Goal: Task Accomplishment & Management: Complete application form

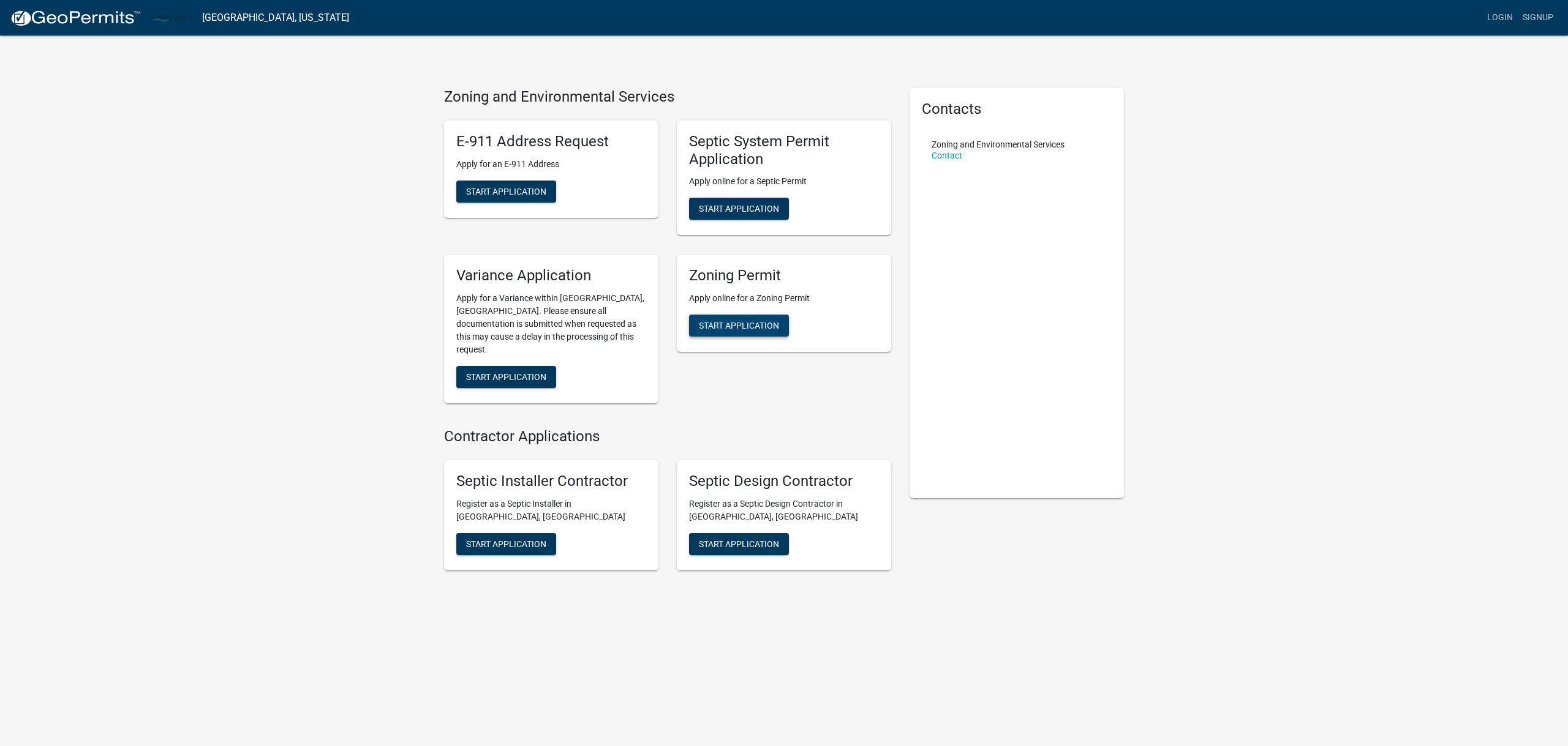
click at [733, 330] on span "Start Application" at bounding box center [739, 325] width 80 height 10
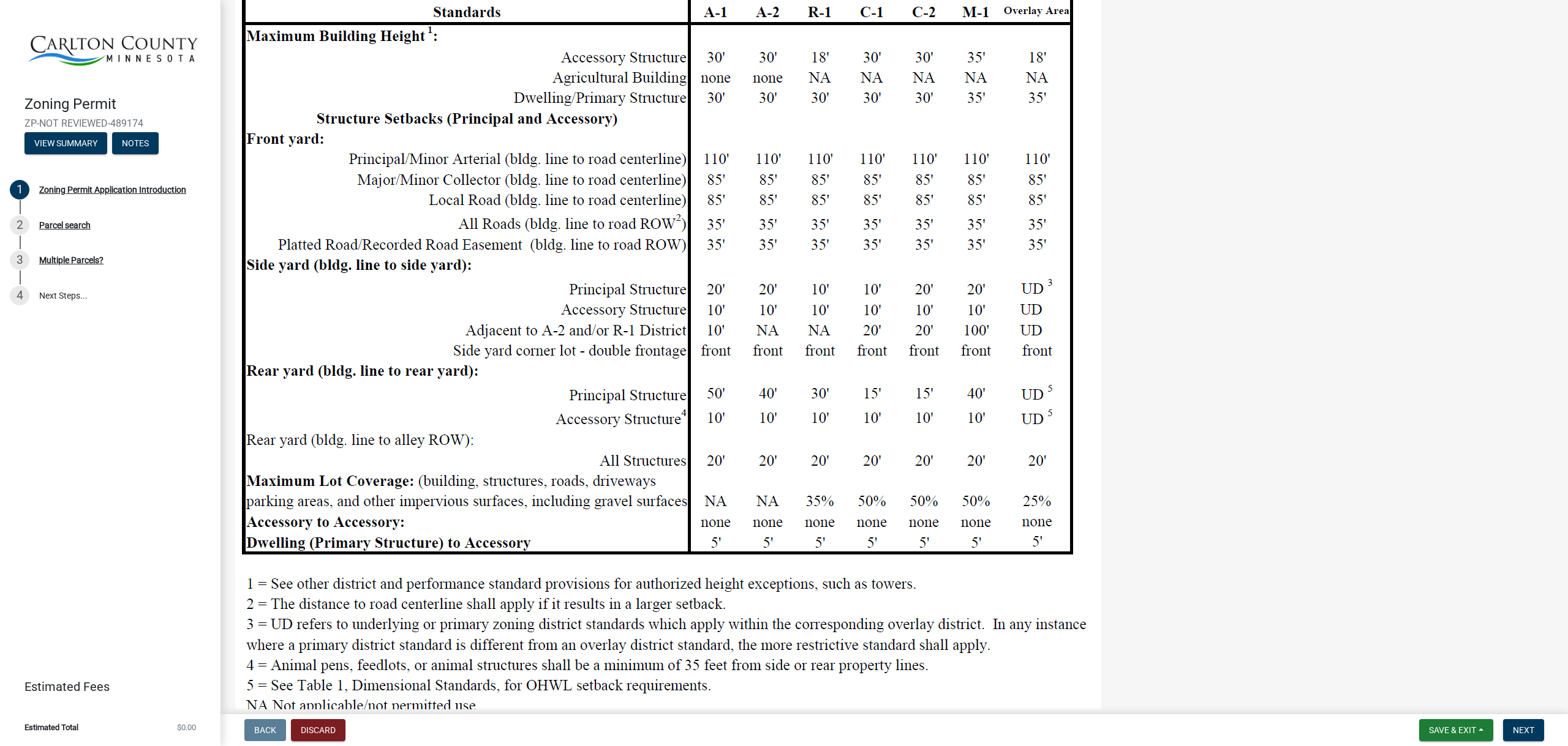
scroll to position [1125, 0]
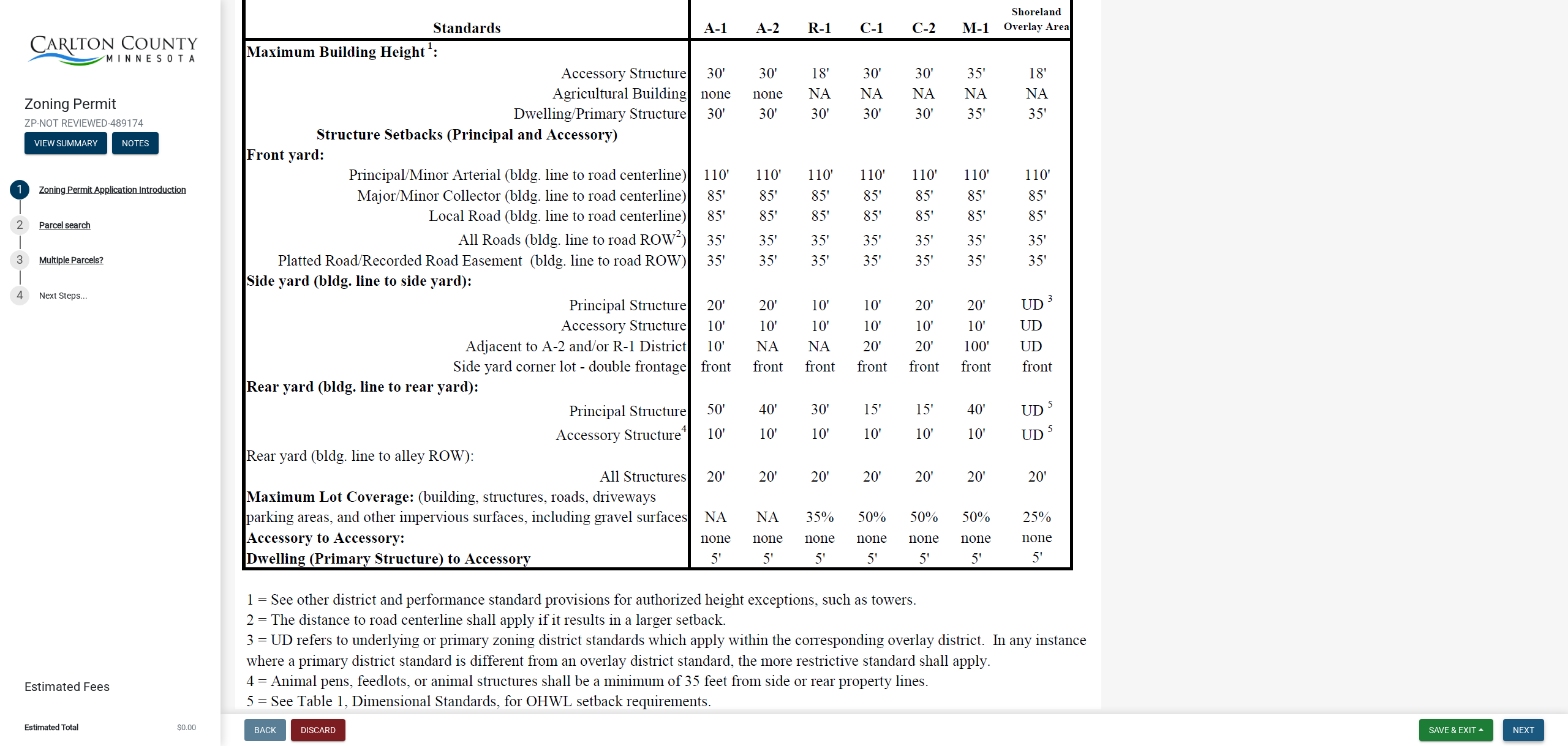
click at [1520, 731] on span "Next" at bounding box center [1523, 730] width 21 height 10
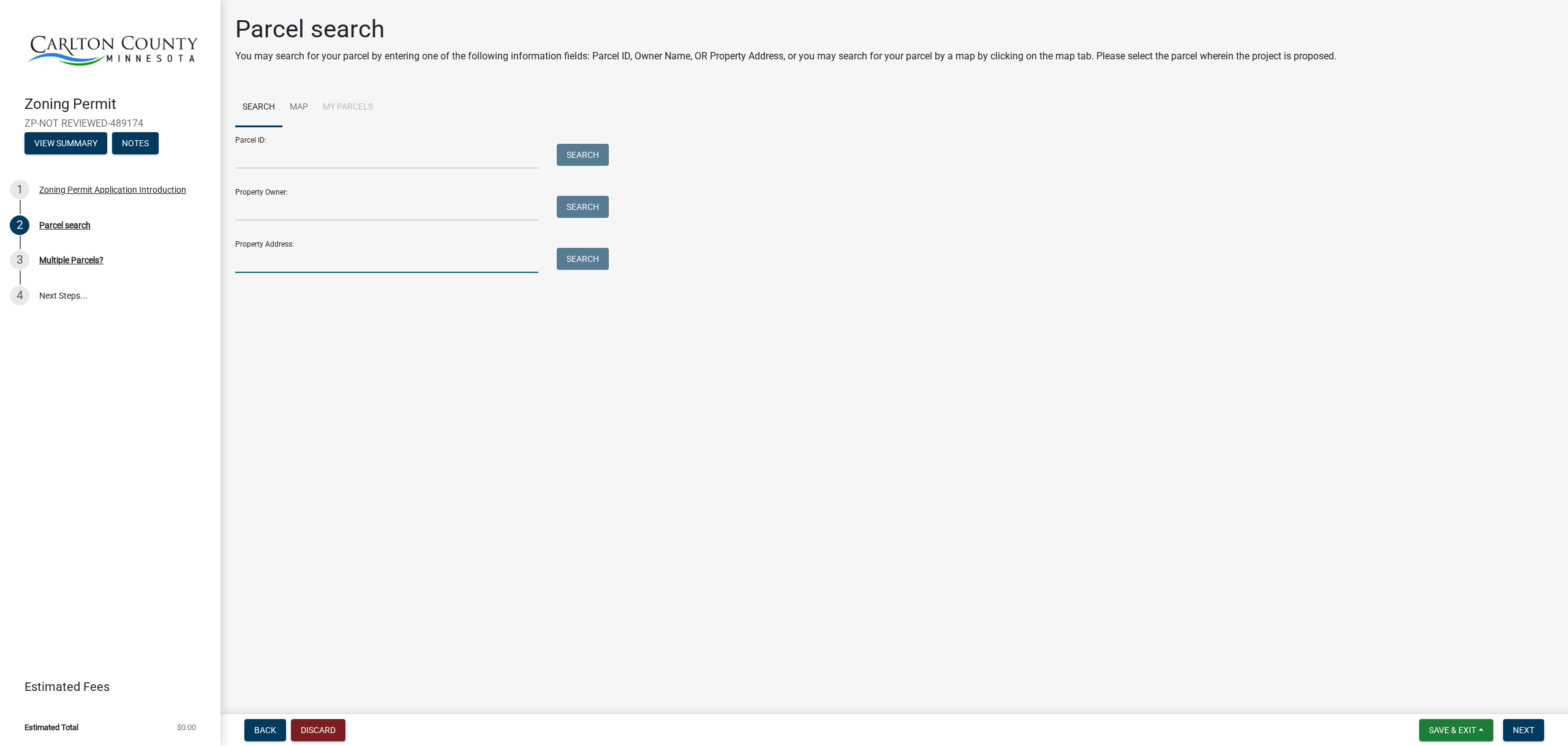
click at [317, 271] on input "Property Address:" at bounding box center [387, 260] width 303 height 25
type input "1371 timber ridge lane"
click at [604, 256] on button "Search" at bounding box center [583, 259] width 52 height 22
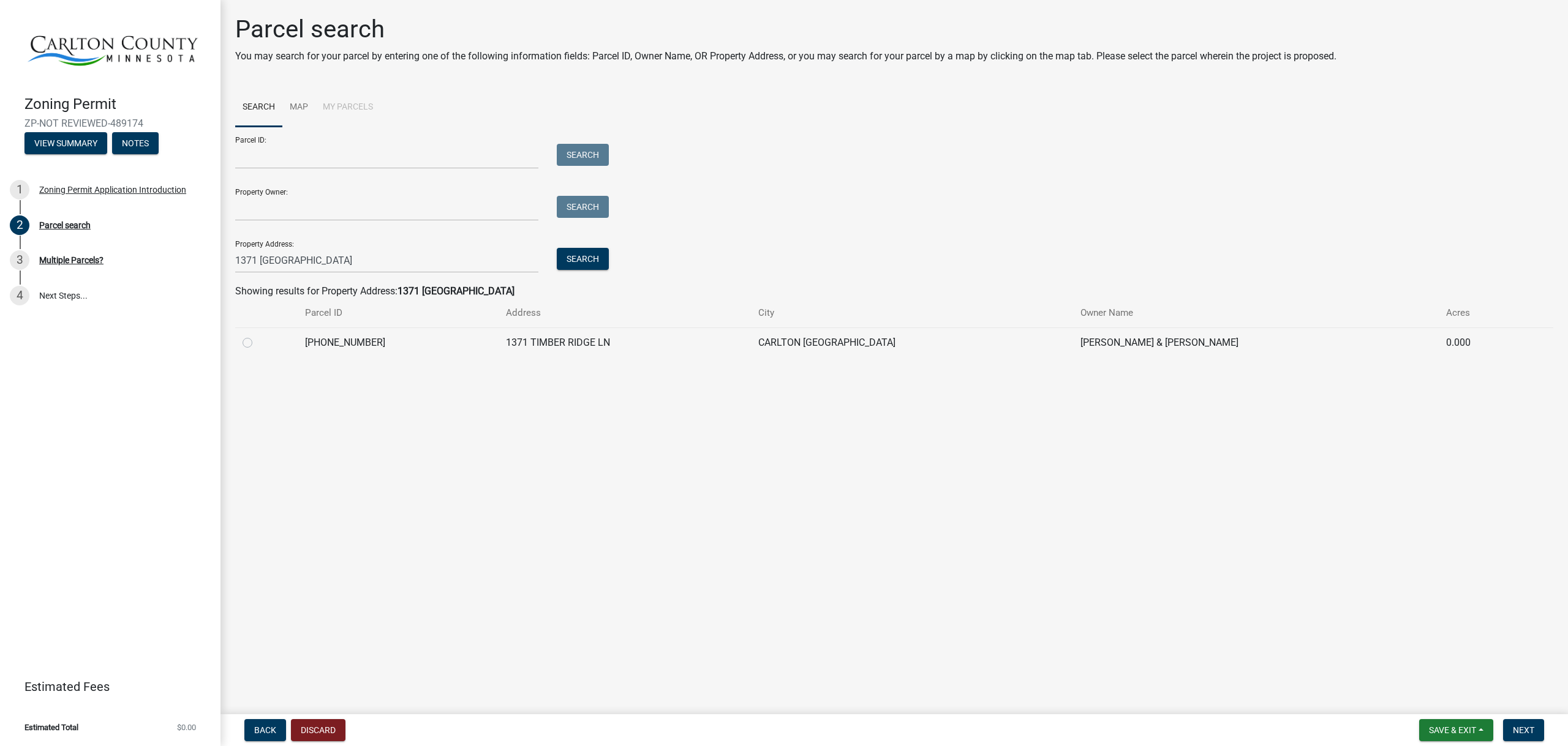
click at [257, 336] on label at bounding box center [257, 336] width 0 height 0
click at [257, 343] on input "radio" at bounding box center [261, 339] width 8 height 8
radio input "true"
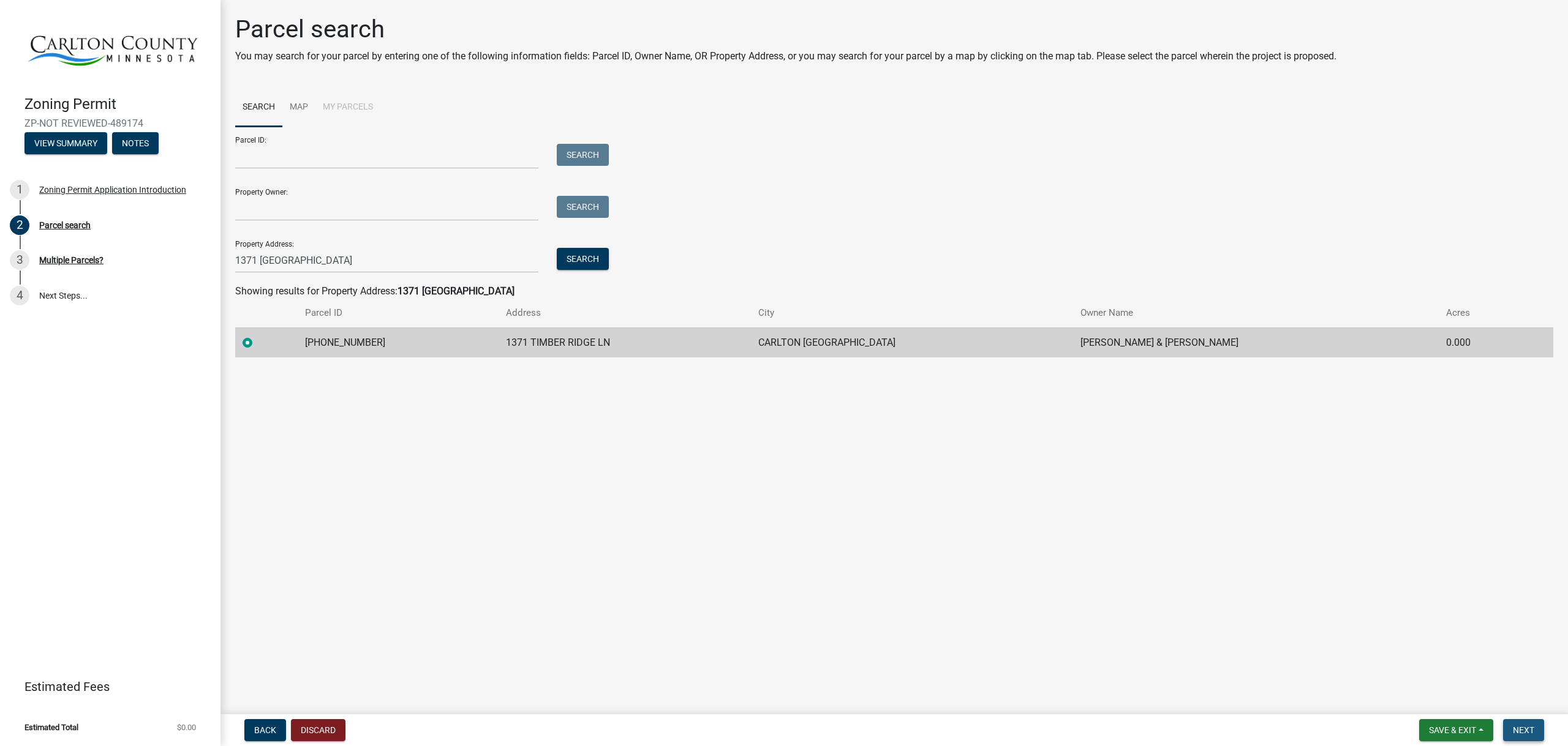
click at [1517, 726] on span "Next" at bounding box center [1523, 730] width 21 height 10
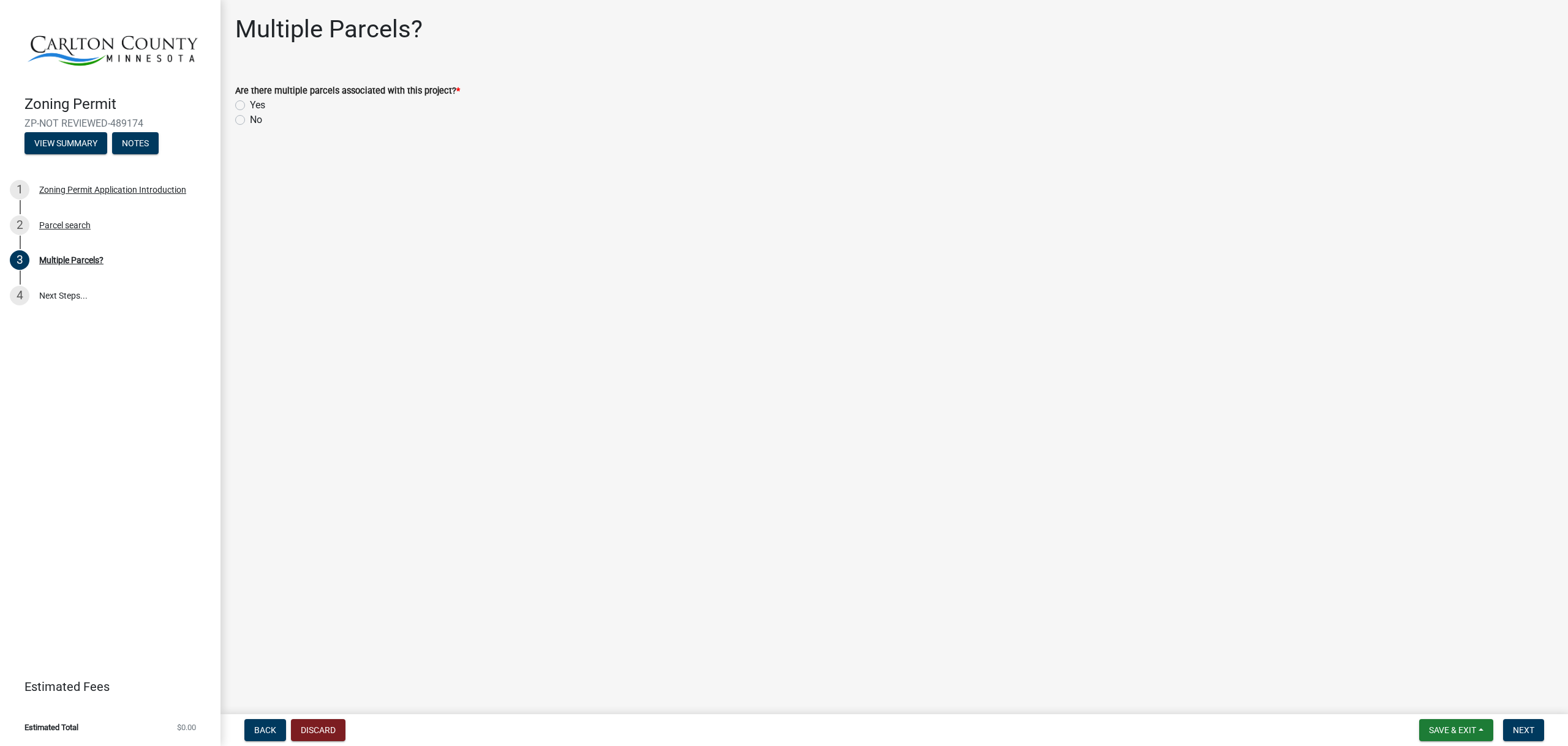
click at [250, 118] on label "No" at bounding box center [256, 119] width 12 height 14
click at [250, 118] on input "No" at bounding box center [254, 116] width 8 height 8
radio input "true"
click at [1535, 729] on button "Next" at bounding box center [1523, 730] width 41 height 22
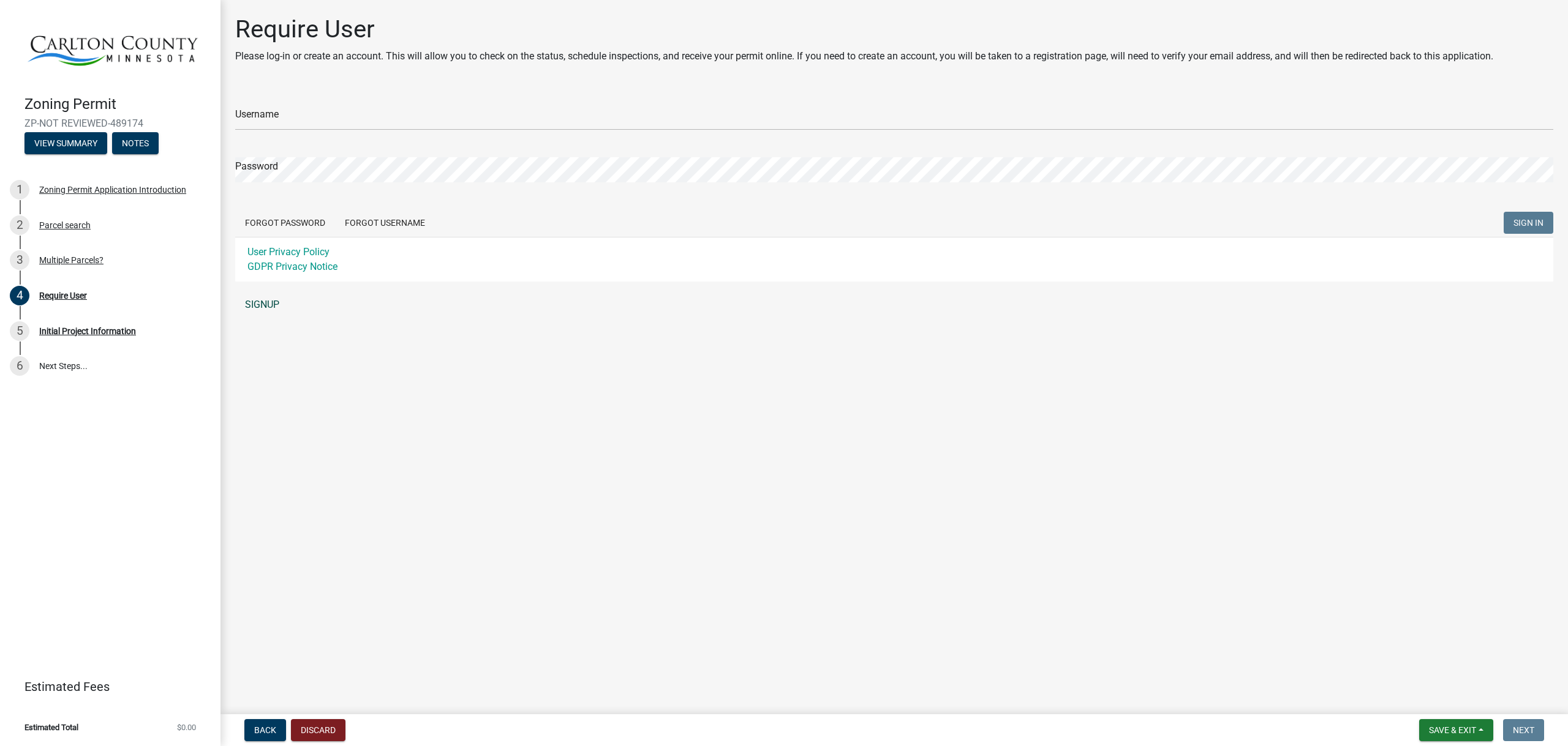
click at [268, 302] on link "SIGNUP" at bounding box center [894, 305] width 1318 height 24
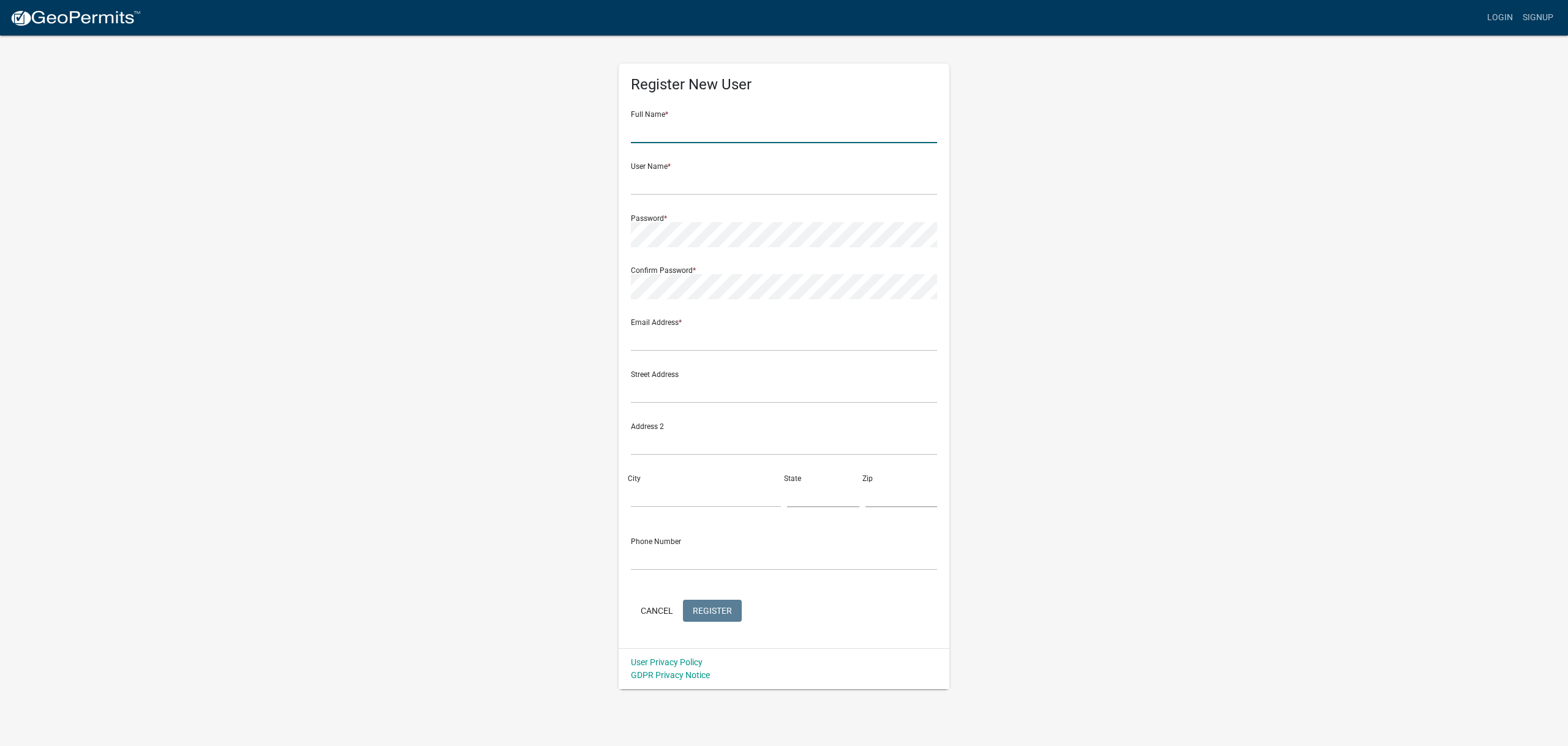
click at [682, 137] on input "text" at bounding box center [784, 130] width 306 height 25
click at [707, 124] on input "[PERSON_NAME]" at bounding box center [784, 130] width 306 height 25
type input "[PERSON_NAME]"
type input "jdemko19"
type input "[EMAIL_ADDRESS][DOMAIN_NAME]"
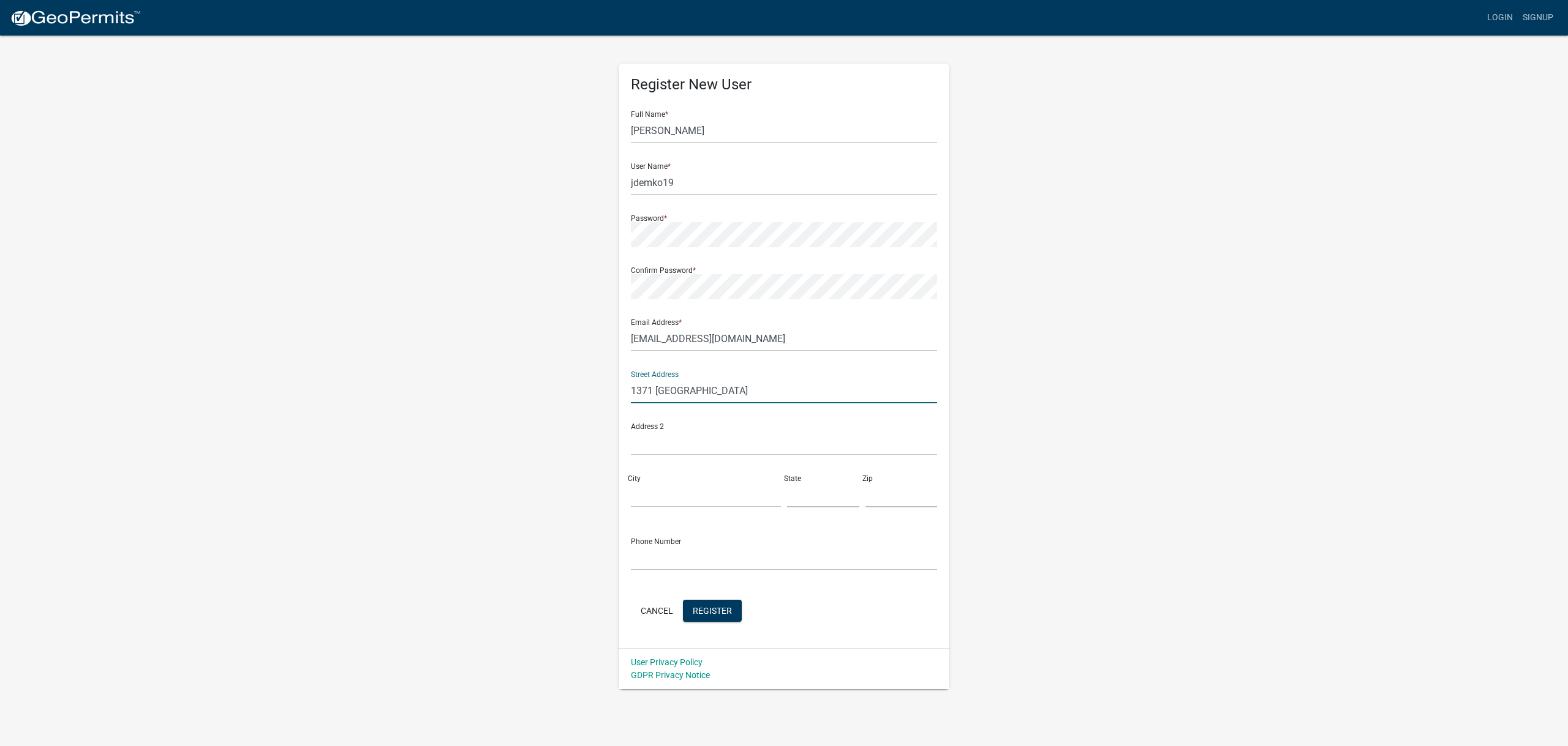
type input "1371 Timber Ridge Lane"
type input "Carlton"
type input "MN"
type input "55718"
type input "6512709842"
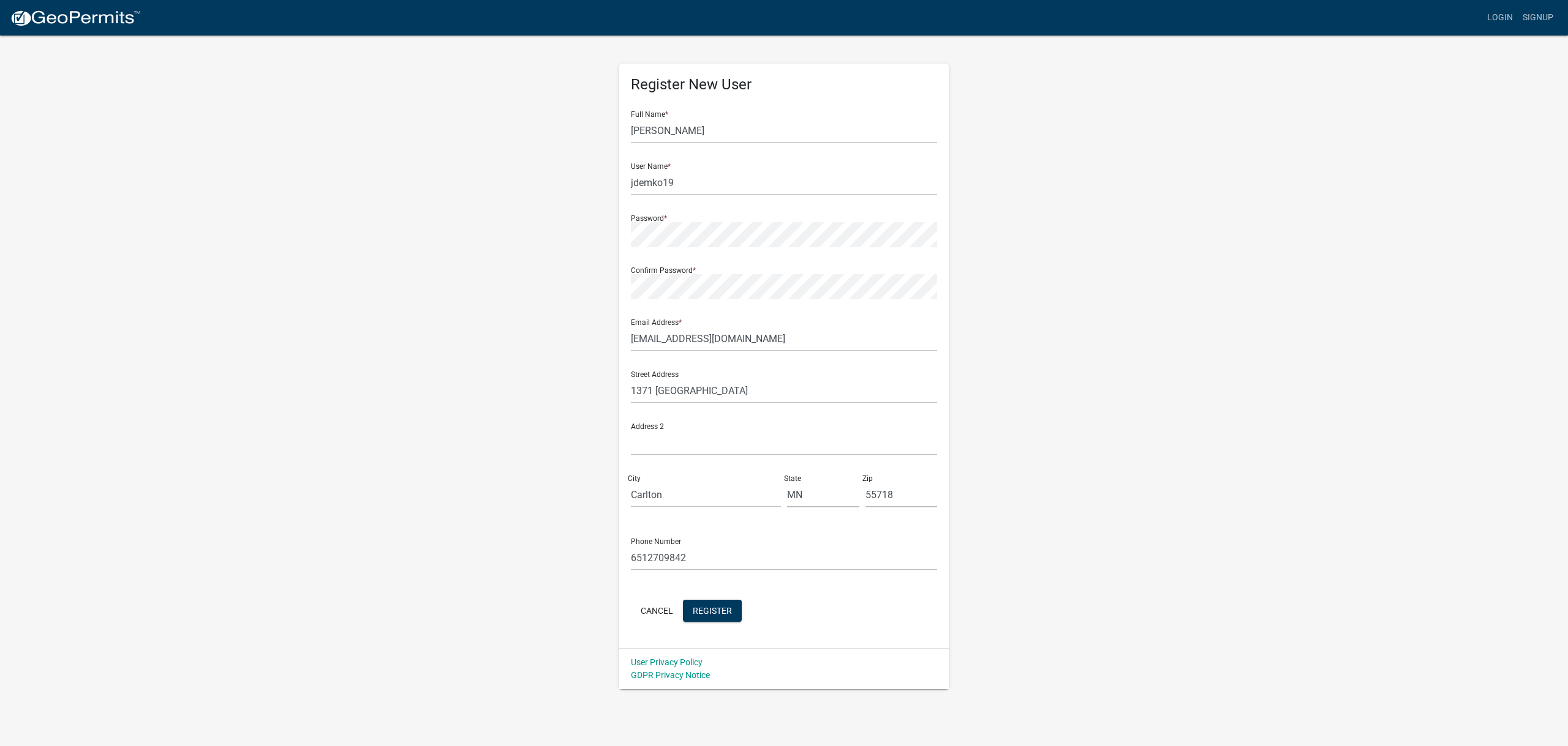
click at [1264, 335] on wm-register-view "more_horiz Login Signup Register New User Full Name * James Demko User Name * j…" at bounding box center [784, 345] width 1568 height 689
click at [713, 613] on span "Register" at bounding box center [712, 610] width 39 height 10
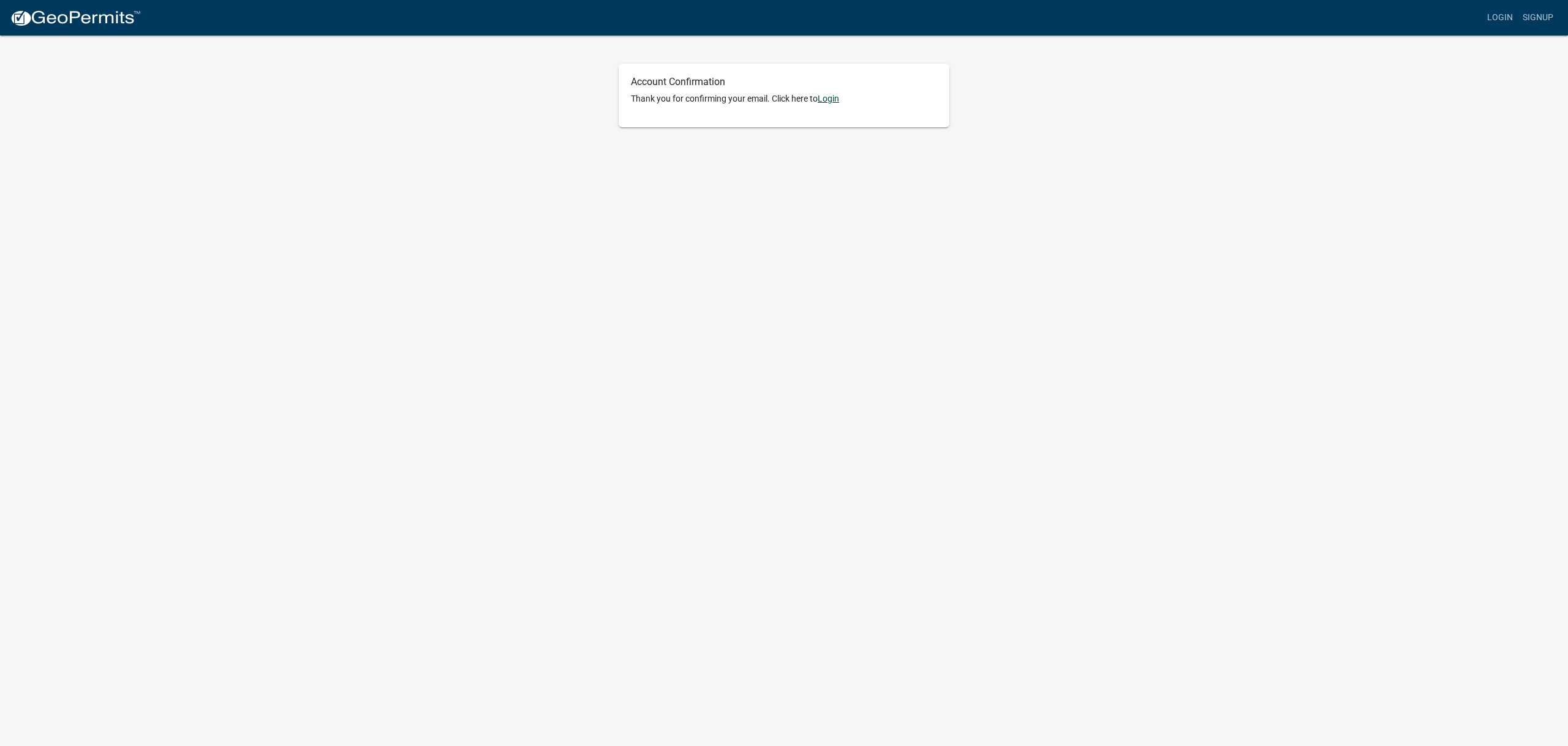
click at [831, 103] on link "Login" at bounding box center [829, 98] width 21 height 10
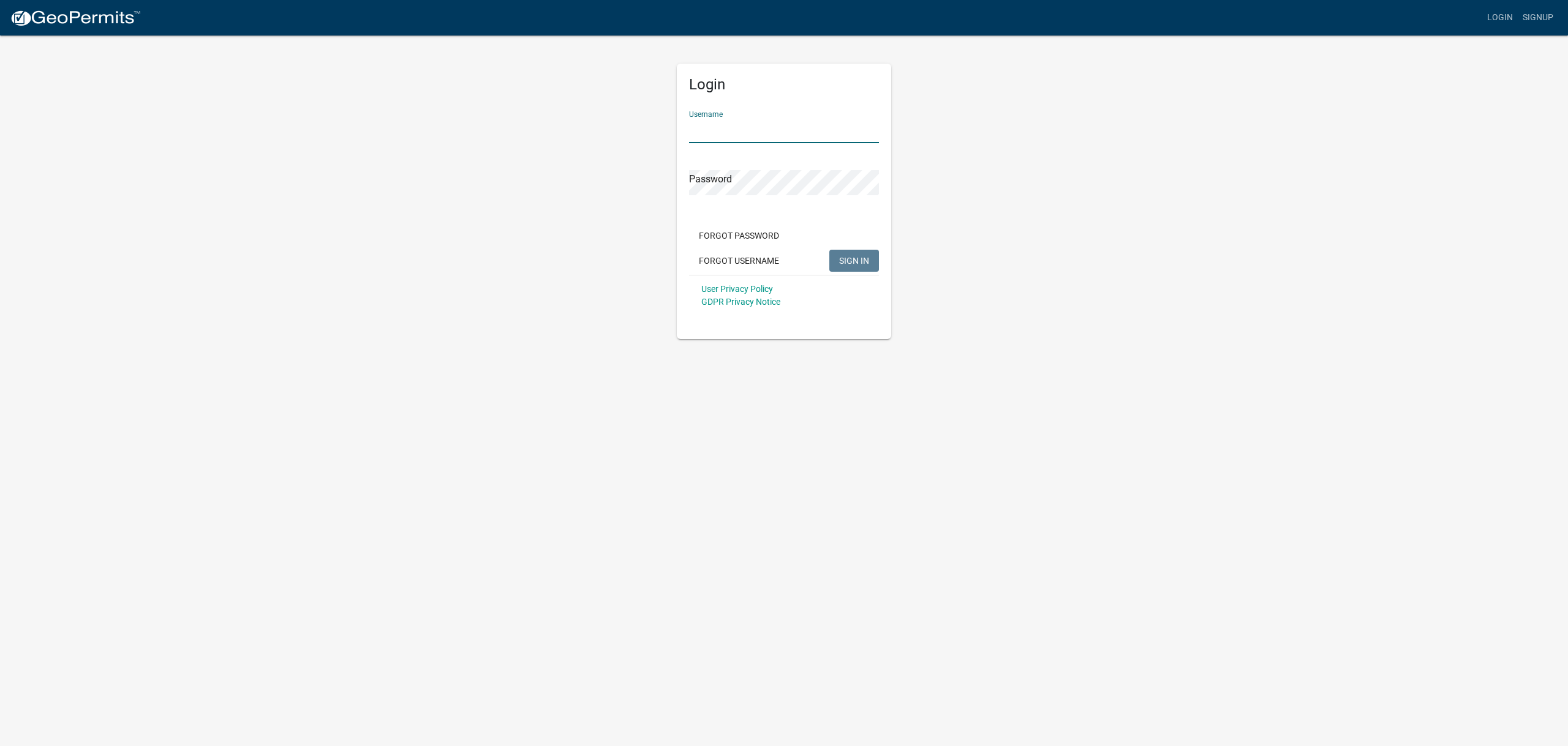
click at [734, 138] on input "Username" at bounding box center [784, 130] width 190 height 25
type input "jdemko19"
click at [829, 250] on button "SIGN IN" at bounding box center [854, 260] width 50 height 22
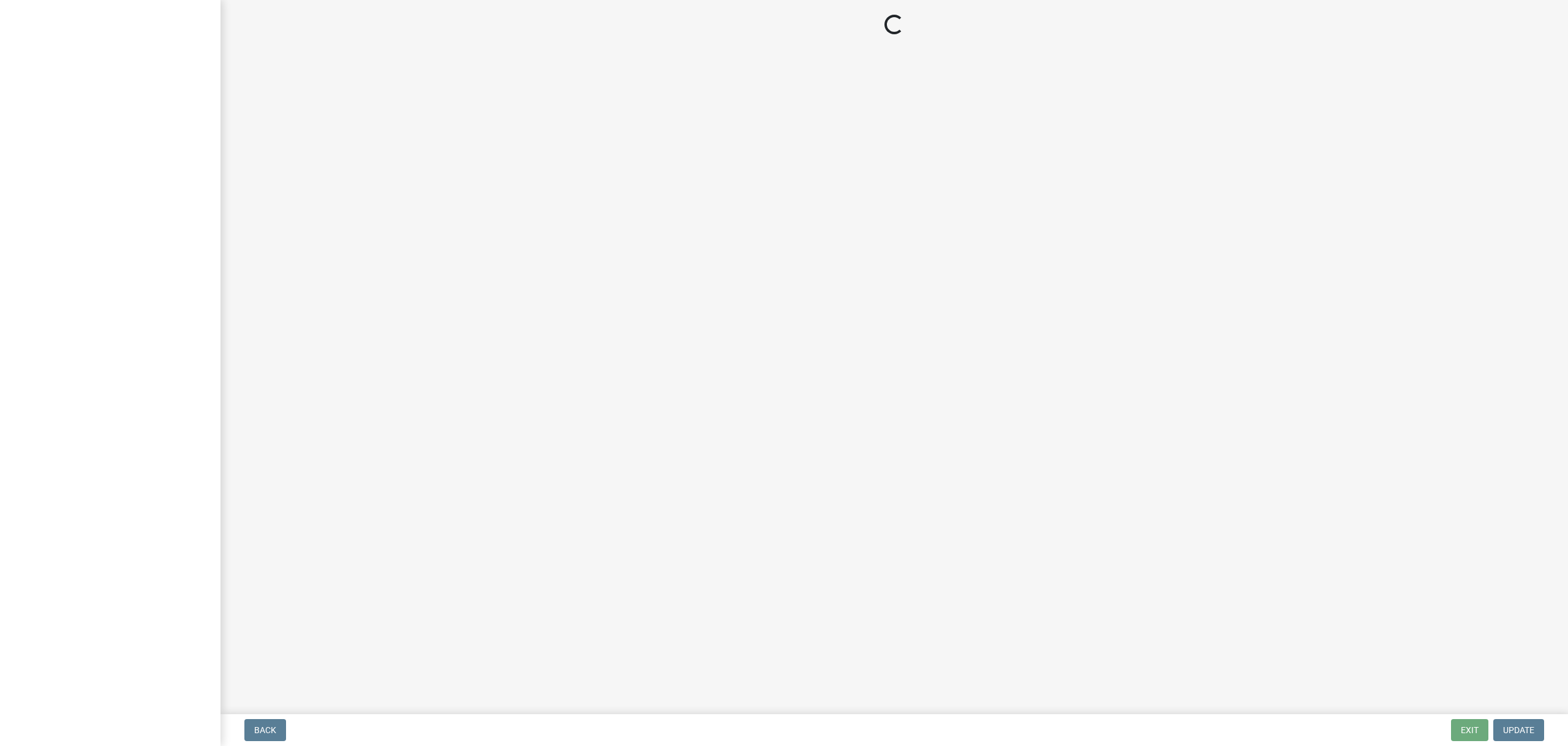
click at [610, 258] on main "Loading..." at bounding box center [894, 355] width 1348 height 710
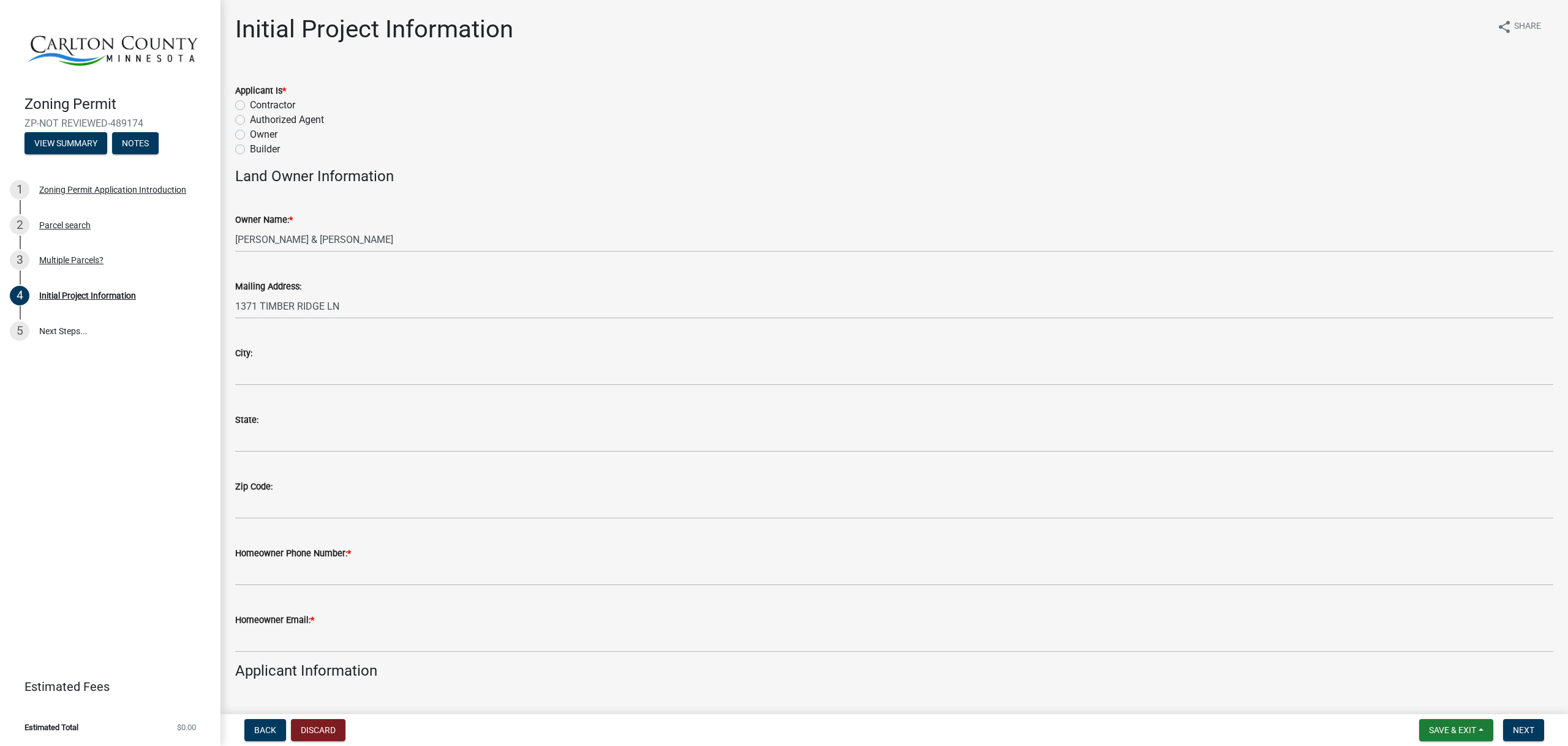
click at [250, 136] on label "Owner" at bounding box center [263, 134] width 28 height 14
click at [250, 135] on input "Owner" at bounding box center [254, 131] width 8 height 8
radio input "true"
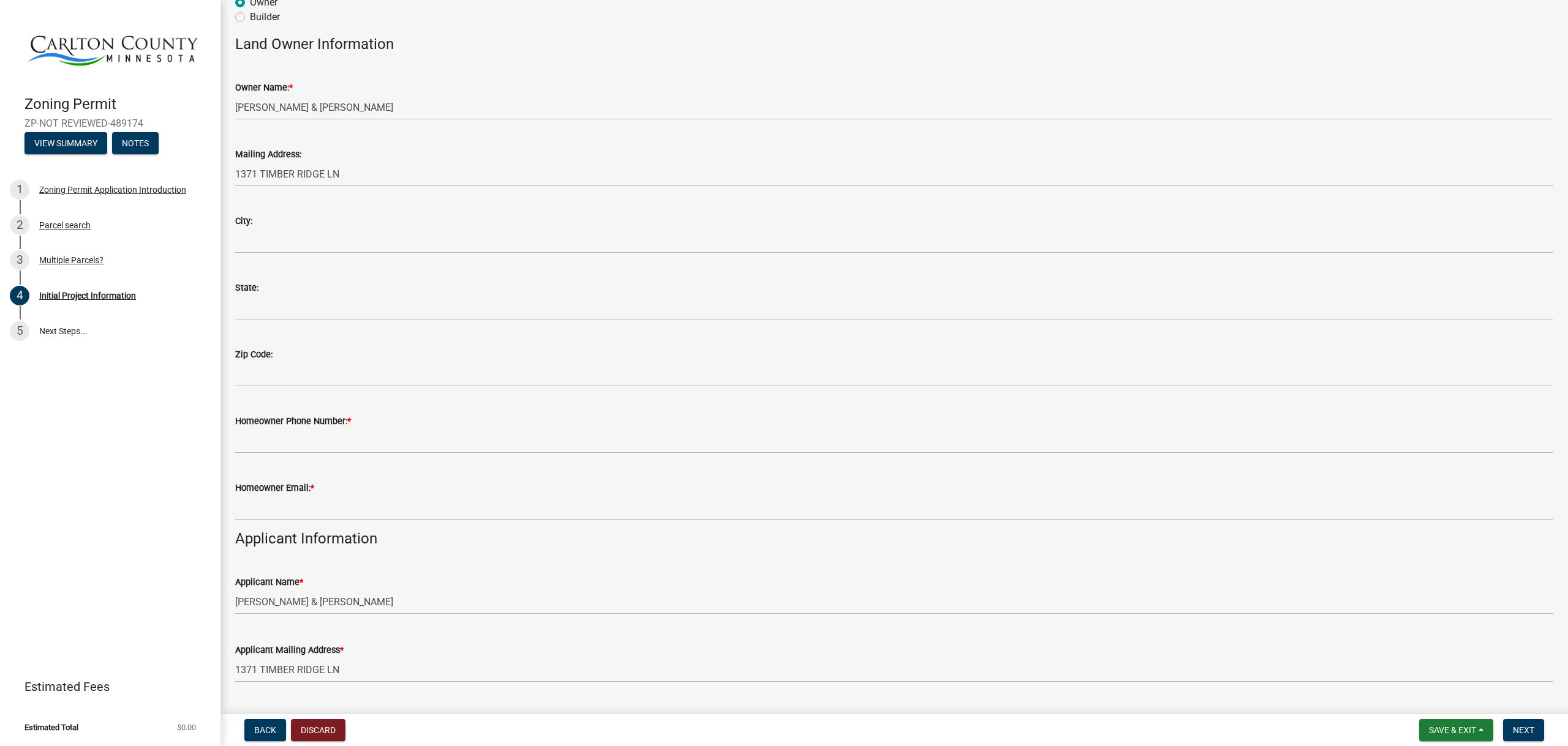
scroll to position [122, 0]
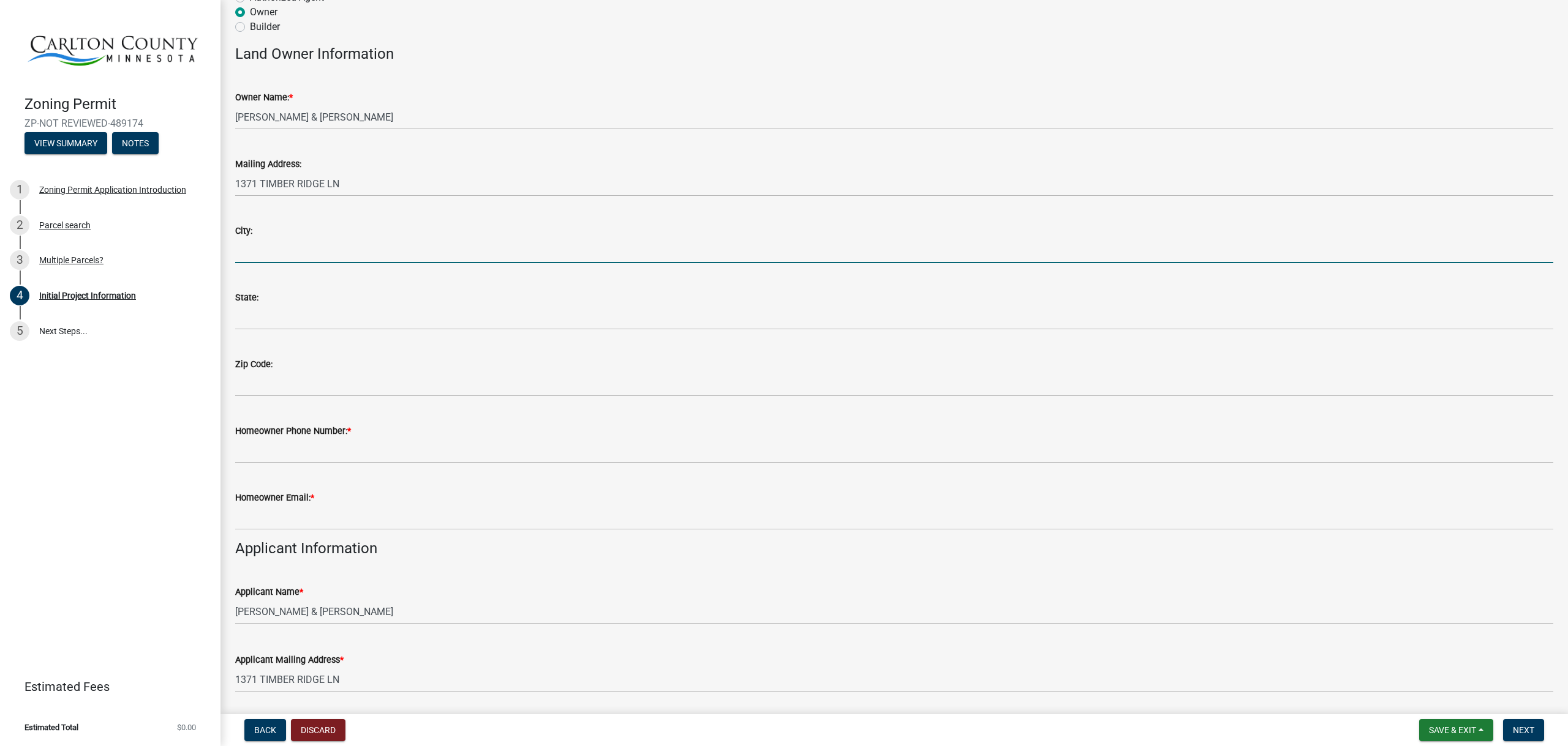
click at [241, 251] on input "City:" at bounding box center [894, 250] width 1318 height 25
type input "Carlton"
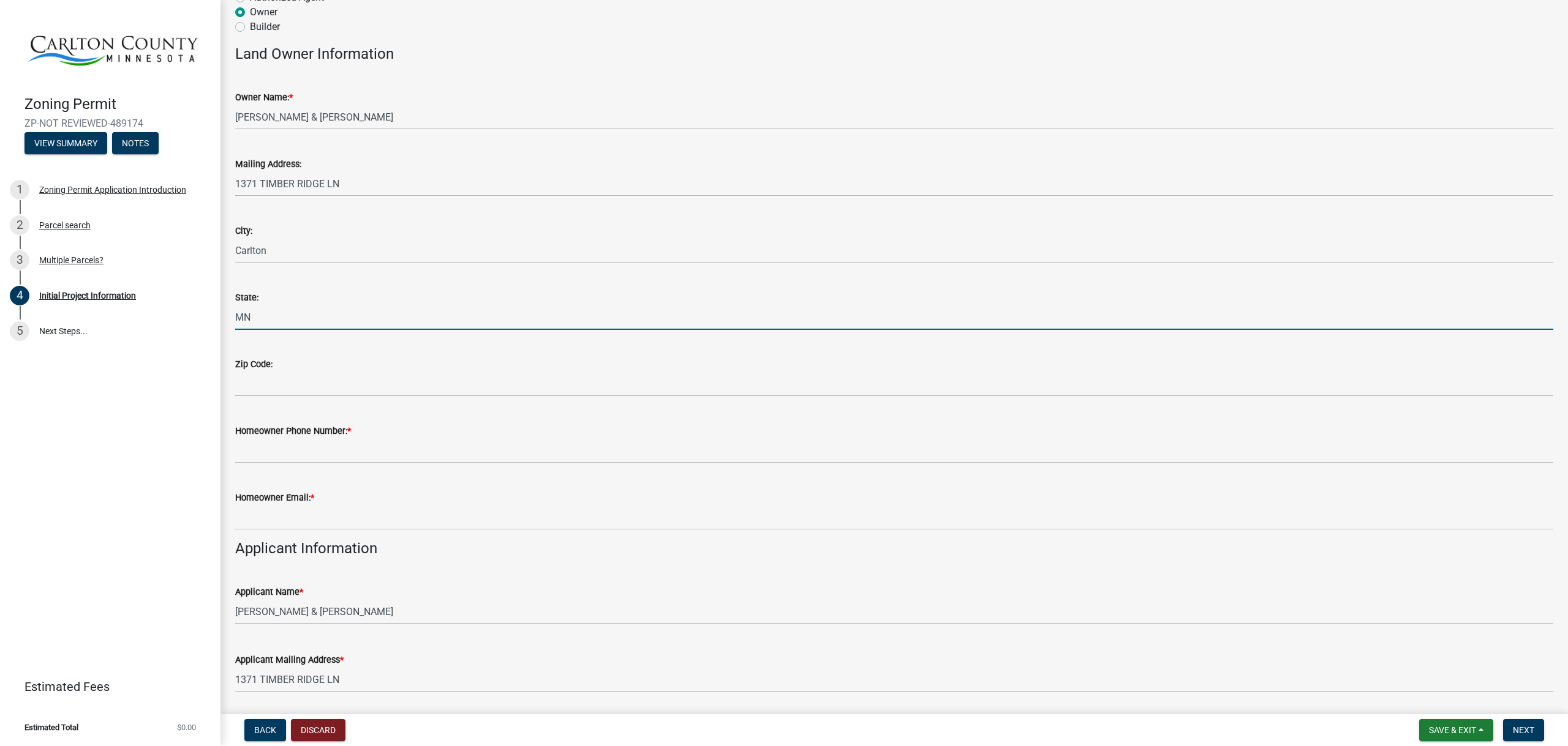
type input "MN"
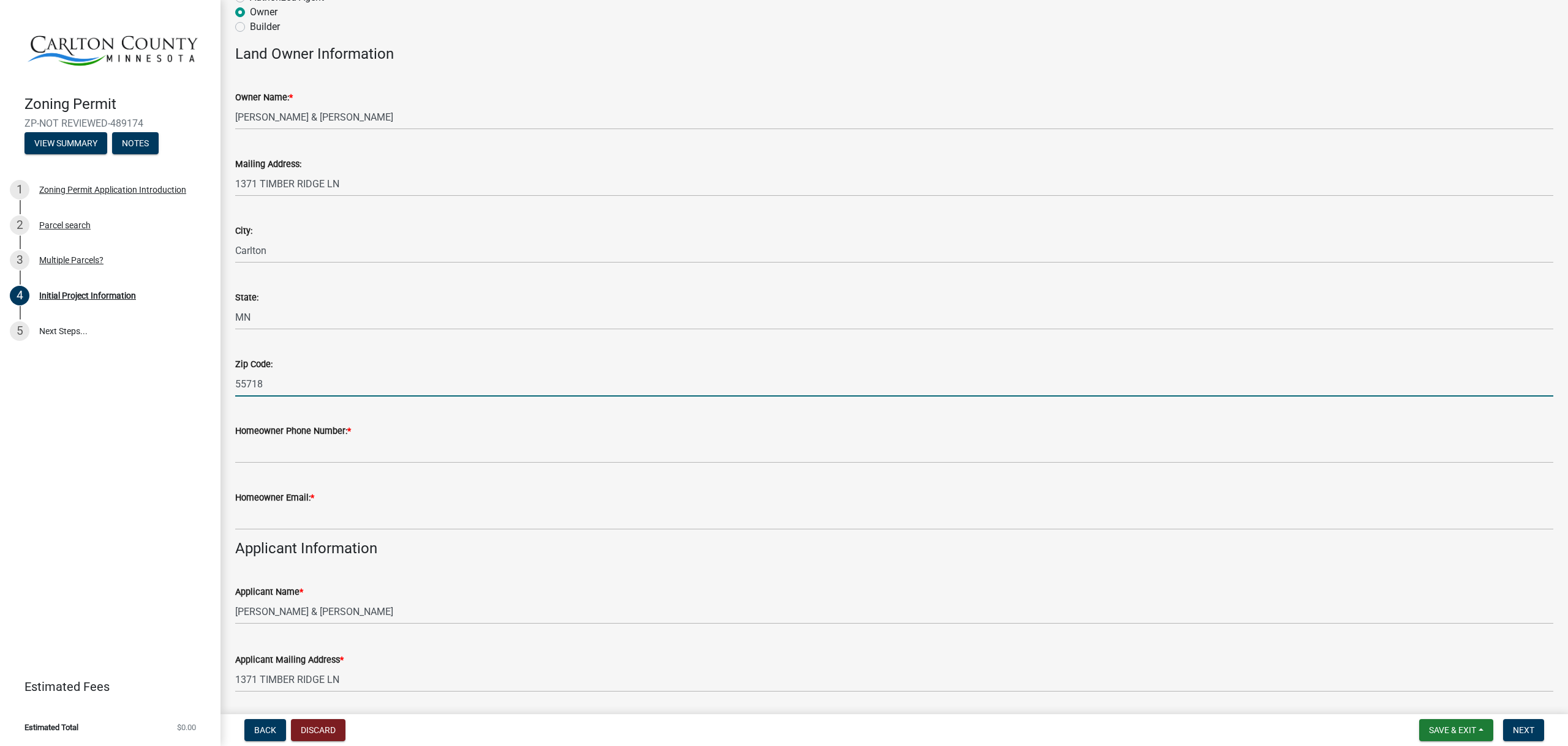
type input "55718"
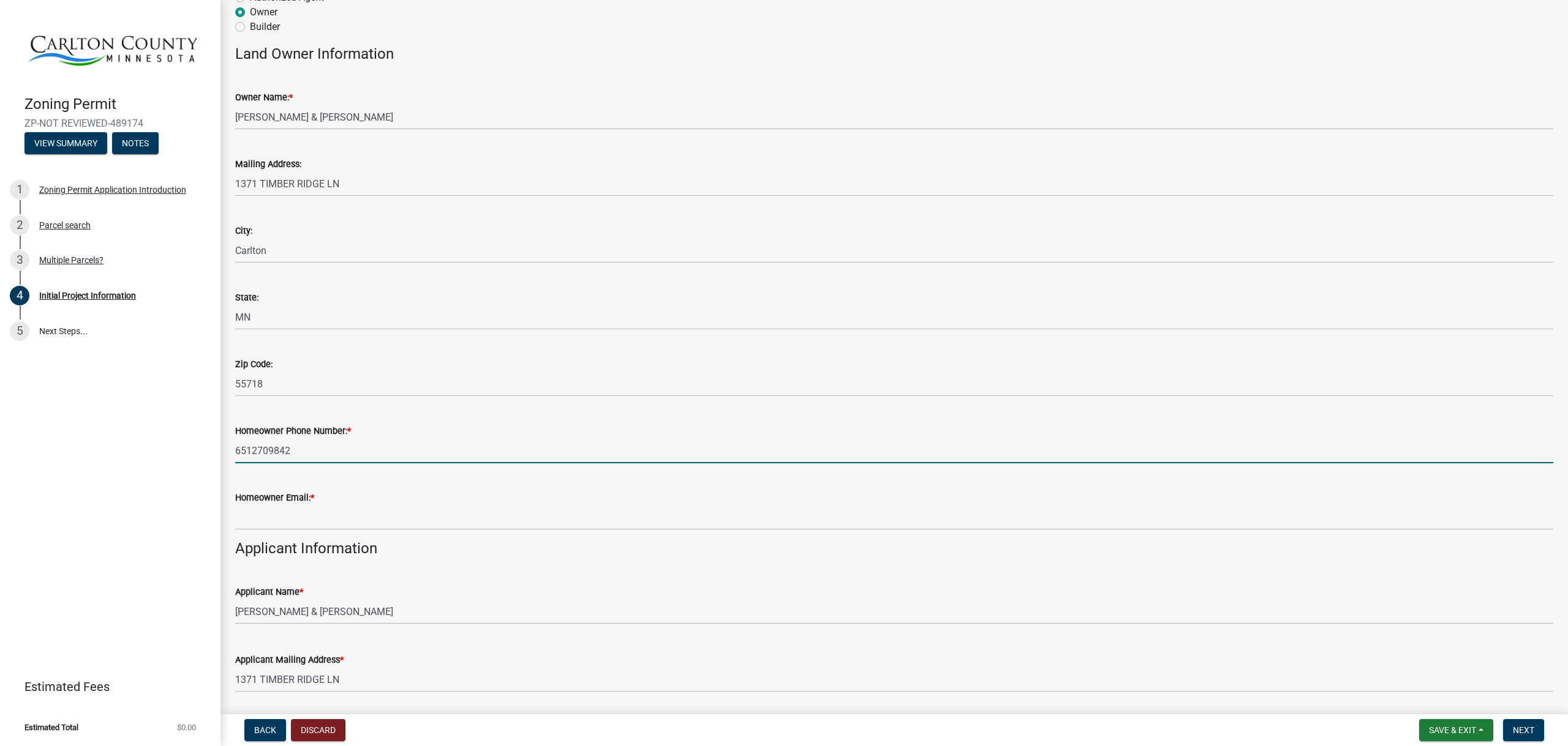
type input "6512709842"
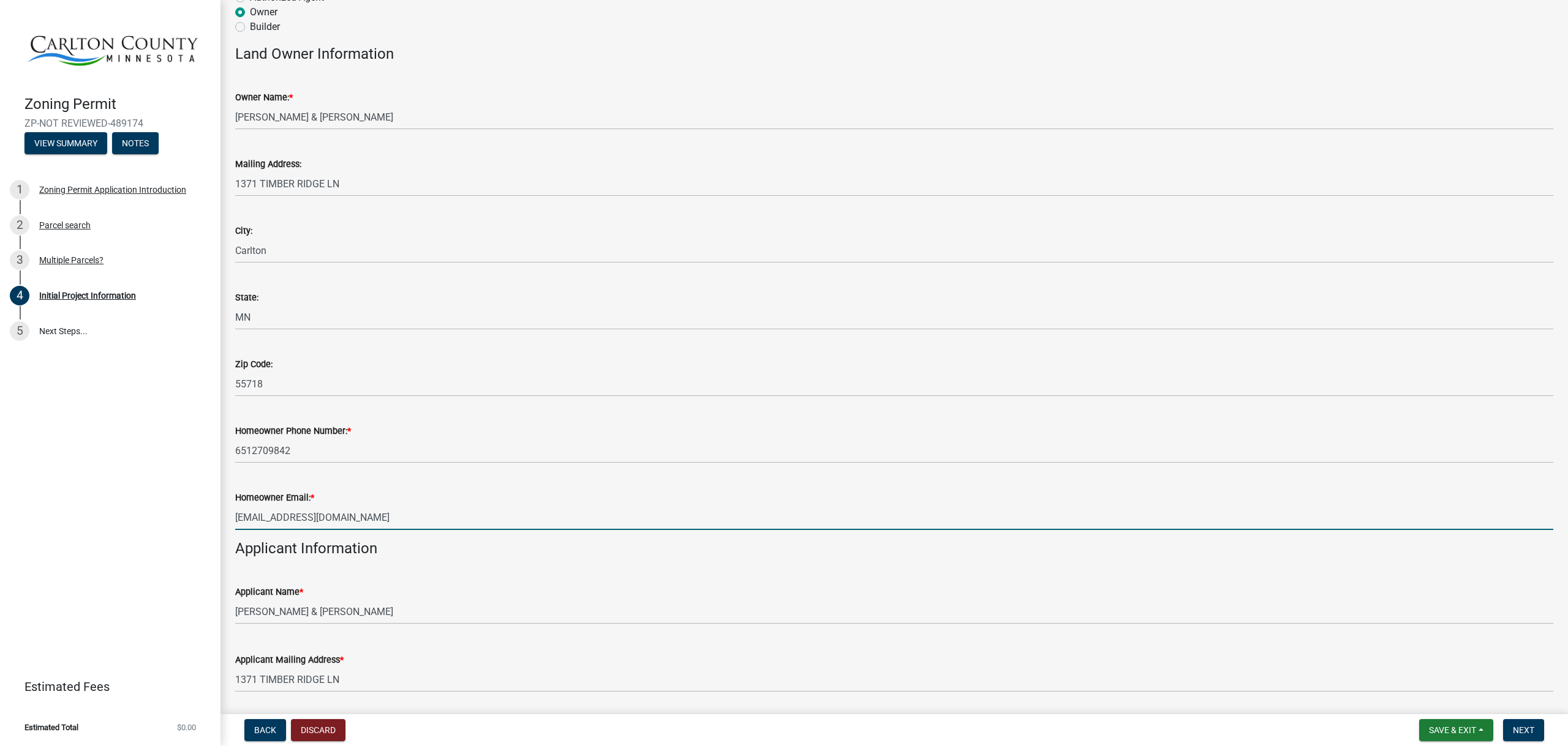
type input "[EMAIL_ADDRESS][DOMAIN_NAME]"
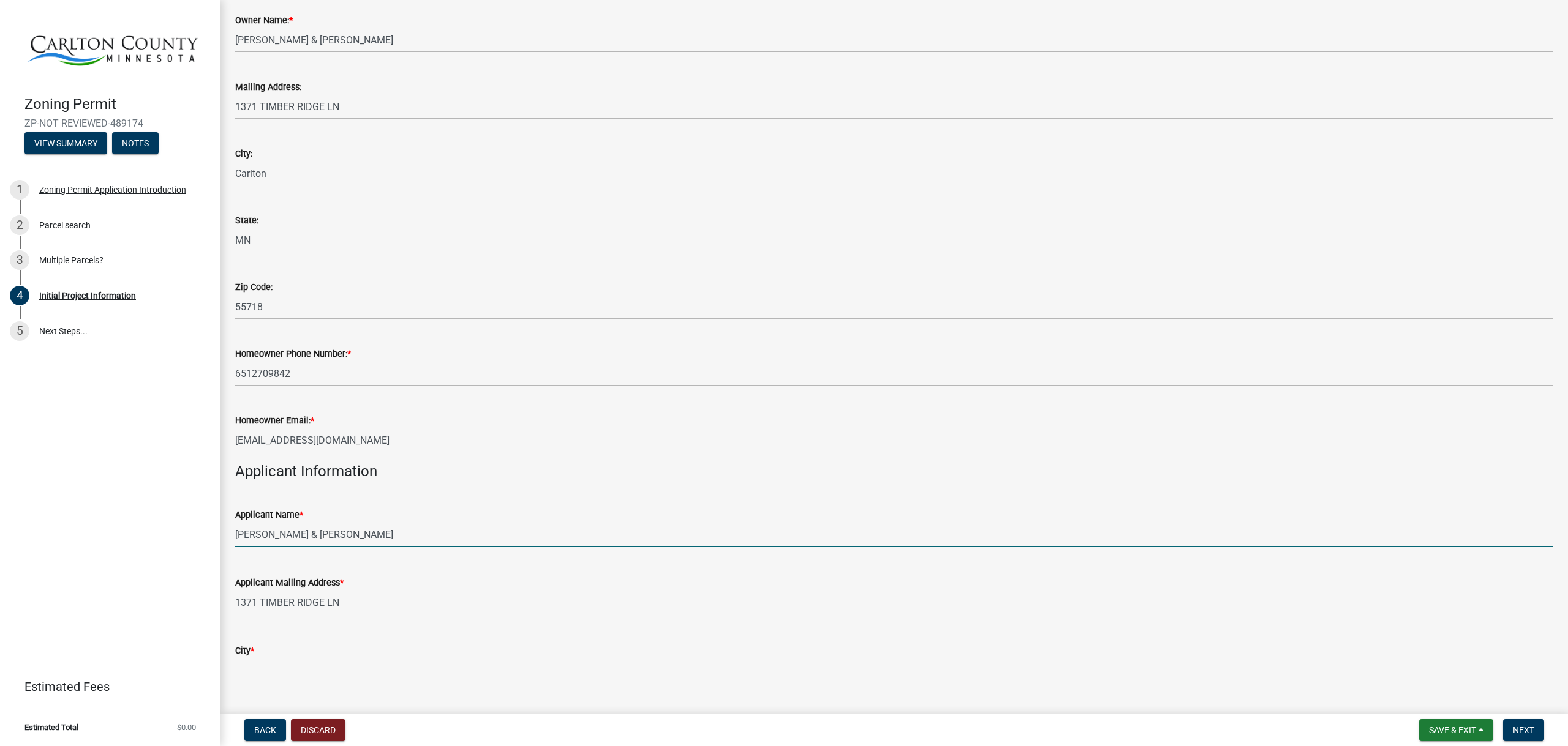
scroll to position [306, 0]
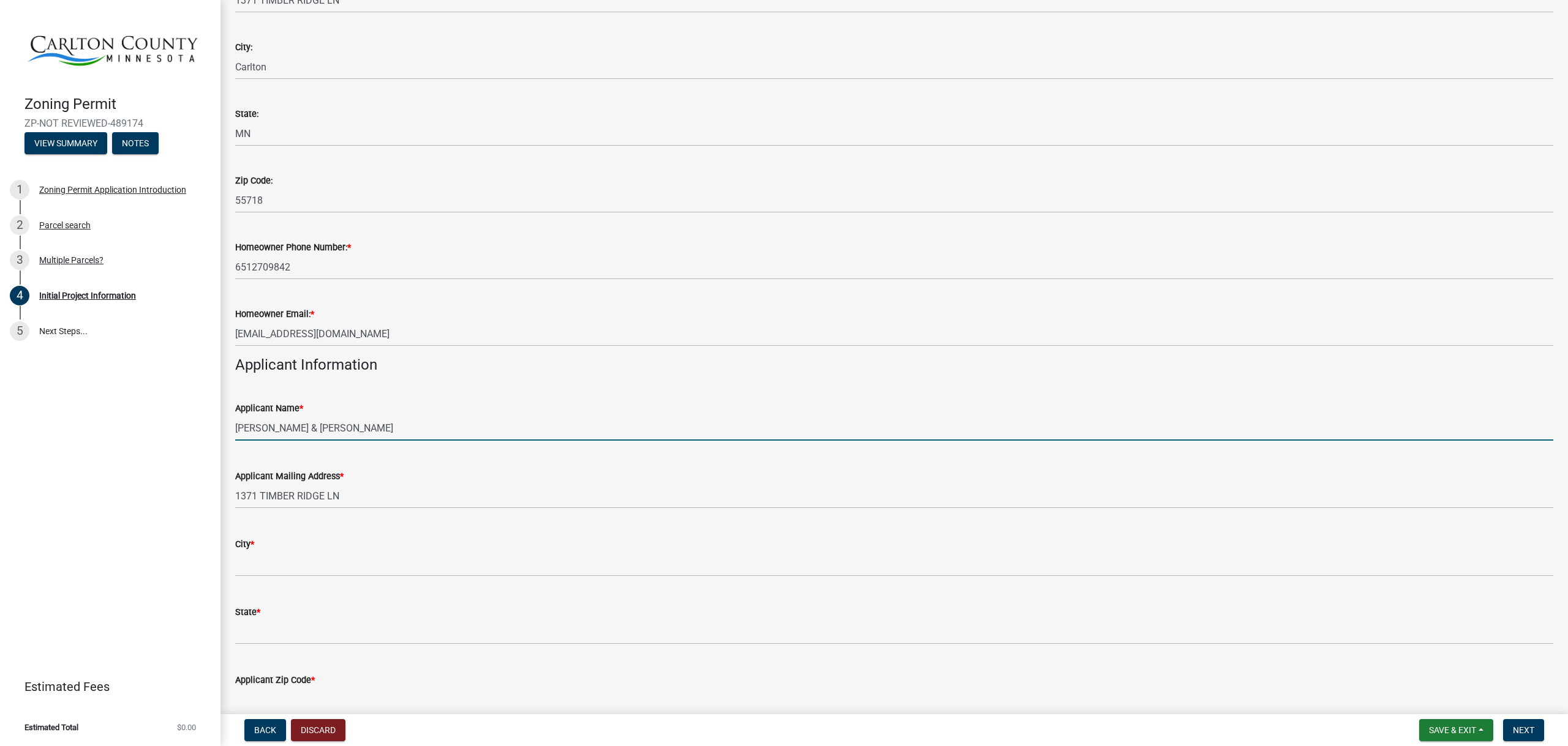
click at [369, 430] on input "[PERSON_NAME] & [PERSON_NAME]" at bounding box center [894, 428] width 1318 height 25
click at [367, 429] on input "[PERSON_NAME] & [PERSON_NAME]" at bounding box center [894, 428] width 1318 height 25
type input "[PERSON_NAME] & [PERSON_NAME]"
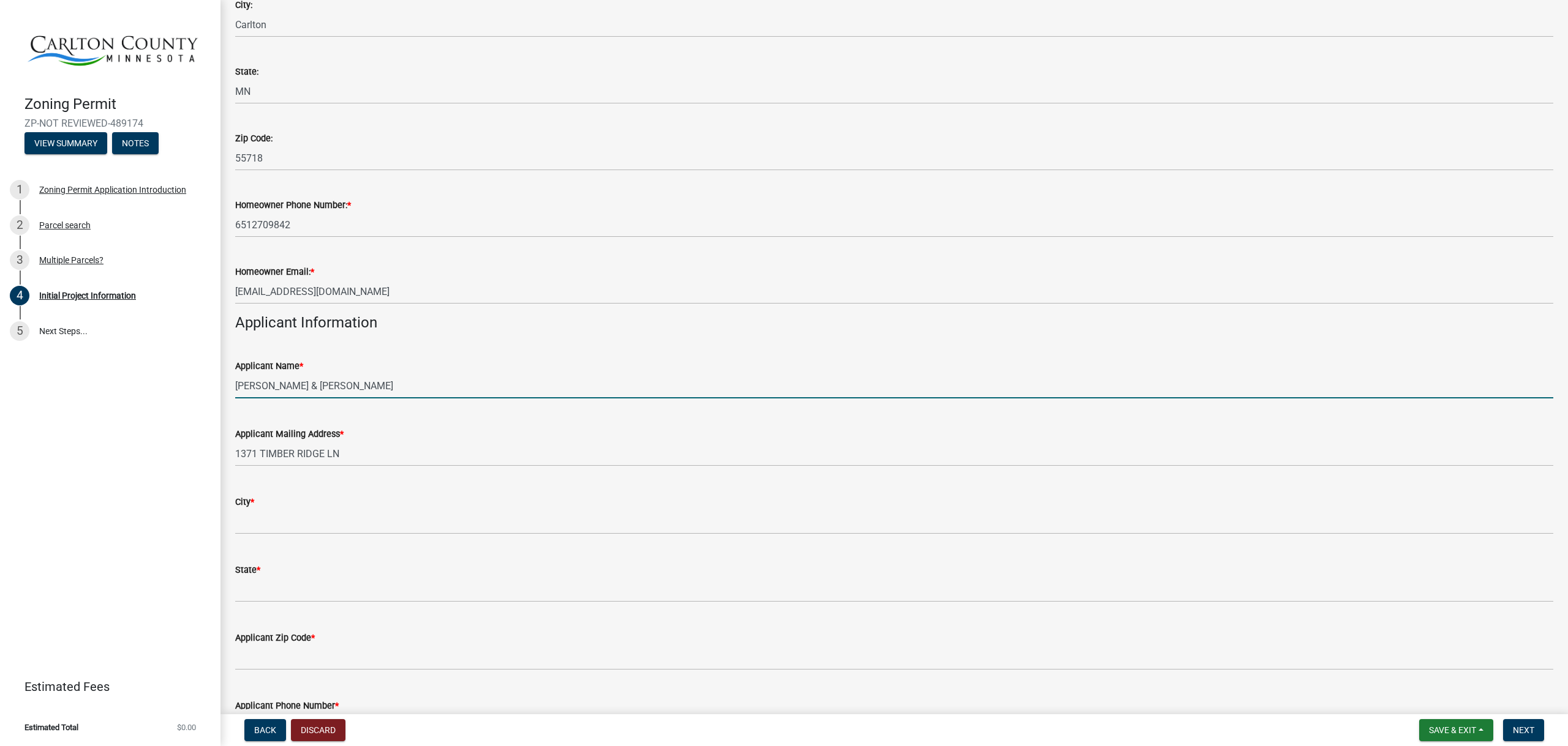
scroll to position [367, 0]
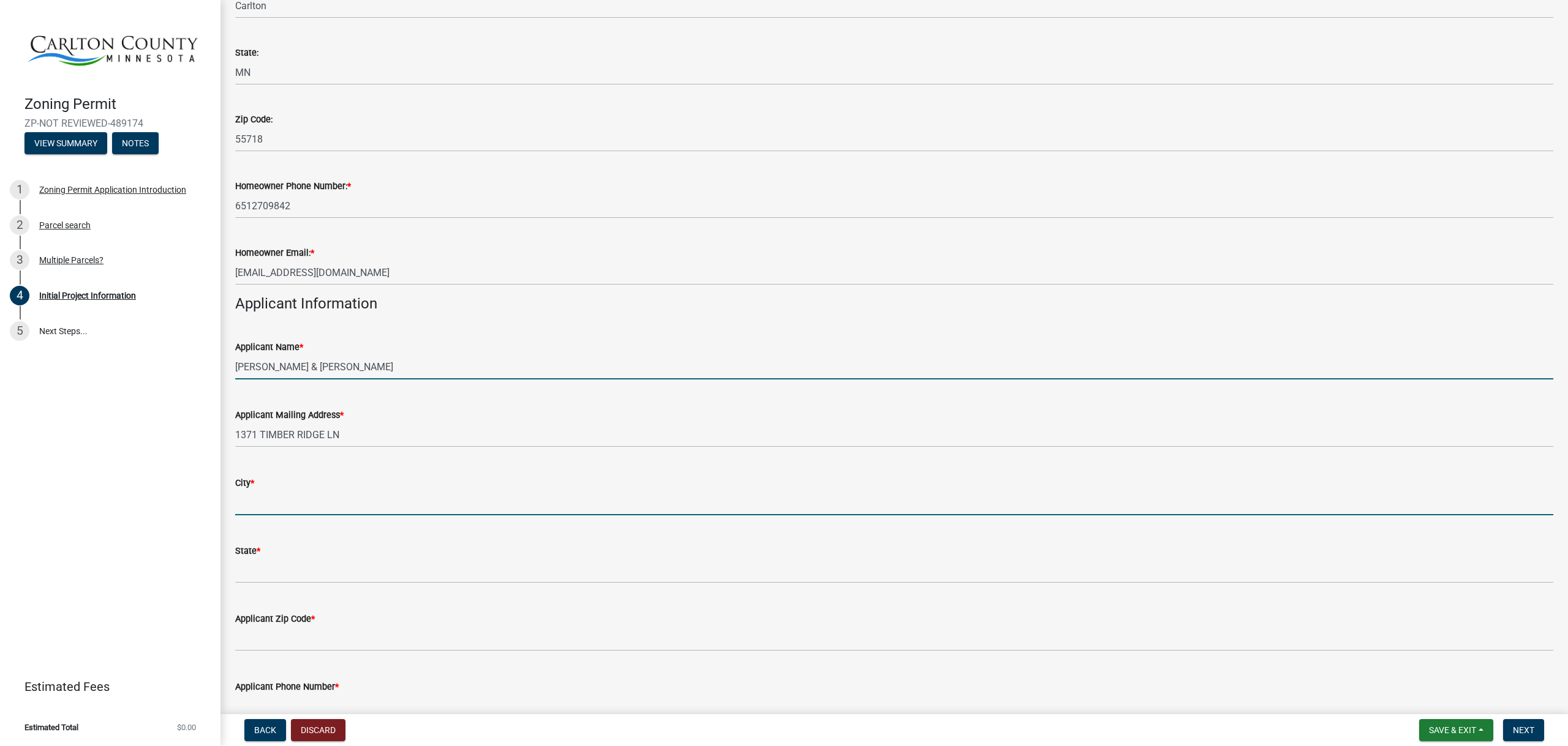
click at [304, 496] on input "City *" at bounding box center [894, 502] width 1318 height 25
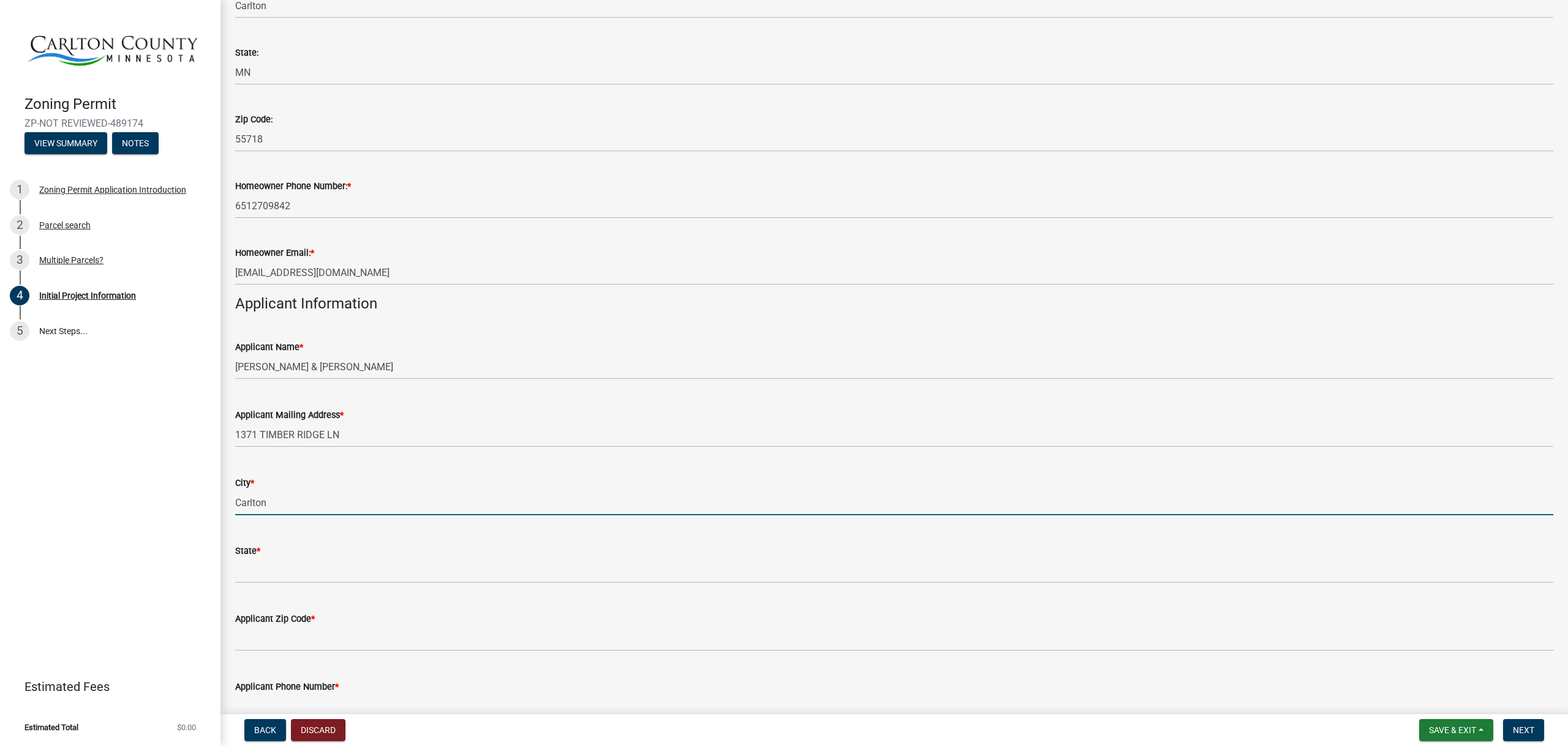
type input "Carlton"
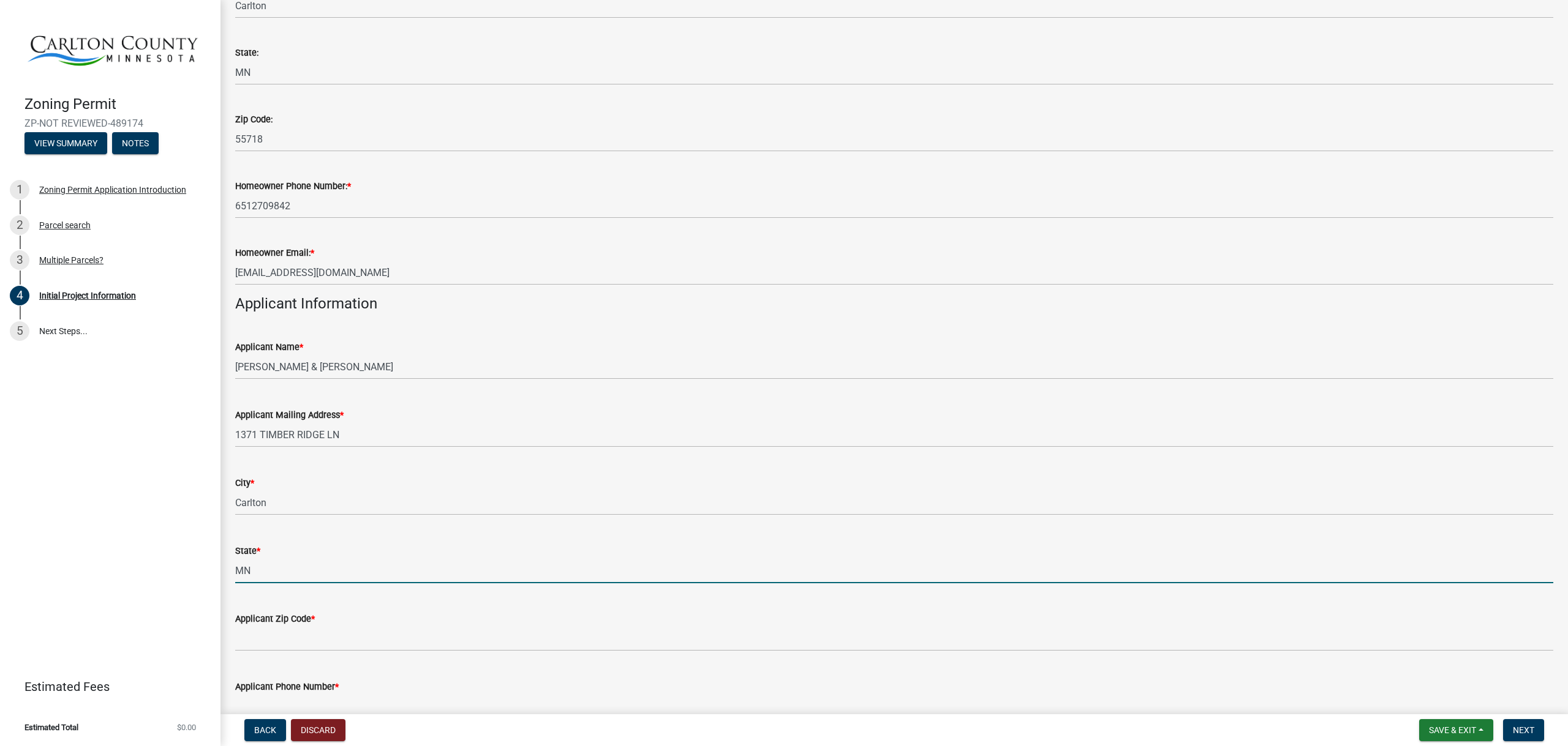
type input "MN"
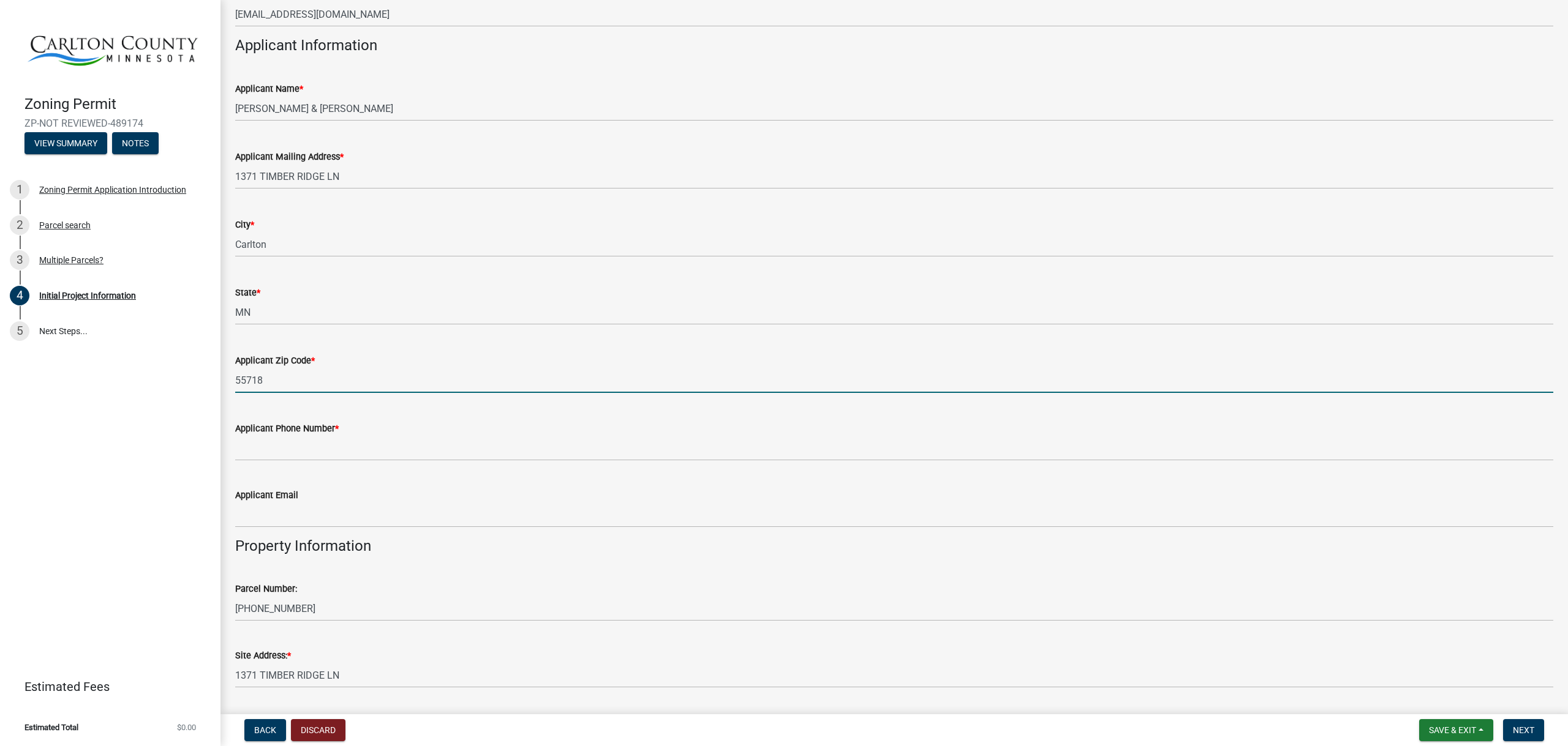
scroll to position [674, 0]
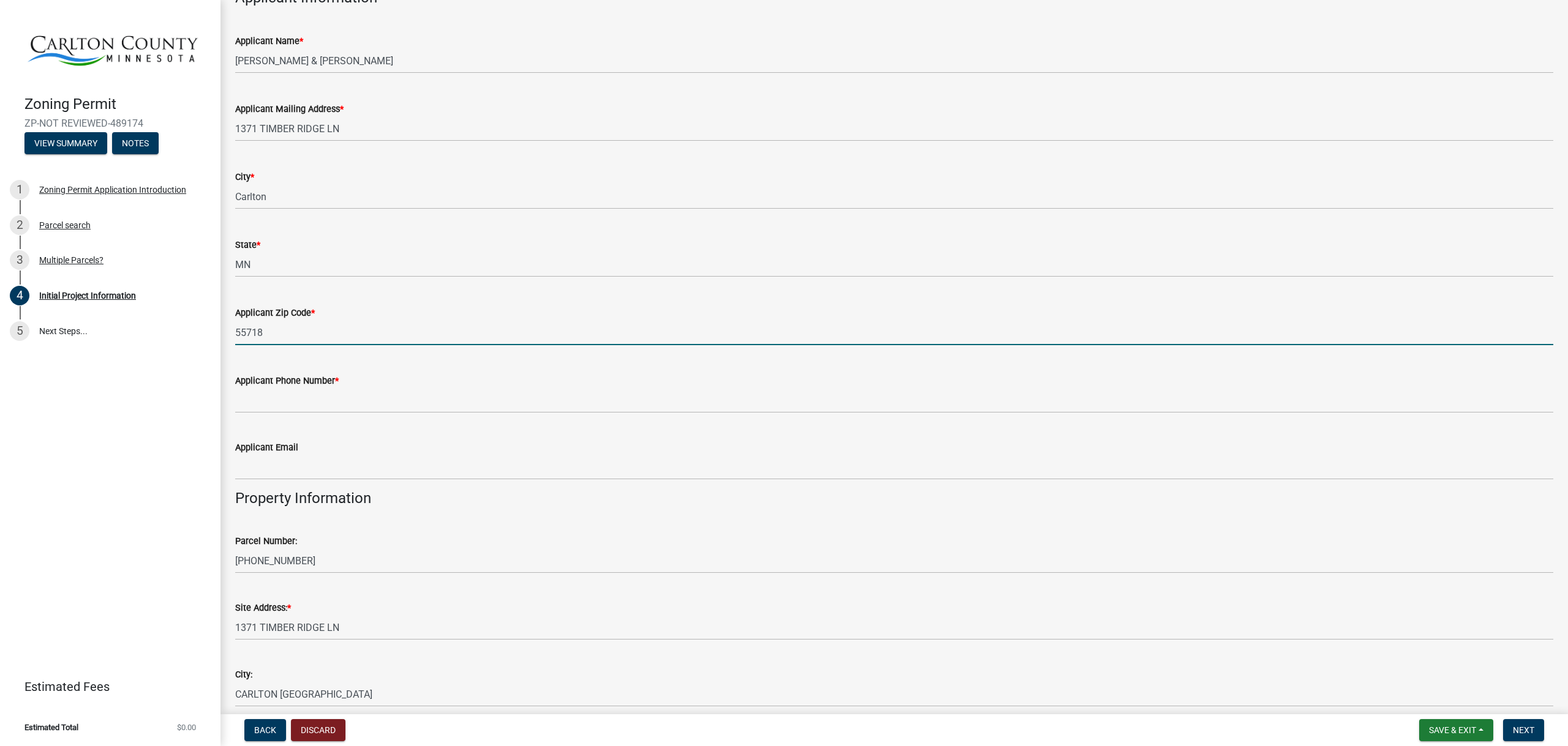
type input "55718"
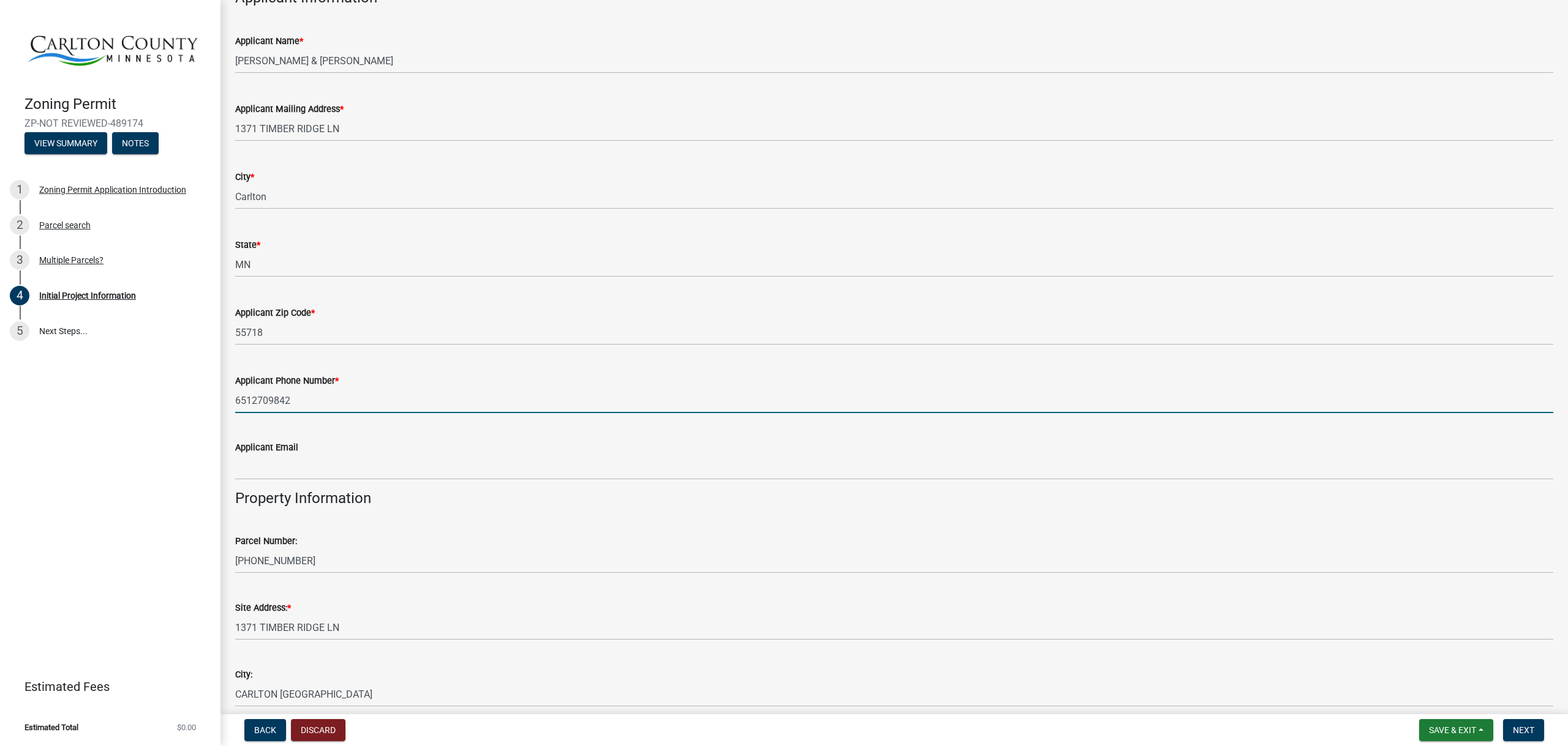
type input "6512709842"
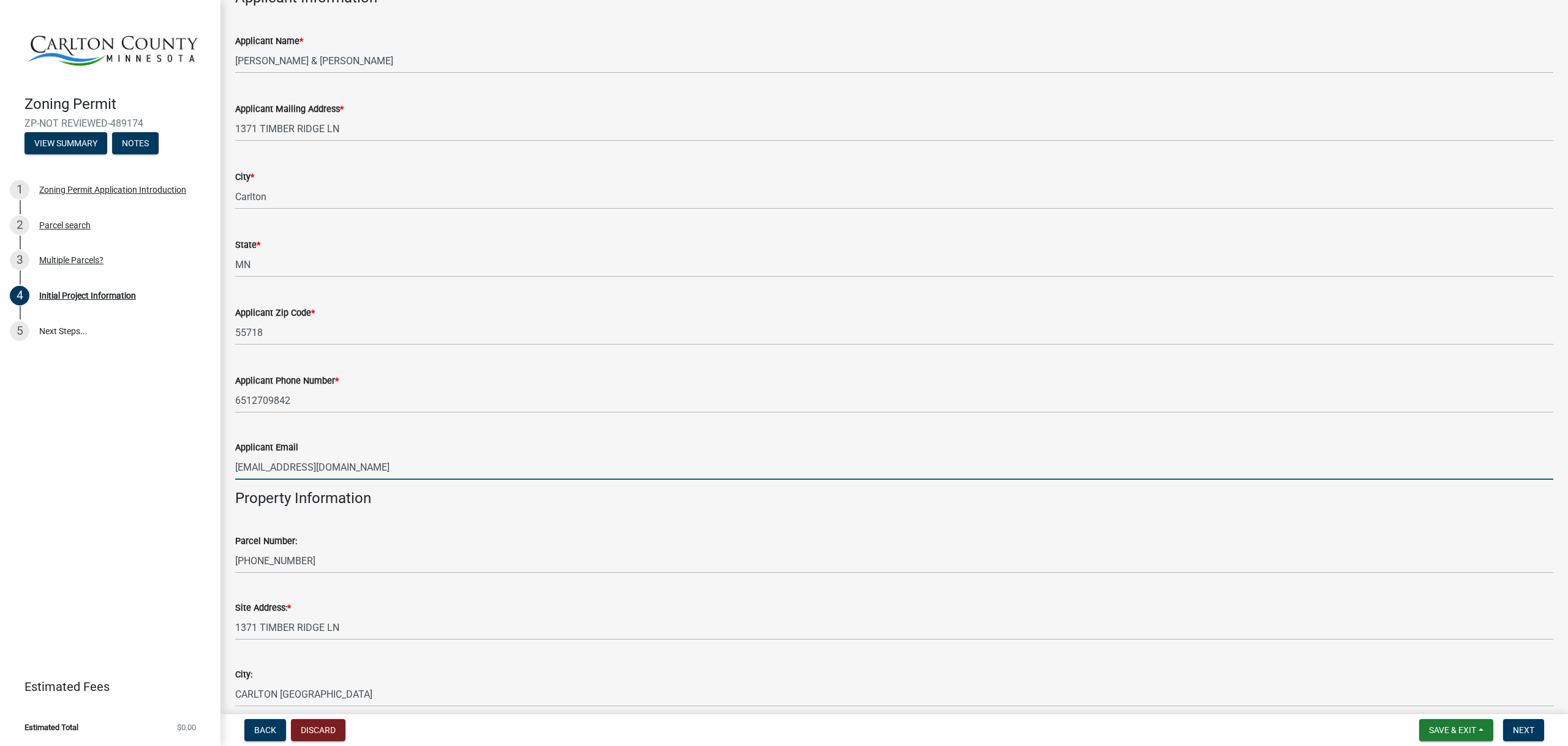
type input "[EMAIL_ADDRESS][DOMAIN_NAME]"
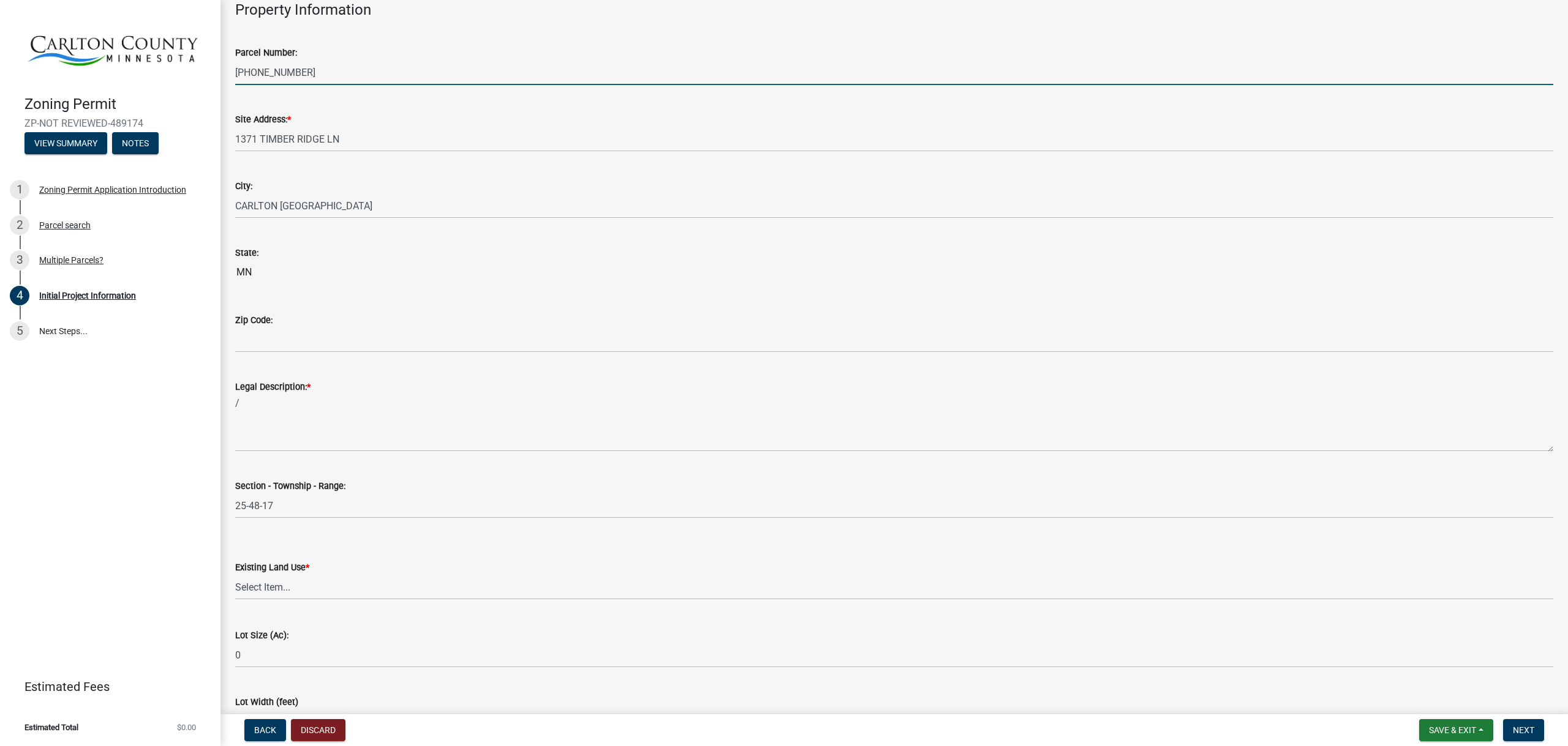
scroll to position [1163, 0]
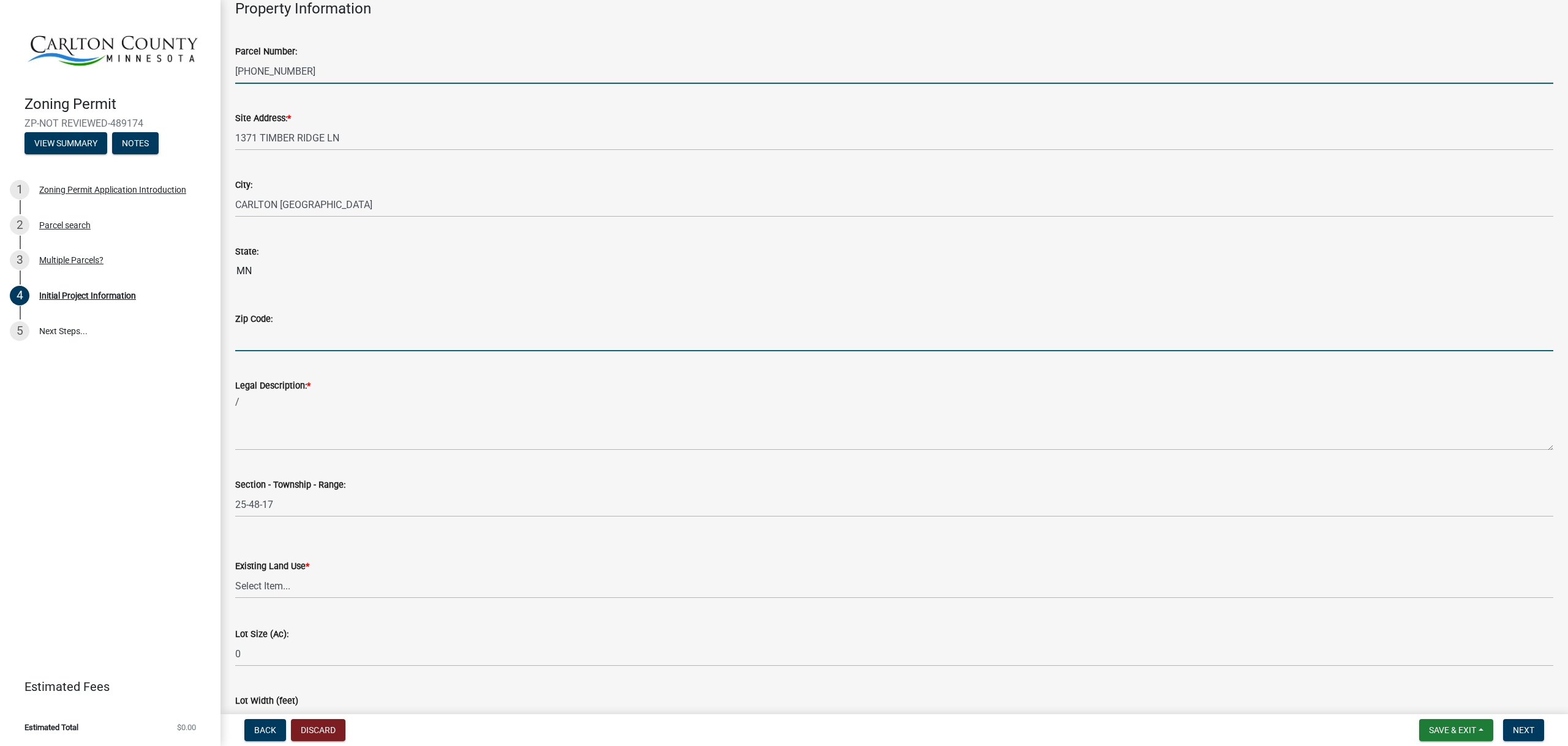
click at [377, 342] on input "Zip Code:" at bounding box center [894, 339] width 1318 height 25
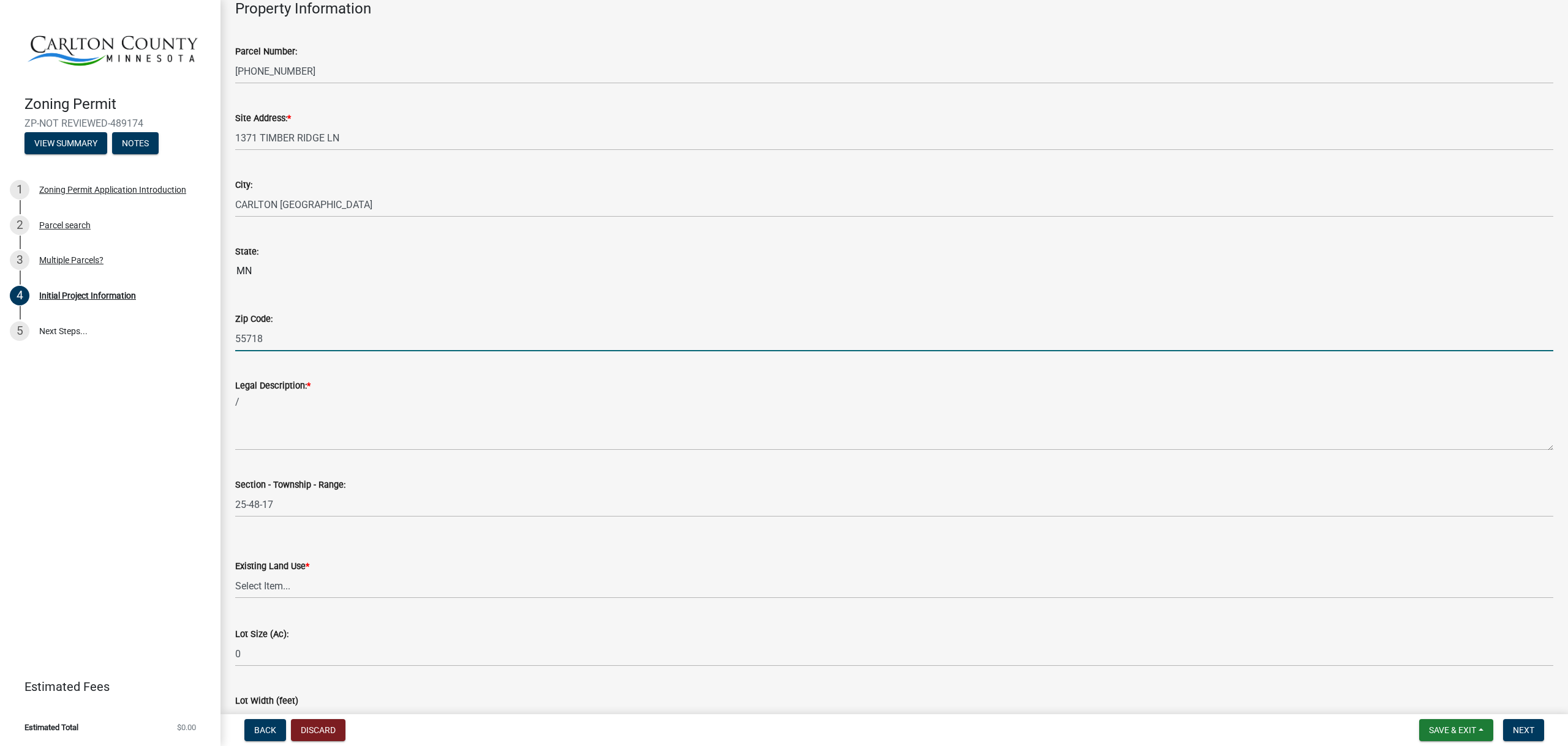
type input "55718"
click at [346, 451] on wm-data-entity-input "Legal Description: * /" at bounding box center [894, 410] width 1318 height 99
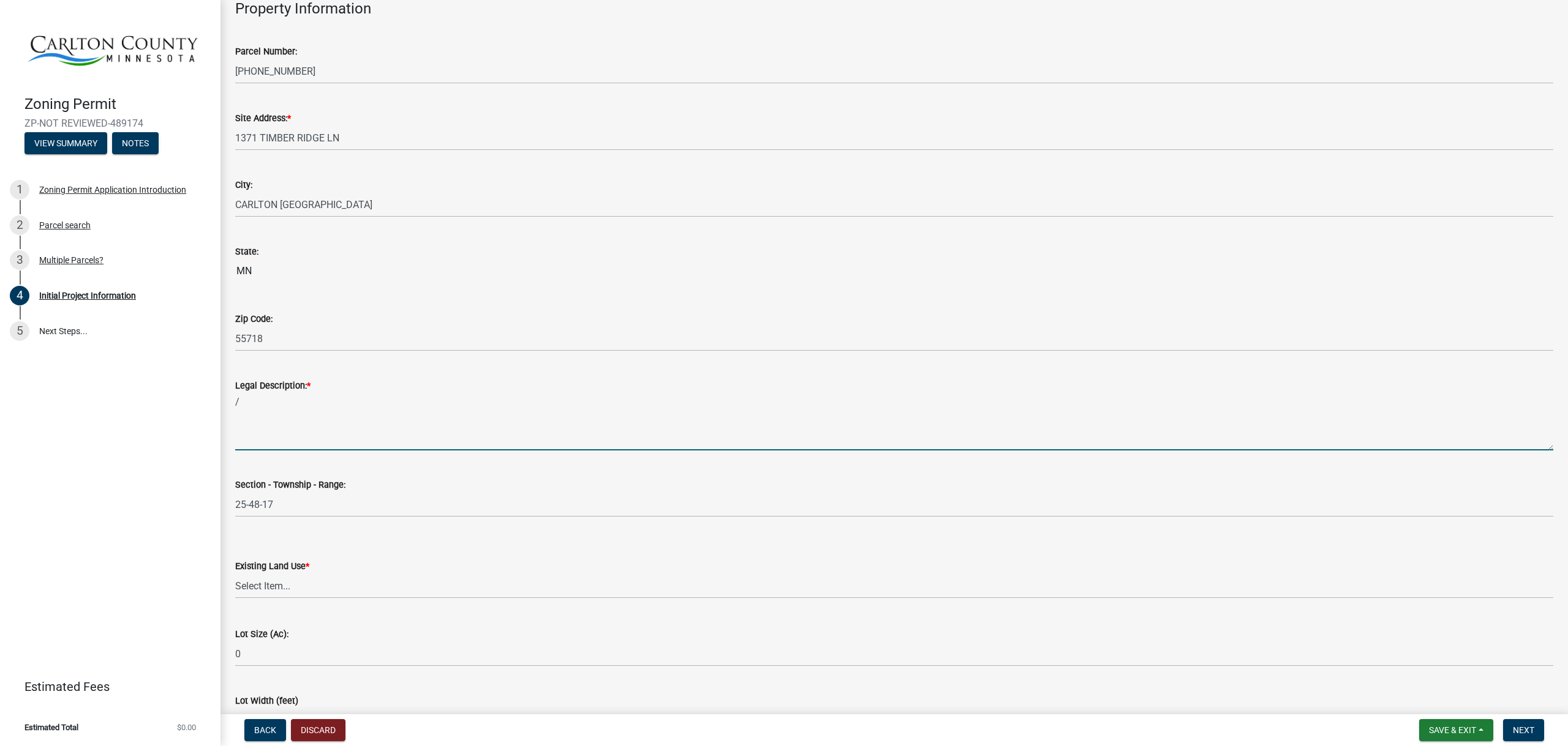
click at [404, 434] on textarea "/" at bounding box center [894, 422] width 1318 height 57
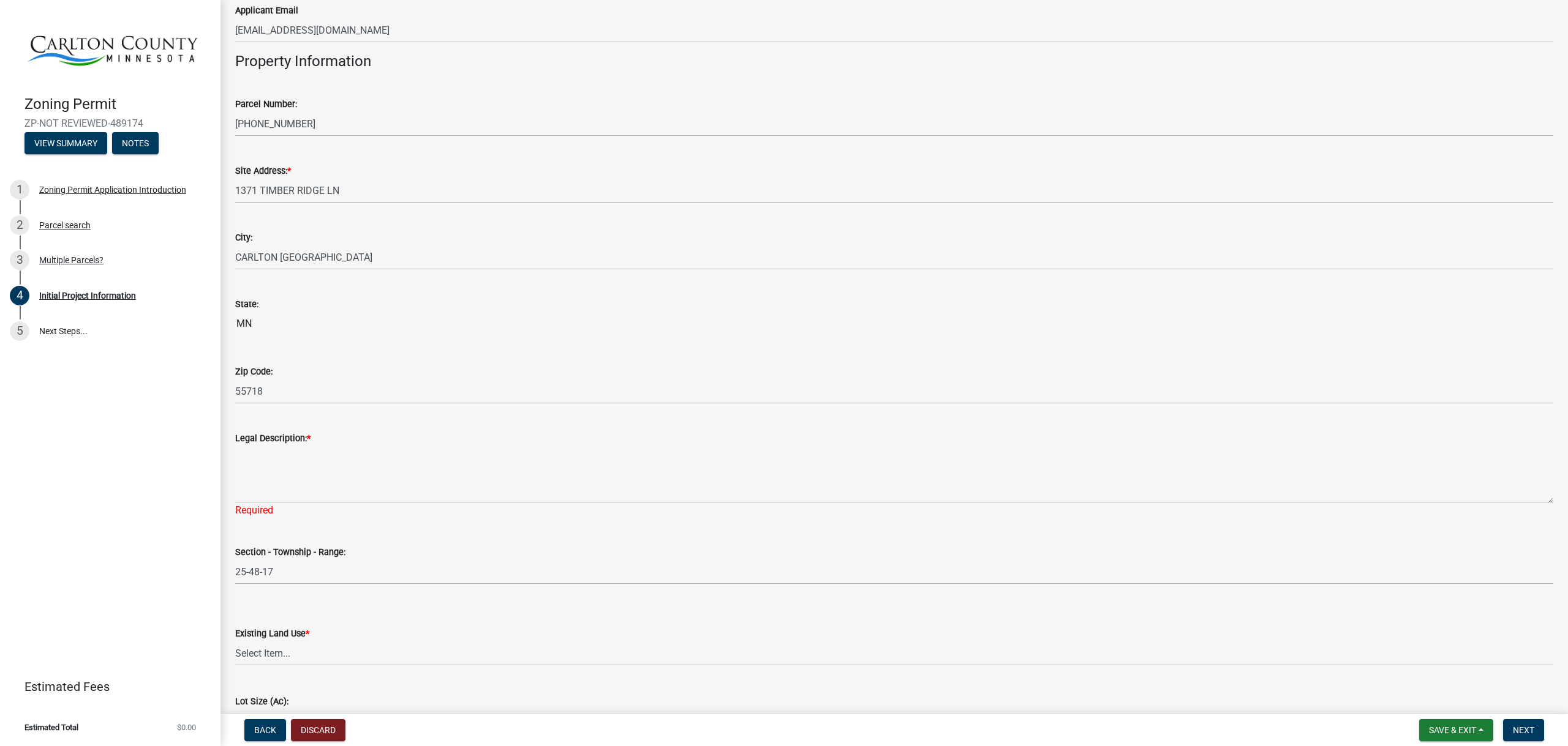
scroll to position [1075, 0]
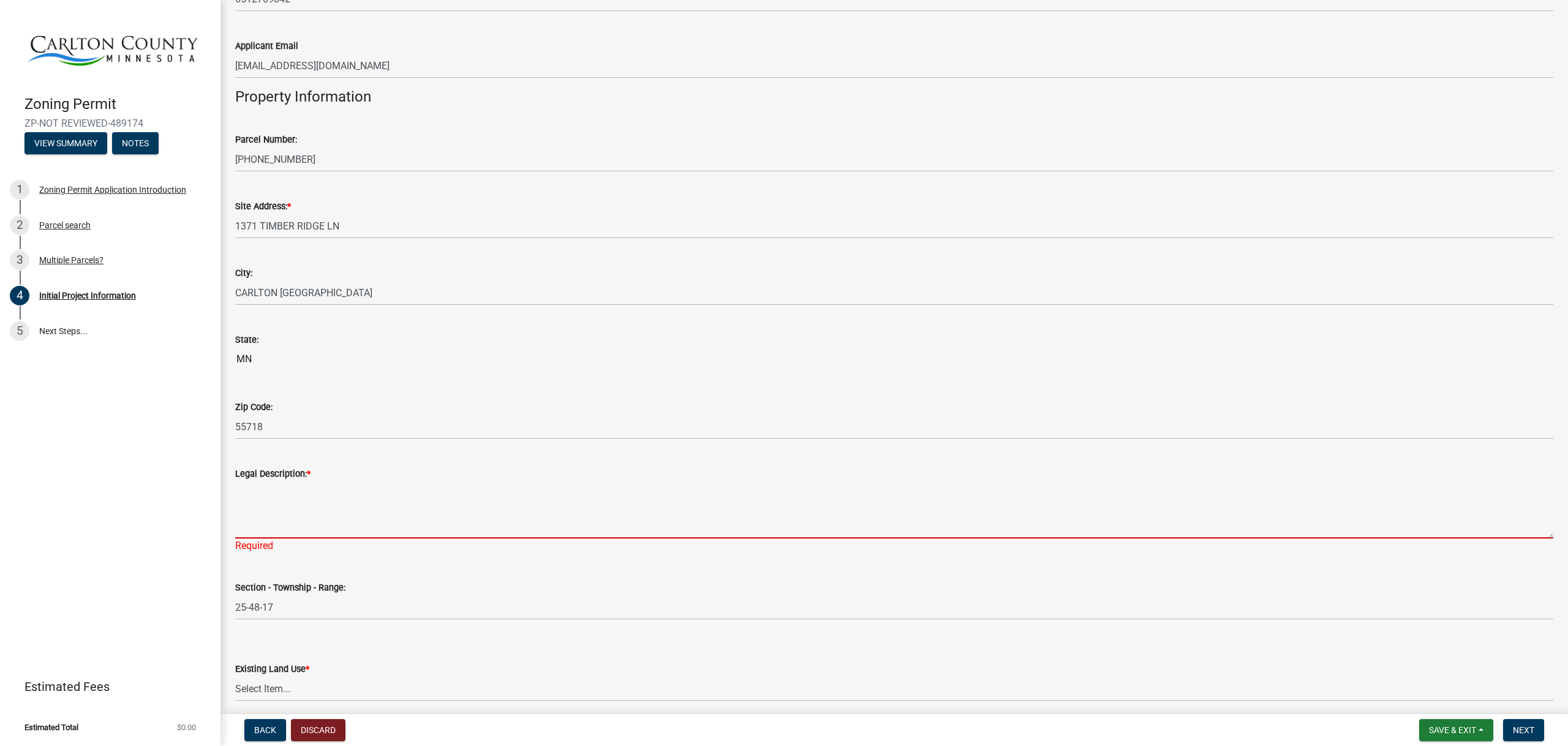
click at [259, 526] on textarea "Legal Description: *" at bounding box center [894, 510] width 1318 height 57
click at [280, 524] on textarea "Legal Description: *" at bounding box center [894, 510] width 1318 height 57
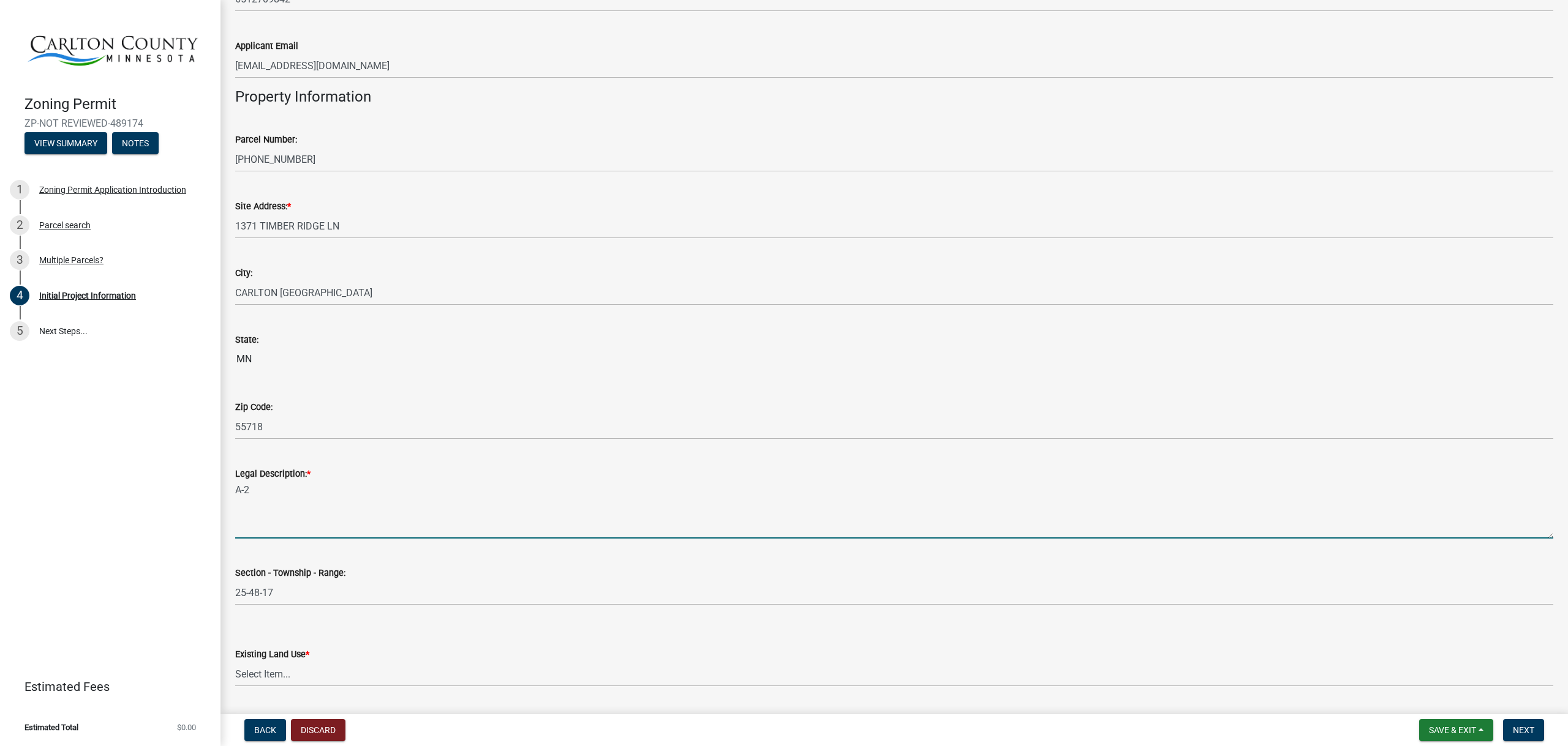
click at [294, 487] on textarea "A-2" at bounding box center [894, 510] width 1318 height 57
click at [252, 489] on textarea "A-2 [PERSON_NAME] Residential" at bounding box center [894, 510] width 1318 height 57
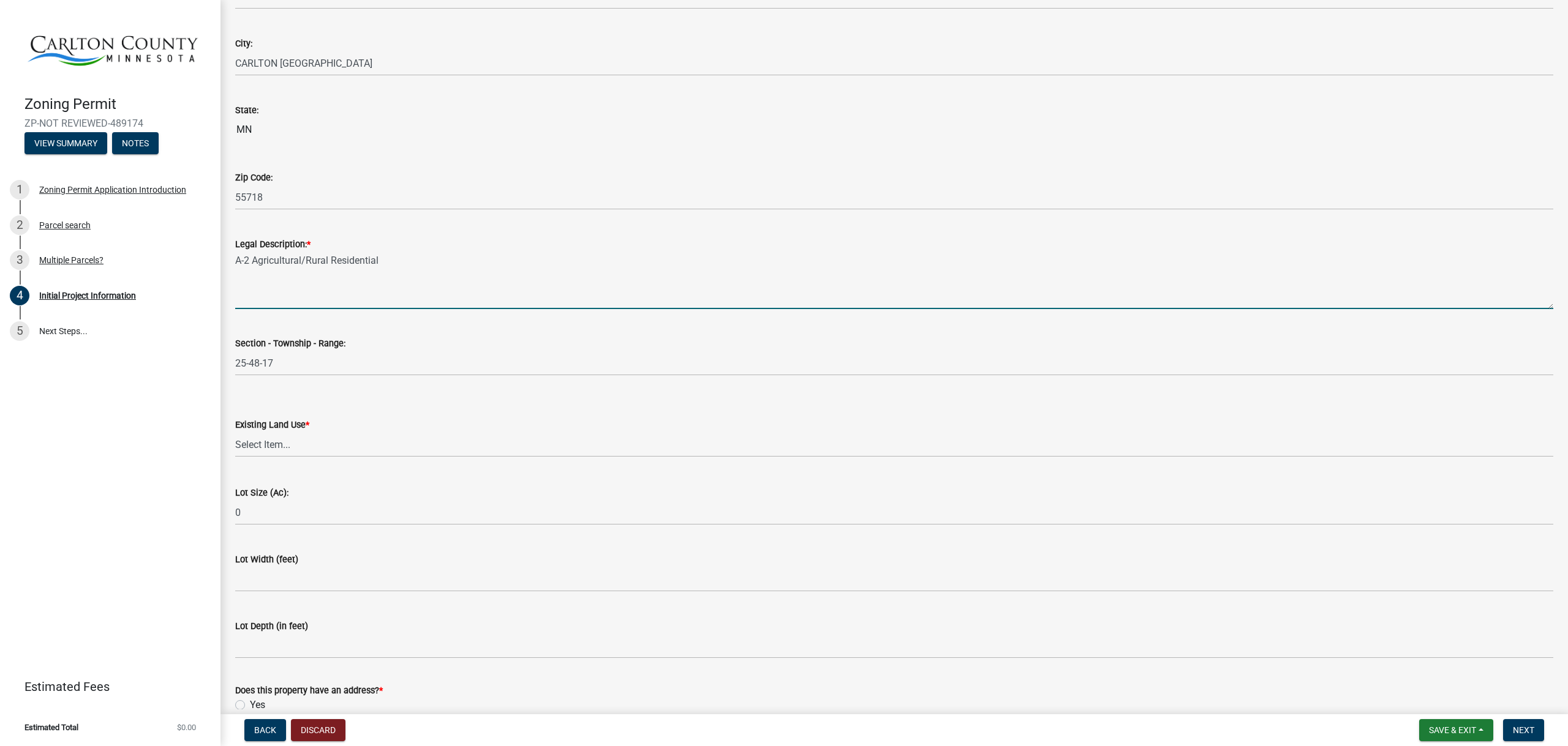
scroll to position [1320, 0]
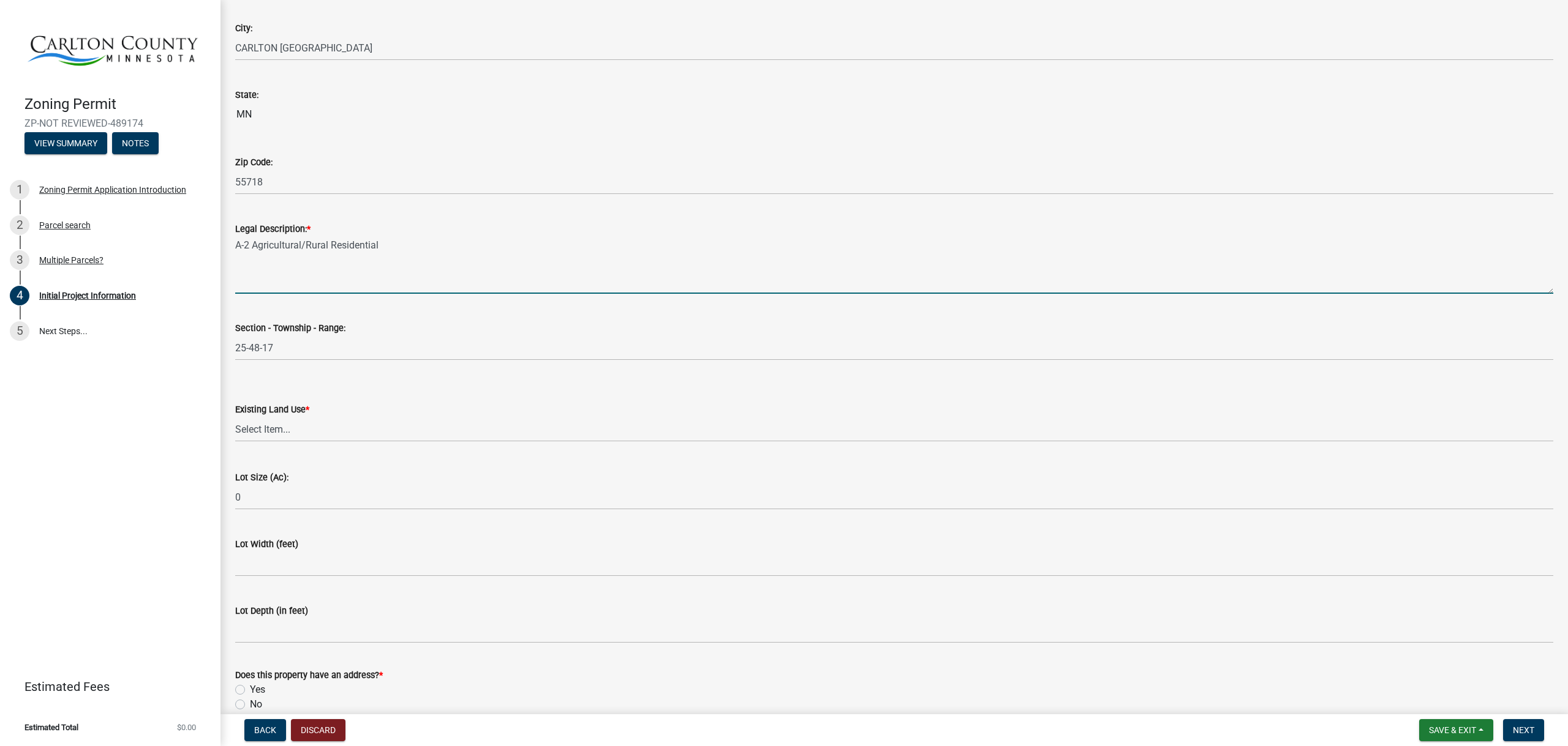
type textarea "A-2 Agricultural/Rural Residential"
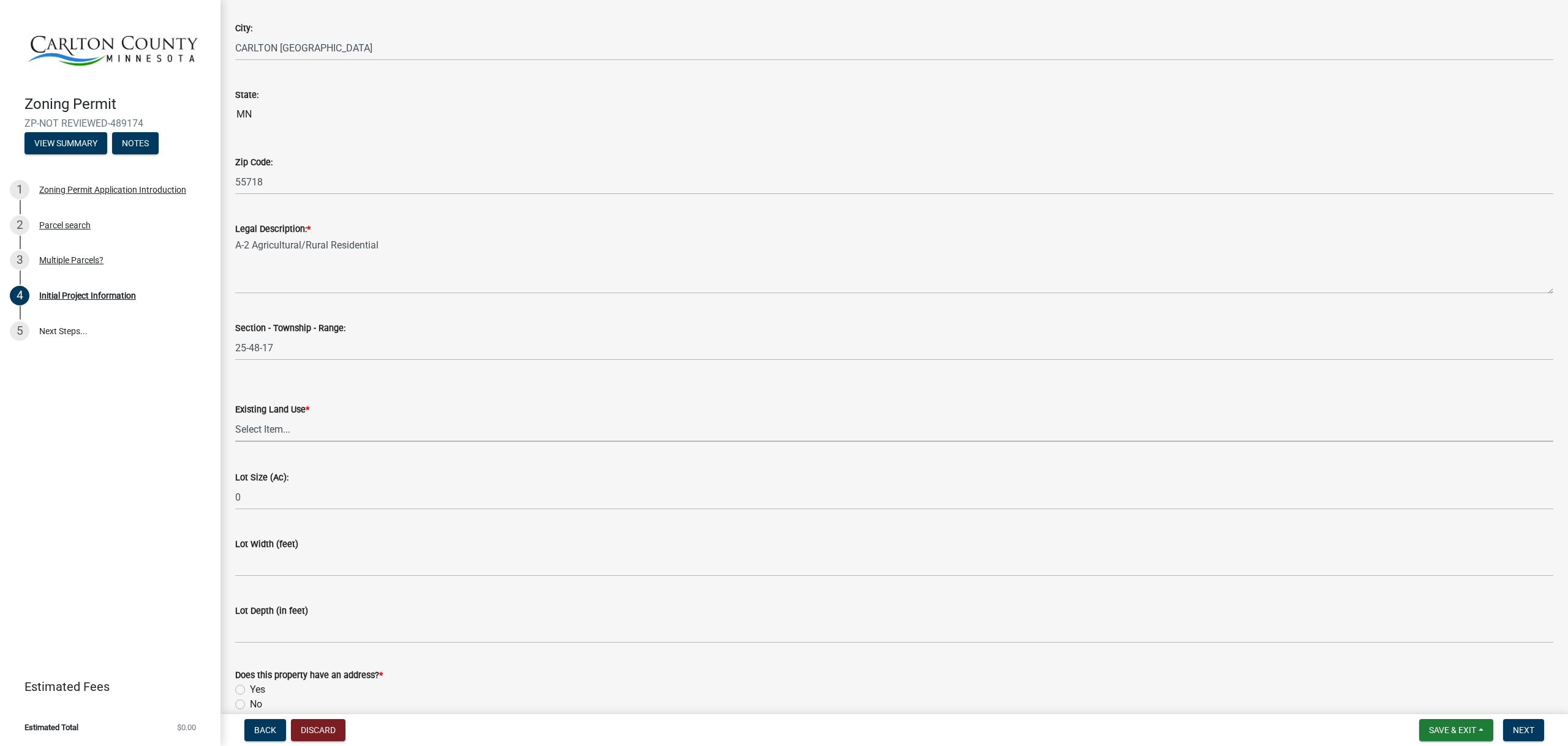
click at [318, 429] on select "Select Item... Residential Commercial Recreational/hunting Agricultural" at bounding box center [894, 429] width 1318 height 25
click at [235, 417] on select "Select Item... Residential Commercial Recreational/hunting Agricultural" at bounding box center [894, 429] width 1318 height 25
select select "33d21d3a-ebb3-419e-8315-ef7213d04586"
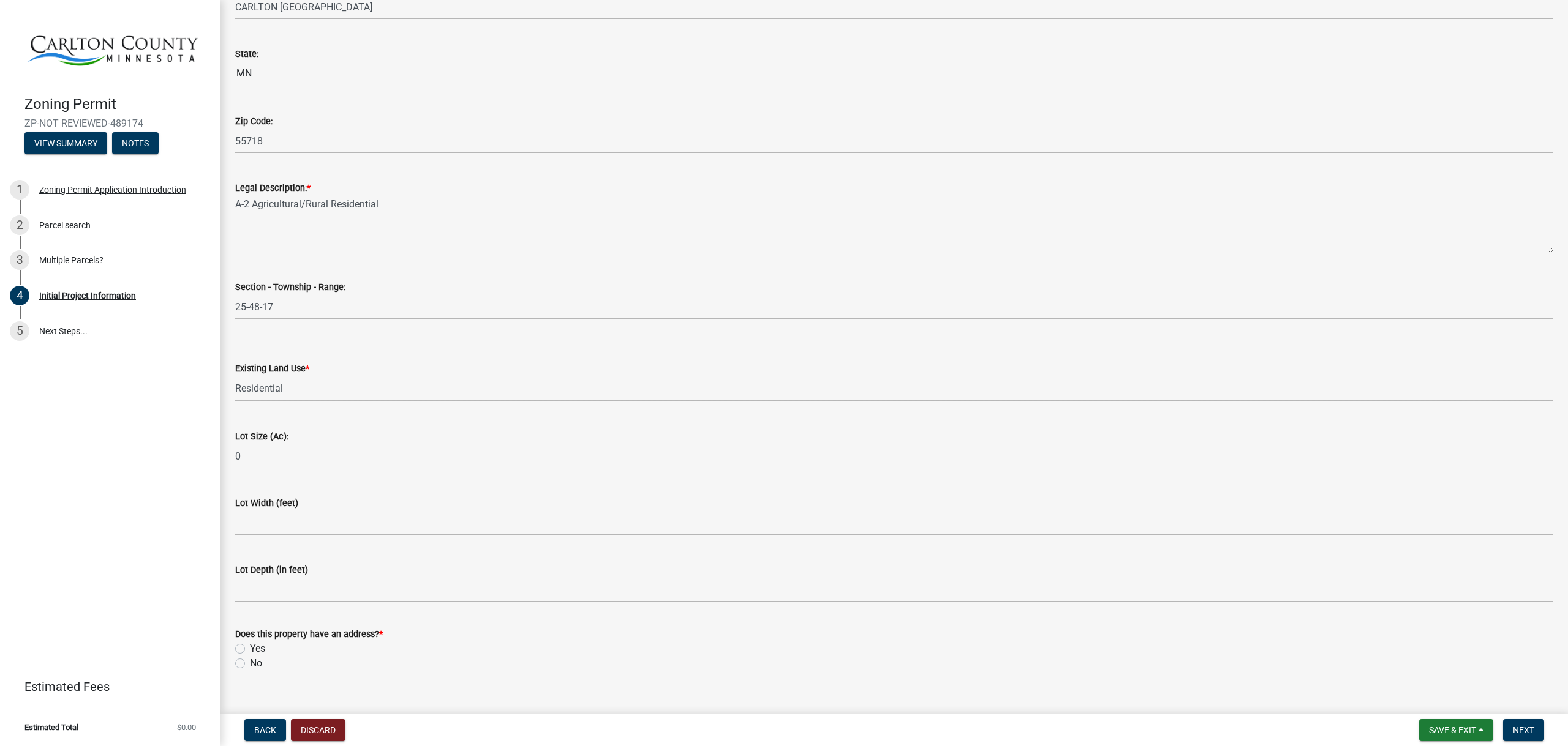
scroll to position [1381, 0]
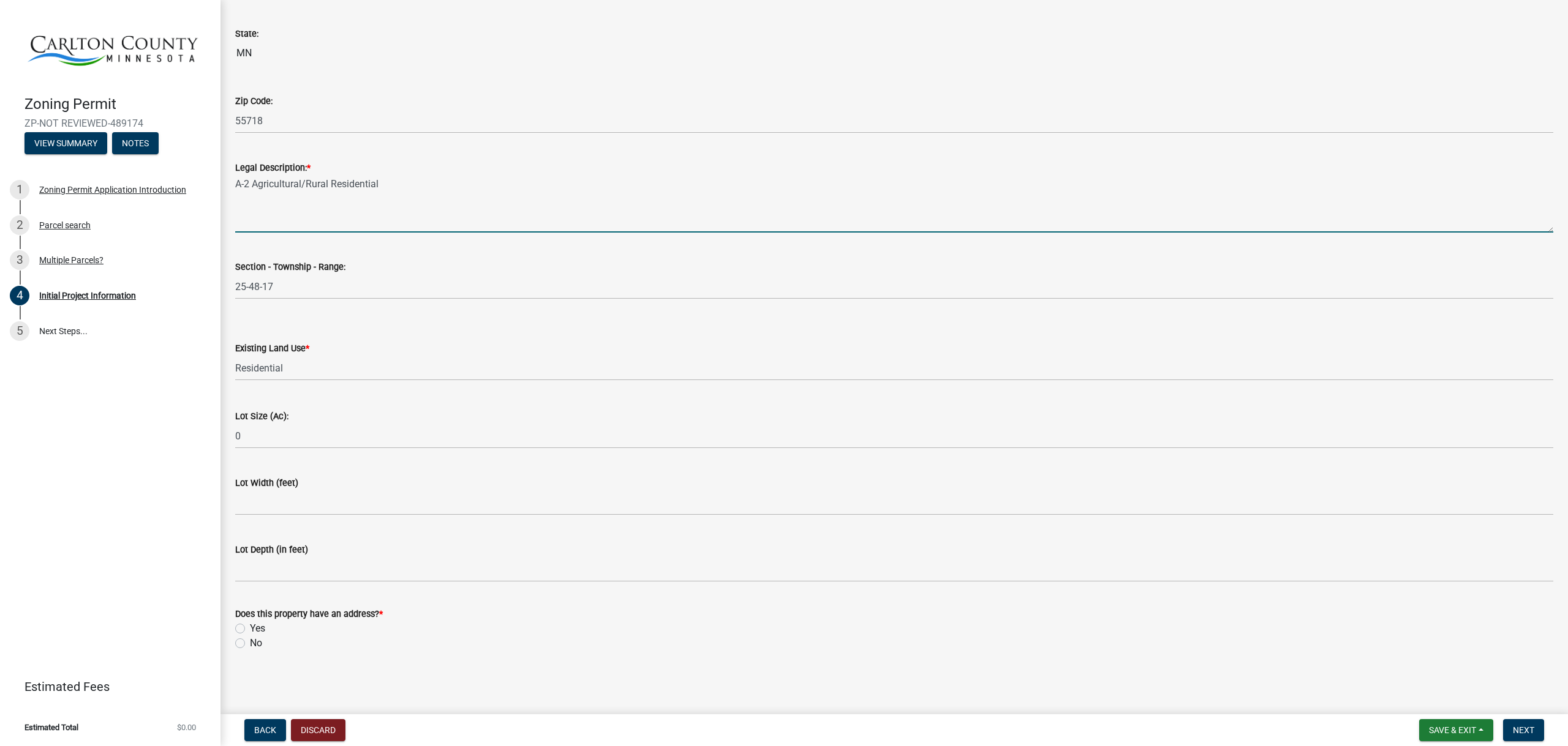
drag, startPoint x: 337, startPoint y: 192, endPoint x: 421, endPoint y: 190, distance: 84.0
click at [337, 192] on textarea "A-2 Agricultural/Rural Residential" at bounding box center [894, 204] width 1318 height 57
drag, startPoint x: 382, startPoint y: 186, endPoint x: 189, endPoint y: 184, distance: 193.0
click at [189, 184] on div "Zoning Permit ZP-NOT REVIEWED-489174 View Summary Notes 1 Zoning Permit Applica…" at bounding box center [784, 373] width 1568 height 746
type textarea "Oak Hills 3rd addition"
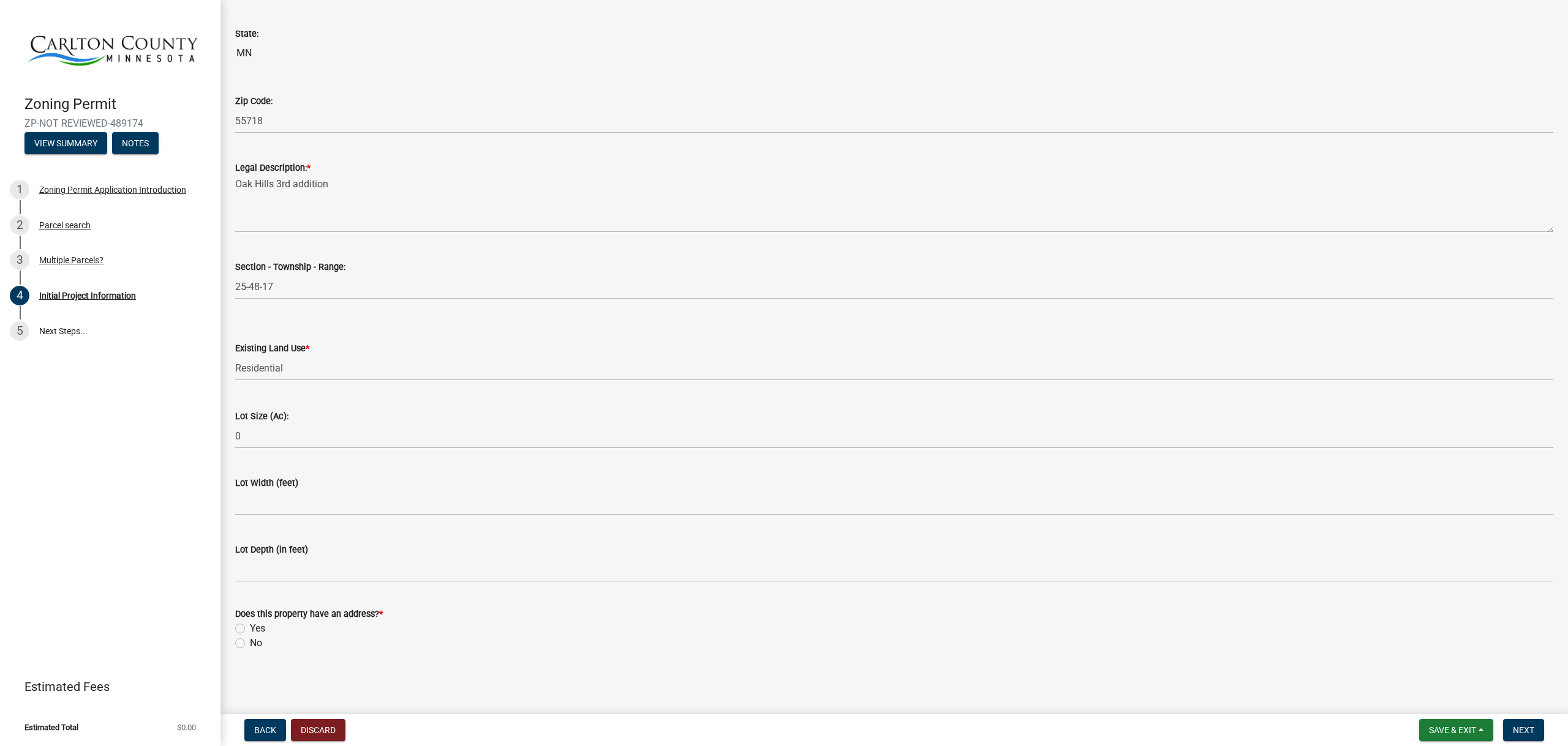
click at [250, 625] on label "Yes" at bounding box center [257, 628] width 15 height 14
click at [250, 625] on input "Yes" at bounding box center [254, 625] width 8 height 8
radio input "true"
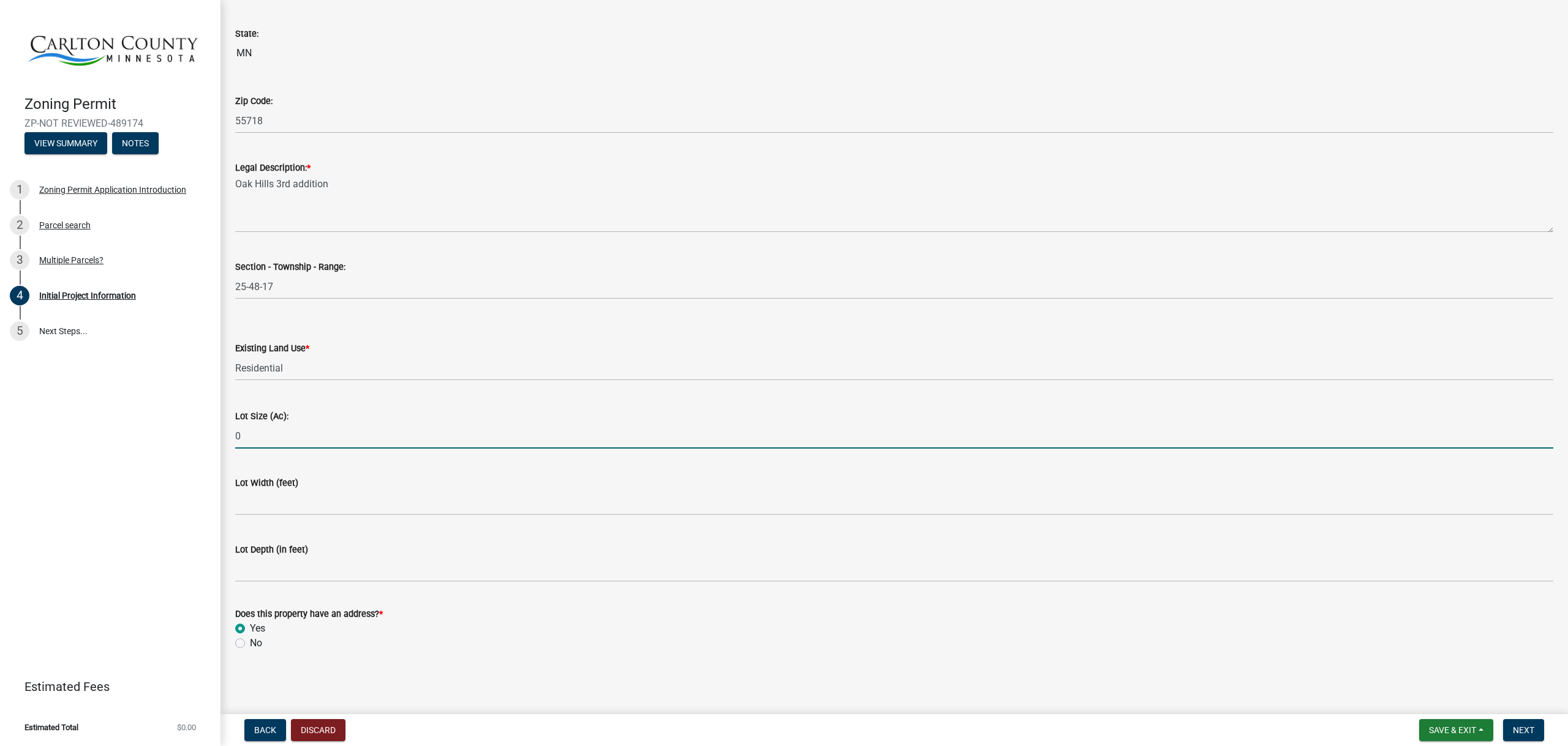
drag, startPoint x: 257, startPoint y: 438, endPoint x: 229, endPoint y: 437, distance: 28.0
click at [229, 437] on div "Lot Size (Ac): 0" at bounding box center [893, 419] width 1336 height 57
type input "6"
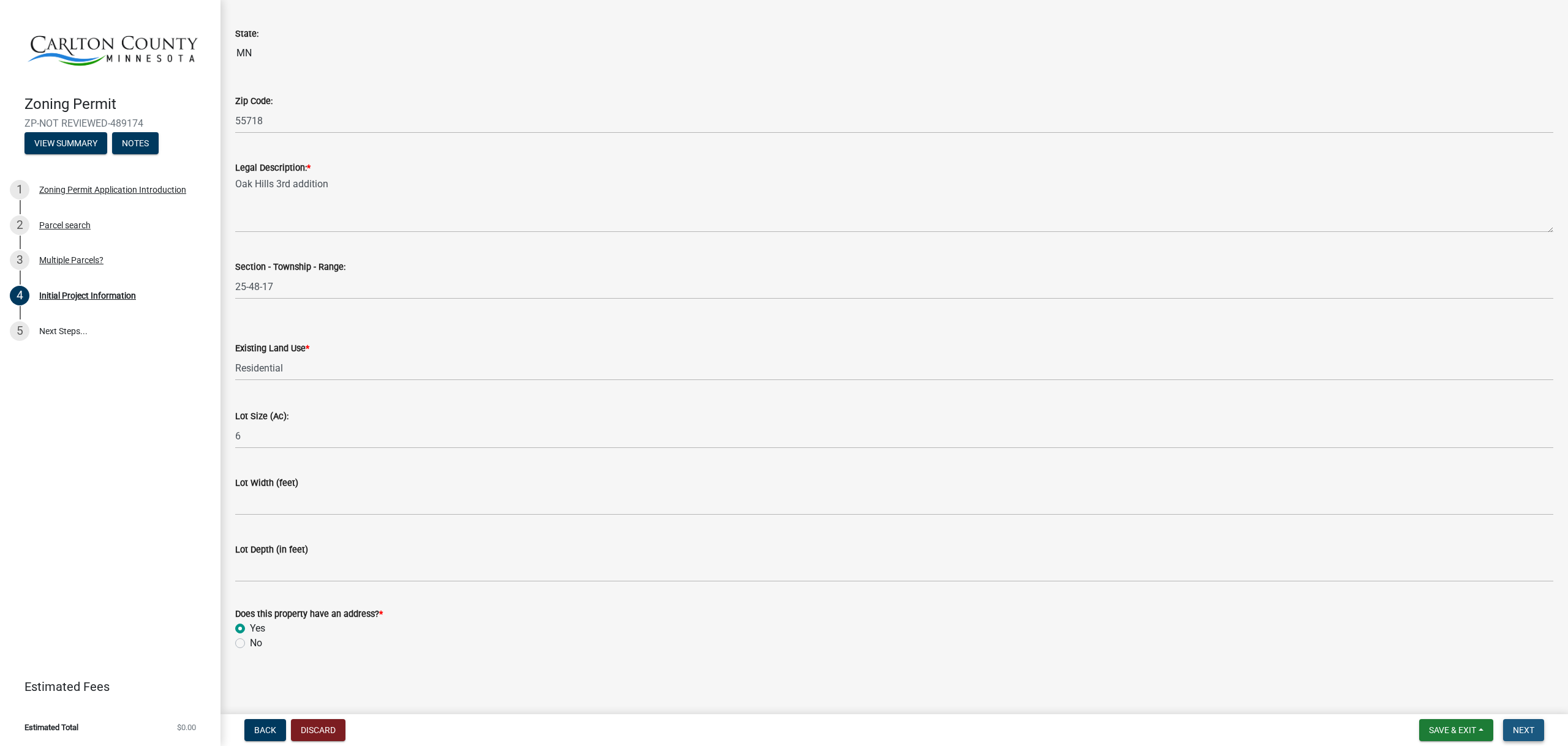
click at [1530, 732] on span "Next" at bounding box center [1523, 730] width 21 height 10
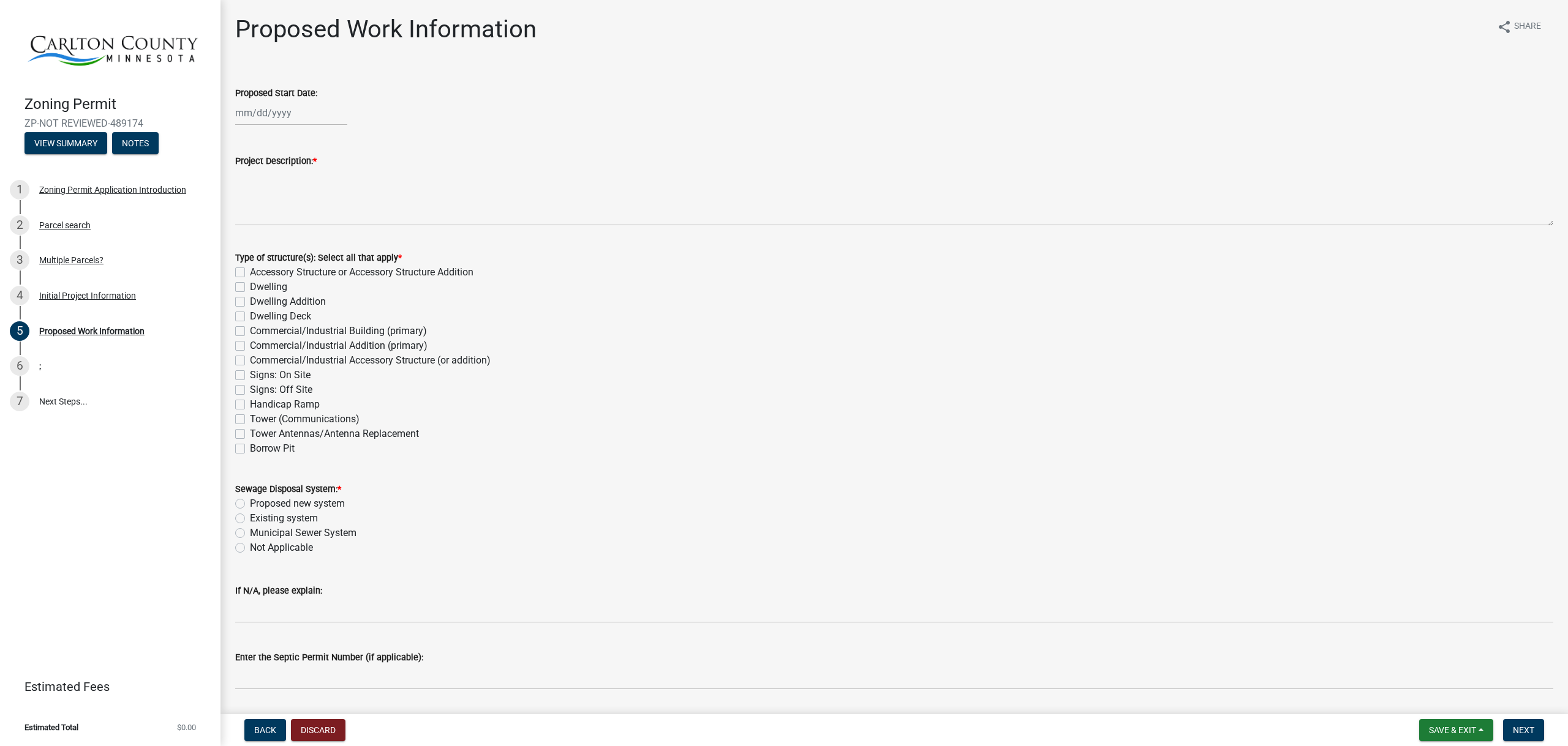
select select "10"
select select "2025"
click at [238, 112] on div "[PERSON_NAME] Feb Mar Apr [PERSON_NAME][DATE] Oct Nov [DATE] 1526 1527 1528 152…" at bounding box center [291, 112] width 112 height 25
click at [263, 198] on div "7" at bounding box center [267, 198] width 20 height 20
type input "[DATE]"
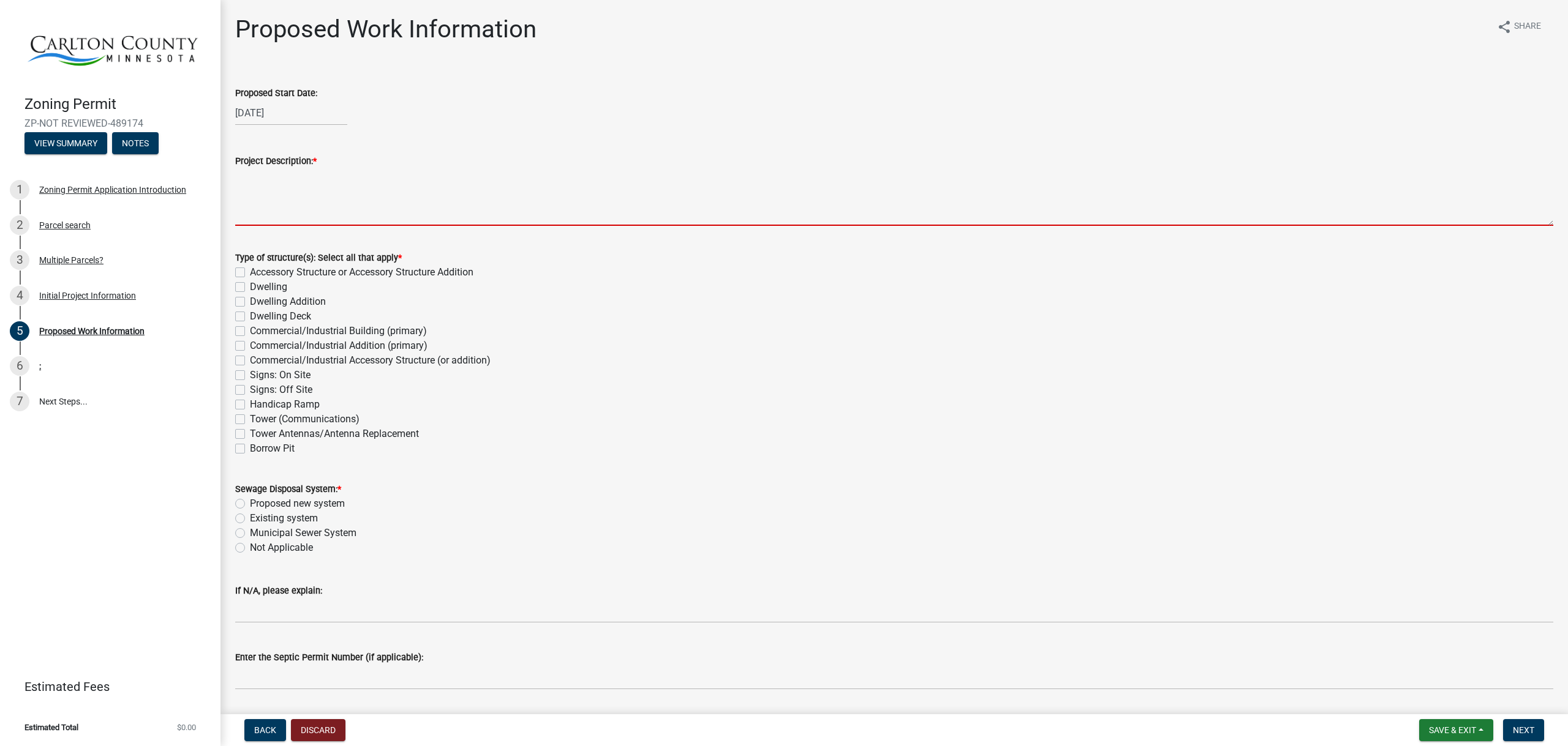
click at [269, 216] on textarea "Project Description: *" at bounding box center [894, 197] width 1318 height 57
type textarea "[GEOGRAPHIC_DATA] 3rd addition rural residential"
click at [267, 275] on label "Accessory Structure or Accessory Structure Addition" at bounding box center [361, 272] width 223 height 14
click at [258, 273] on input "Accessory Structure or Accessory Structure Addition" at bounding box center [254, 269] width 8 height 8
checkbox input "true"
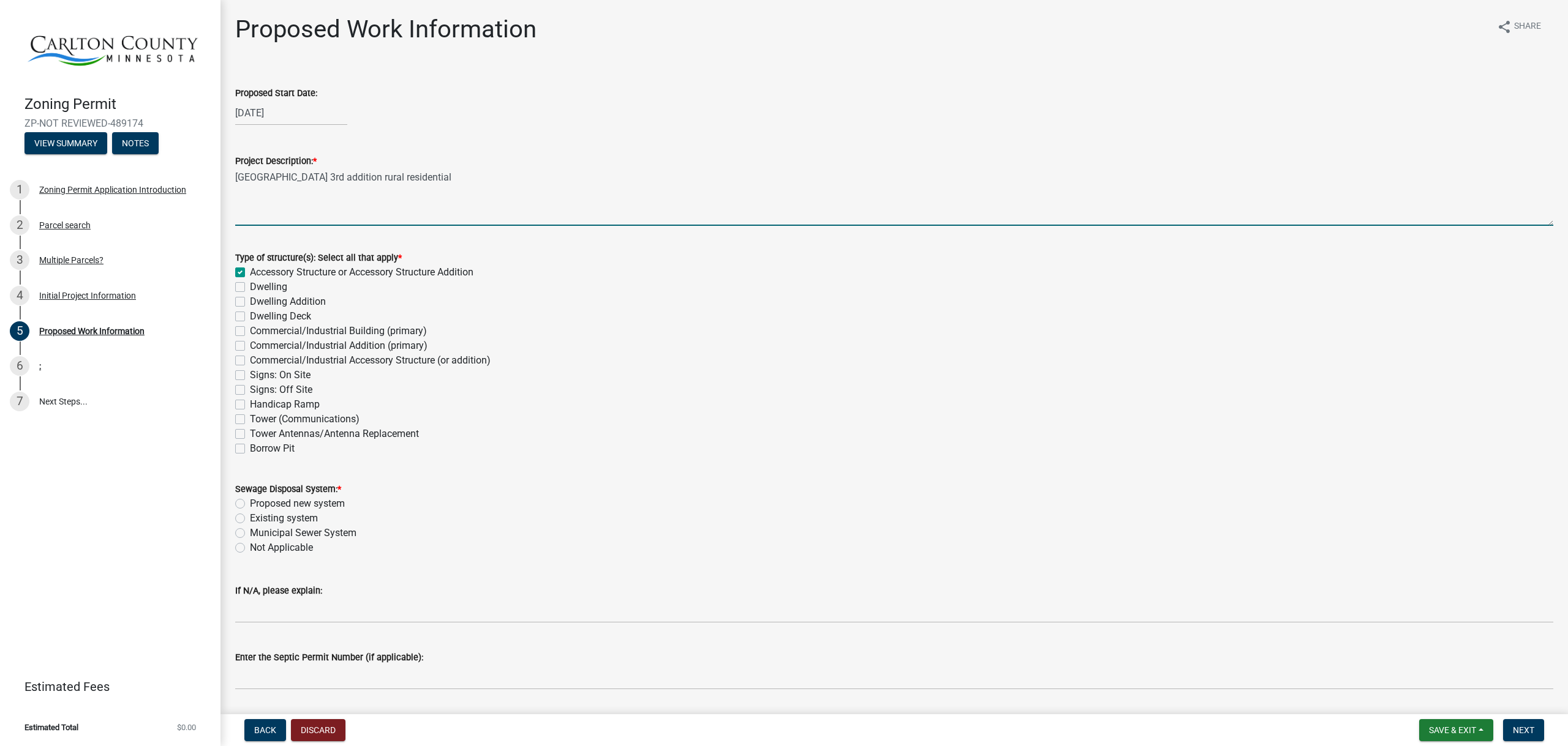
checkbox input "false"
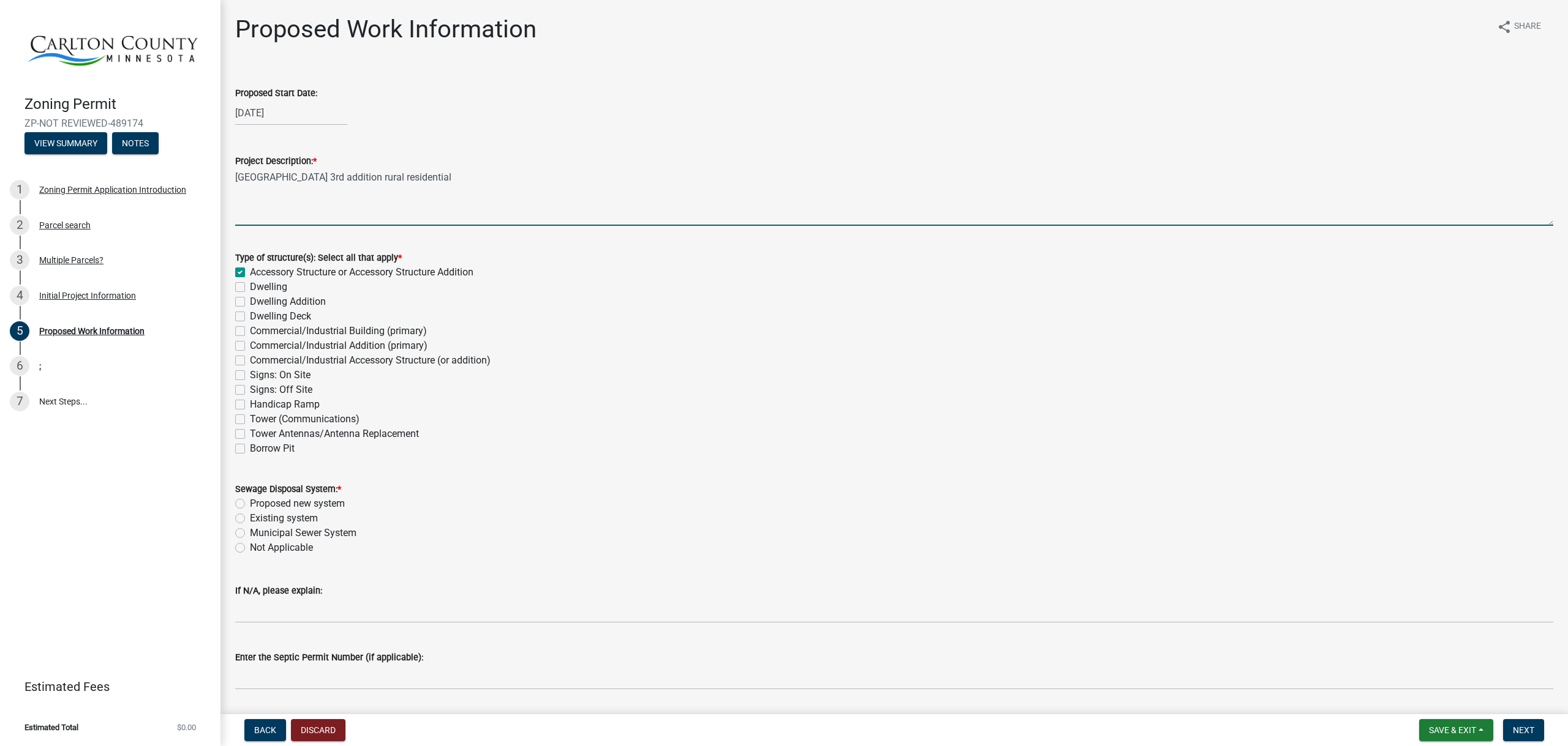
checkbox input "false"
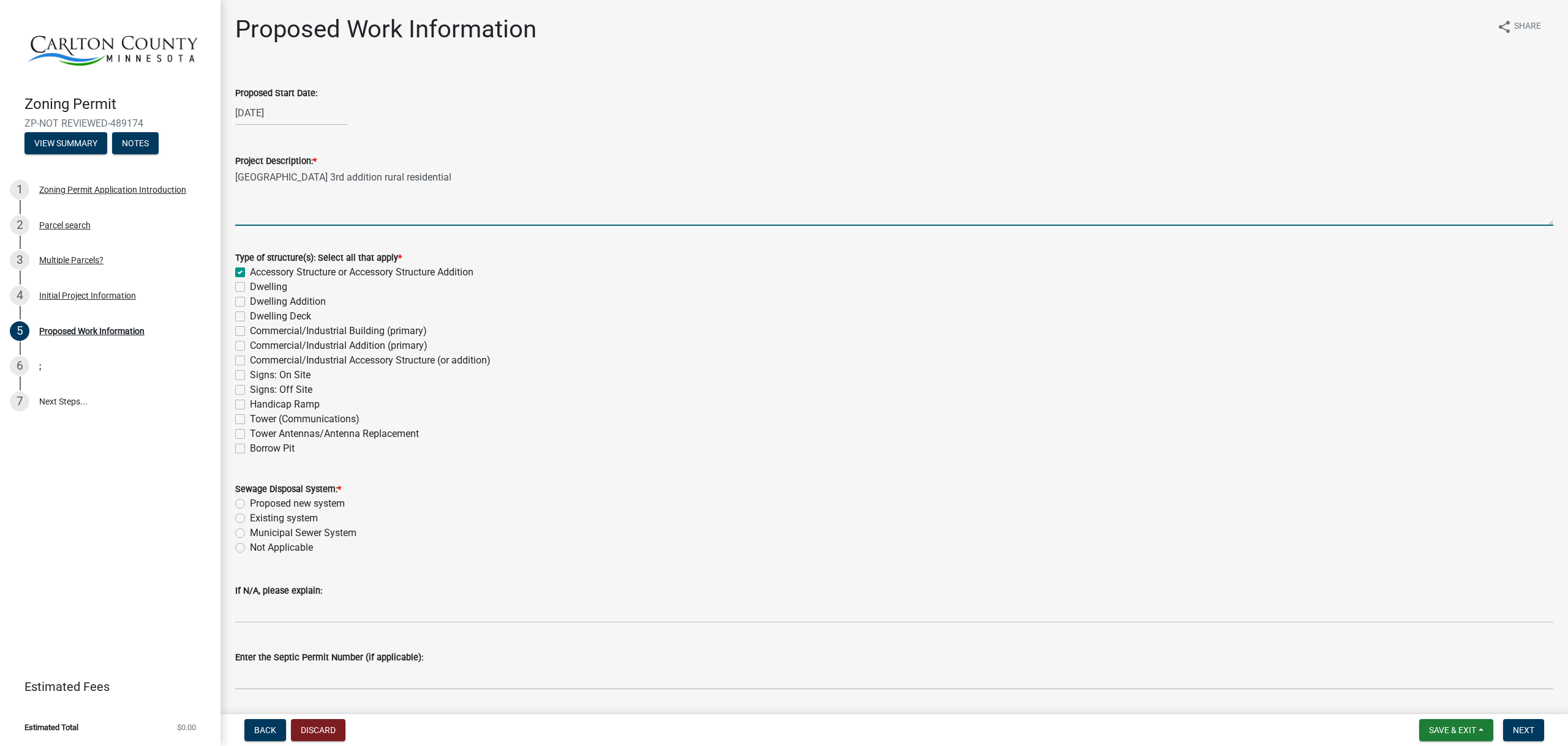
checkbox input "false"
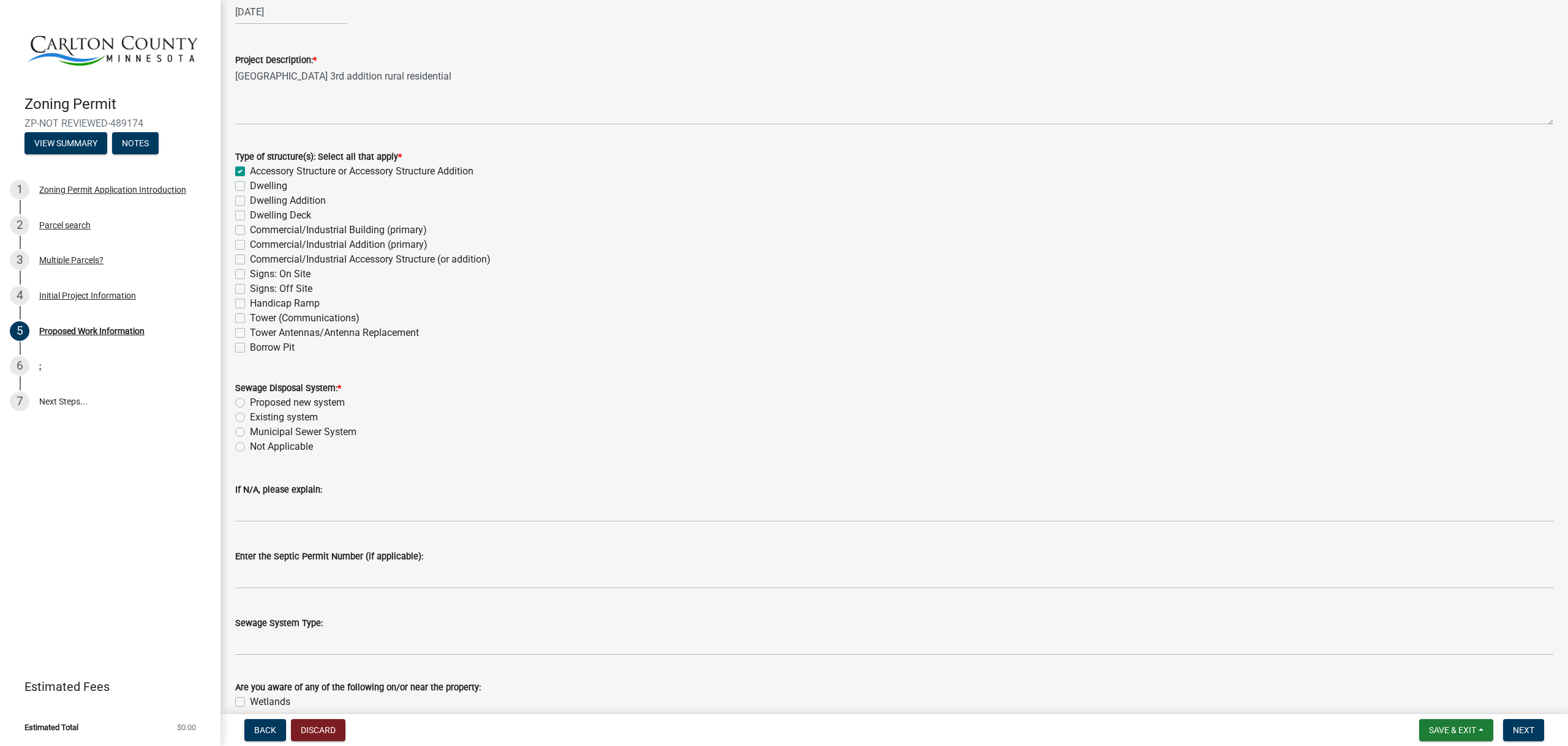
scroll to position [122, 0]
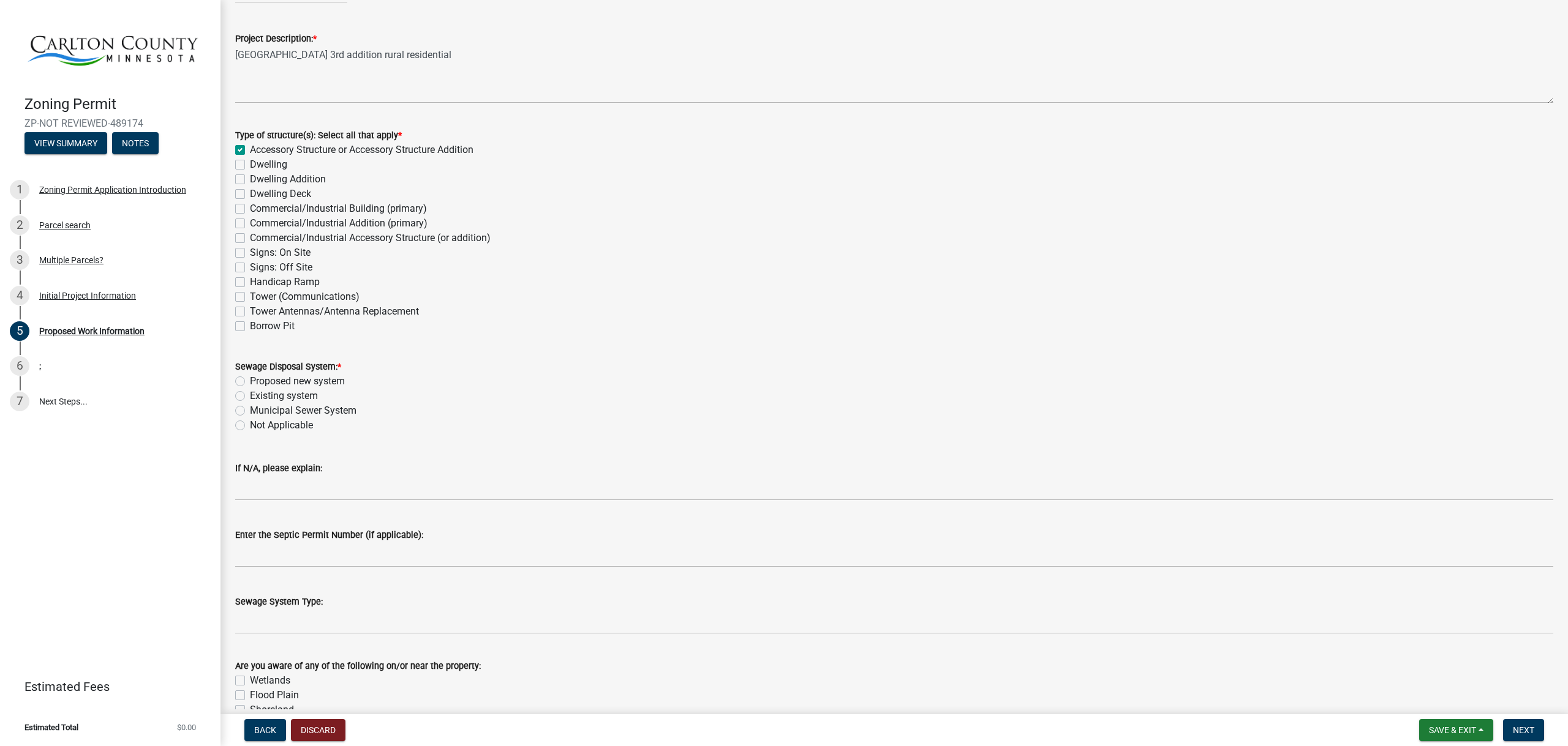
click at [250, 398] on label "Existing system" at bounding box center [284, 395] width 68 height 14
click at [250, 397] on input "Existing system" at bounding box center [254, 392] width 8 height 8
radio input "true"
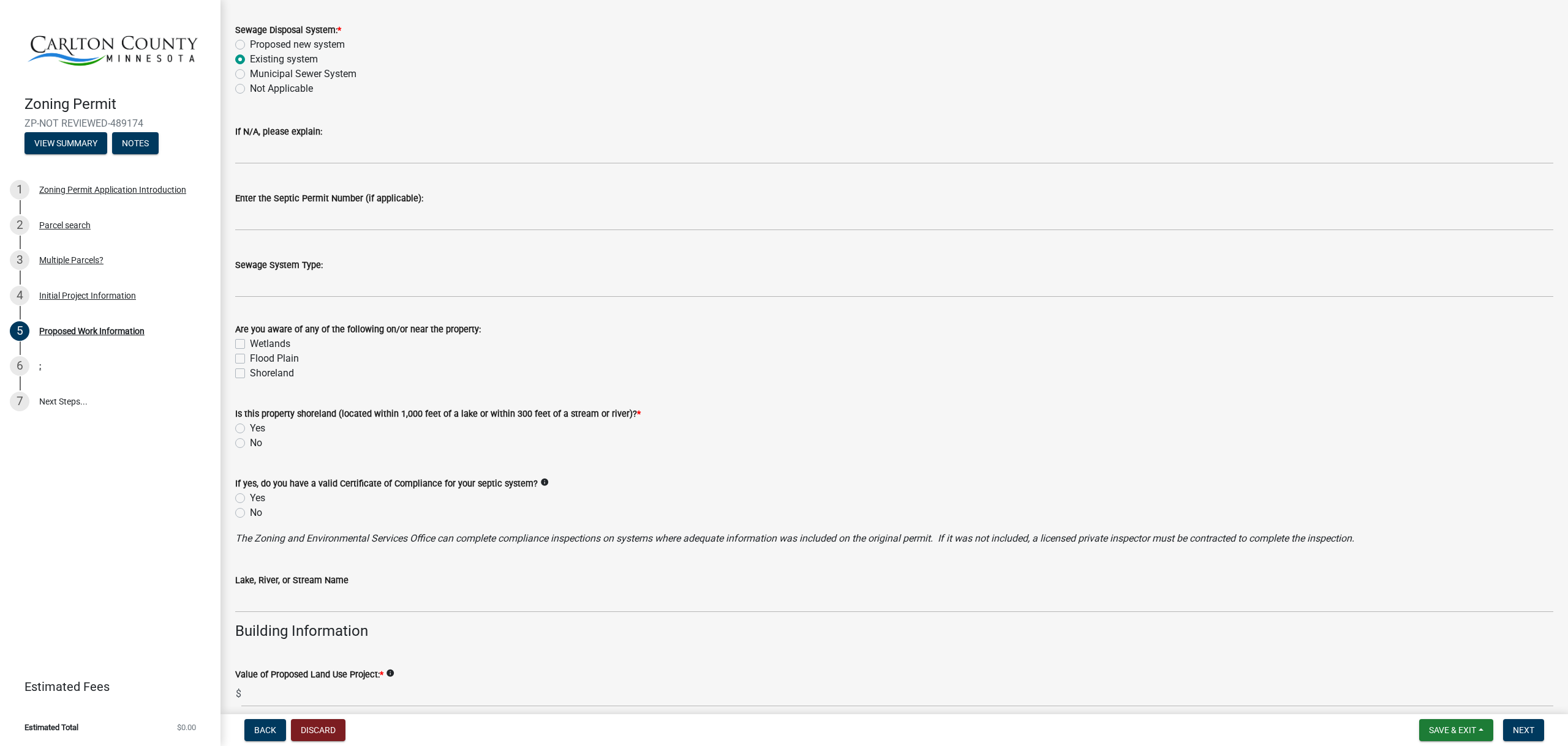
scroll to position [490, 0]
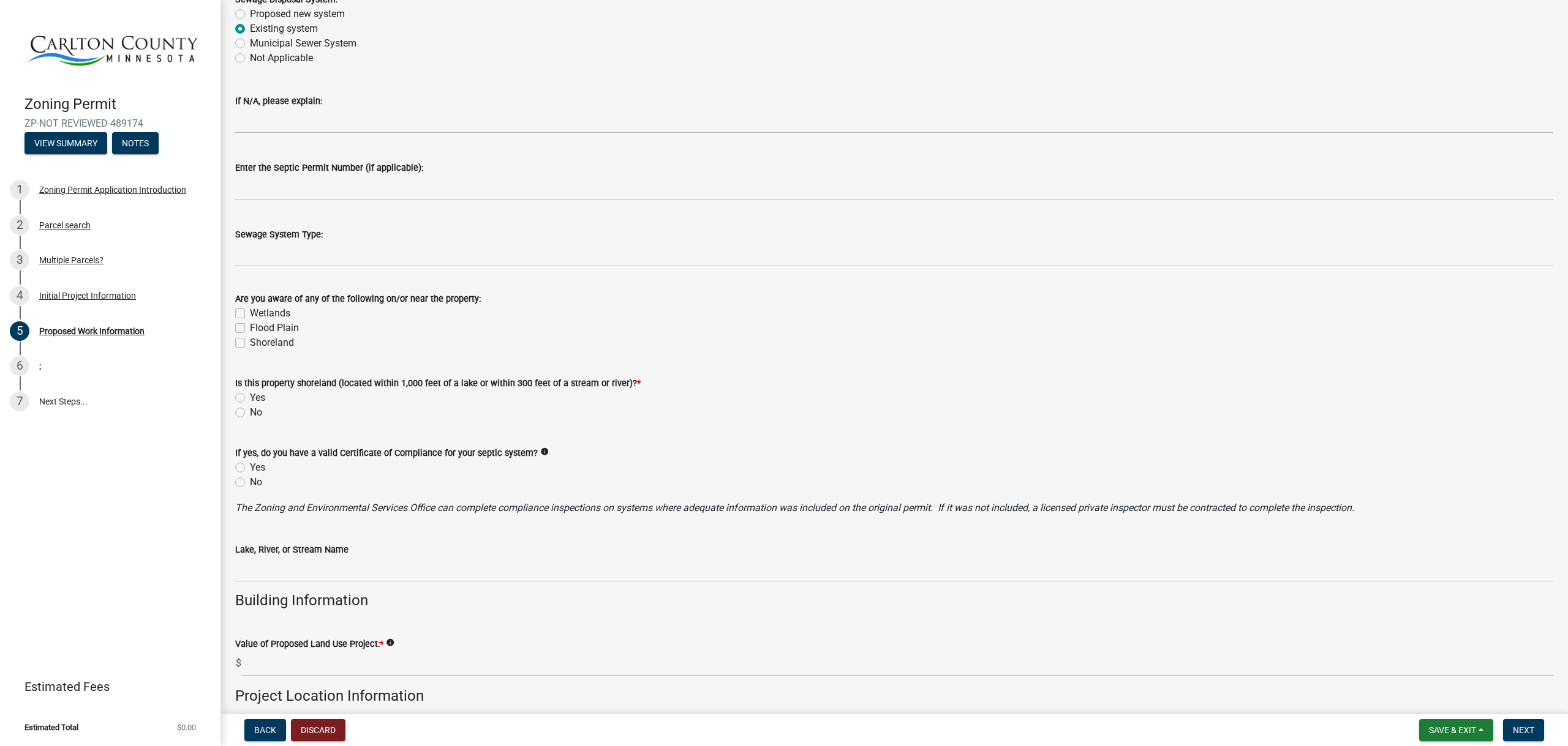
click at [250, 314] on label "Wetlands" at bounding box center [270, 313] width 41 height 14
click at [250, 314] on input "Wetlands" at bounding box center [254, 310] width 8 height 8
checkbox input "true"
checkbox input "false"
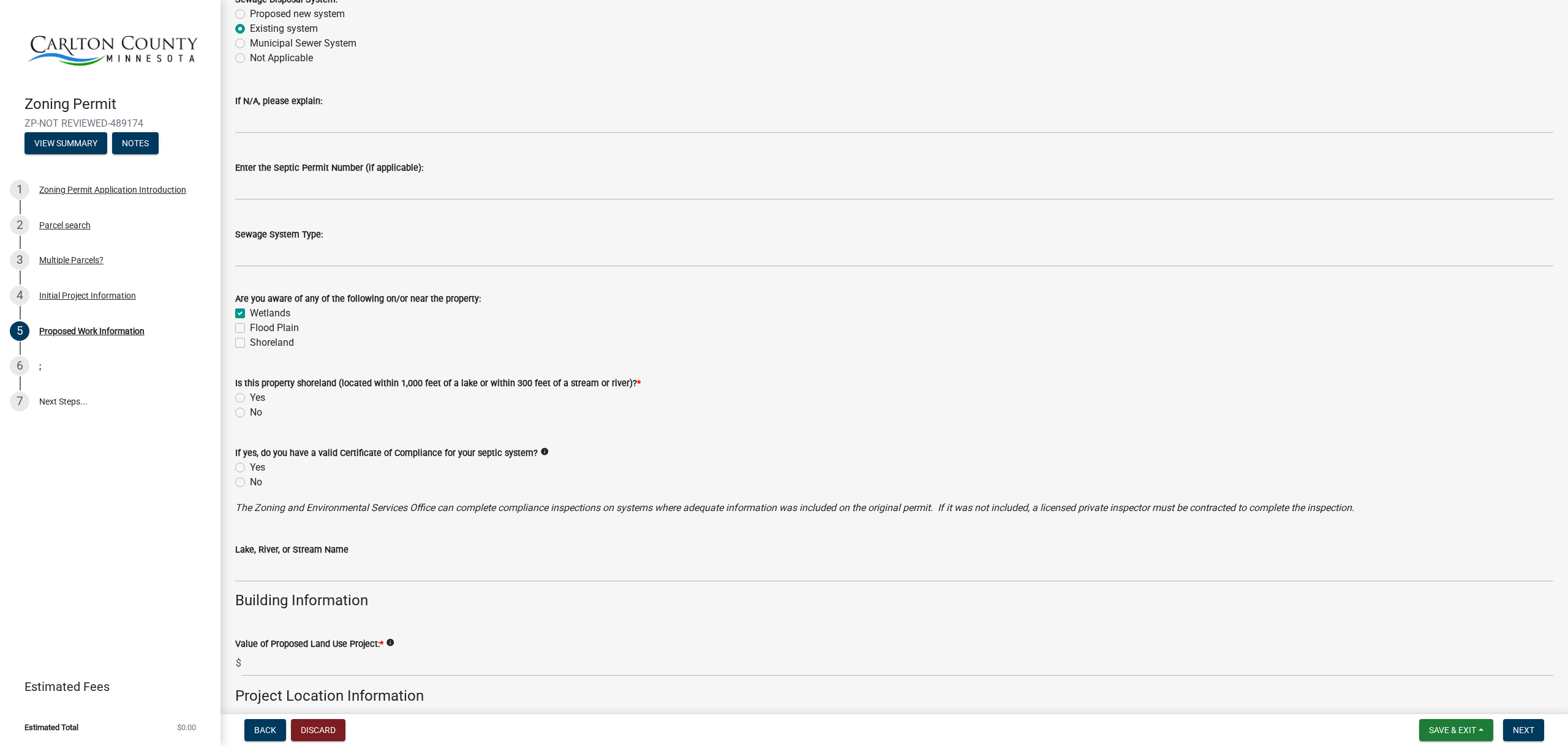
scroll to position [551, 0]
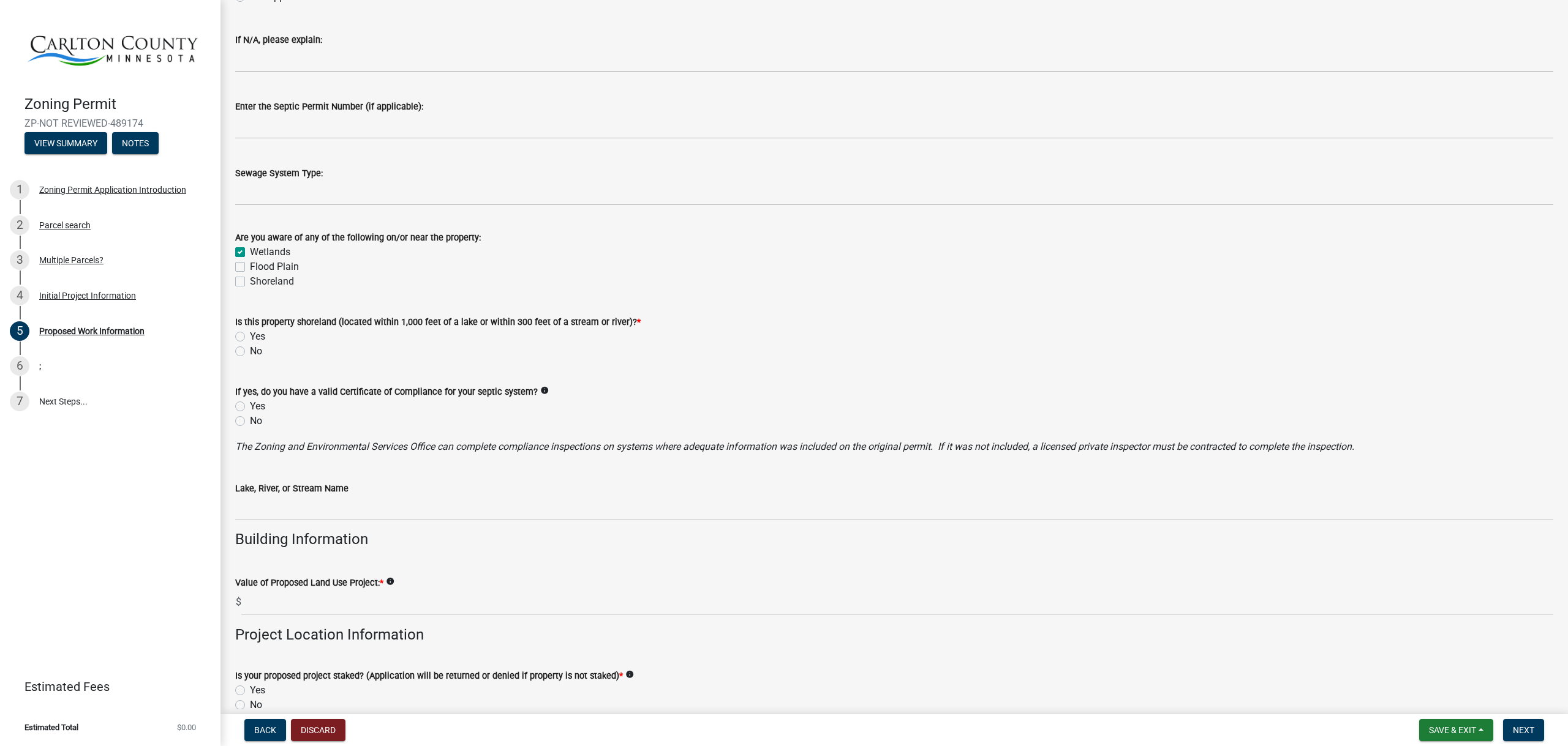
click at [250, 352] on label "No" at bounding box center [256, 351] width 12 height 14
click at [250, 352] on input "No" at bounding box center [254, 348] width 8 height 8
radio input "true"
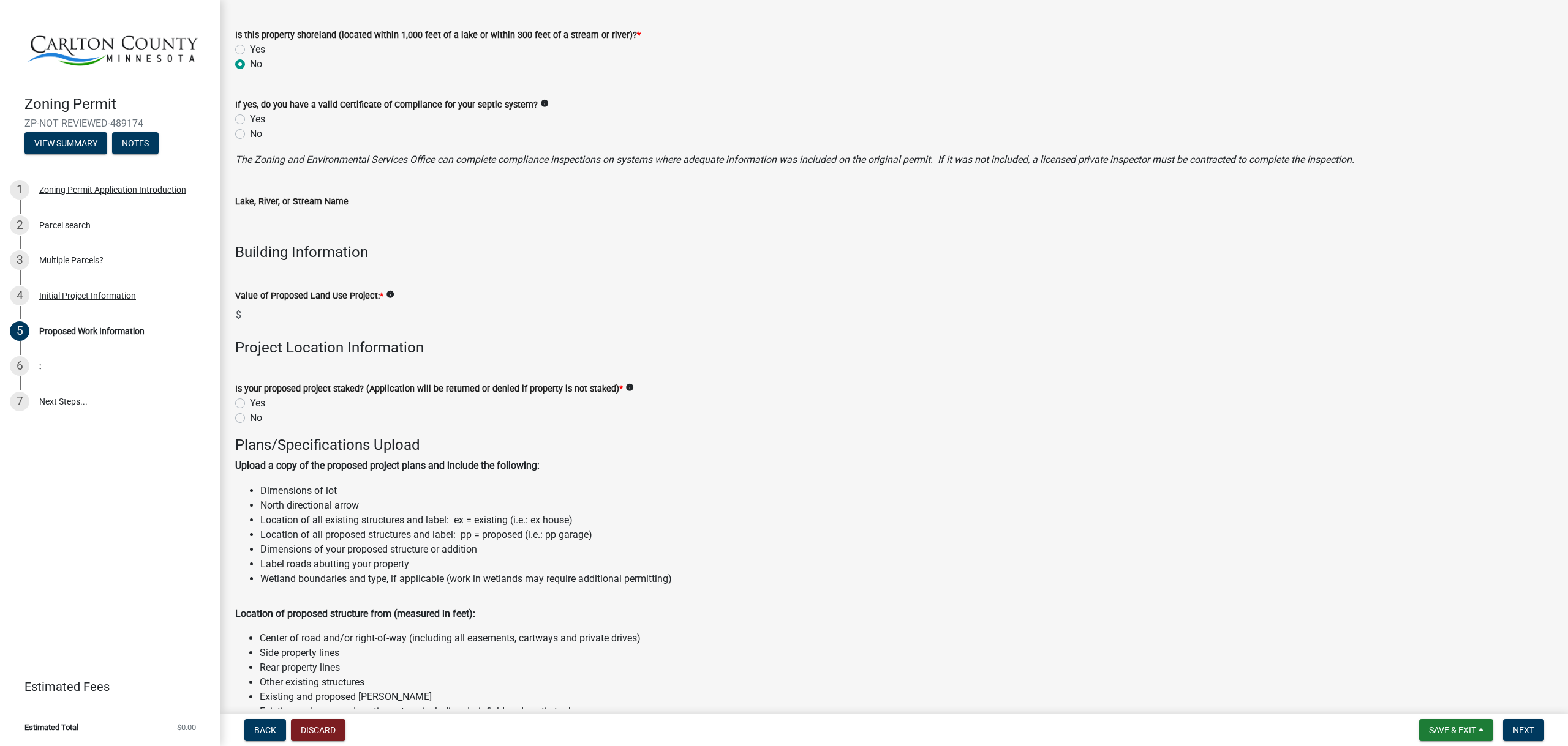
scroll to position [857, 0]
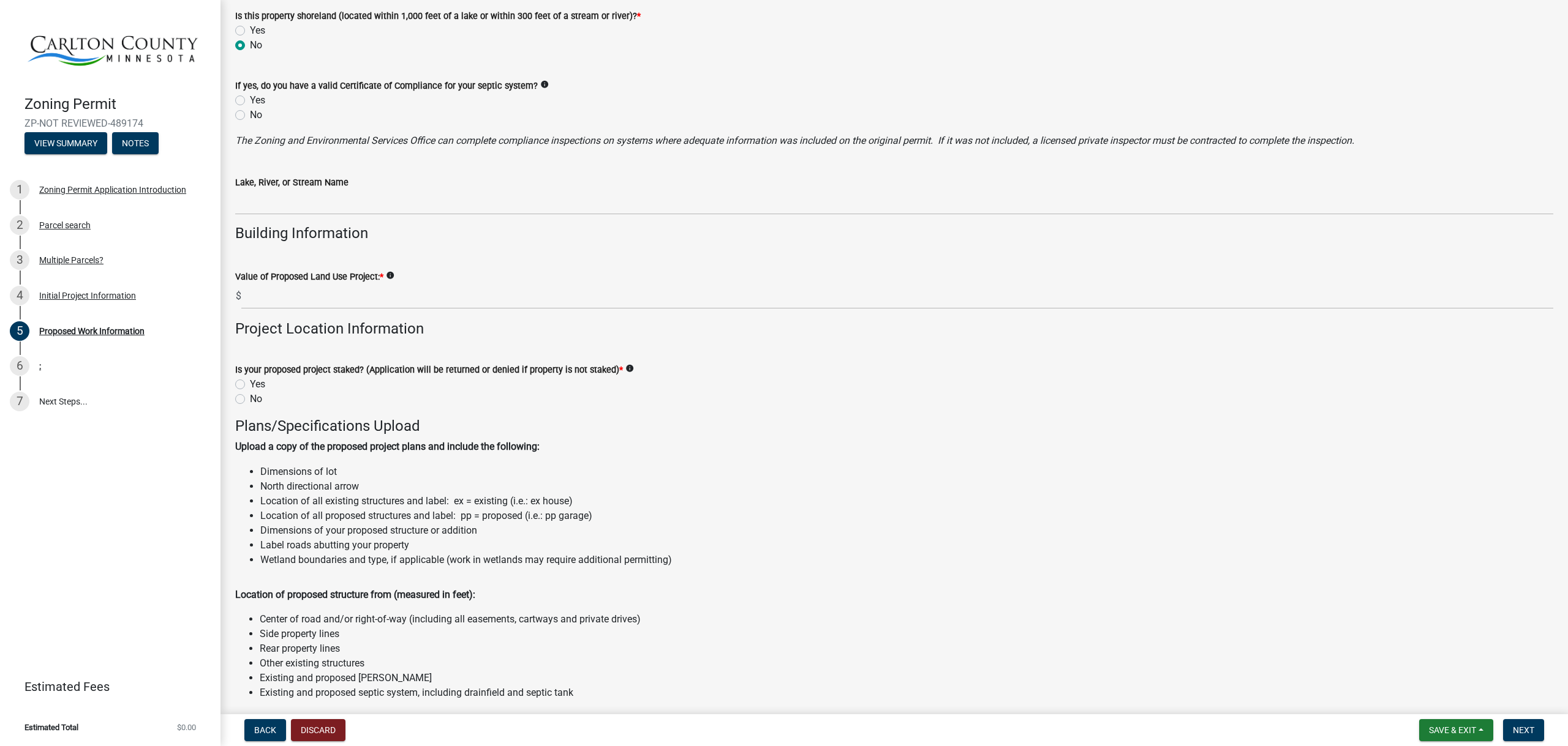
click at [390, 273] on icon "info" at bounding box center [389, 275] width 8 height 8
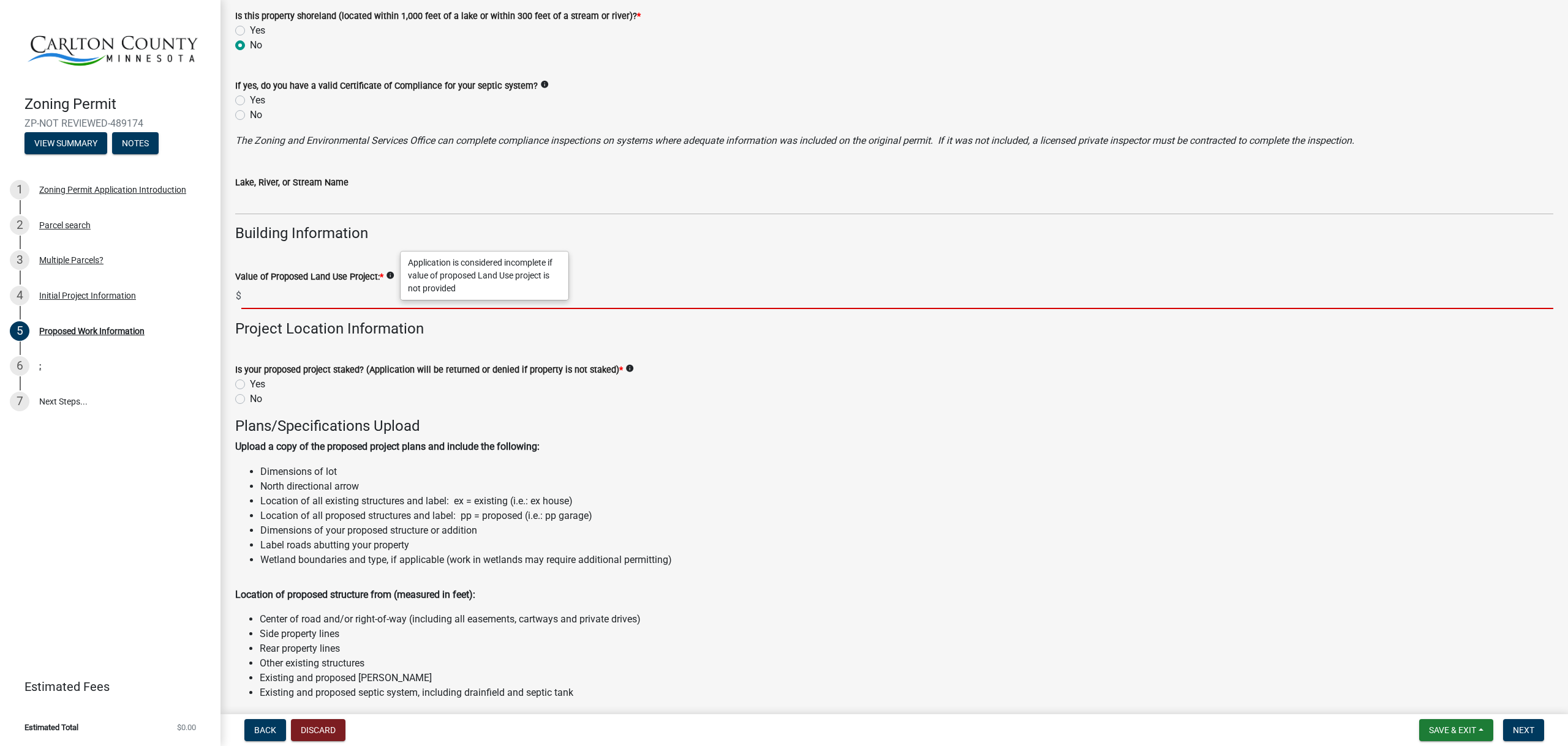
click at [301, 300] on input "text" at bounding box center [897, 296] width 1311 height 25
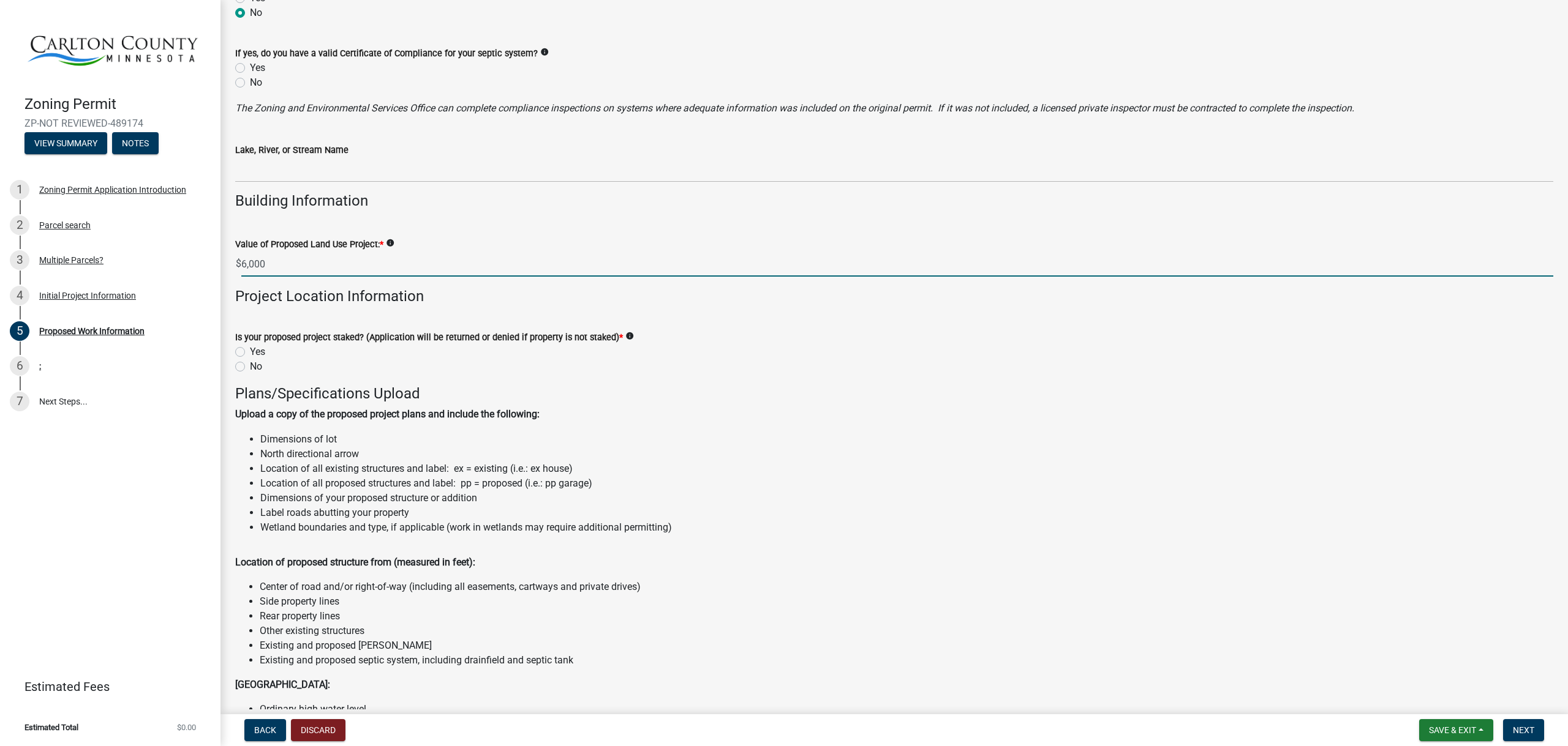
scroll to position [918, 0]
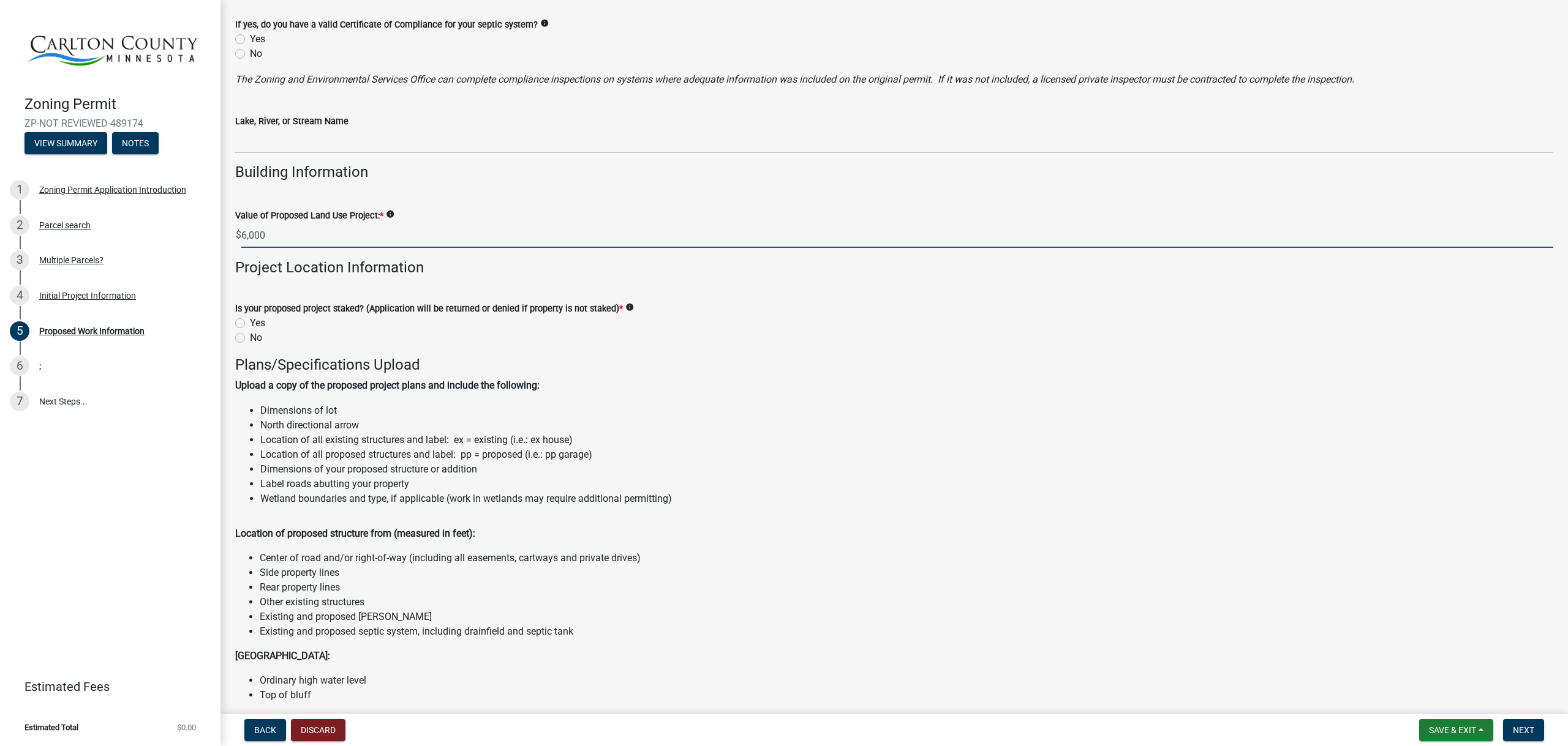
type input "6000"
click at [250, 321] on label "Yes" at bounding box center [257, 323] width 15 height 14
click at [250, 321] on input "Yes" at bounding box center [254, 320] width 8 height 8
radio input "true"
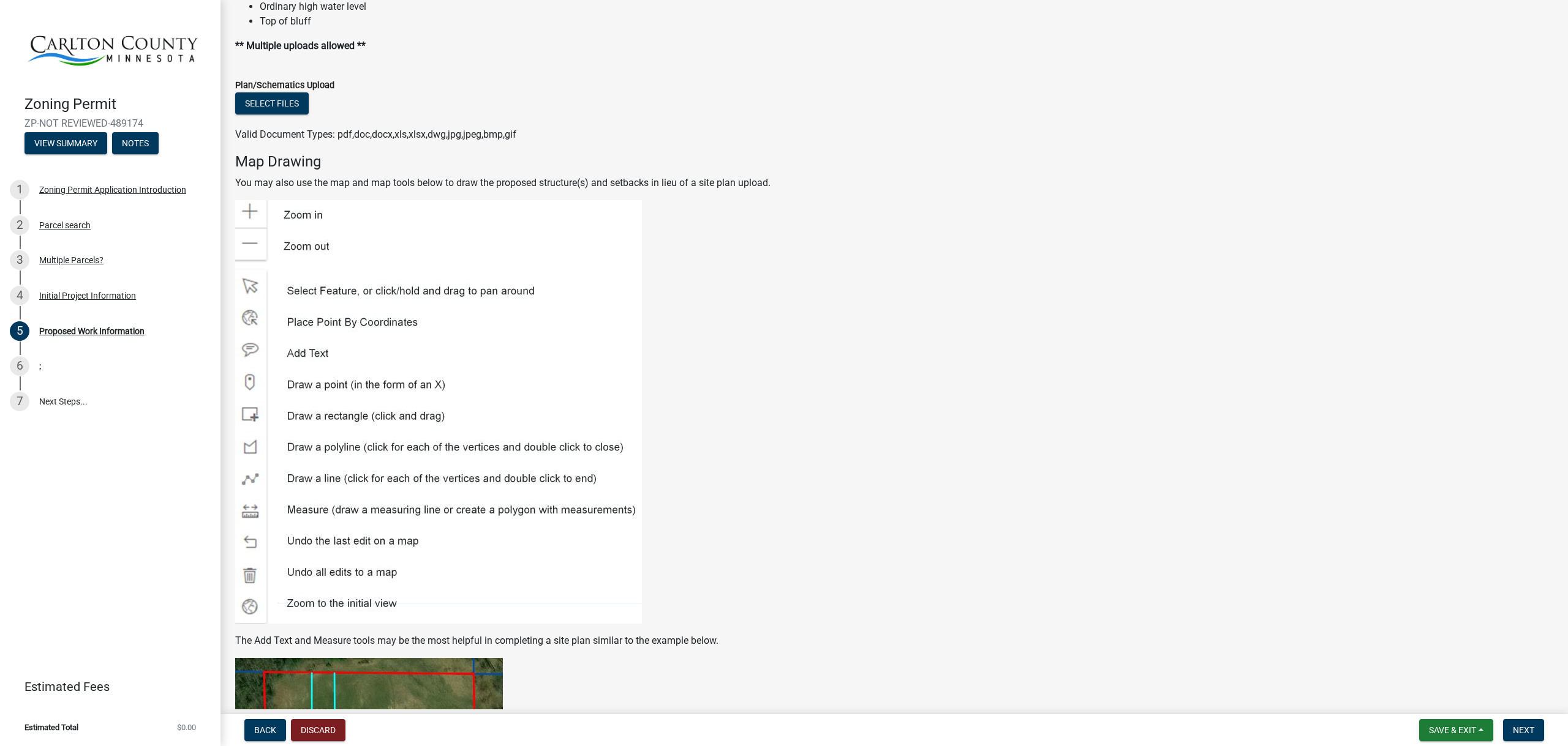
scroll to position [1592, 0]
click at [278, 158] on h4 "Map Drawing" at bounding box center [894, 163] width 1318 height 18
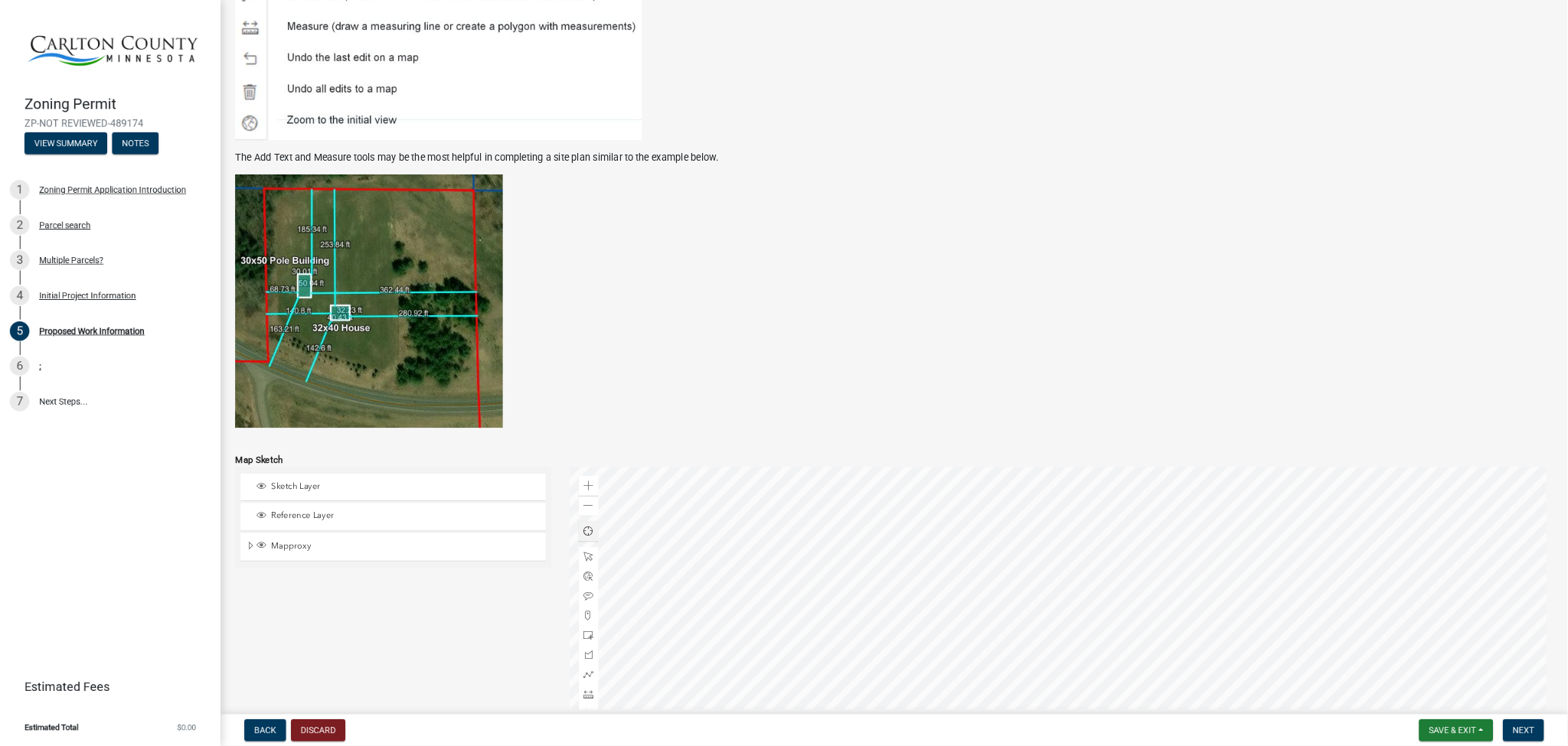
scroll to position [2749, 0]
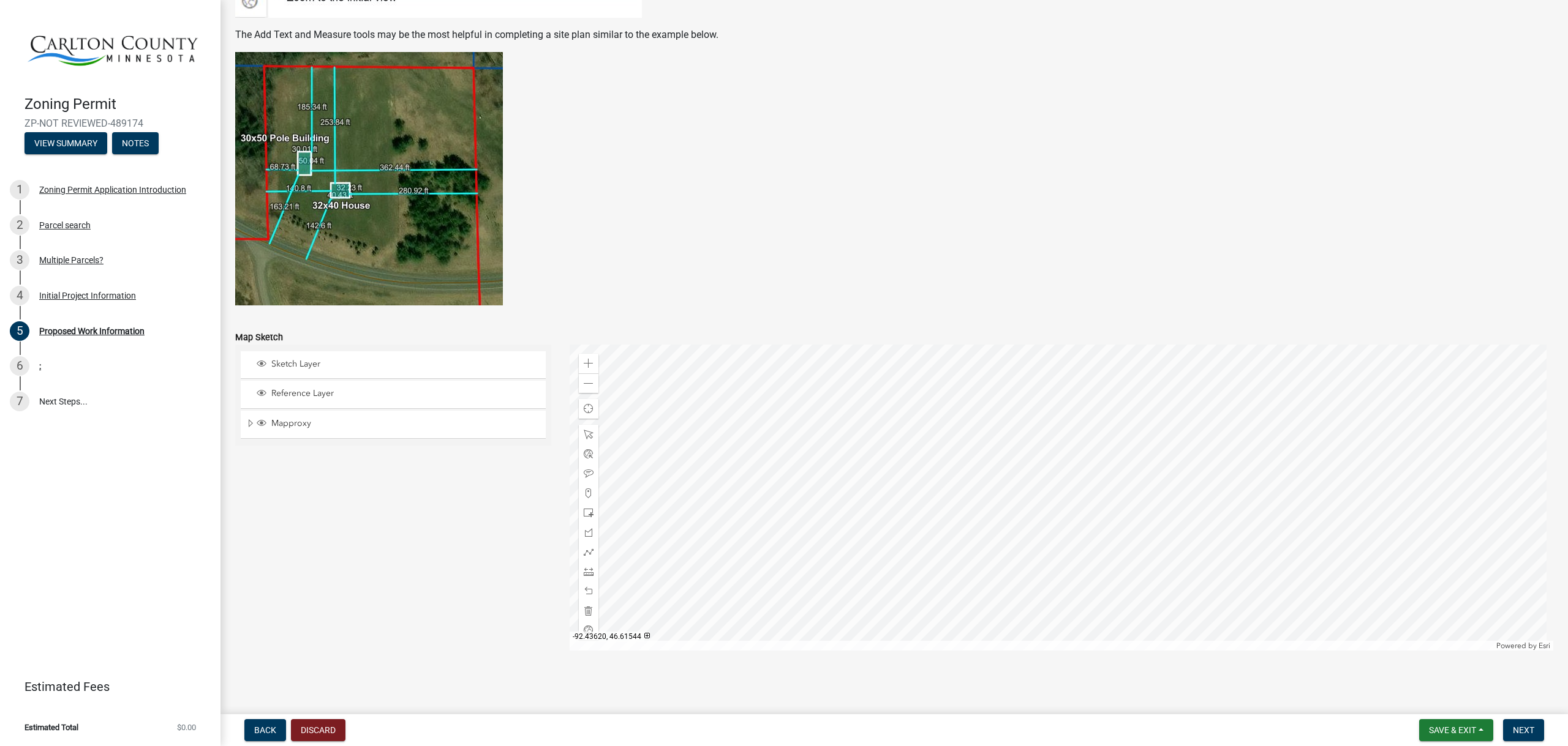
click at [1061, 494] on div at bounding box center [1062, 498] width 984 height 306
click at [1014, 446] on div at bounding box center [1062, 498] width 984 height 306
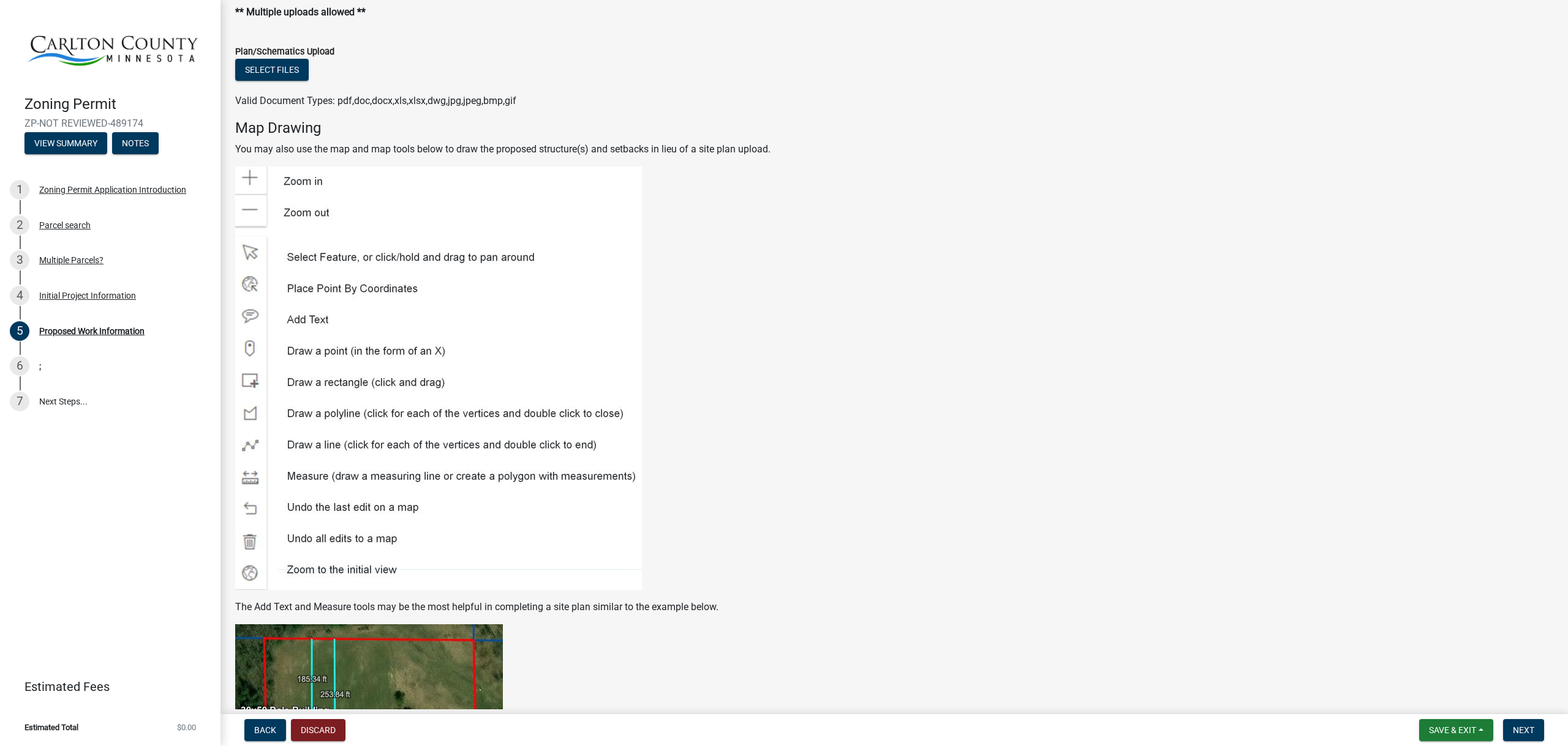
scroll to position [1565, 0]
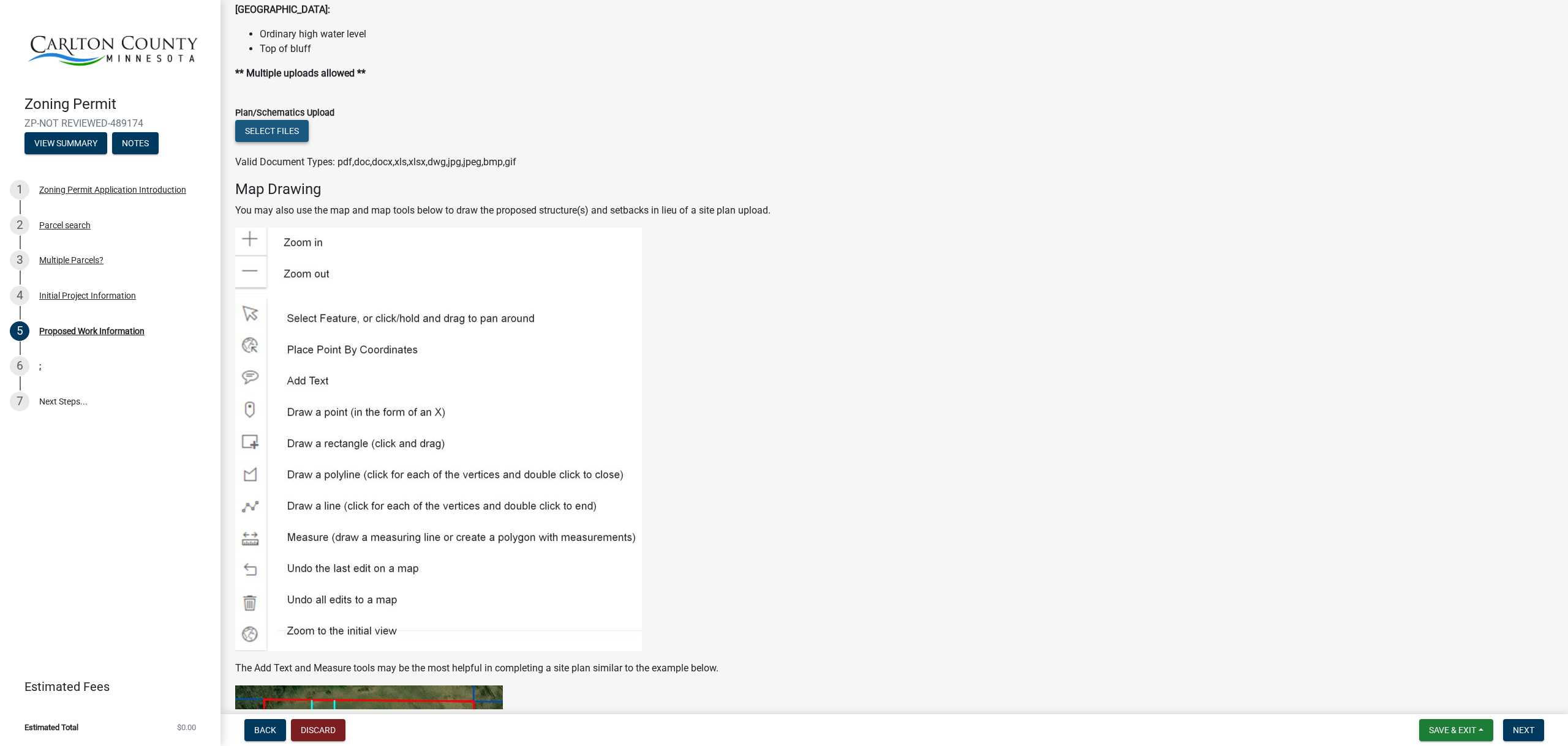
click at [266, 130] on button "Select files" at bounding box center [272, 130] width 73 height 22
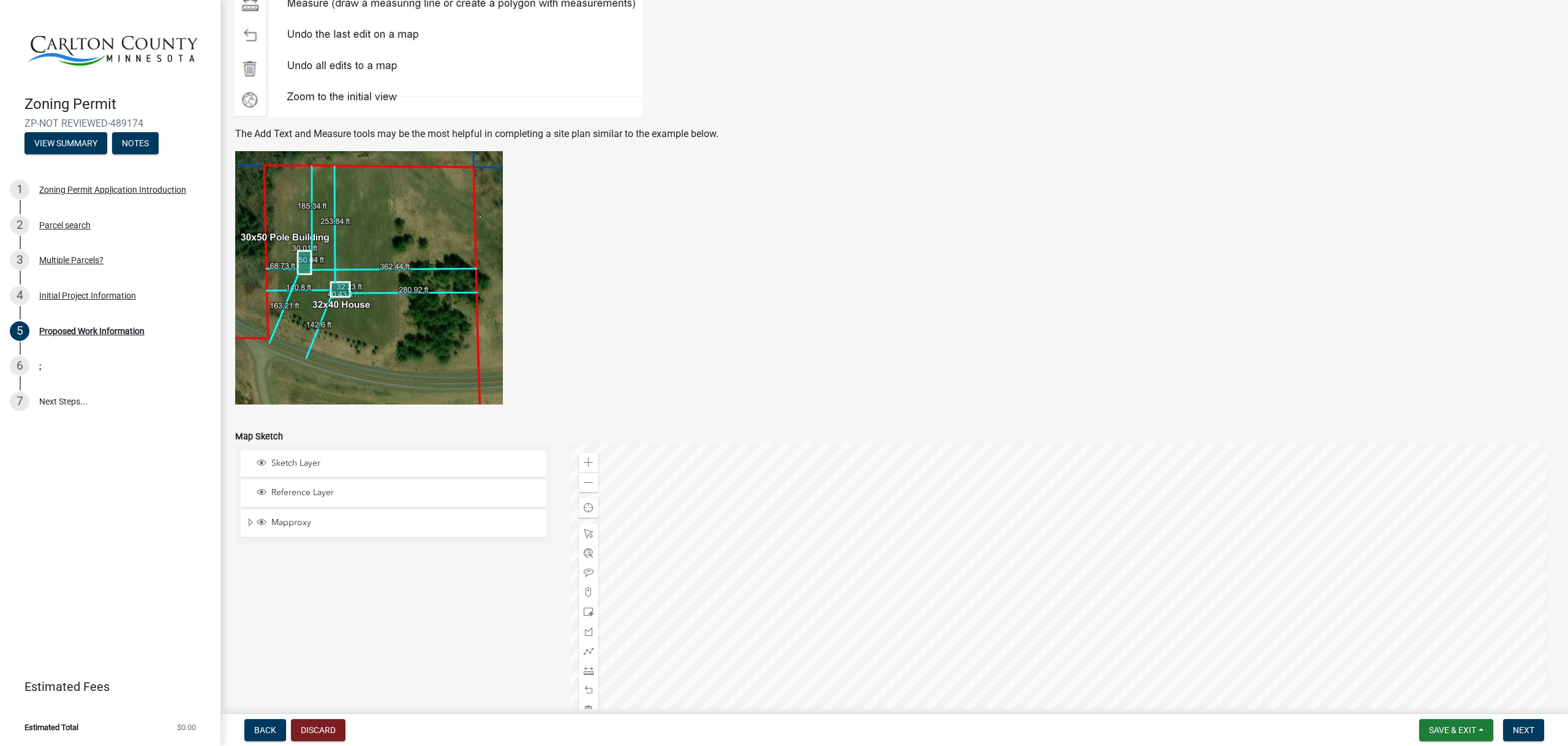
scroll to position [2116, 0]
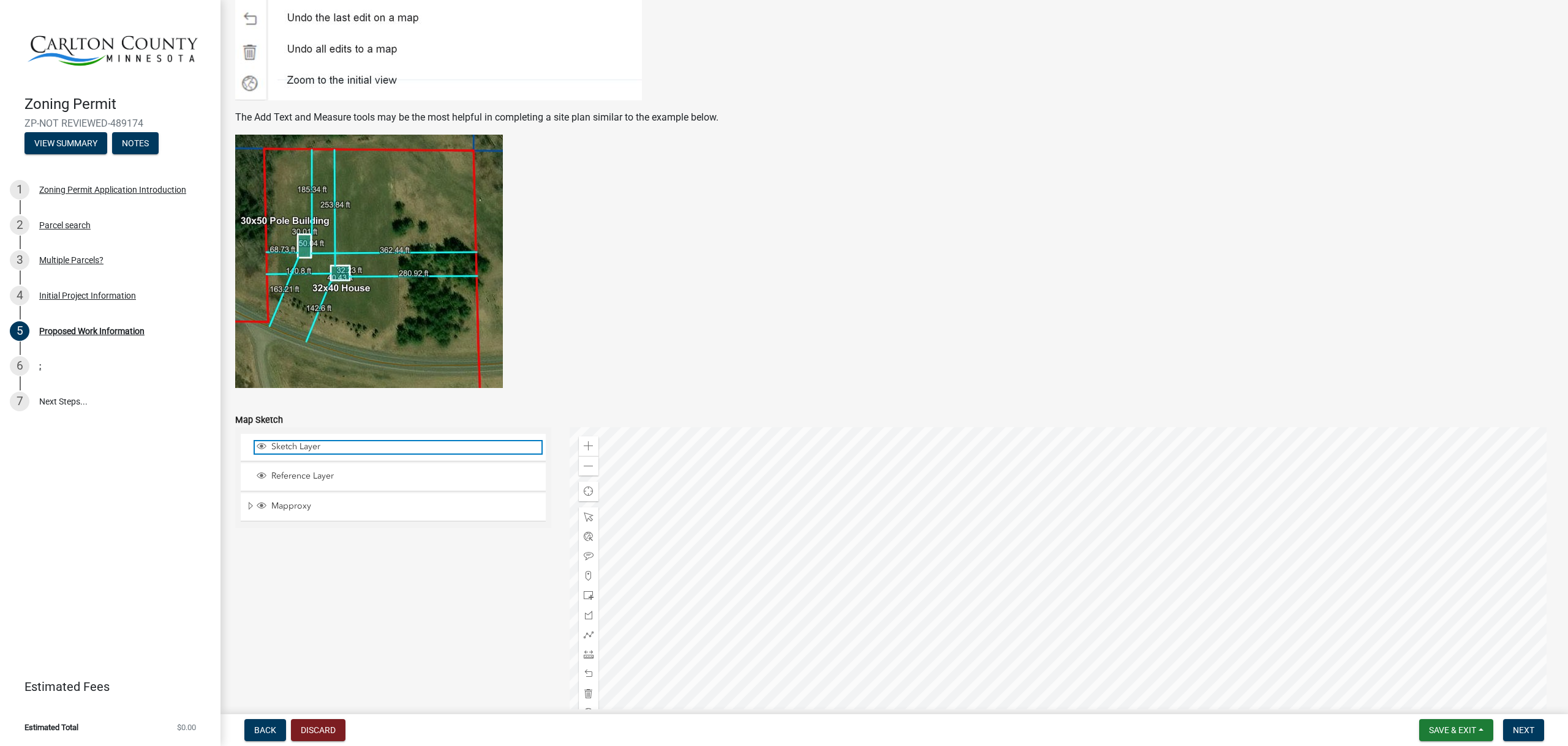
click at [297, 448] on span "Sketch Layer" at bounding box center [404, 447] width 273 height 11
click at [298, 448] on span "Sketch Layer" at bounding box center [404, 447] width 273 height 11
click at [299, 474] on span "Reference Layer" at bounding box center [404, 476] width 273 height 11
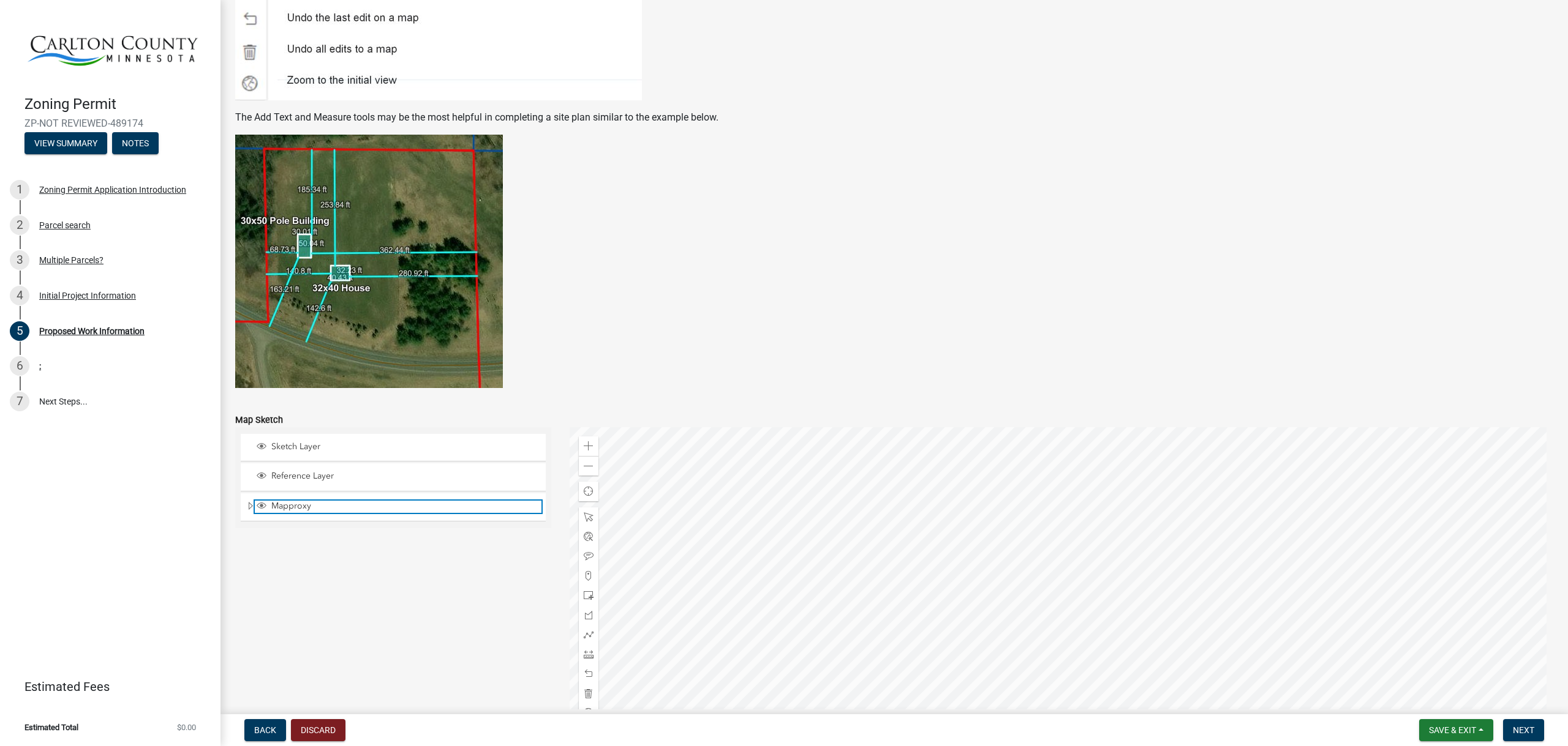
click at [294, 508] on span "Mapproxy" at bounding box center [404, 506] width 273 height 11
click at [249, 506] on span "Expand" at bounding box center [250, 506] width 10 height 11
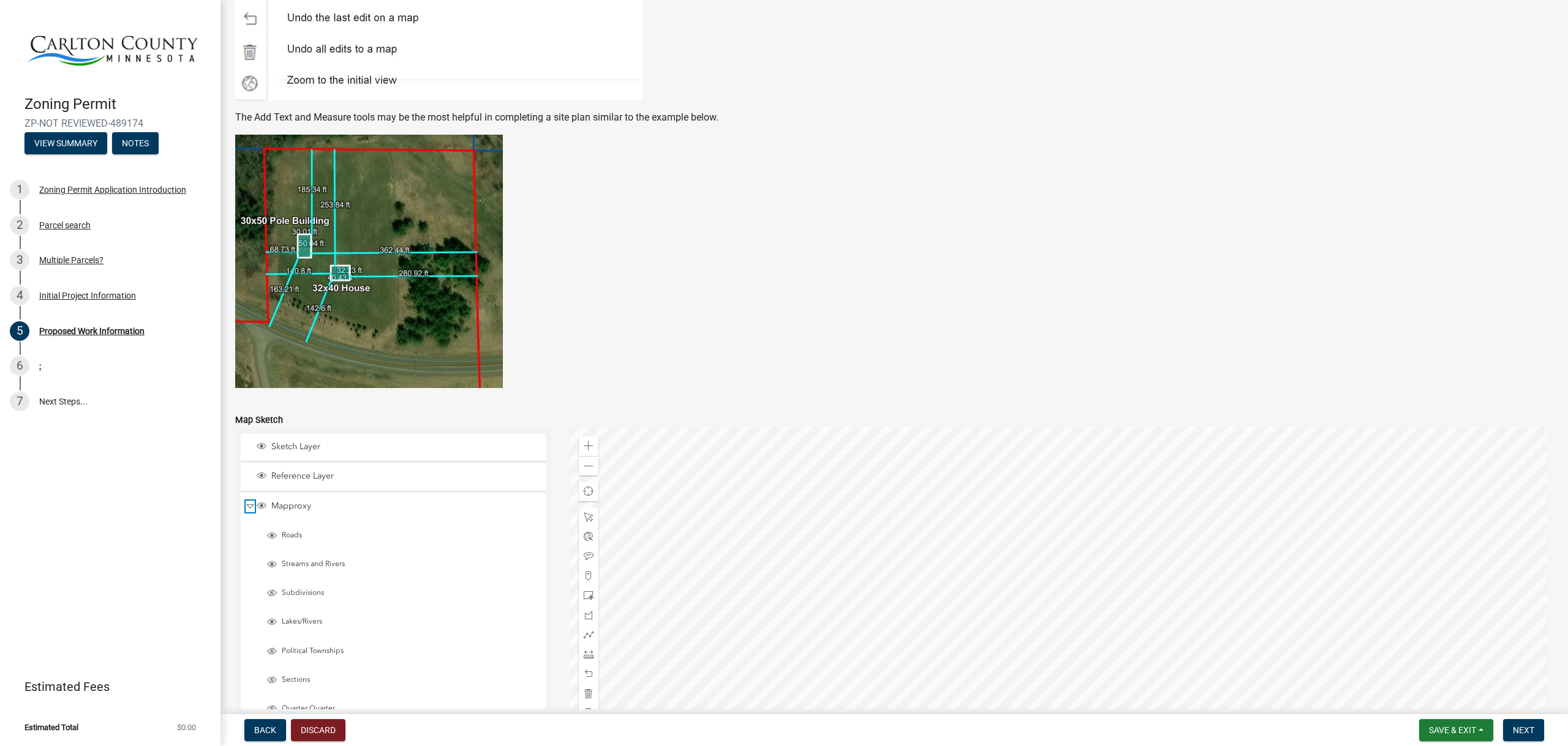
scroll to position [2177, 0]
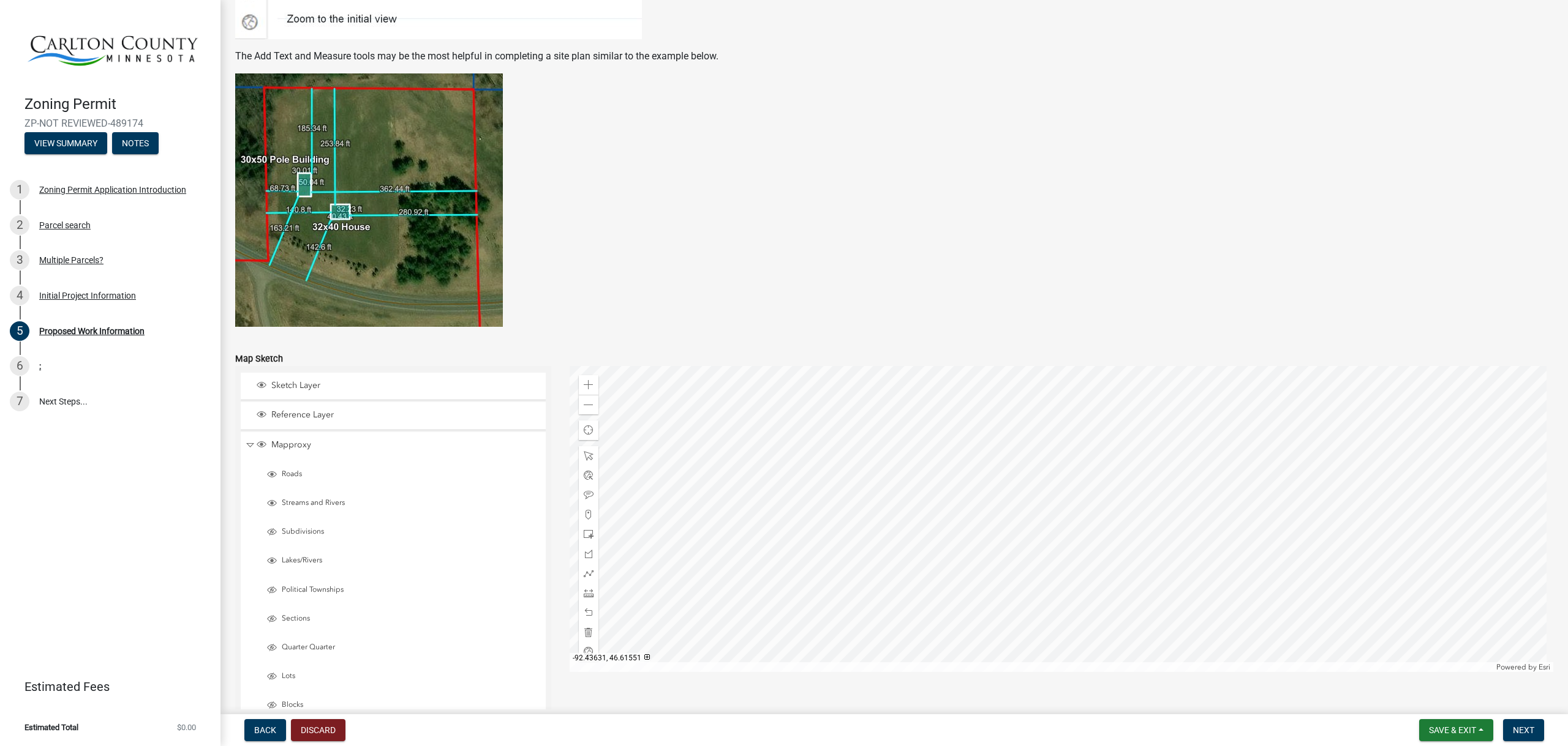
click at [997, 436] on div at bounding box center [1062, 519] width 984 height 306
click at [586, 383] on span at bounding box center [588, 385] width 10 height 10
click at [963, 618] on div at bounding box center [1062, 519] width 984 height 306
click at [585, 532] on span at bounding box center [588, 534] width 10 height 10
click at [583, 387] on span at bounding box center [588, 385] width 10 height 10
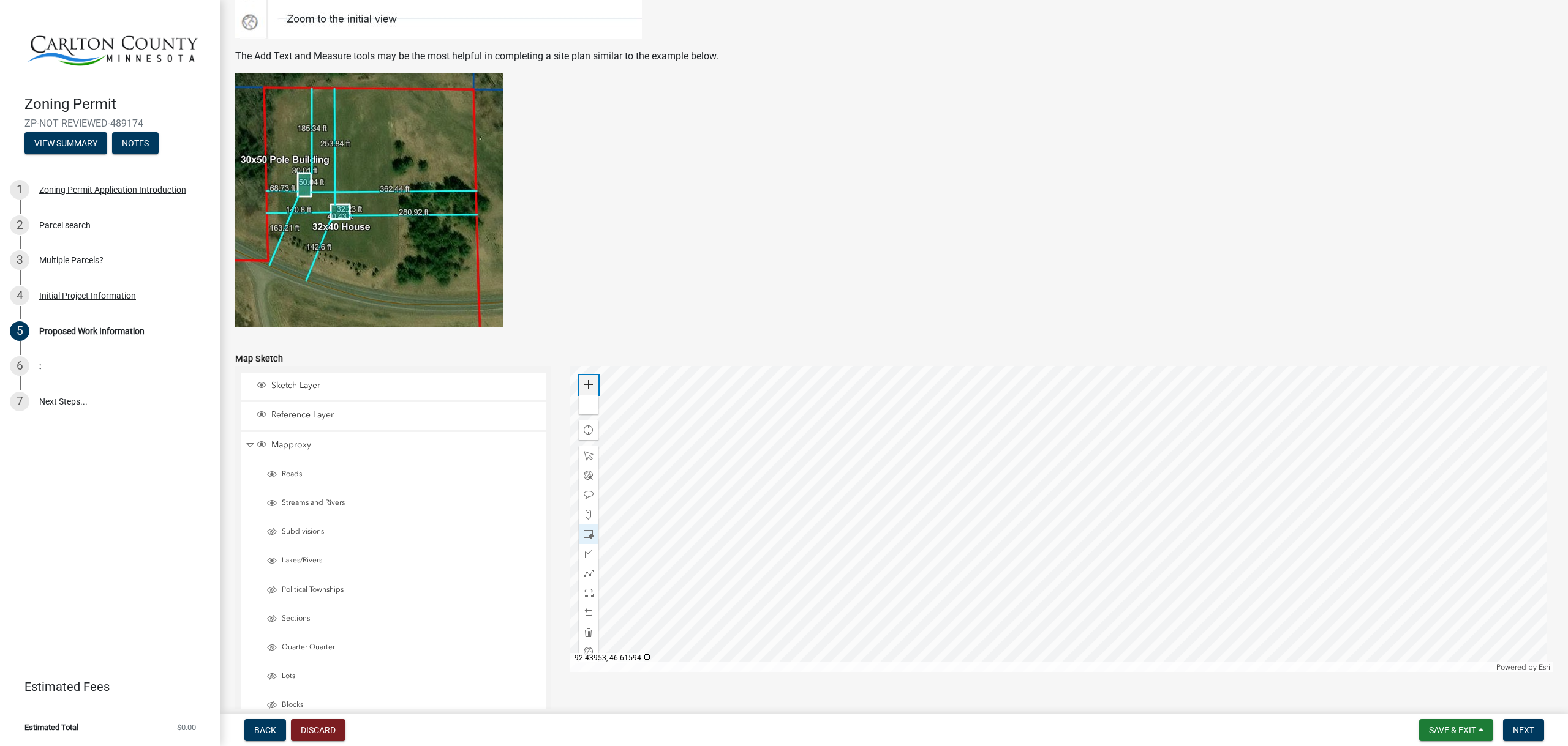
click at [583, 387] on span at bounding box center [588, 385] width 10 height 10
click at [870, 545] on div at bounding box center [1062, 519] width 984 height 306
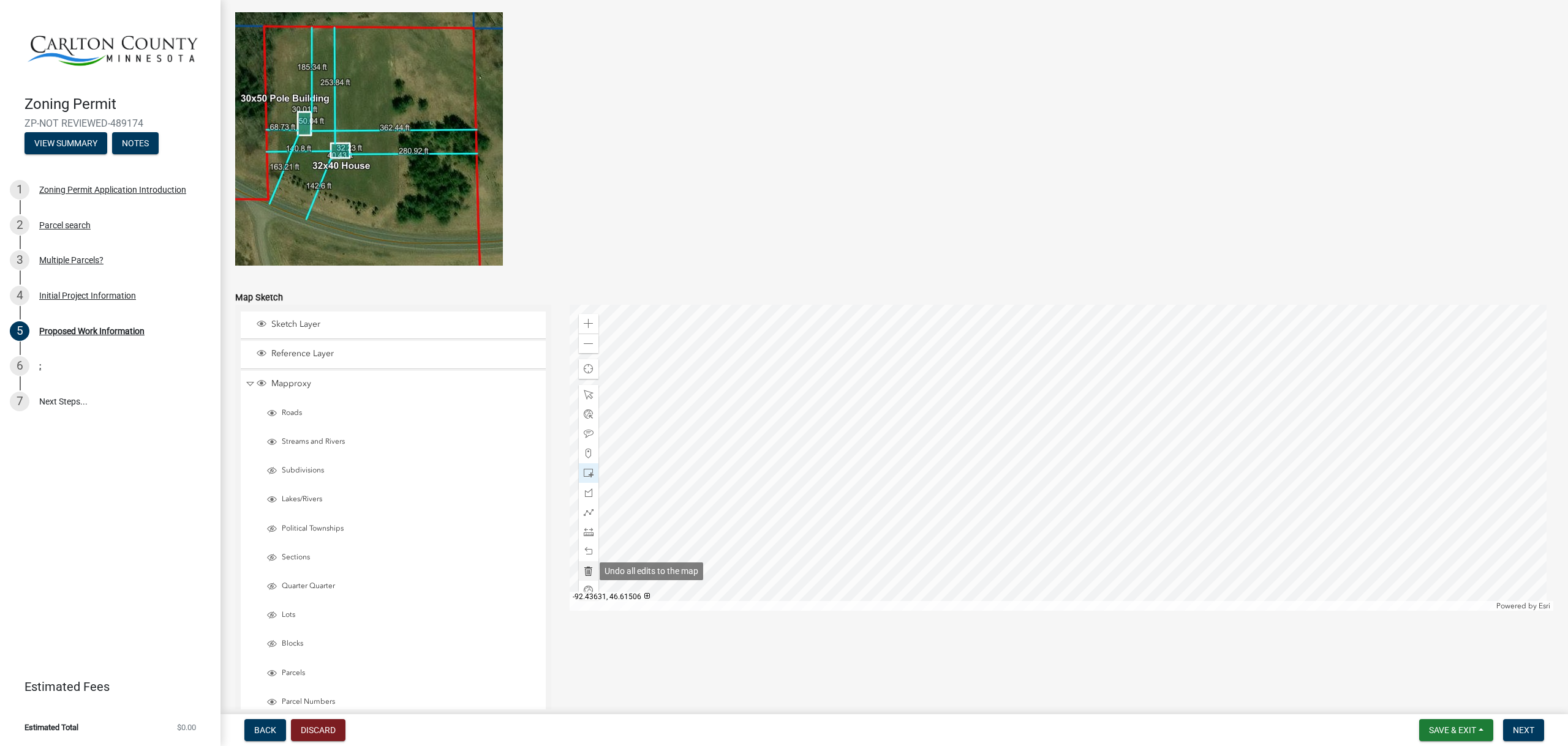
click at [586, 570] on span at bounding box center [588, 571] width 10 height 10
click at [921, 364] on div at bounding box center [1062, 458] width 984 height 306
click at [931, 330] on div at bounding box center [1062, 458] width 984 height 306
click at [1000, 382] on div at bounding box center [1062, 458] width 984 height 306
click at [1008, 355] on div at bounding box center [1062, 458] width 984 height 306
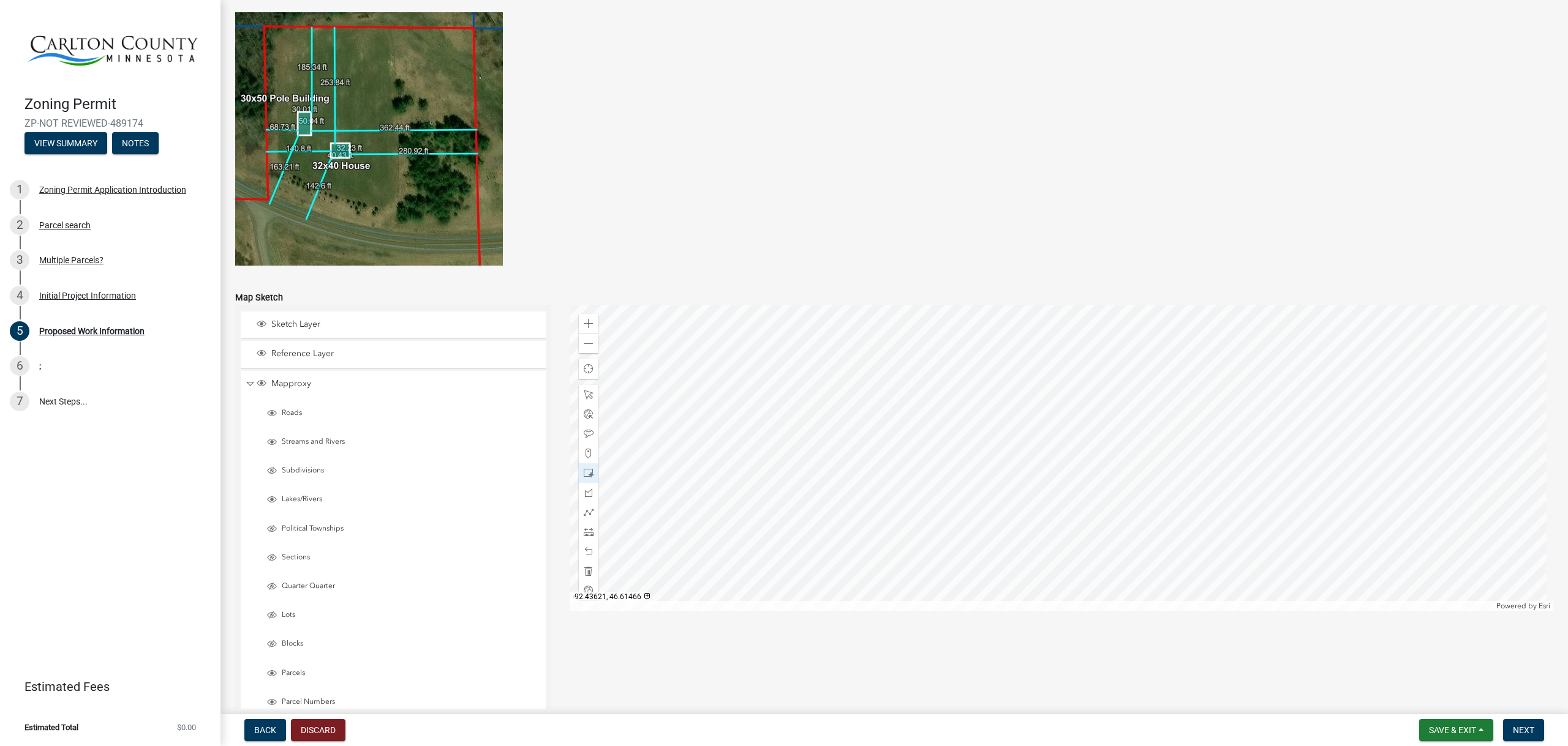
click at [941, 502] on div at bounding box center [1062, 458] width 984 height 306
click at [992, 576] on div at bounding box center [1062, 458] width 984 height 306
click at [1042, 611] on div at bounding box center [1062, 458] width 984 height 306
click at [1010, 546] on div at bounding box center [1062, 458] width 984 height 306
click at [970, 352] on div at bounding box center [1062, 458] width 984 height 306
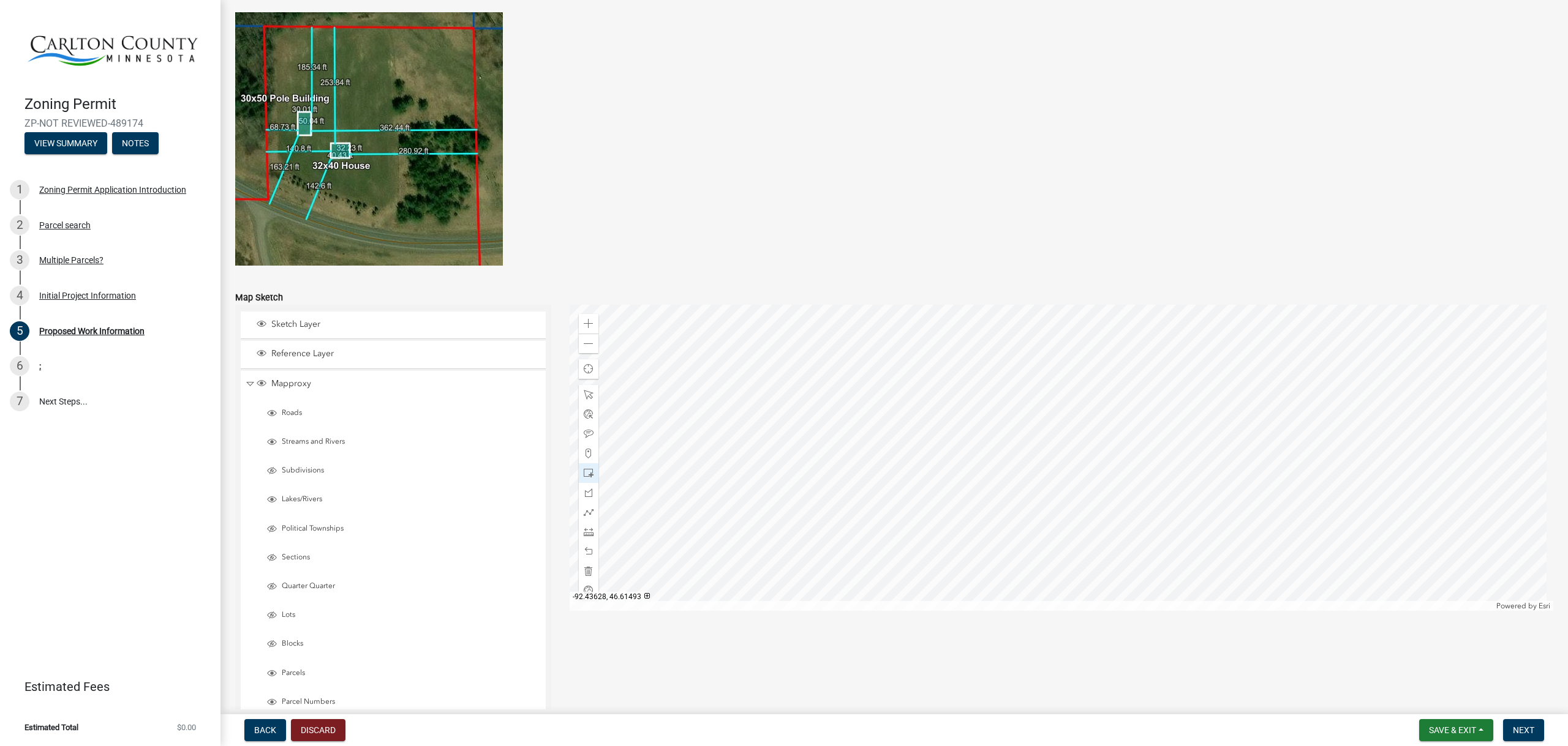
click at [977, 374] on div at bounding box center [1062, 458] width 984 height 306
click at [965, 376] on div at bounding box center [1062, 458] width 984 height 306
click at [997, 465] on div at bounding box center [1062, 458] width 984 height 306
click at [583, 476] on span at bounding box center [588, 473] width 10 height 10
click at [1053, 483] on div at bounding box center [1062, 458] width 984 height 306
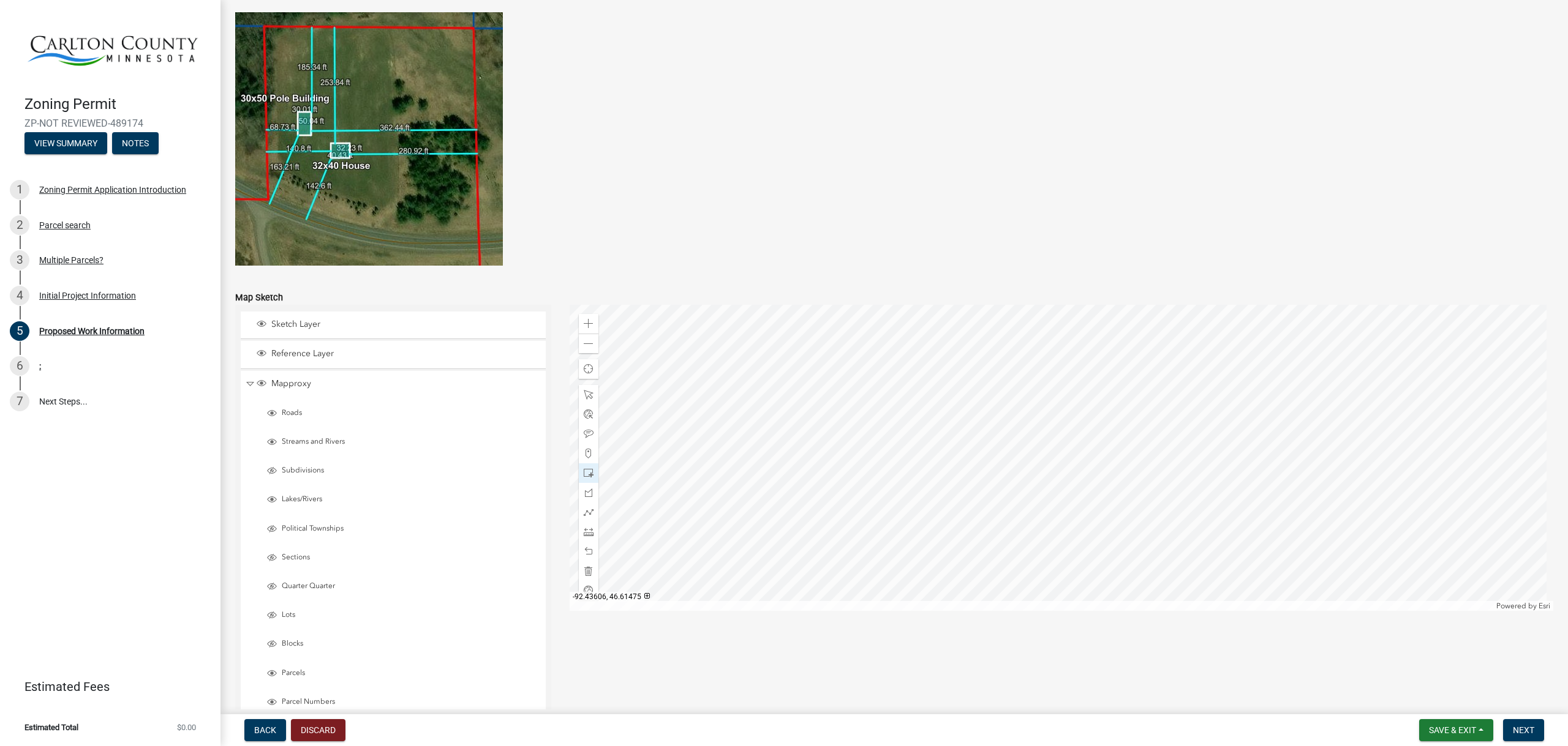
click at [1042, 453] on div at bounding box center [1062, 458] width 984 height 306
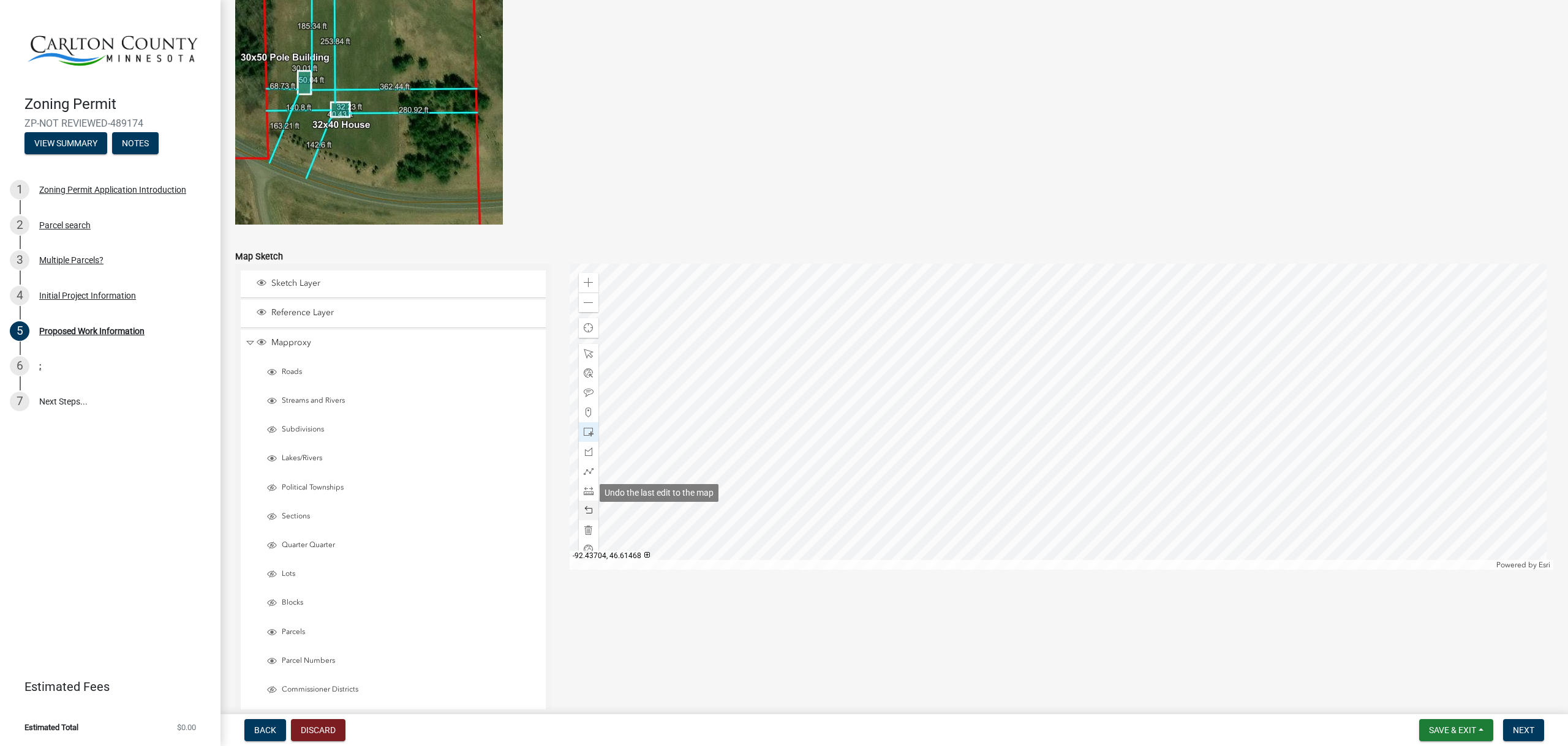
scroll to position [2299, 0]
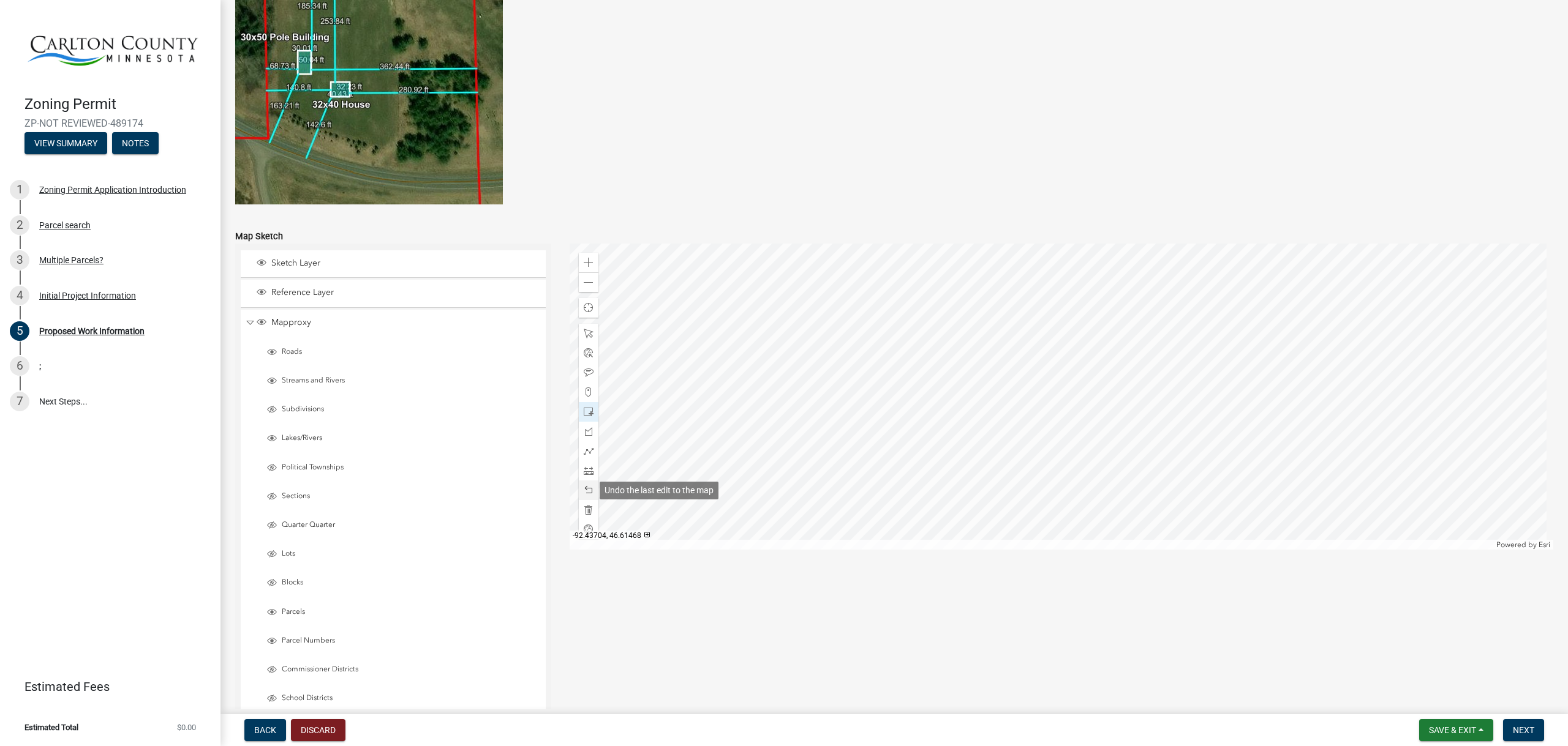
click at [587, 492] on span at bounding box center [588, 490] width 10 height 10
click at [592, 281] on div "Zoom out" at bounding box center [589, 282] width 20 height 20
click at [589, 489] on span at bounding box center [588, 490] width 10 height 10
click at [583, 391] on span at bounding box center [588, 392] width 10 height 10
click at [1047, 395] on div at bounding box center [1062, 397] width 984 height 306
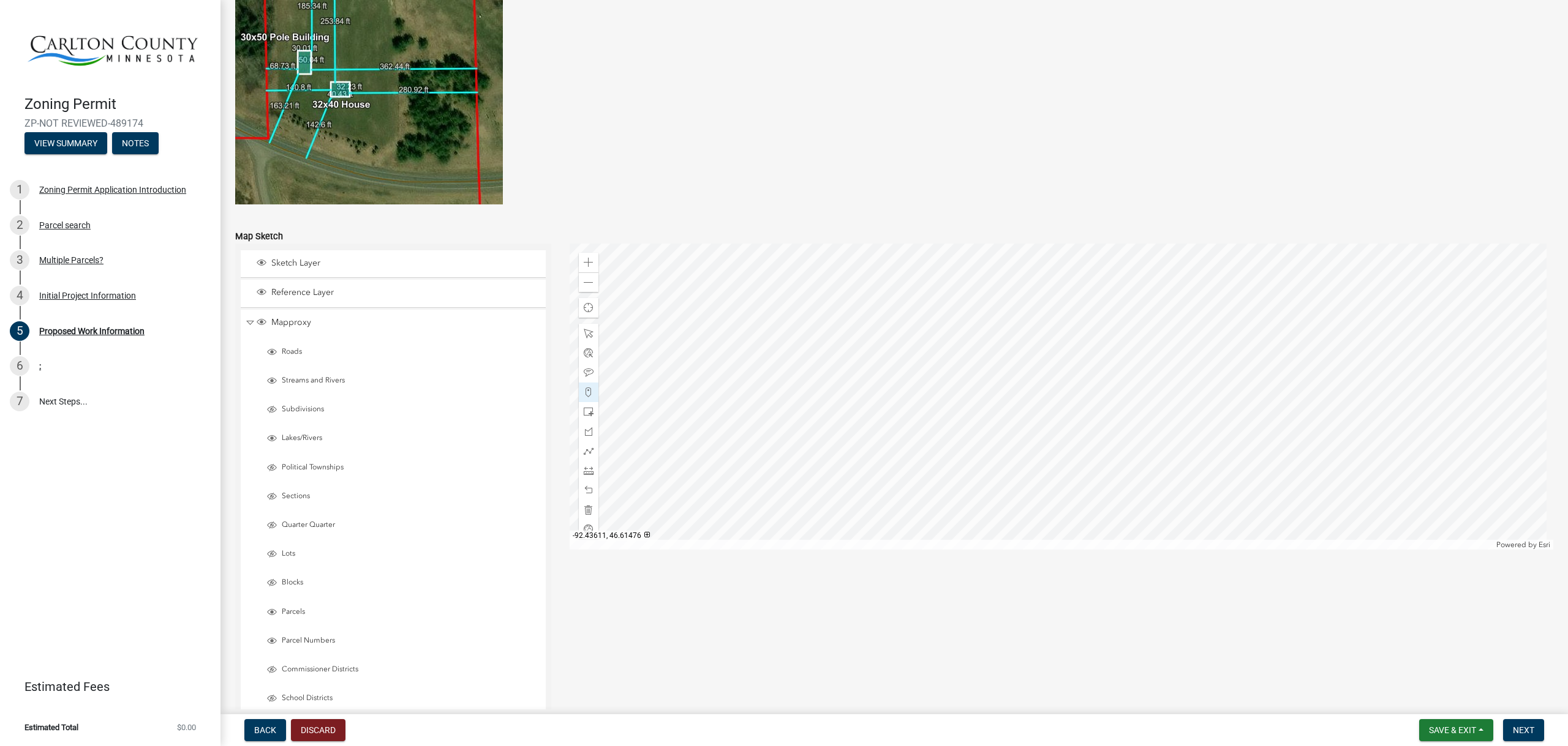
click at [1037, 389] on div at bounding box center [1062, 397] width 984 height 306
click at [1044, 380] on div at bounding box center [1062, 397] width 984 height 306
click at [1057, 385] on div at bounding box center [1062, 397] width 984 height 306
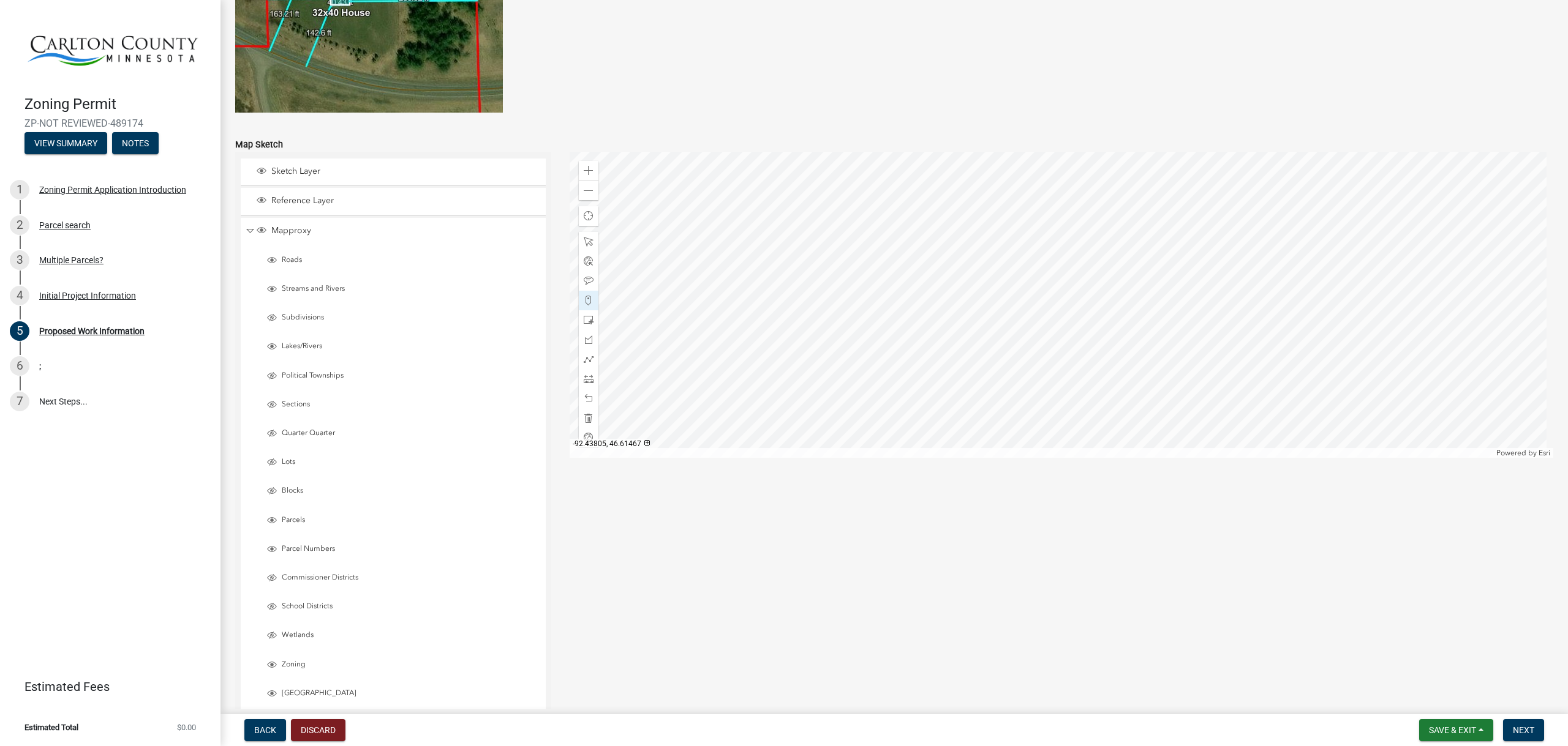
scroll to position [2270, 0]
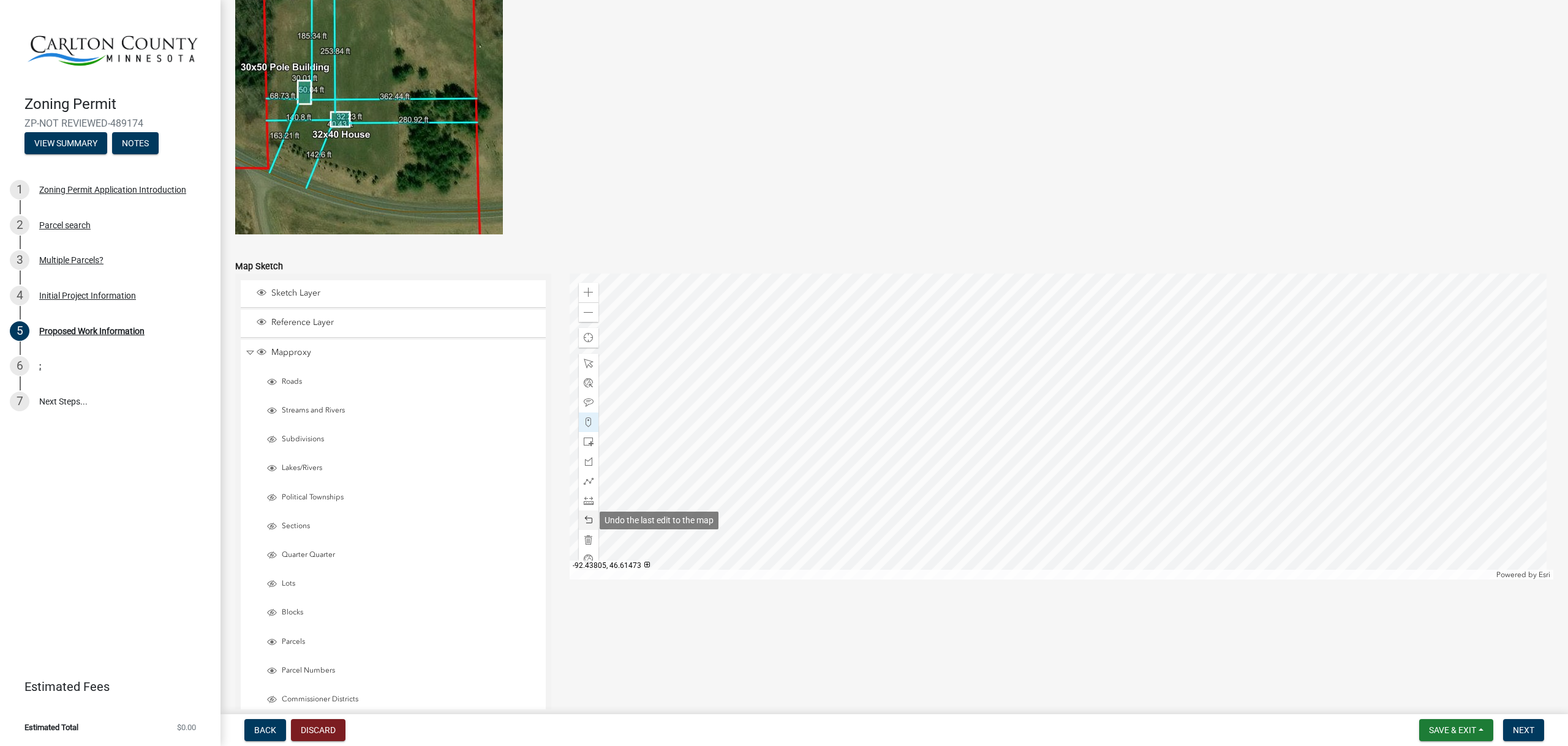
click at [583, 520] on span at bounding box center [588, 520] width 10 height 10
click at [589, 444] on span at bounding box center [588, 441] width 10 height 10
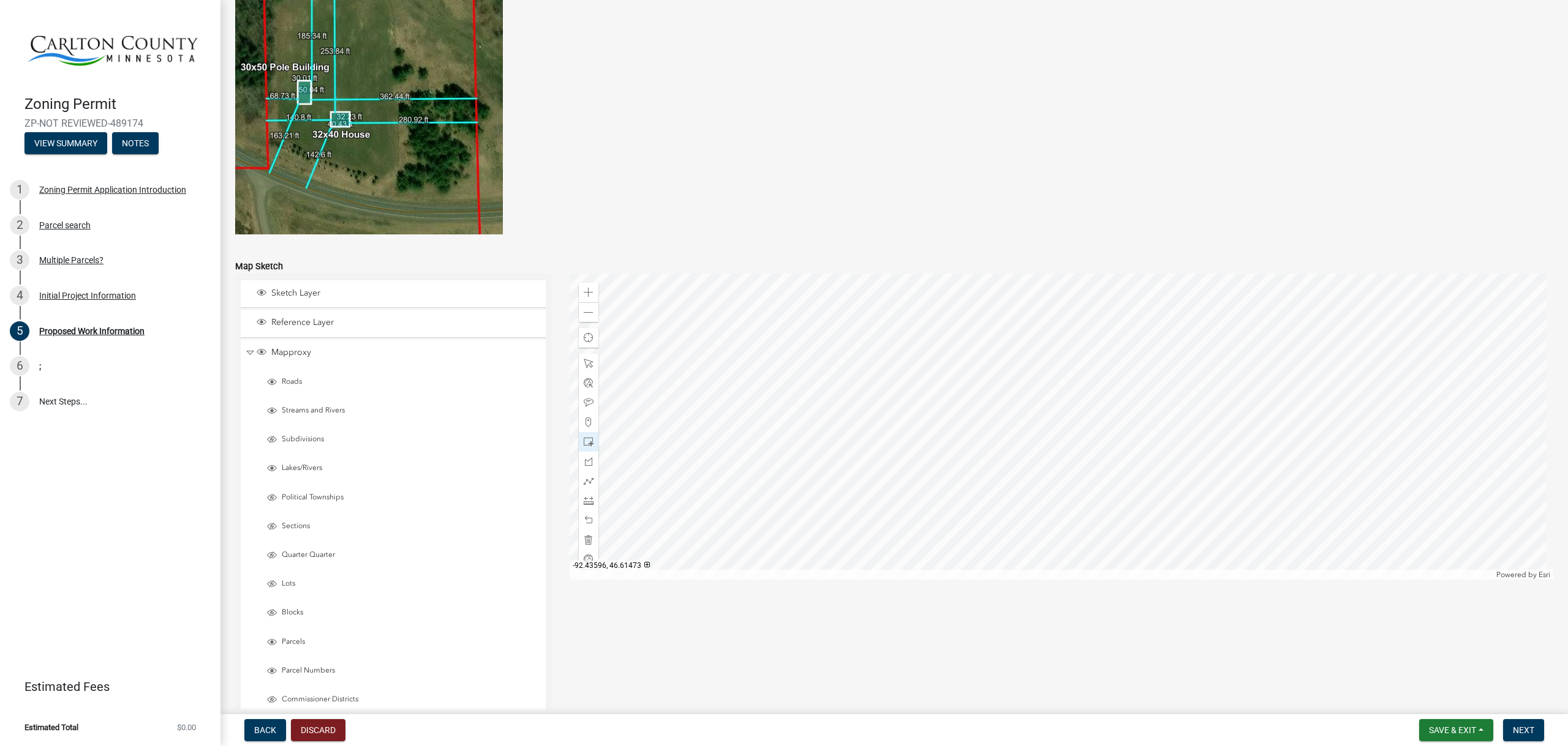
click at [1071, 430] on div at bounding box center [1062, 427] width 984 height 306
click at [589, 442] on span at bounding box center [588, 441] width 10 height 10
click at [587, 362] on span at bounding box center [588, 364] width 10 height 10
click at [1025, 416] on div at bounding box center [1062, 427] width 984 height 306
click at [1028, 425] on div at bounding box center [1062, 427] width 984 height 306
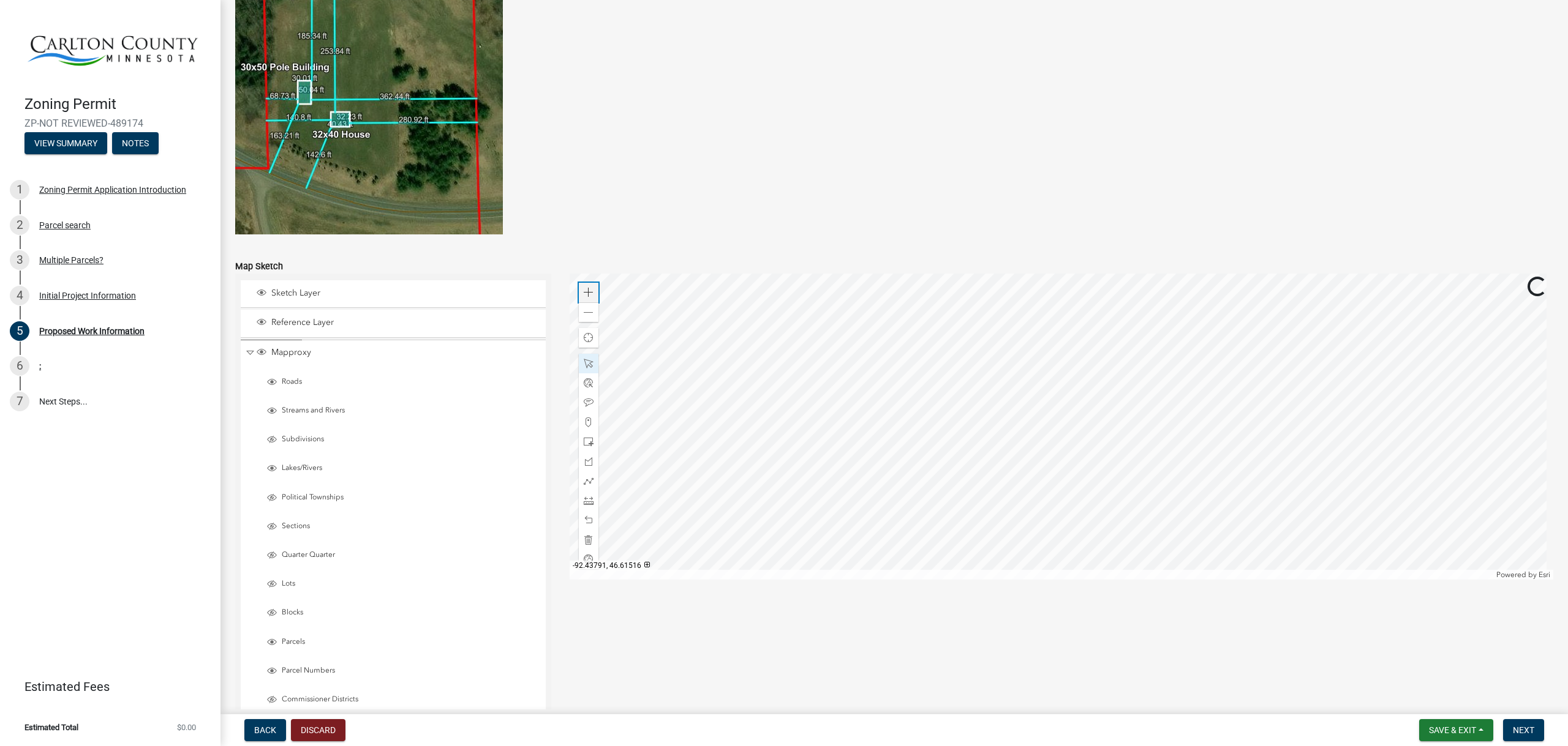
click at [587, 292] on span at bounding box center [588, 292] width 10 height 10
click at [587, 293] on span at bounding box center [588, 292] width 10 height 10
click at [964, 434] on div at bounding box center [1062, 427] width 984 height 306
click at [1085, 364] on div "Close" at bounding box center [1094, 368] width 18 height 17
click at [873, 372] on div at bounding box center [1062, 427] width 984 height 306
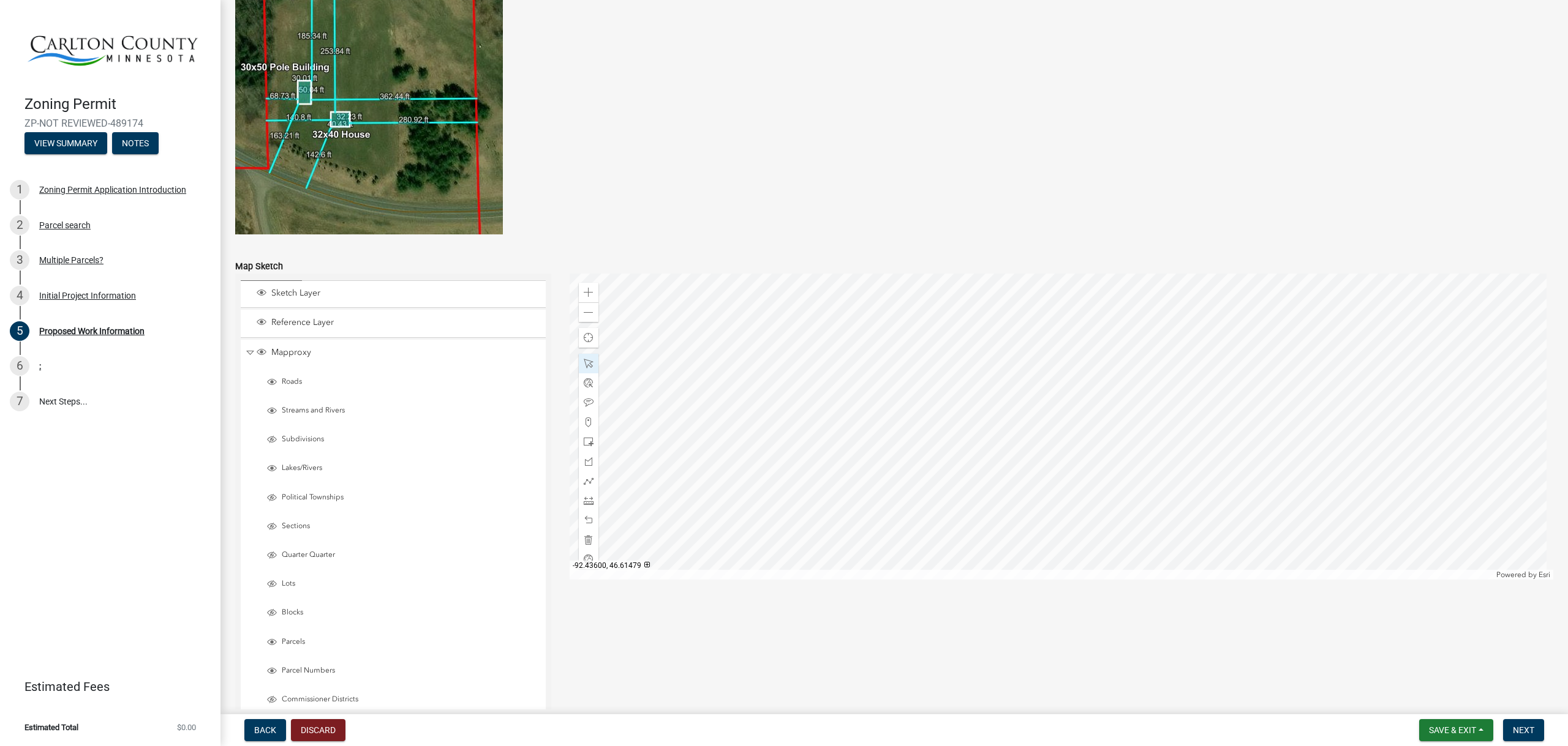
click at [952, 371] on div at bounding box center [1062, 427] width 984 height 306
click at [585, 311] on span at bounding box center [588, 312] width 10 height 10
click at [984, 419] on div at bounding box center [1062, 427] width 984 height 306
click at [584, 503] on span at bounding box center [588, 500] width 10 height 10
click at [587, 313] on span at bounding box center [588, 312] width 10 height 10
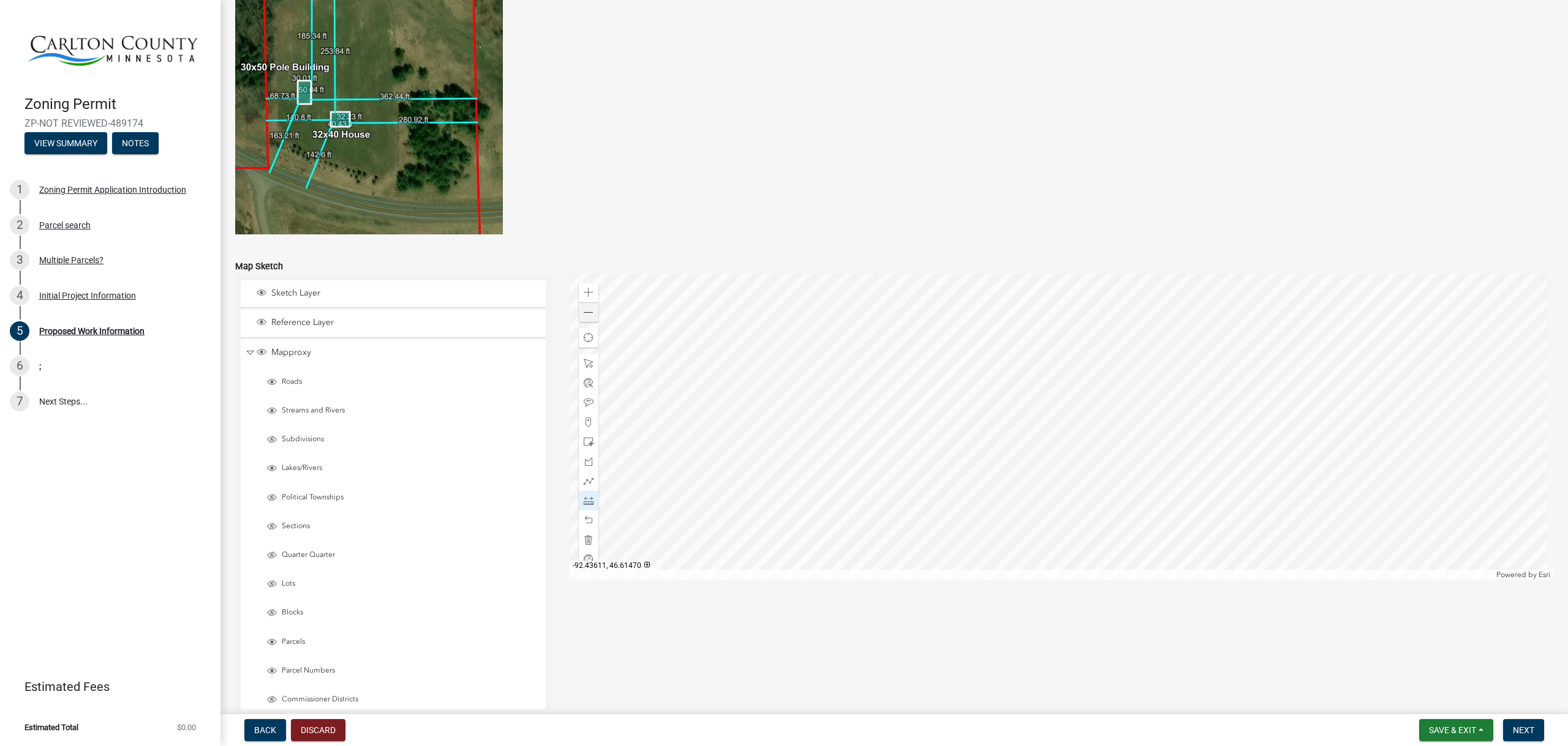
click at [1005, 444] on div at bounding box center [1062, 427] width 984 height 306
click at [1053, 523] on div at bounding box center [1062, 427] width 984 height 306
click at [588, 501] on span at bounding box center [588, 500] width 10 height 10
click at [590, 505] on span at bounding box center [588, 500] width 10 height 10
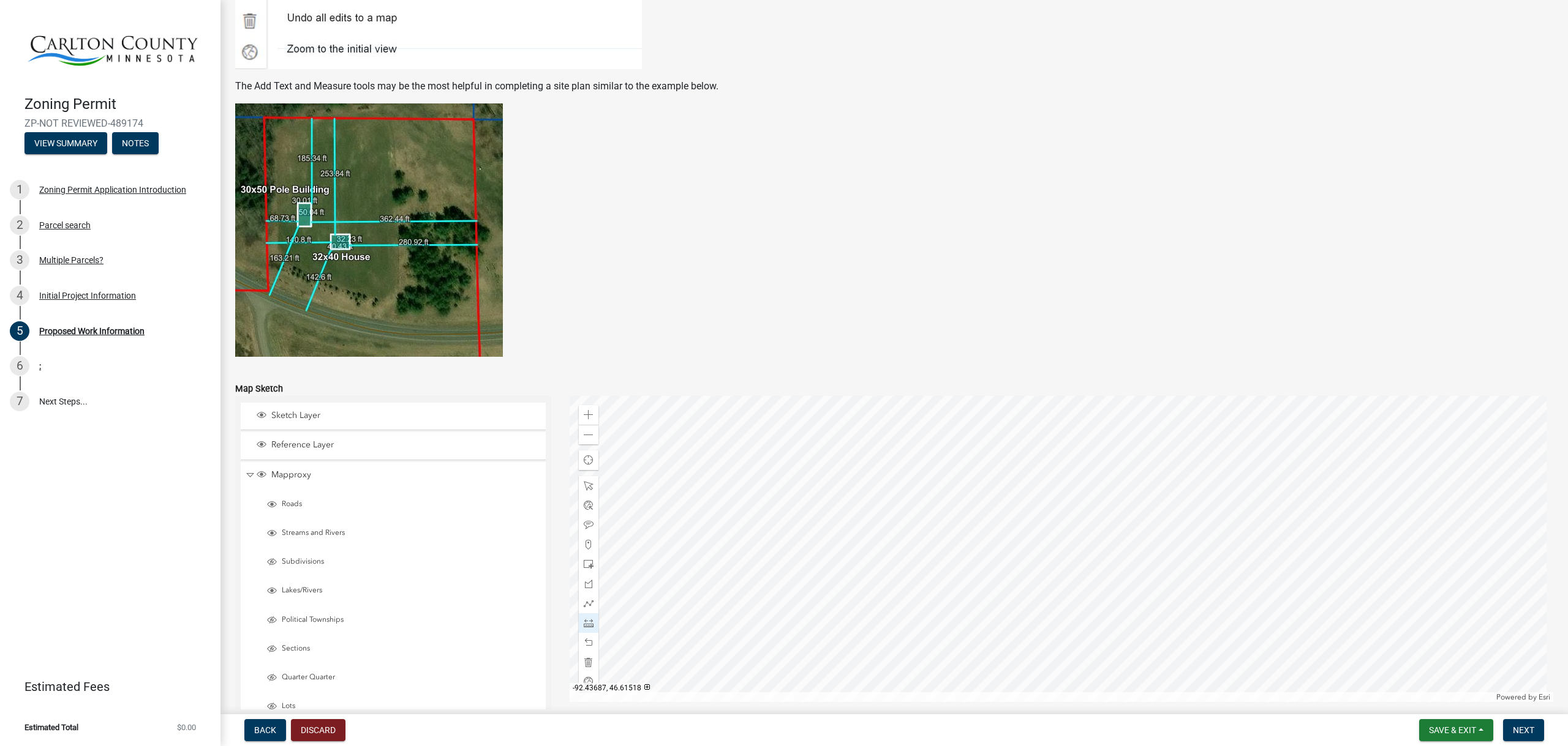
scroll to position [2209, 0]
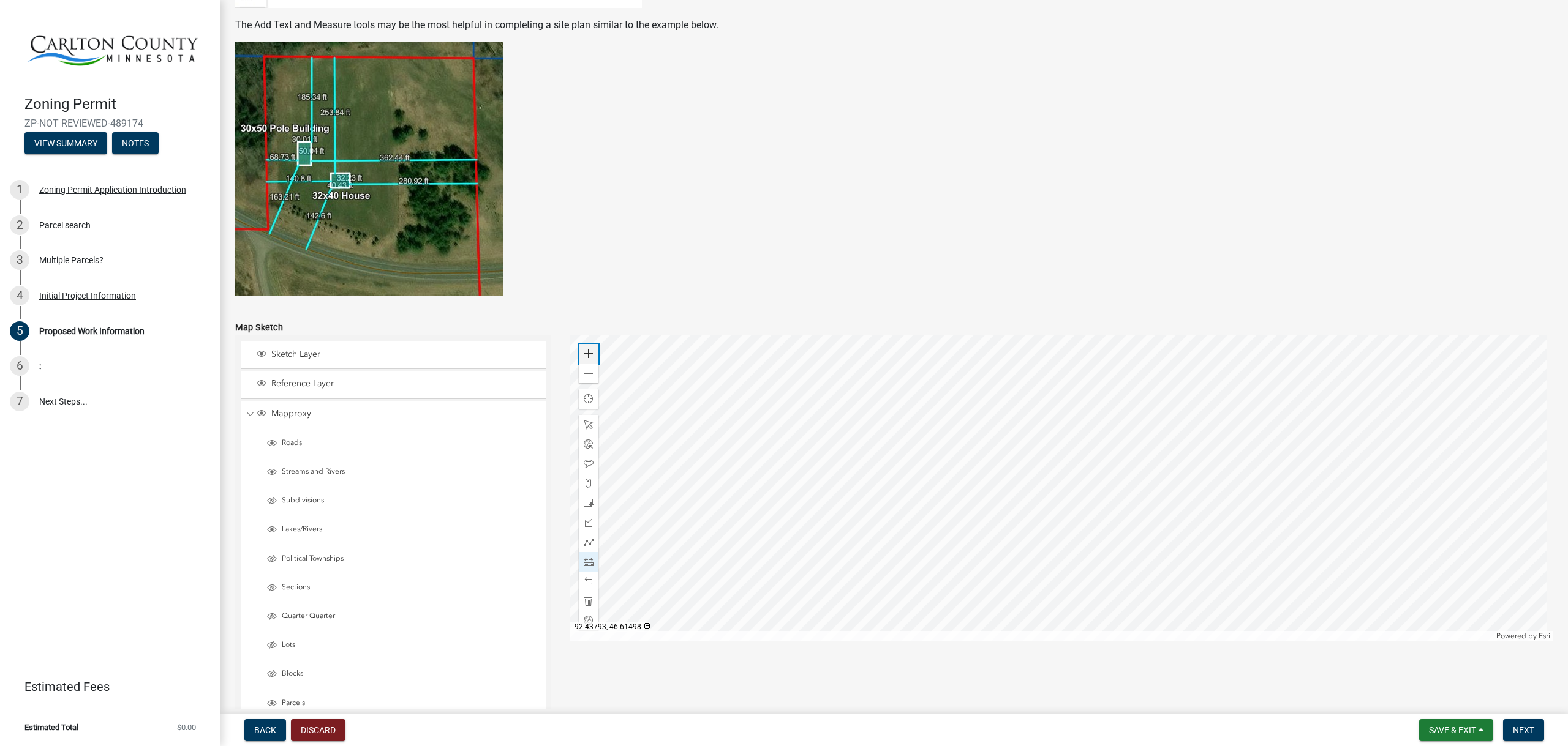
click at [589, 355] on span at bounding box center [588, 354] width 10 height 10
click at [850, 553] on div at bounding box center [1062, 488] width 984 height 306
click at [921, 492] on div at bounding box center [1062, 488] width 984 height 306
click at [881, 456] on div at bounding box center [1062, 488] width 984 height 306
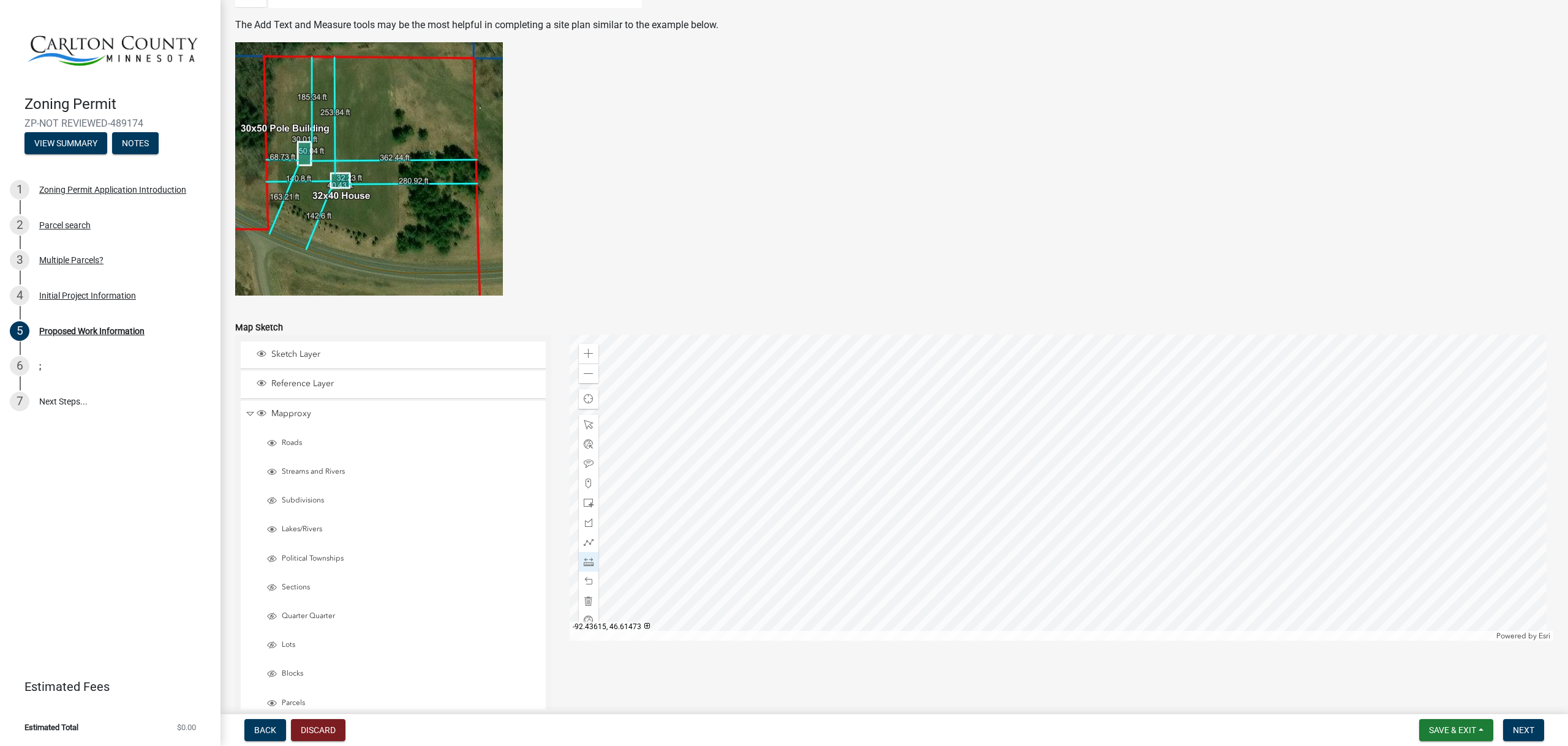
click at [812, 516] on div at bounding box center [1062, 488] width 984 height 306
click at [852, 554] on div at bounding box center [1062, 488] width 984 height 306
click at [586, 376] on span at bounding box center [588, 373] width 10 height 10
click at [585, 376] on span at bounding box center [588, 373] width 10 height 10
click at [1045, 586] on div at bounding box center [1062, 488] width 984 height 306
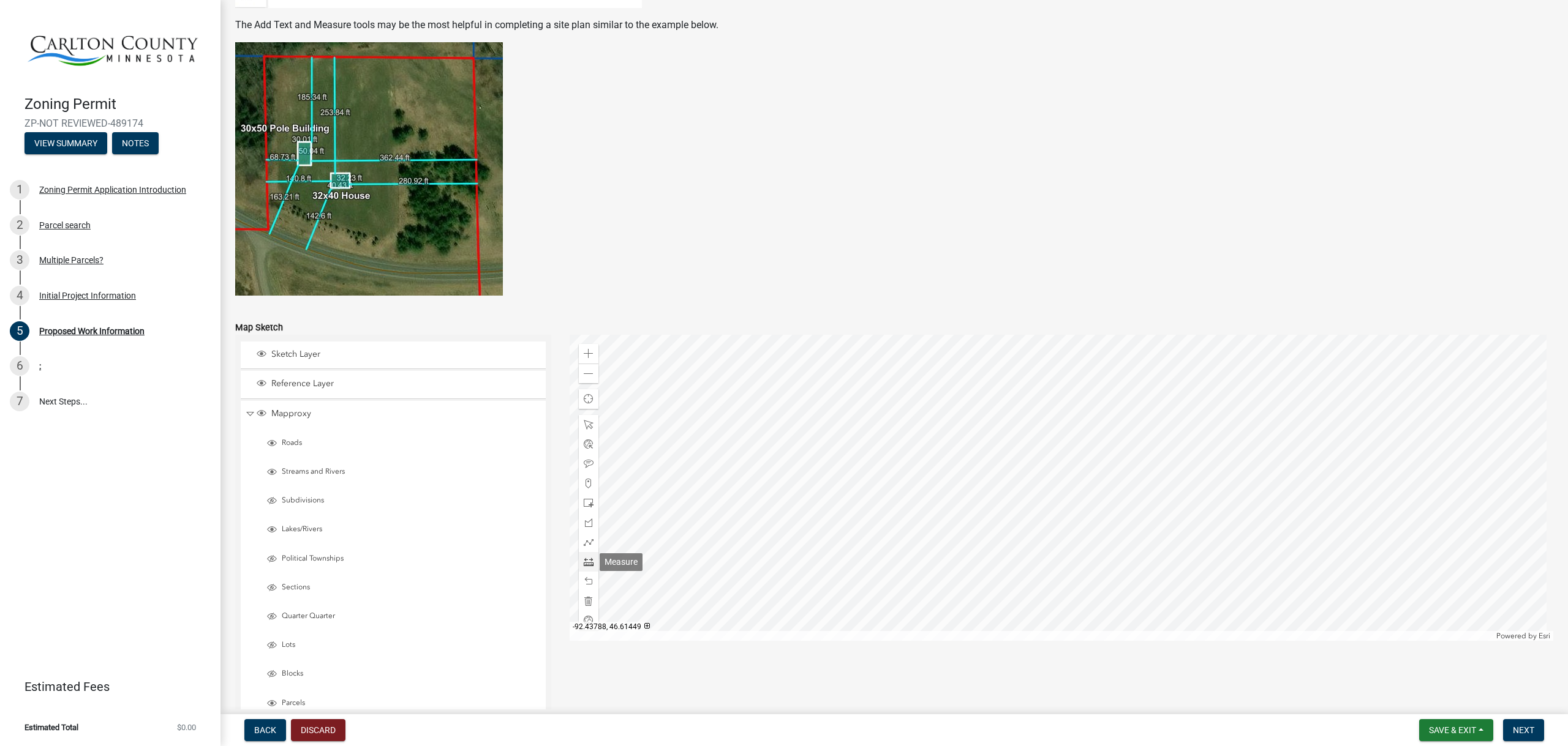
click at [580, 561] on div at bounding box center [589, 562] width 20 height 20
click at [583, 563] on span at bounding box center [588, 562] width 10 height 10
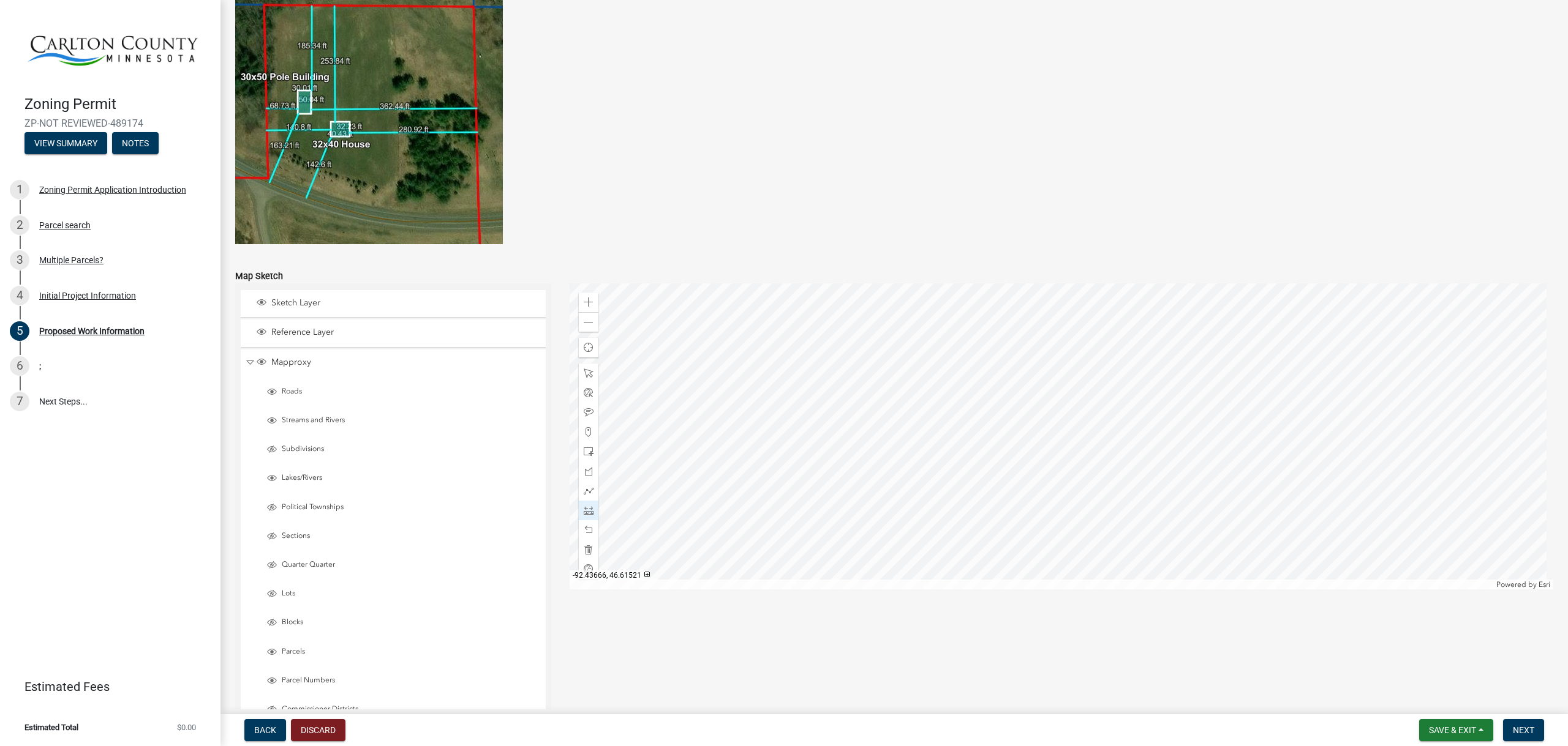
scroll to position [2270, 0]
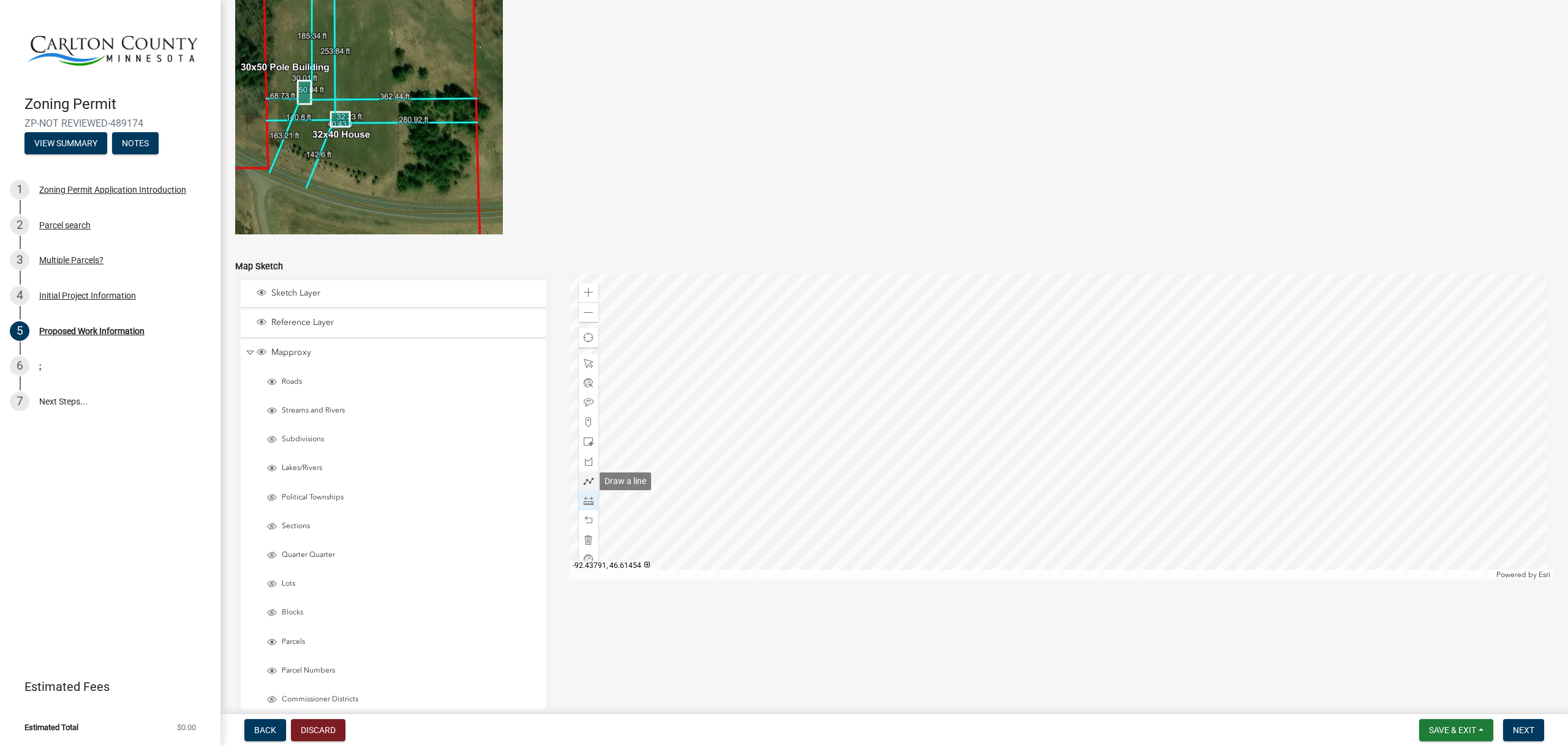
click at [583, 483] on span at bounding box center [588, 480] width 10 height 10
click at [590, 296] on span at bounding box center [588, 292] width 10 height 10
click at [938, 444] on div at bounding box center [1062, 427] width 984 height 306
click at [860, 484] on div at bounding box center [1062, 427] width 984 height 306
click at [860, 486] on div at bounding box center [1062, 427] width 984 height 306
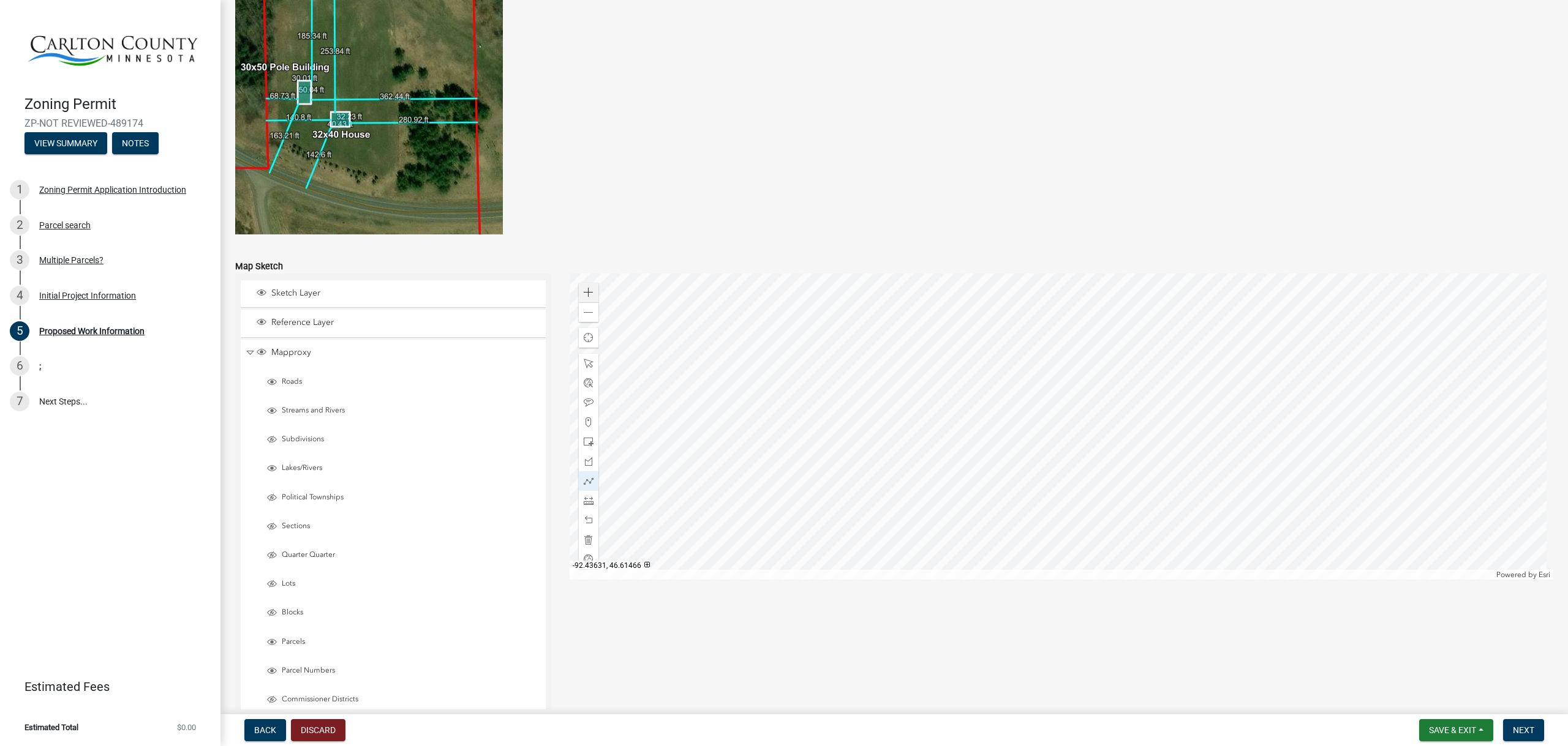
click at [860, 486] on div at bounding box center [1062, 427] width 984 height 306
click at [587, 311] on span at bounding box center [588, 312] width 10 height 10
click at [1004, 444] on div at bounding box center [1062, 427] width 984 height 306
click at [1049, 522] on div at bounding box center [1062, 427] width 984 height 306
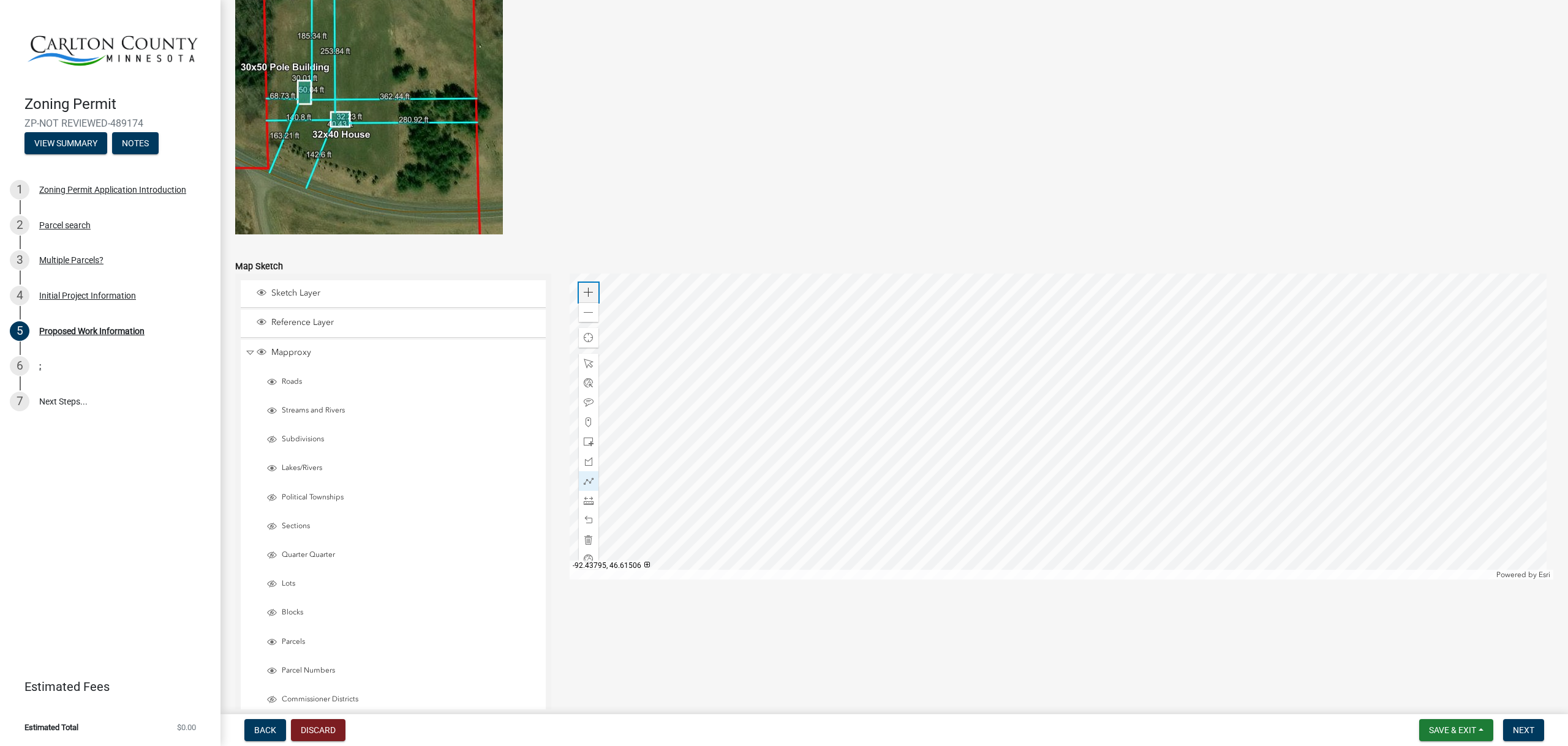
click at [588, 293] on span at bounding box center [588, 292] width 10 height 10
click at [587, 478] on span at bounding box center [588, 480] width 10 height 10
drag, startPoint x: 588, startPoint y: 363, endPoint x: 601, endPoint y: 370, distance: 14.8
click at [587, 363] on span at bounding box center [588, 364] width 10 height 10
click at [1046, 366] on div at bounding box center [1062, 427] width 984 height 306
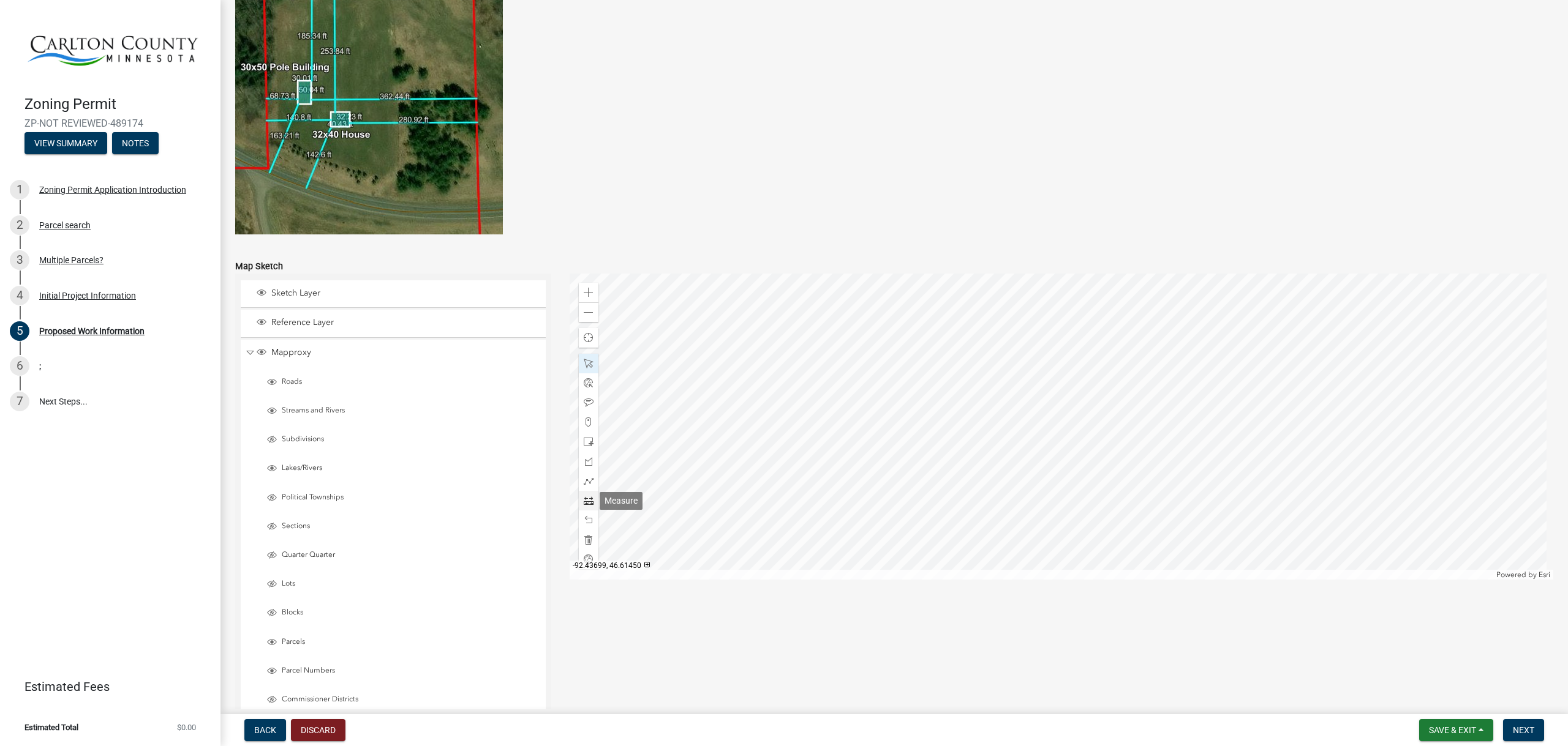
click at [583, 499] on span at bounding box center [588, 500] width 10 height 10
click at [958, 344] on div at bounding box center [1062, 427] width 984 height 306
click at [881, 385] on div at bounding box center [1062, 427] width 984 height 306
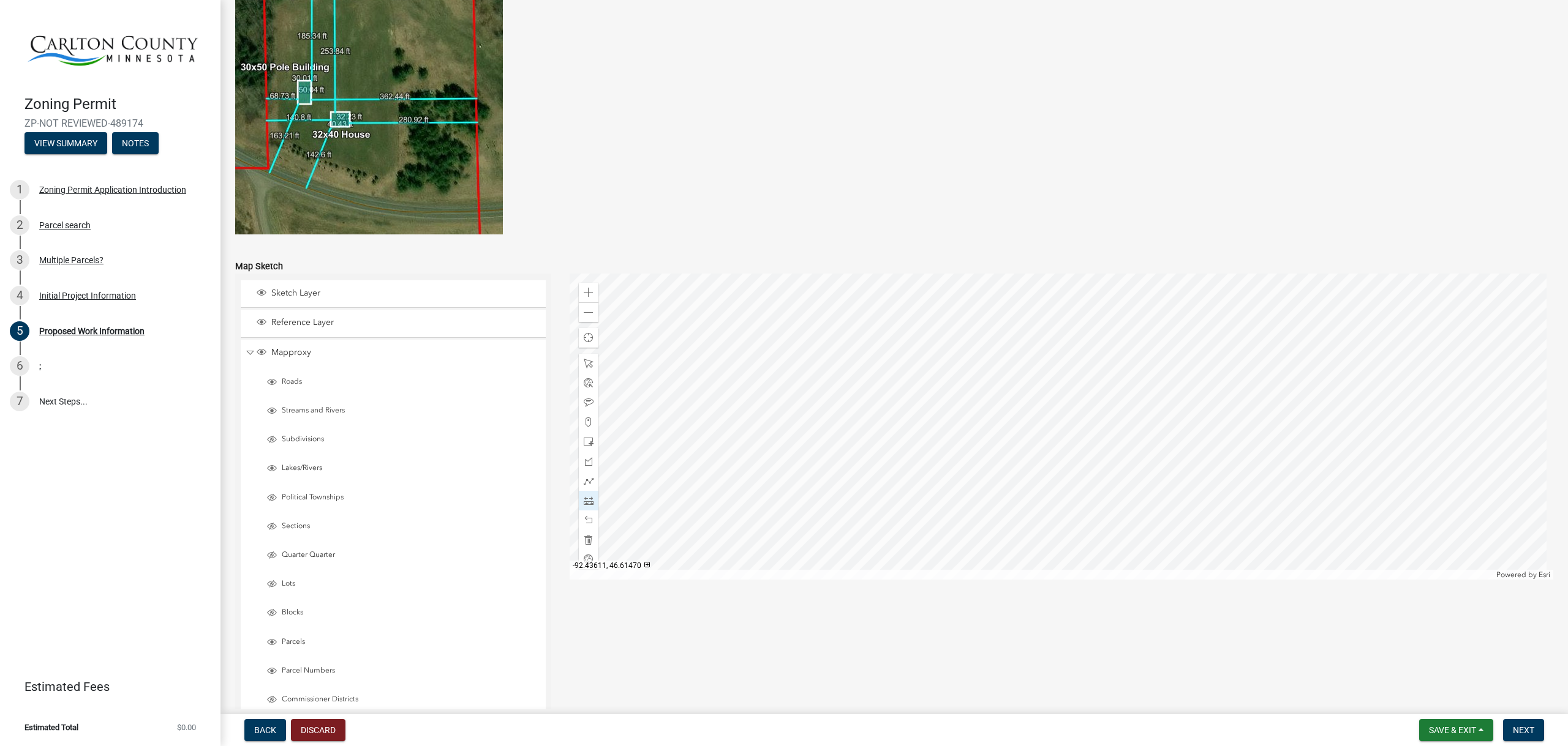
click at [974, 359] on div at bounding box center [1062, 427] width 984 height 306
click at [1065, 519] on div at bounding box center [1062, 427] width 984 height 306
click at [585, 292] on span at bounding box center [588, 292] width 10 height 10
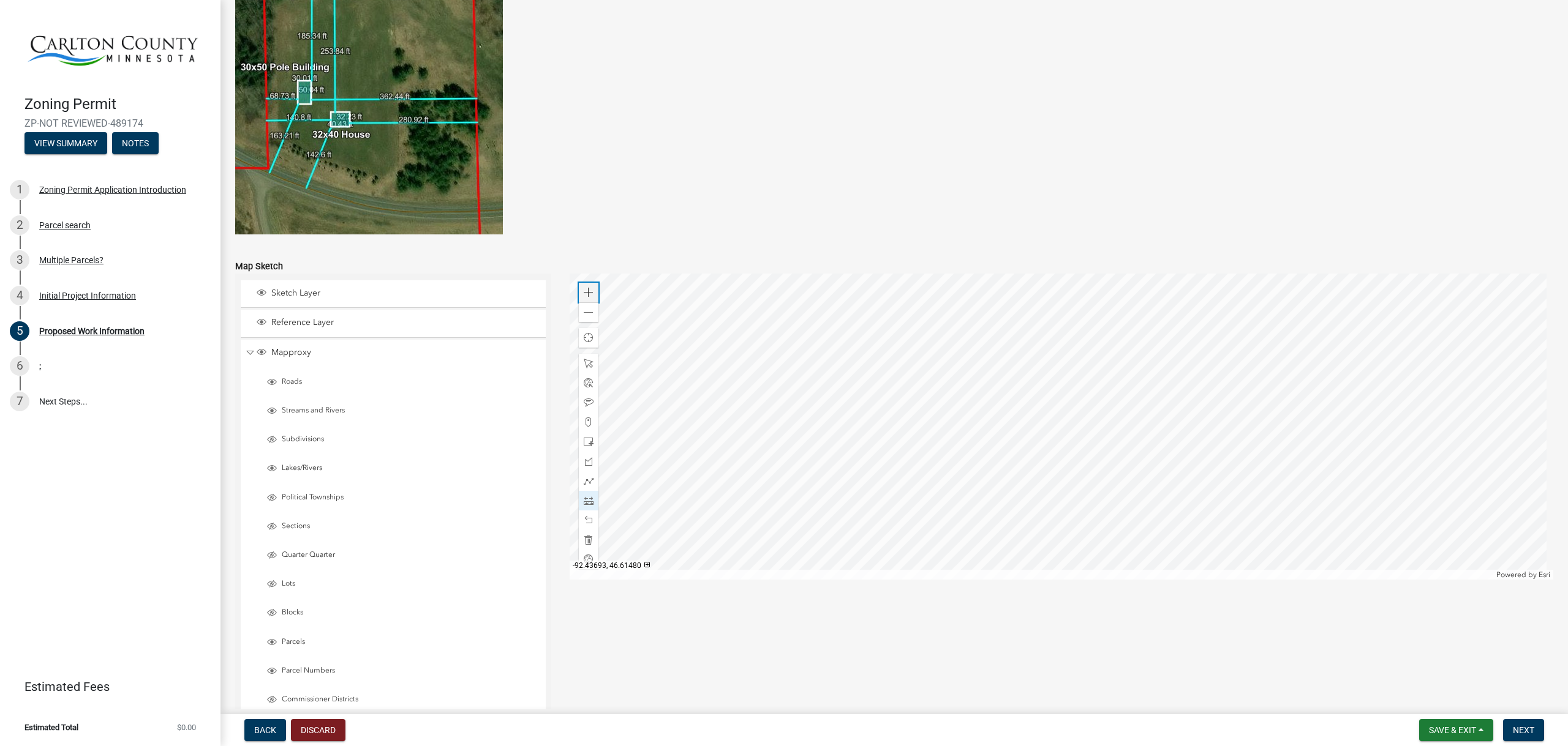
click at [585, 292] on span at bounding box center [588, 292] width 10 height 10
click at [586, 367] on span at bounding box center [588, 364] width 10 height 10
click at [1122, 529] on div at bounding box center [1062, 427] width 984 height 306
click at [1094, 502] on div at bounding box center [1062, 427] width 984 height 306
click at [586, 501] on span at bounding box center [588, 500] width 10 height 10
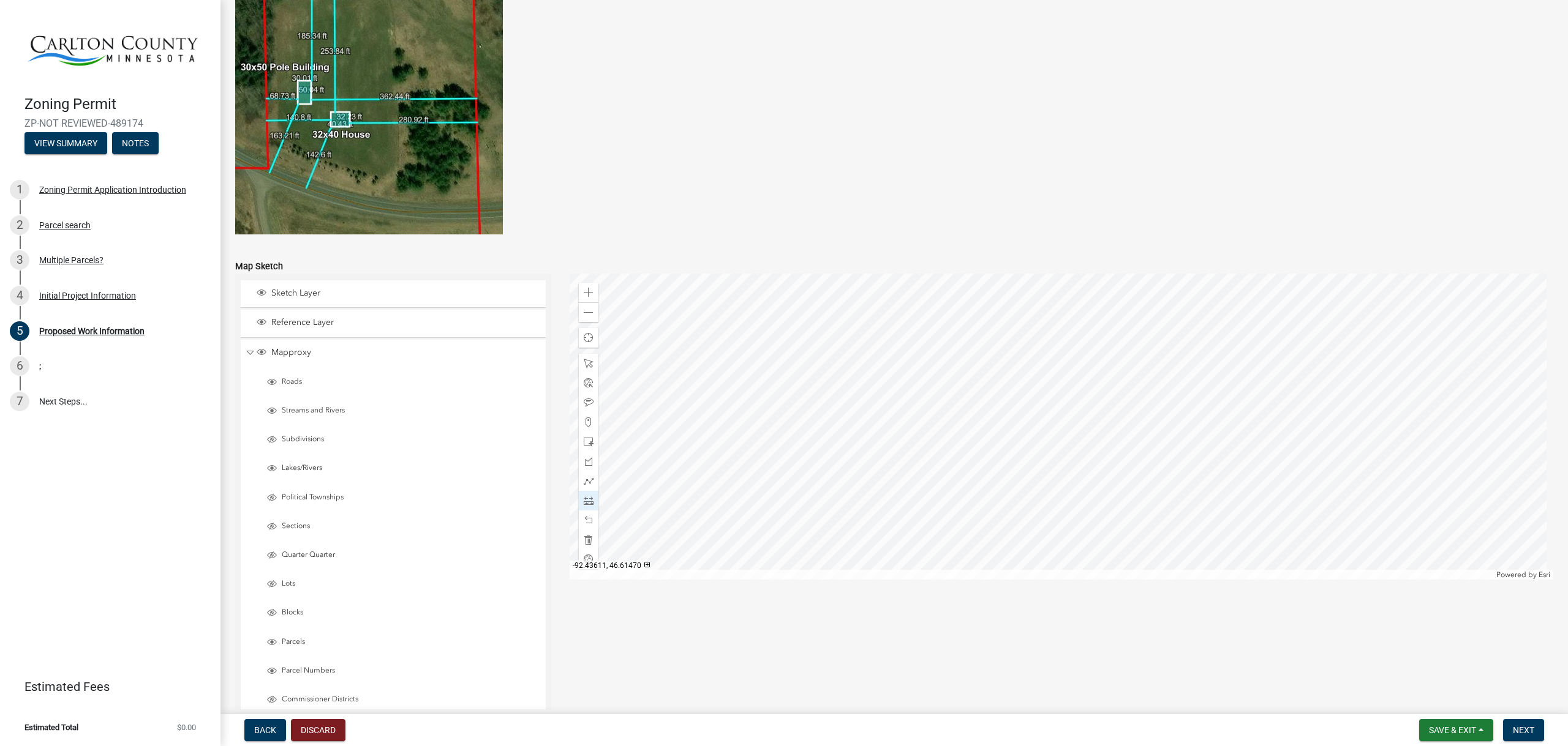
click at [954, 516] on div at bounding box center [1062, 427] width 984 height 306
click at [1087, 391] on div at bounding box center [1062, 427] width 984 height 306
click at [1007, 316] on div at bounding box center [1062, 427] width 984 height 306
click at [871, 436] on div at bounding box center [1062, 427] width 984 height 306
click at [953, 515] on div at bounding box center [1062, 427] width 984 height 306
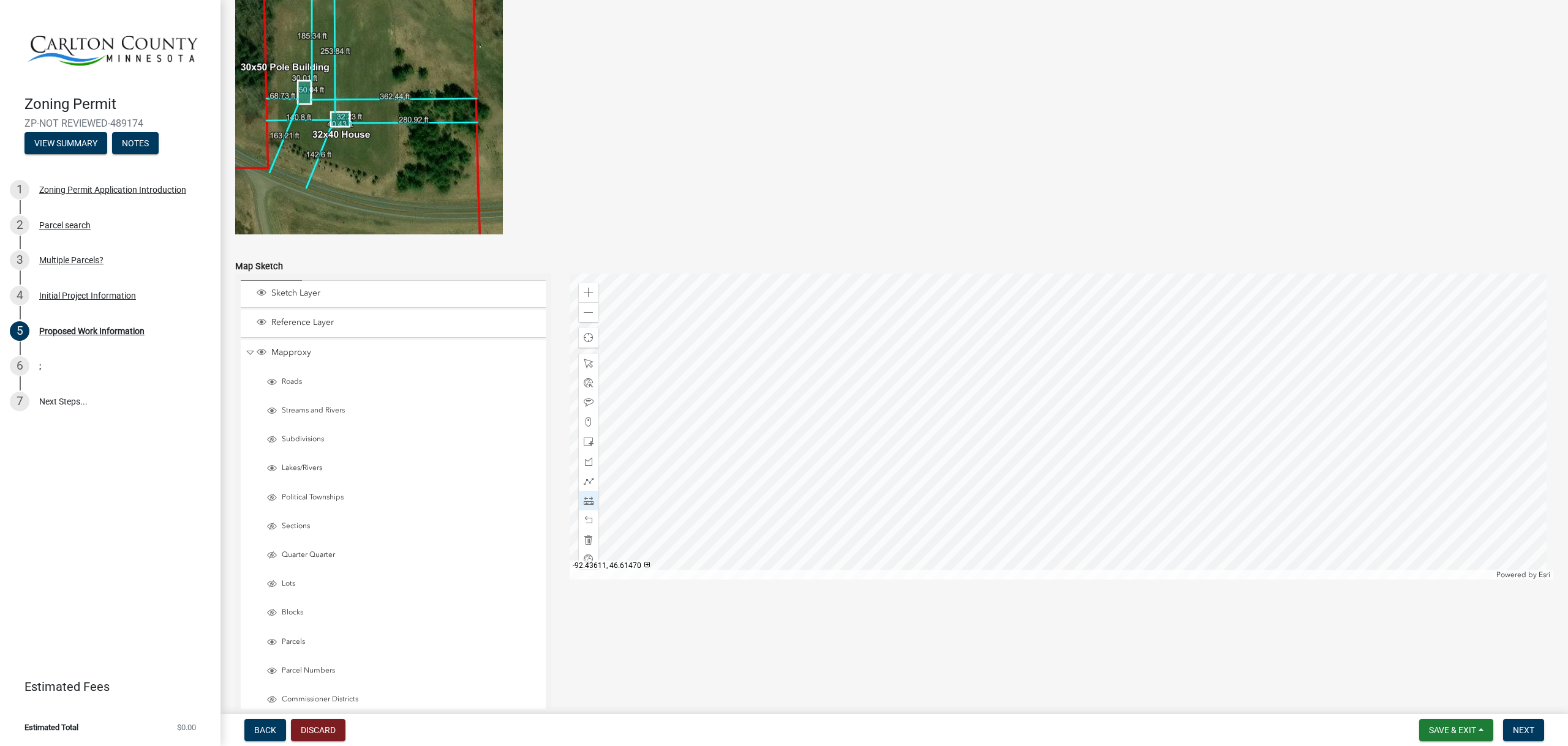
click at [953, 515] on div at bounding box center [1062, 427] width 984 height 306
click at [589, 366] on span at bounding box center [588, 364] width 10 height 10
click at [584, 291] on span at bounding box center [588, 292] width 10 height 10
click at [589, 312] on span at bounding box center [588, 312] width 10 height 10
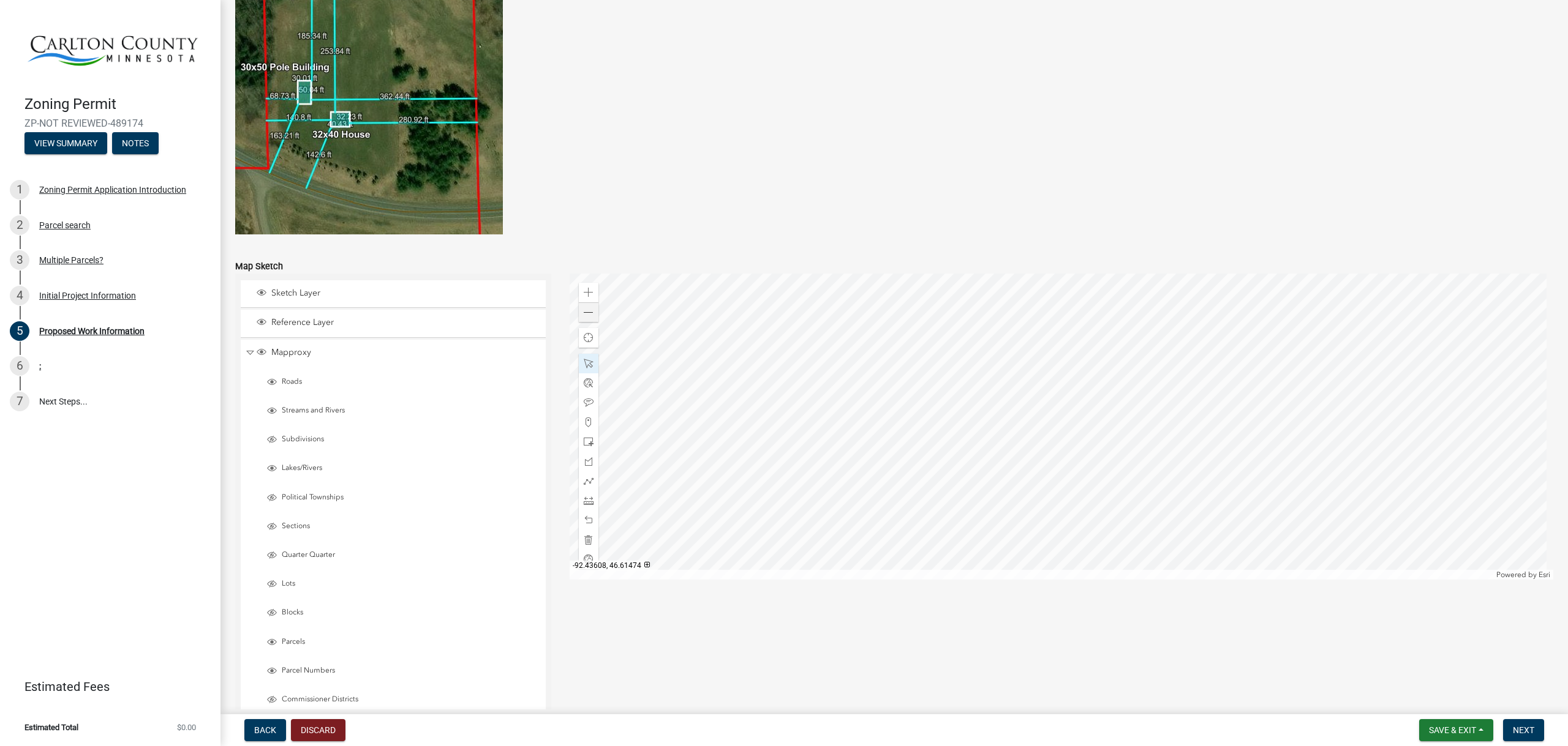
click at [951, 372] on div at bounding box center [1062, 427] width 984 height 306
click at [591, 317] on div "Zoom out" at bounding box center [589, 312] width 20 height 20
click at [1130, 334] on span "Close" at bounding box center [1132, 333] width 10 height 10
click at [1084, 321] on div at bounding box center [1062, 427] width 984 height 306
click at [880, 297] on div at bounding box center [1062, 427] width 984 height 306
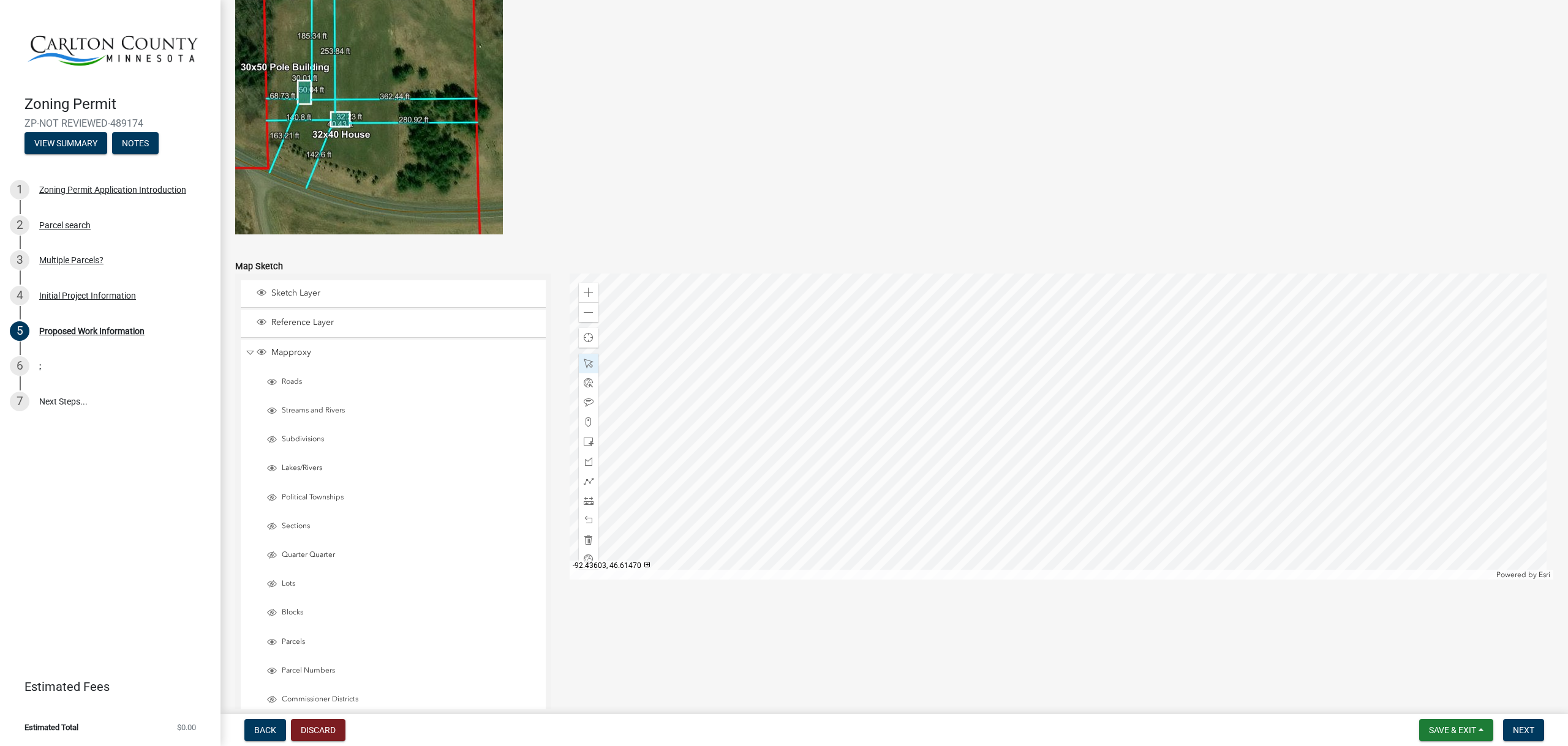
click at [1090, 519] on div at bounding box center [1062, 427] width 984 height 306
click at [1103, 417] on div at bounding box center [1062, 427] width 984 height 306
click at [869, 398] on div at bounding box center [1062, 427] width 984 height 306
click at [1083, 317] on div at bounding box center [1062, 427] width 984 height 306
click at [869, 390] on div at bounding box center [1062, 427] width 984 height 306
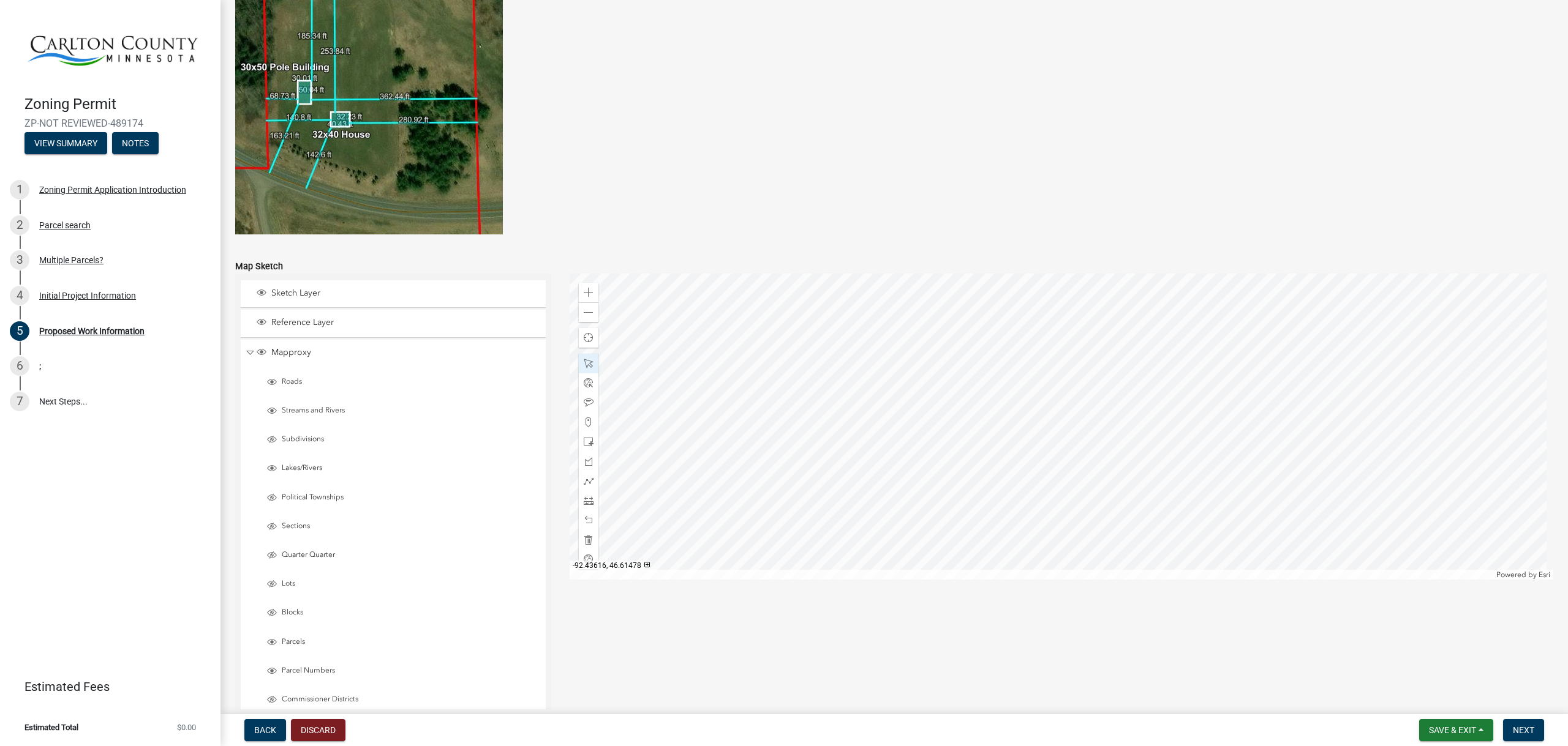
click at [868, 311] on div at bounding box center [1062, 427] width 984 height 306
click at [1081, 315] on div at bounding box center [1062, 427] width 984 height 306
click at [1090, 523] on div at bounding box center [1062, 427] width 984 height 306
click at [1088, 415] on div at bounding box center [1062, 427] width 984 height 306
click at [974, 315] on div at bounding box center [1062, 427] width 984 height 306
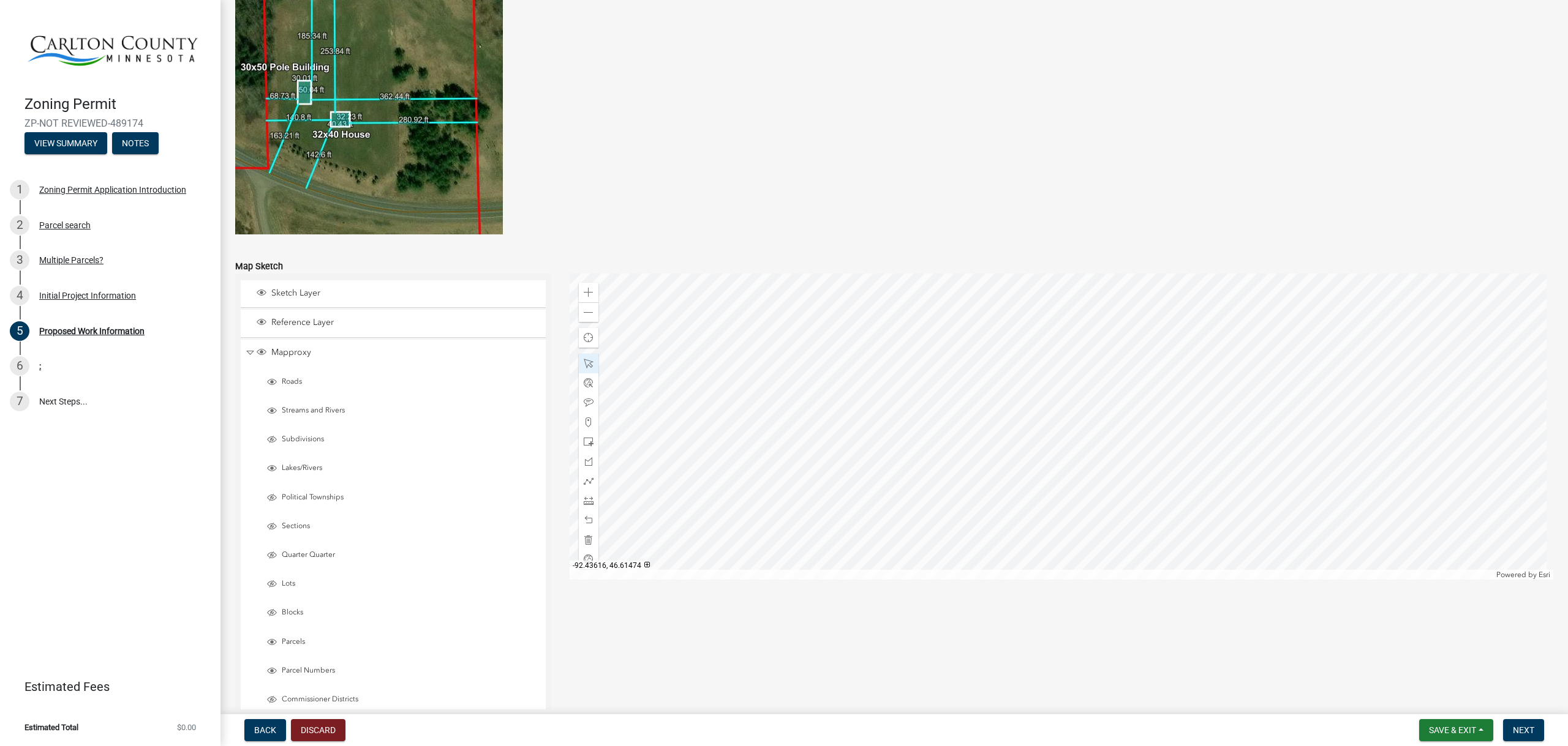
click at [866, 413] on div at bounding box center [1062, 427] width 984 height 306
click at [856, 309] on div at bounding box center [1062, 427] width 984 height 306
click at [1092, 520] on div at bounding box center [1062, 427] width 984 height 306
click at [973, 295] on div at bounding box center [1062, 427] width 984 height 306
click at [1097, 528] on div at bounding box center [1062, 427] width 984 height 306
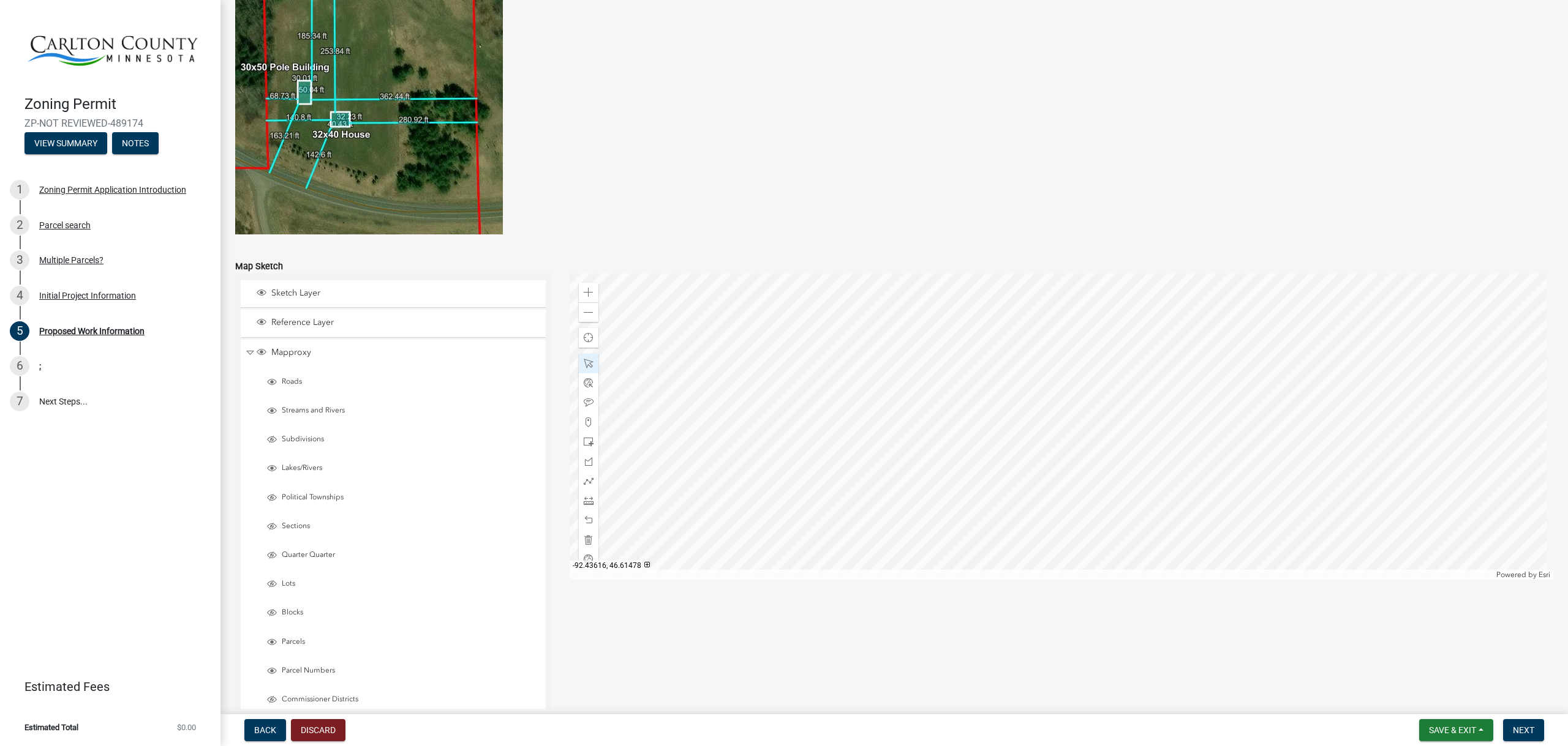
click at [858, 310] on div at bounding box center [1062, 427] width 984 height 306
click at [860, 526] on div at bounding box center [1062, 427] width 984 height 306
click at [868, 404] on div at bounding box center [1062, 427] width 984 height 306
click at [972, 509] on div at bounding box center [1062, 427] width 984 height 306
click at [875, 511] on div at bounding box center [1062, 427] width 984 height 306
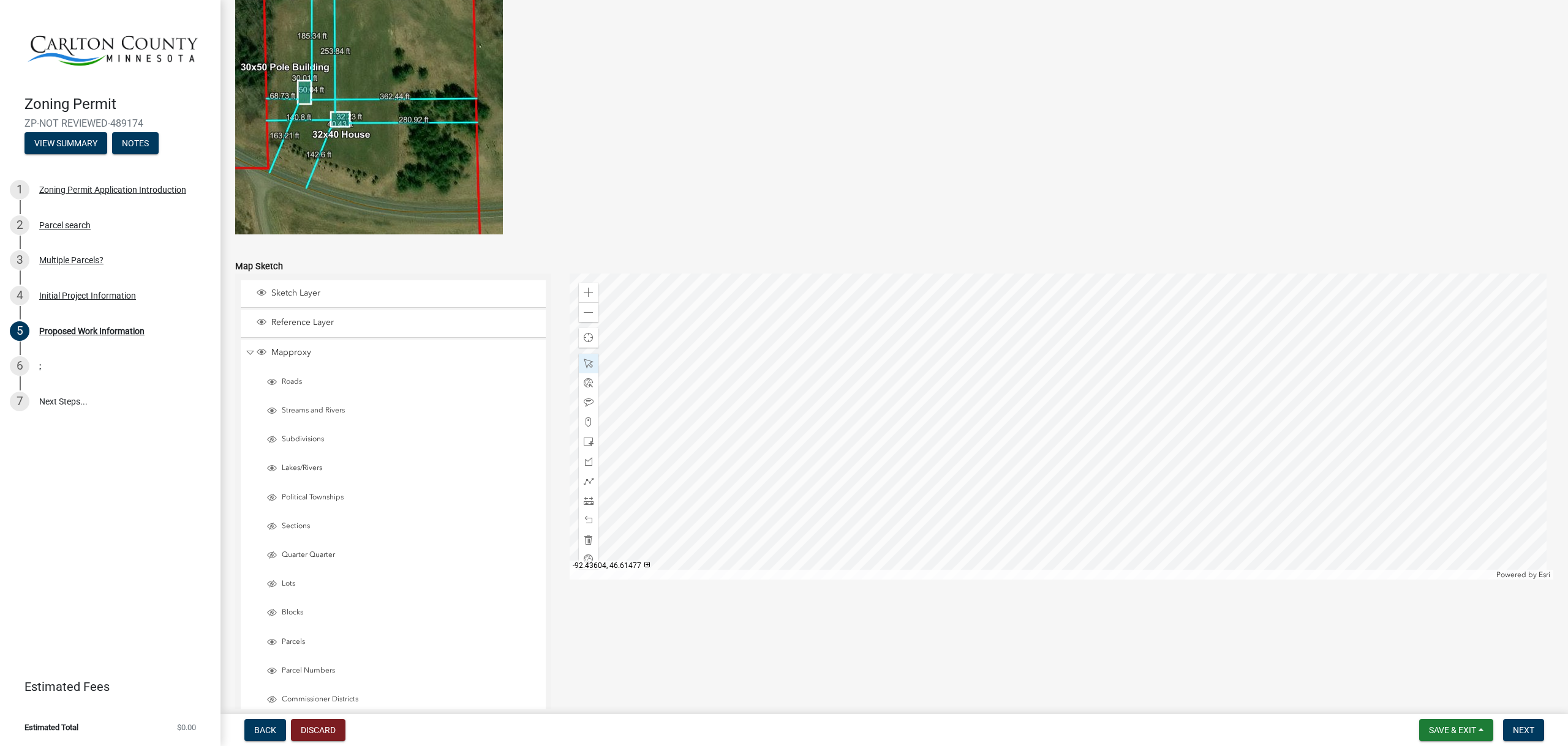
click at [1082, 319] on div at bounding box center [1062, 427] width 984 height 306
click at [1093, 514] on div at bounding box center [1062, 427] width 984 height 306
click at [870, 312] on div at bounding box center [1062, 427] width 984 height 306
click at [1075, 419] on div at bounding box center [1062, 427] width 984 height 306
click at [1078, 512] on div at bounding box center [1062, 427] width 984 height 306
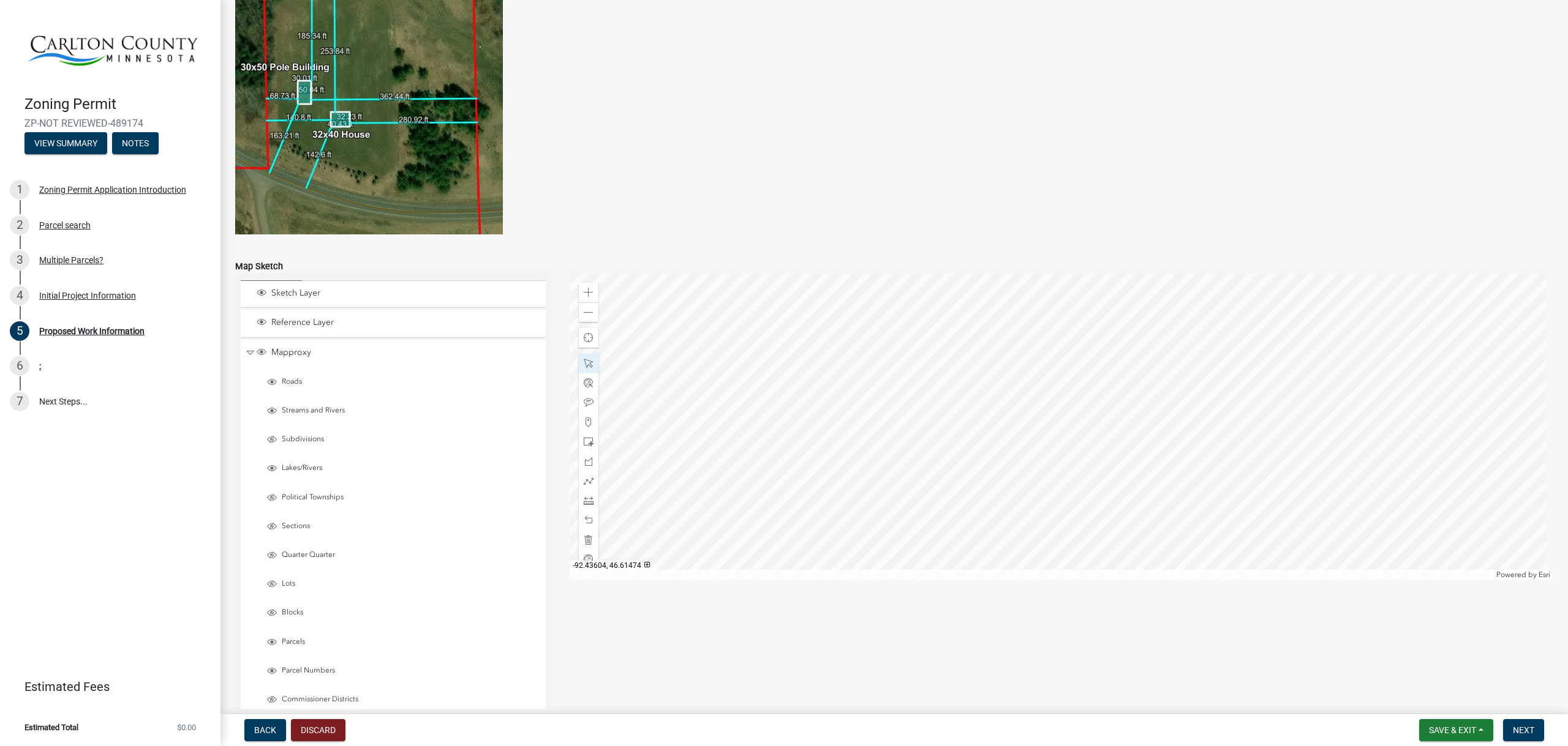
click at [1078, 408] on div at bounding box center [1062, 427] width 984 height 306
click at [998, 530] on div at bounding box center [1062, 427] width 984 height 306
click at [1085, 421] on div at bounding box center [1062, 427] width 984 height 306
click at [982, 296] on div at bounding box center [1062, 427] width 984 height 306
click at [974, 411] on div at bounding box center [1062, 427] width 984 height 306
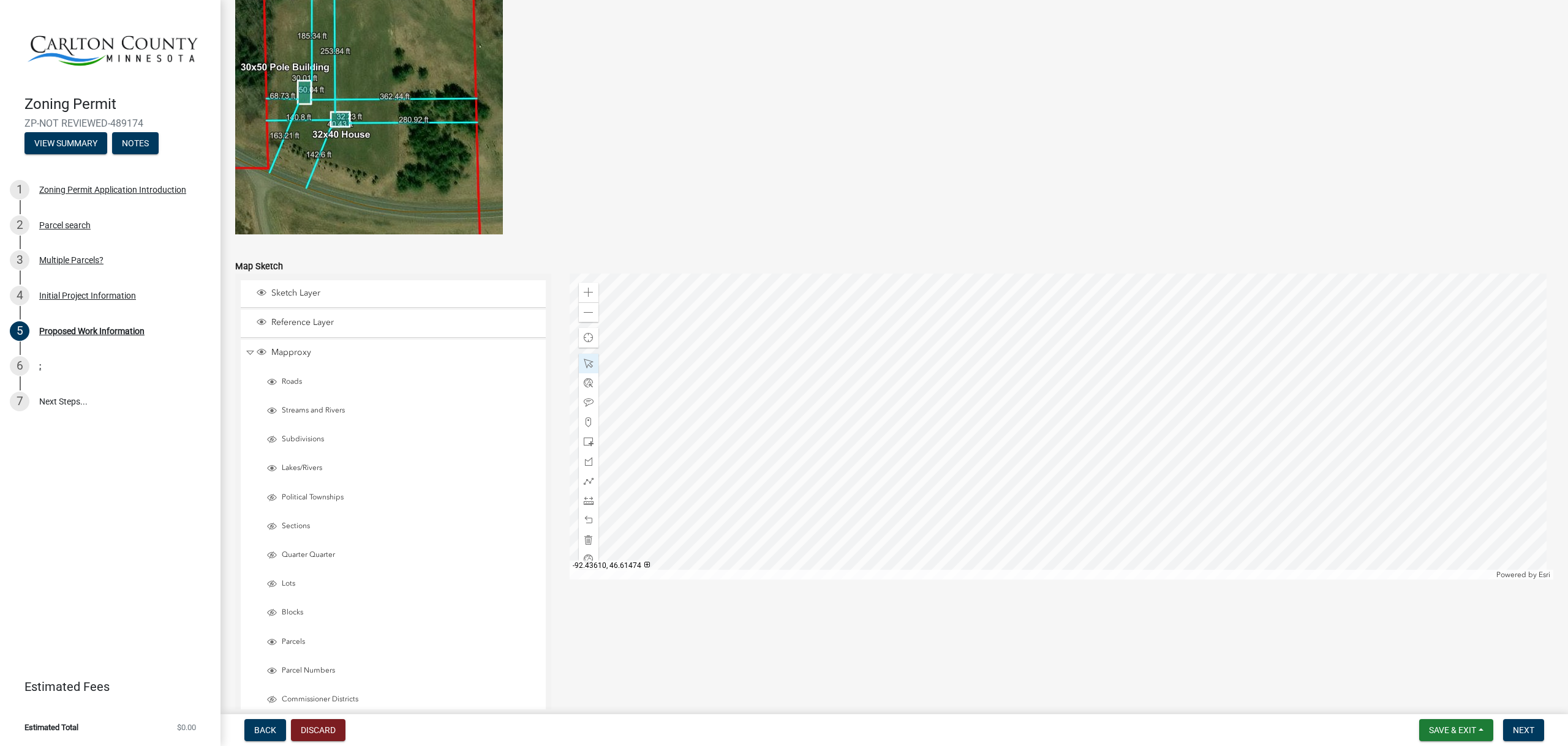
click at [974, 411] on div at bounding box center [1062, 427] width 984 height 306
click at [973, 421] on div at bounding box center [1062, 427] width 984 height 306
click at [978, 415] on div at bounding box center [1062, 427] width 984 height 306
click at [1081, 317] on div at bounding box center [1062, 427] width 984 height 306
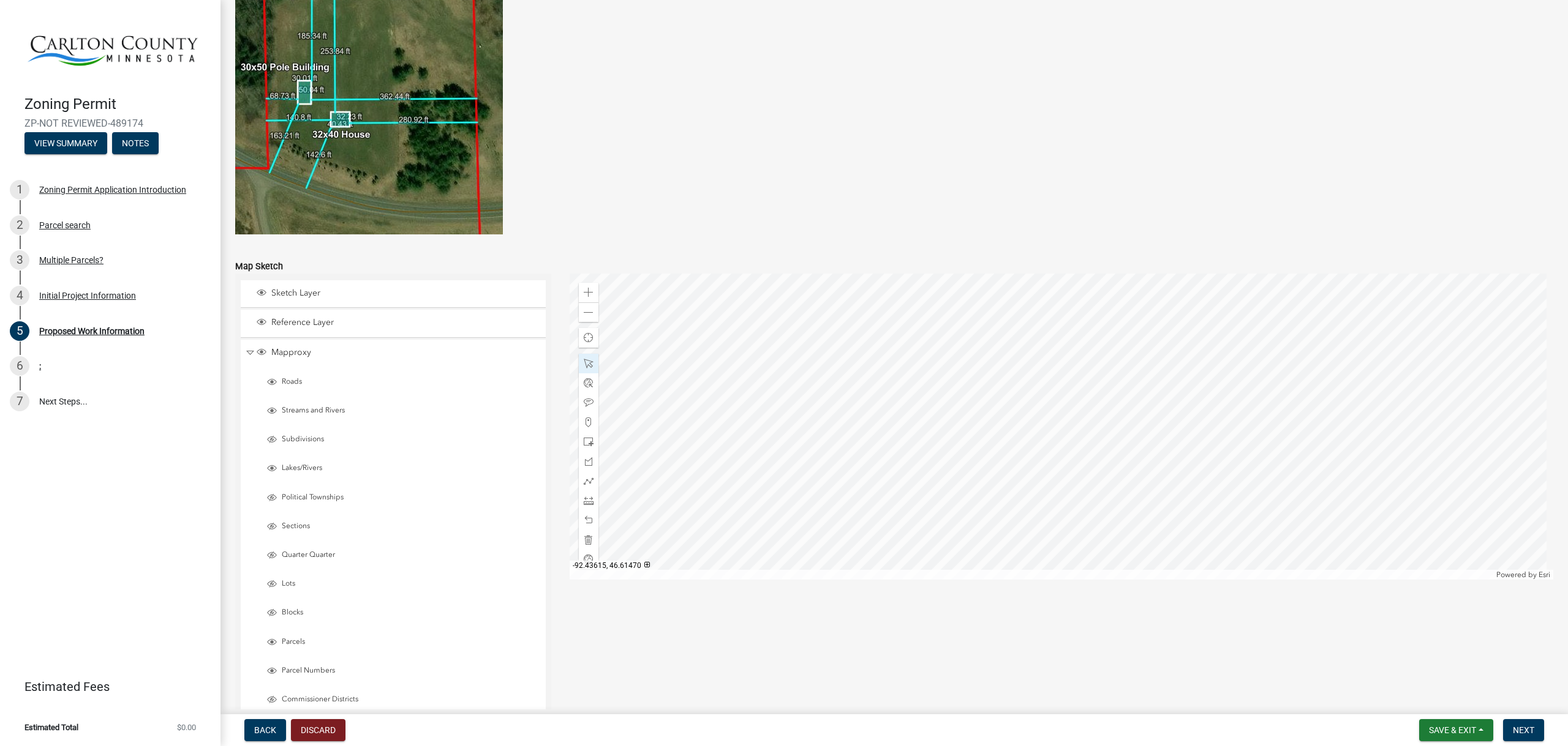
click at [881, 511] on div at bounding box center [1062, 427] width 984 height 306
click at [1071, 502] on div at bounding box center [1062, 427] width 984 height 306
click at [889, 327] on div at bounding box center [1062, 427] width 984 height 306
click at [1007, 315] on div at bounding box center [1062, 427] width 984 height 306
click at [1085, 391] on div at bounding box center [1062, 427] width 984 height 306
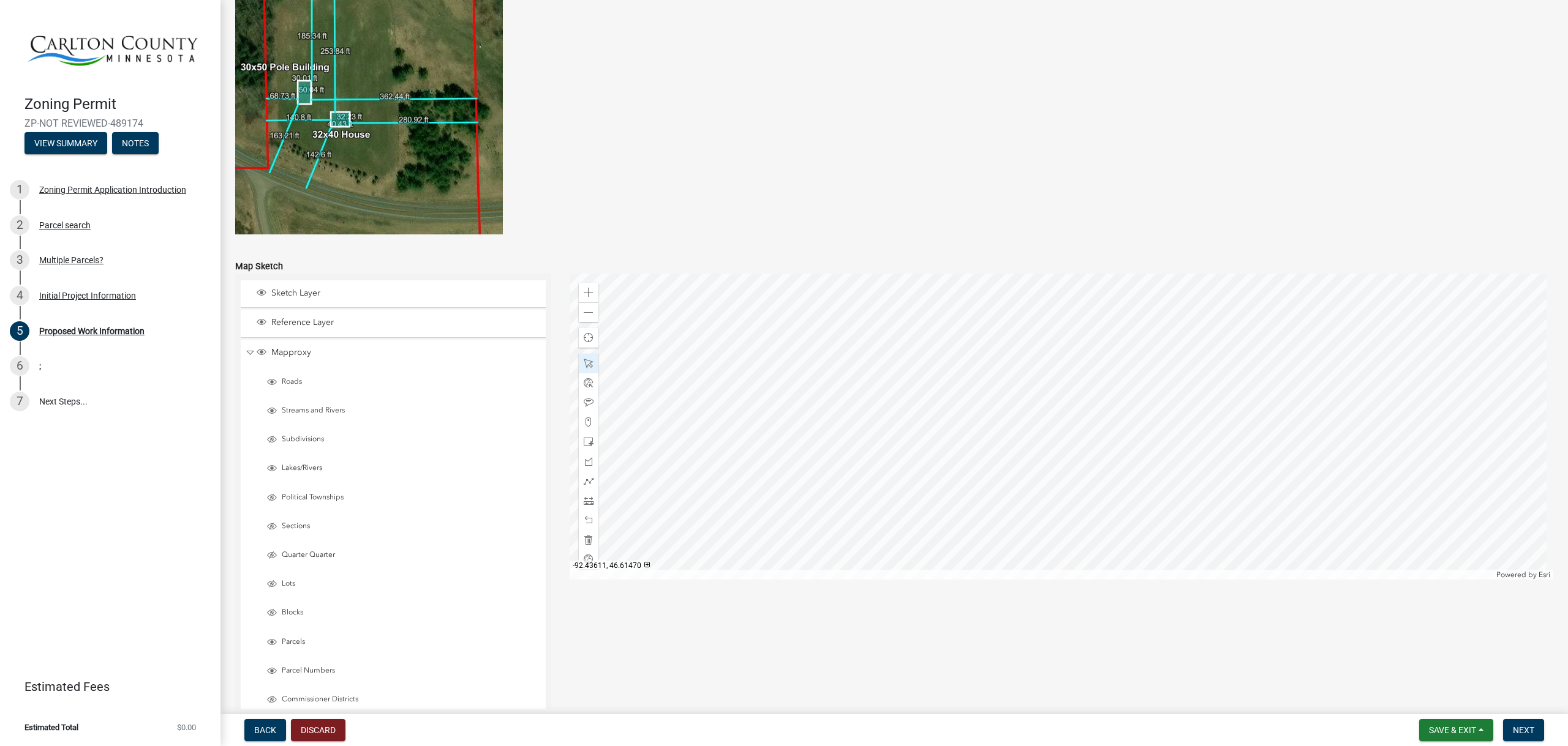
click at [955, 514] on div at bounding box center [1062, 427] width 984 height 306
click at [872, 437] on div at bounding box center [1062, 427] width 984 height 306
click at [1102, 497] on div at bounding box center [1062, 427] width 984 height 306
click at [1068, 489] on div at bounding box center [1062, 427] width 984 height 306
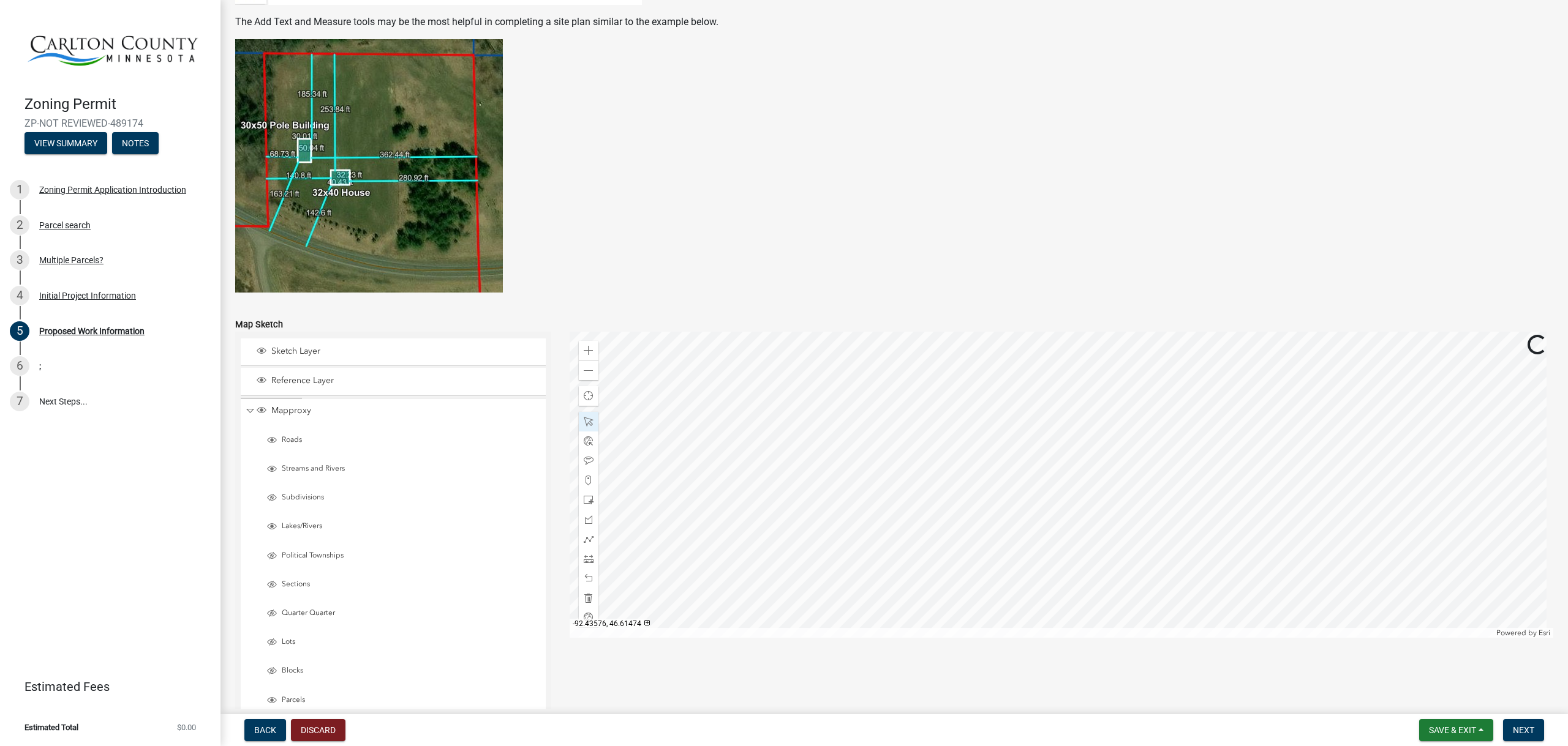
scroll to position [2209, 0]
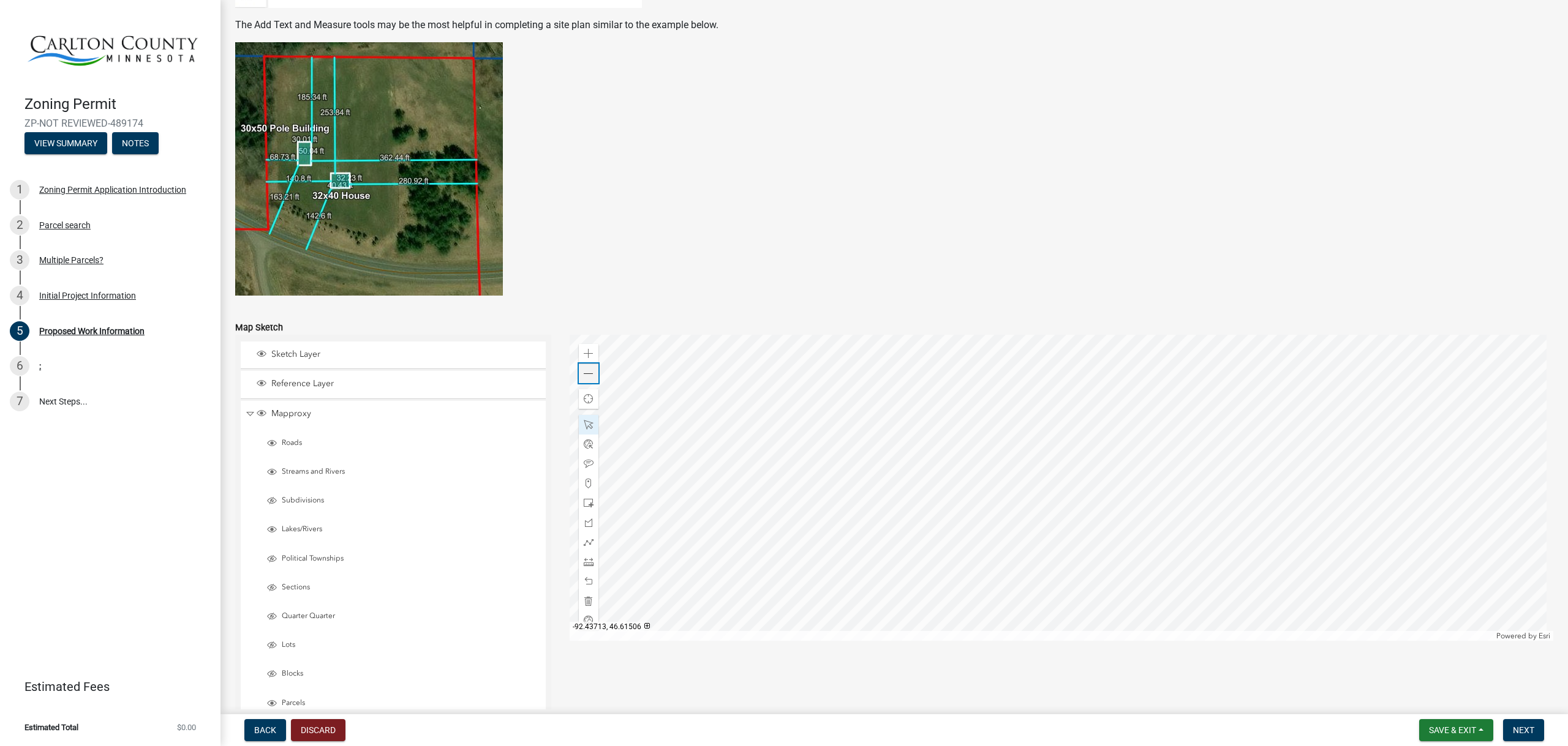
click at [585, 373] on span at bounding box center [588, 373] width 10 height 10
click at [1093, 455] on div at bounding box center [1062, 488] width 984 height 306
click at [583, 563] on span at bounding box center [588, 562] width 10 height 10
click at [1068, 452] on div at bounding box center [1062, 488] width 984 height 306
click at [1128, 405] on div at bounding box center [1062, 488] width 984 height 306
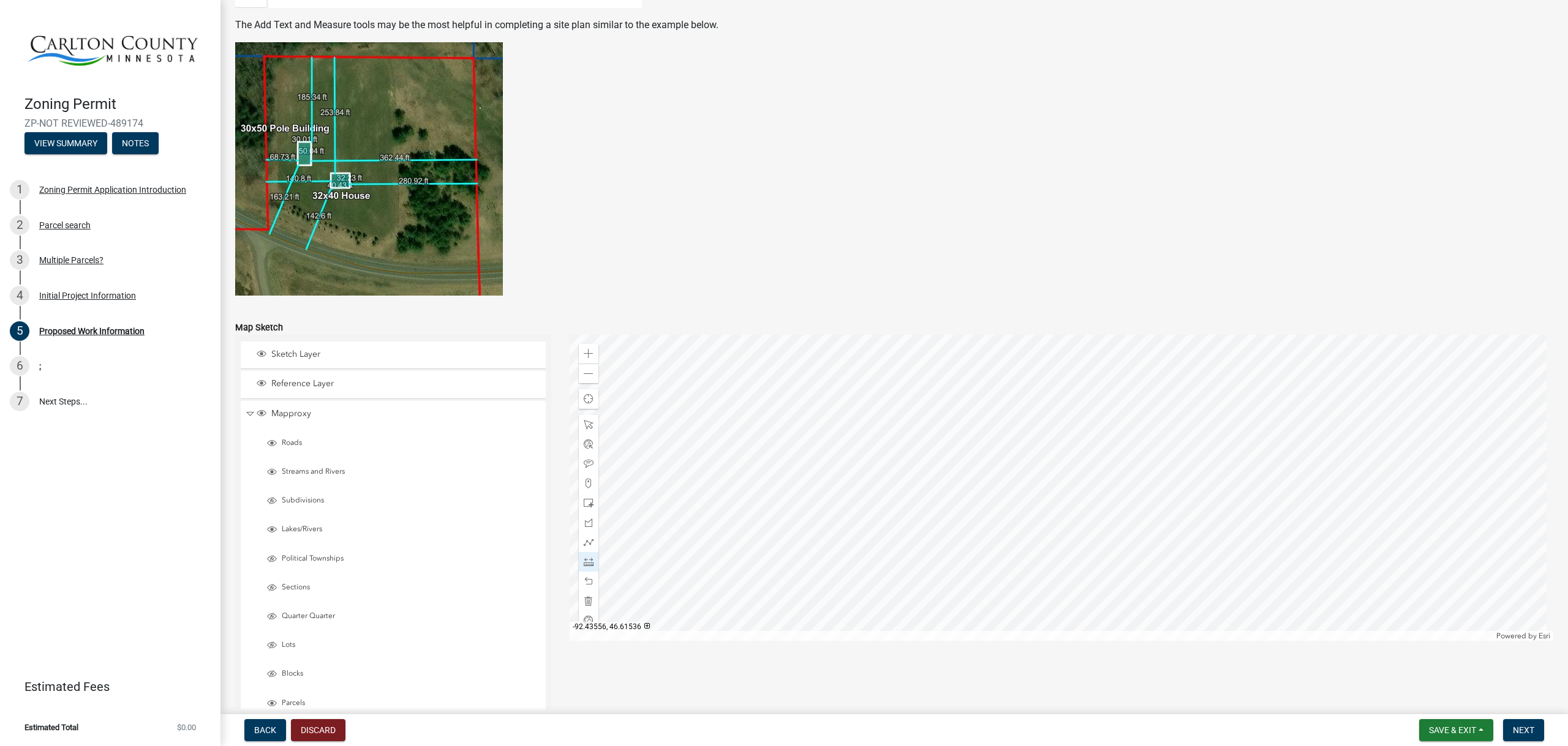
click at [1106, 378] on div at bounding box center [1062, 488] width 984 height 306
click at [1048, 425] on div at bounding box center [1062, 488] width 984 height 306
click at [1067, 451] on div at bounding box center [1062, 488] width 984 height 306
click at [1004, 544] on div at bounding box center [1062, 488] width 984 height 306
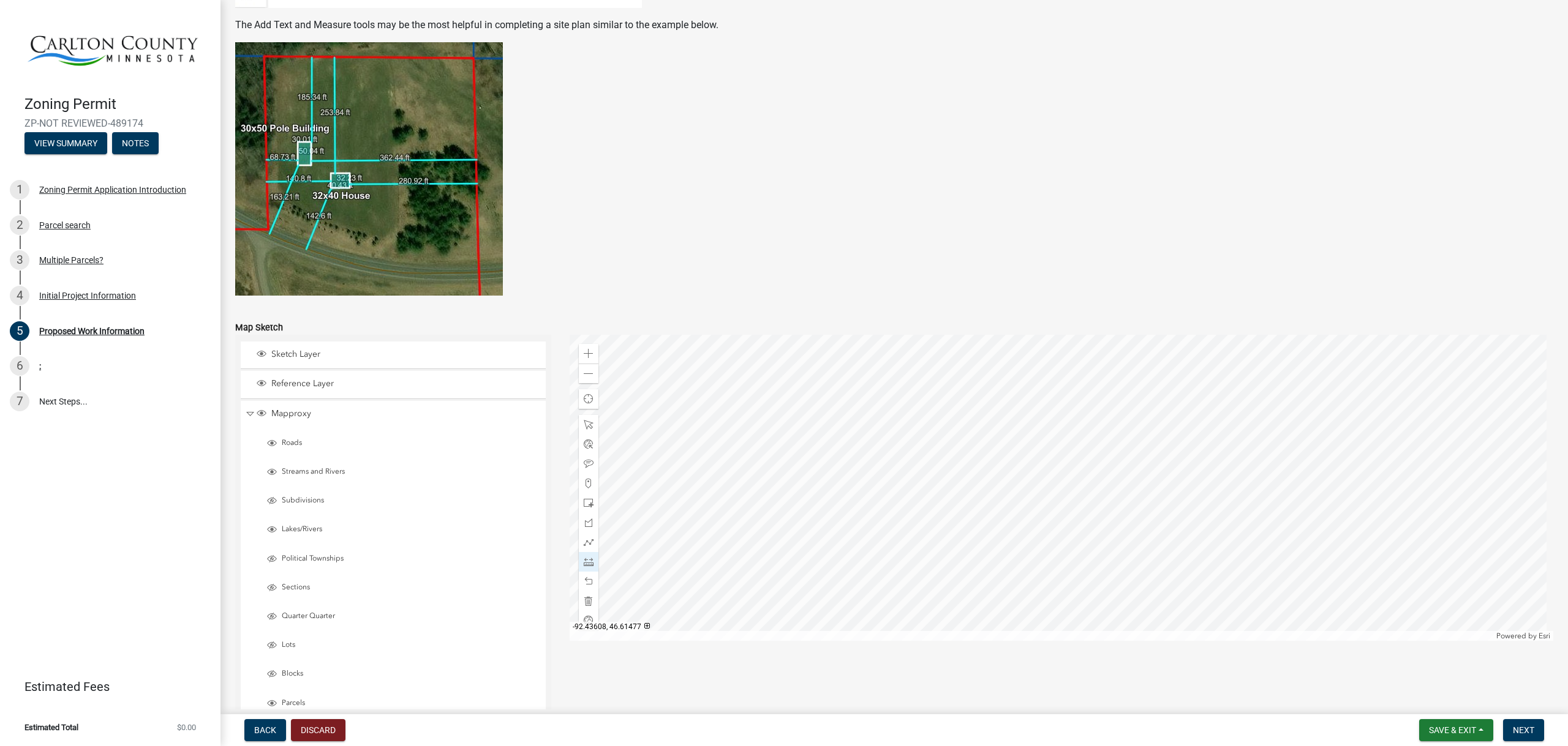
click at [1004, 544] on div at bounding box center [1062, 488] width 984 height 306
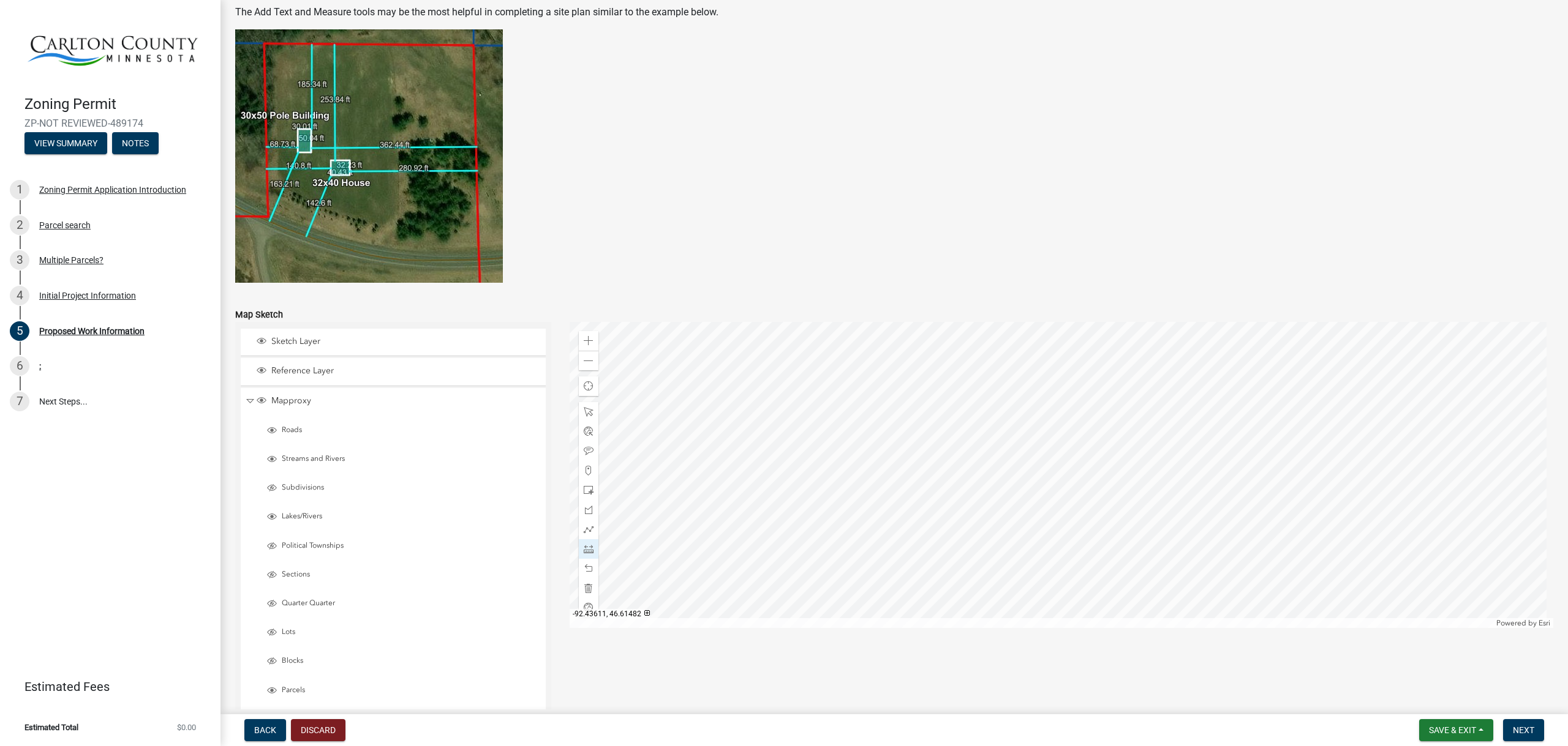
scroll to position [2270, 0]
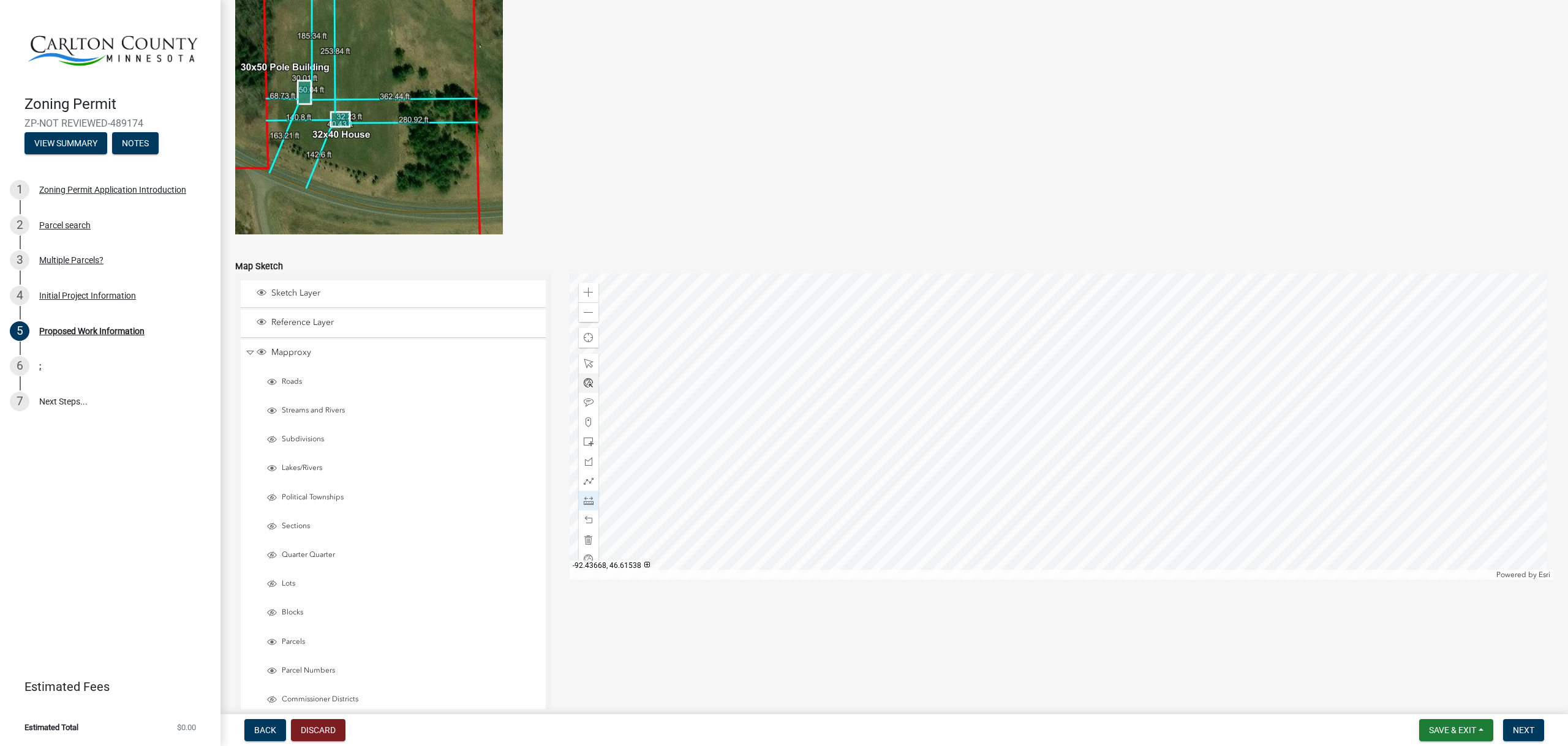
click at [886, 309] on div at bounding box center [1062, 427] width 984 height 306
click at [891, 340] on div at bounding box center [1062, 427] width 984 height 306
click at [965, 325] on div at bounding box center [1062, 427] width 984 height 306
click at [958, 292] on div at bounding box center [1062, 427] width 984 height 306
click at [887, 308] on div at bounding box center [1062, 427] width 984 height 306
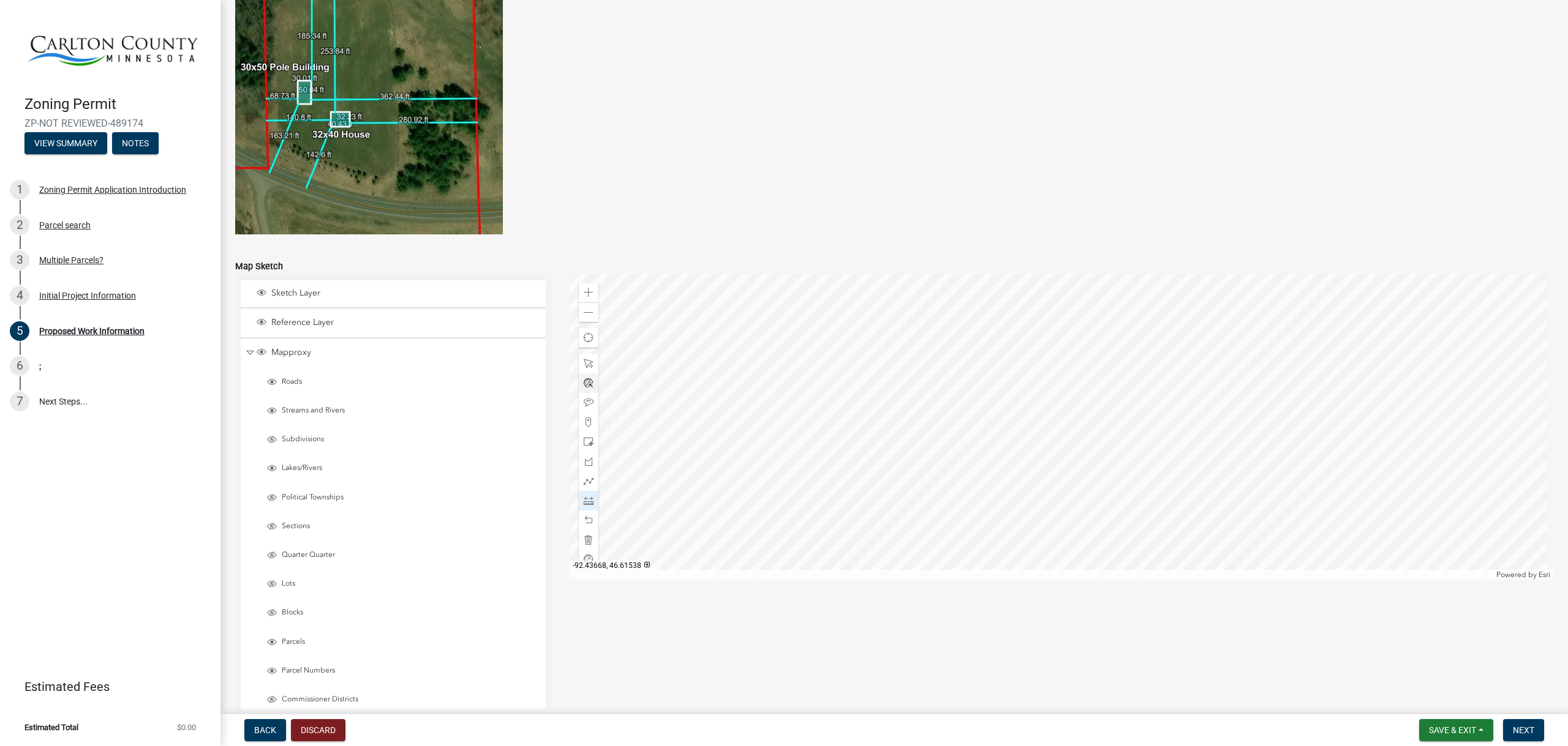
click at [887, 310] on div at bounding box center [1062, 427] width 984 height 306
click at [966, 325] on div at bounding box center [1062, 427] width 984 height 306
click at [1050, 363] on div at bounding box center [1062, 427] width 984 height 306
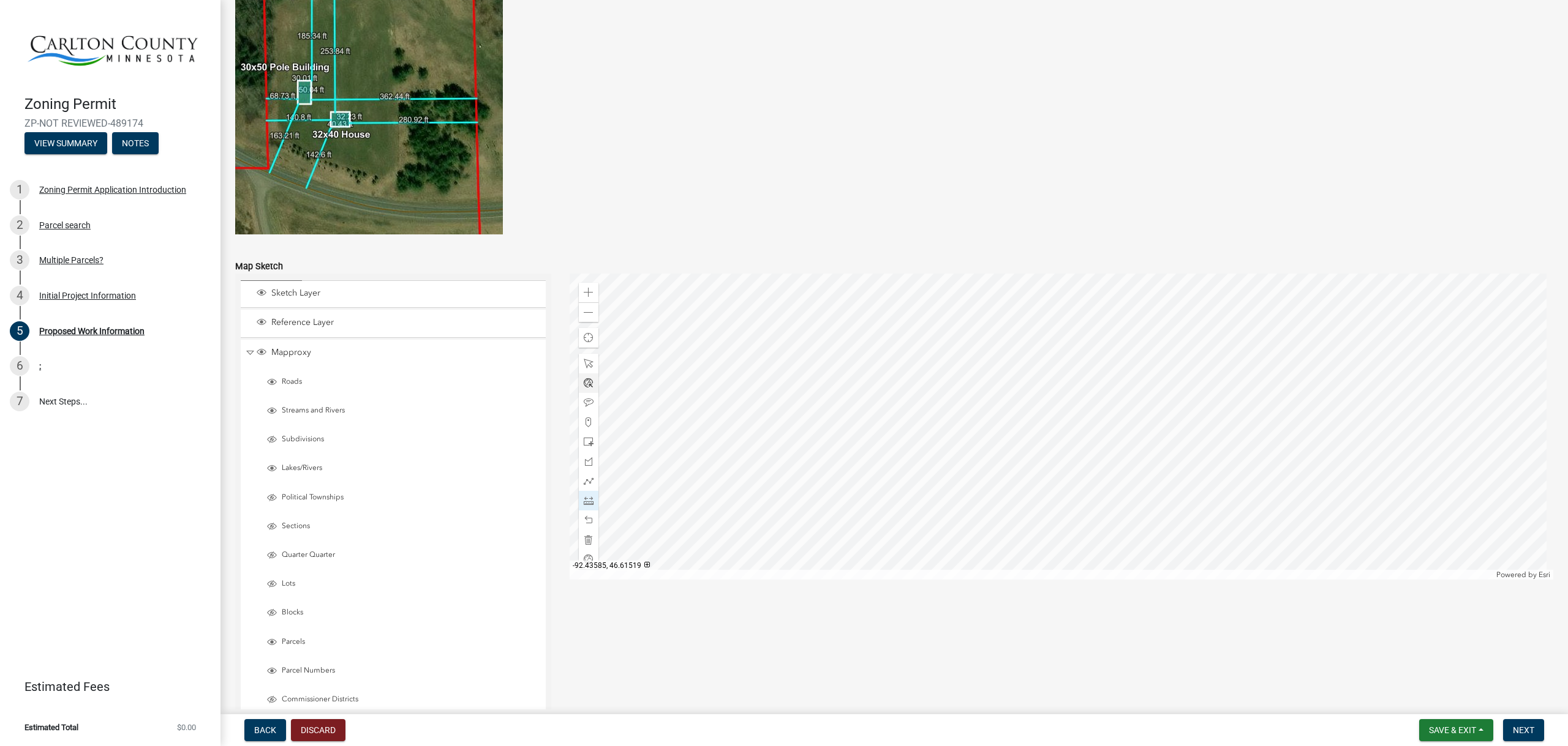
click at [1048, 363] on div at bounding box center [1062, 427] width 984 height 306
click at [1052, 362] on div at bounding box center [1062, 427] width 984 height 306
click at [584, 518] on span at bounding box center [588, 520] width 10 height 10
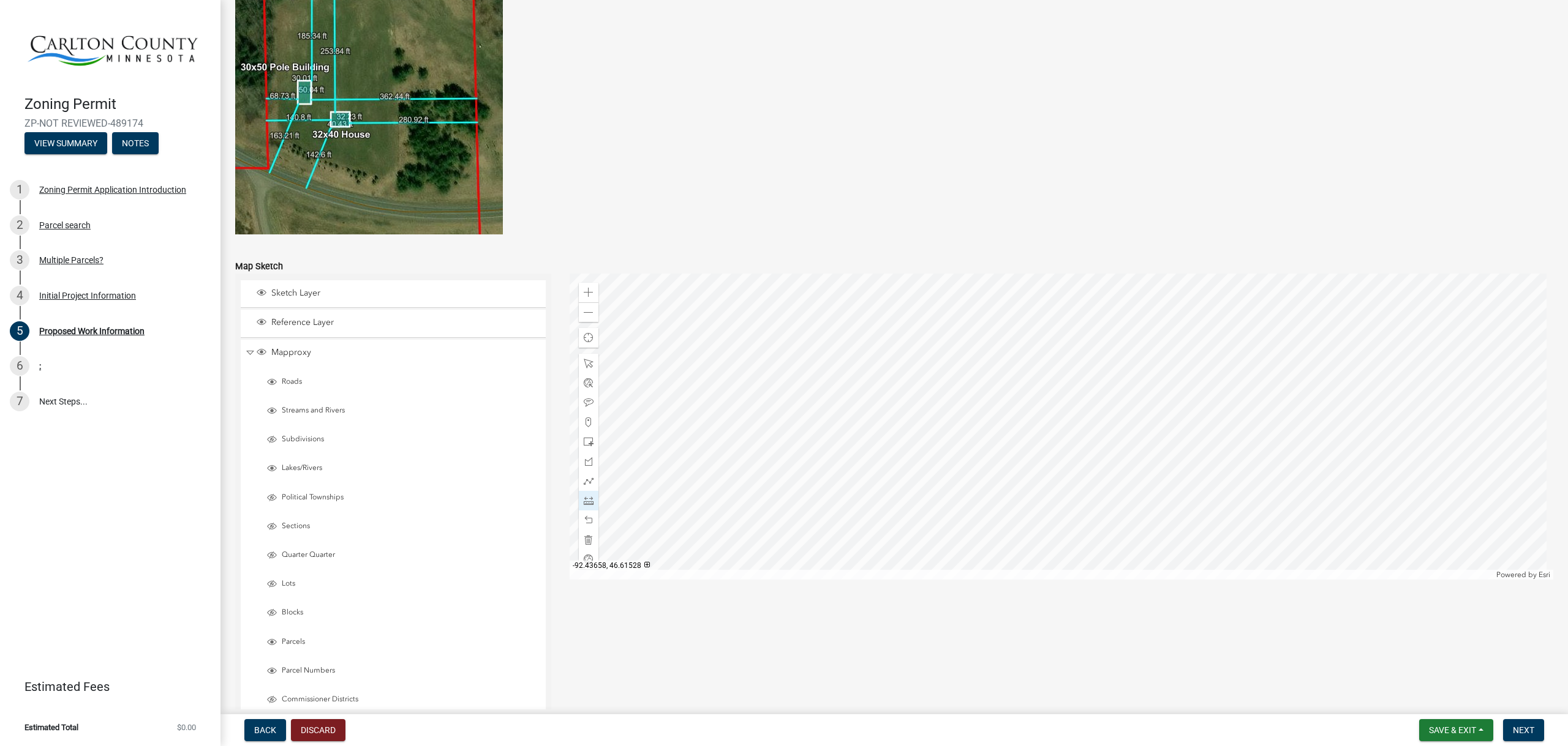
click at [905, 339] on div at bounding box center [1062, 427] width 984 height 306
click at [996, 487] on div at bounding box center [1062, 427] width 984 height 306
click at [997, 487] on div at bounding box center [1062, 427] width 984 height 306
click at [946, 472] on div at bounding box center [1062, 427] width 984 height 306
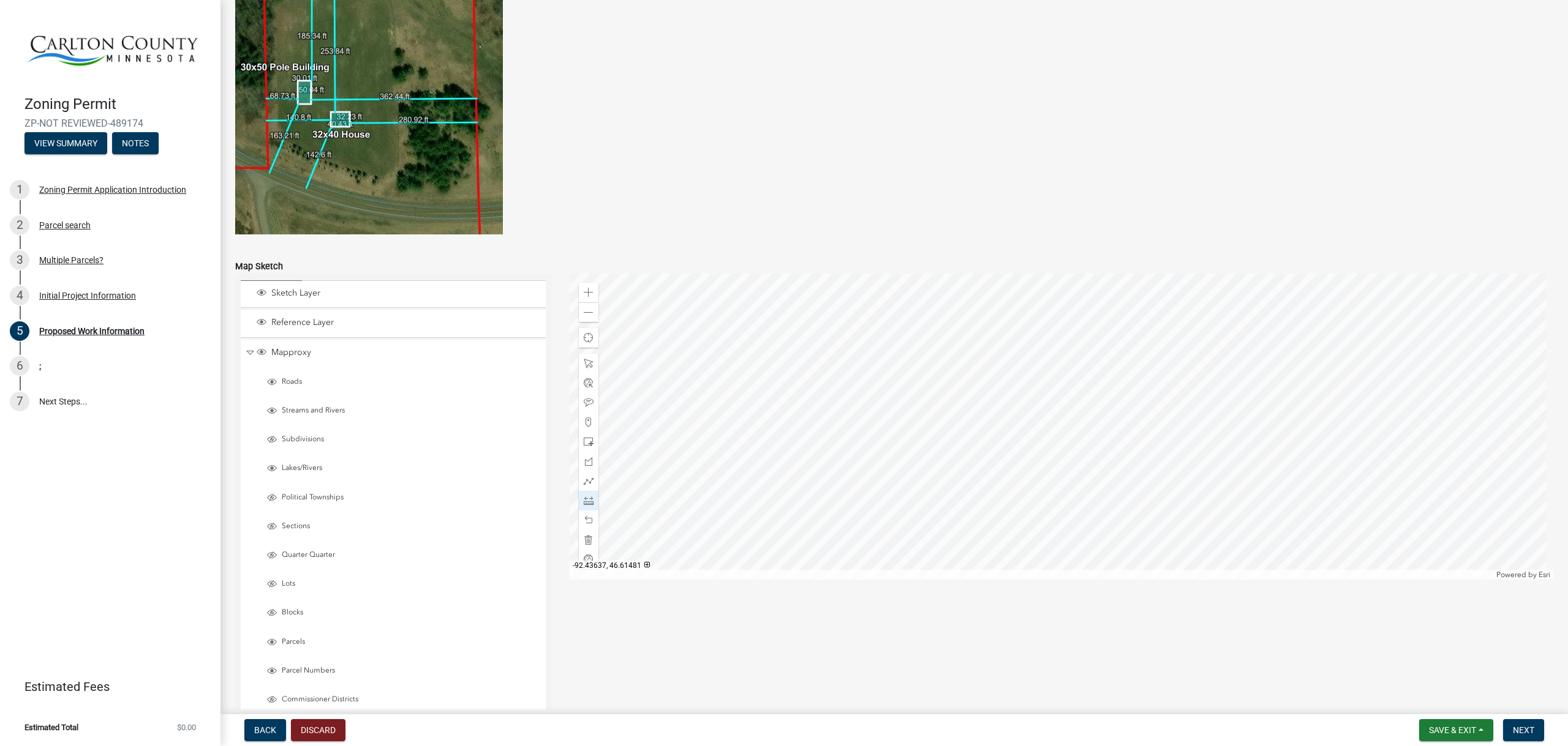
click at [946, 472] on div at bounding box center [1062, 427] width 984 height 306
click at [589, 522] on span at bounding box center [588, 520] width 10 height 10
click at [583, 518] on span at bounding box center [588, 520] width 10 height 10
click at [587, 296] on span at bounding box center [588, 292] width 10 height 10
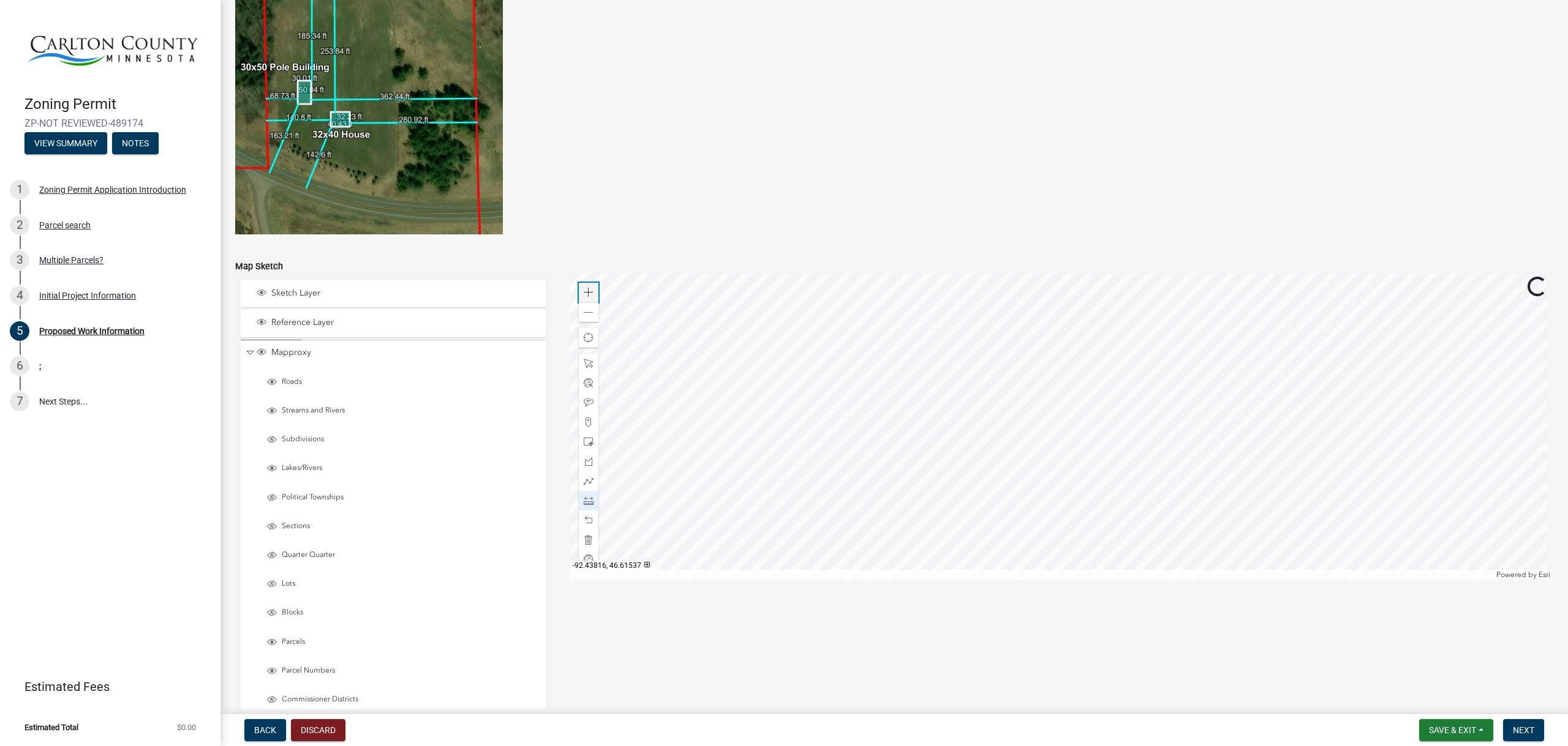
click at [587, 296] on span at bounding box center [588, 292] width 10 height 10
click at [583, 358] on div at bounding box center [589, 364] width 20 height 20
click at [955, 274] on div at bounding box center [1062, 427] width 984 height 306
click at [887, 460] on div at bounding box center [1062, 427] width 984 height 306
click at [1015, 399] on div "Close" at bounding box center [1016, 406] width 18 height 17
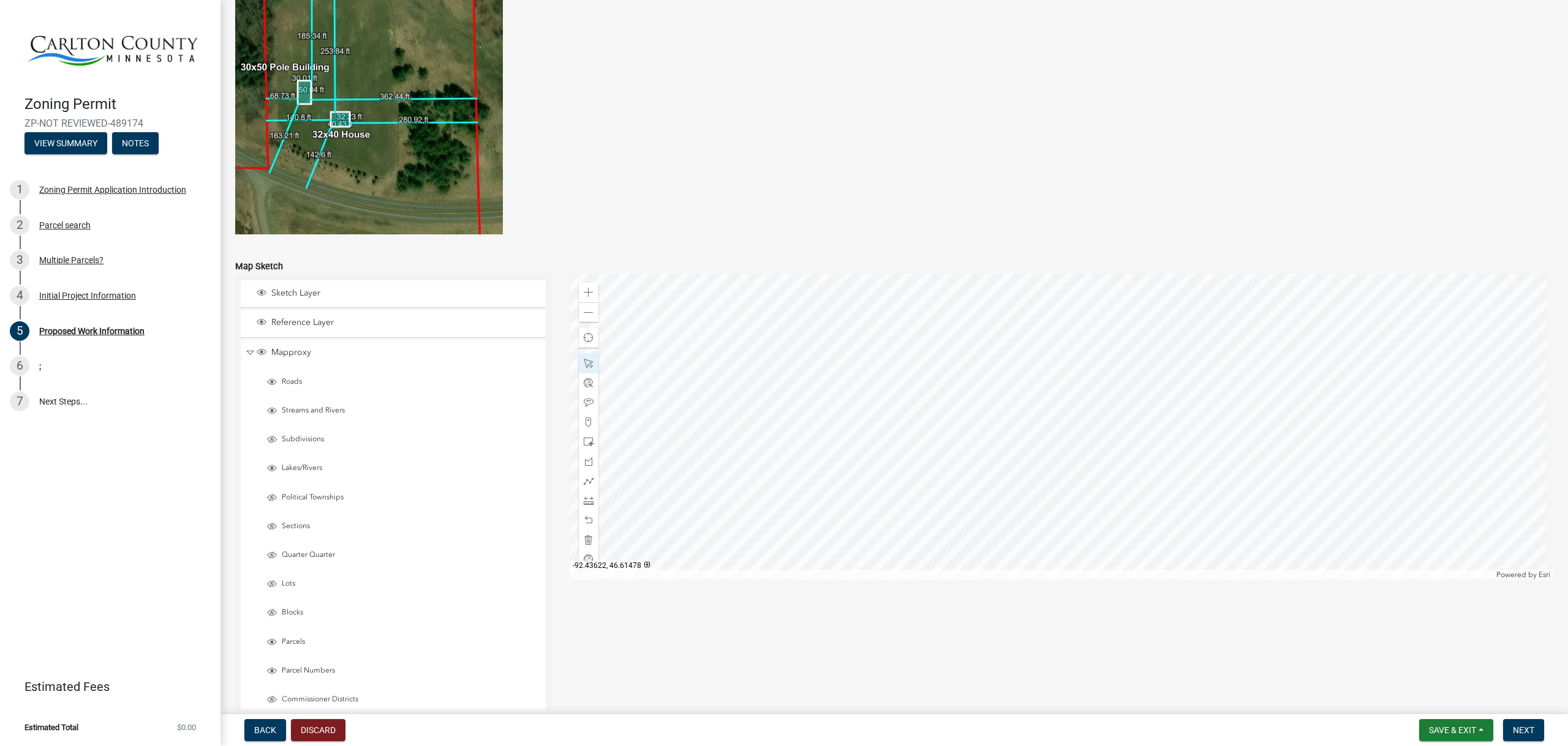
click at [912, 466] on div at bounding box center [1062, 427] width 984 height 306
click at [925, 391] on div at bounding box center [1062, 427] width 984 height 306
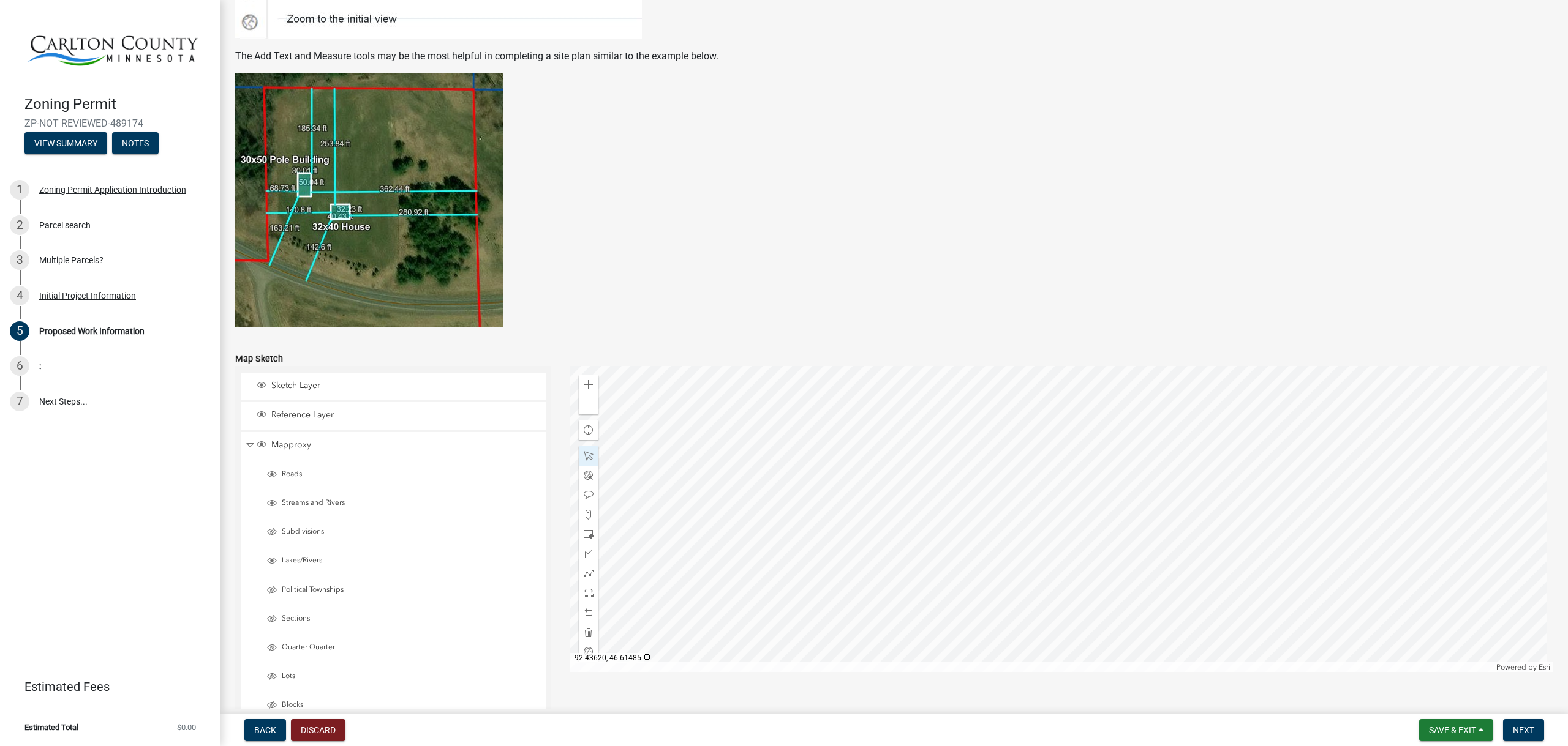
scroll to position [2147, 0]
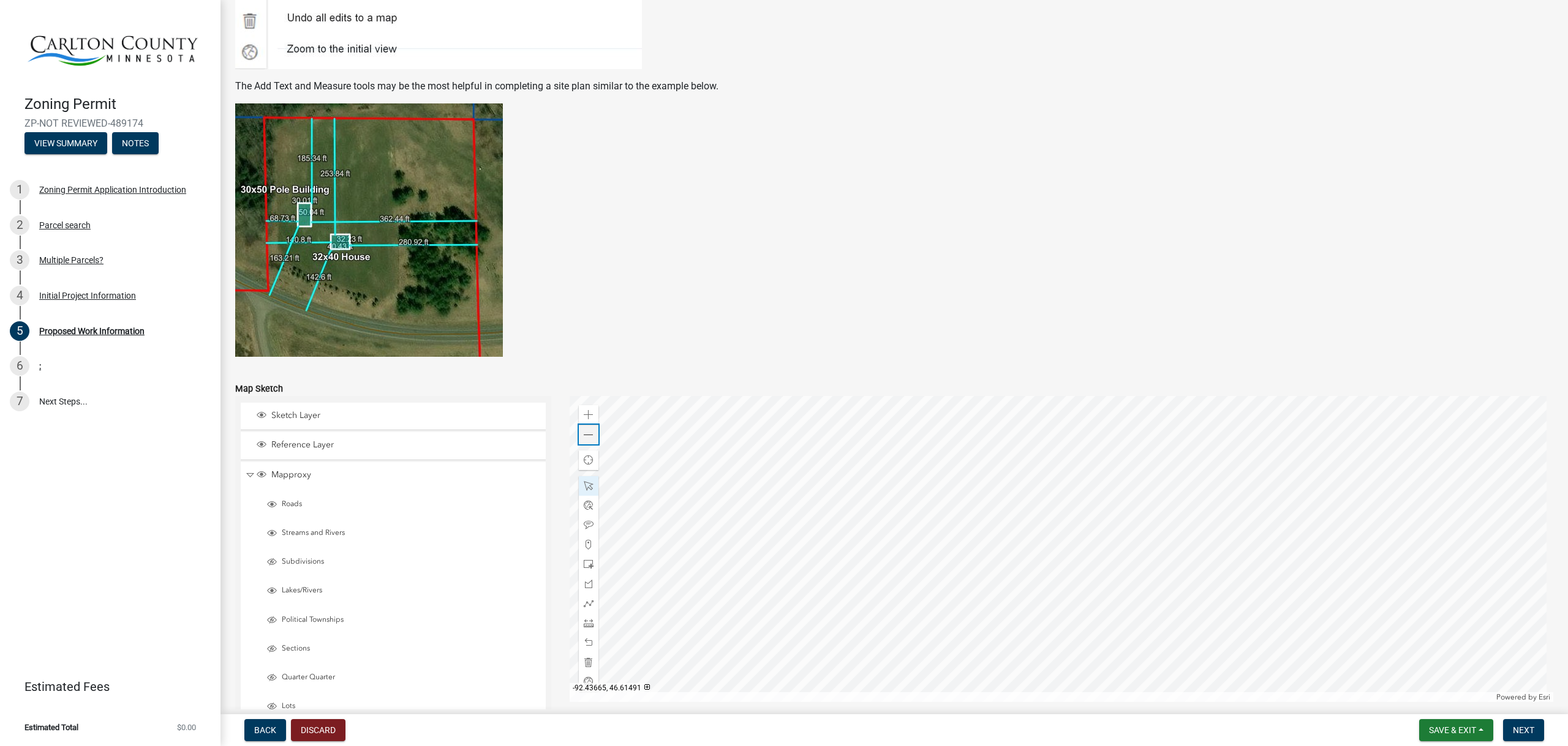
click at [586, 439] on span at bounding box center [588, 435] width 10 height 10
click at [592, 643] on div at bounding box center [589, 643] width 20 height 20
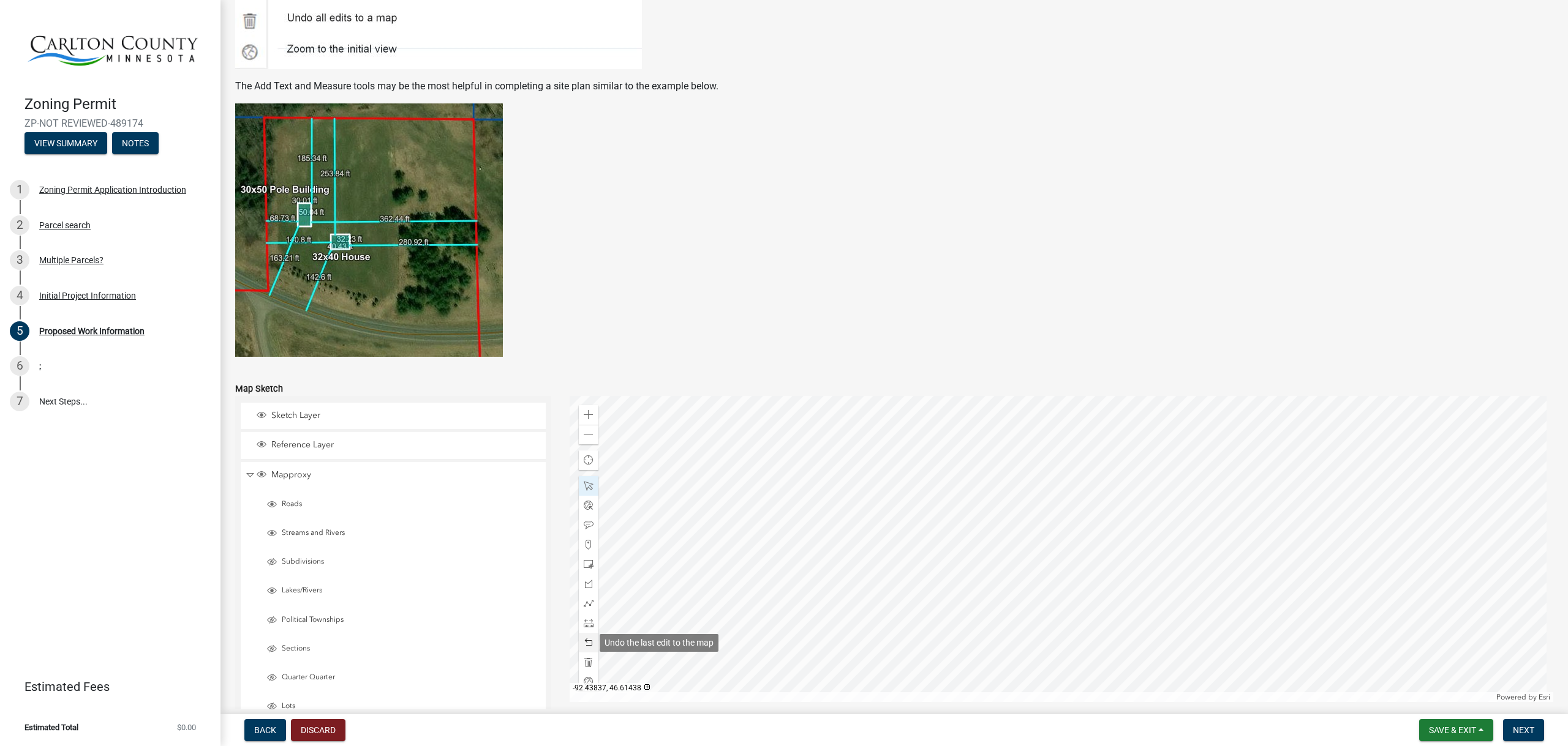
click at [592, 643] on div at bounding box center [589, 643] width 20 height 20
click at [1110, 583] on div at bounding box center [1062, 549] width 984 height 306
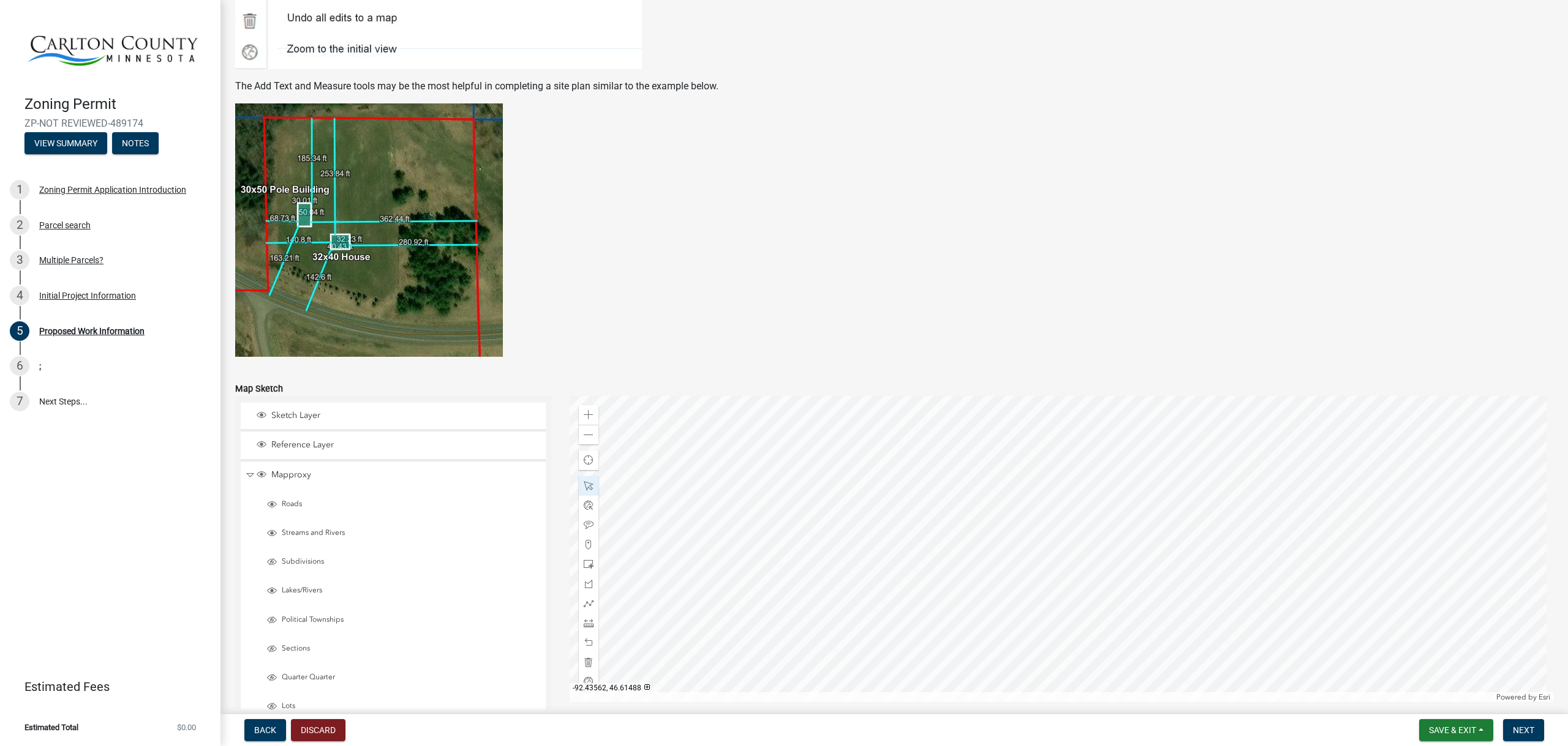
click at [1132, 499] on div at bounding box center [1062, 549] width 984 height 306
click at [590, 413] on span at bounding box center [588, 415] width 10 height 10
click at [1163, 487] on div at bounding box center [1062, 549] width 984 height 306
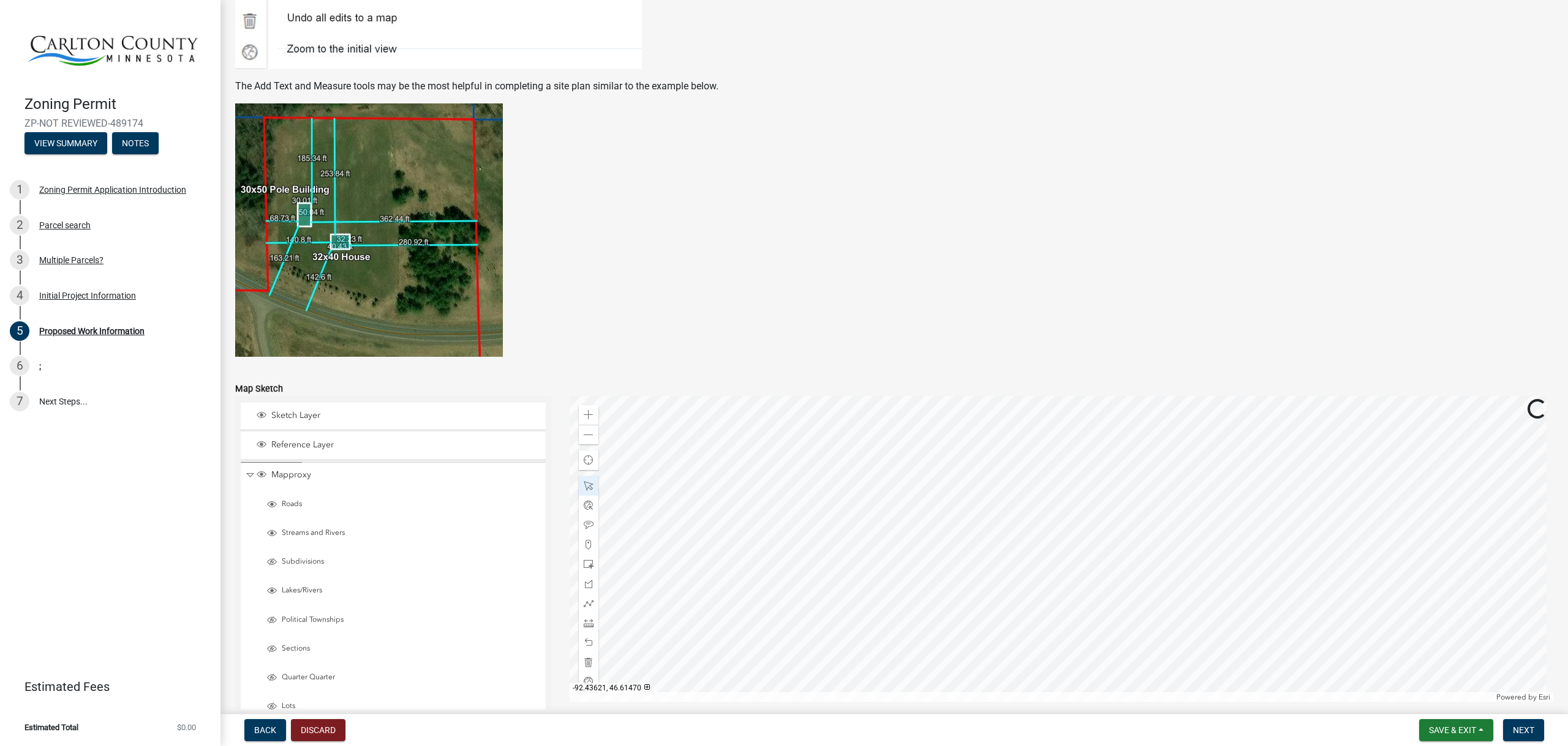
click at [881, 504] on div at bounding box center [1062, 549] width 984 height 306
click at [878, 502] on div at bounding box center [1062, 549] width 984 height 306
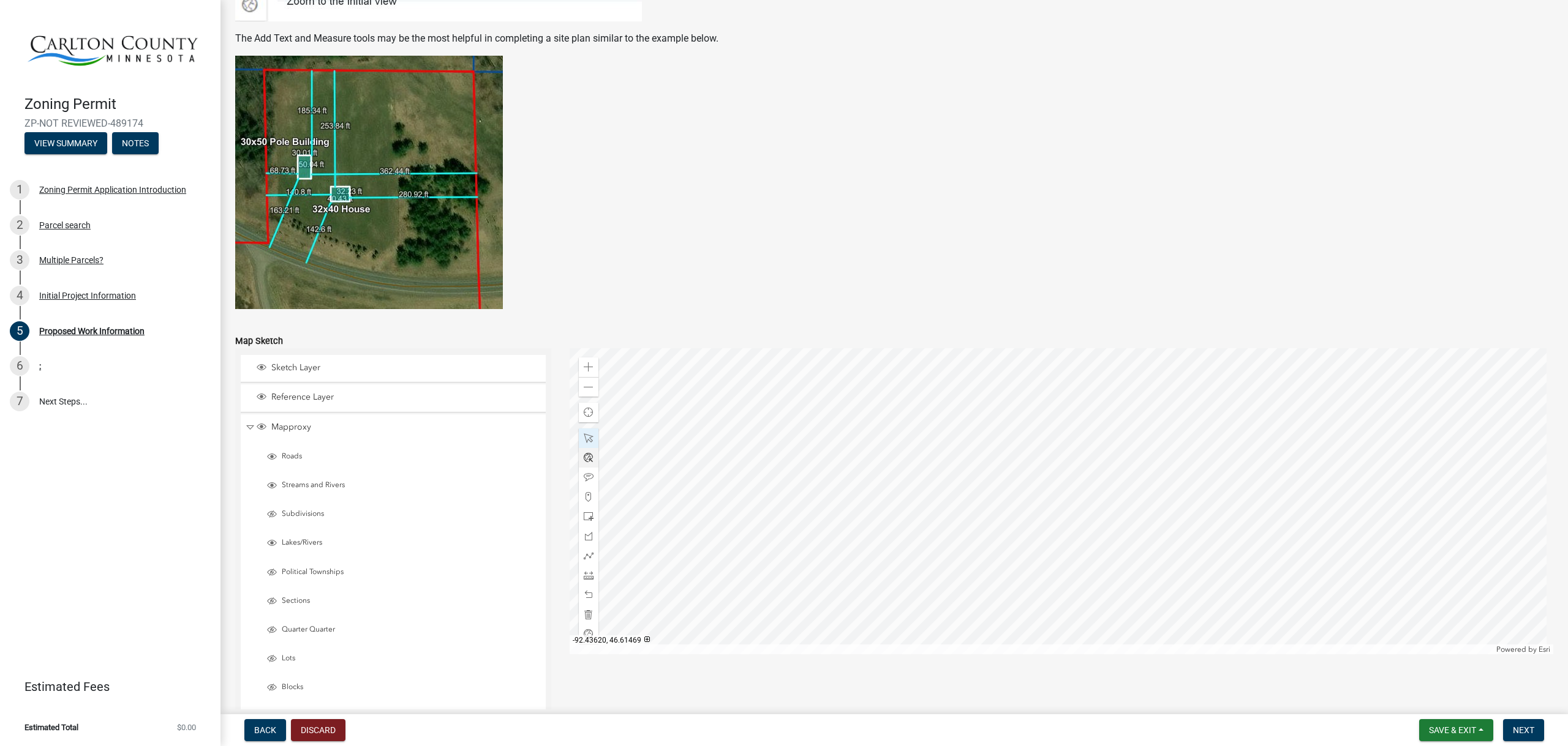
scroll to position [2209, 0]
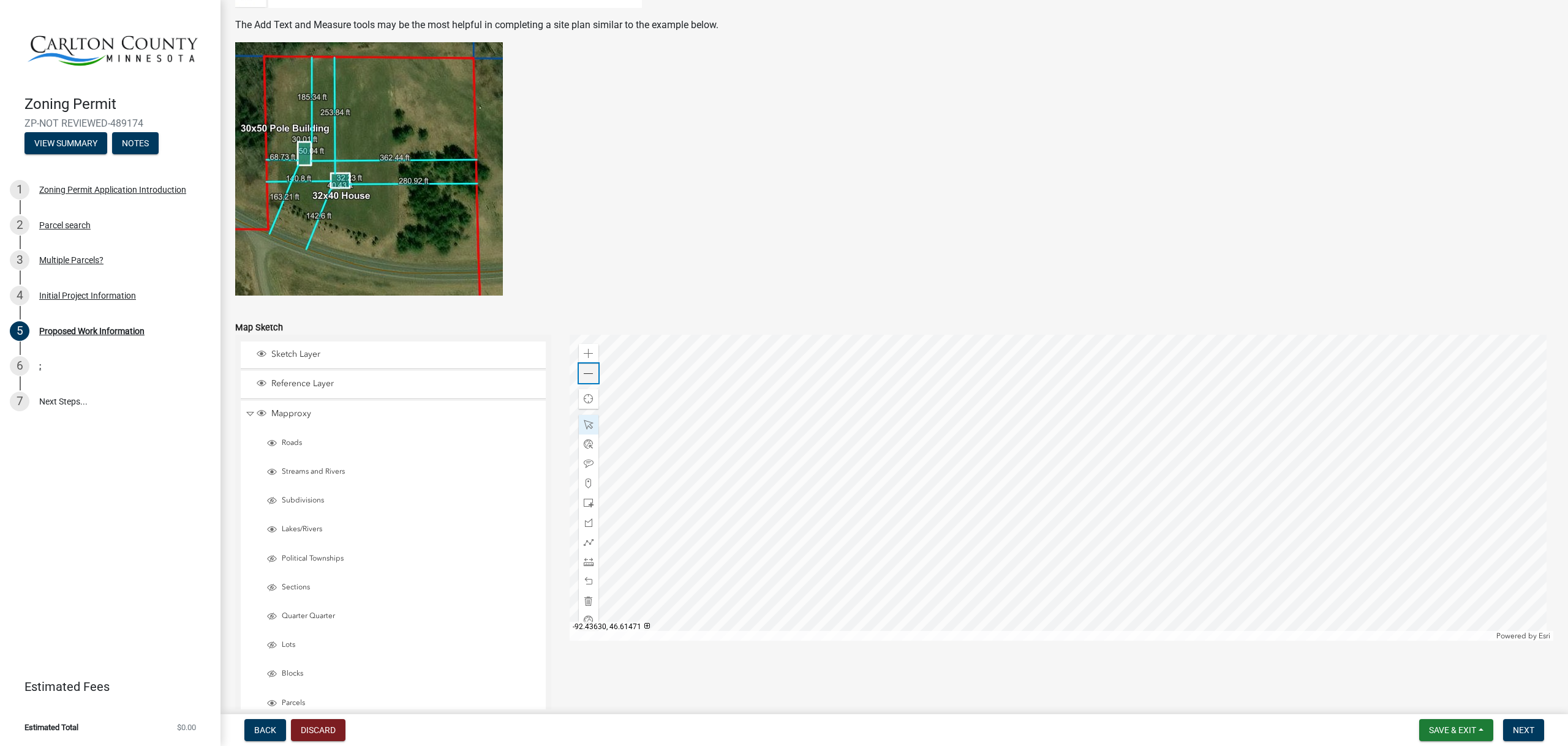
click at [586, 373] on span at bounding box center [588, 373] width 10 height 10
click at [1113, 396] on span "Close" at bounding box center [1112, 391] width 10 height 10
click at [1004, 447] on div at bounding box center [1062, 488] width 984 height 306
click at [1055, 396] on div at bounding box center [1062, 488] width 984 height 306
click at [1049, 422] on div at bounding box center [1062, 488] width 984 height 306
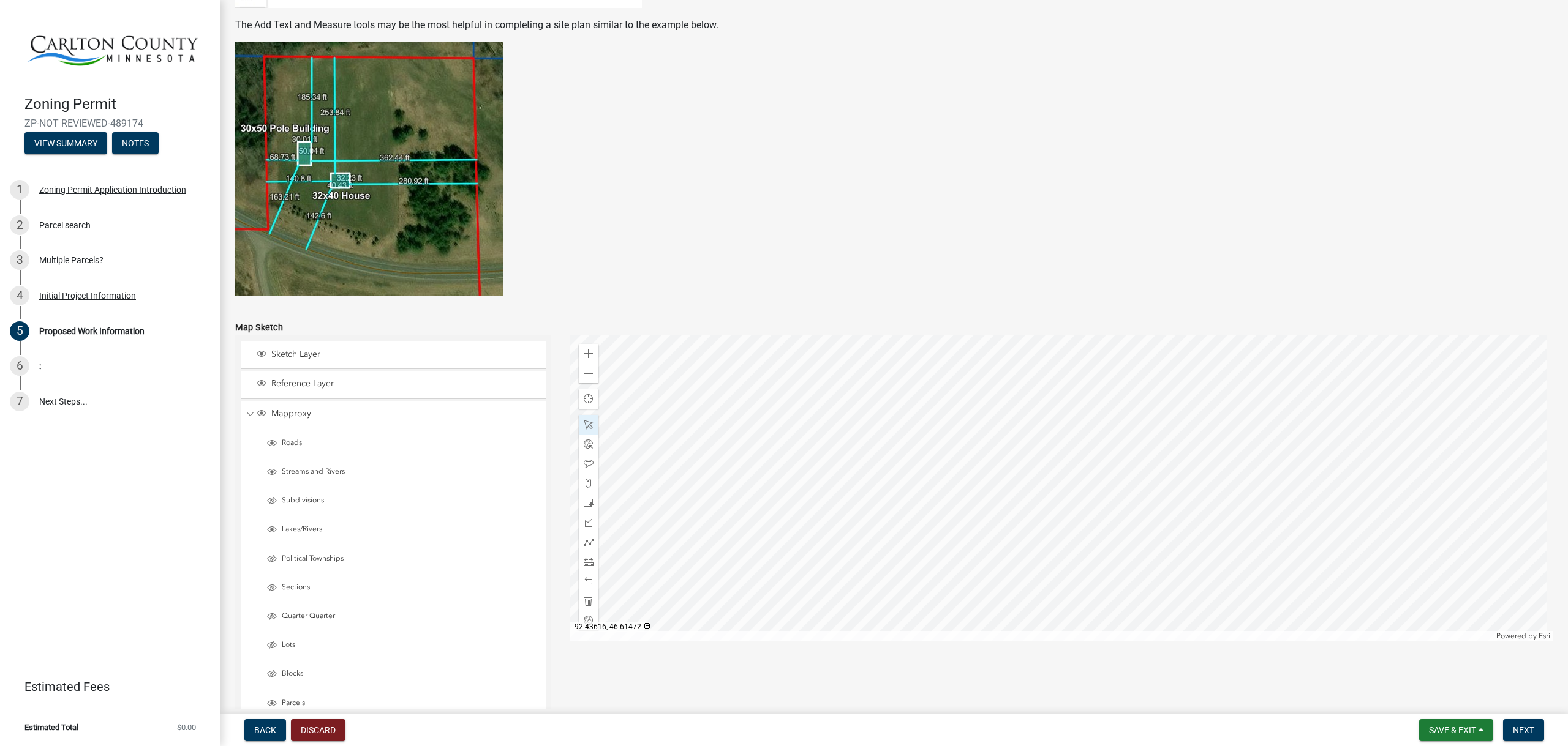
click at [1045, 425] on div at bounding box center [1062, 488] width 984 height 306
click at [1023, 437] on div at bounding box center [1062, 488] width 984 height 306
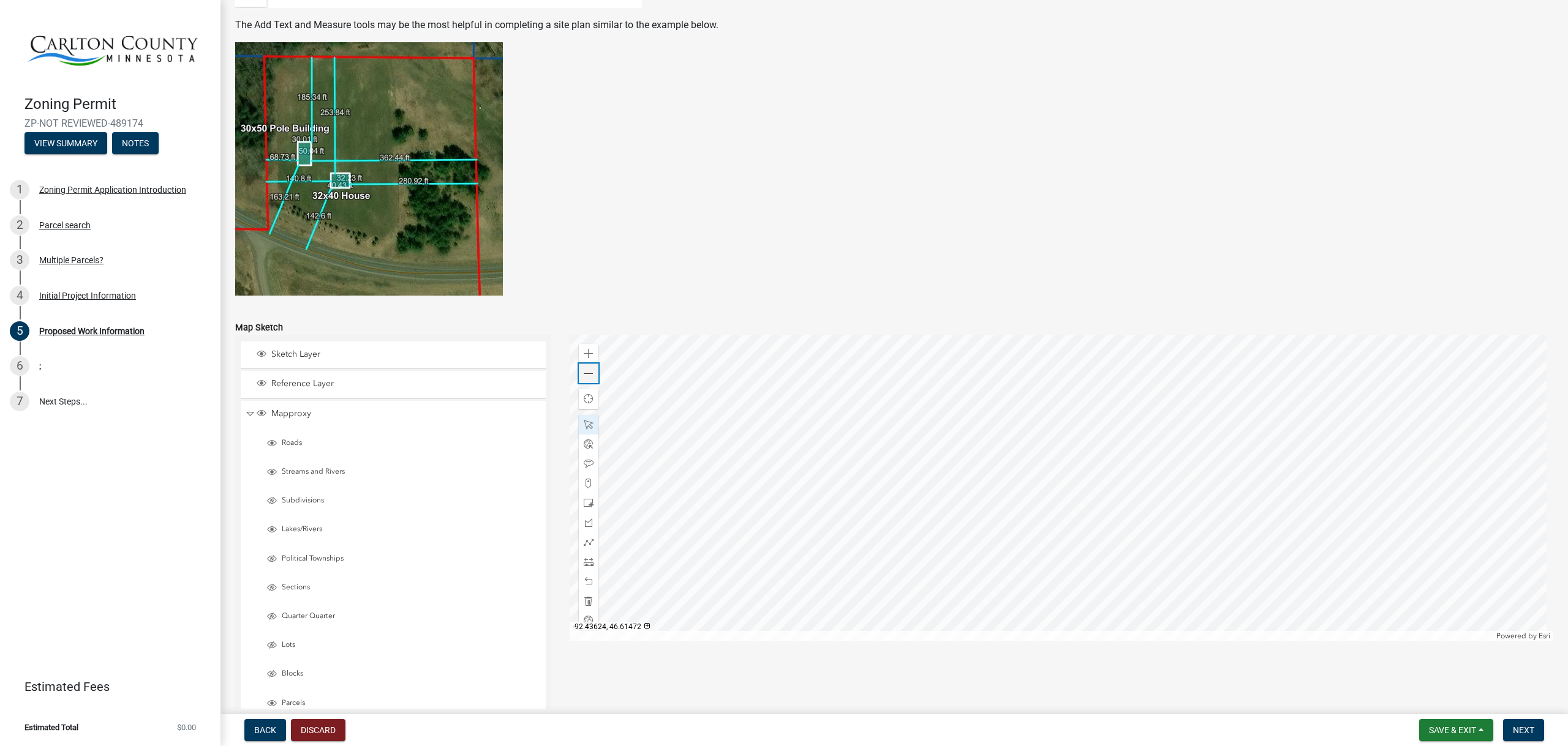
click at [589, 379] on div "Zoom out" at bounding box center [589, 373] width 20 height 20
click at [584, 577] on span at bounding box center [588, 582] width 10 height 10
click at [588, 372] on span at bounding box center [588, 373] width 10 height 10
click at [585, 459] on div at bounding box center [589, 464] width 20 height 20
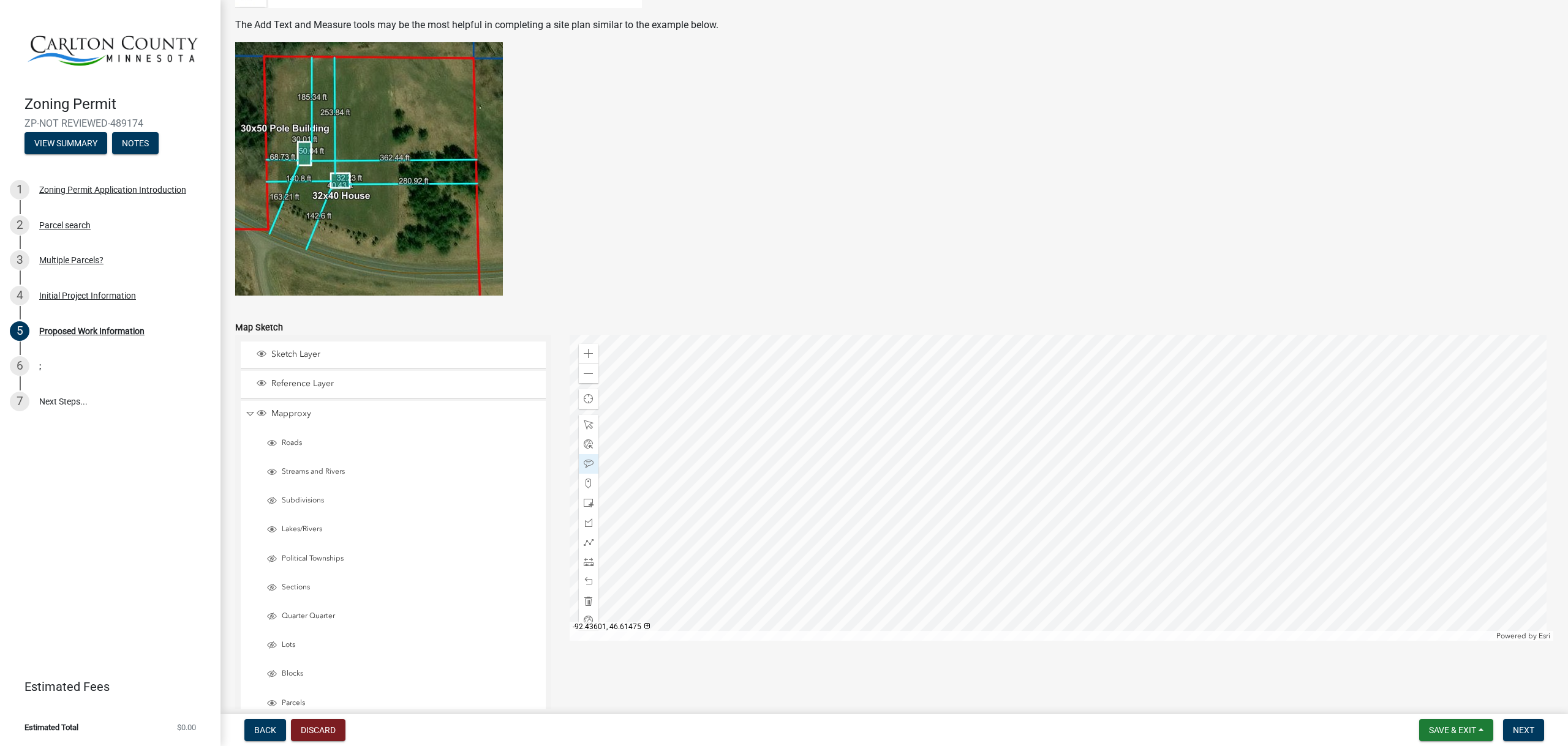
click at [1044, 416] on div at bounding box center [1062, 488] width 984 height 306
click at [1057, 424] on div at bounding box center [1062, 488] width 984 height 306
click at [1010, 425] on div at bounding box center [1062, 488] width 984 height 306
click at [998, 641] on div at bounding box center [1062, 488] width 984 height 306
click at [993, 641] on div at bounding box center [1062, 488] width 984 height 306
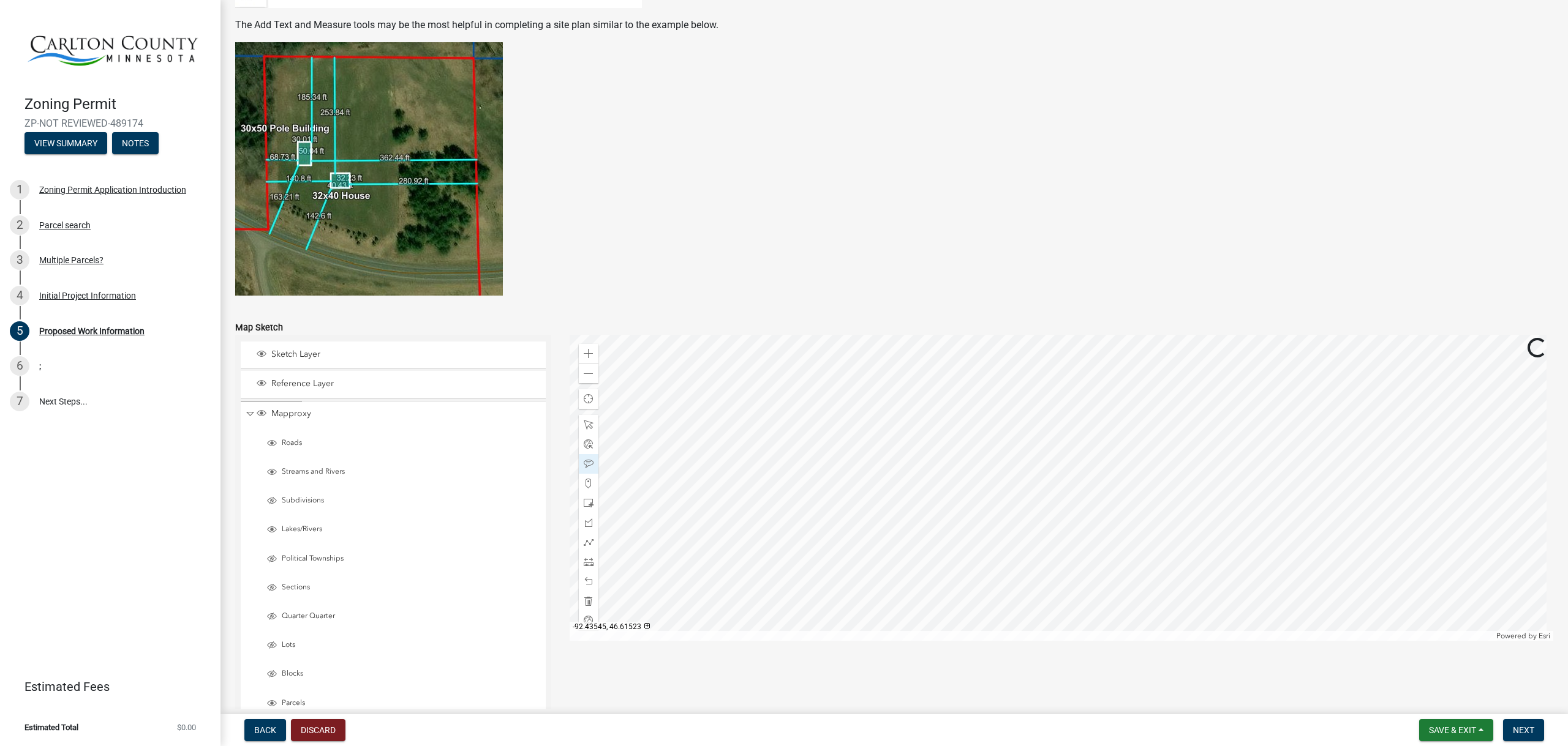
click at [1152, 456] on div at bounding box center [1062, 488] width 984 height 306
click at [1021, 429] on div at bounding box center [1062, 488] width 984 height 306
click at [1010, 426] on div at bounding box center [1062, 488] width 984 height 306
click at [586, 582] on span at bounding box center [588, 582] width 10 height 10
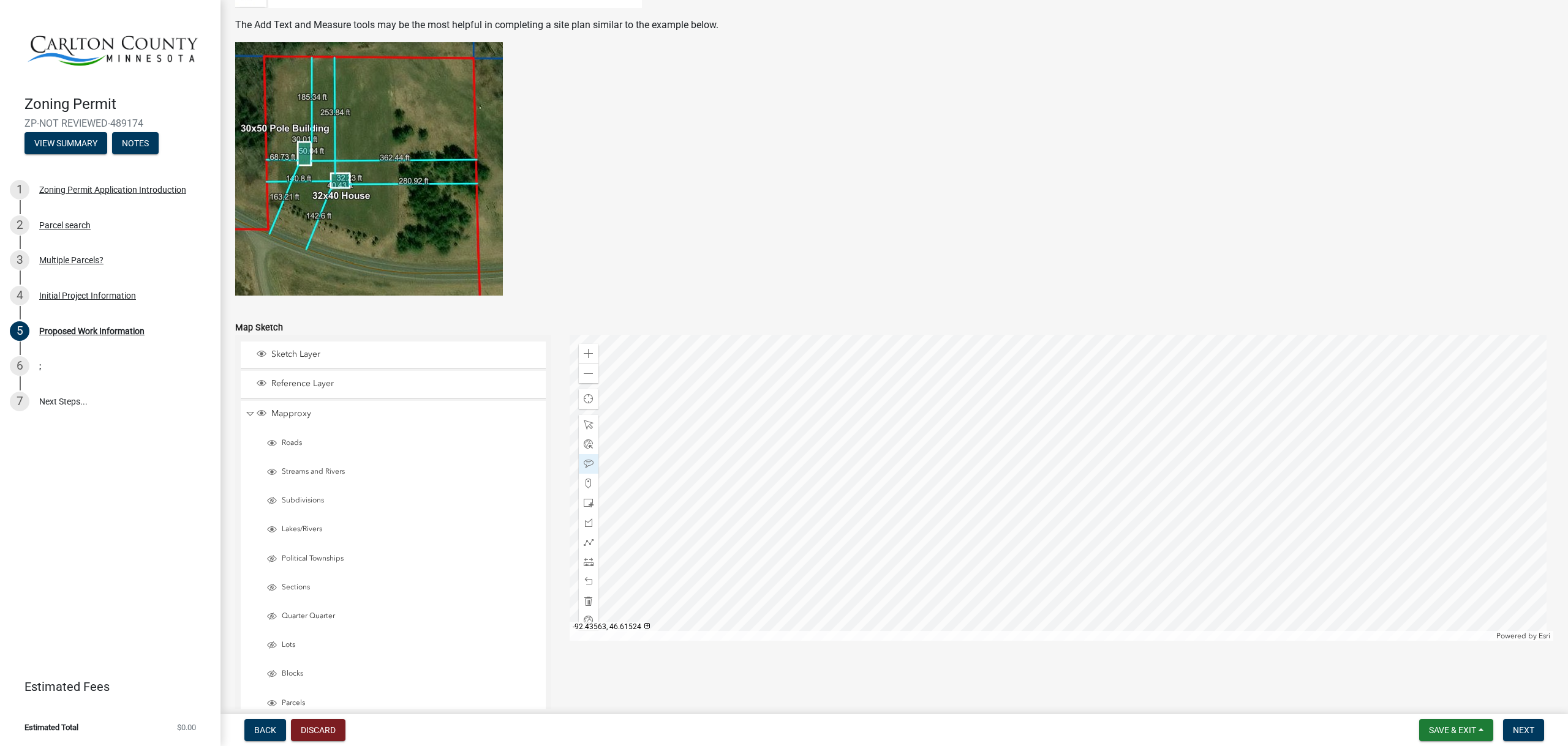
click at [1007, 447] on div at bounding box center [1062, 488] width 984 height 306
click at [1361, 499] on div at bounding box center [1062, 488] width 984 height 306
click at [958, 430] on div at bounding box center [1062, 488] width 984 height 306
click at [583, 376] on span at bounding box center [588, 373] width 10 height 10
click at [584, 427] on span at bounding box center [588, 425] width 10 height 10
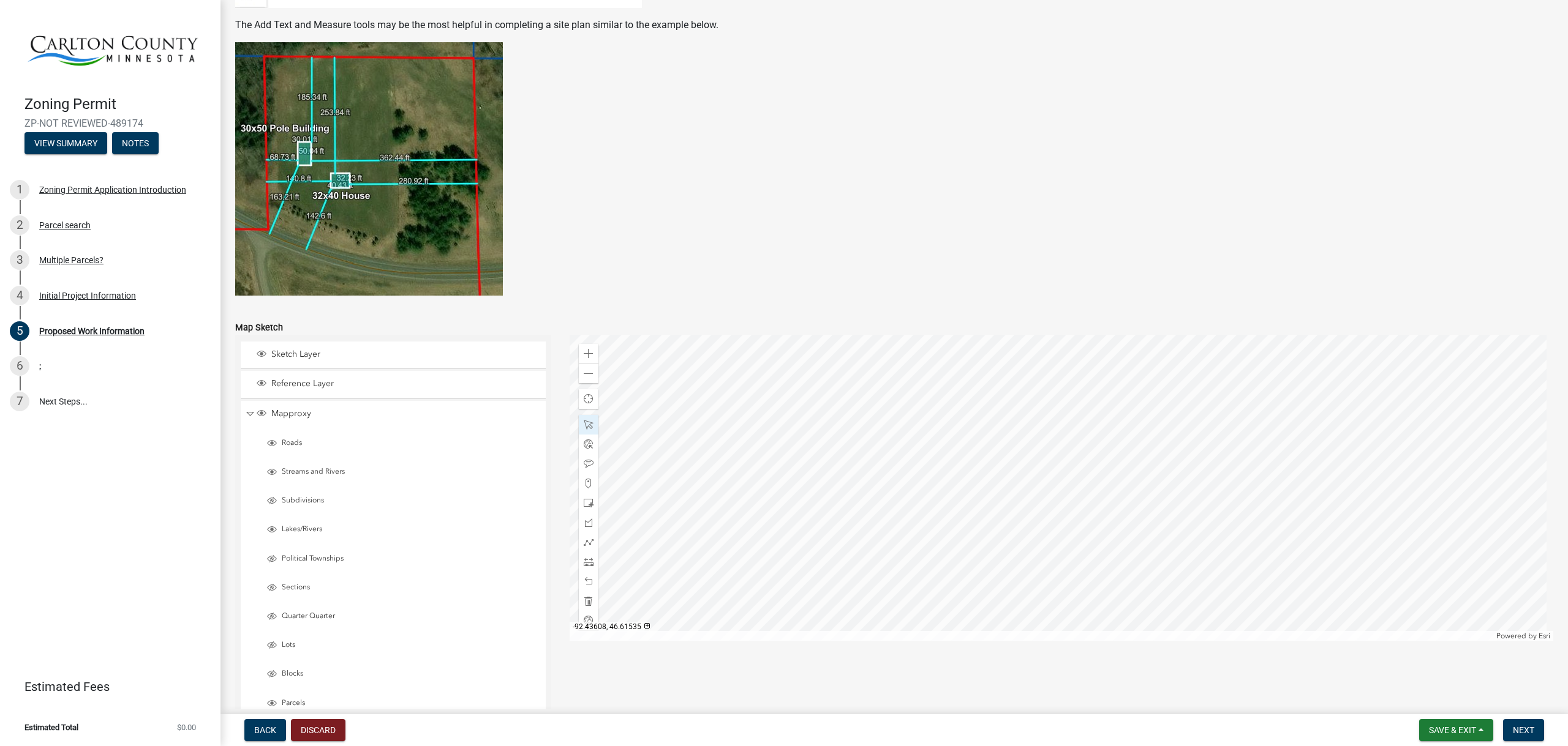
click at [1013, 398] on div at bounding box center [1062, 488] width 984 height 306
click at [1321, 394] on div at bounding box center [1062, 488] width 984 height 306
click at [1210, 465] on div at bounding box center [1062, 488] width 984 height 306
click at [1202, 453] on div at bounding box center [1062, 488] width 984 height 306
click at [580, 355] on div "Zoom in" at bounding box center [589, 354] width 20 height 20
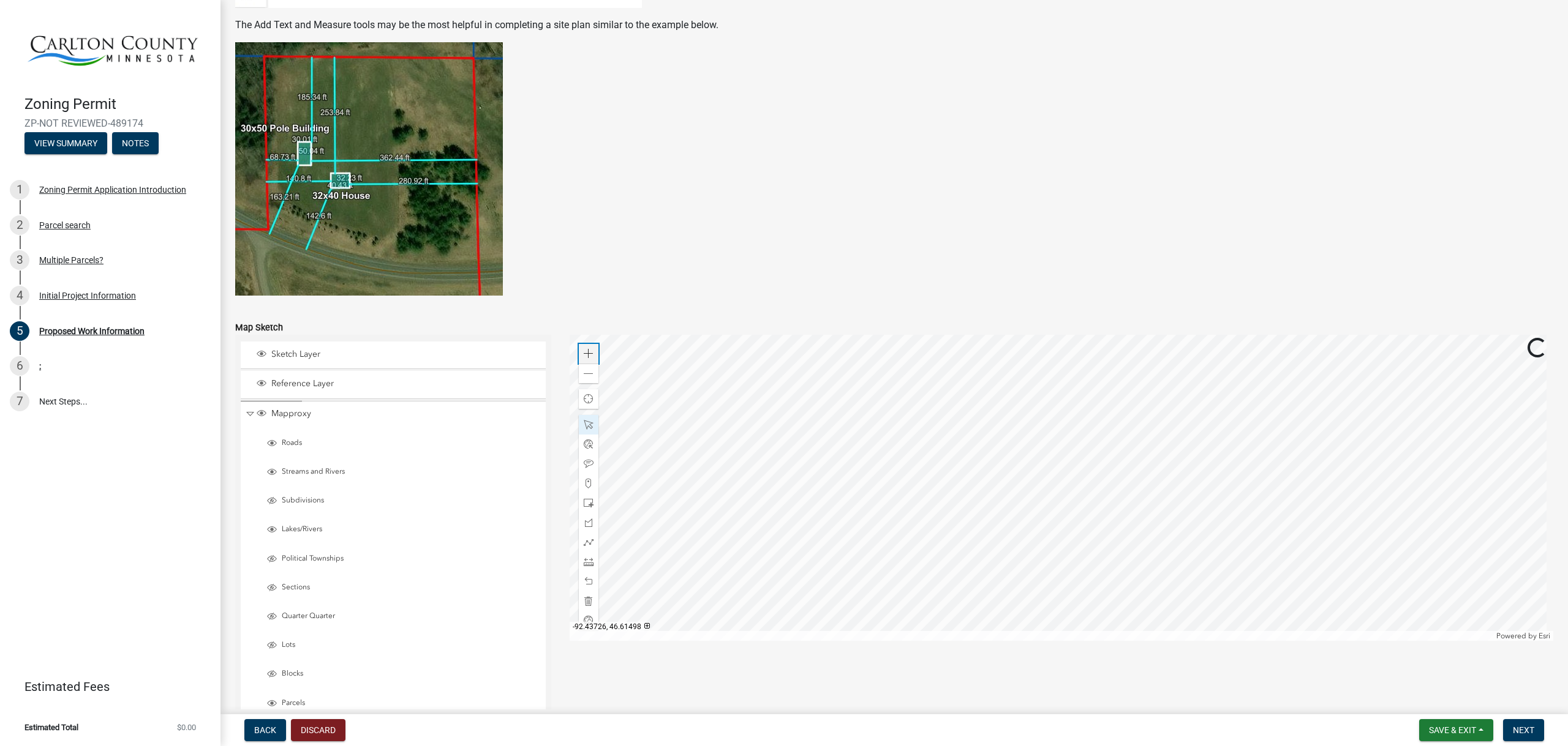
click at [580, 355] on div "Zoom in" at bounding box center [589, 354] width 20 height 20
click at [1090, 418] on div at bounding box center [1062, 488] width 984 height 306
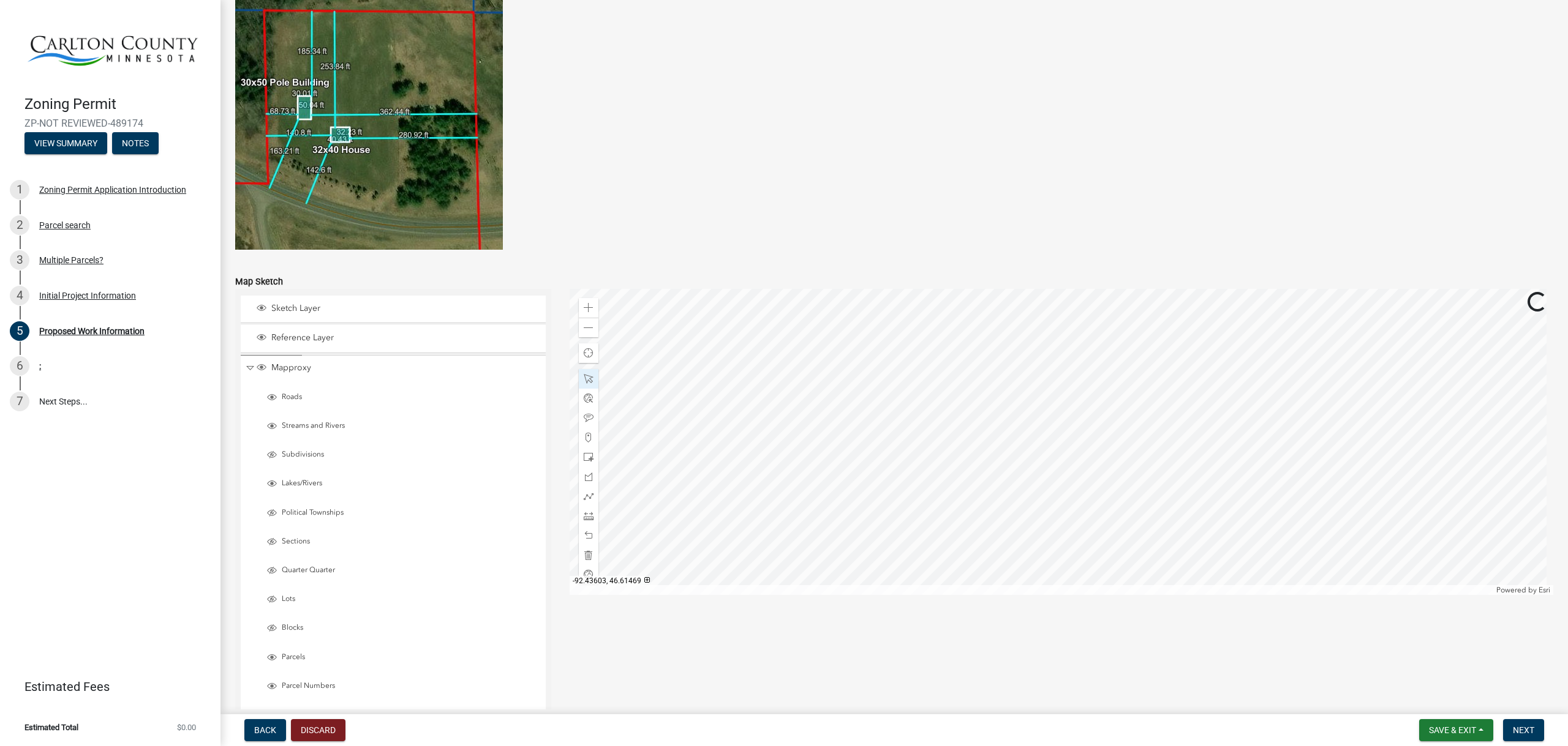
scroll to position [2270, 0]
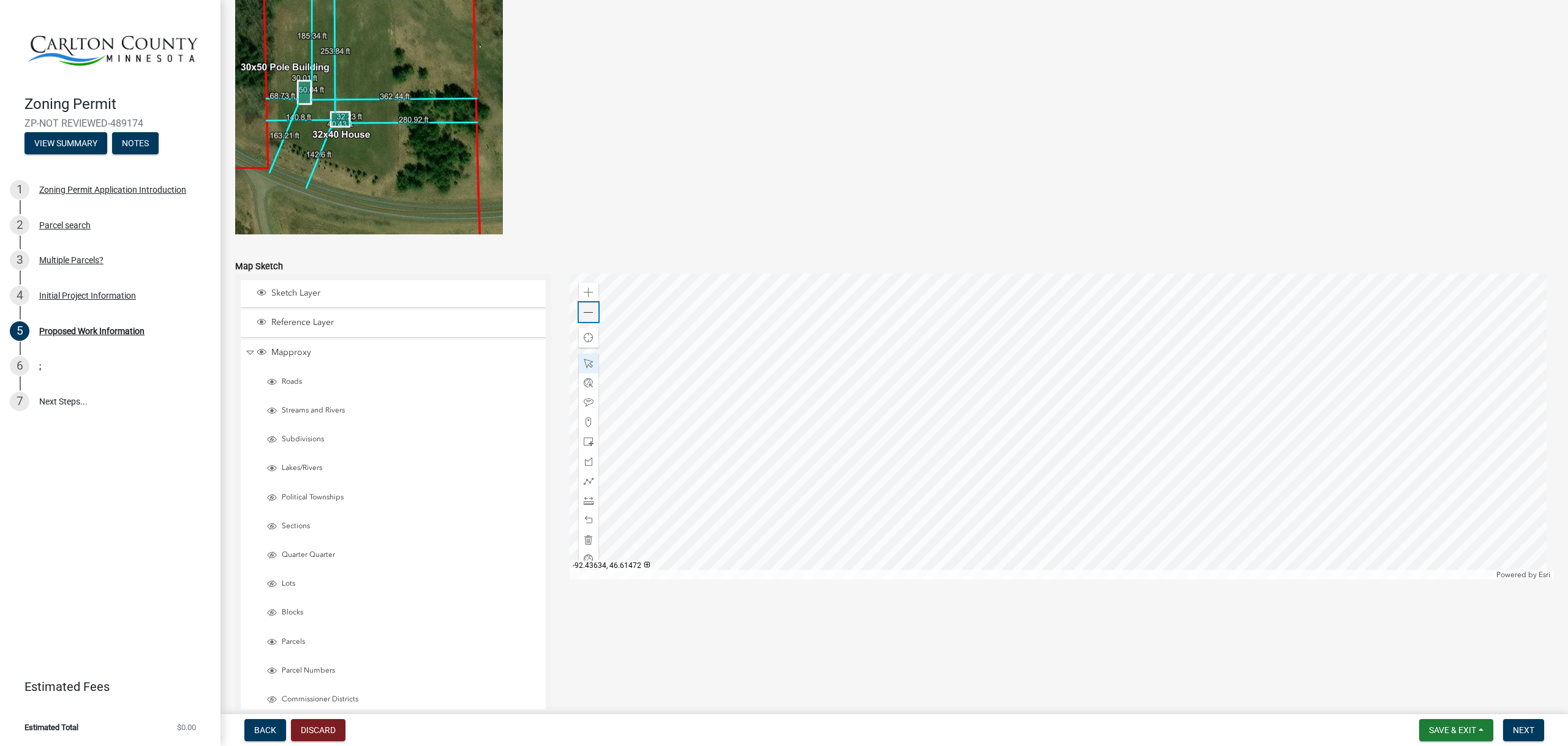
click at [585, 313] on span at bounding box center [588, 312] width 10 height 10
click at [1130, 419] on div at bounding box center [1062, 427] width 984 height 306
click at [936, 364] on div at bounding box center [1062, 427] width 984 height 306
click at [1062, 416] on span "Close" at bounding box center [1066, 418] width 10 height 10
click at [927, 370] on div at bounding box center [1062, 427] width 984 height 306
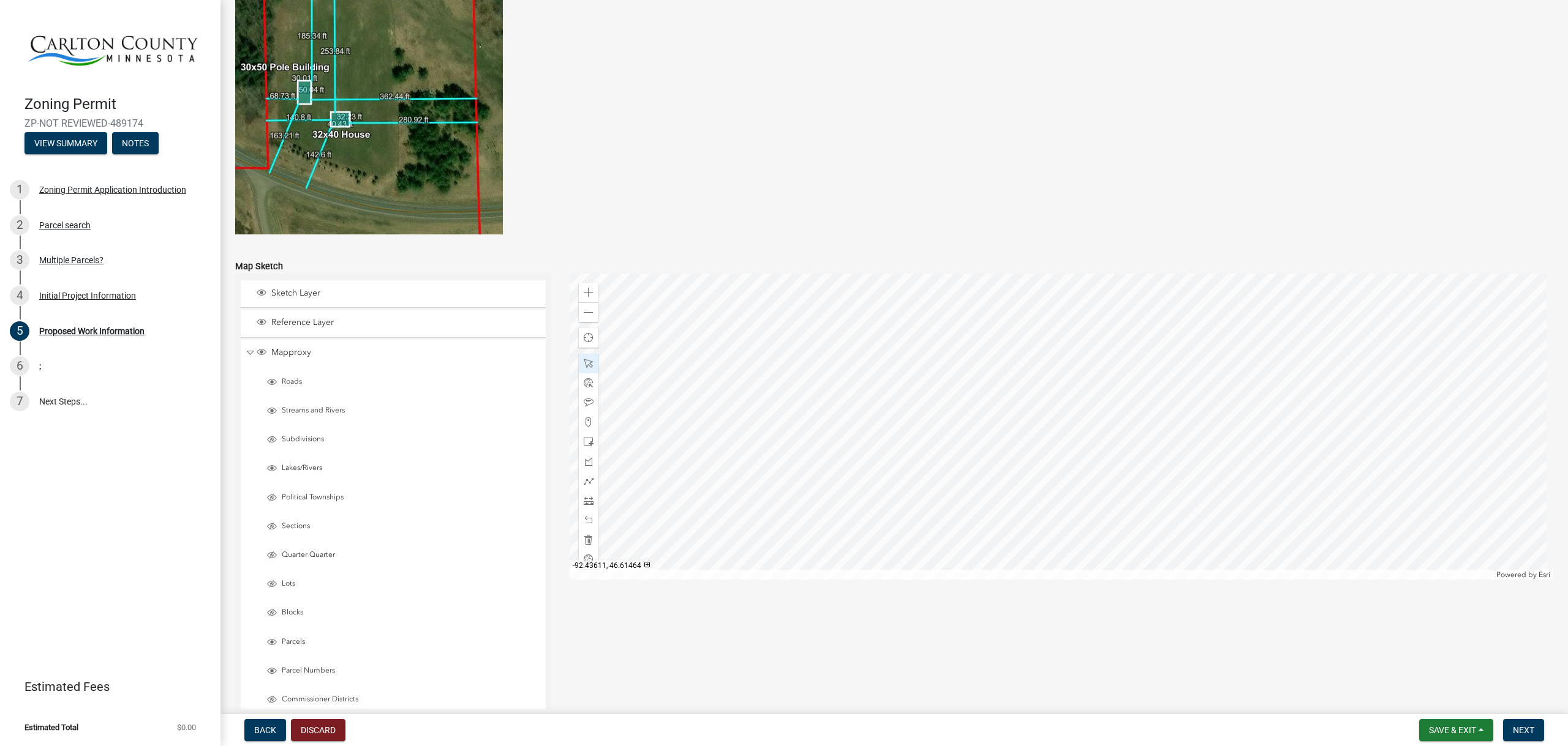
click at [1007, 435] on div at bounding box center [1062, 427] width 984 height 306
click at [1162, 404] on div at bounding box center [1062, 427] width 984 height 306
click at [587, 311] on span at bounding box center [588, 312] width 10 height 10
click at [1113, 474] on div at bounding box center [1062, 427] width 984 height 306
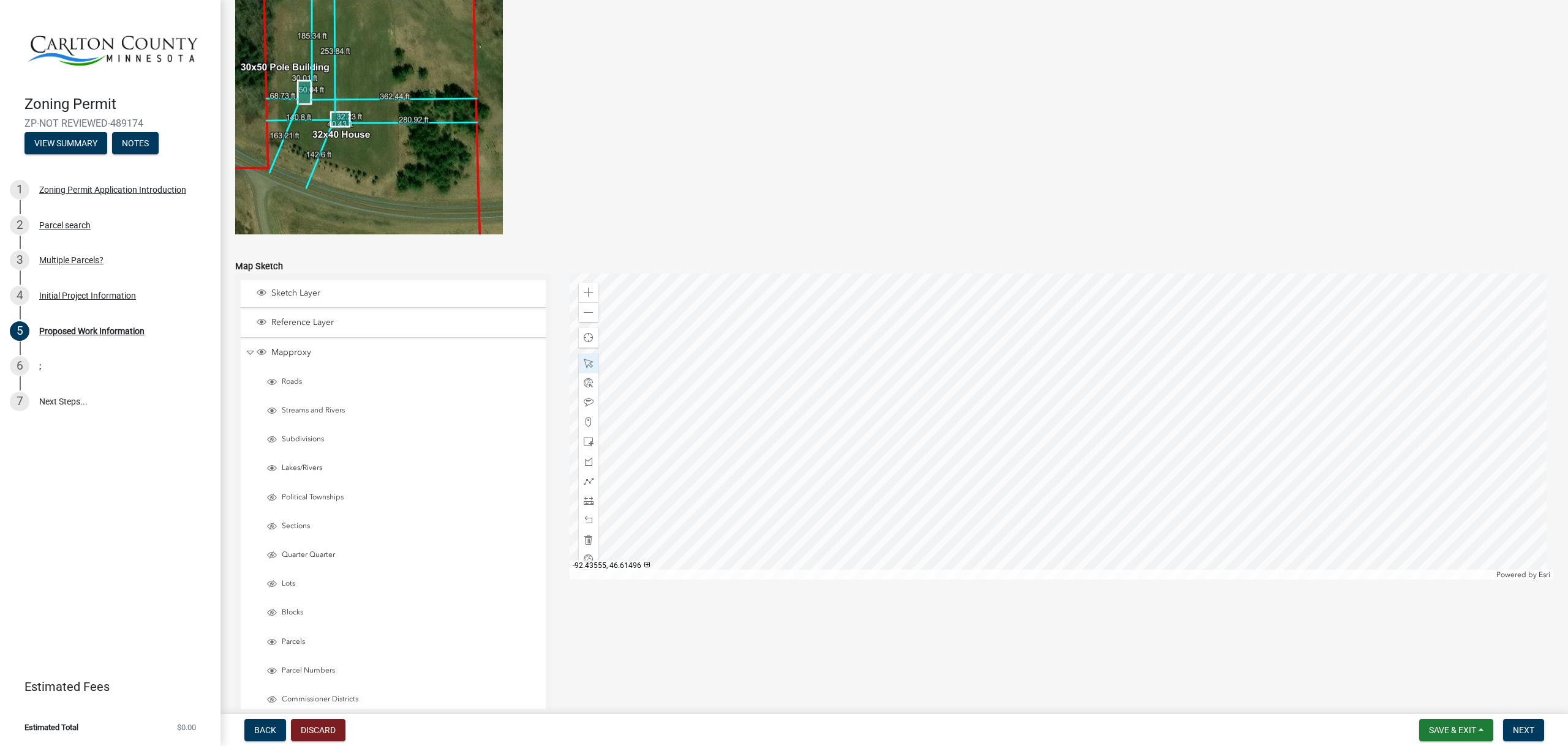
click at [1114, 517] on div at bounding box center [1062, 427] width 984 height 306
click at [1114, 352] on div at bounding box center [1062, 427] width 984 height 306
click at [1134, 367] on div at bounding box center [1062, 427] width 984 height 306
click at [583, 294] on span at bounding box center [588, 292] width 10 height 10
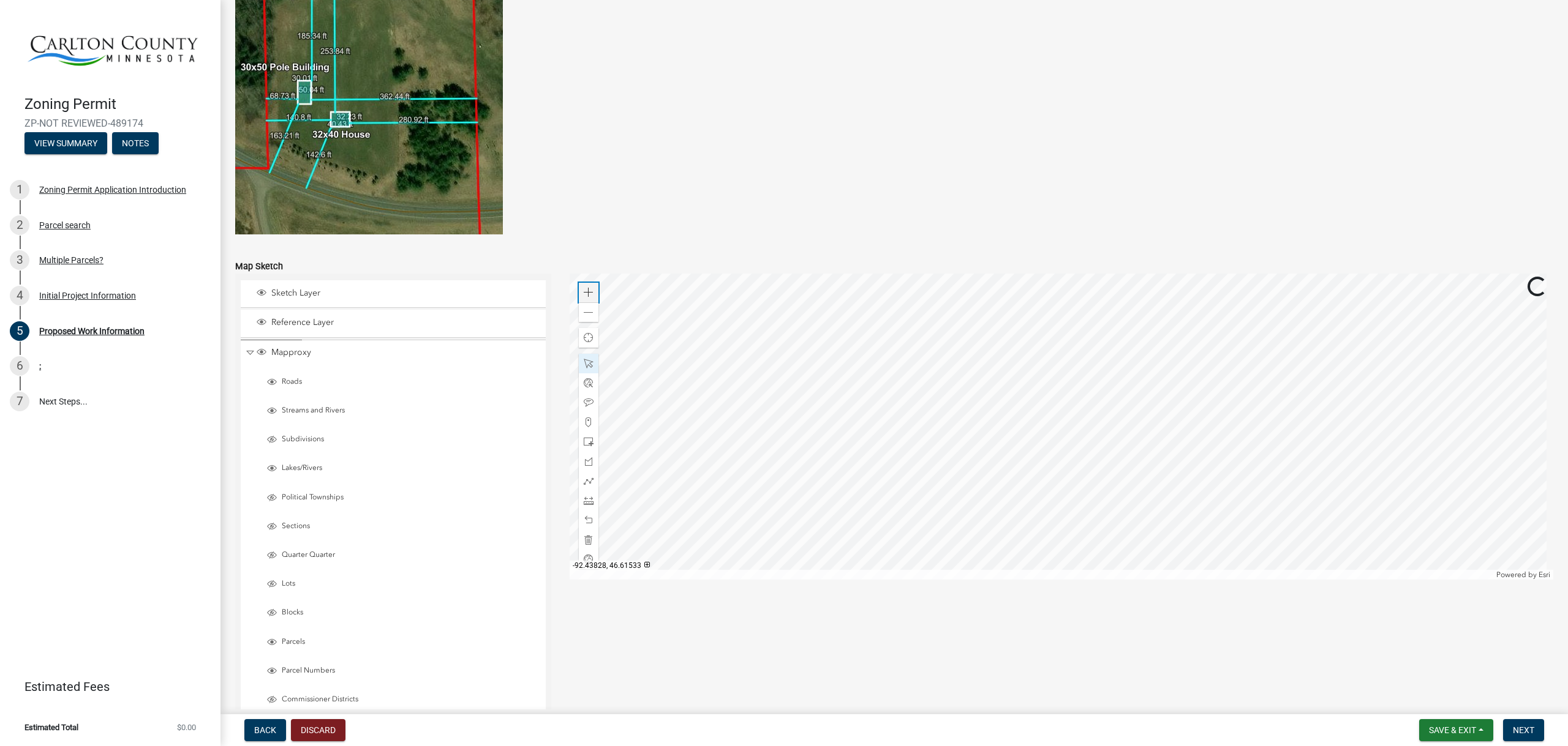
click at [583, 294] on span at bounding box center [588, 292] width 10 height 10
click at [1100, 274] on div at bounding box center [1062, 427] width 984 height 306
click at [947, 358] on div at bounding box center [1062, 427] width 984 height 306
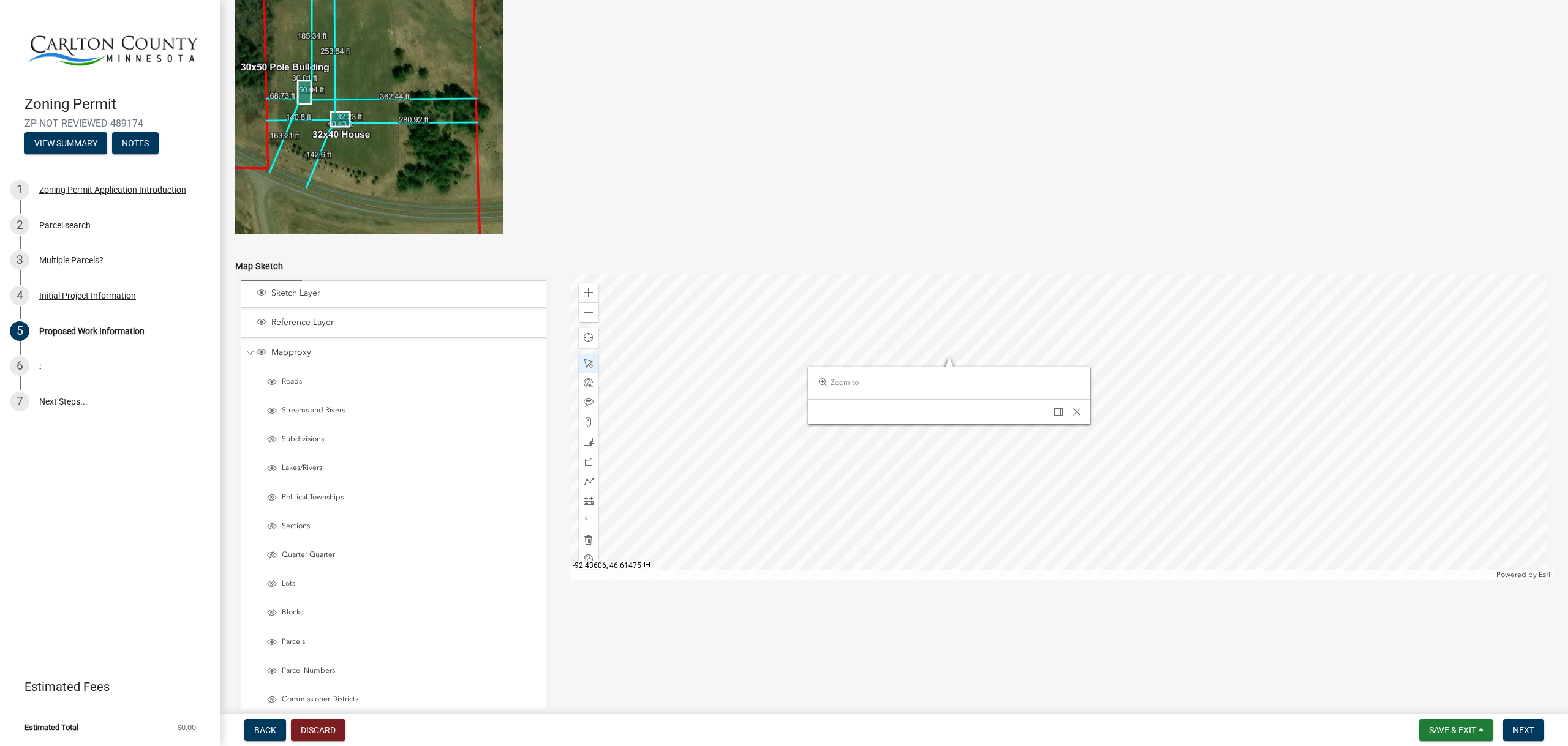
click at [947, 358] on div at bounding box center [1062, 427] width 984 height 306
click at [953, 359] on div at bounding box center [1062, 427] width 984 height 306
click at [1065, 410] on span "Close" at bounding box center [1070, 410] width 10 height 10
click at [979, 372] on div at bounding box center [1062, 427] width 984 height 306
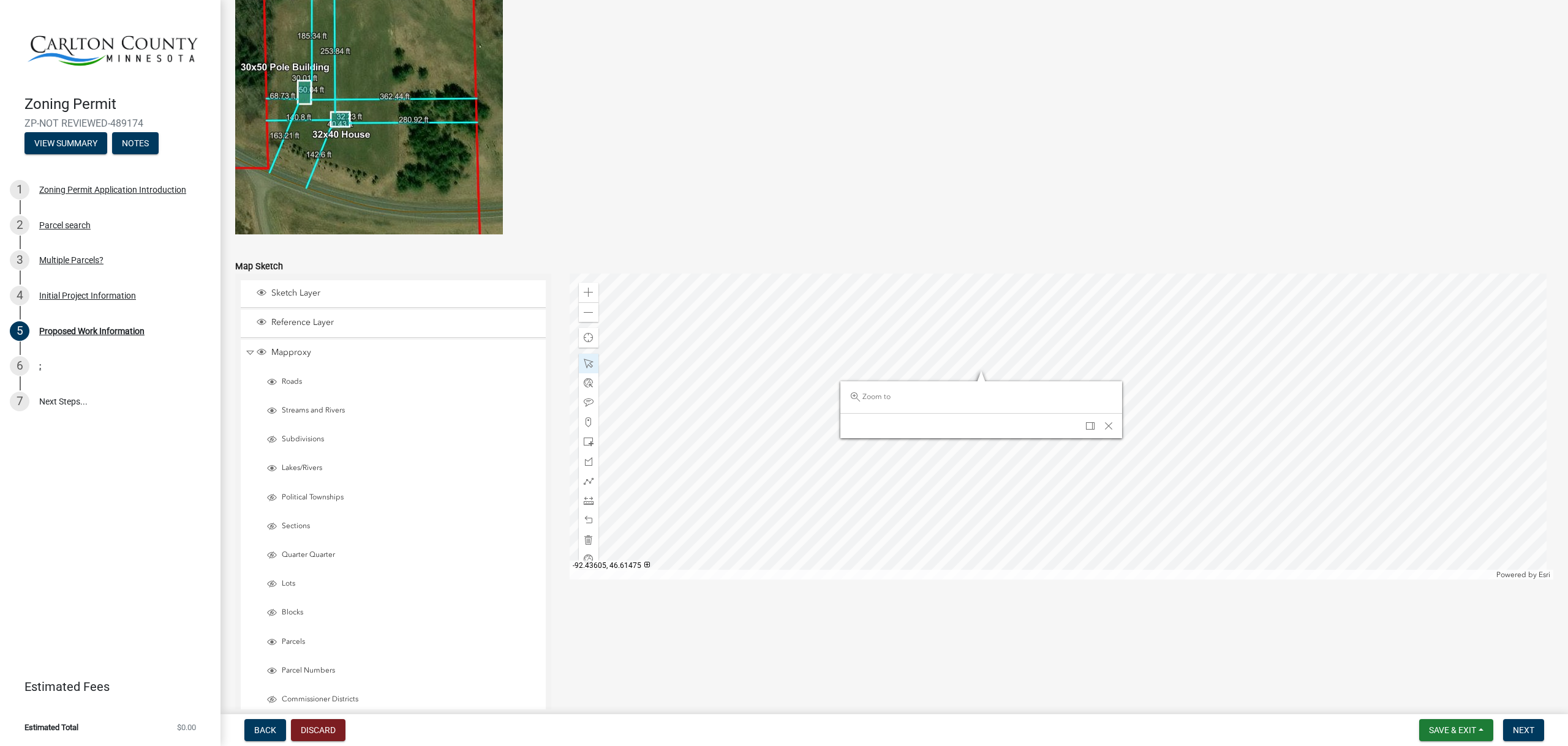
click at [990, 372] on div at bounding box center [1062, 427] width 984 height 306
click at [1116, 426] on span "Close" at bounding box center [1119, 425] width 10 height 10
click at [583, 406] on span at bounding box center [588, 403] width 10 height 10
click at [968, 374] on div at bounding box center [1062, 427] width 984 height 306
click at [952, 361] on div at bounding box center [1062, 427] width 984 height 306
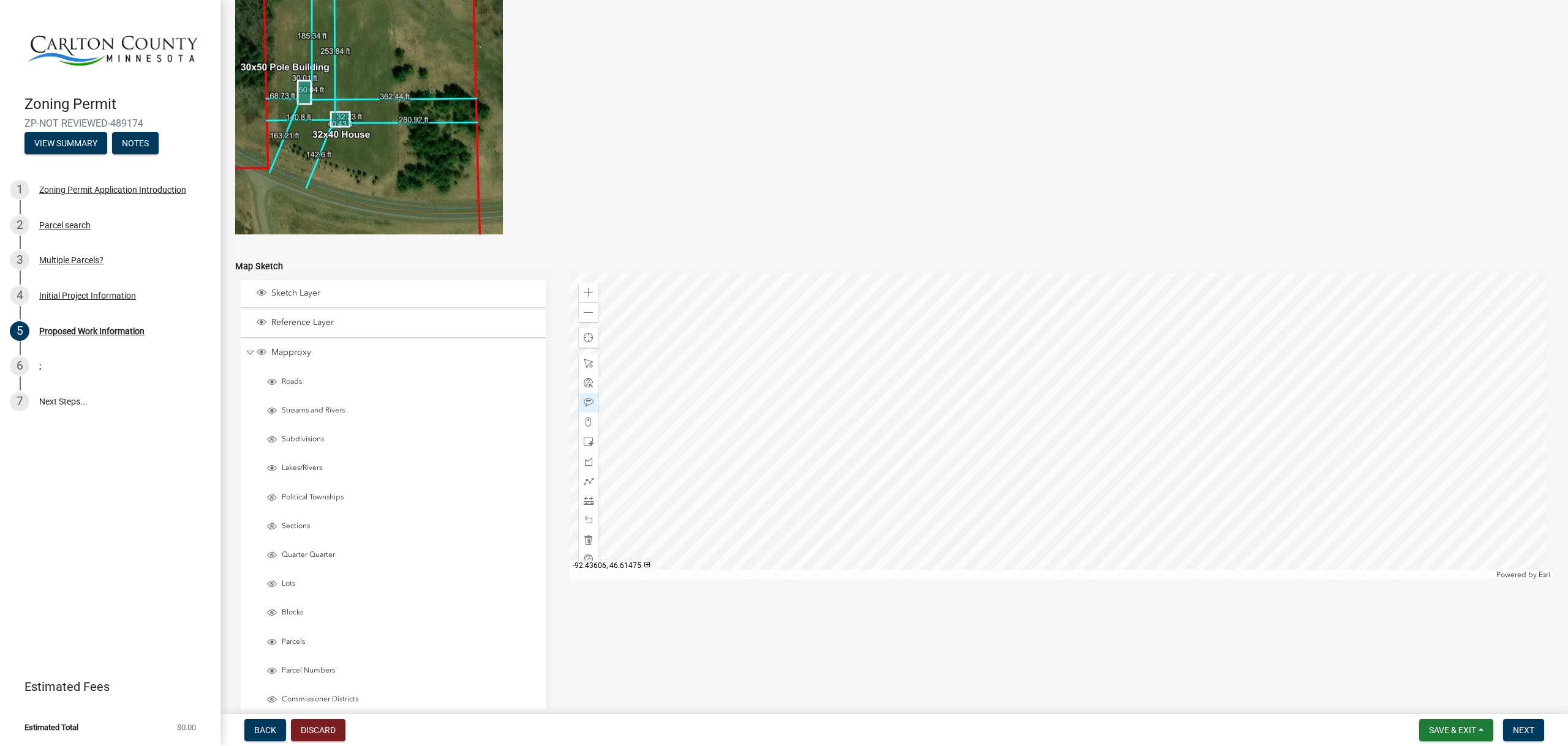
click at [953, 370] on div at bounding box center [1062, 427] width 984 height 306
click at [587, 313] on span at bounding box center [588, 312] width 10 height 10
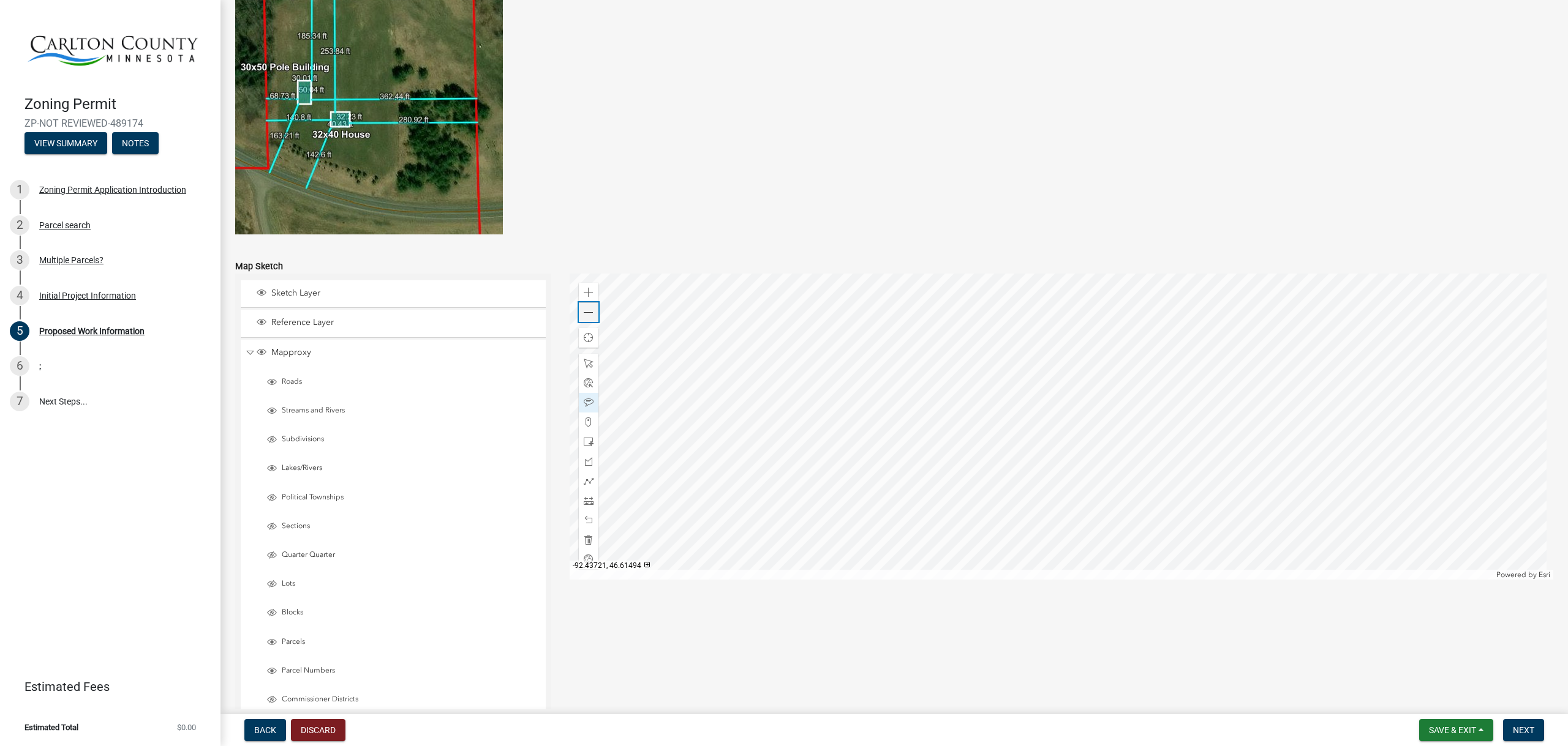
click at [587, 311] on span at bounding box center [588, 312] width 10 height 10
click at [930, 456] on div at bounding box center [1062, 427] width 984 height 306
click at [583, 522] on span at bounding box center [588, 520] width 10 height 10
click at [584, 515] on span at bounding box center [588, 520] width 10 height 10
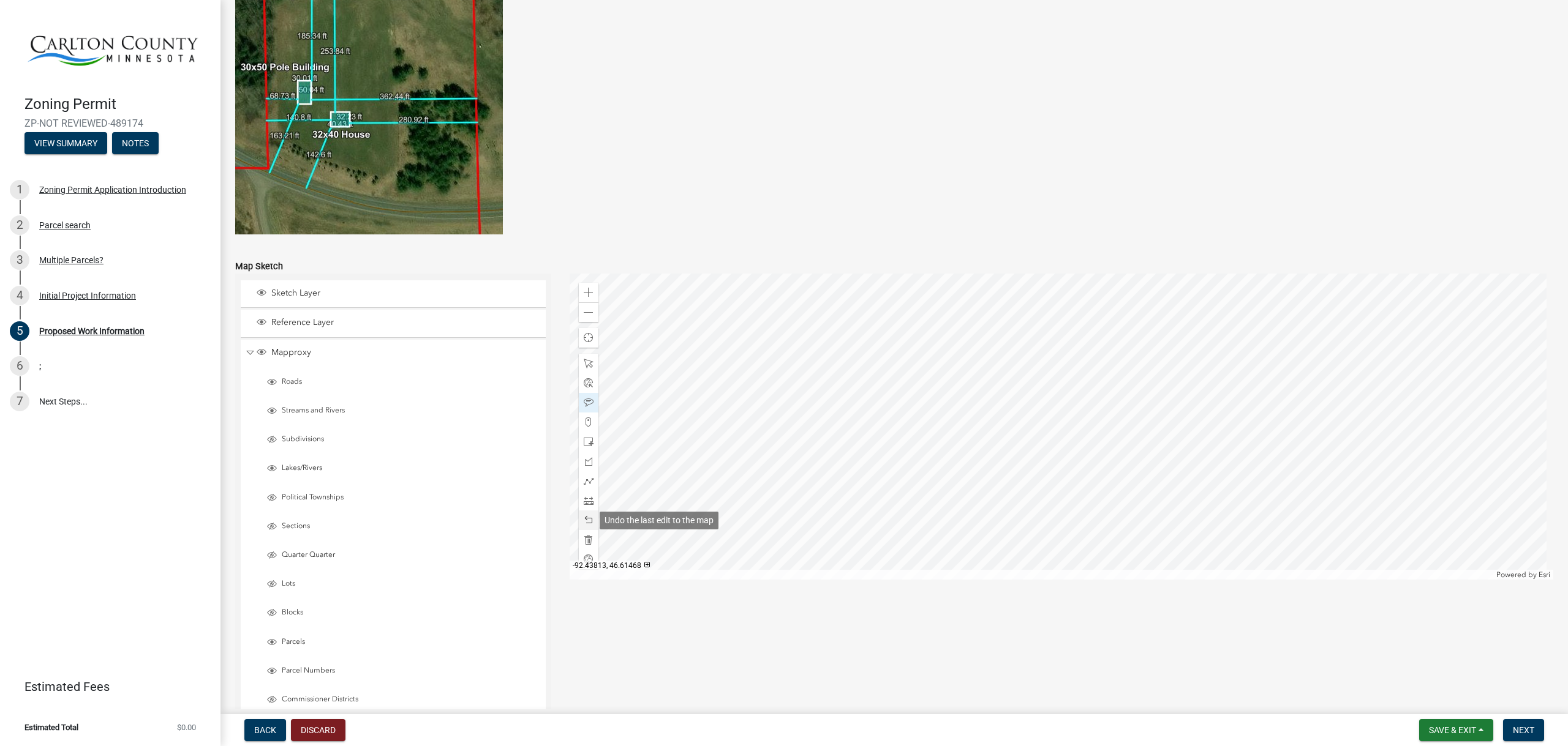
click at [584, 515] on span at bounding box center [588, 520] width 10 height 10
click at [583, 293] on span at bounding box center [588, 292] width 10 height 10
click at [966, 274] on div at bounding box center [1062, 427] width 984 height 306
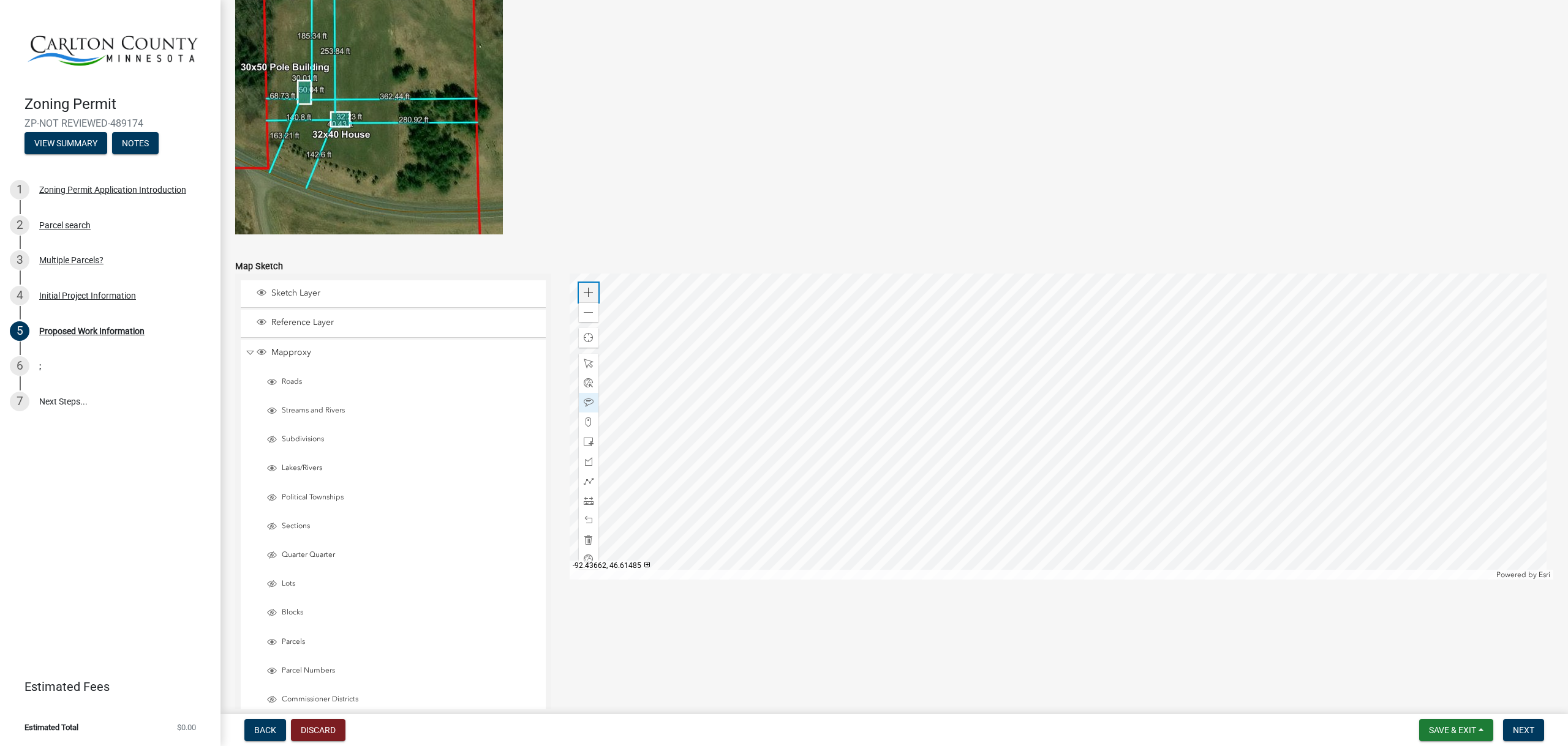
click at [586, 294] on span at bounding box center [588, 292] width 10 height 10
click at [877, 389] on div at bounding box center [1062, 427] width 984 height 306
click at [586, 317] on span at bounding box center [588, 312] width 10 height 10
click at [587, 317] on span at bounding box center [588, 312] width 10 height 10
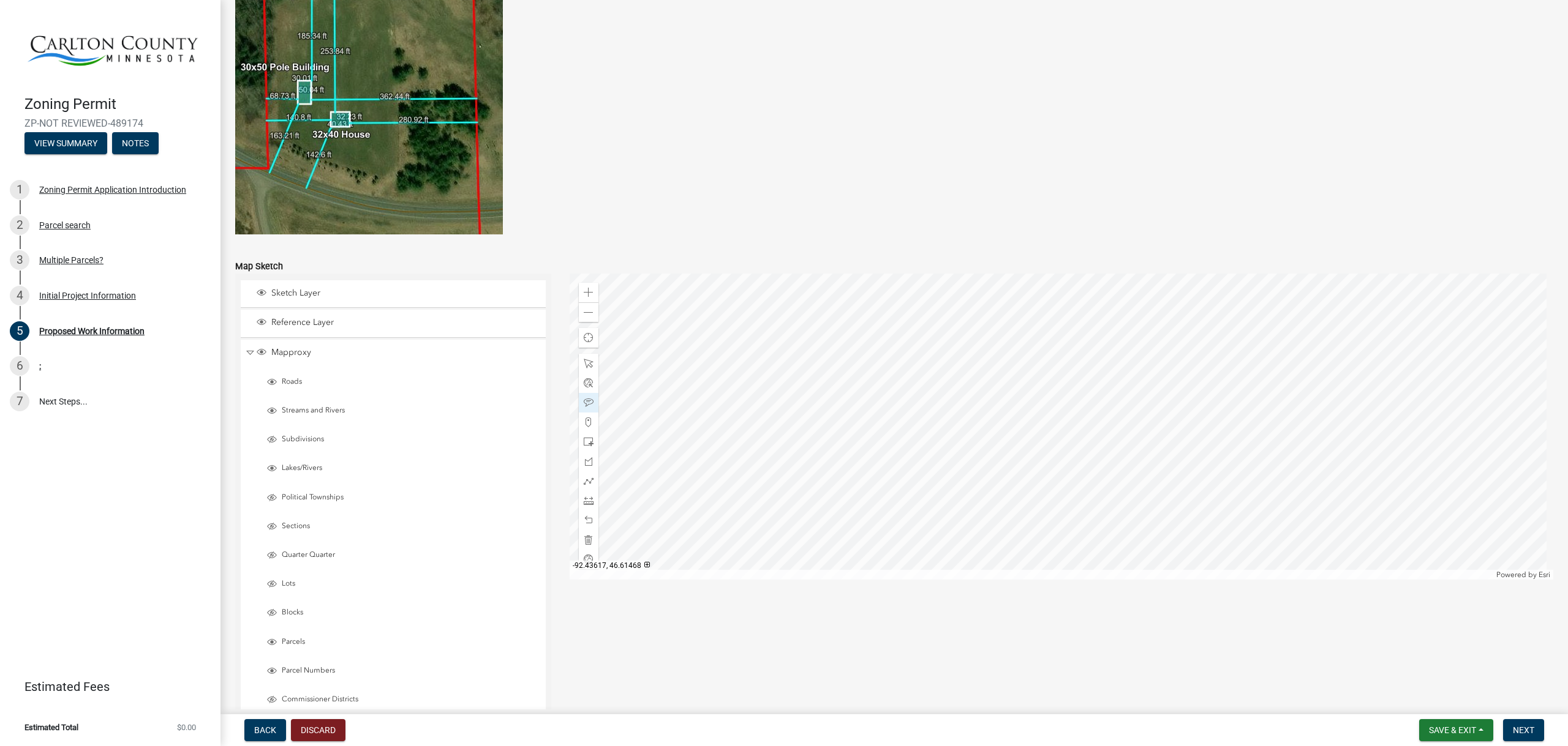
click at [921, 378] on div at bounding box center [1062, 427] width 984 height 306
click at [583, 502] on span at bounding box center [588, 500] width 10 height 10
click at [804, 401] on div at bounding box center [1062, 427] width 984 height 306
click at [929, 327] on div at bounding box center [1062, 427] width 984 height 306
click at [928, 327] on div at bounding box center [1062, 427] width 984 height 306
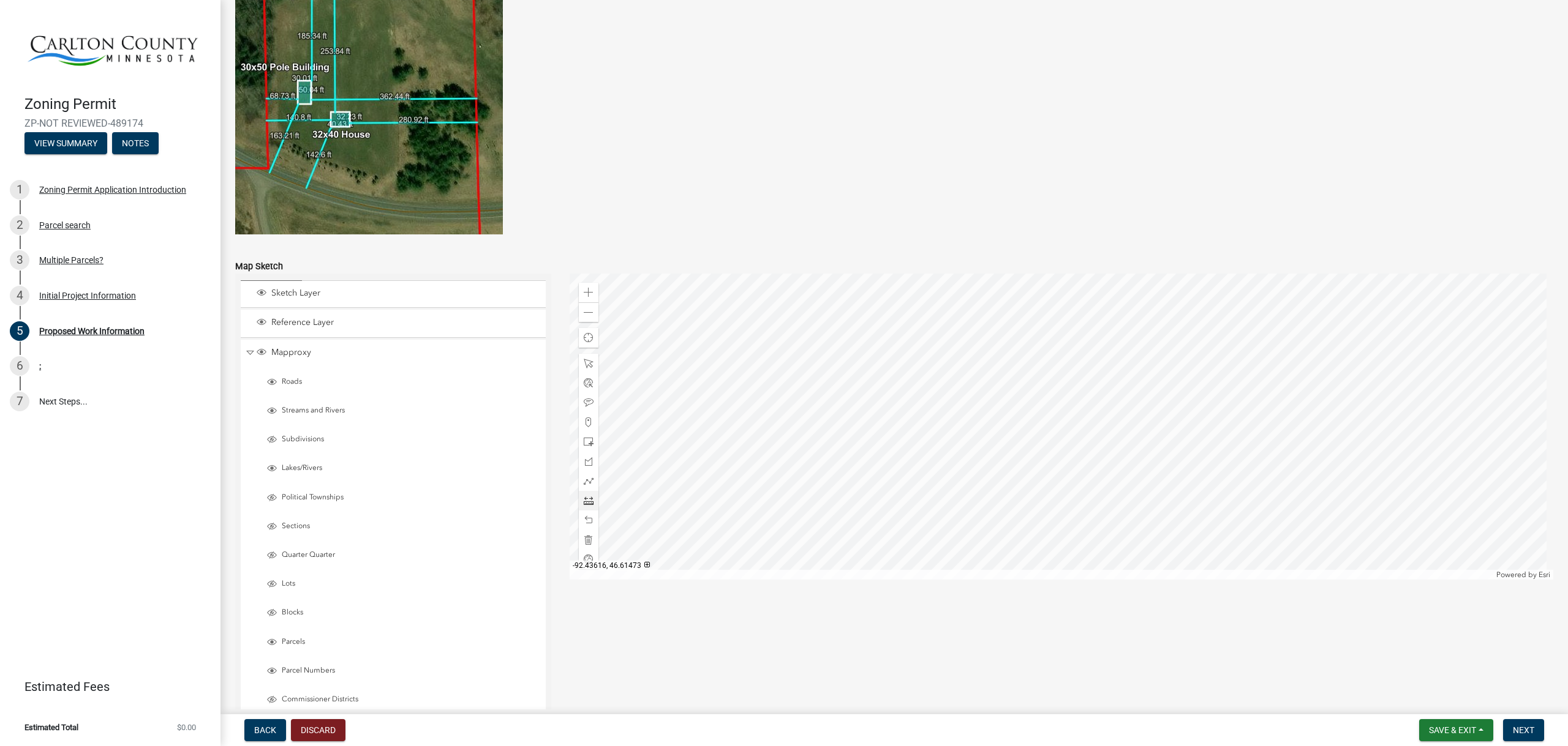
click at [928, 329] on div at bounding box center [1062, 427] width 984 height 306
click at [583, 518] on span at bounding box center [588, 520] width 10 height 10
click at [1099, 470] on div at bounding box center [1062, 427] width 984 height 306
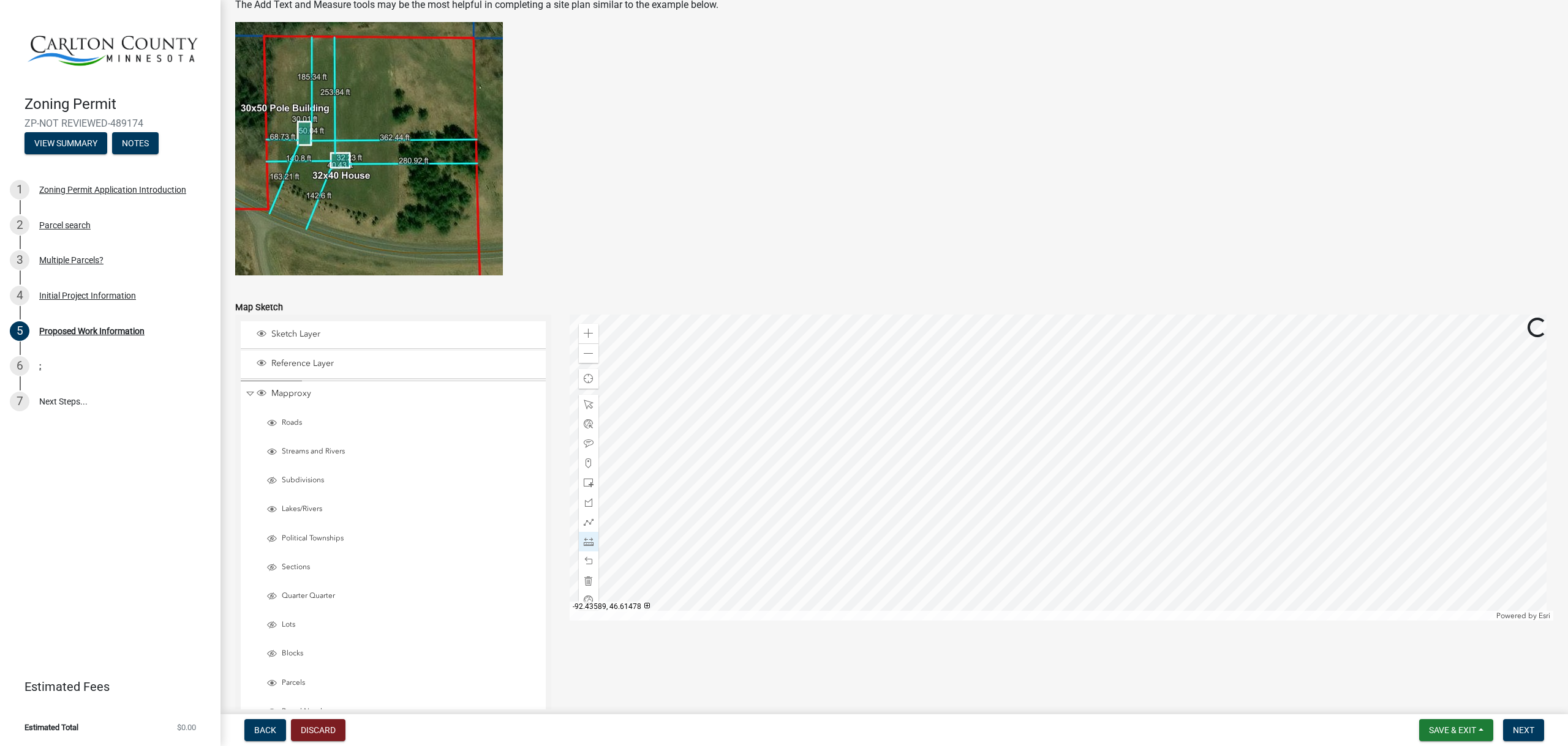
scroll to position [2209, 0]
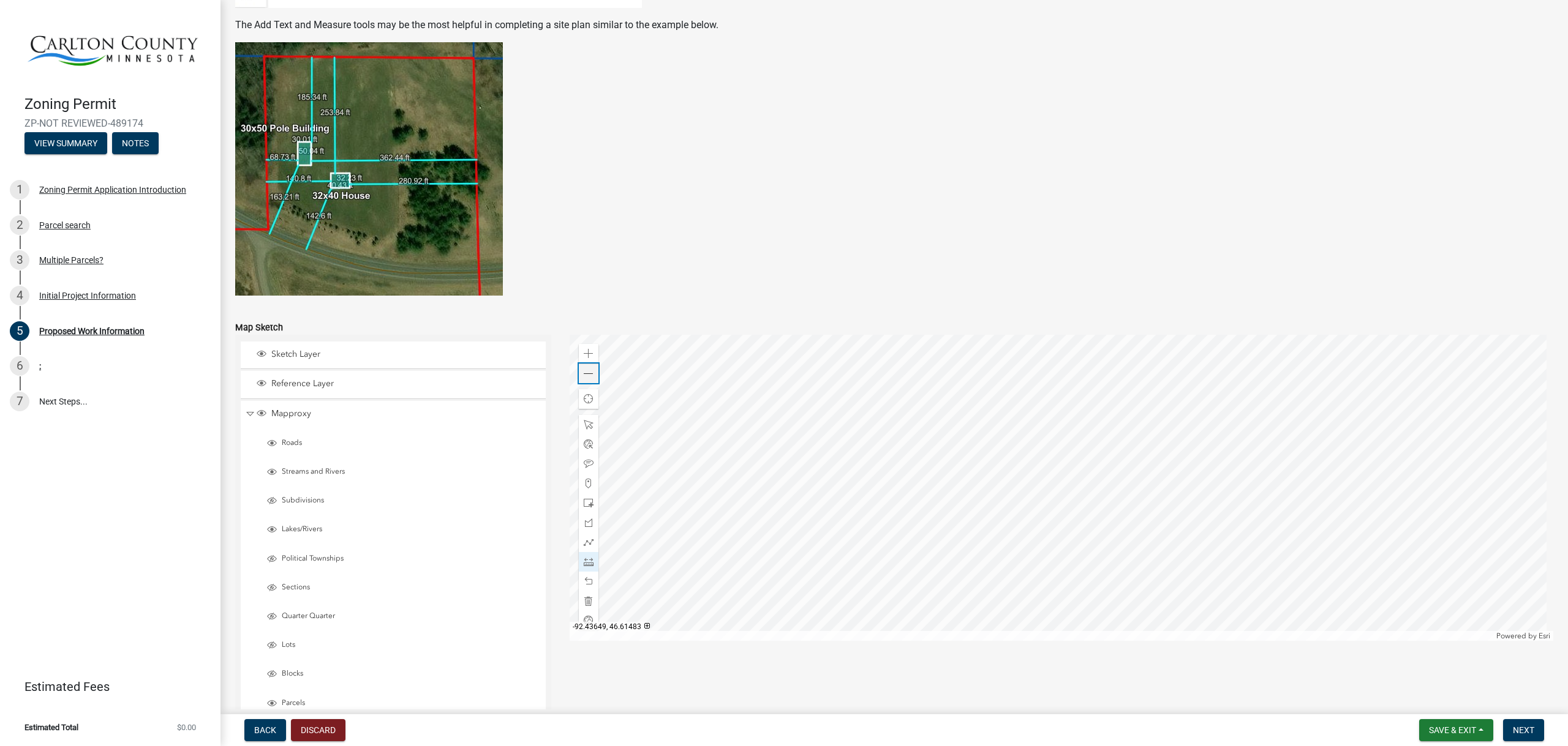
click at [587, 373] on span at bounding box center [588, 373] width 10 height 10
click at [583, 416] on div at bounding box center [589, 425] width 20 height 20
click at [1079, 555] on div at bounding box center [1062, 488] width 984 height 306
click at [1075, 562] on div at bounding box center [1062, 488] width 984 height 306
click at [1134, 560] on div at bounding box center [1062, 488] width 984 height 306
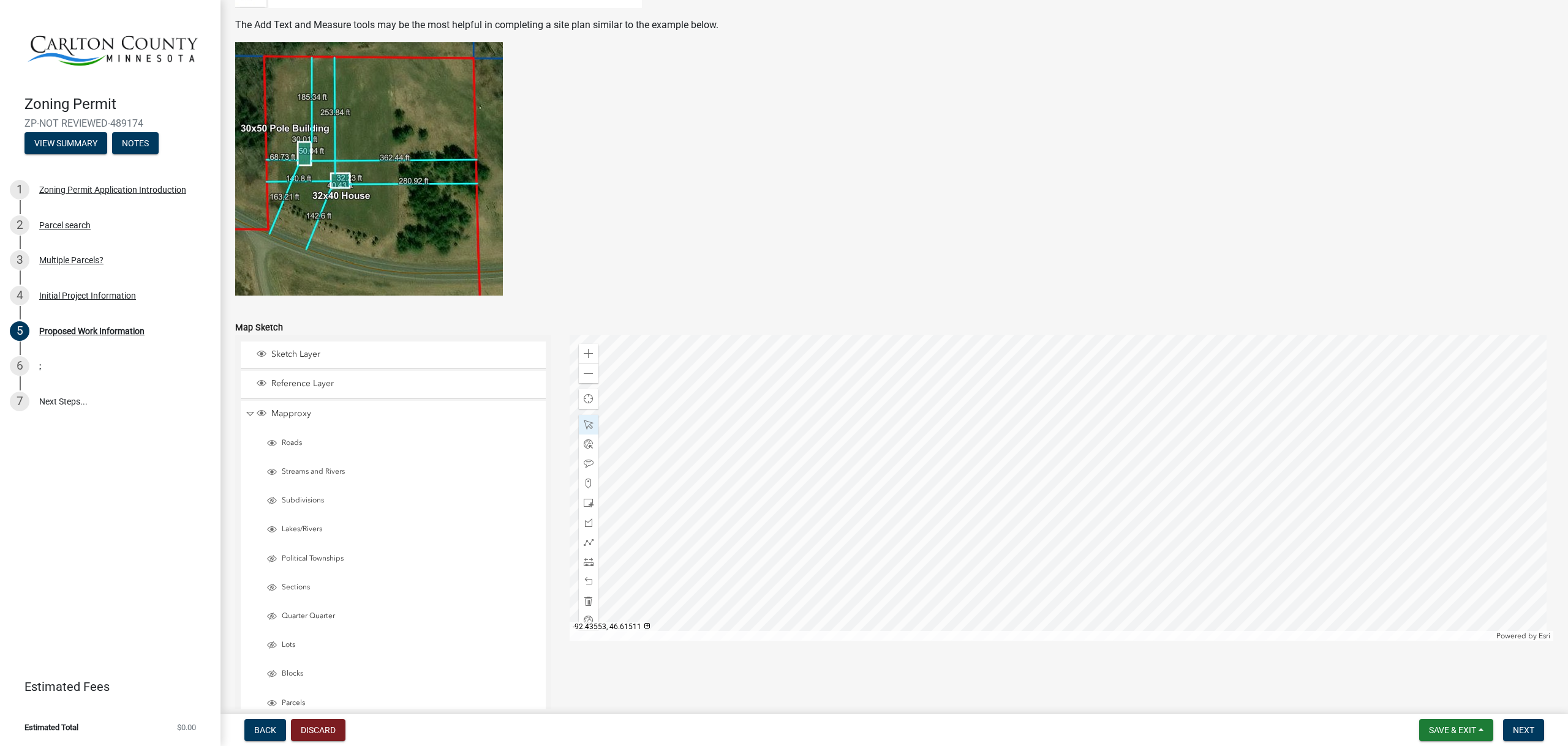
click at [1087, 422] on div at bounding box center [1062, 488] width 984 height 306
click at [1124, 381] on div at bounding box center [1062, 488] width 984 height 306
click at [1061, 386] on div at bounding box center [1062, 488] width 984 height 306
click at [1013, 444] on div at bounding box center [1062, 488] width 984 height 306
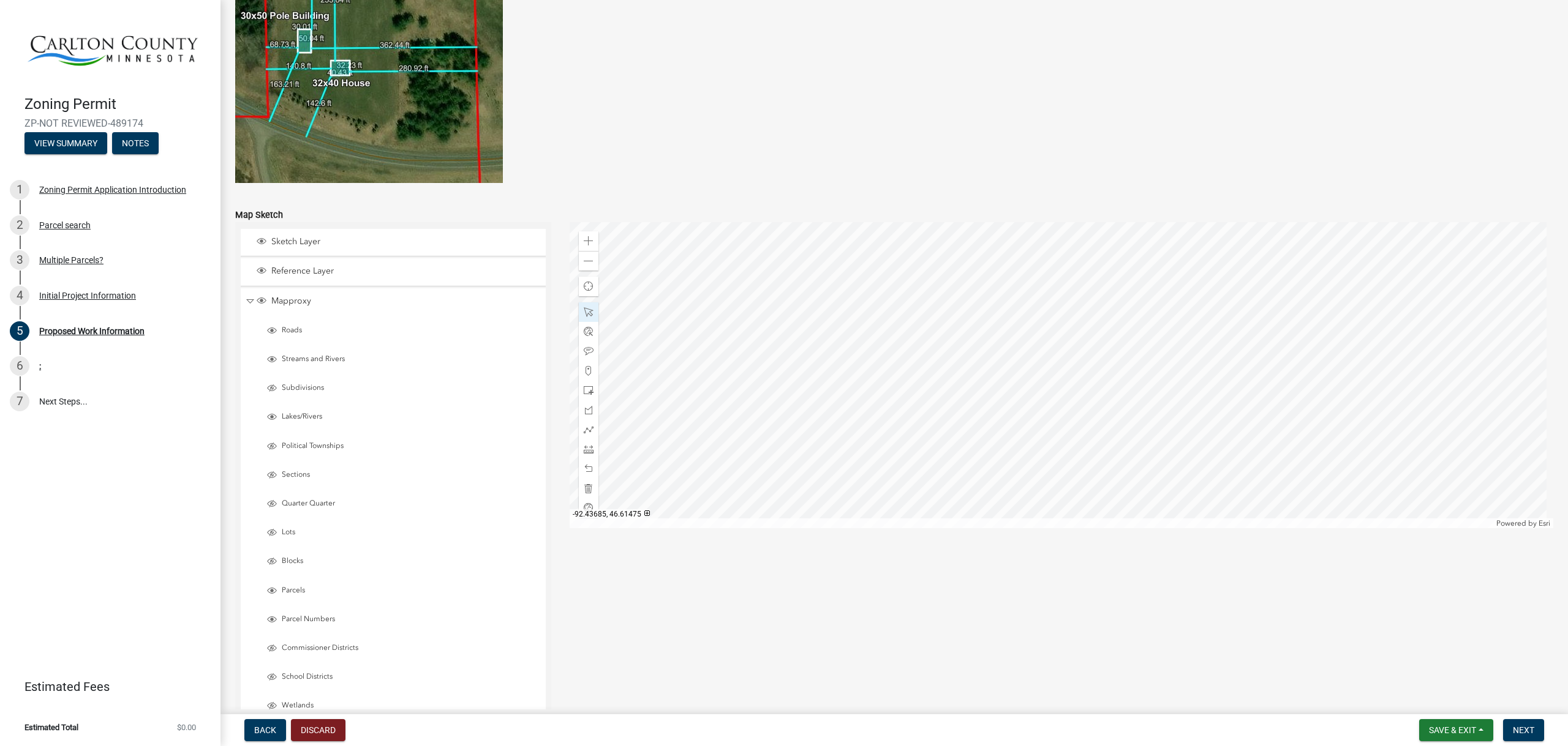
scroll to position [2331, 0]
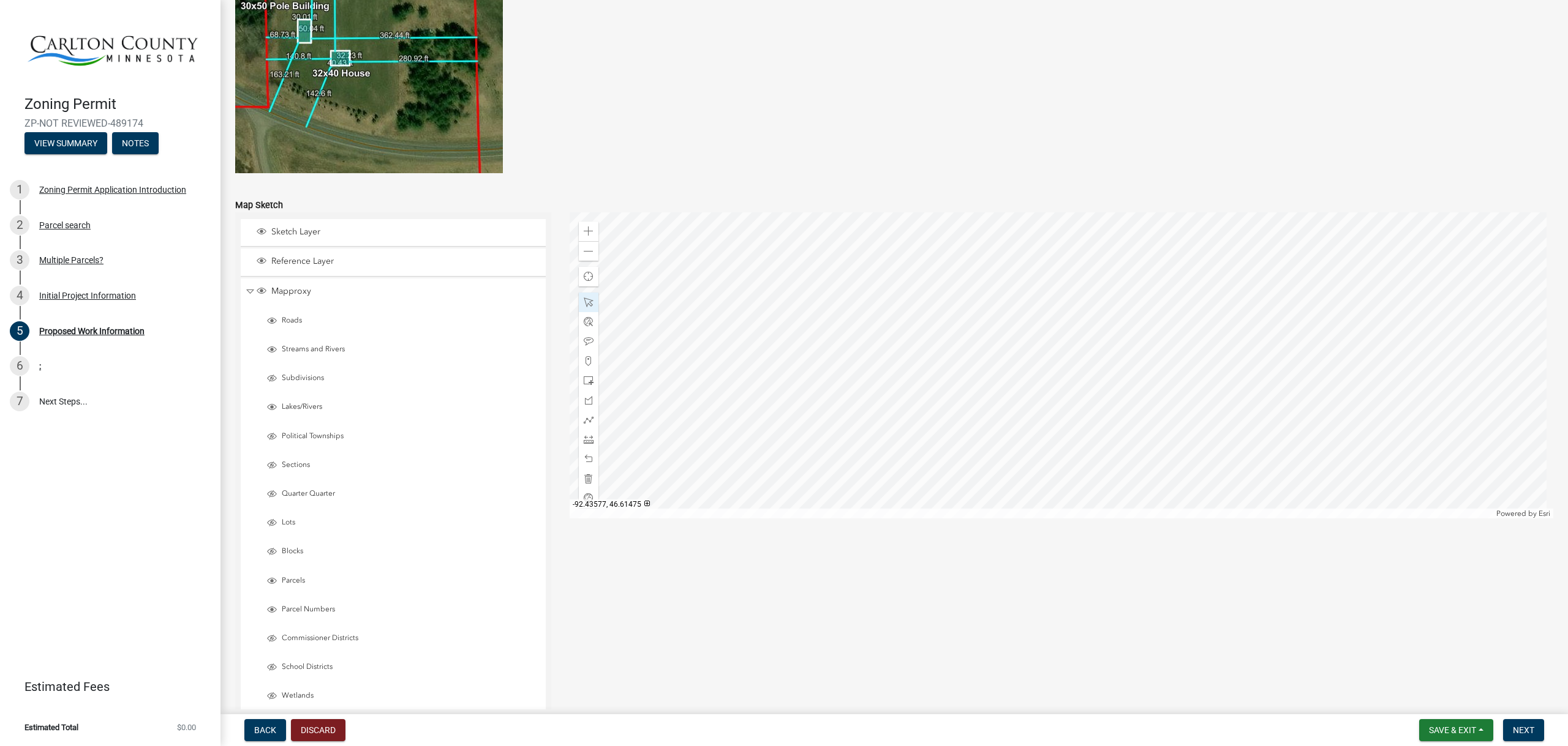
click at [987, 437] on div at bounding box center [1062, 366] width 984 height 306
click at [977, 494] on div at bounding box center [1062, 366] width 984 height 306
click at [1042, 431] on div at bounding box center [1062, 366] width 984 height 306
click at [706, 294] on div at bounding box center [1062, 366] width 984 height 306
click at [746, 293] on div at bounding box center [1062, 366] width 984 height 306
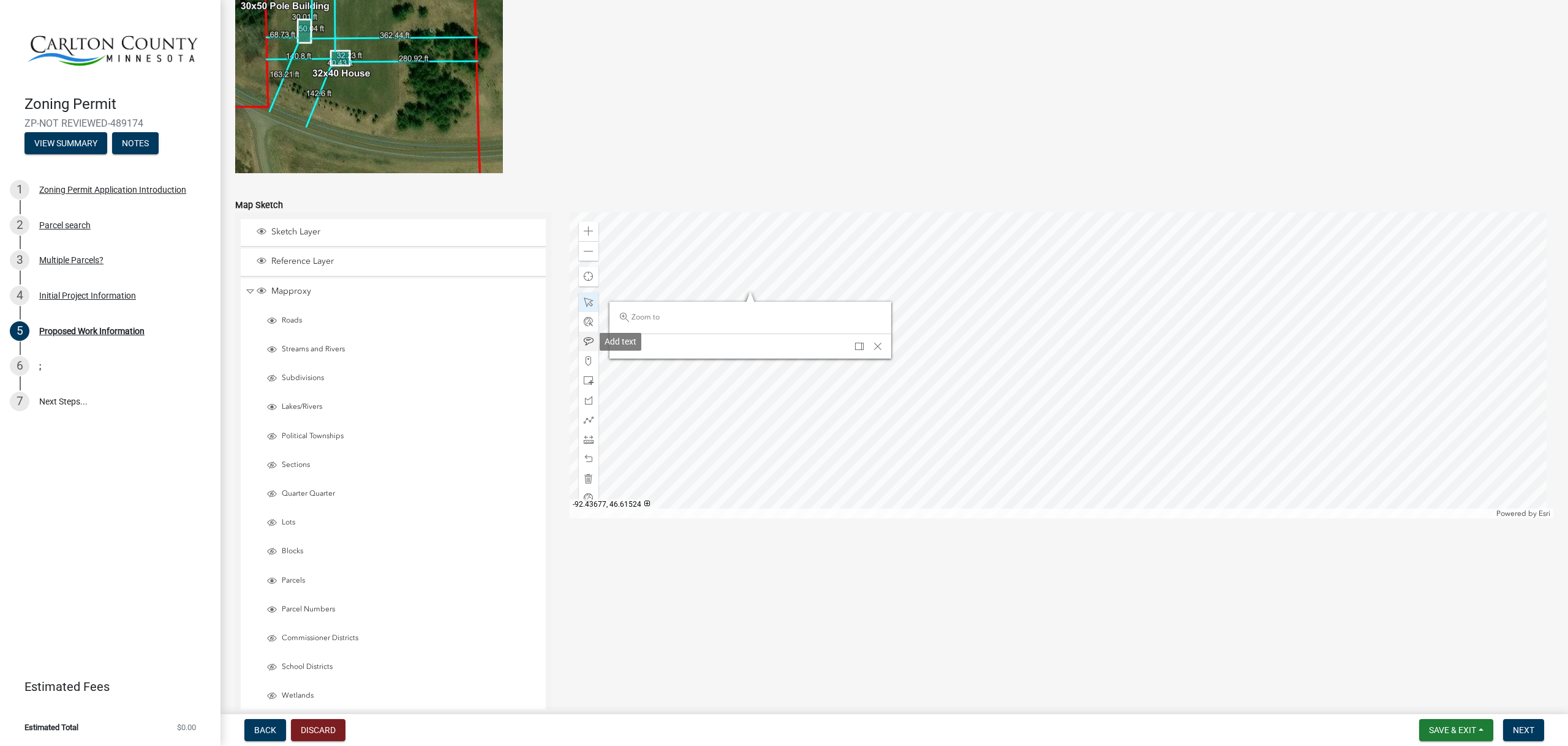
click at [589, 339] on span at bounding box center [588, 341] width 10 height 10
click at [697, 298] on div at bounding box center [1062, 366] width 984 height 306
click at [857, 349] on span "Close" at bounding box center [861, 352] width 10 height 10
click at [776, 213] on div at bounding box center [1062, 366] width 984 height 306
click at [589, 251] on span at bounding box center [588, 251] width 10 height 10
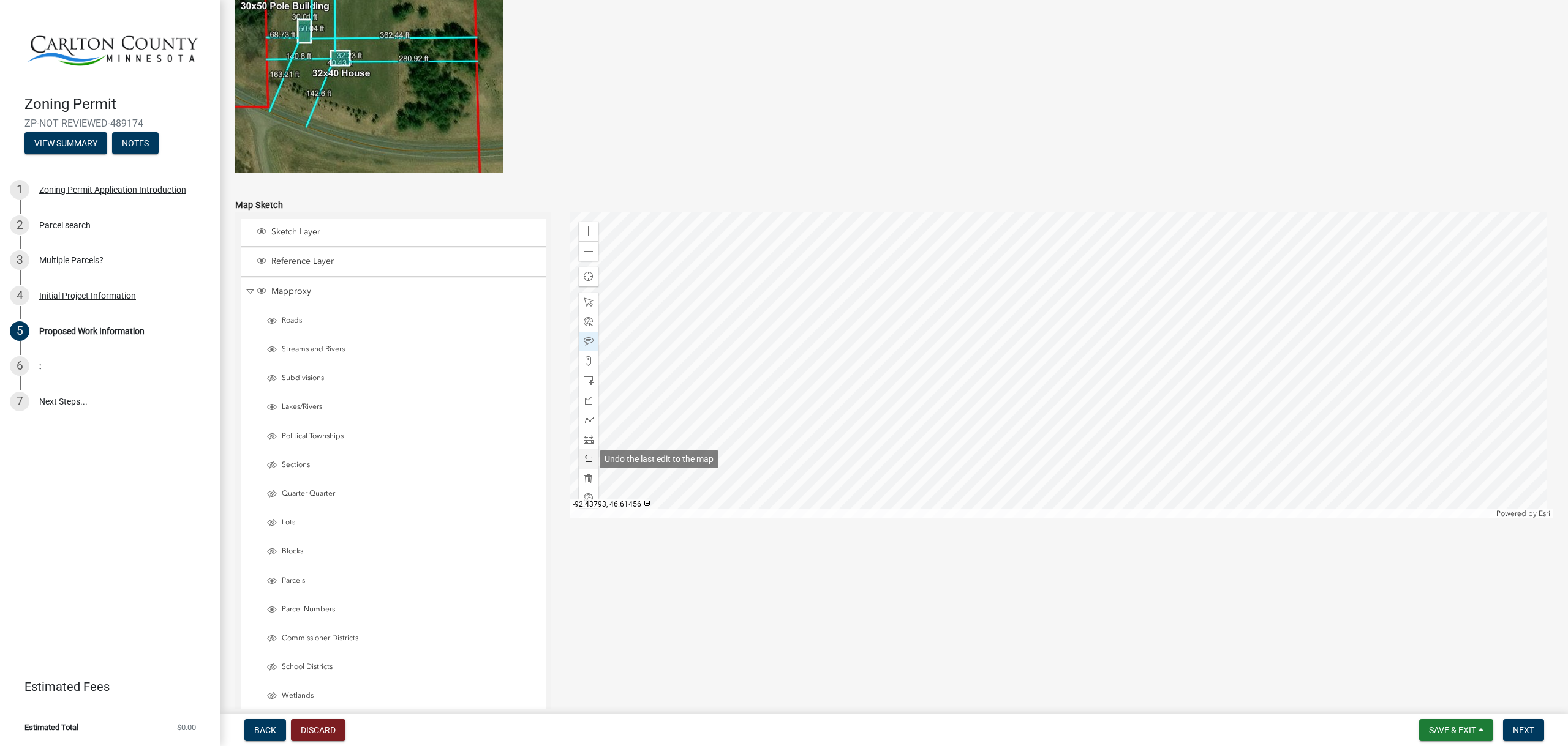
click at [586, 458] on span at bounding box center [588, 459] width 10 height 10
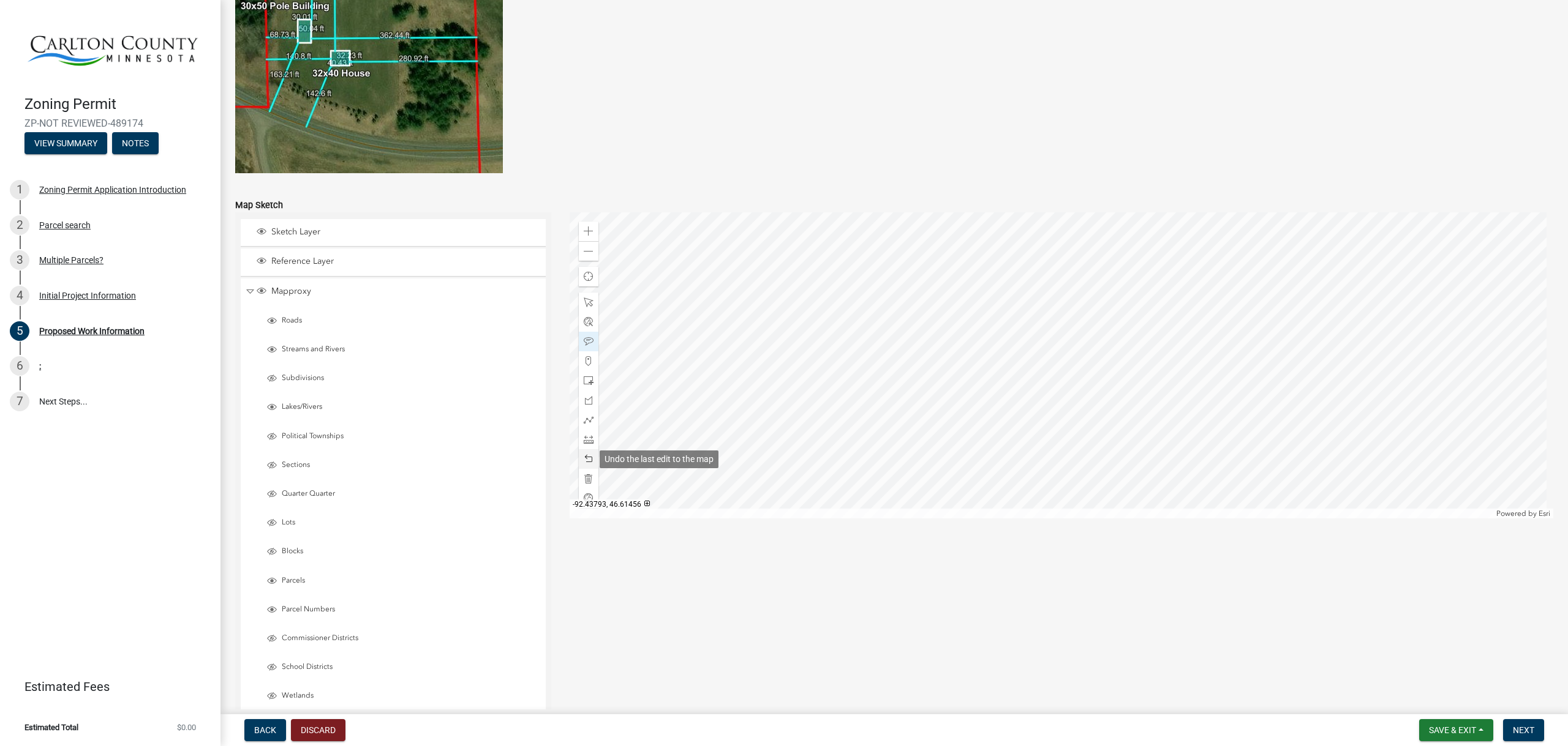
click at [586, 458] on span at bounding box center [588, 459] width 10 height 10
click at [752, 453] on div at bounding box center [1062, 366] width 984 height 306
click at [587, 231] on span at bounding box center [588, 231] width 10 height 10
click at [807, 419] on div at bounding box center [1062, 366] width 984 height 306
click at [583, 382] on span at bounding box center [588, 380] width 10 height 10
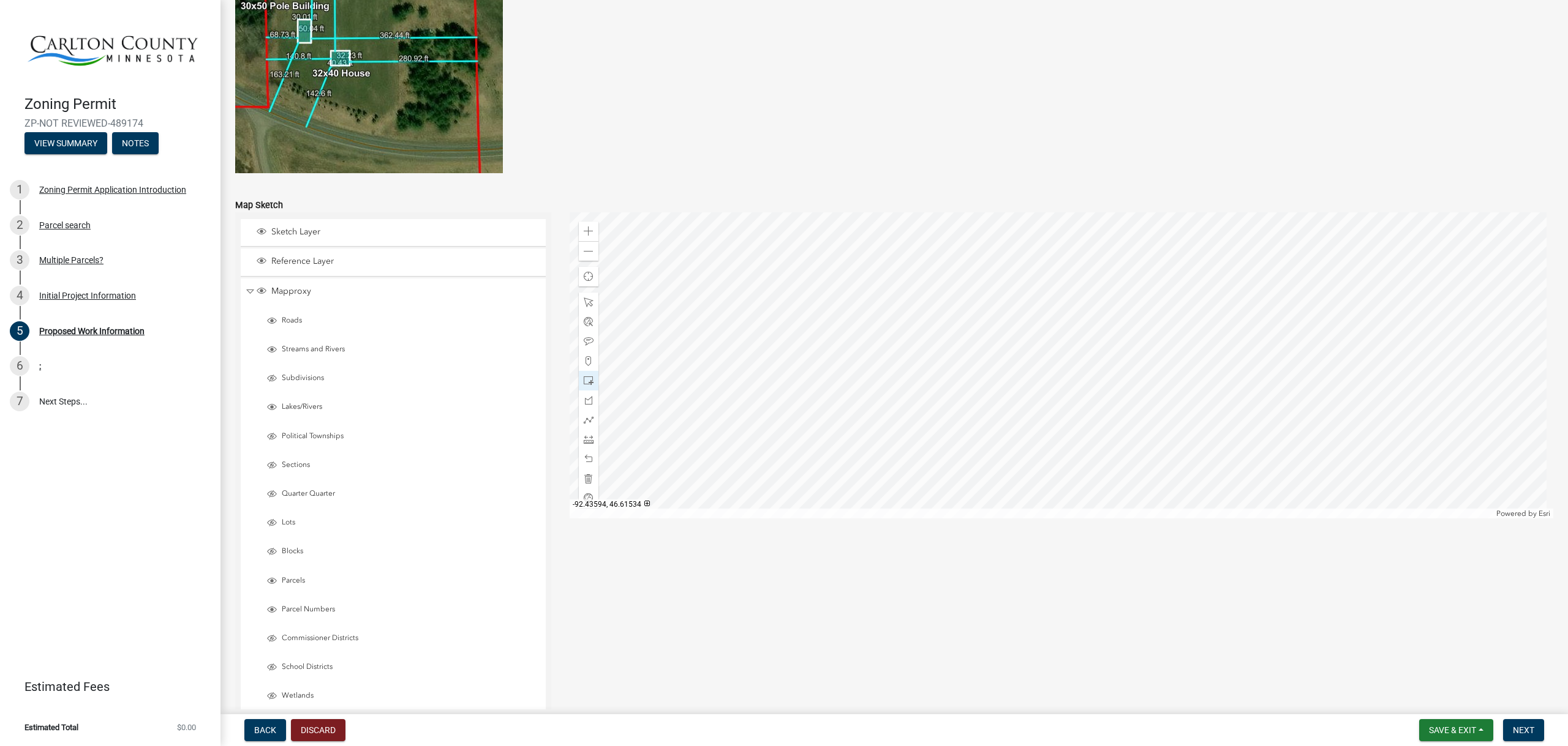
click at [845, 344] on div at bounding box center [1062, 366] width 984 height 306
click at [583, 456] on span at bounding box center [588, 459] width 10 height 10
click at [585, 440] on span at bounding box center [588, 439] width 10 height 10
click at [813, 364] on div at bounding box center [1062, 366] width 984 height 306
click at [811, 375] on div at bounding box center [1062, 366] width 984 height 306
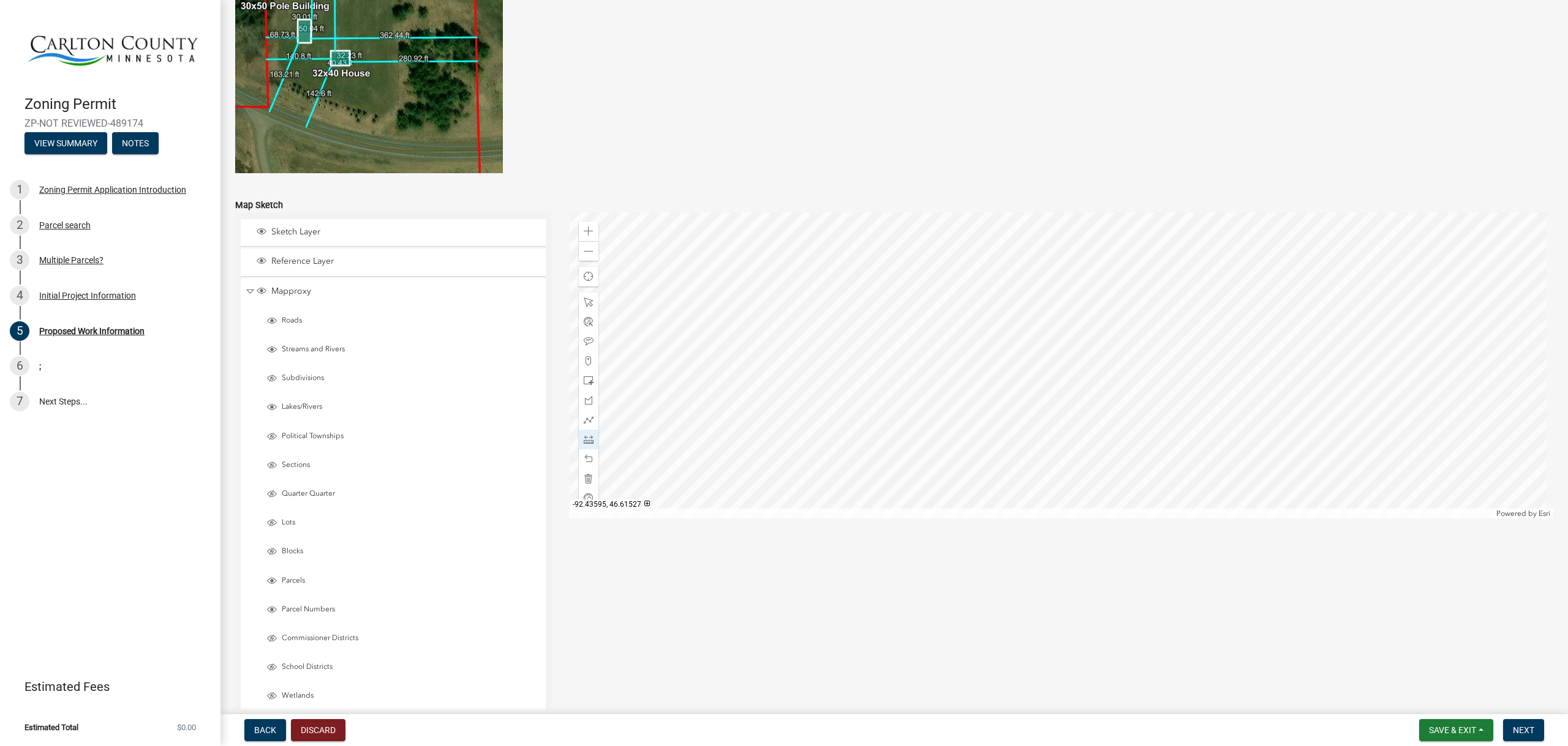
click at [842, 383] on div at bounding box center [1062, 366] width 984 height 306
click at [844, 370] on div at bounding box center [1062, 366] width 984 height 306
click at [814, 363] on div at bounding box center [1062, 366] width 984 height 306
click at [584, 251] on span at bounding box center [588, 251] width 10 height 10
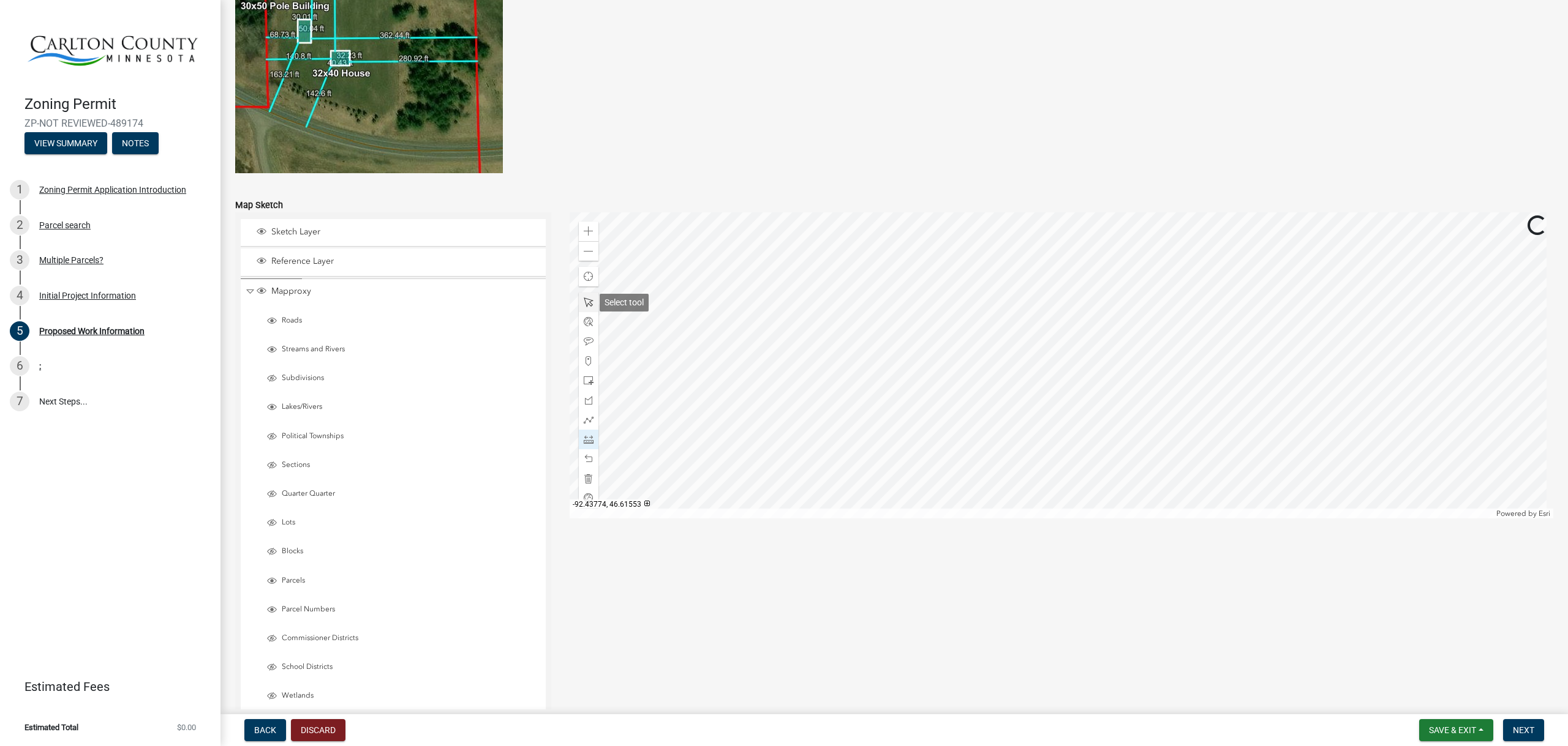
click at [587, 302] on span at bounding box center [588, 302] width 10 height 10
click at [927, 367] on div at bounding box center [1062, 366] width 984 height 306
click at [586, 229] on span at bounding box center [588, 231] width 10 height 10
click at [1330, 314] on div at bounding box center [1062, 366] width 984 height 306
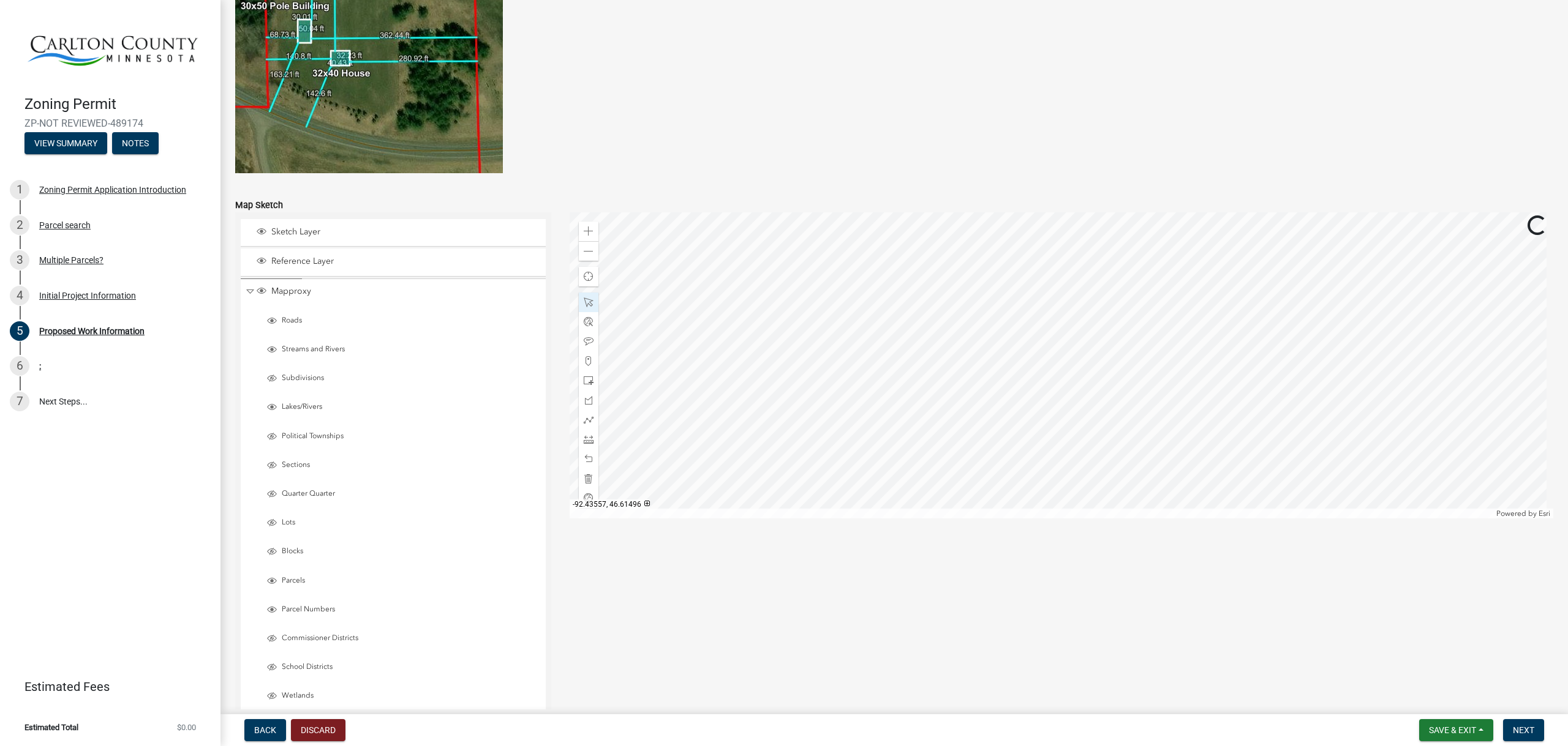
click at [977, 453] on div at bounding box center [1062, 366] width 984 height 306
click at [585, 232] on span at bounding box center [588, 231] width 10 height 10
click at [1096, 447] on div at bounding box center [1062, 366] width 984 height 306
click at [1041, 321] on div at bounding box center [1062, 366] width 984 height 306
click at [583, 249] on span at bounding box center [588, 251] width 10 height 10
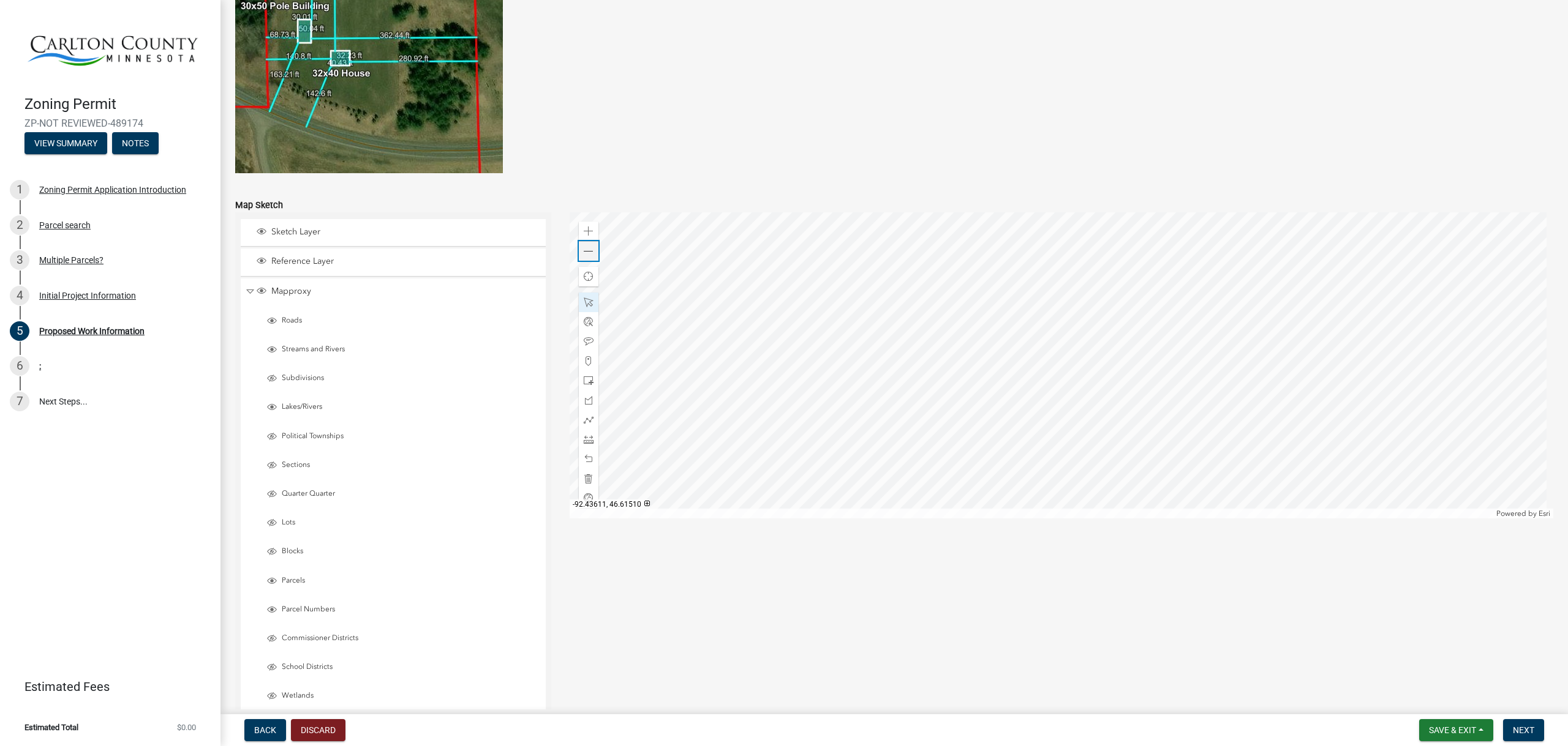
click at [583, 247] on span at bounding box center [588, 251] width 10 height 10
click at [583, 379] on span at bounding box center [588, 380] width 10 height 10
click at [1039, 348] on div at bounding box center [1062, 366] width 984 height 306
click at [588, 340] on span at bounding box center [588, 341] width 10 height 10
click at [1035, 342] on div at bounding box center [1062, 366] width 984 height 306
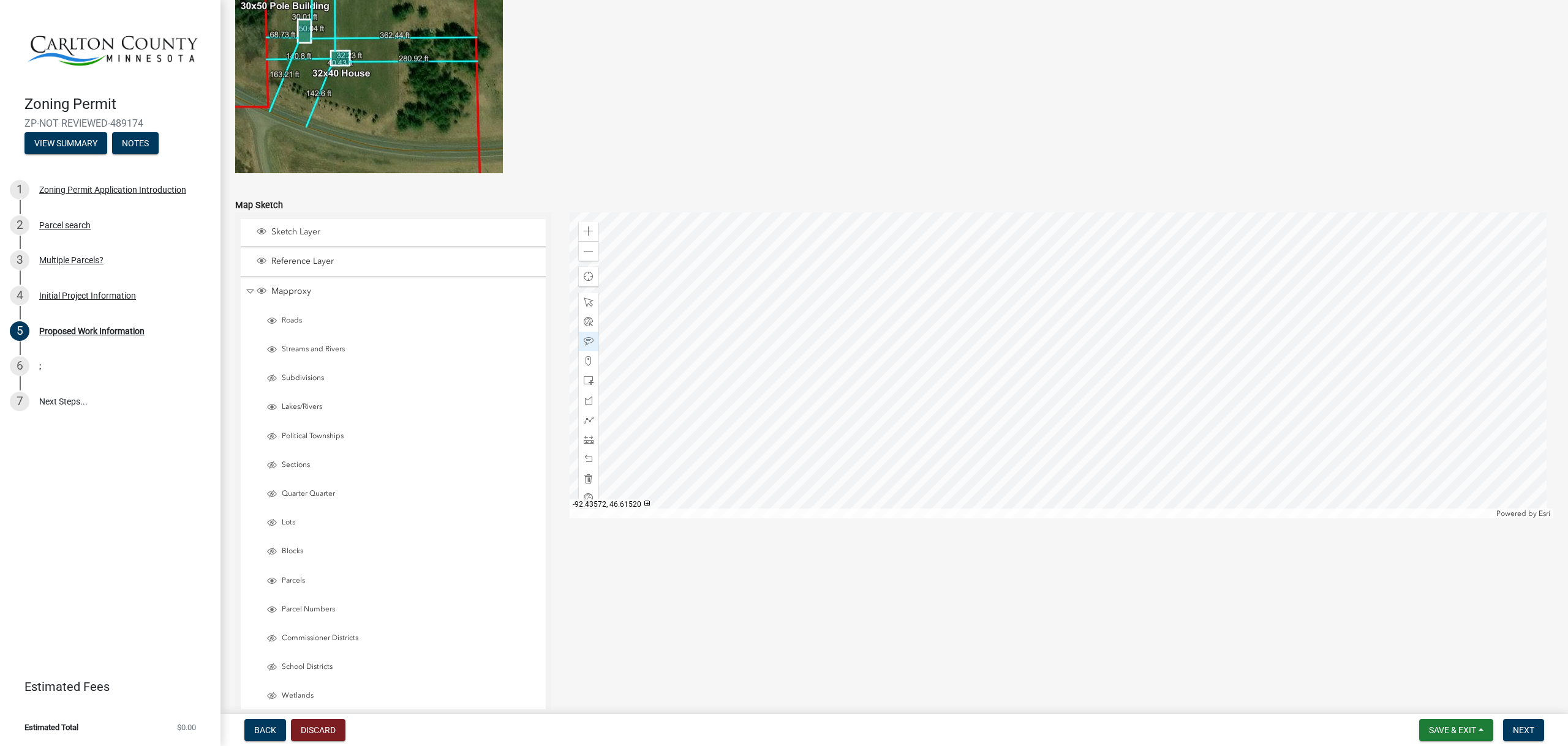
click at [973, 255] on div at bounding box center [1062, 366] width 984 height 306
click at [1029, 395] on div at bounding box center [1062, 366] width 984 height 306
click at [1085, 344] on div at bounding box center [1062, 366] width 984 height 306
click at [916, 287] on div at bounding box center [1062, 366] width 984 height 306
click at [935, 213] on div at bounding box center [1062, 366] width 984 height 306
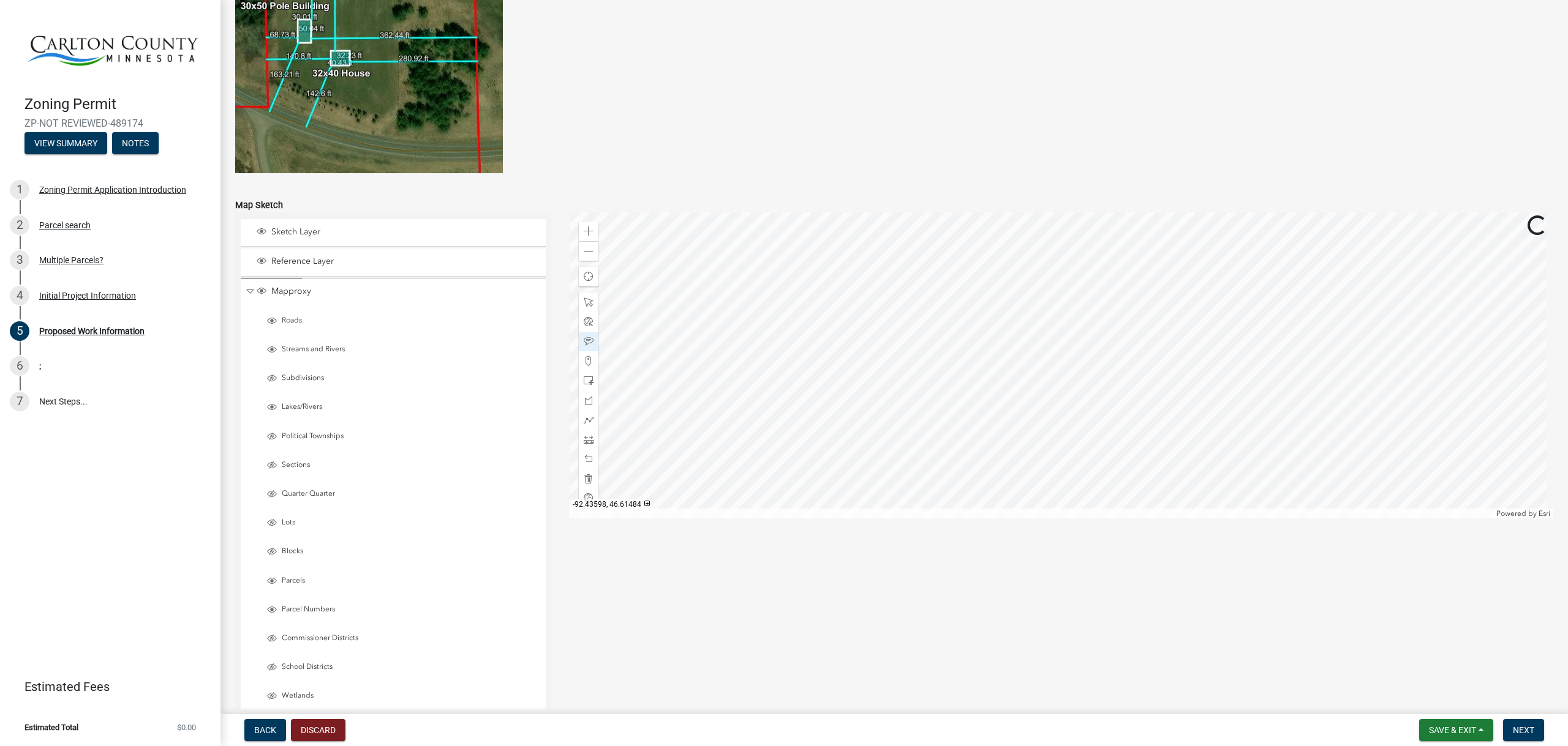
click at [1003, 284] on div at bounding box center [1062, 366] width 984 height 306
click at [951, 344] on div at bounding box center [1062, 366] width 984 height 306
click at [583, 226] on div "Zoom in" at bounding box center [589, 232] width 20 height 20
click at [584, 299] on span at bounding box center [588, 302] width 10 height 10
click at [932, 351] on div at bounding box center [1062, 366] width 984 height 306
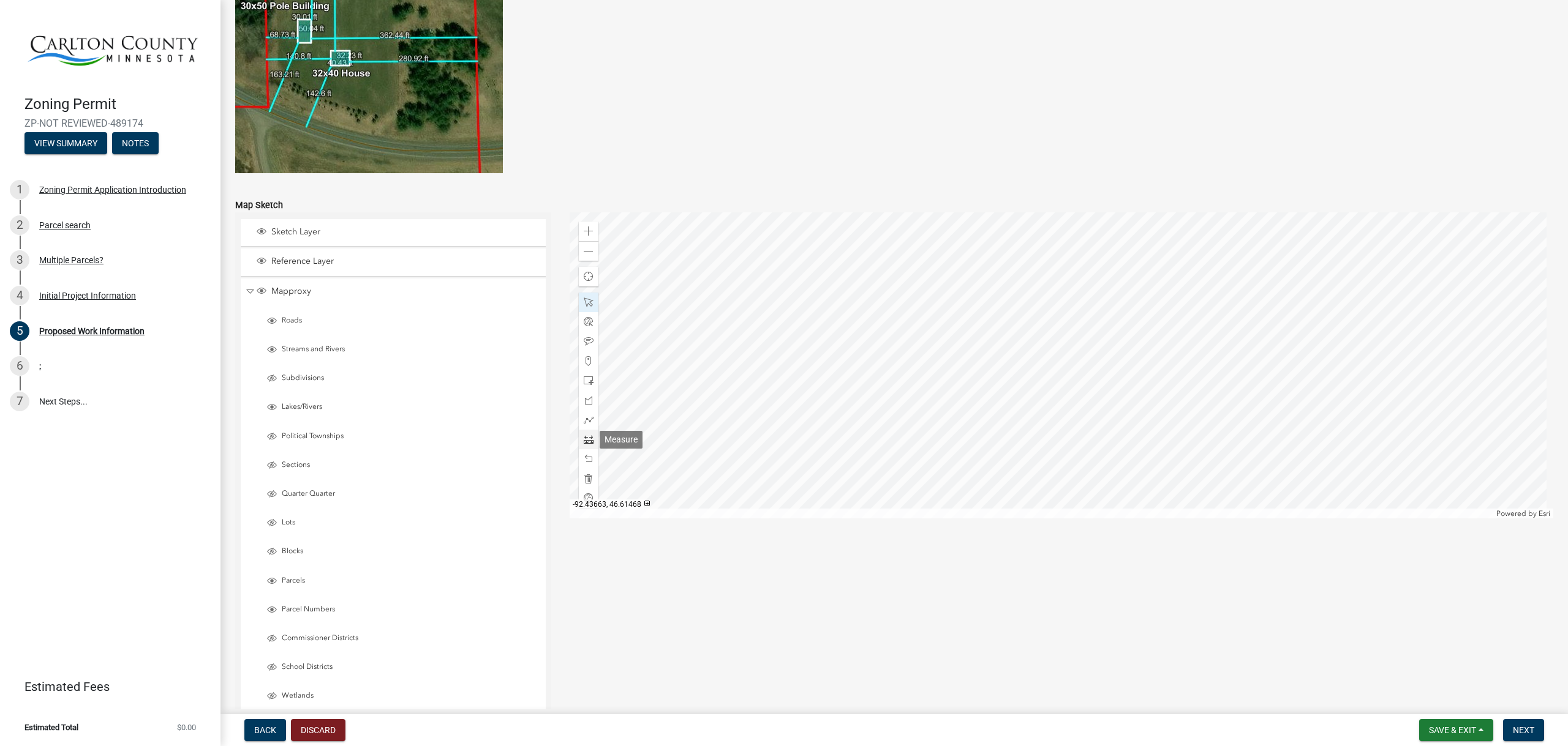
click at [583, 435] on span at bounding box center [588, 439] width 10 height 10
click at [972, 340] on div at bounding box center [1062, 366] width 984 height 306
click at [841, 405] on div at bounding box center [1062, 366] width 984 height 306
click at [583, 249] on span at bounding box center [588, 251] width 10 height 10
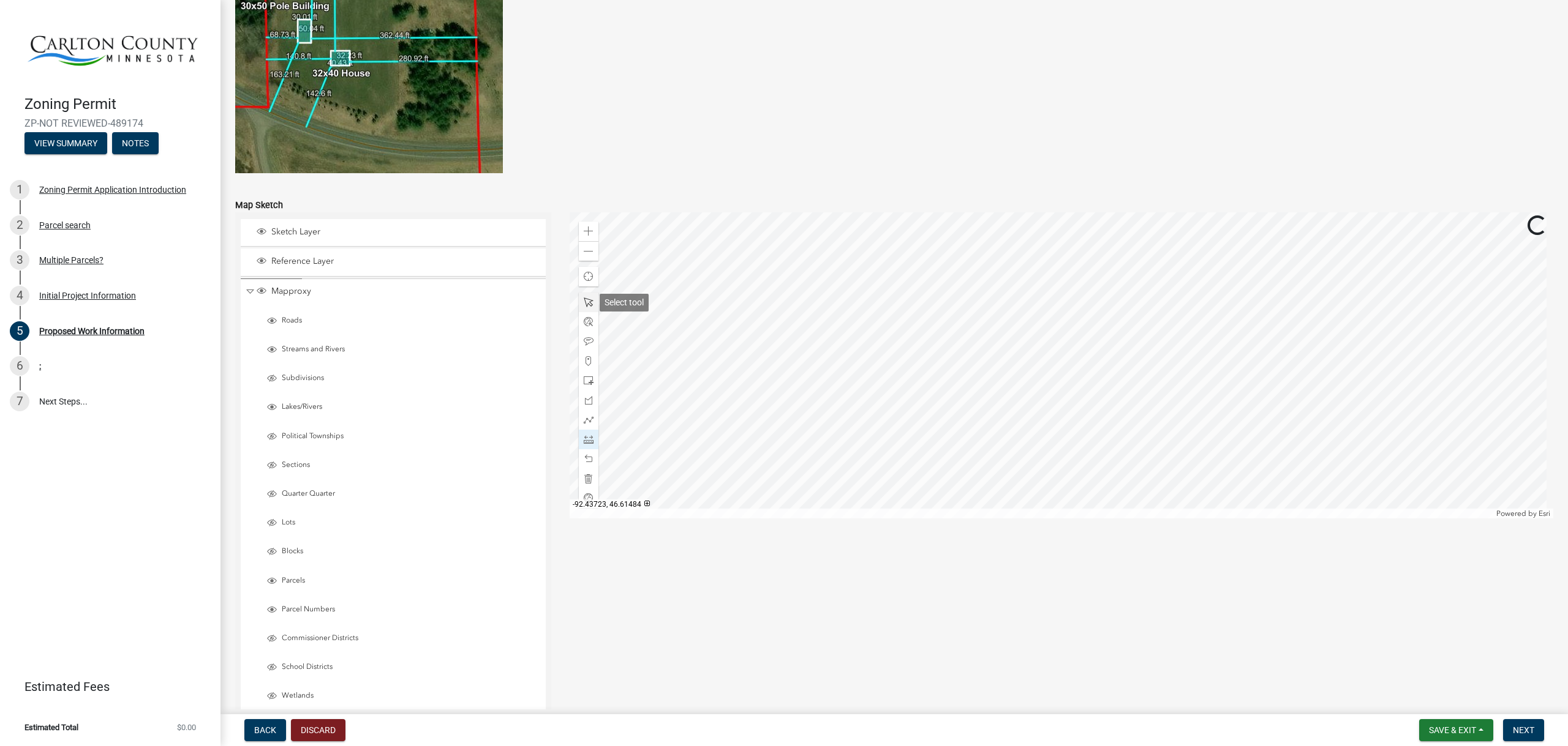
click at [585, 299] on span at bounding box center [588, 302] width 10 height 10
click at [1007, 385] on div at bounding box center [1062, 366] width 984 height 306
click at [587, 248] on span at bounding box center [588, 251] width 10 height 10
click at [966, 359] on div at bounding box center [1062, 366] width 984 height 306
click at [586, 254] on span at bounding box center [588, 251] width 10 height 10
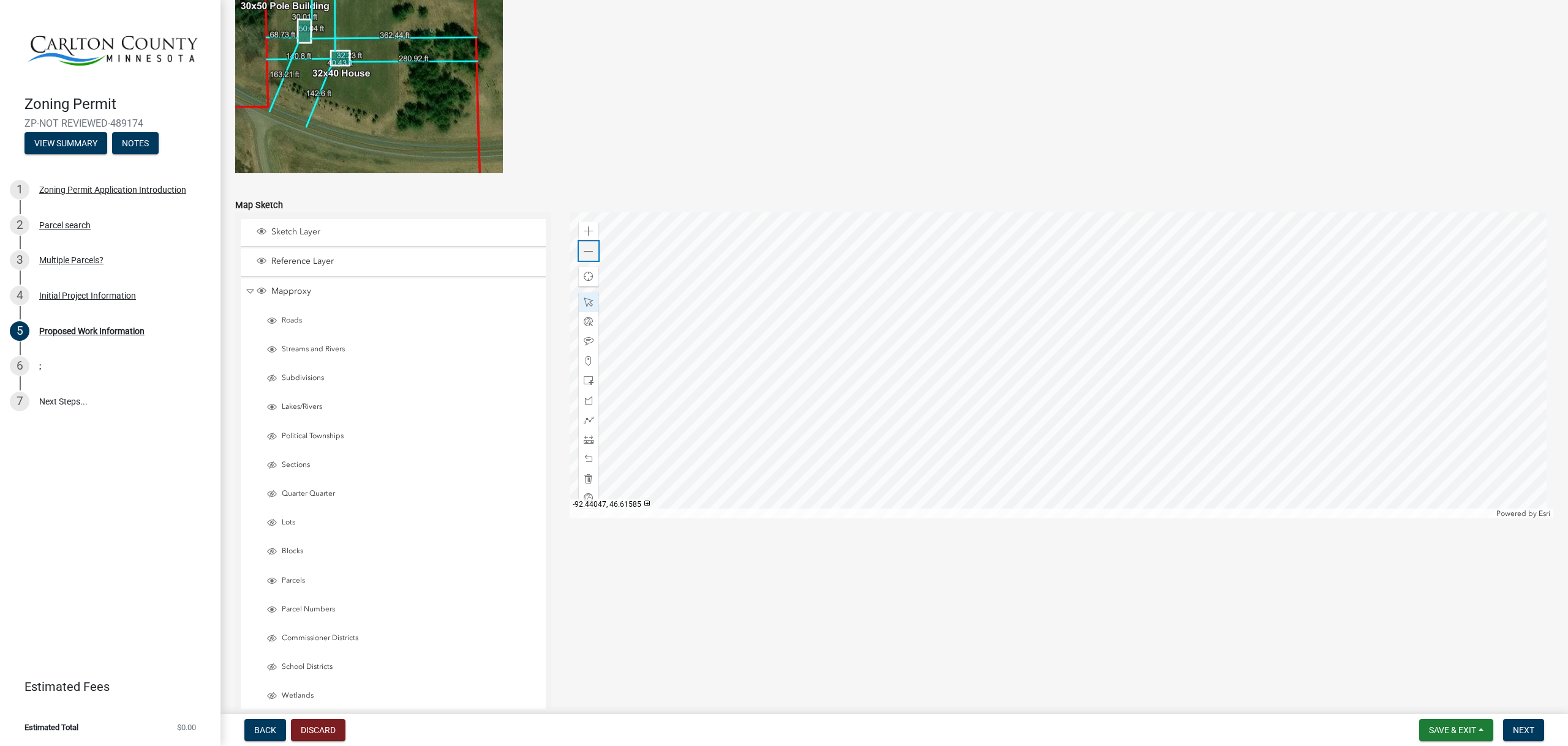
click at [586, 250] on span at bounding box center [588, 251] width 10 height 10
click at [583, 227] on span at bounding box center [588, 231] width 10 height 10
click at [1026, 238] on div at bounding box center [1062, 366] width 984 height 306
click at [1058, 378] on div at bounding box center [1062, 366] width 984 height 306
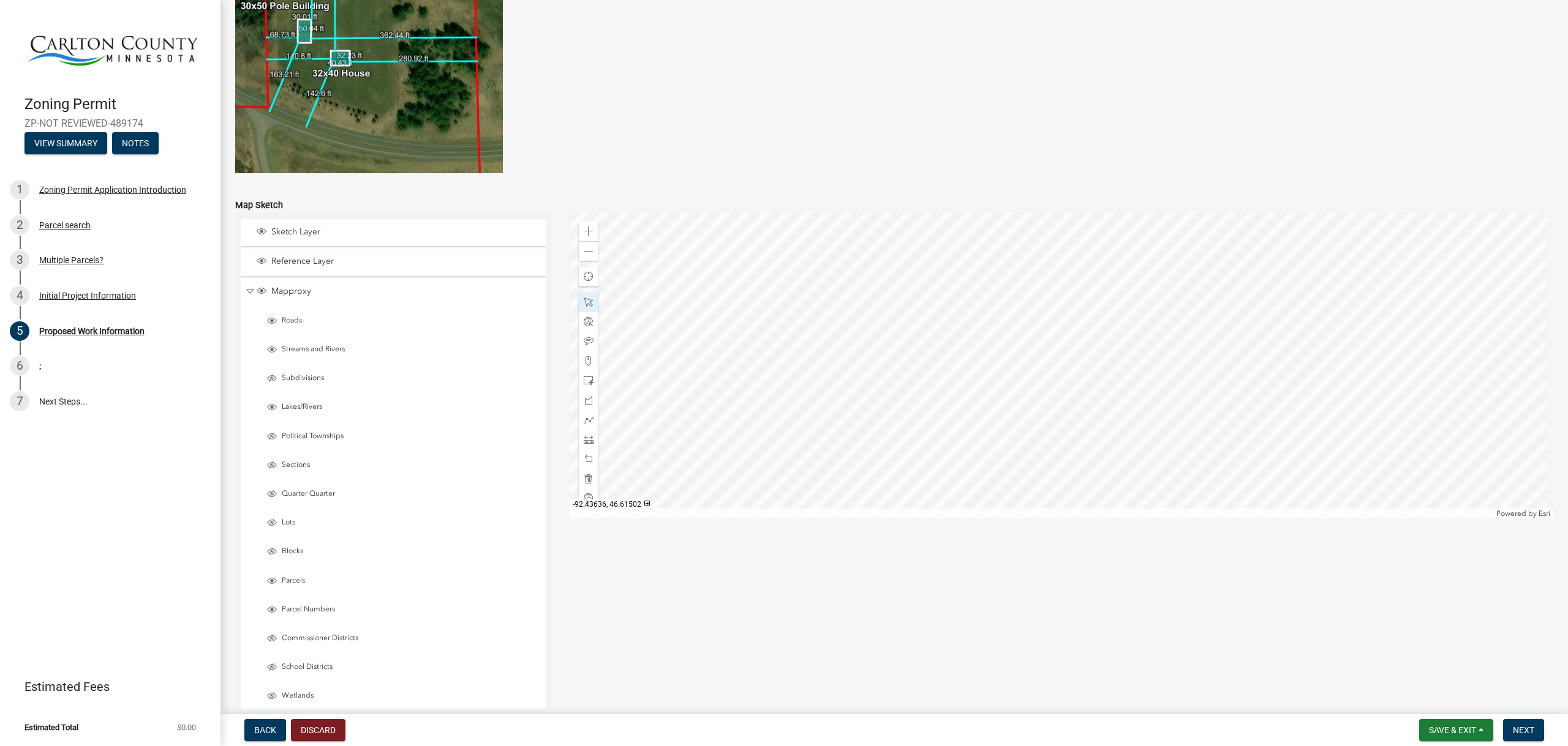
click at [900, 425] on div at bounding box center [1062, 366] width 984 height 306
click at [583, 250] on span at bounding box center [588, 251] width 10 height 10
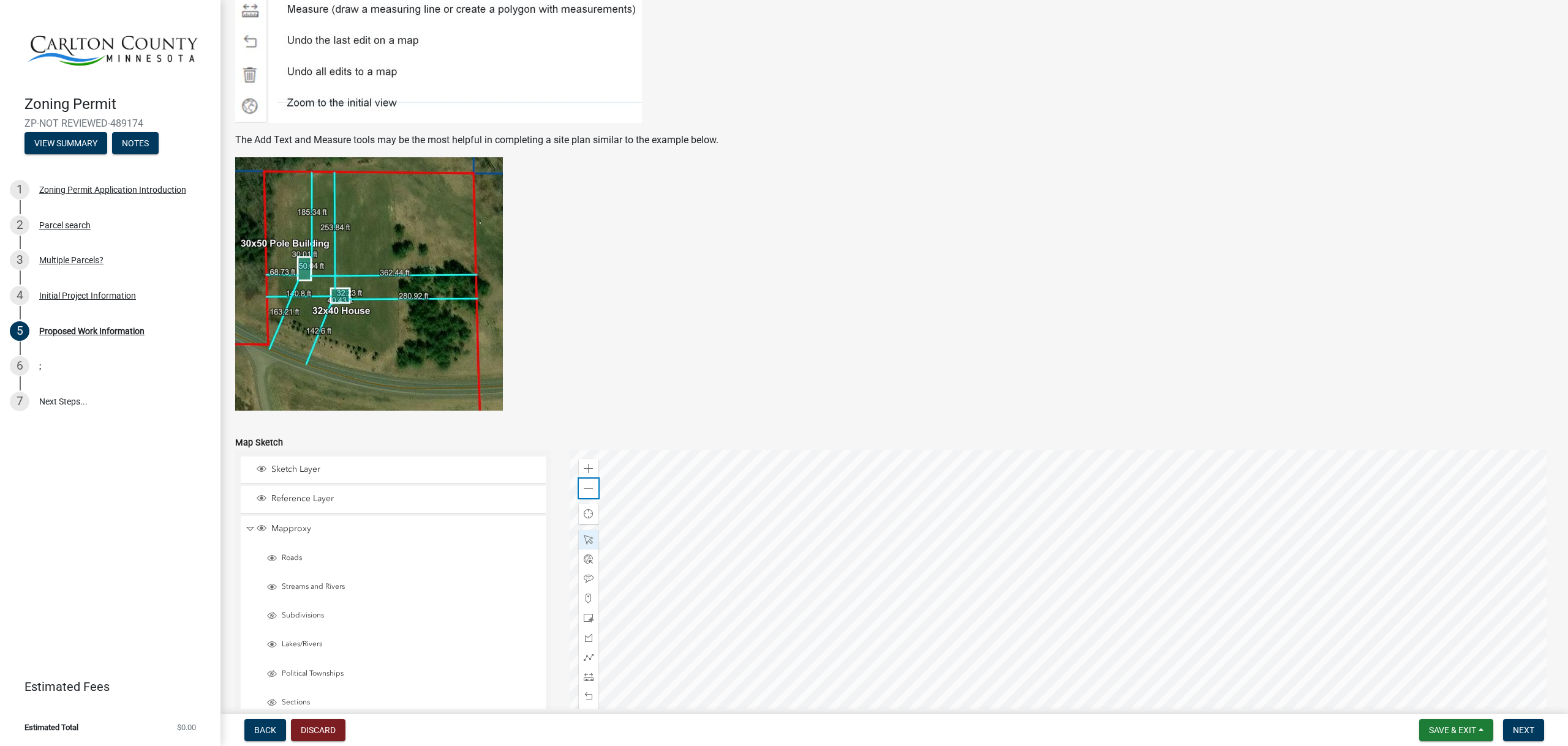
scroll to position [2270, 0]
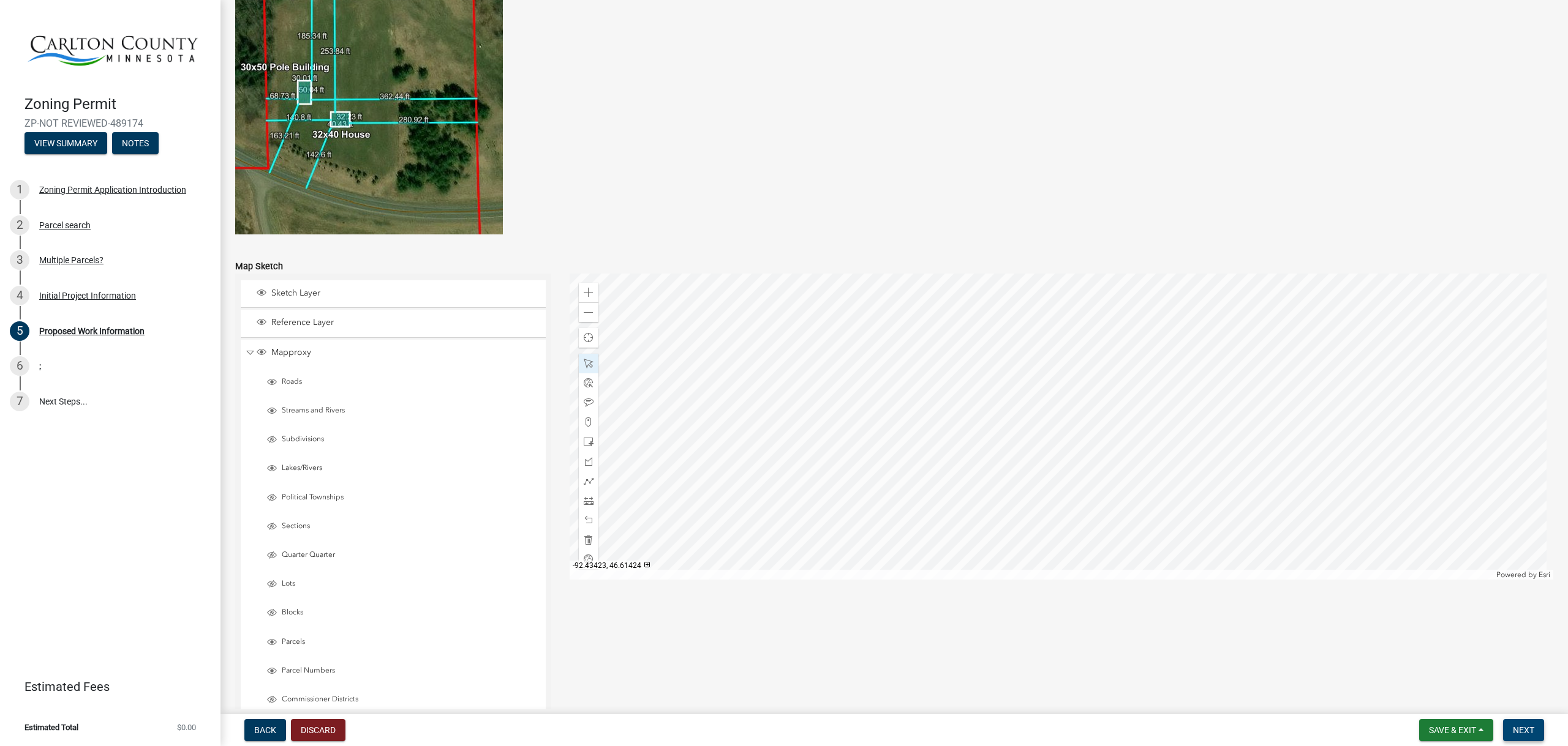
click at [1529, 733] on span "Next" at bounding box center [1523, 730] width 21 height 10
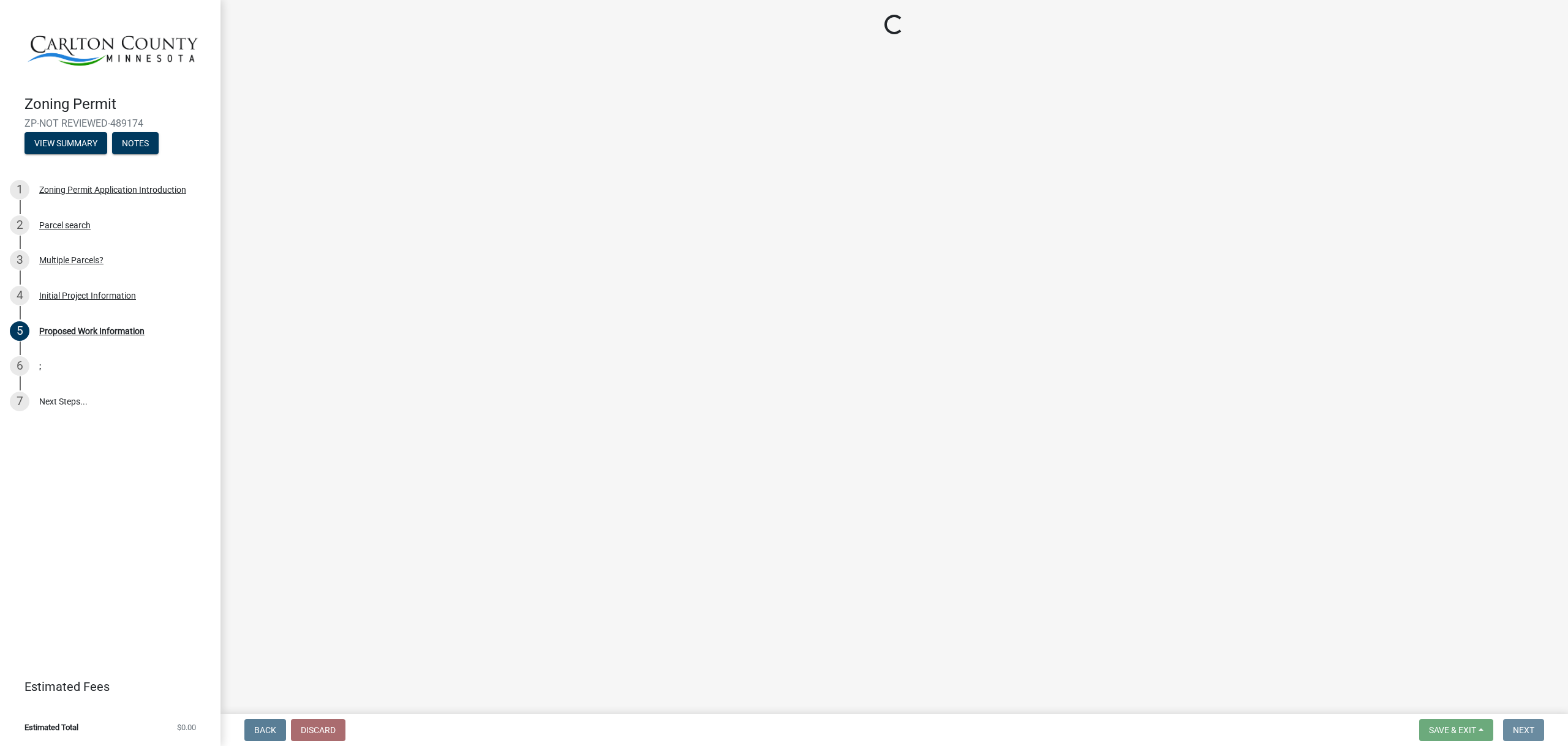
scroll to position [0, 0]
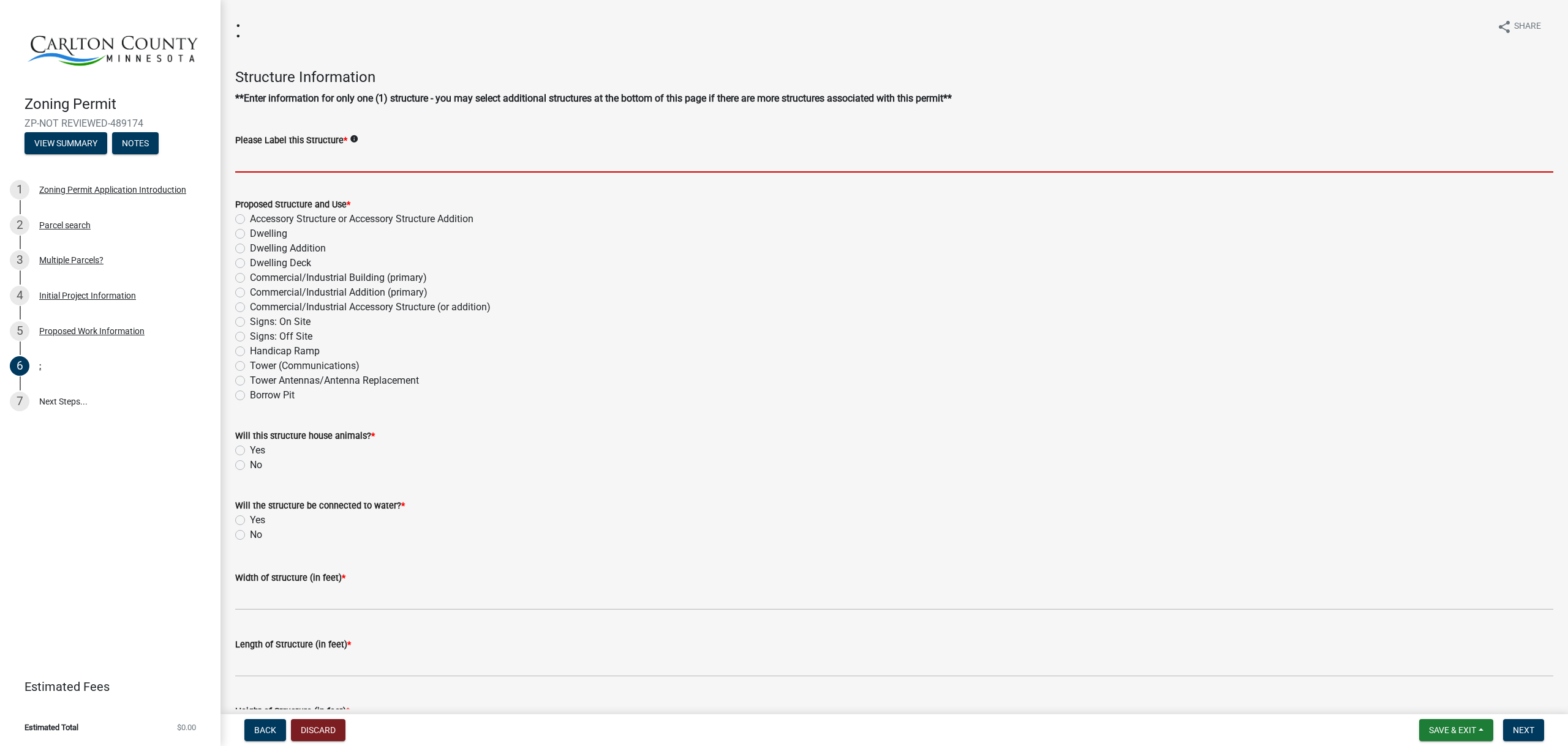
click at [318, 160] on input "Please Label this Structure *" at bounding box center [894, 160] width 1318 height 25
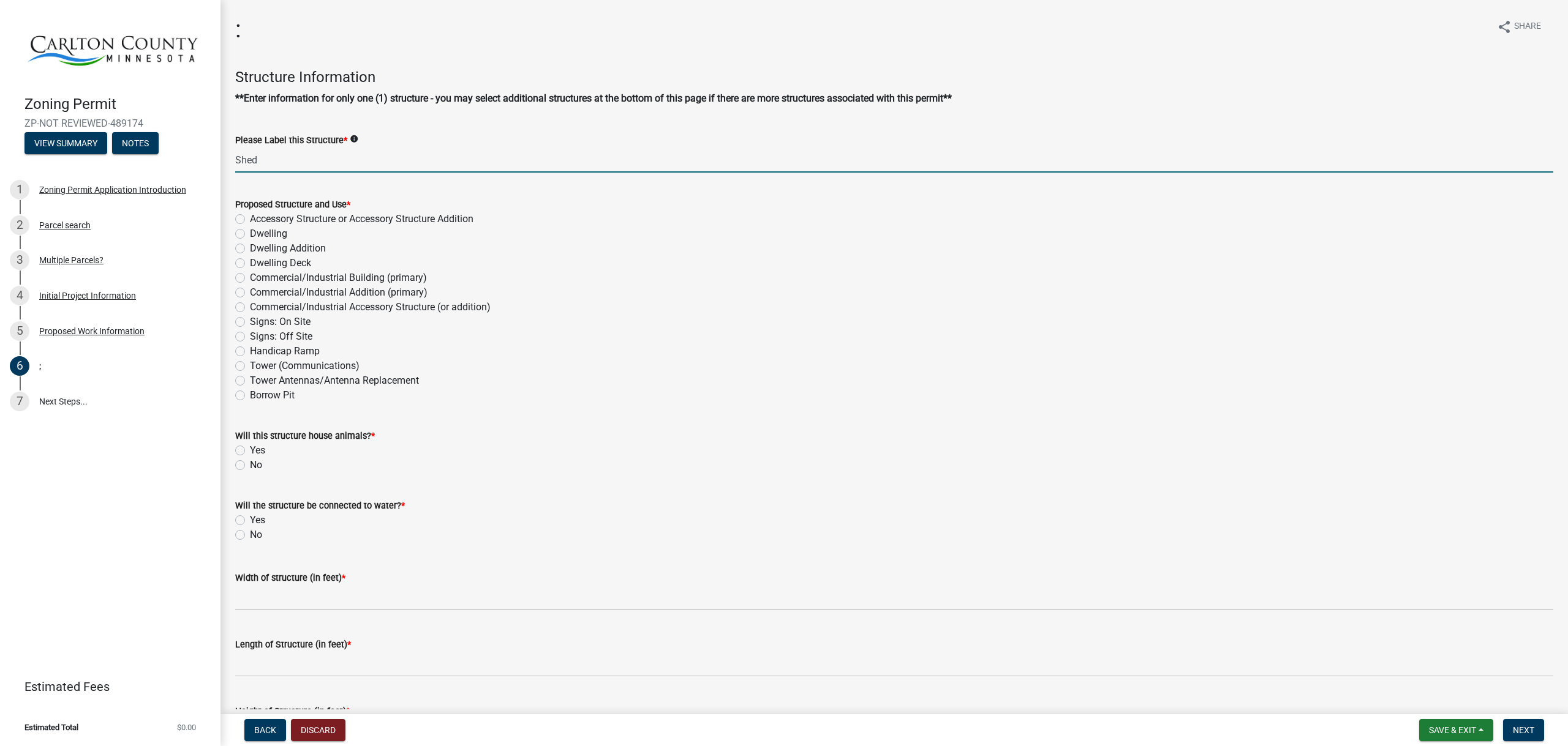
type input "Shed"
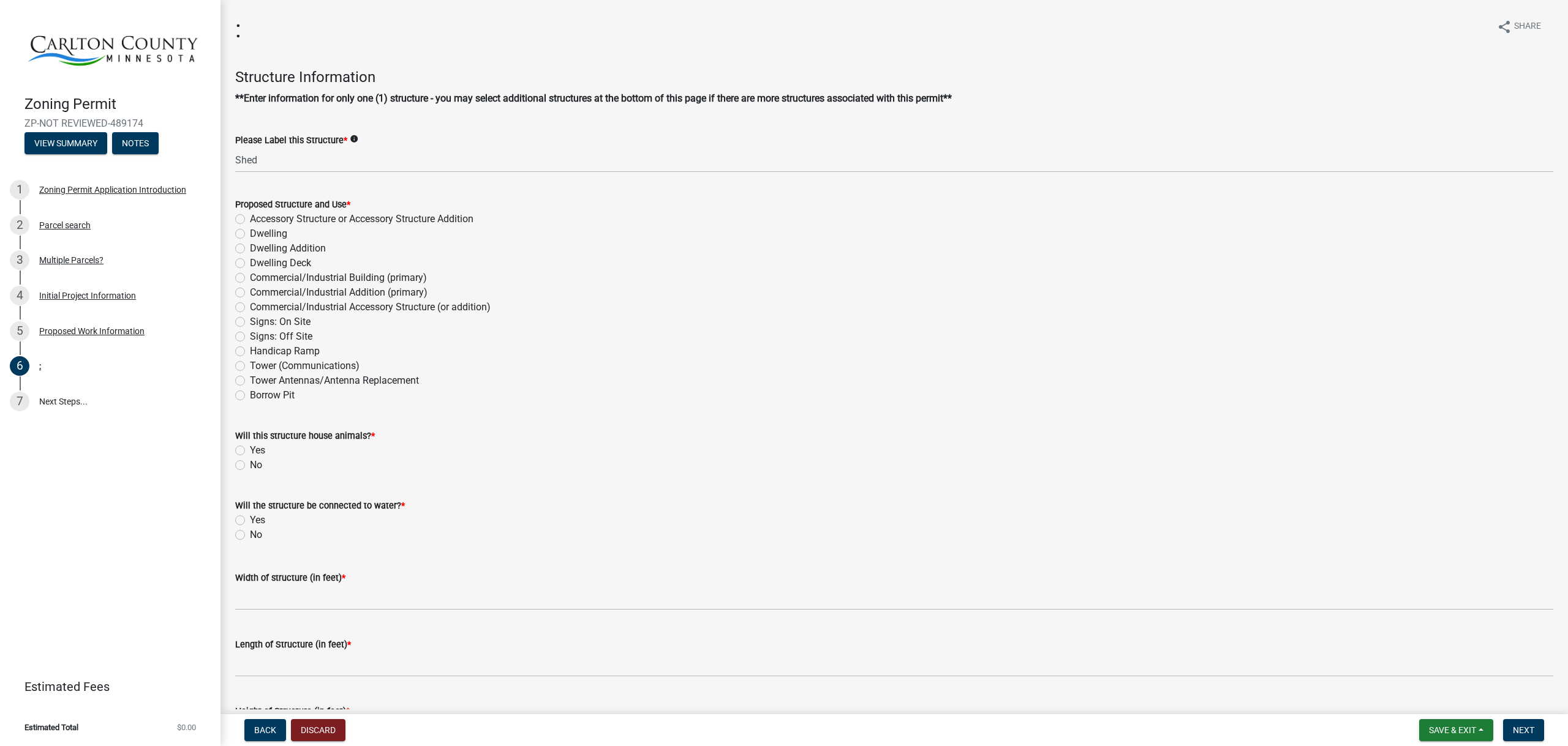
click at [250, 220] on label "Accessory Structure or Accessory Structure Addition" at bounding box center [361, 219] width 223 height 14
click at [250, 220] on input "Accessory Structure or Accessory Structure Addition" at bounding box center [254, 216] width 8 height 8
radio input "true"
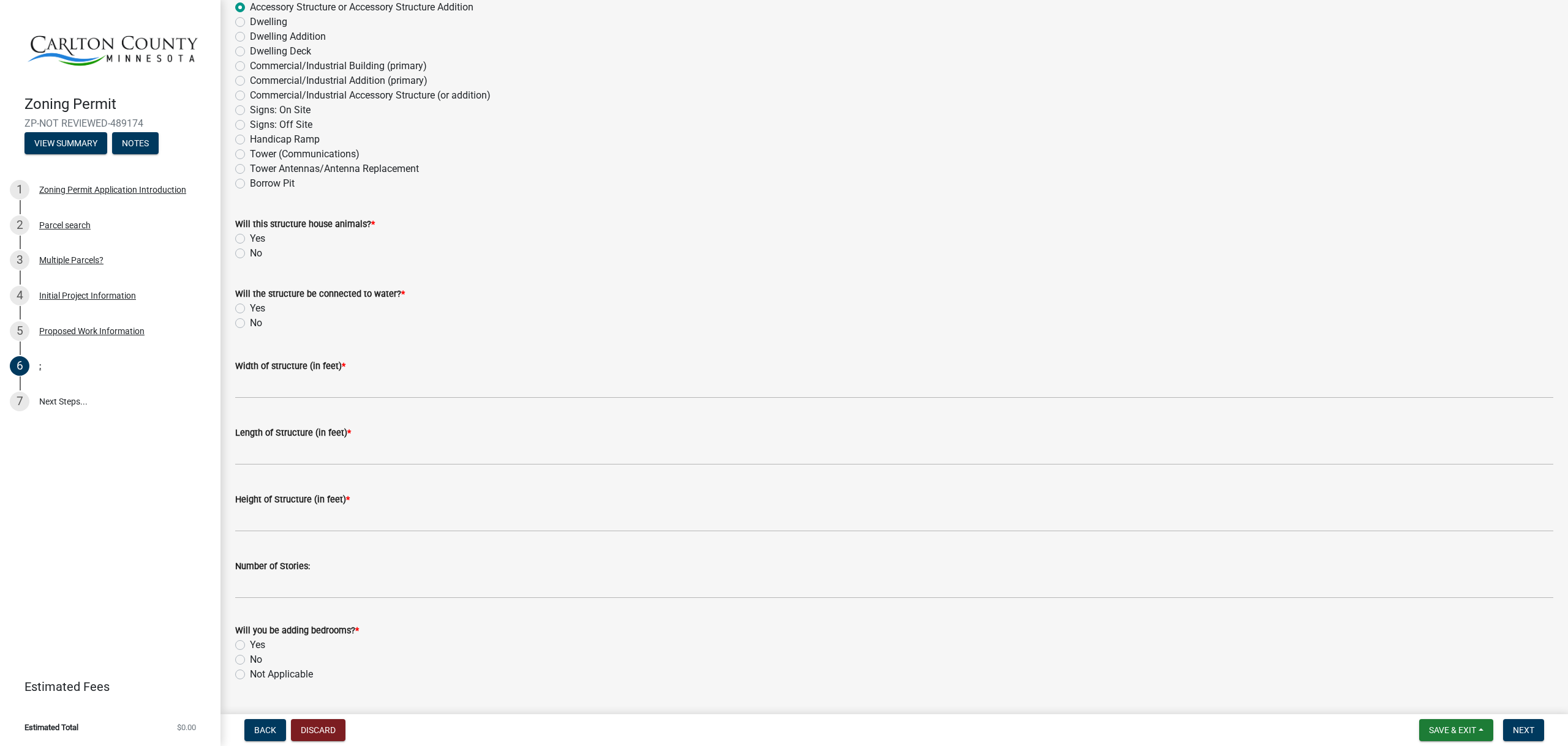
scroll to position [245, 0]
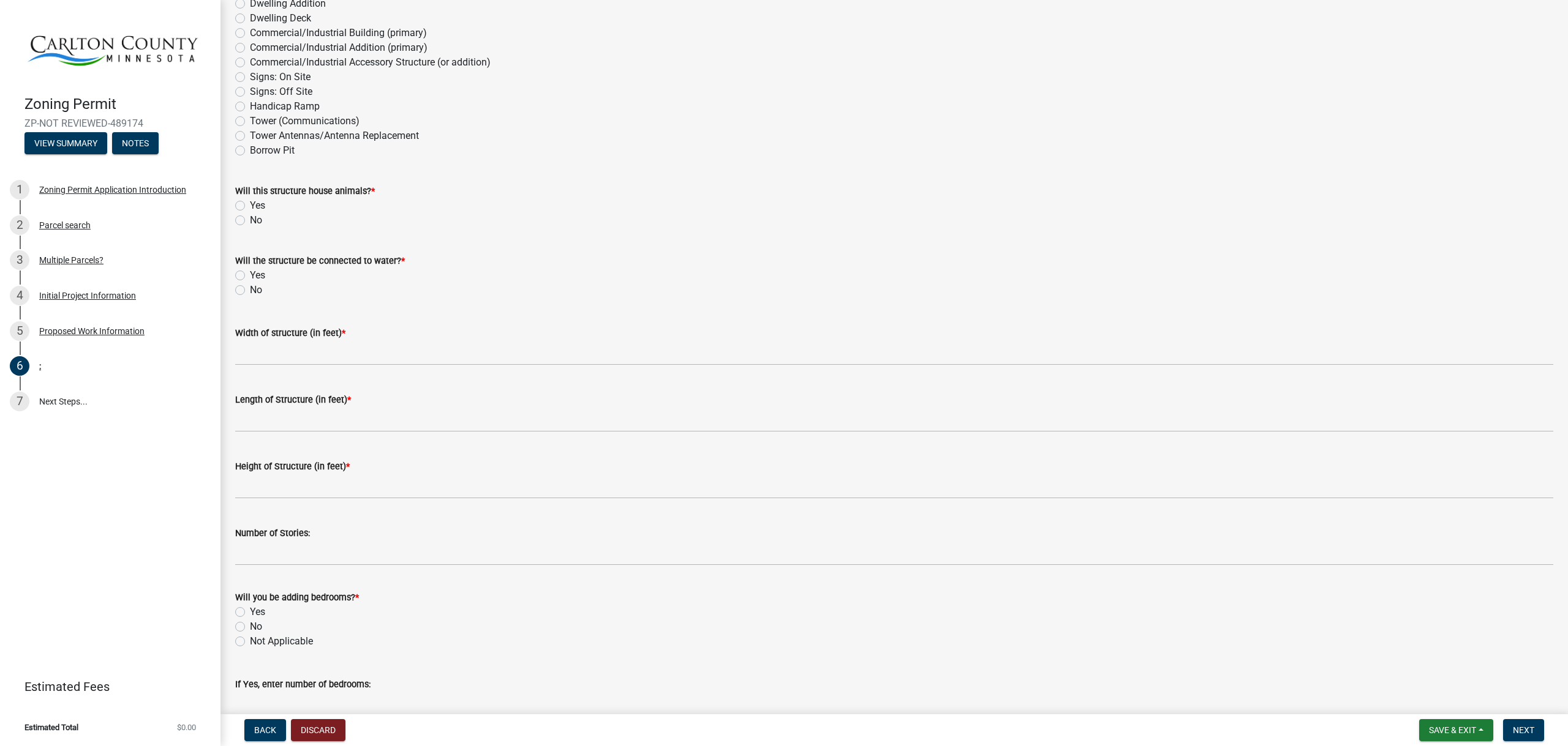
click at [250, 220] on label "No" at bounding box center [256, 220] width 12 height 14
click at [250, 220] on input "No" at bounding box center [254, 216] width 8 height 8
radio input "true"
click at [250, 293] on label "No" at bounding box center [256, 290] width 12 height 14
click at [250, 291] on input "No" at bounding box center [254, 287] width 8 height 8
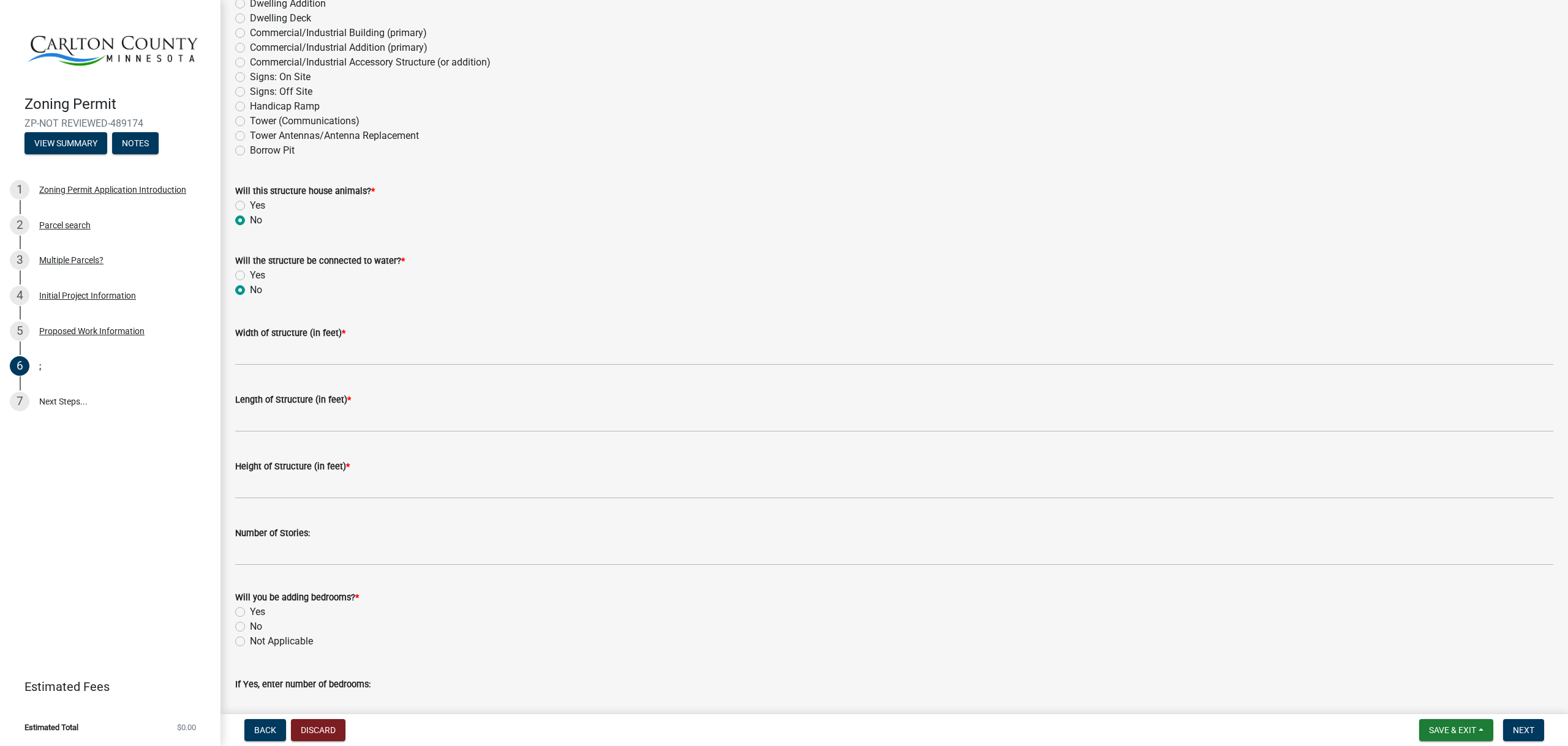
radio input "true"
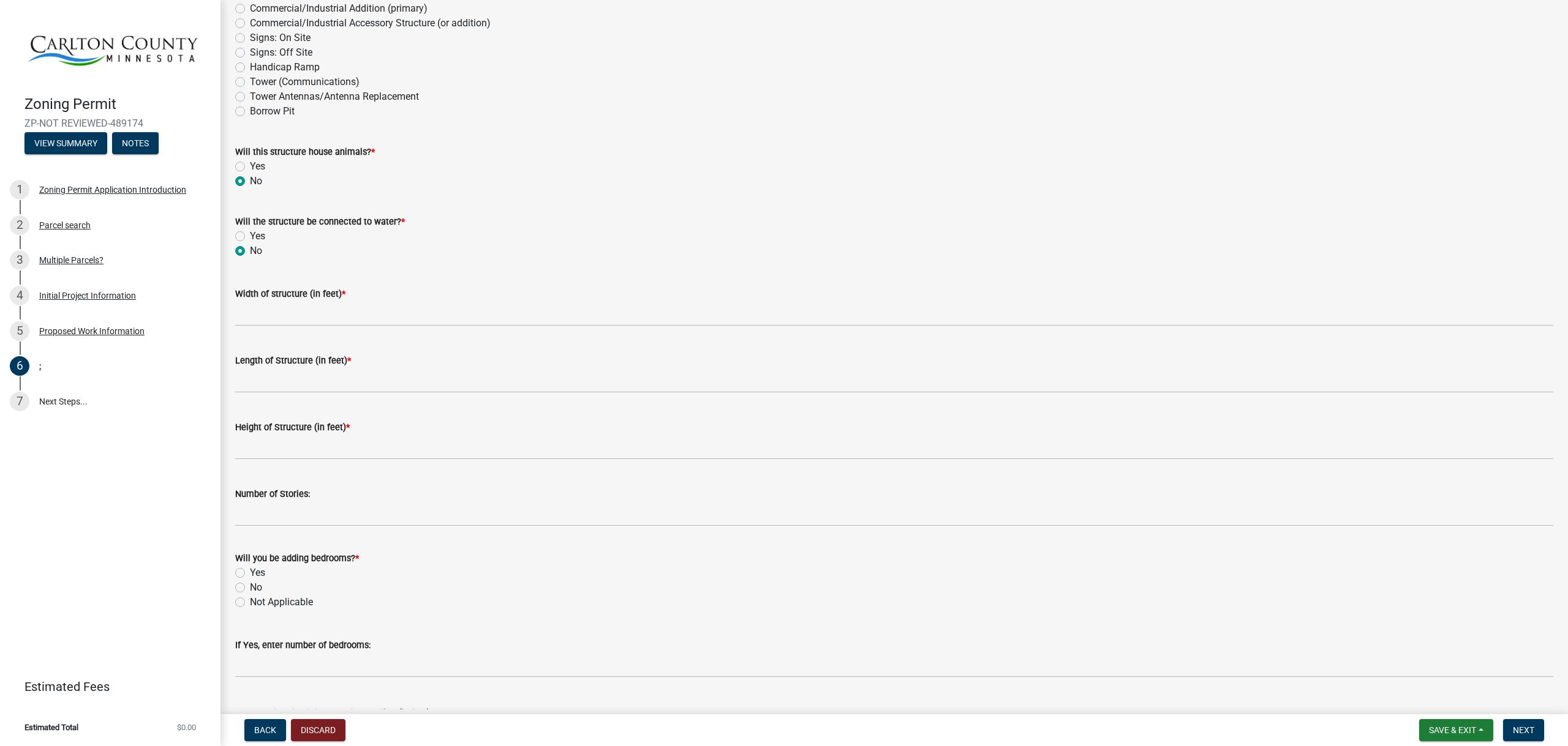
scroll to position [306, 0]
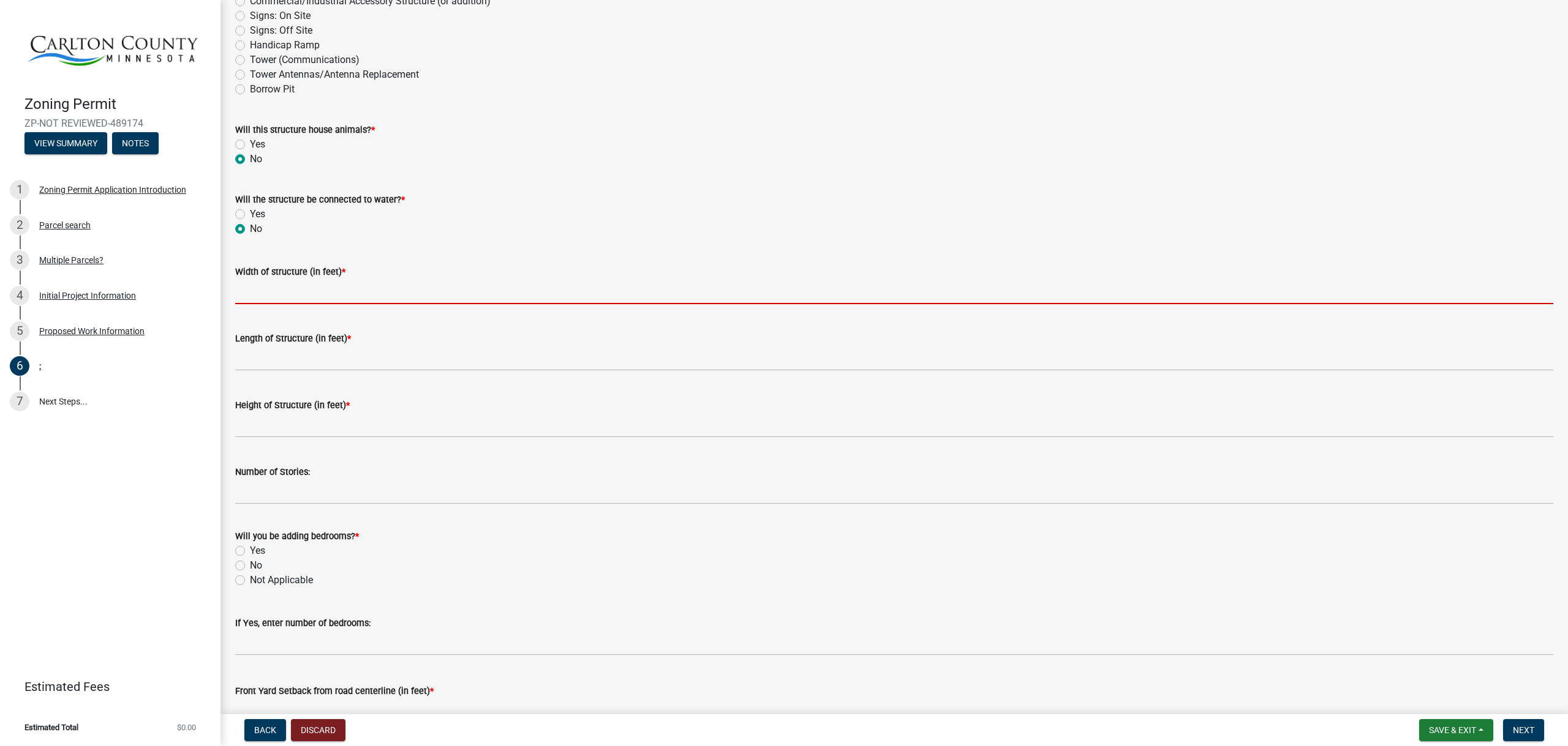
click at [352, 294] on input "Width of structure (in feet) *" at bounding box center [894, 291] width 1318 height 25
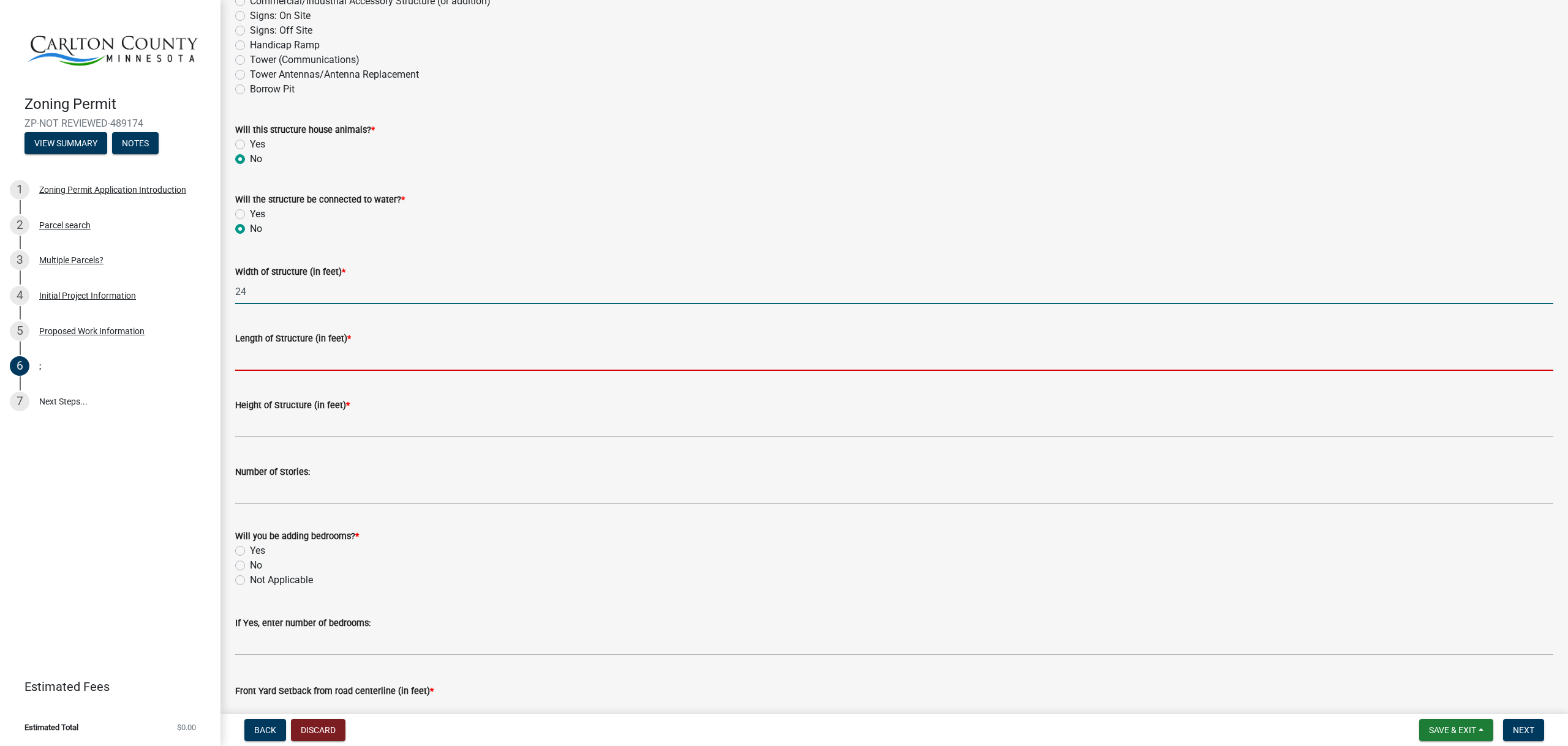
click at [268, 290] on input "24" at bounding box center [894, 291] width 1318 height 25
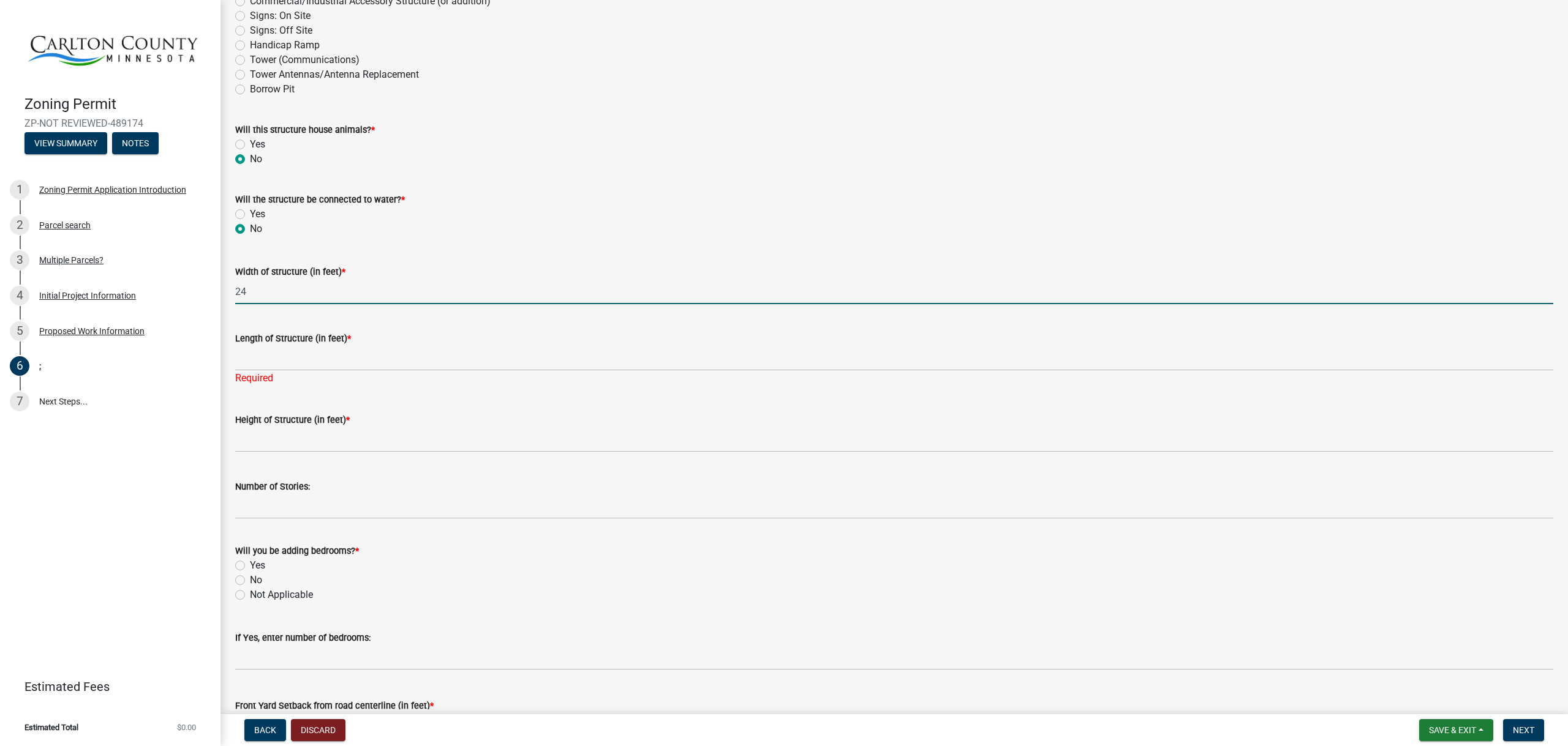
type input "2"
type input "14"
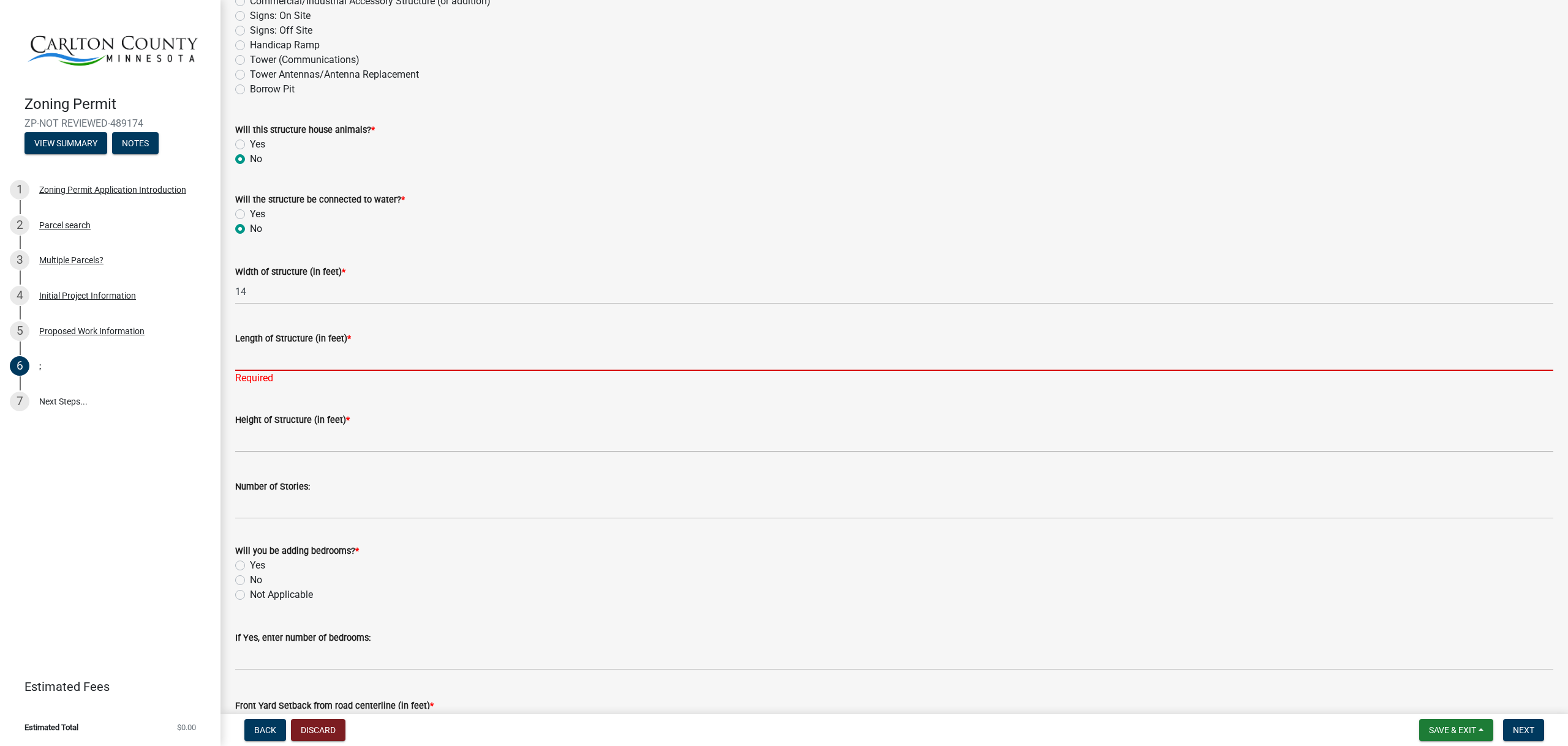
click at [257, 364] on input "Length of Structure (in feet) *" at bounding box center [894, 358] width 1318 height 25
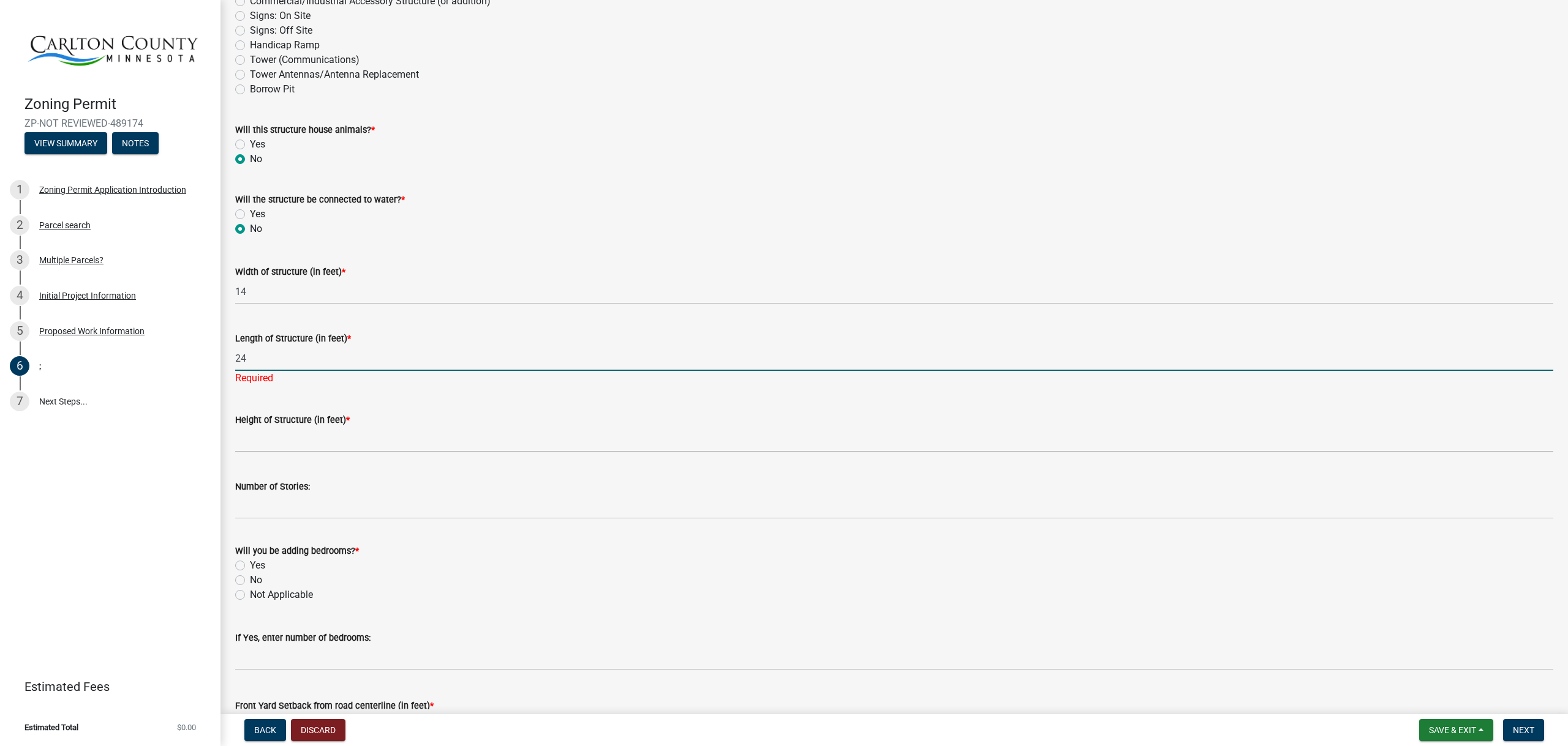
type input "24"
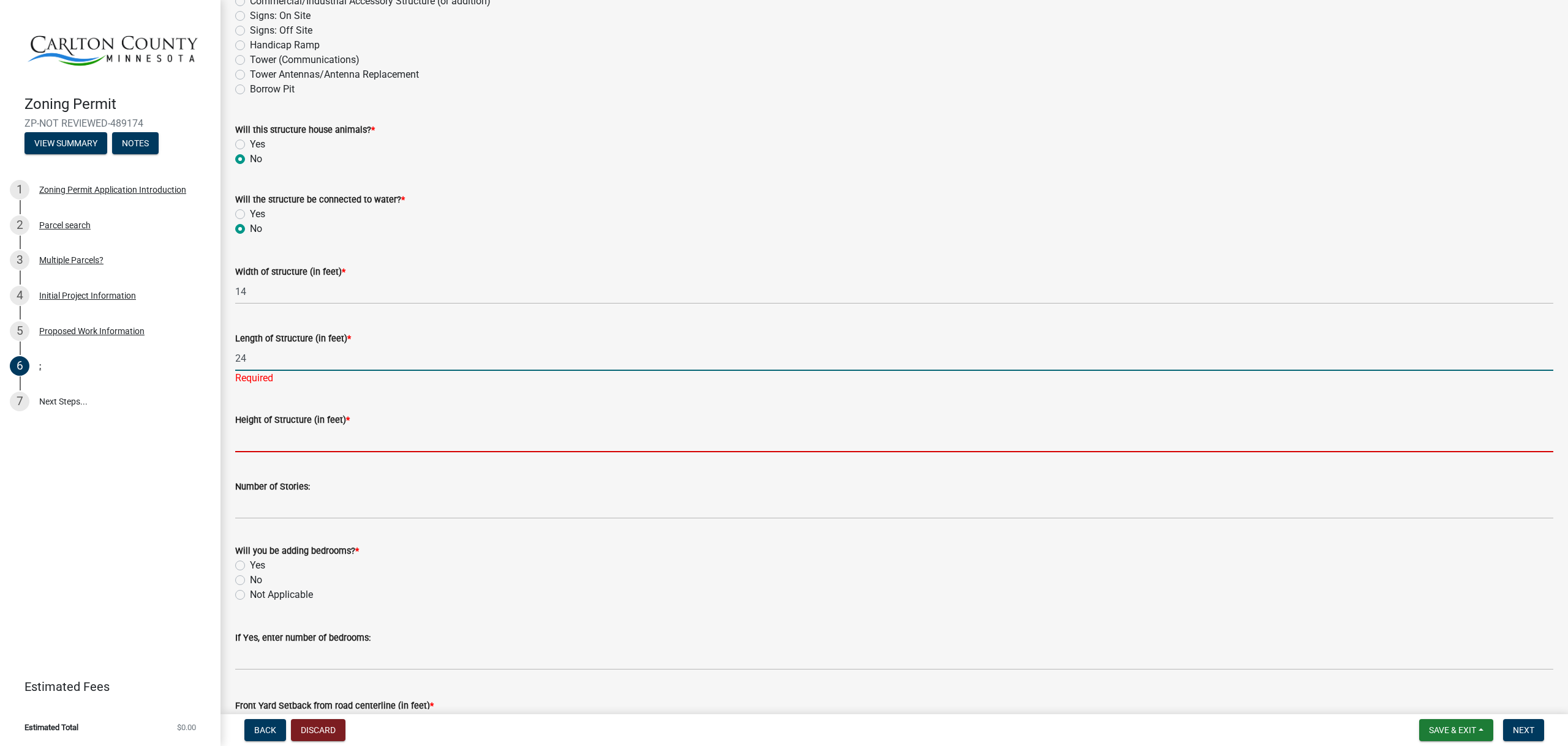
click at [399, 437] on wm-data-entity-input "Height of Structure (in feet) *" at bounding box center [894, 428] width 1318 height 66
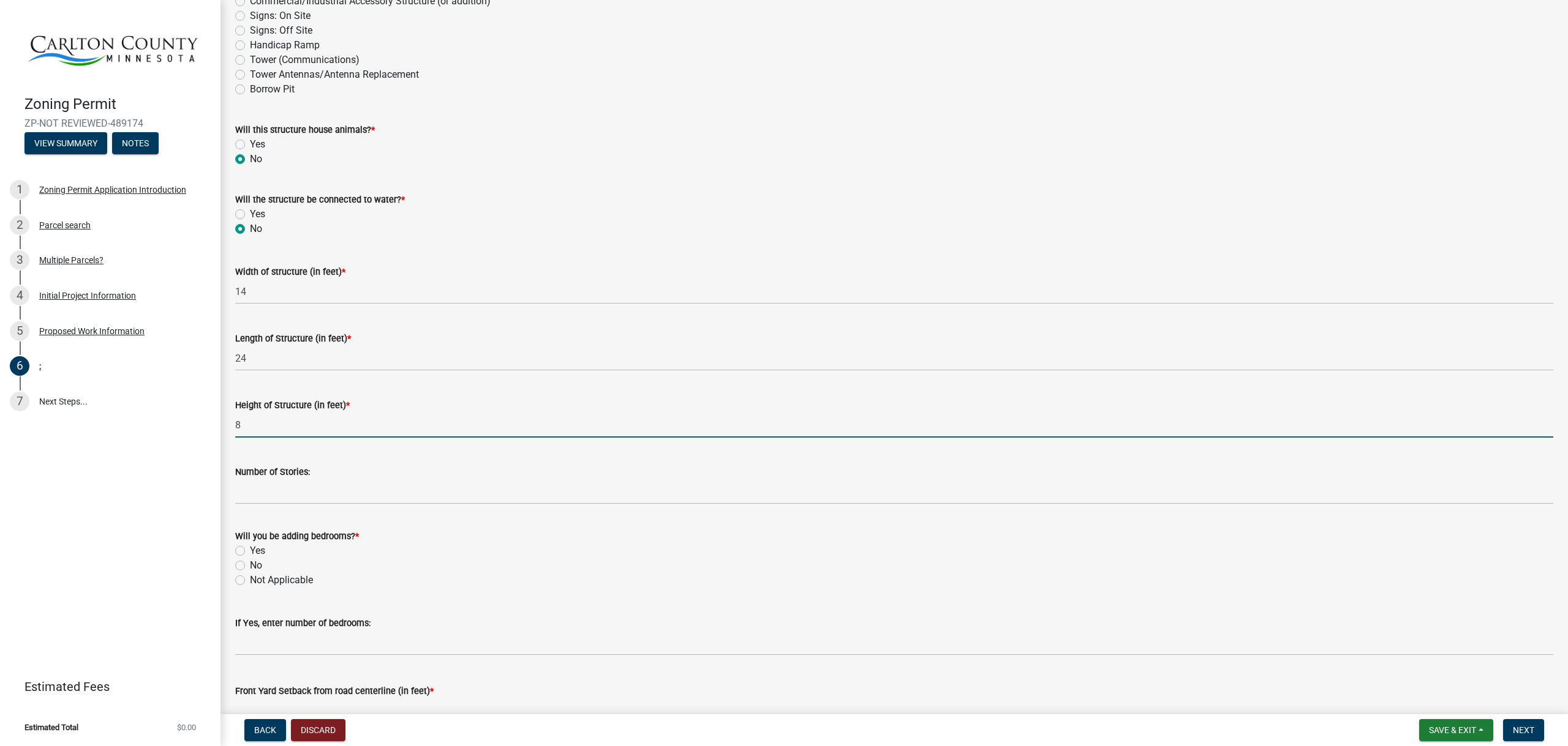
type input "8"
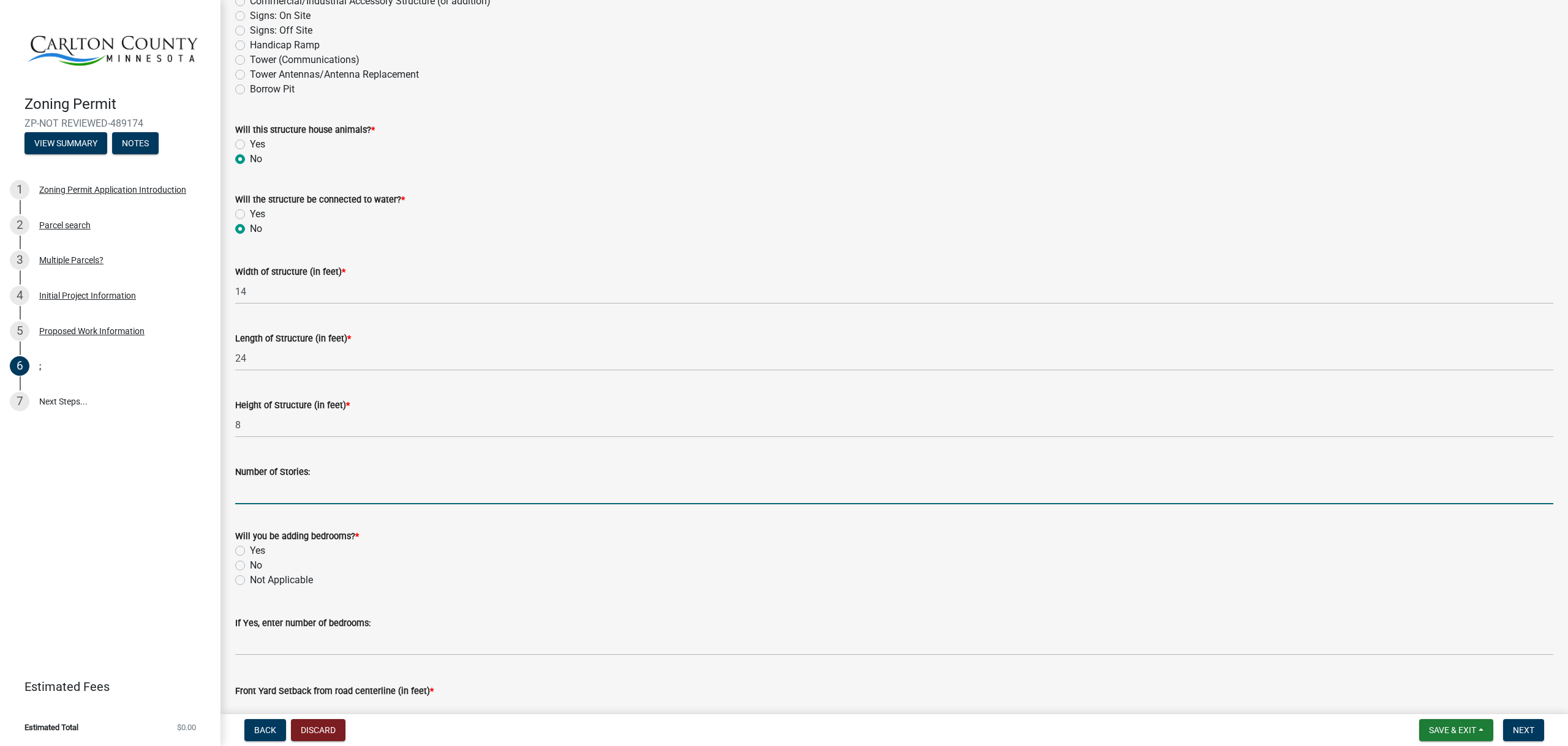
click at [373, 493] on input "Number of Stories:" at bounding box center [894, 491] width 1318 height 25
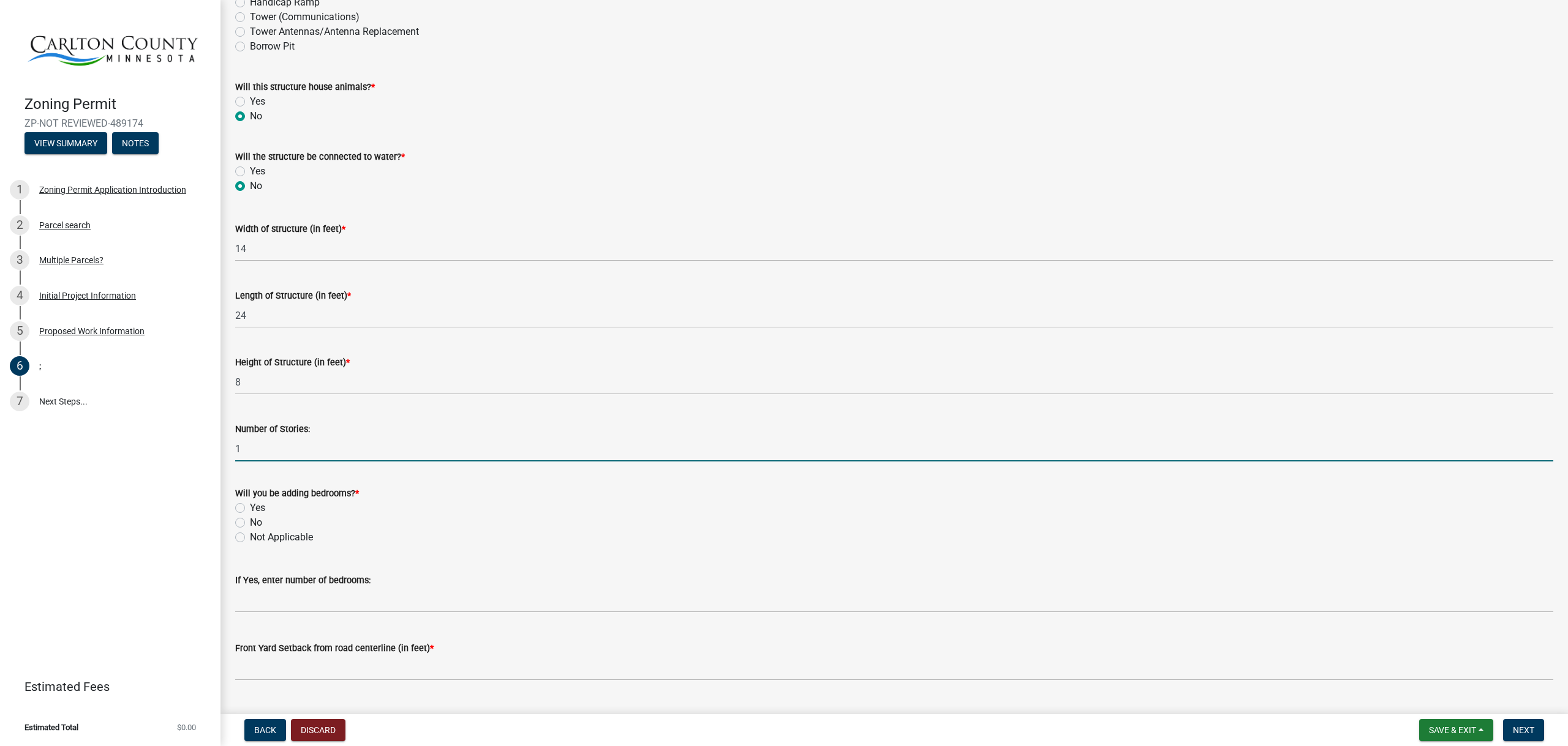
scroll to position [367, 0]
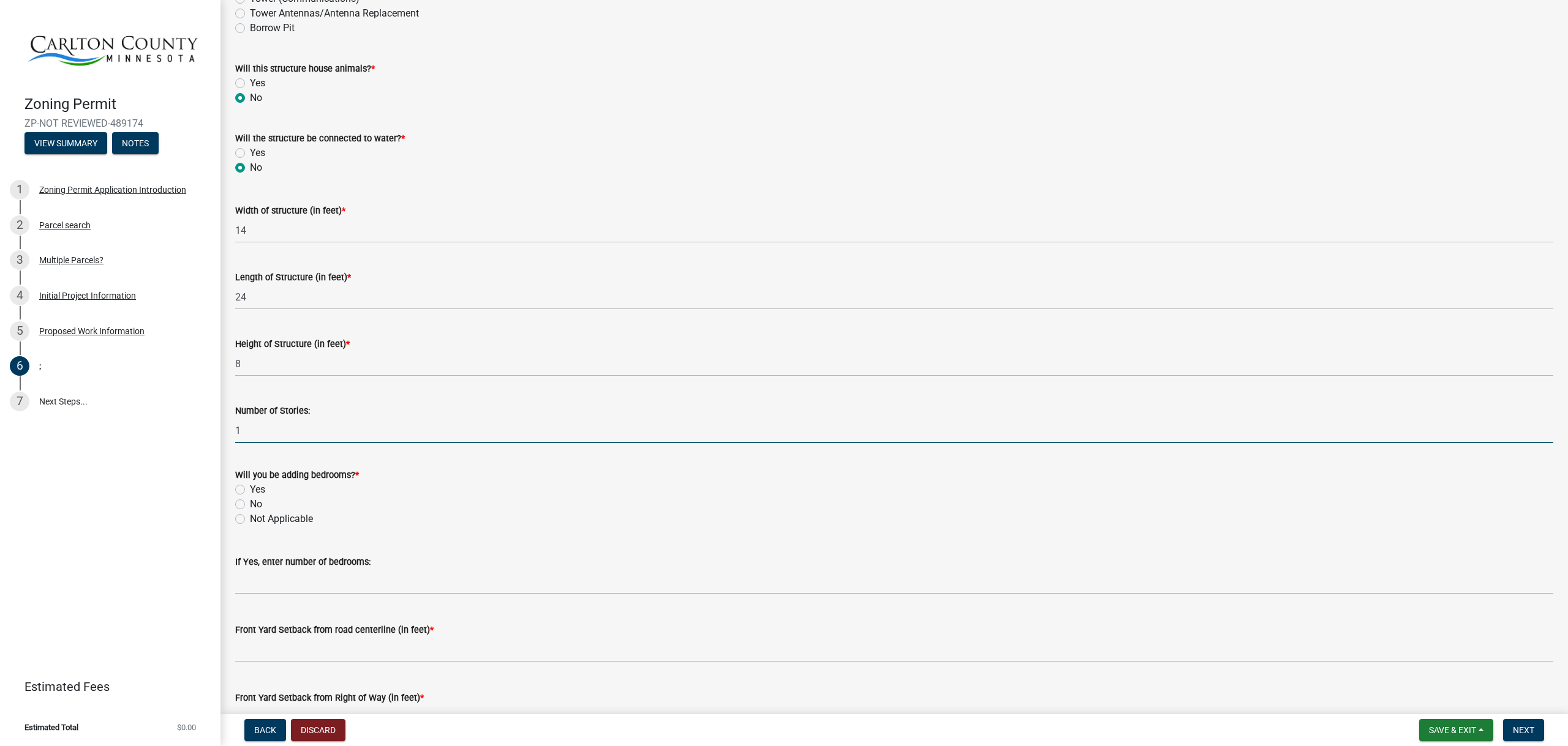
type input "1"
click at [234, 502] on div "Will you be adding bedrooms? * Yes No Not Applicable" at bounding box center [893, 490] width 1336 height 73
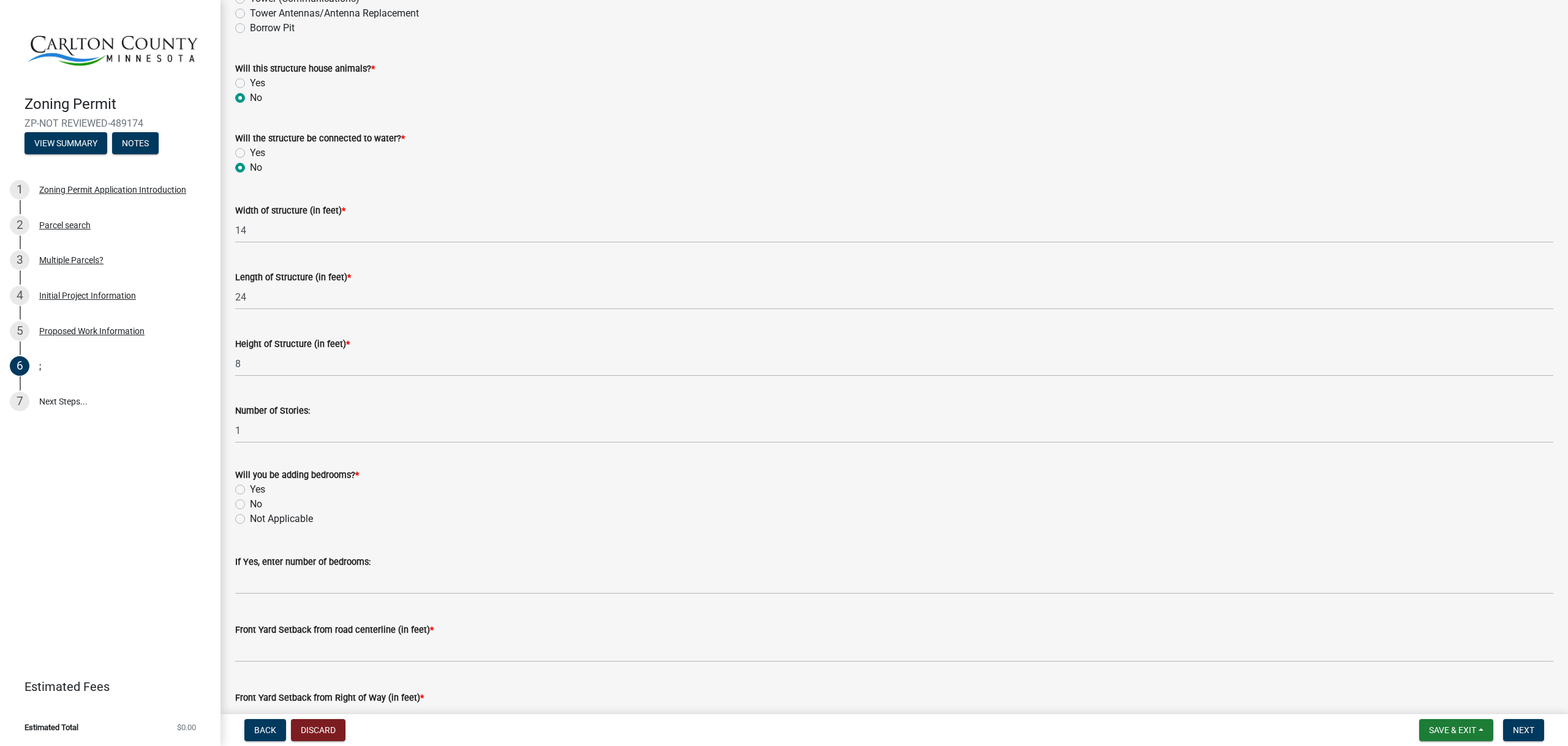
click at [250, 502] on label "No" at bounding box center [256, 504] width 12 height 14
click at [250, 502] on input "No" at bounding box center [254, 501] width 8 height 8
radio input "true"
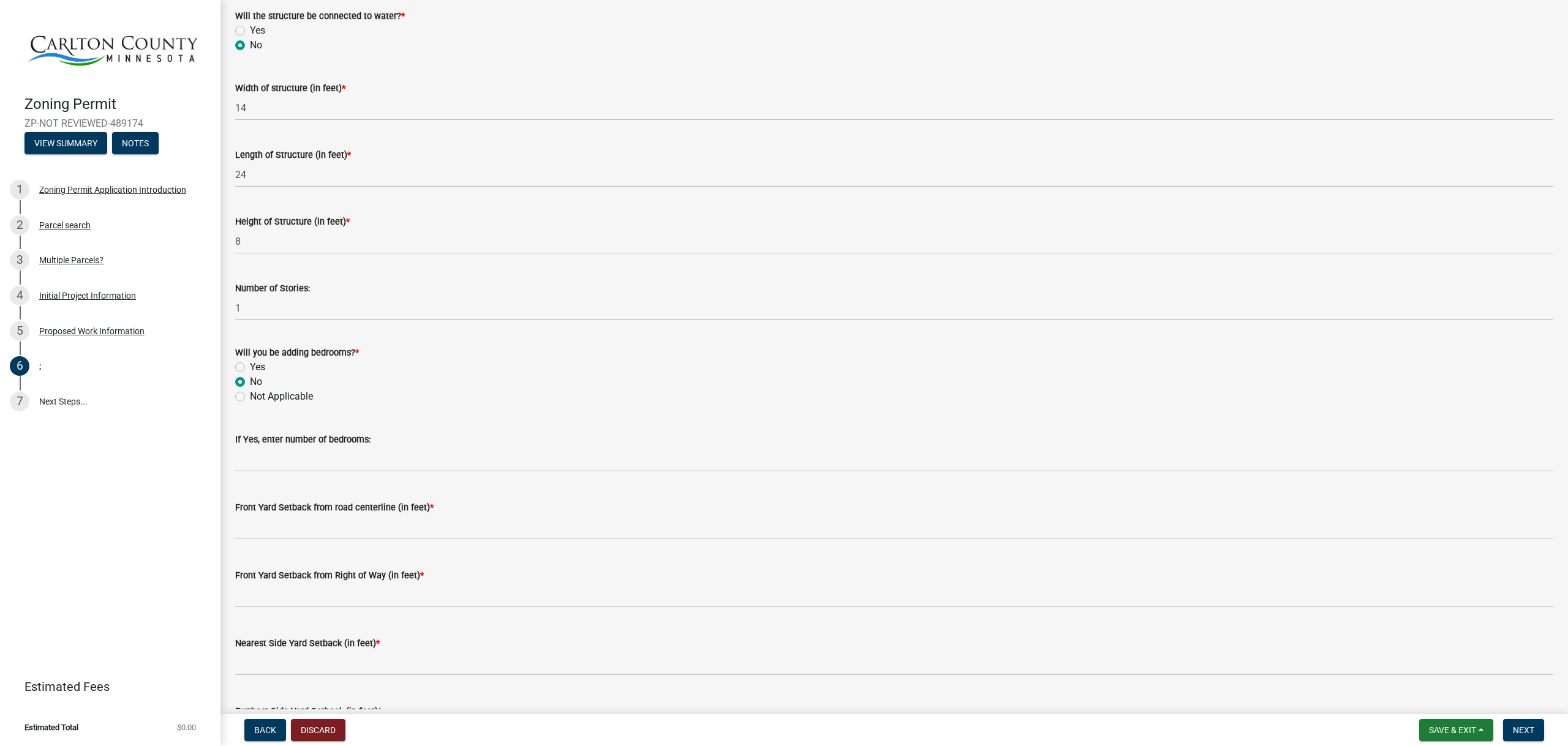
scroll to position [551, 0]
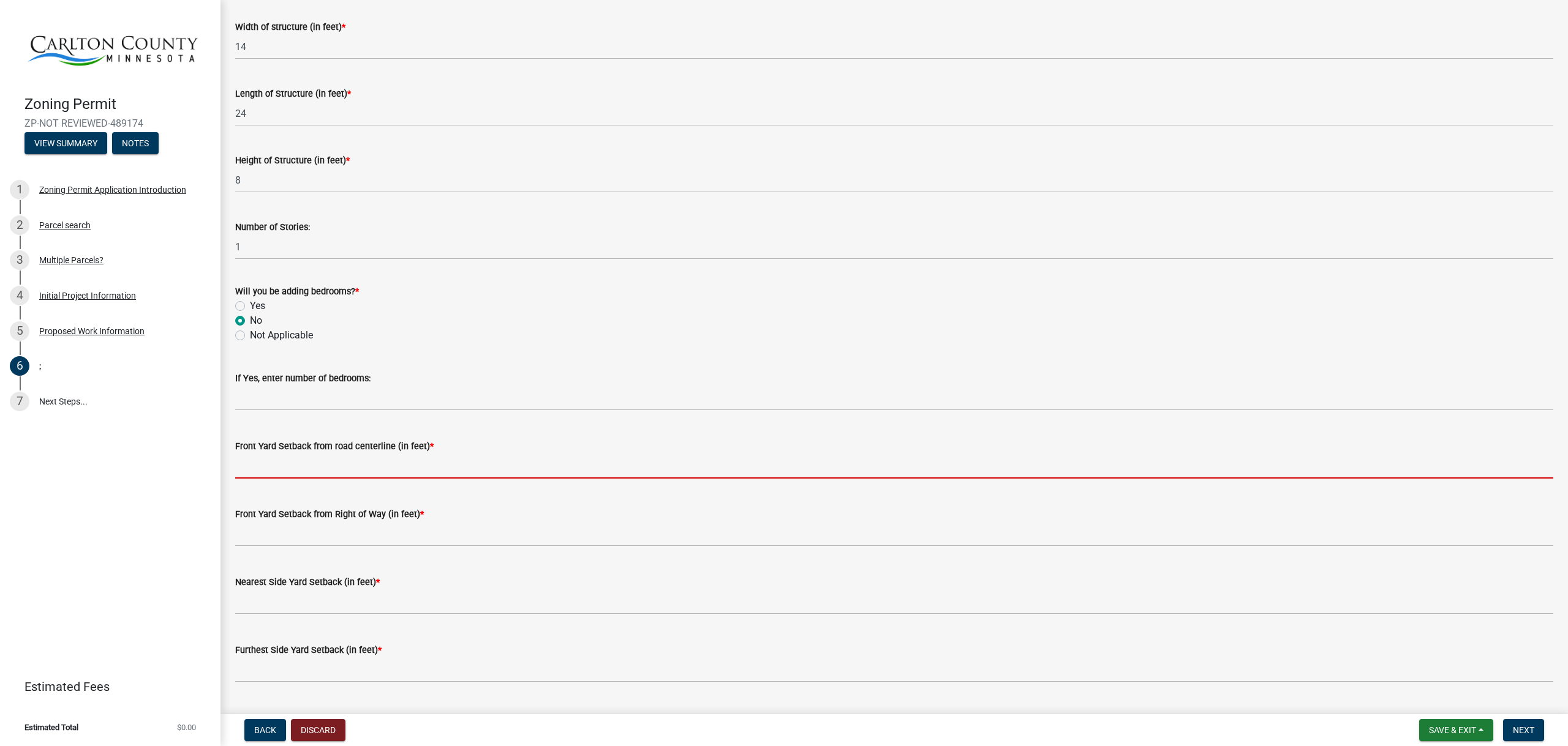
click at [352, 471] on input "text" at bounding box center [894, 465] width 1318 height 25
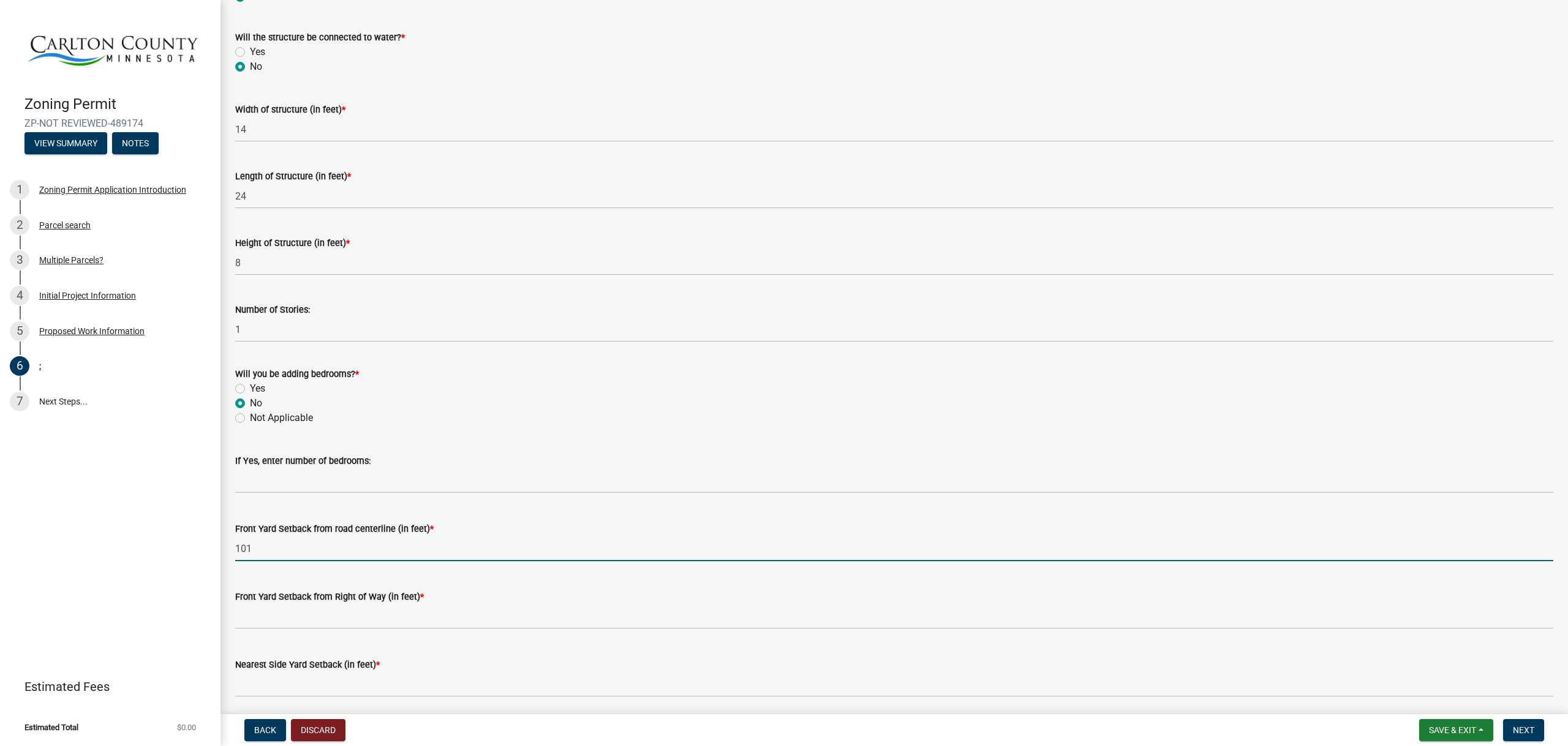
scroll to position [796, 0]
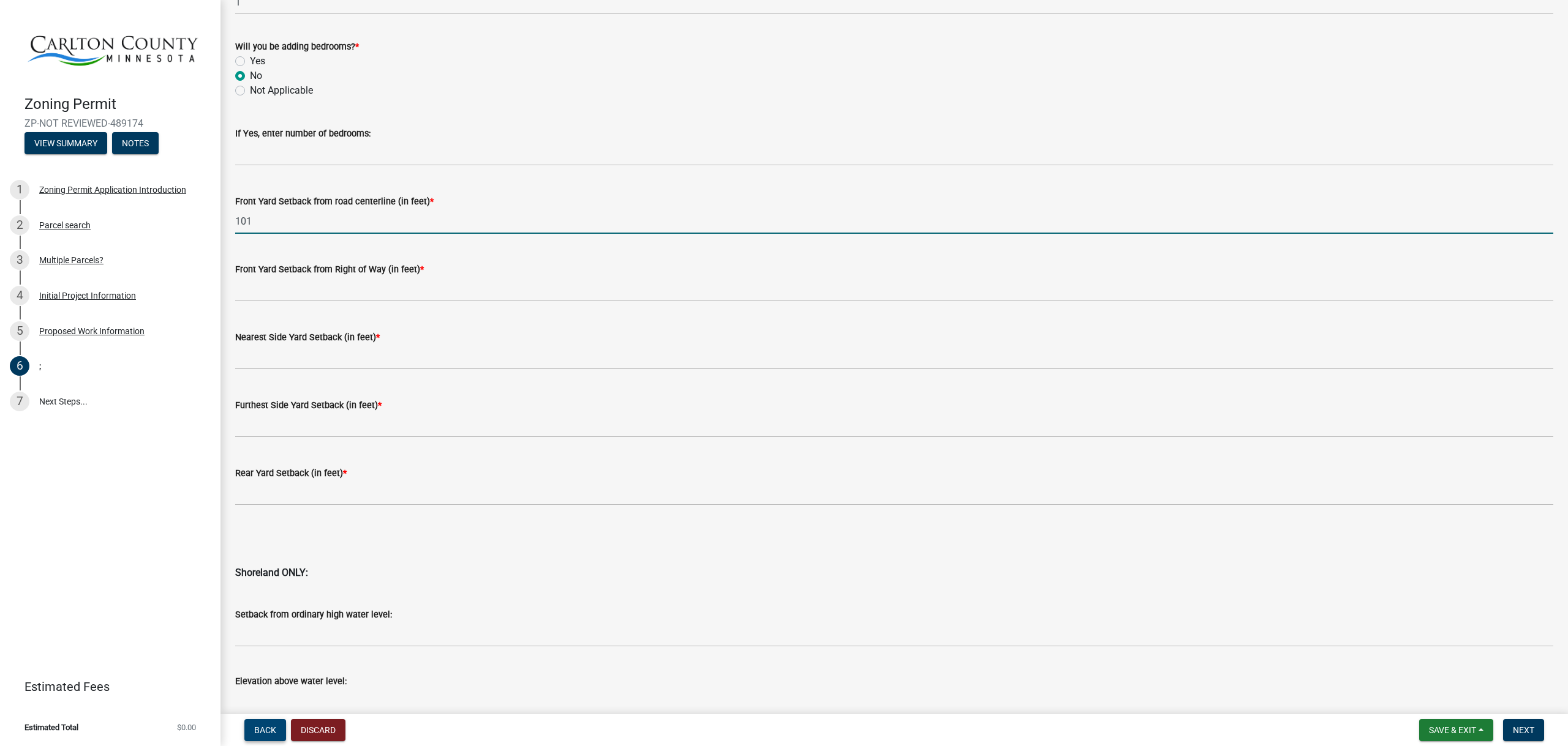
type input "101"
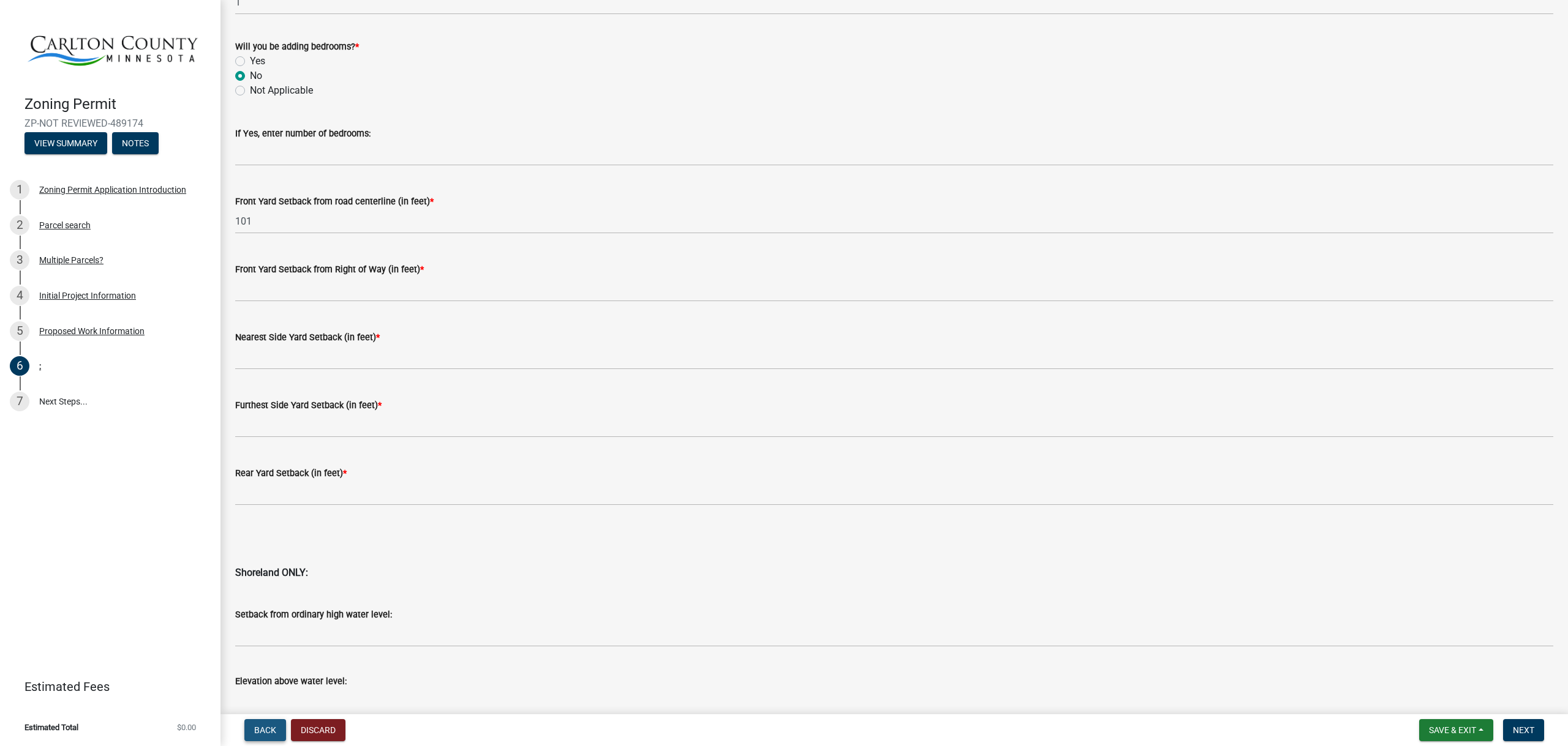
click at [263, 728] on span "Back" at bounding box center [265, 730] width 22 height 10
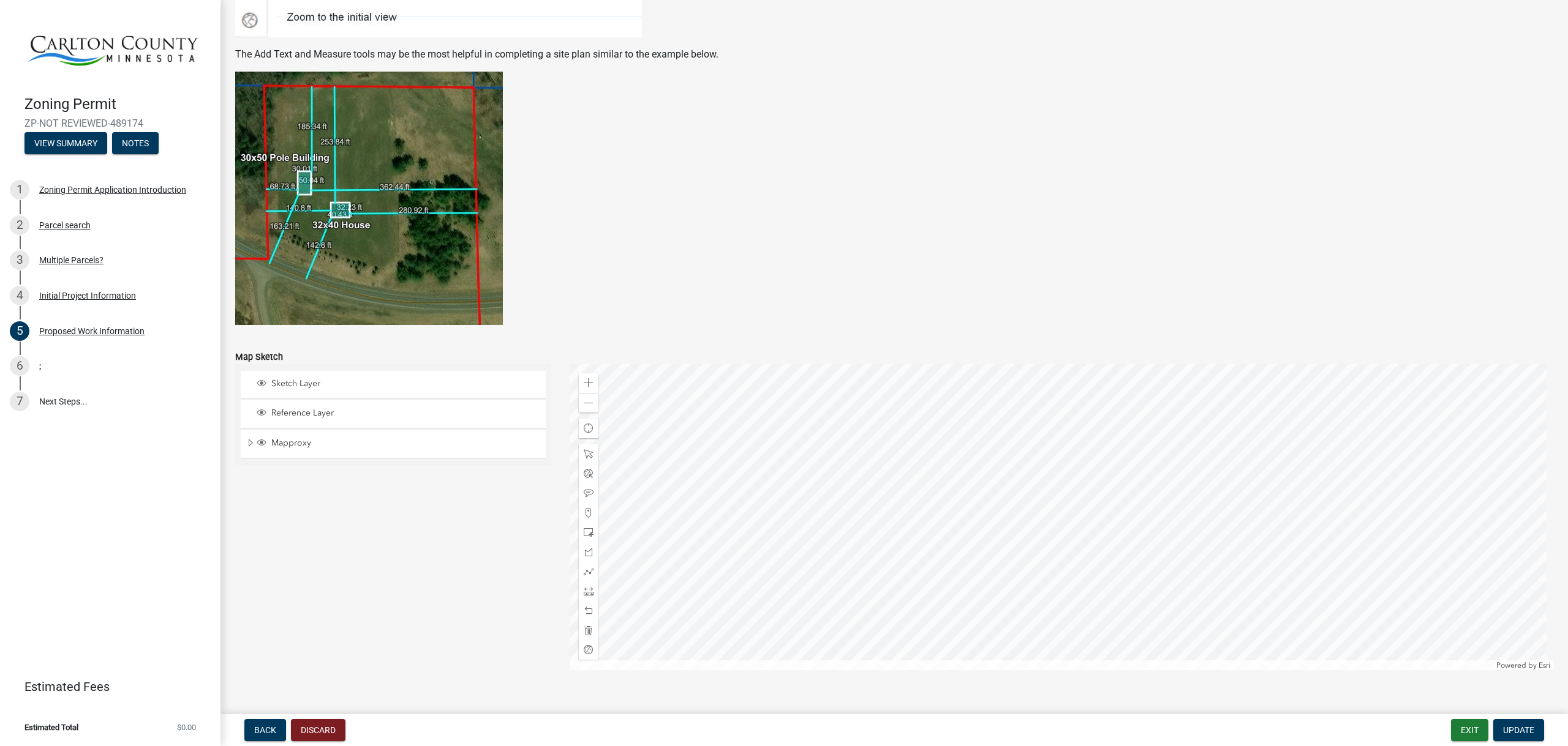
scroll to position [2199, 0]
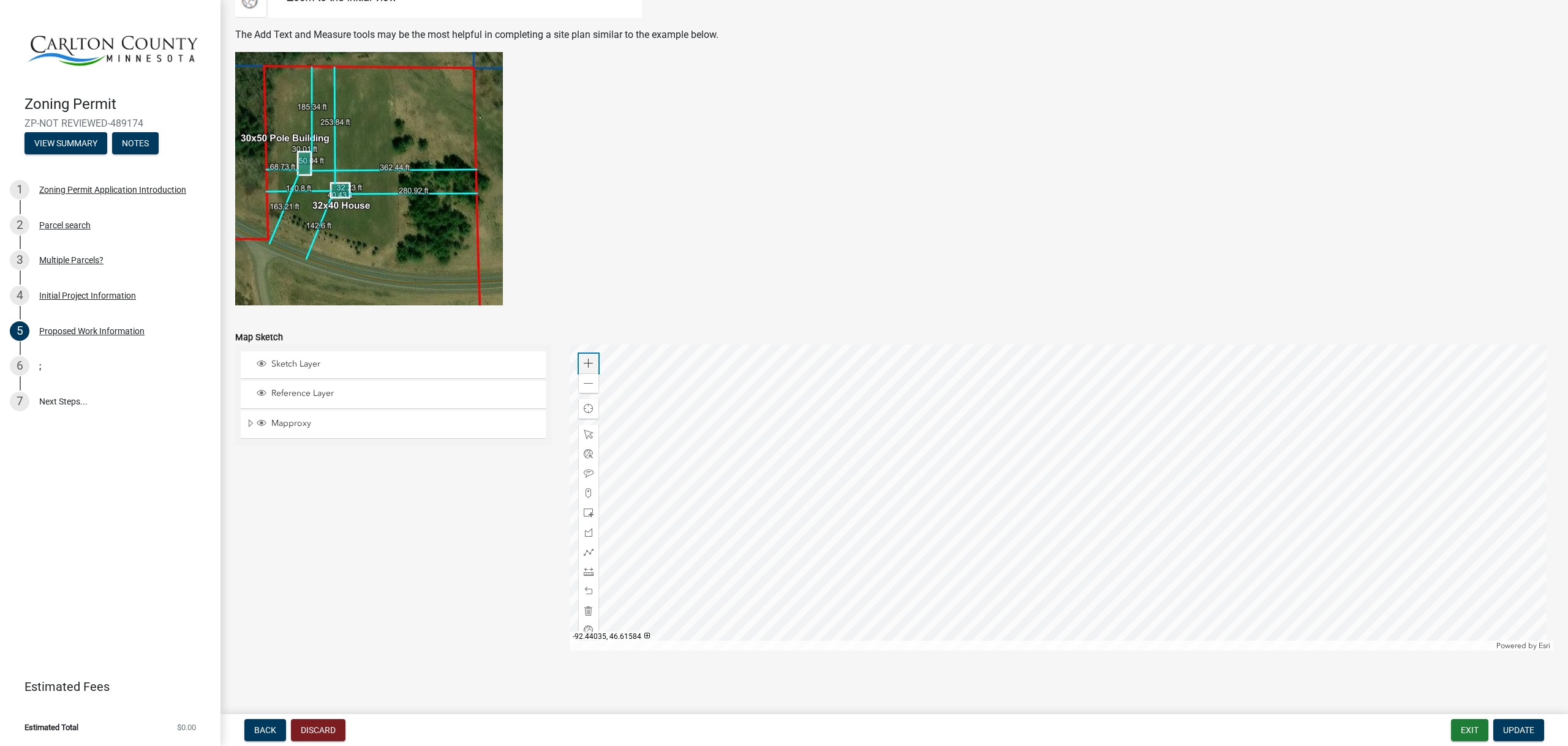
click at [590, 359] on span at bounding box center [588, 364] width 10 height 10
click at [903, 345] on div at bounding box center [1062, 498] width 984 height 306
click at [1081, 480] on div at bounding box center [1062, 498] width 984 height 306
click at [586, 572] on span at bounding box center [588, 572] width 10 height 10
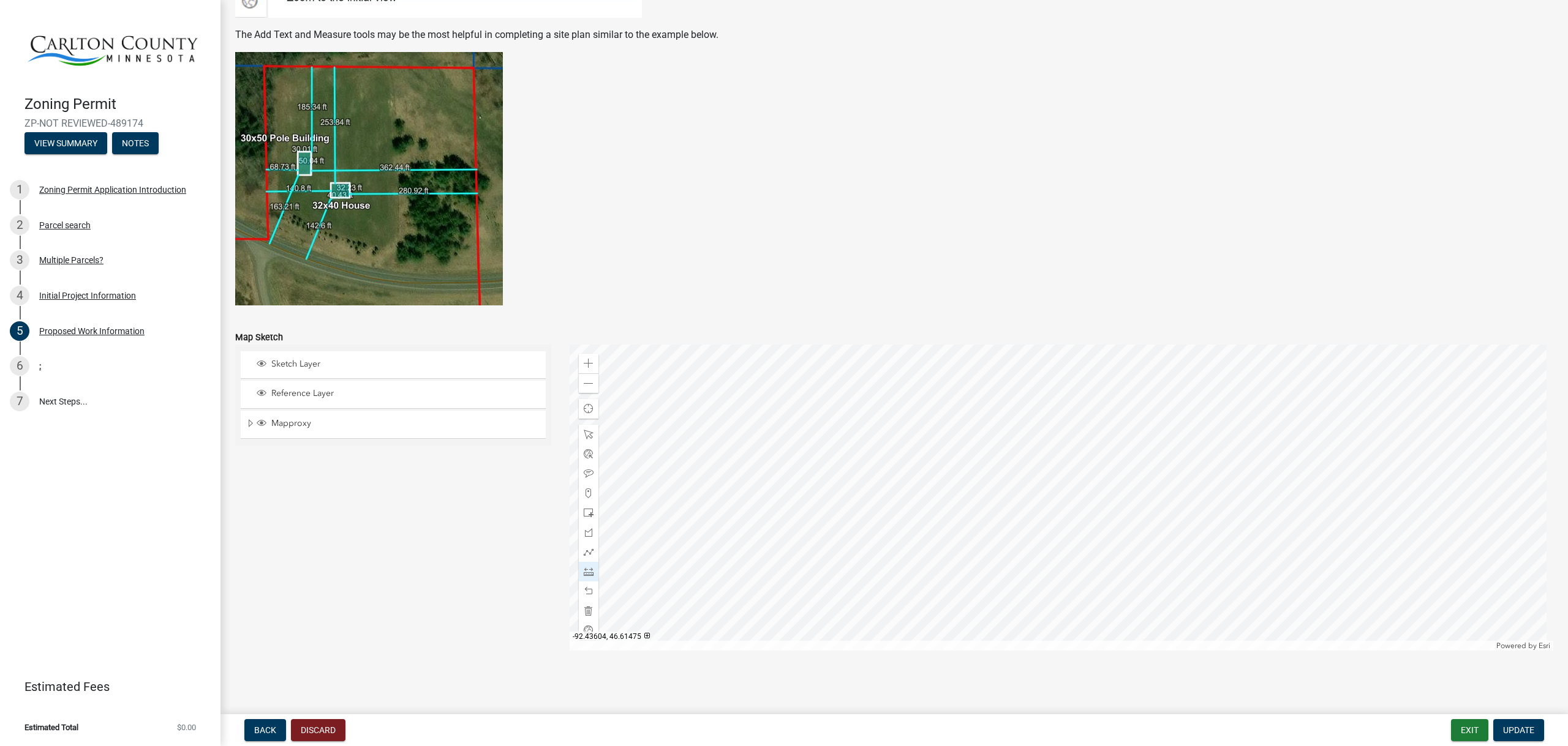
click at [924, 519] on div at bounding box center [1062, 498] width 984 height 306
click at [1305, 398] on div at bounding box center [1062, 498] width 984 height 306
click at [1271, 394] on div at bounding box center [1062, 498] width 984 height 306
click at [583, 590] on span at bounding box center [588, 591] width 10 height 10
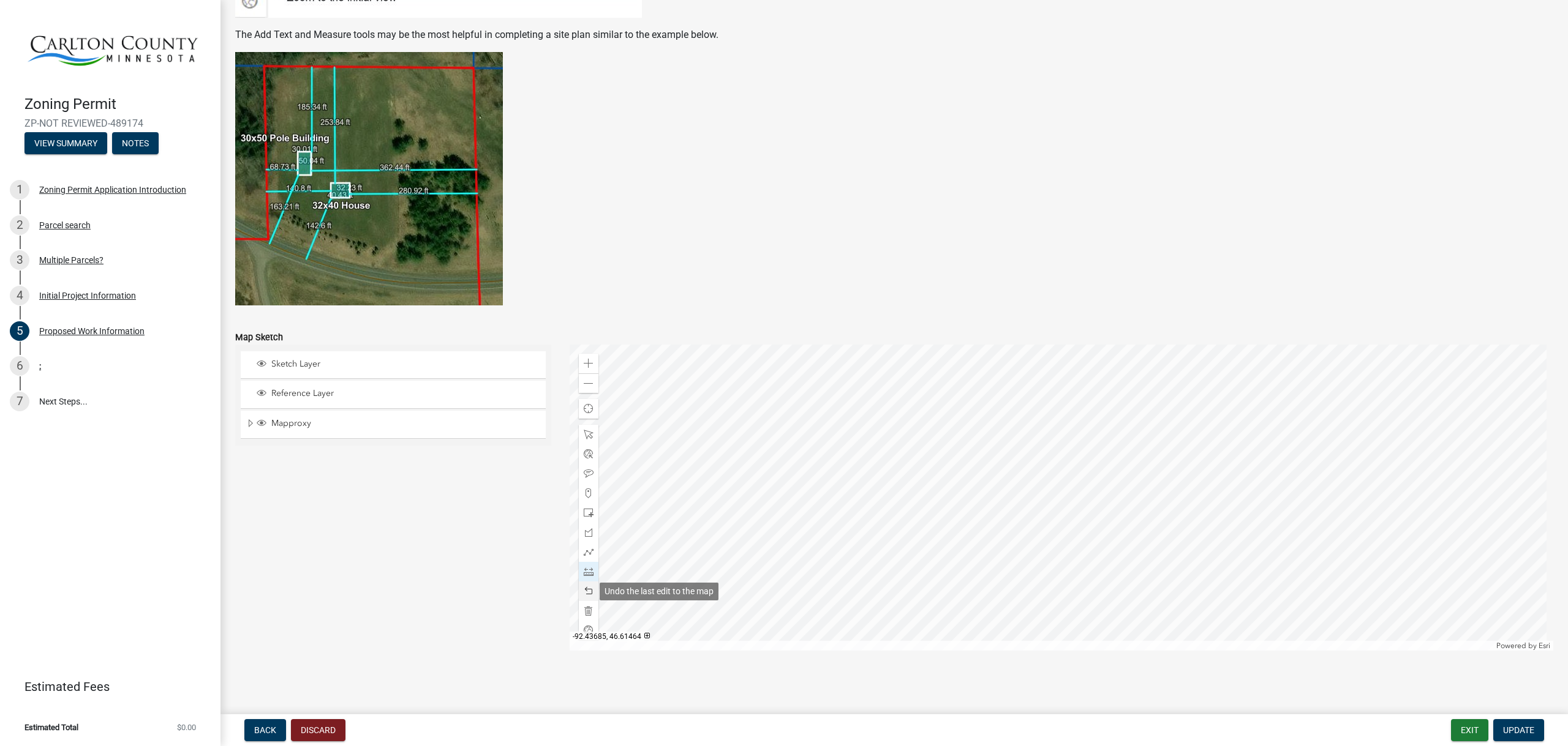
click at [580, 590] on div at bounding box center [589, 591] width 20 height 20
click at [924, 518] on div at bounding box center [1062, 498] width 984 height 306
click at [1303, 407] on div at bounding box center [1062, 498] width 984 height 306
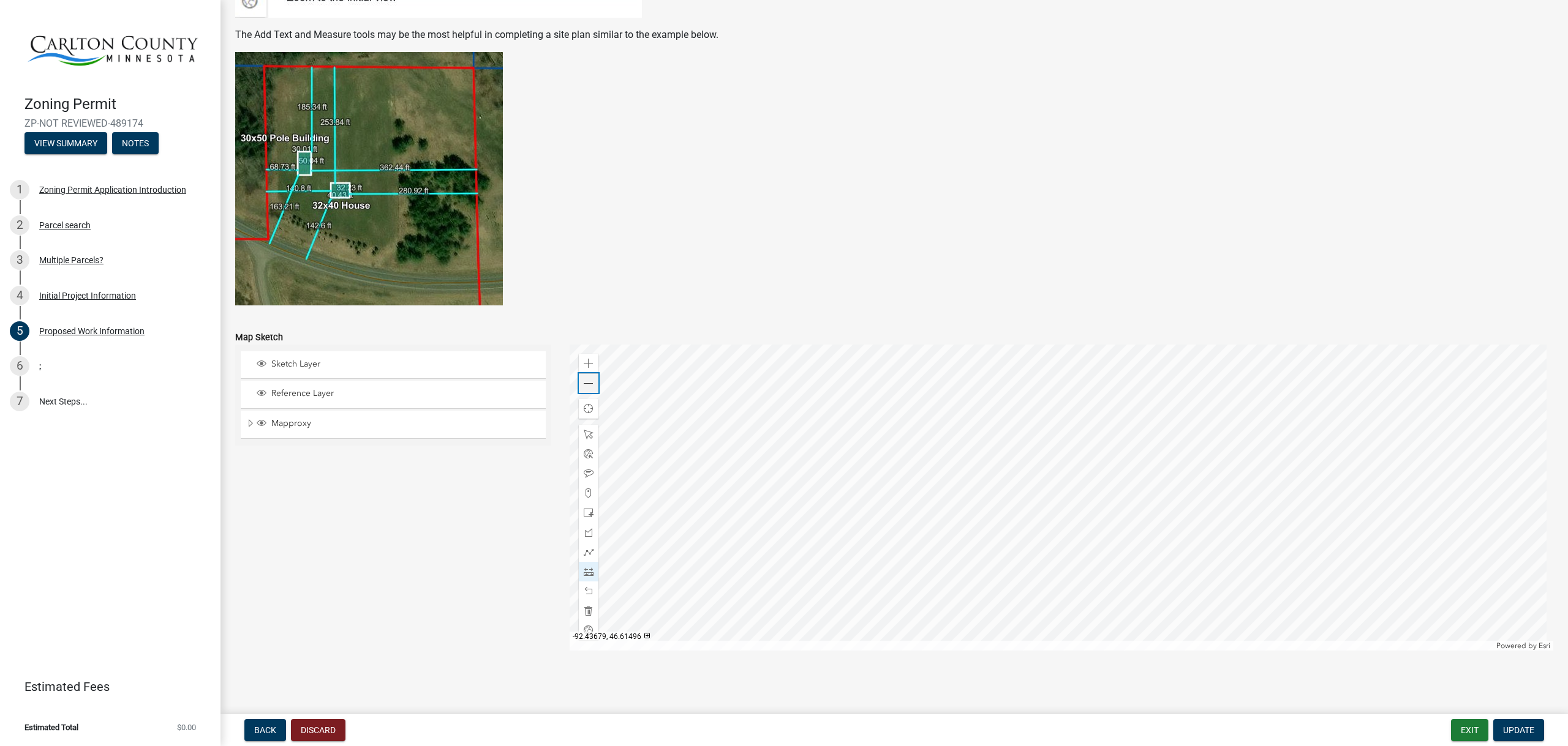
click at [589, 382] on span at bounding box center [588, 383] width 10 height 10
click at [588, 382] on span at bounding box center [588, 383] width 10 height 10
click at [586, 359] on span at bounding box center [588, 364] width 10 height 10
click at [905, 504] on div at bounding box center [1062, 498] width 984 height 306
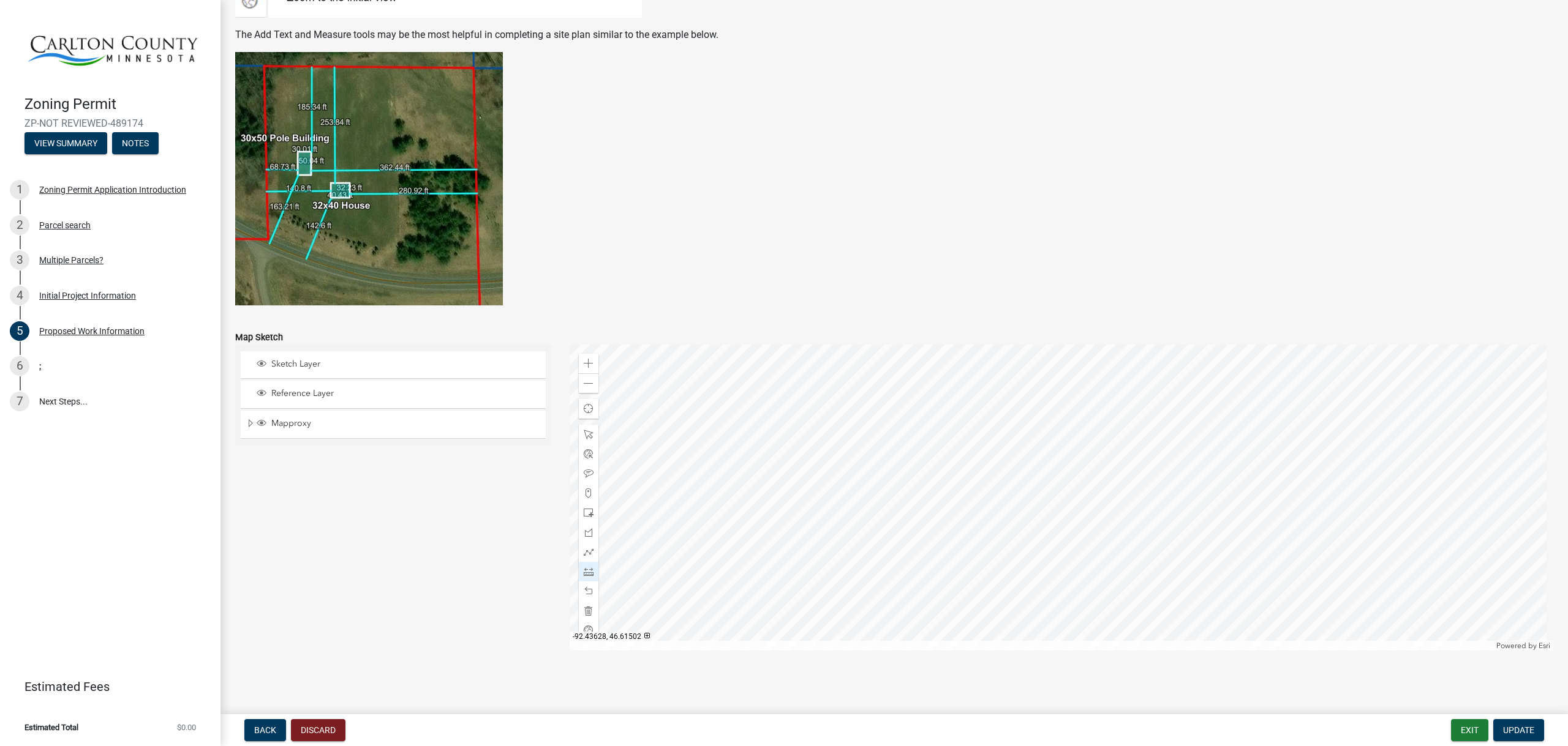
click at [948, 622] on div at bounding box center [1062, 498] width 984 height 306
click at [871, 450] on div at bounding box center [1062, 498] width 984 height 306
click at [1000, 413] on div at bounding box center [1062, 498] width 984 height 306
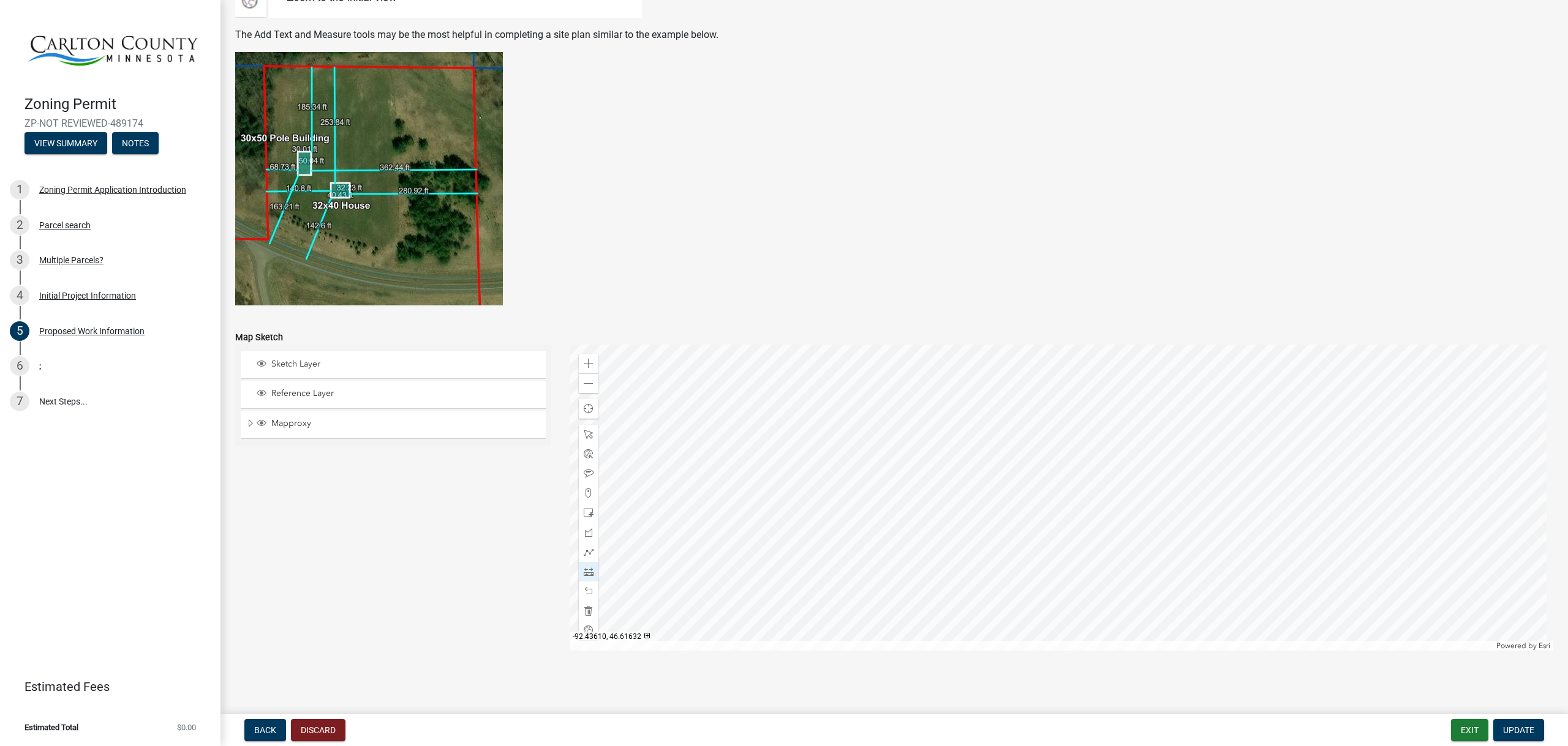
click at [1000, 413] on div at bounding box center [1062, 498] width 984 height 306
click at [583, 435] on span at bounding box center [588, 434] width 10 height 10
click at [1088, 363] on div at bounding box center [1062, 498] width 984 height 306
click at [583, 364] on span at bounding box center [588, 364] width 10 height 10
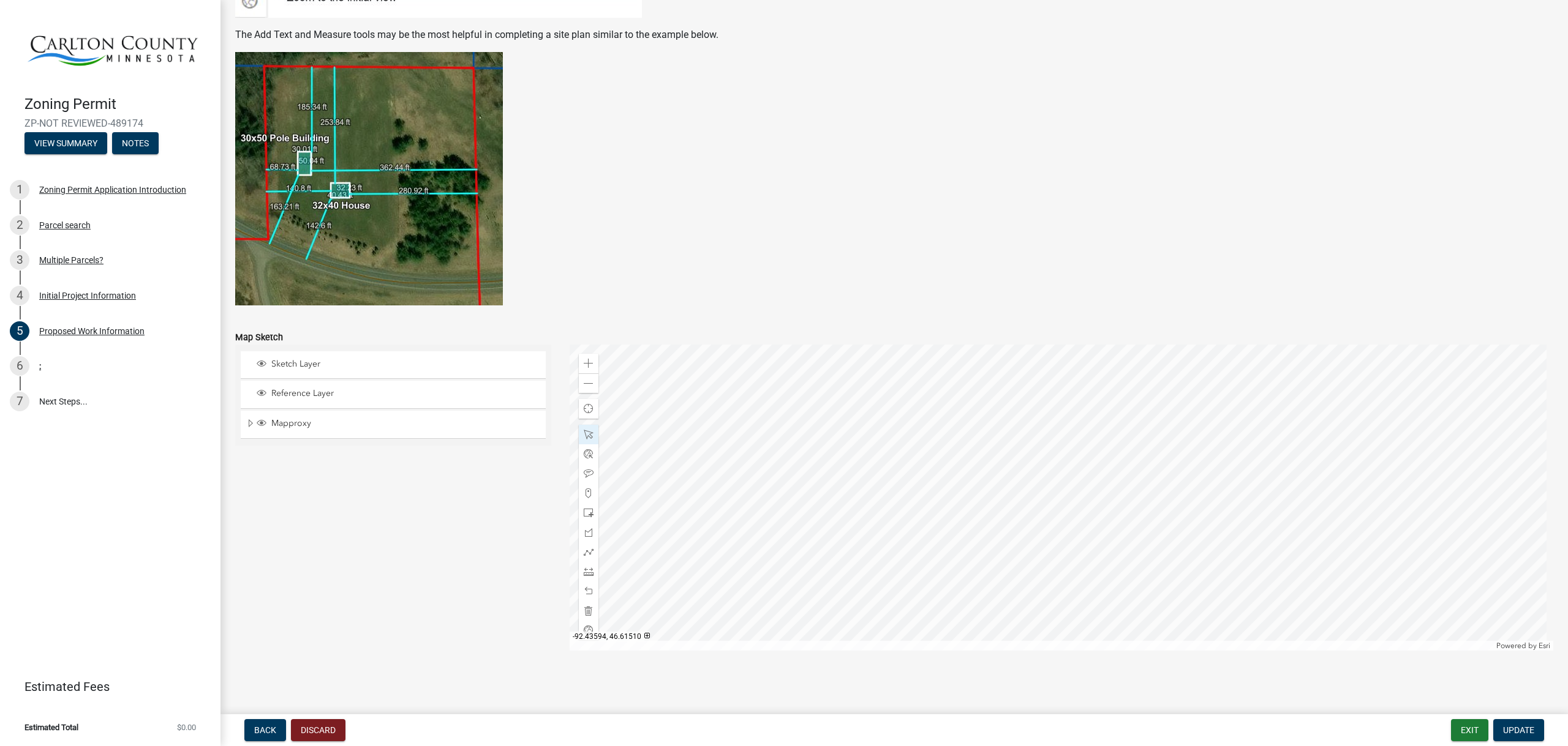
click at [900, 363] on div at bounding box center [1062, 498] width 984 height 306
click at [1055, 373] on div at bounding box center [1062, 498] width 984 height 306
click at [1530, 729] on span "Update" at bounding box center [1518, 730] width 31 height 10
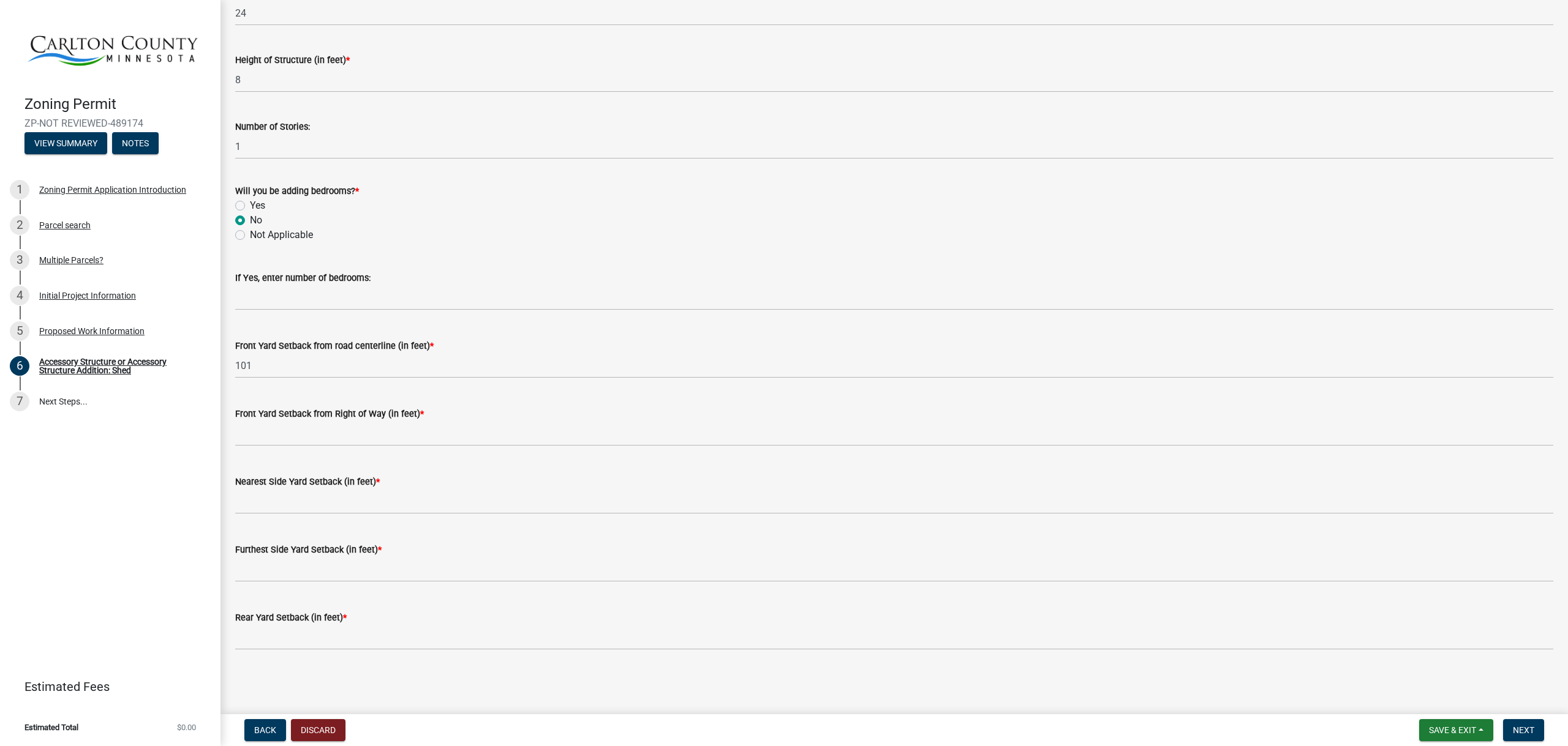
scroll to position [674, 0]
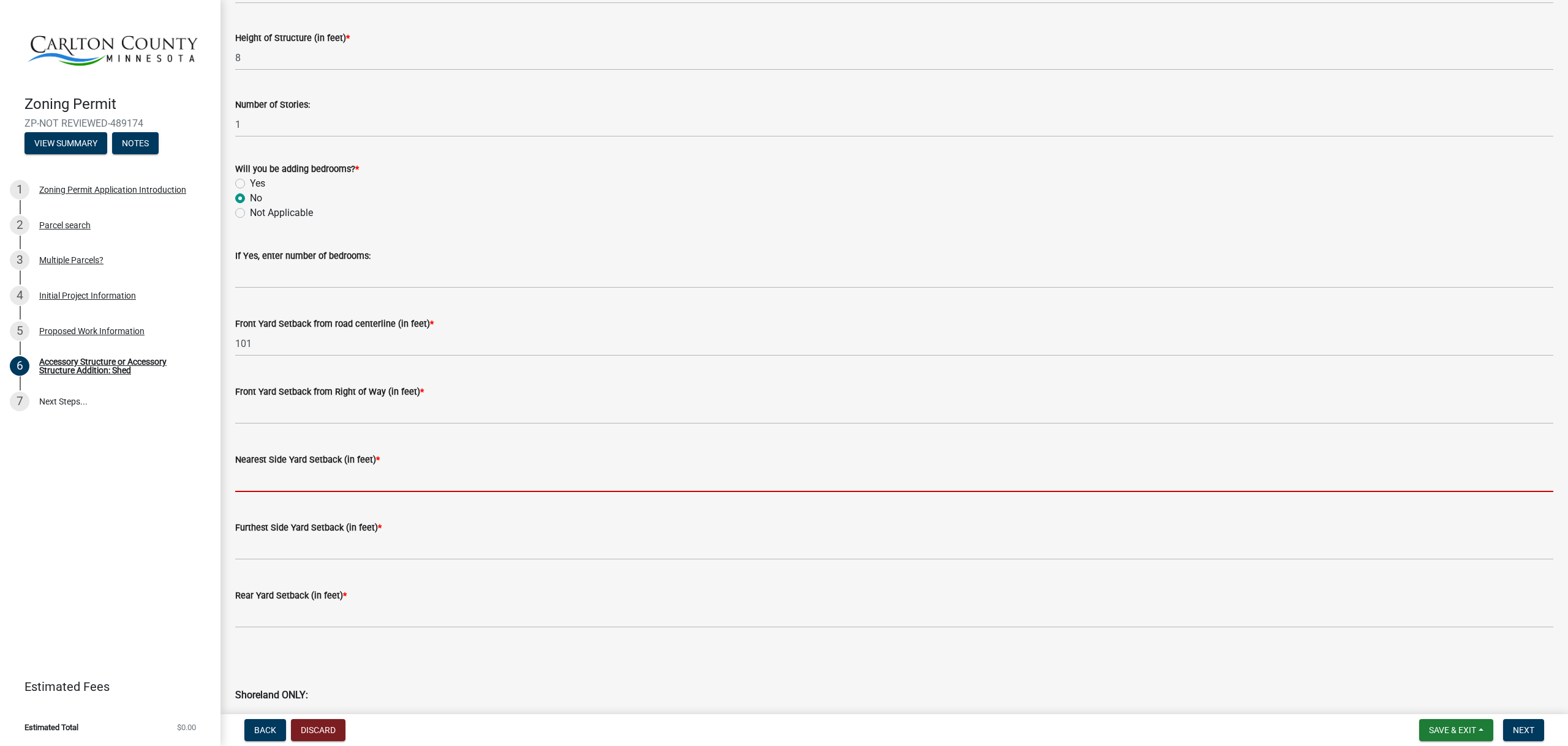
click at [308, 486] on input "text" at bounding box center [894, 479] width 1318 height 25
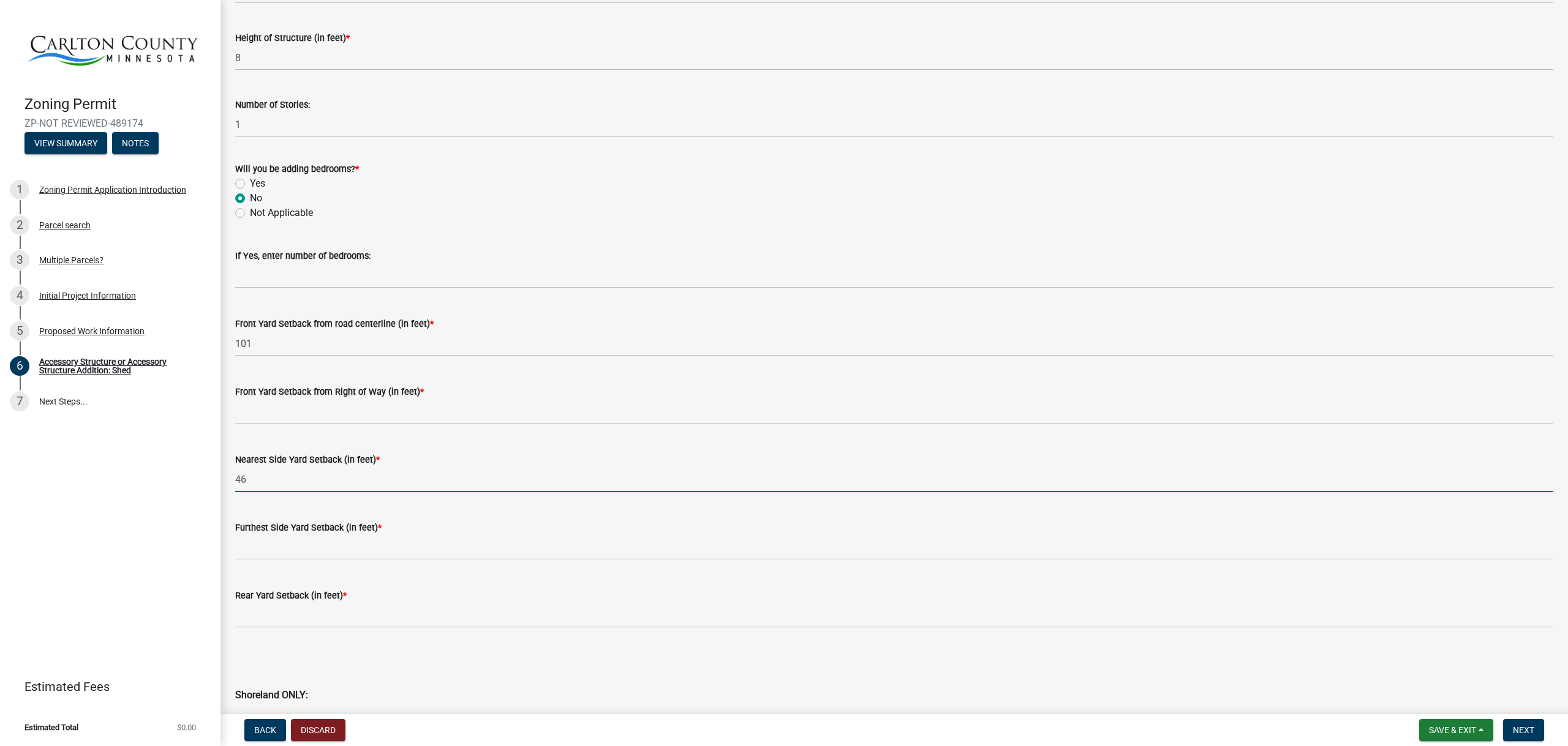
type input "46"
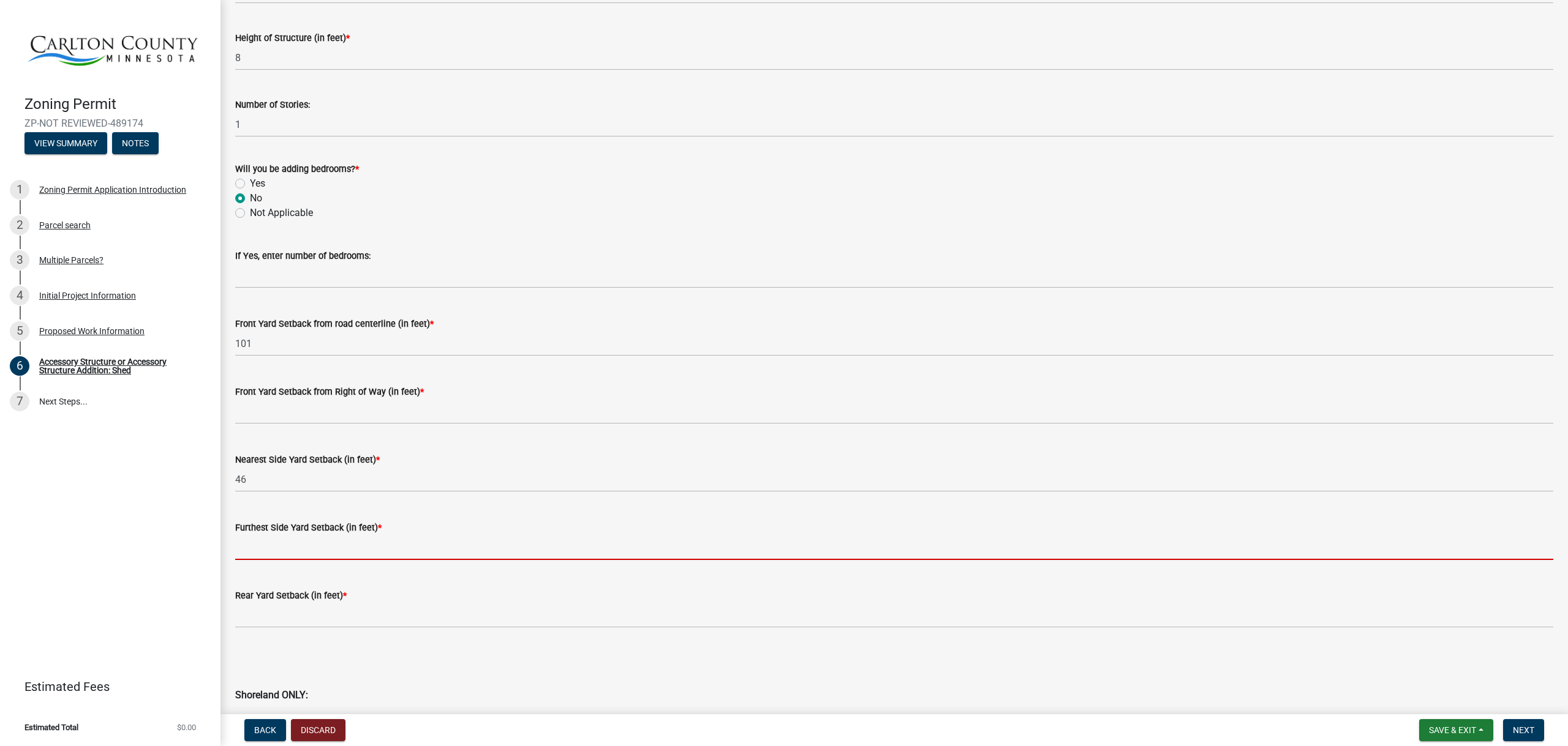
click at [310, 550] on input "text" at bounding box center [894, 547] width 1318 height 25
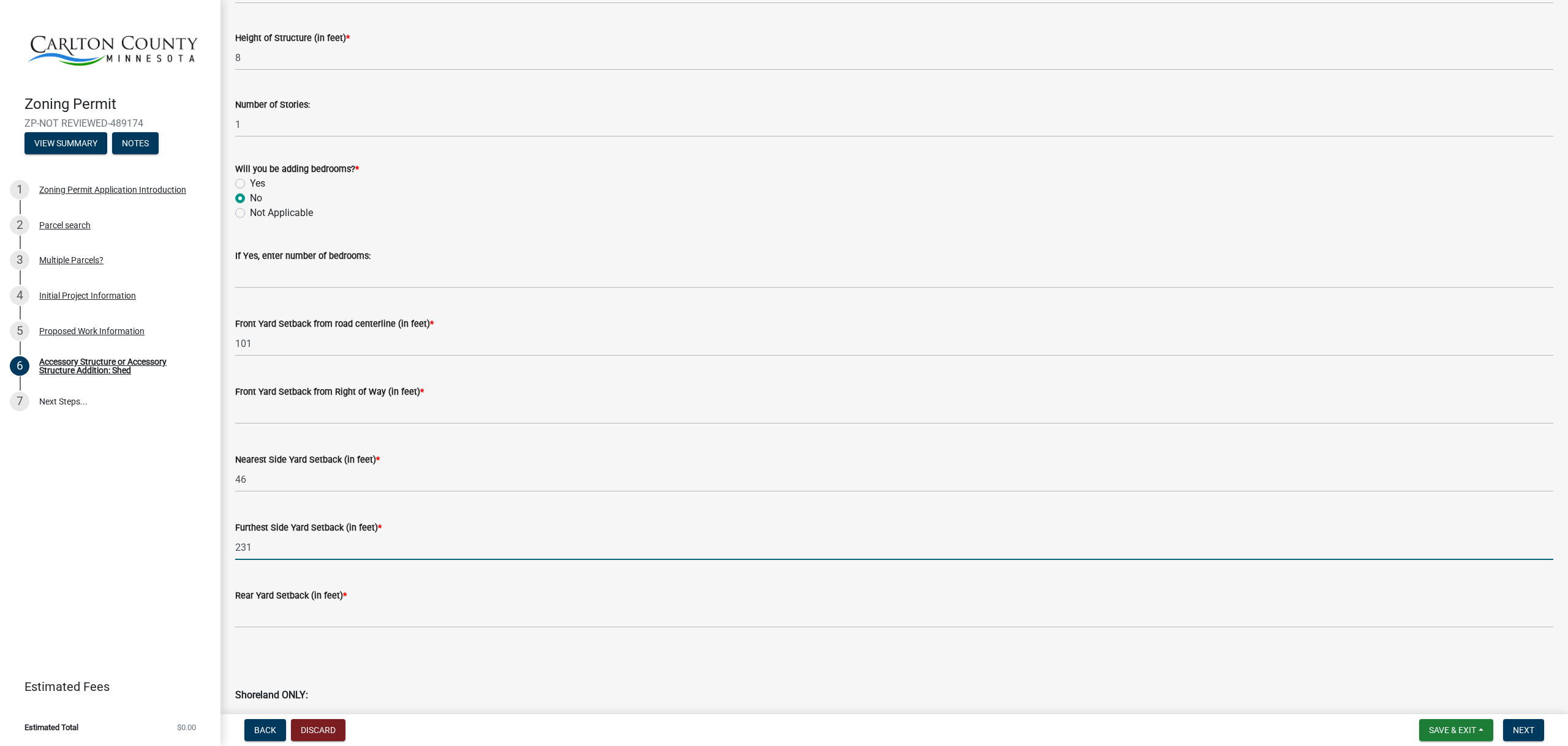
type input "231"
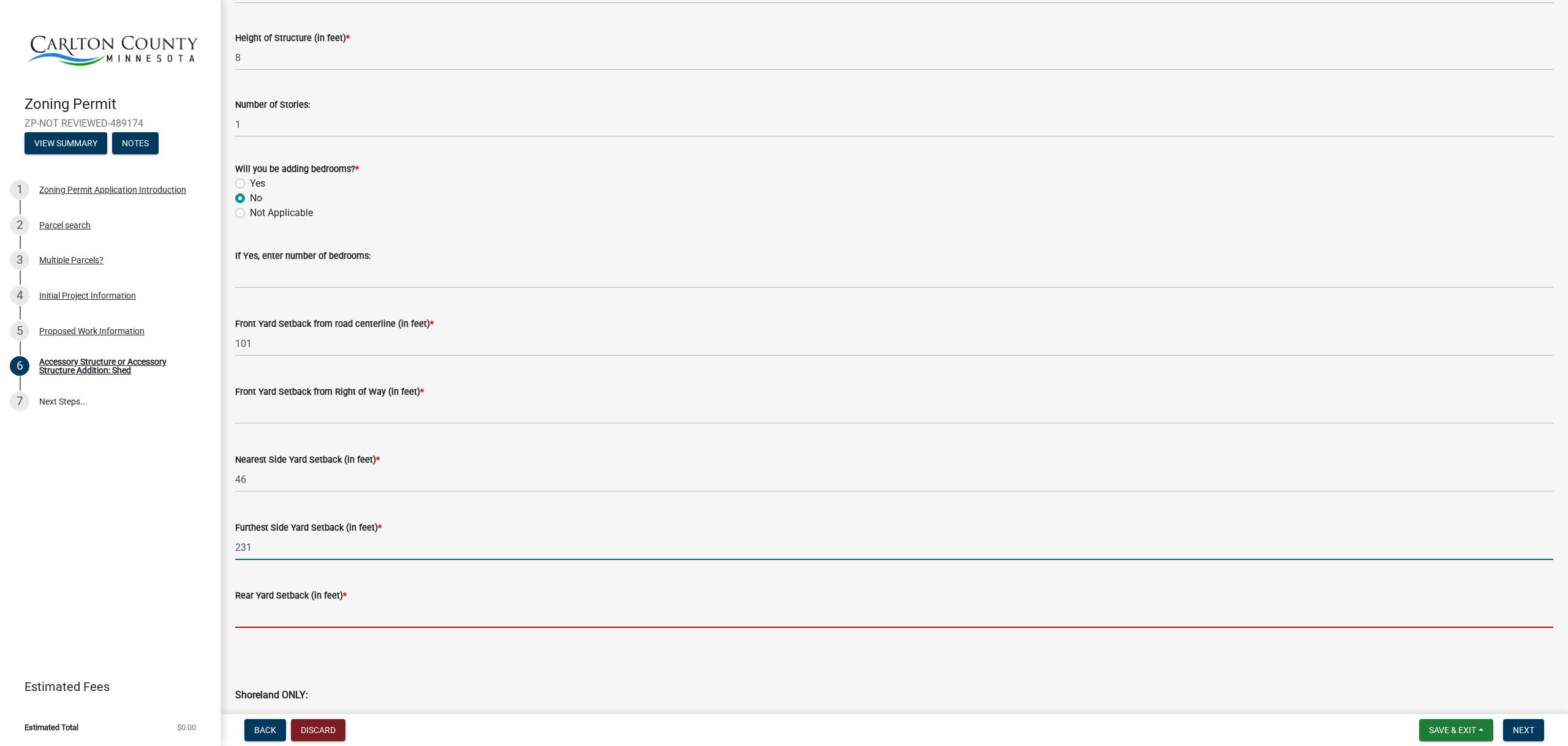
click at [291, 620] on input "text" at bounding box center [894, 615] width 1318 height 25
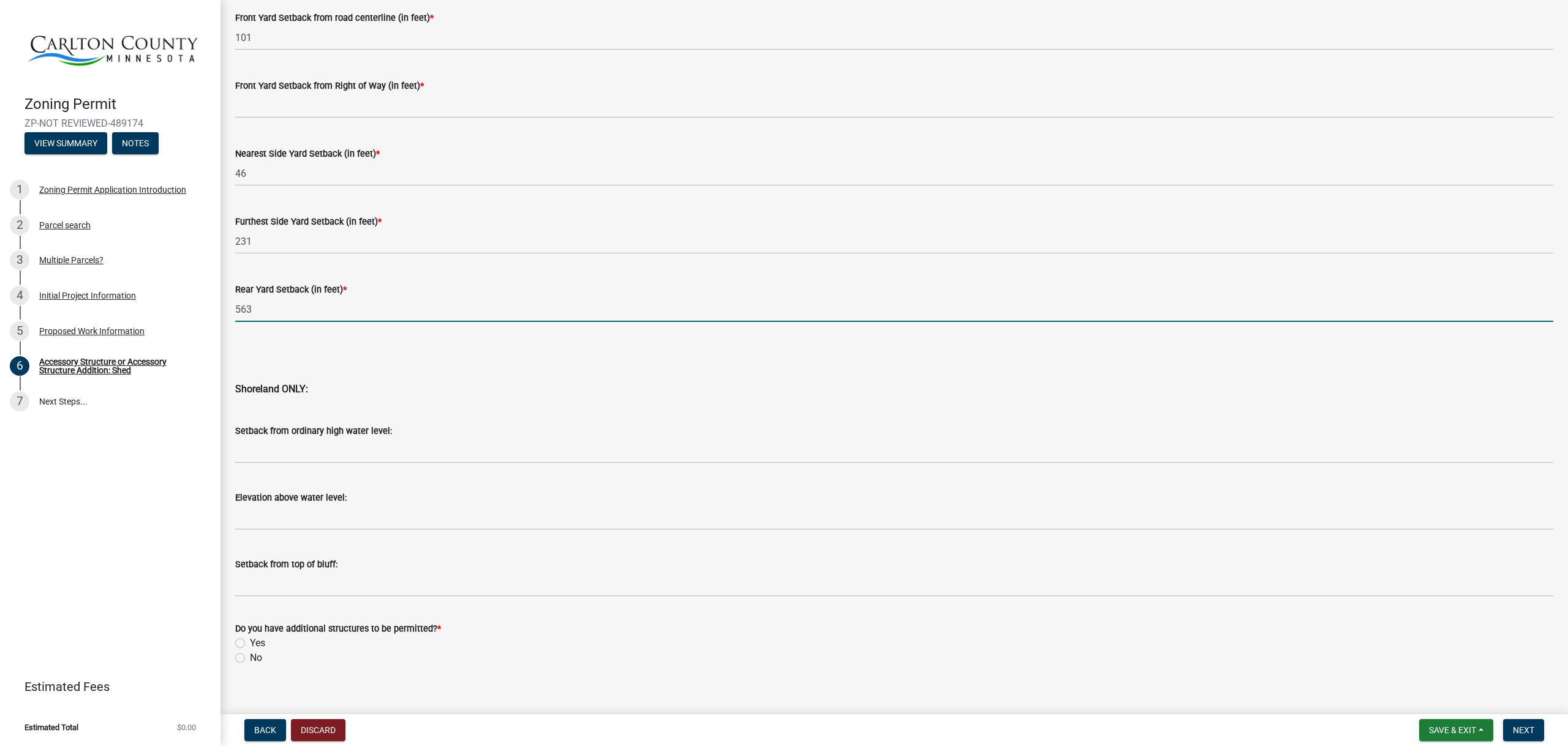
scroll to position [994, 0]
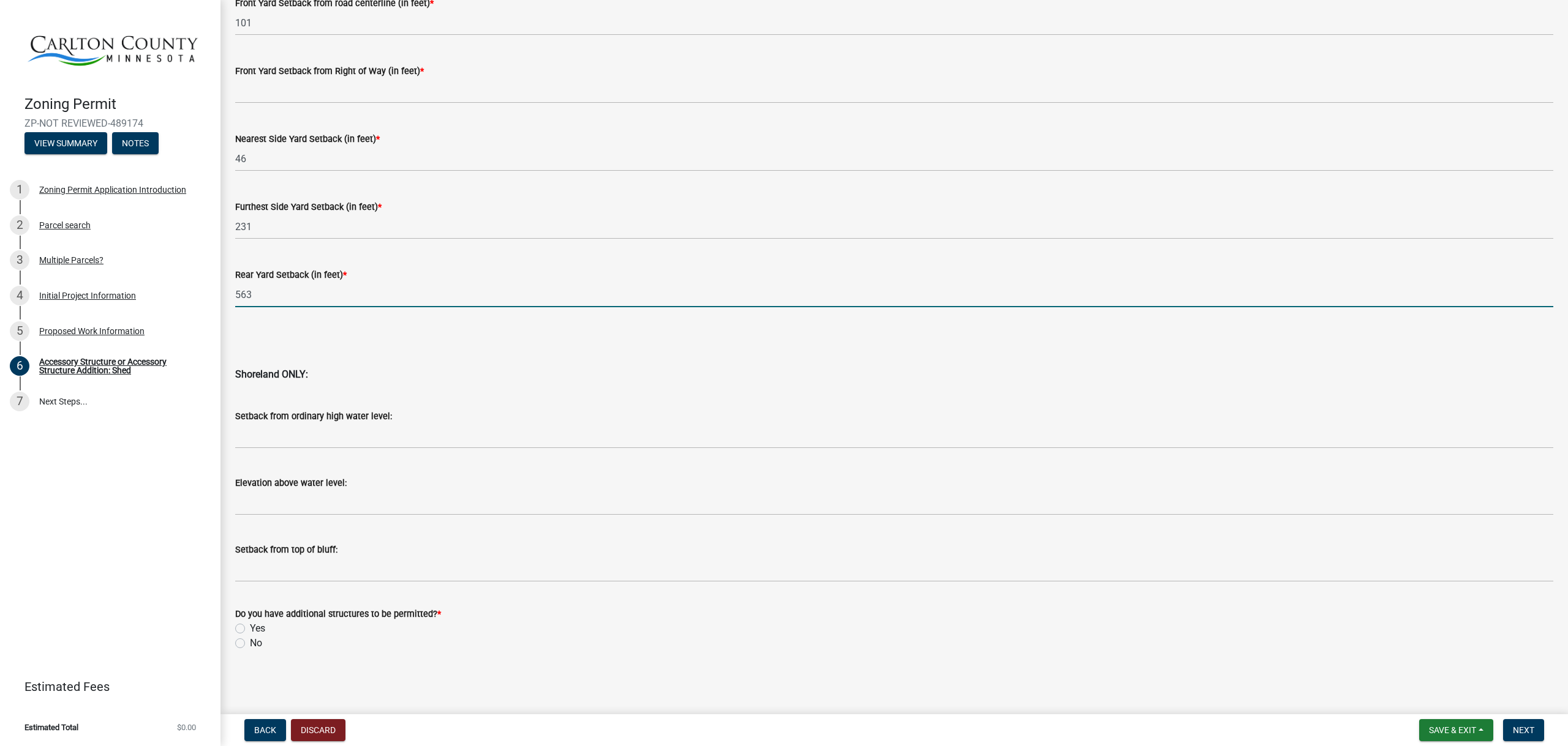
type input "563"
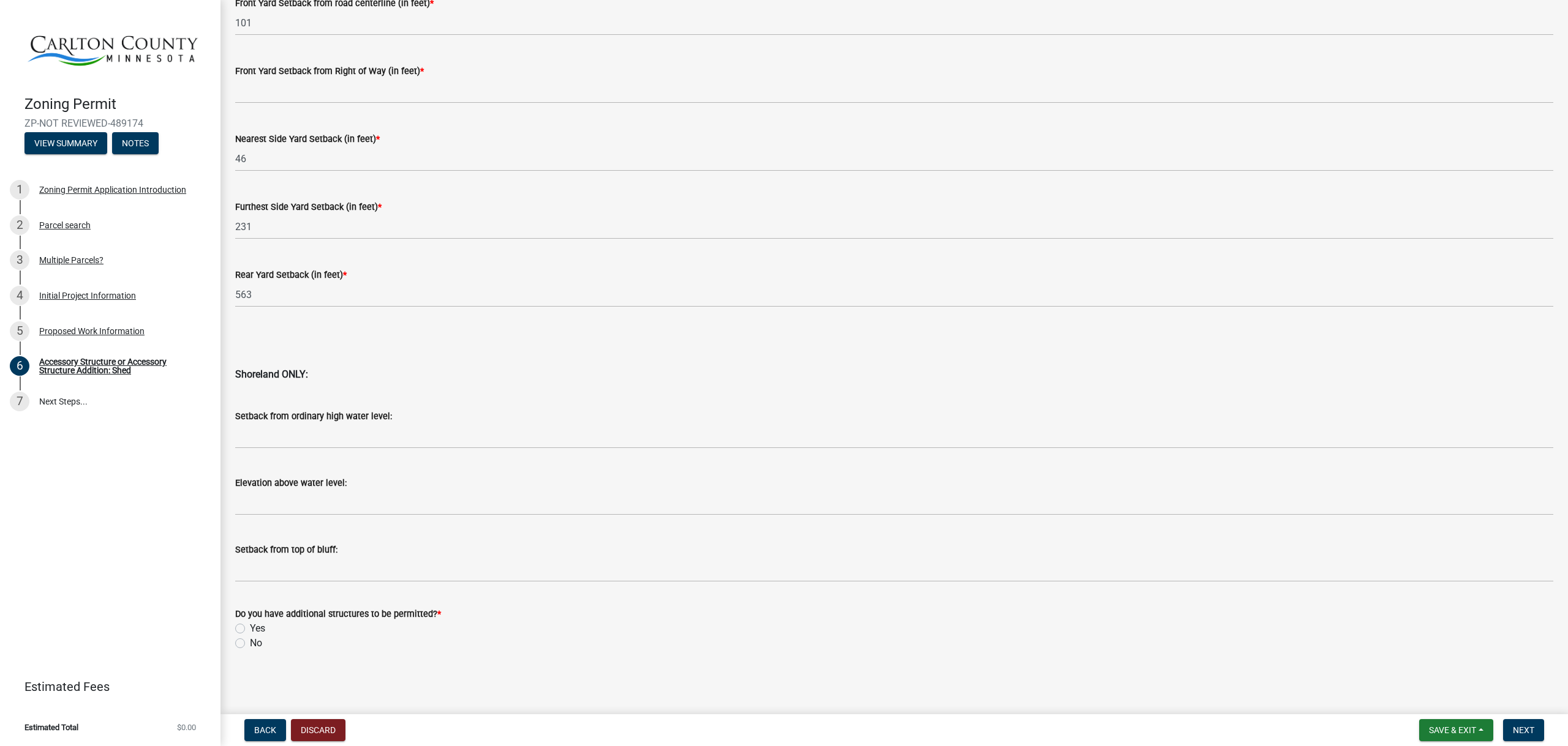
click at [250, 645] on label "No" at bounding box center [256, 643] width 12 height 14
click at [250, 644] on input "No" at bounding box center [254, 640] width 8 height 8
radio input "true"
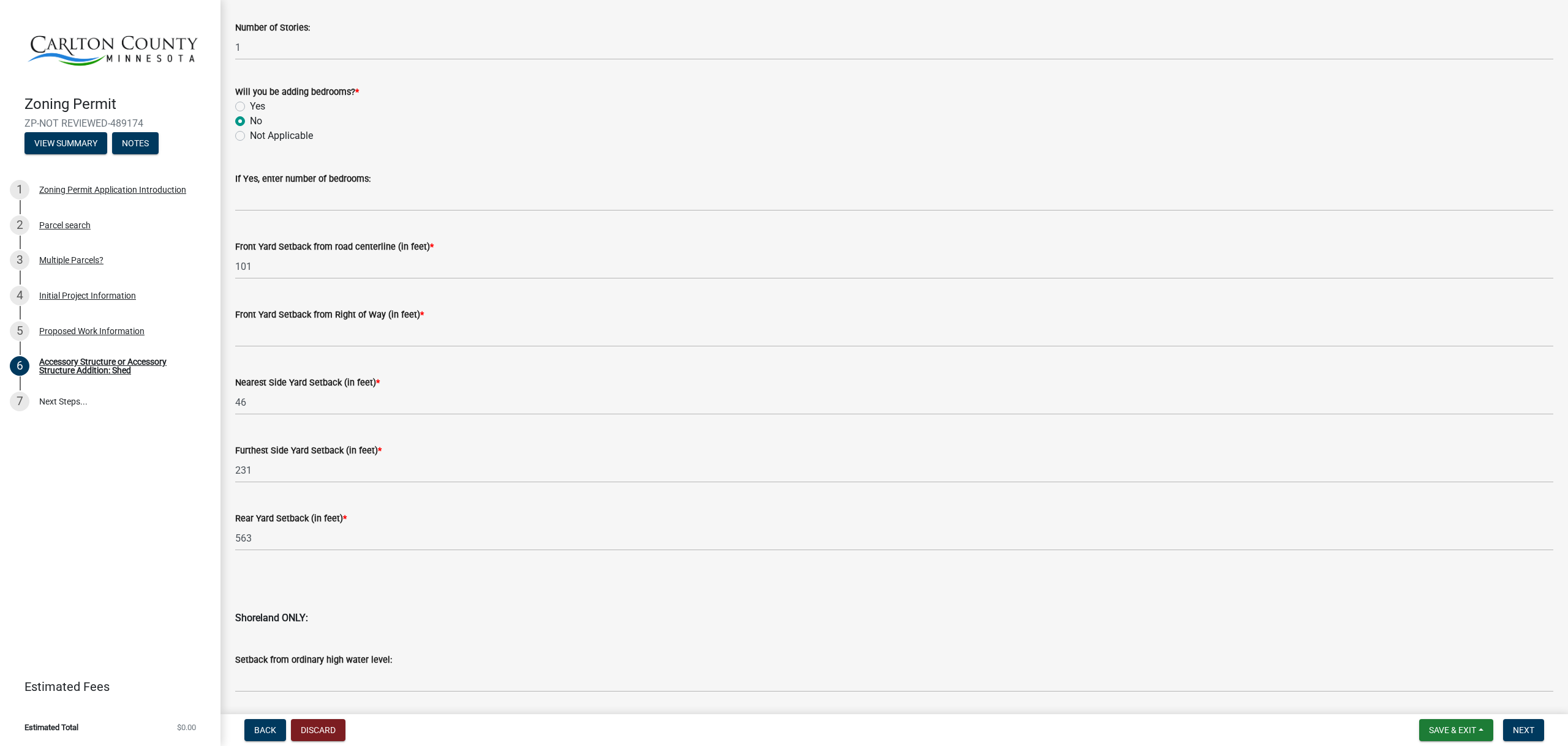
scroll to position [749, 0]
click at [262, 726] on span "Back" at bounding box center [265, 730] width 22 height 10
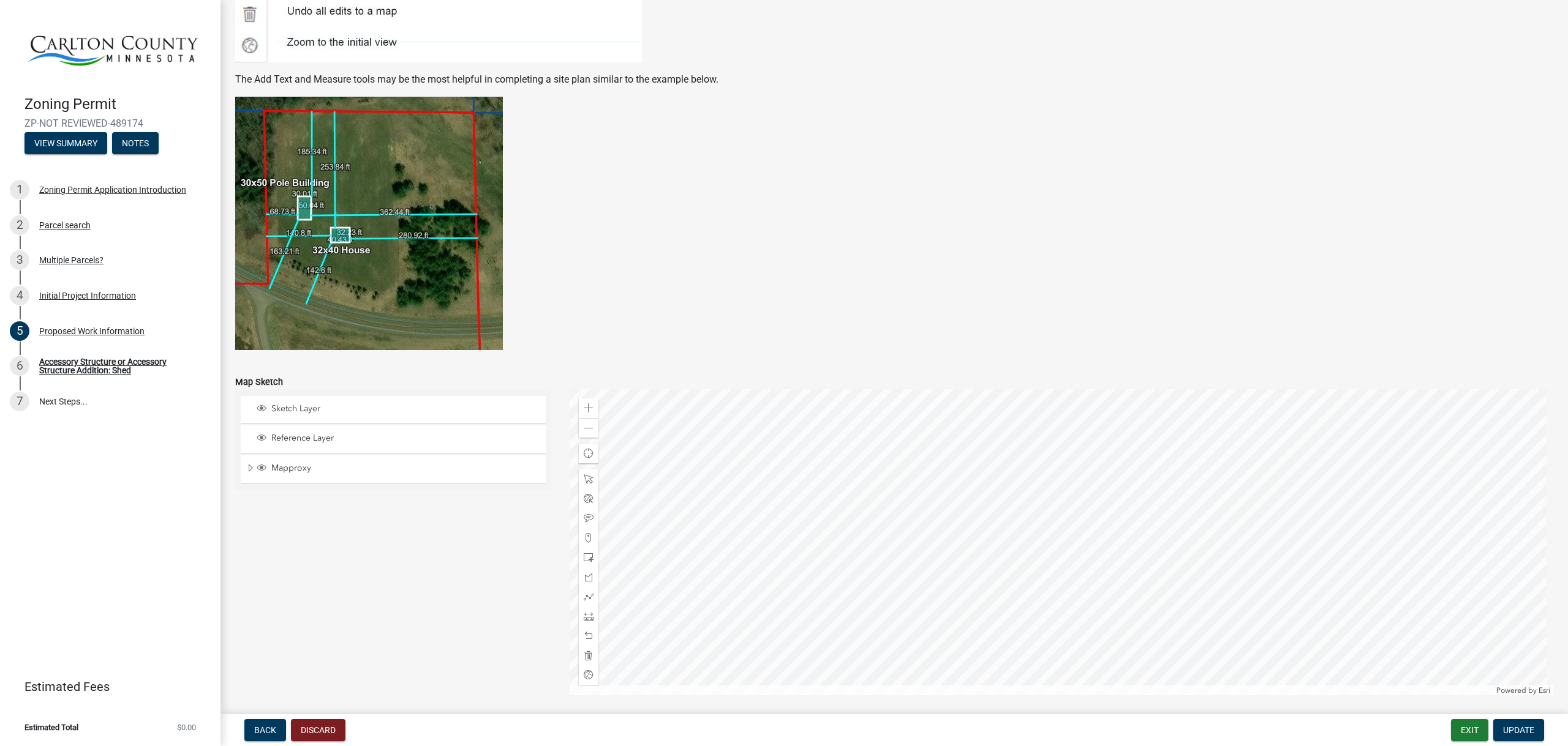
scroll to position [2199, 0]
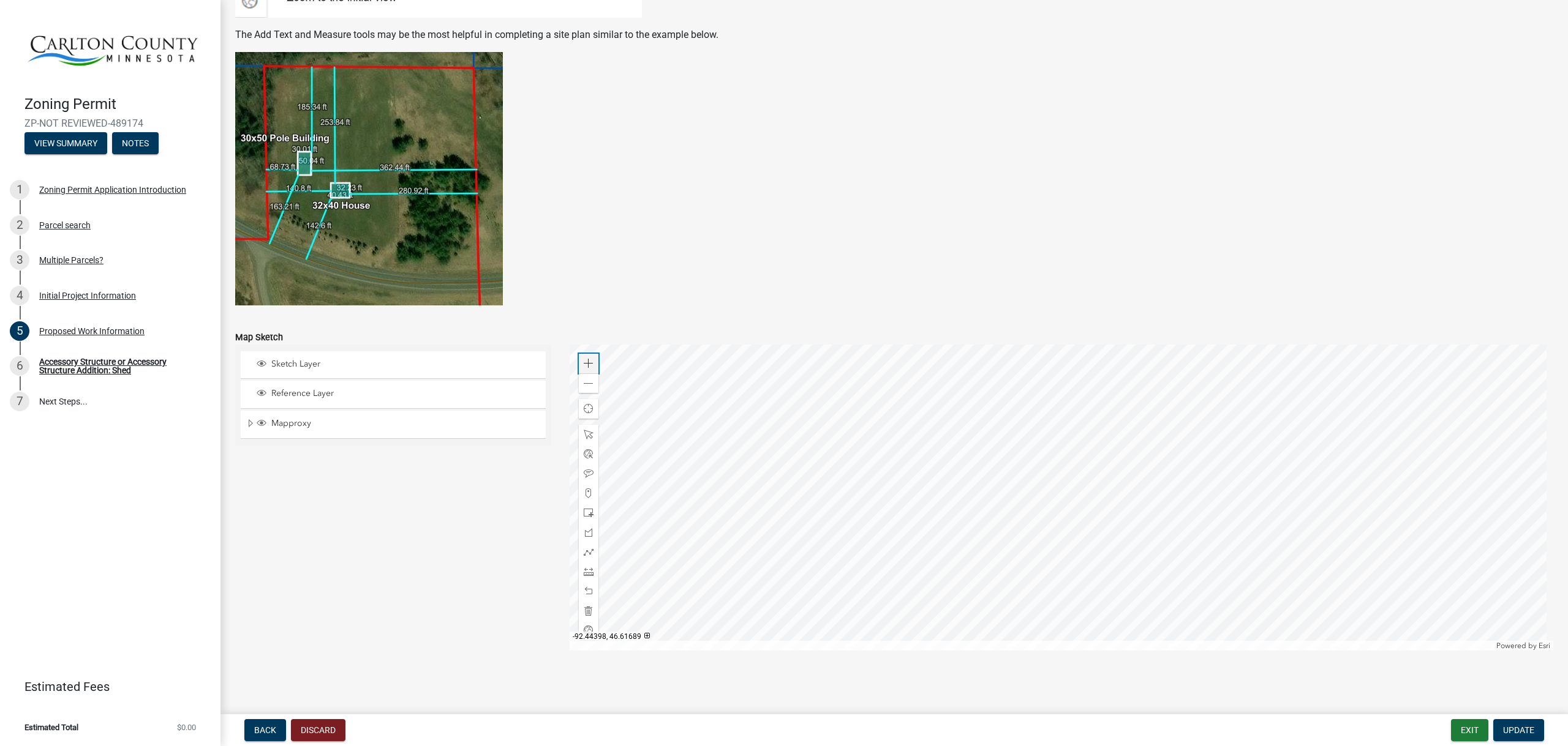
click at [580, 364] on div "Zoom in" at bounding box center [589, 364] width 20 height 20
click at [590, 434] on span at bounding box center [588, 434] width 10 height 10
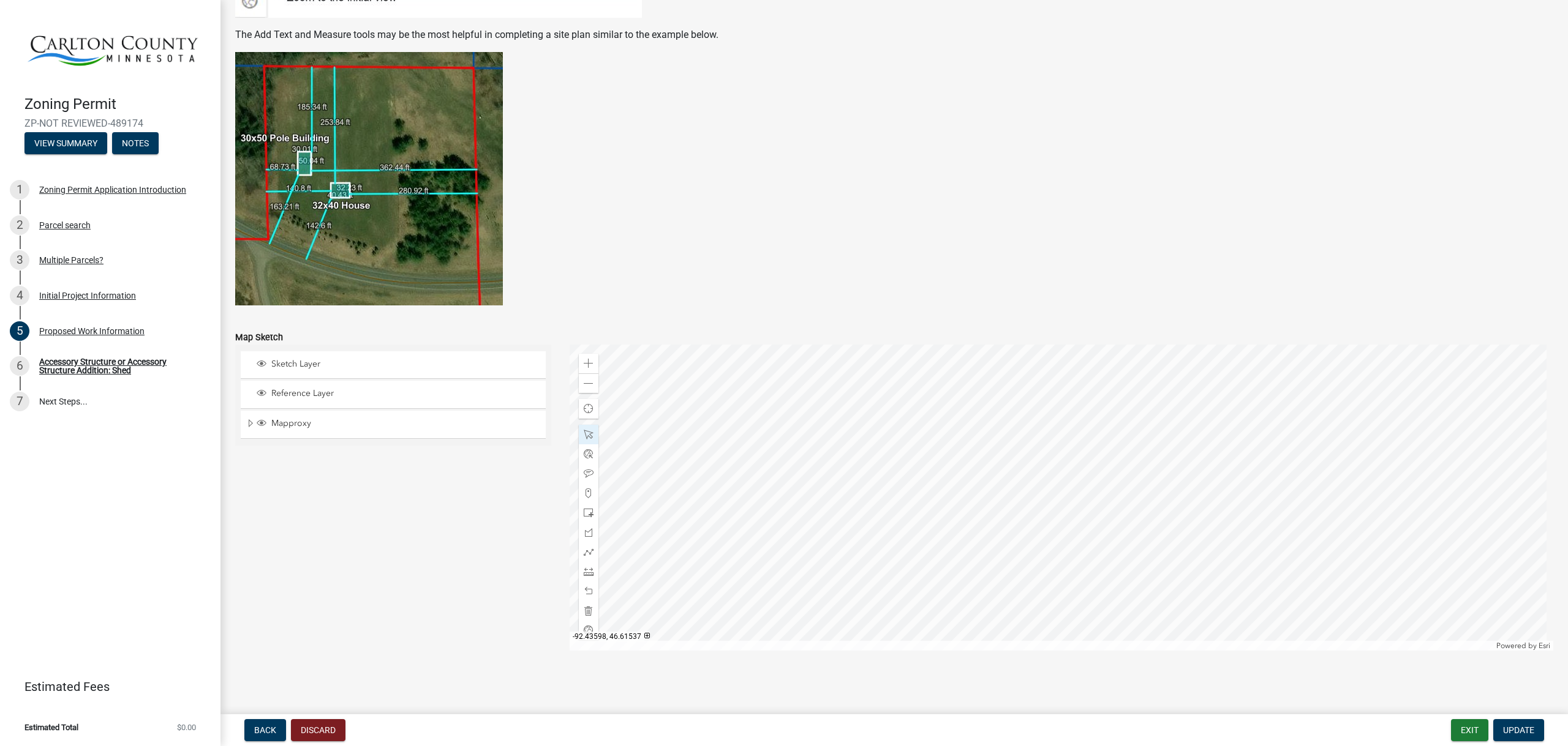
click at [951, 345] on div at bounding box center [1062, 498] width 984 height 306
click at [912, 345] on div at bounding box center [1062, 498] width 984 height 306
click at [920, 345] on div at bounding box center [1062, 498] width 984 height 306
click at [890, 483] on div at bounding box center [1062, 498] width 984 height 306
click at [586, 575] on span at bounding box center [588, 572] width 10 height 10
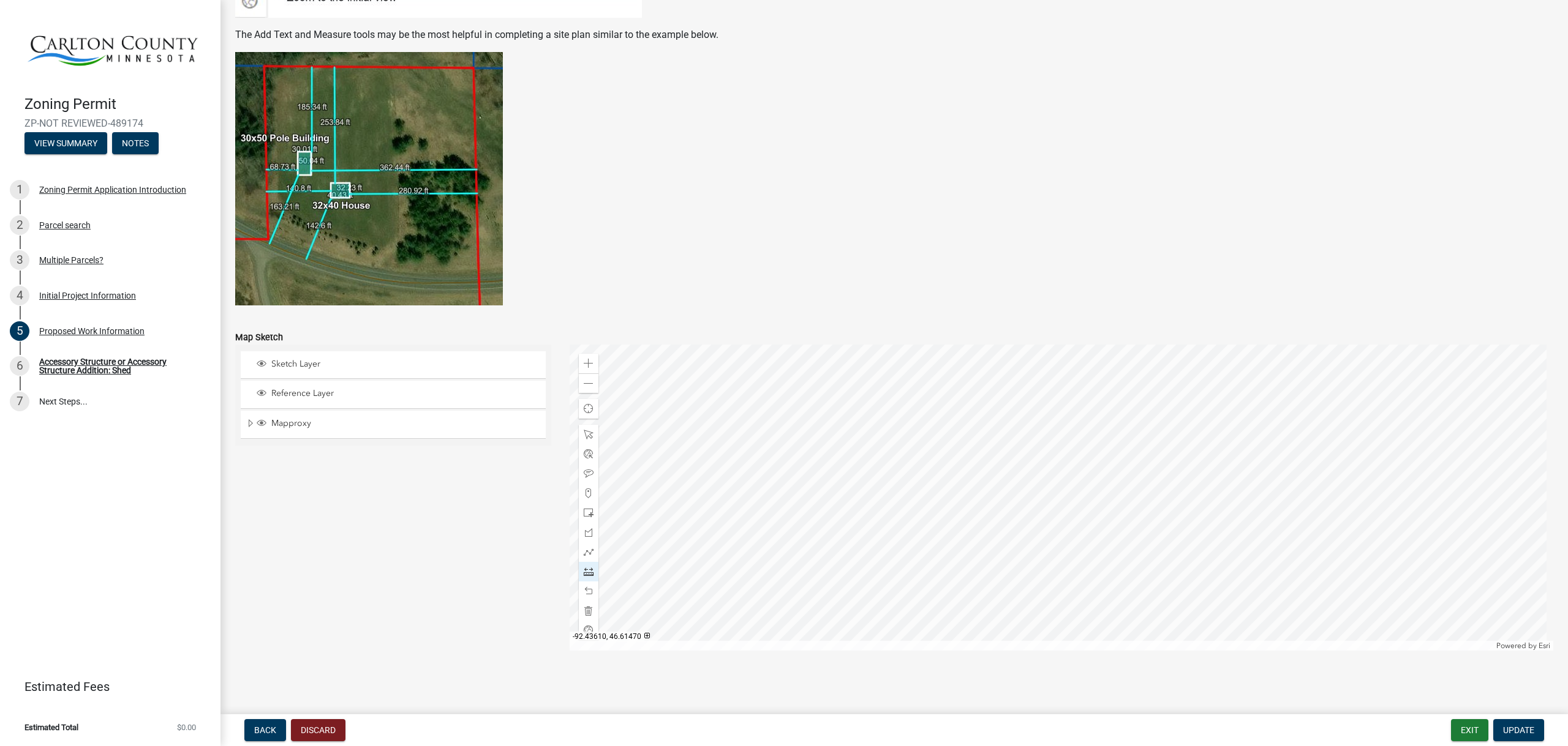
click at [751, 384] on div at bounding box center [1062, 498] width 984 height 306
click at [878, 597] on div at bounding box center [1062, 498] width 984 height 306
click at [1533, 730] on span "Update" at bounding box center [1518, 730] width 31 height 10
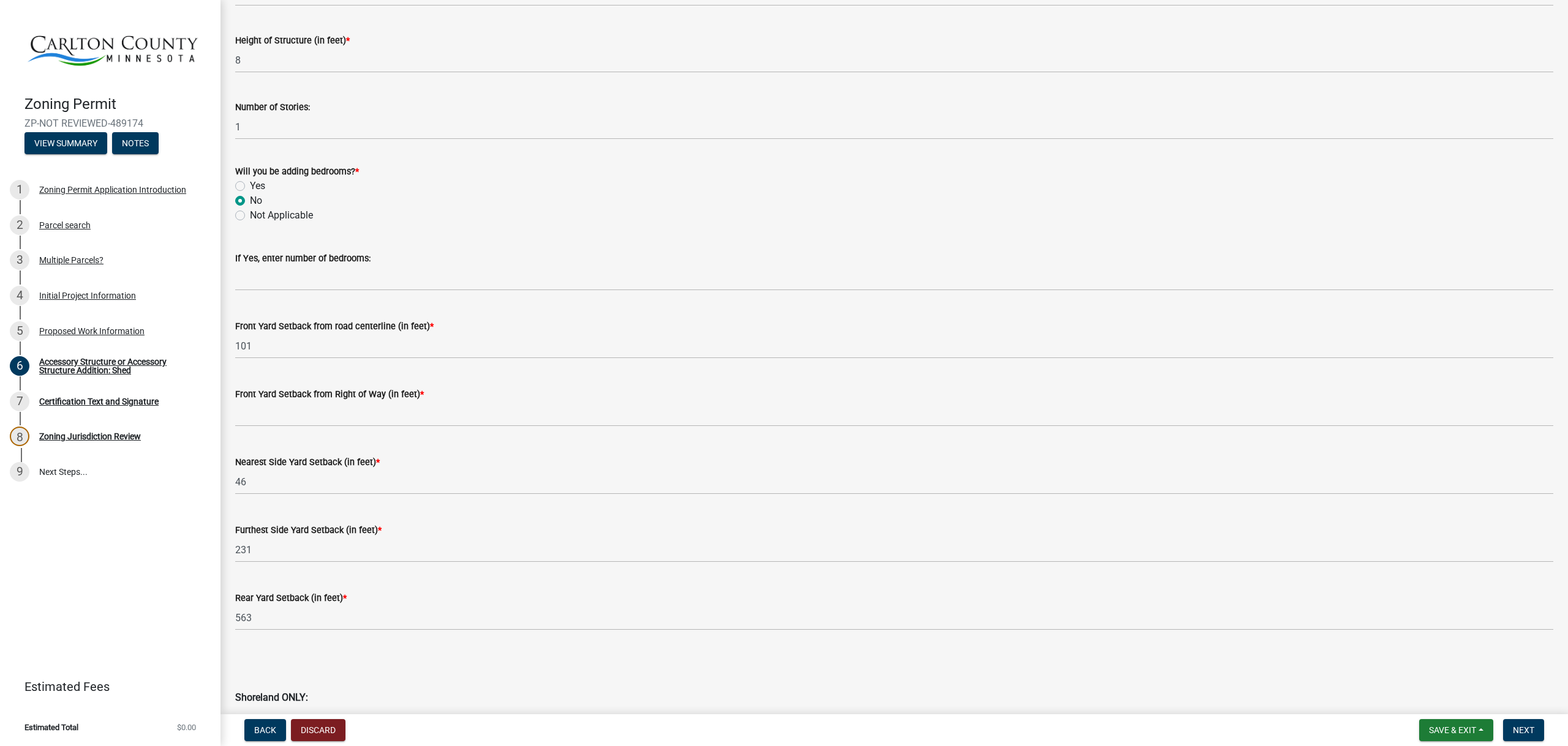
scroll to position [674, 0]
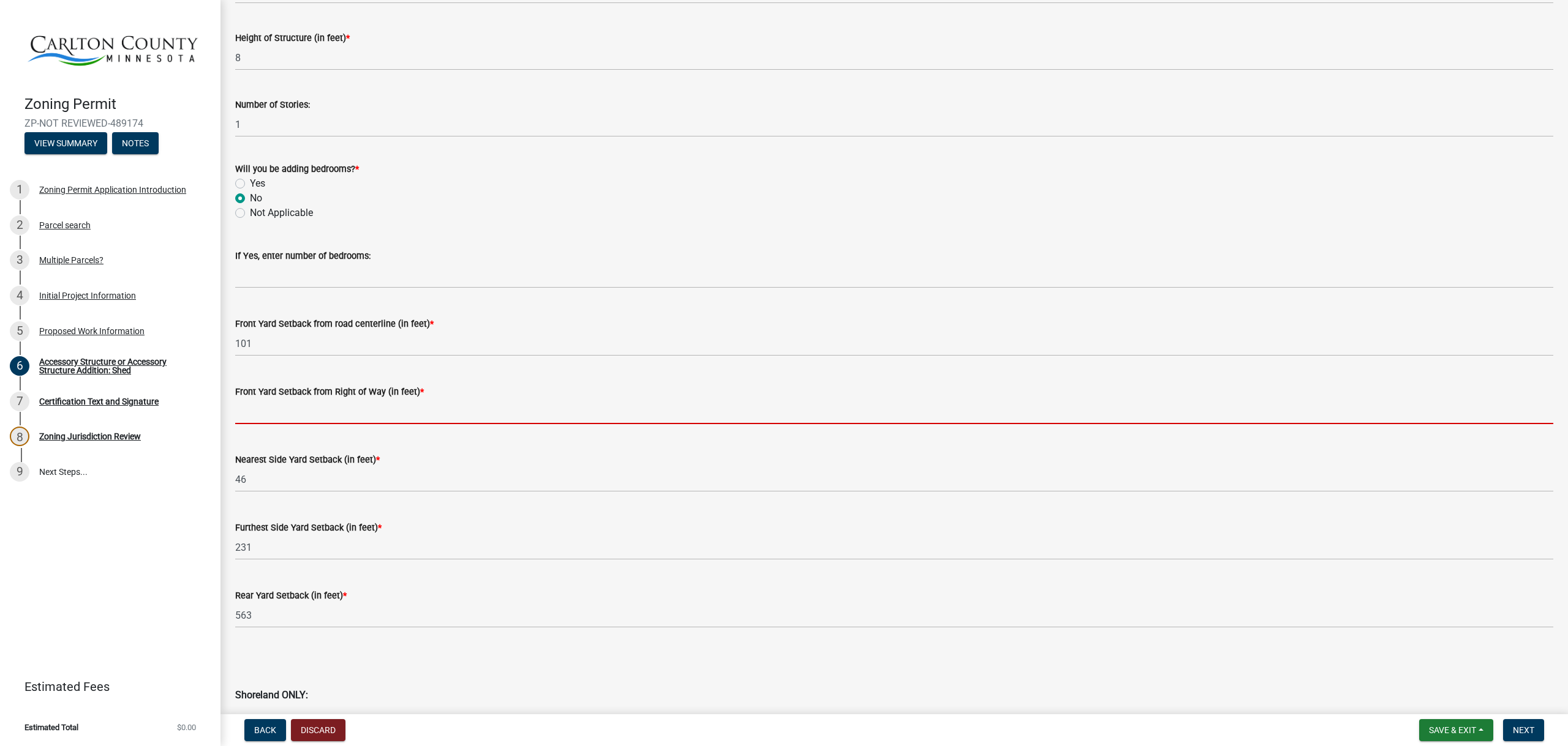
click at [299, 414] on input "text" at bounding box center [894, 411] width 1318 height 25
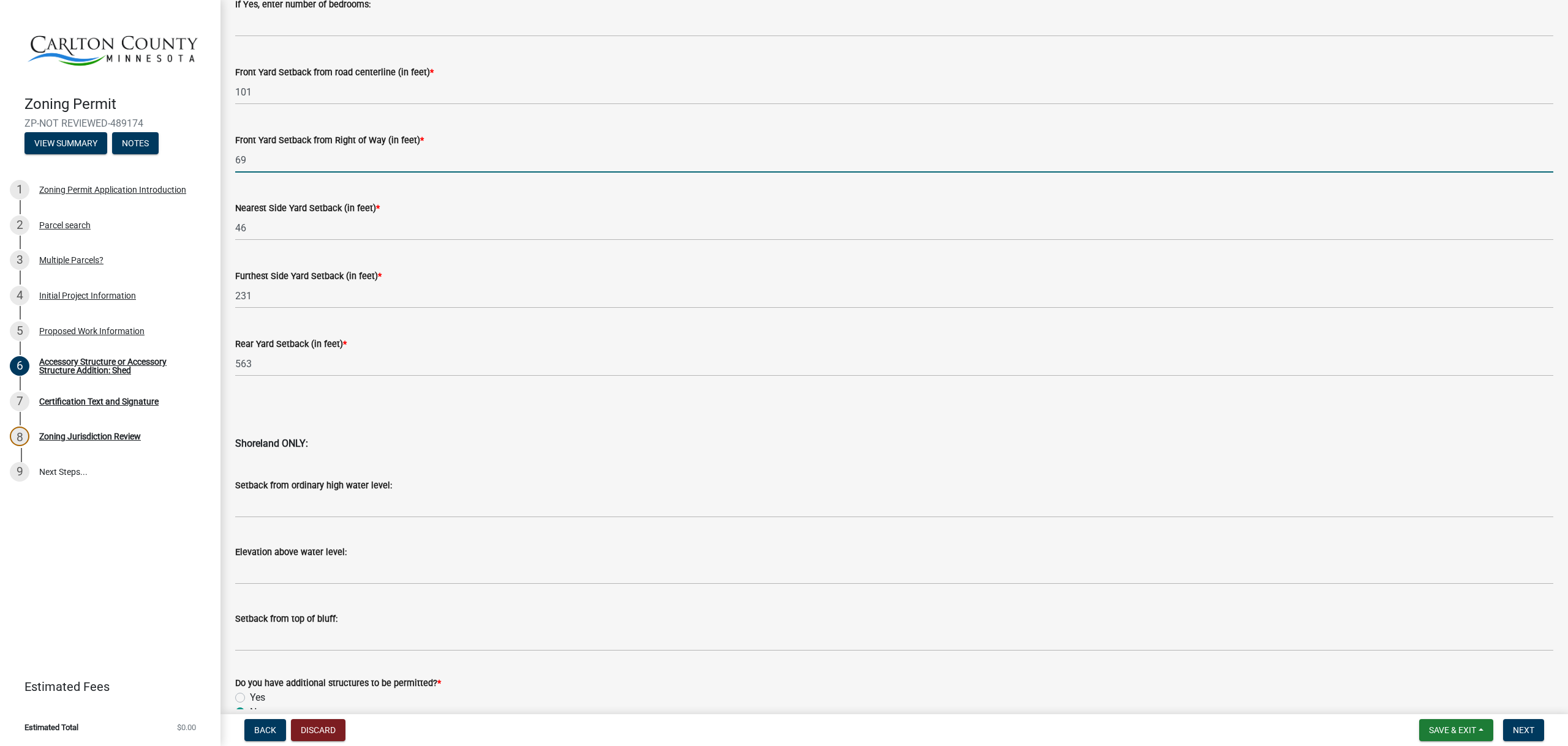
scroll to position [994, 0]
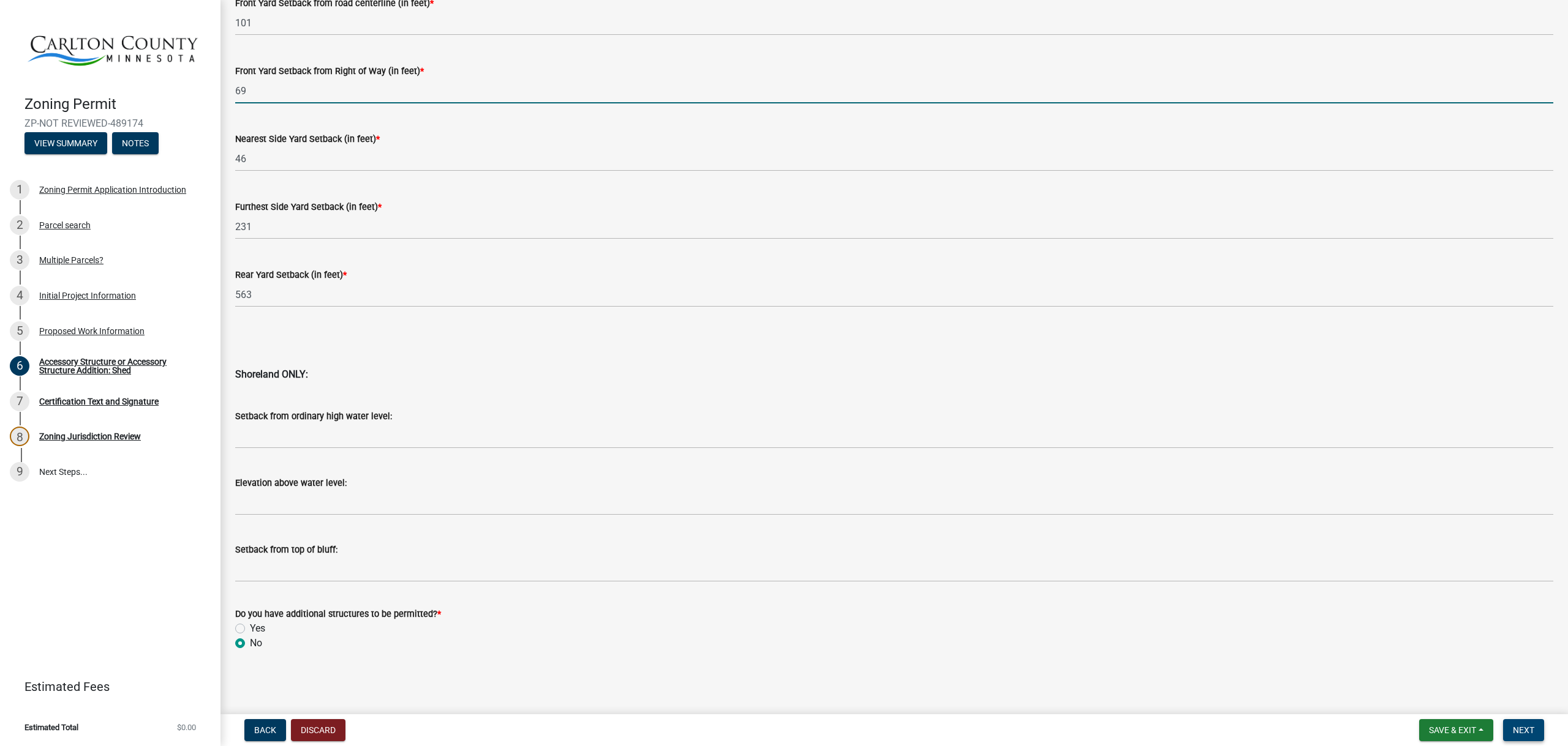
type input "69"
click at [1514, 732] on span "Next" at bounding box center [1523, 730] width 21 height 10
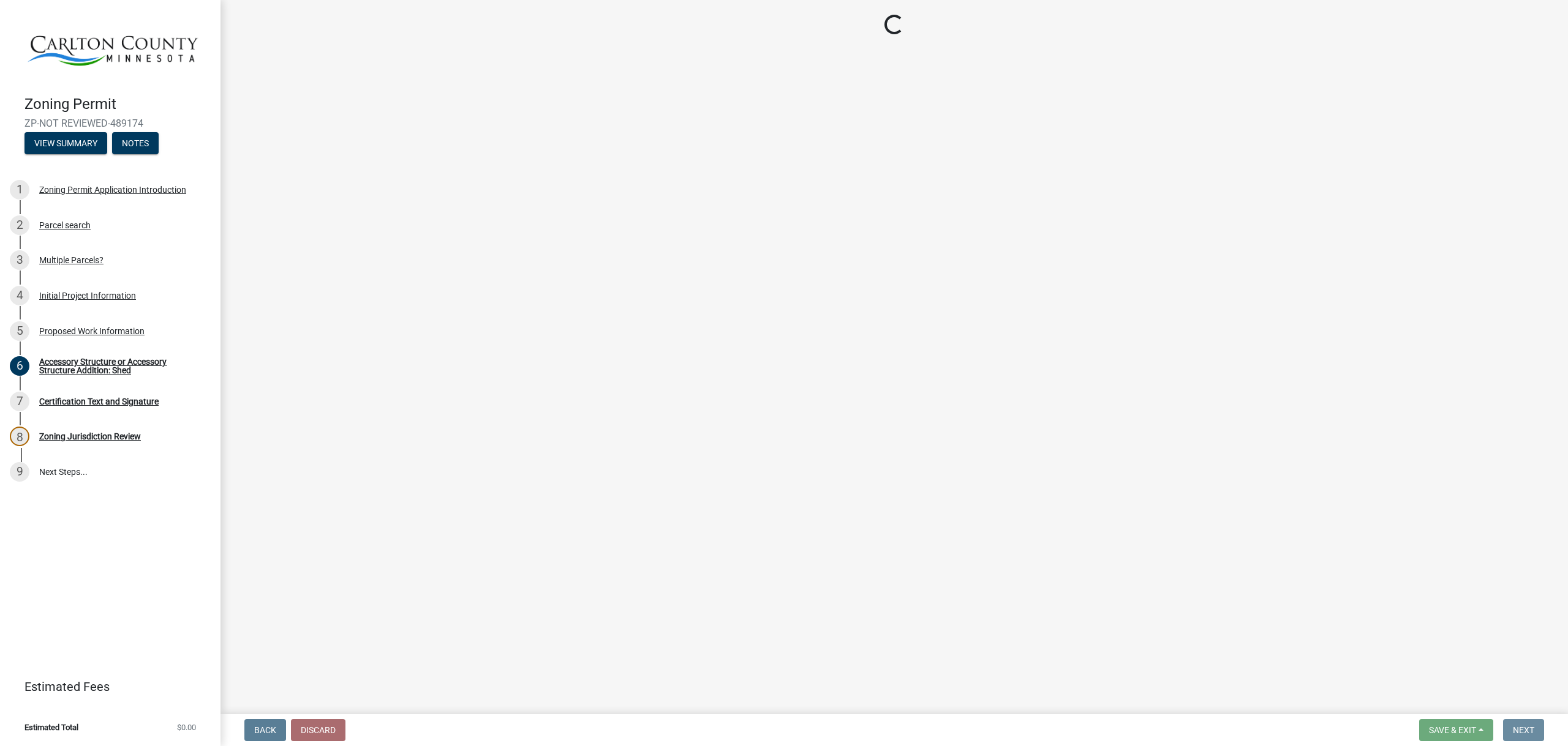
scroll to position [0, 0]
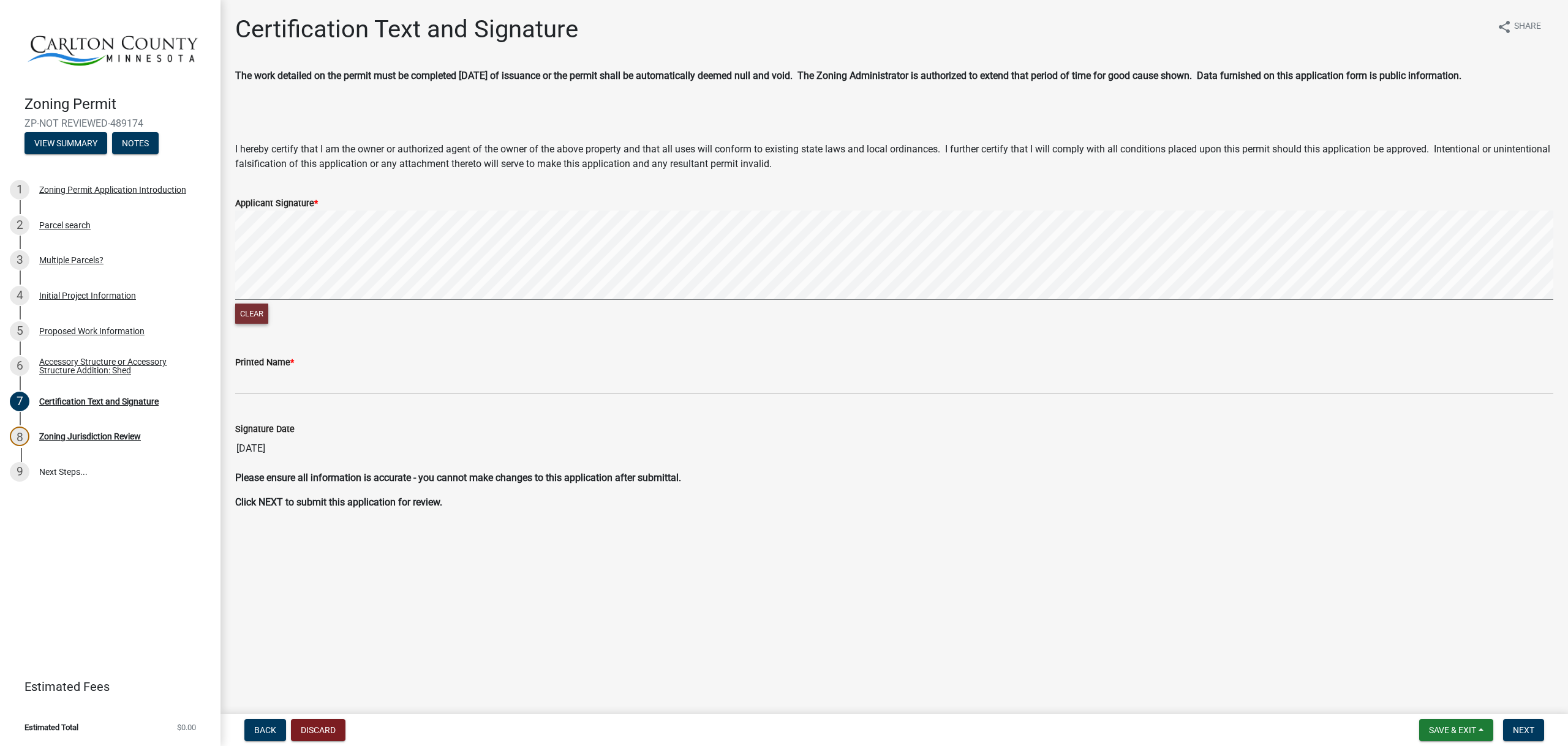
click at [263, 313] on button "Clear" at bounding box center [252, 314] width 33 height 20
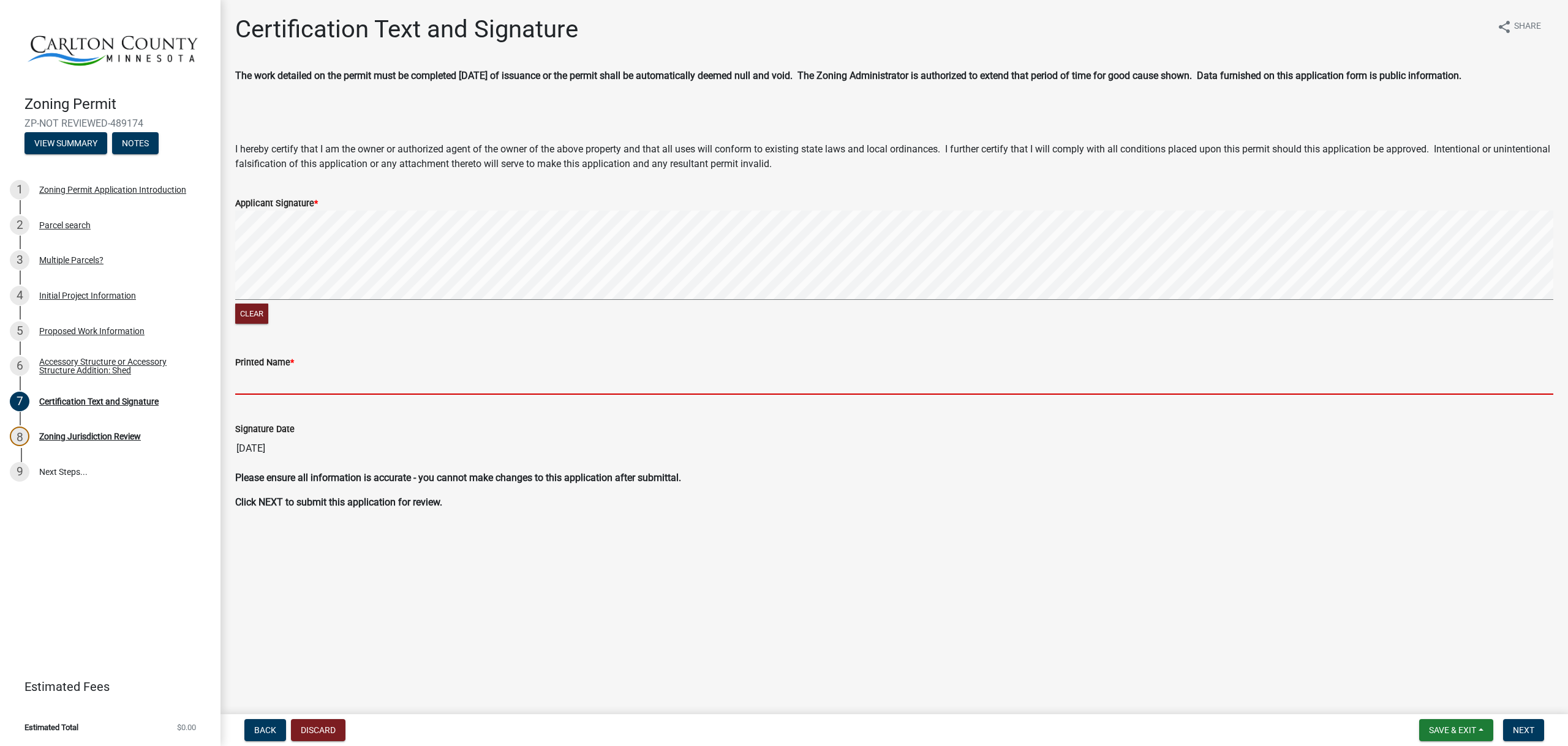
click at [307, 386] on input "Printed Name *" at bounding box center [894, 382] width 1318 height 25
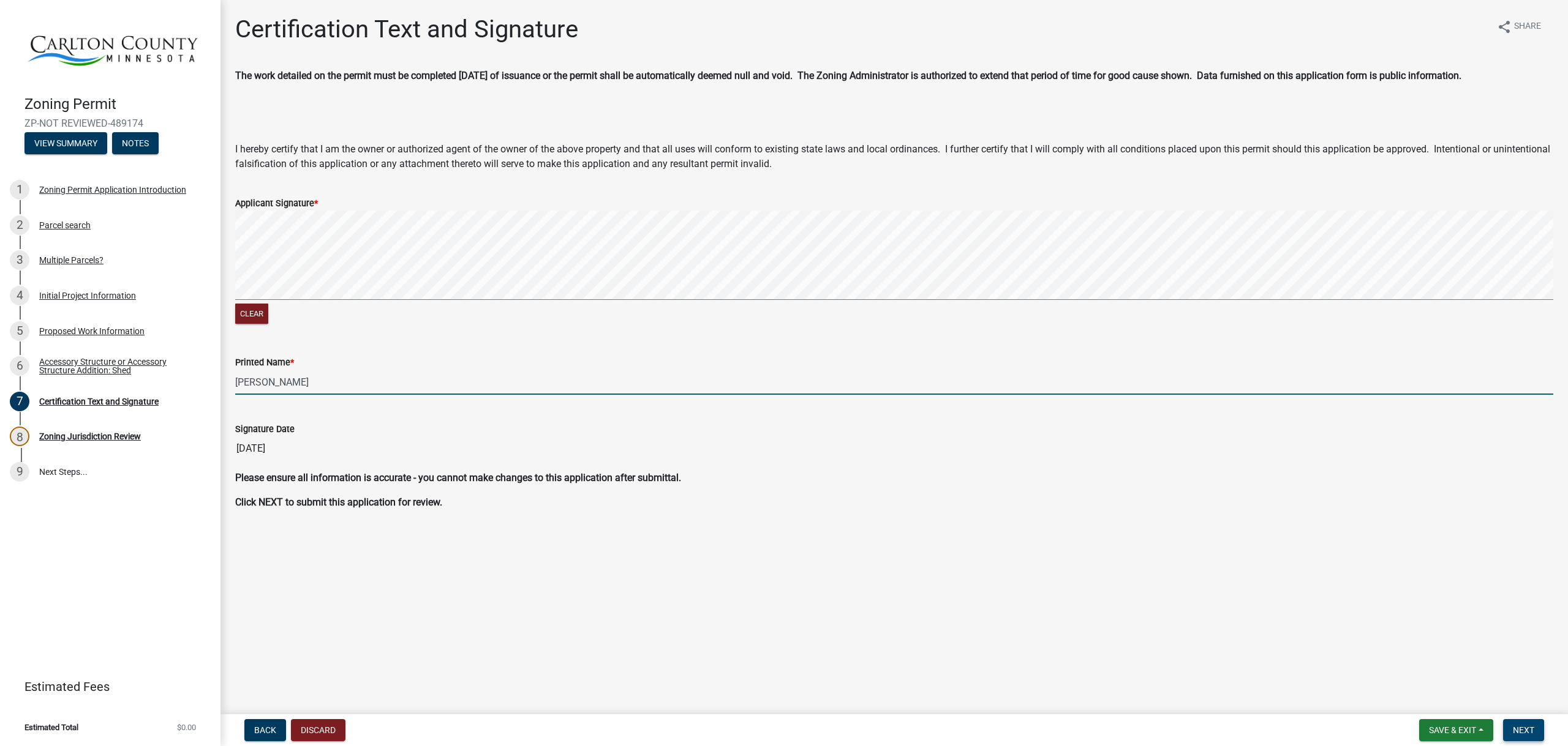
type input "[PERSON_NAME]"
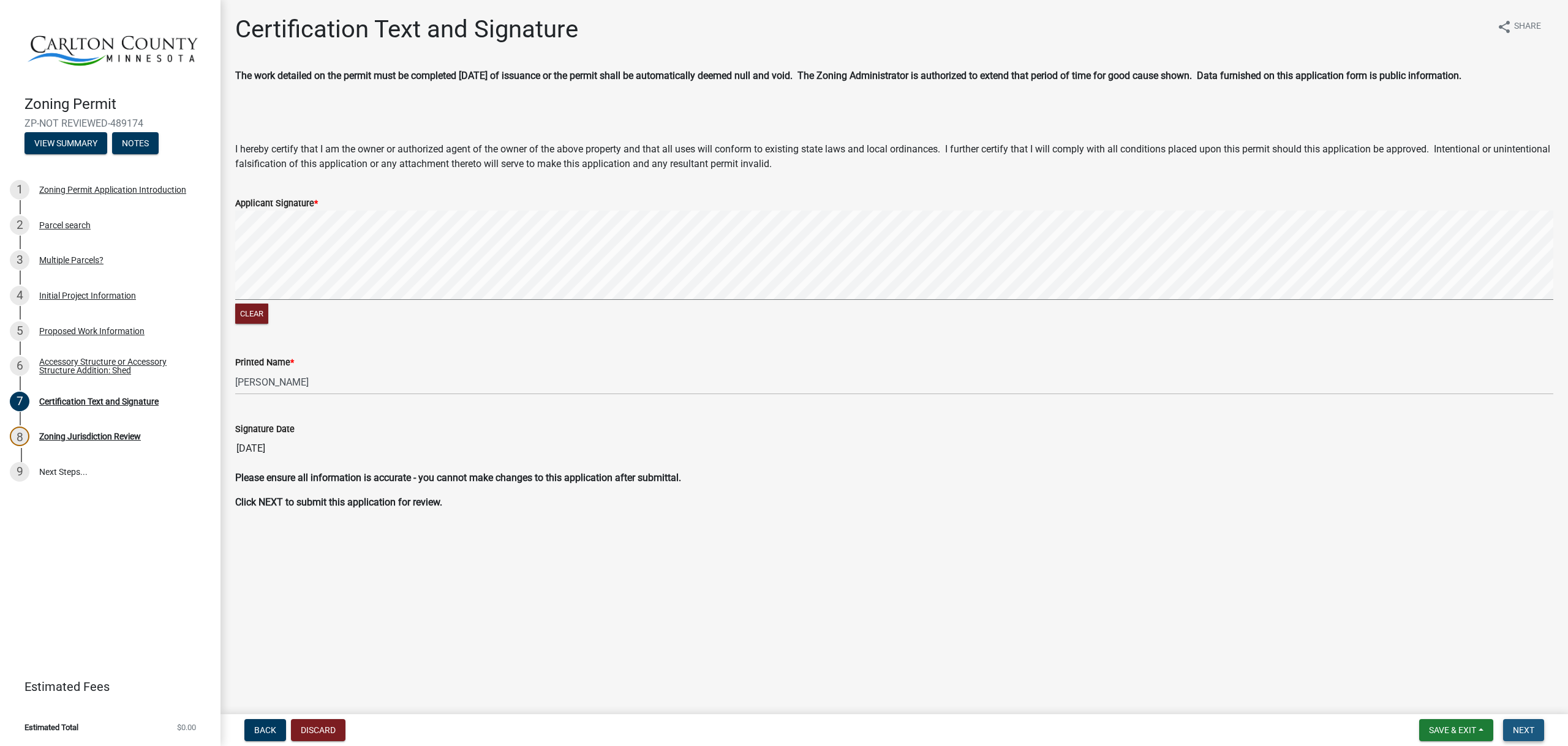
click at [1520, 729] on span "Next" at bounding box center [1523, 730] width 21 height 10
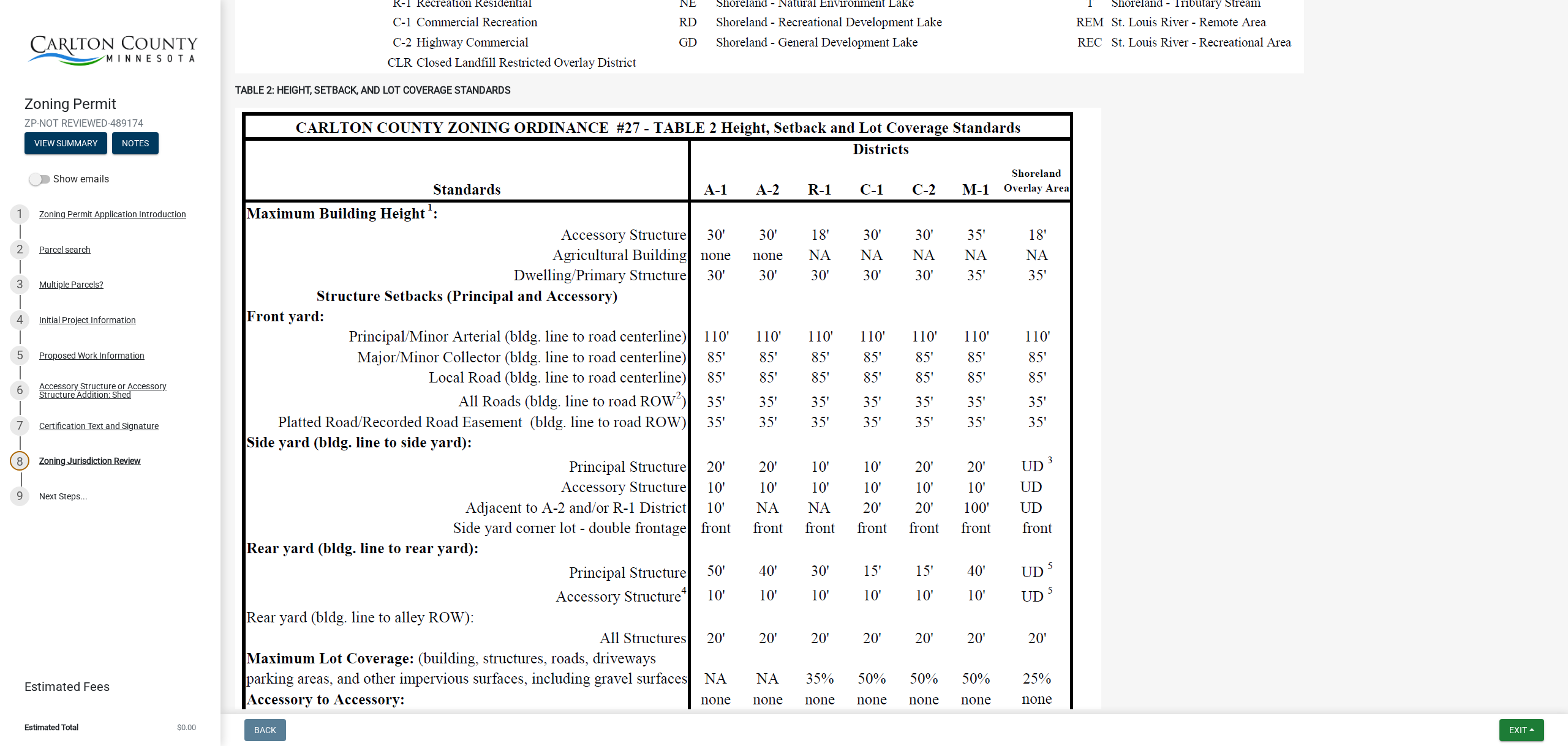
scroll to position [1347, 0]
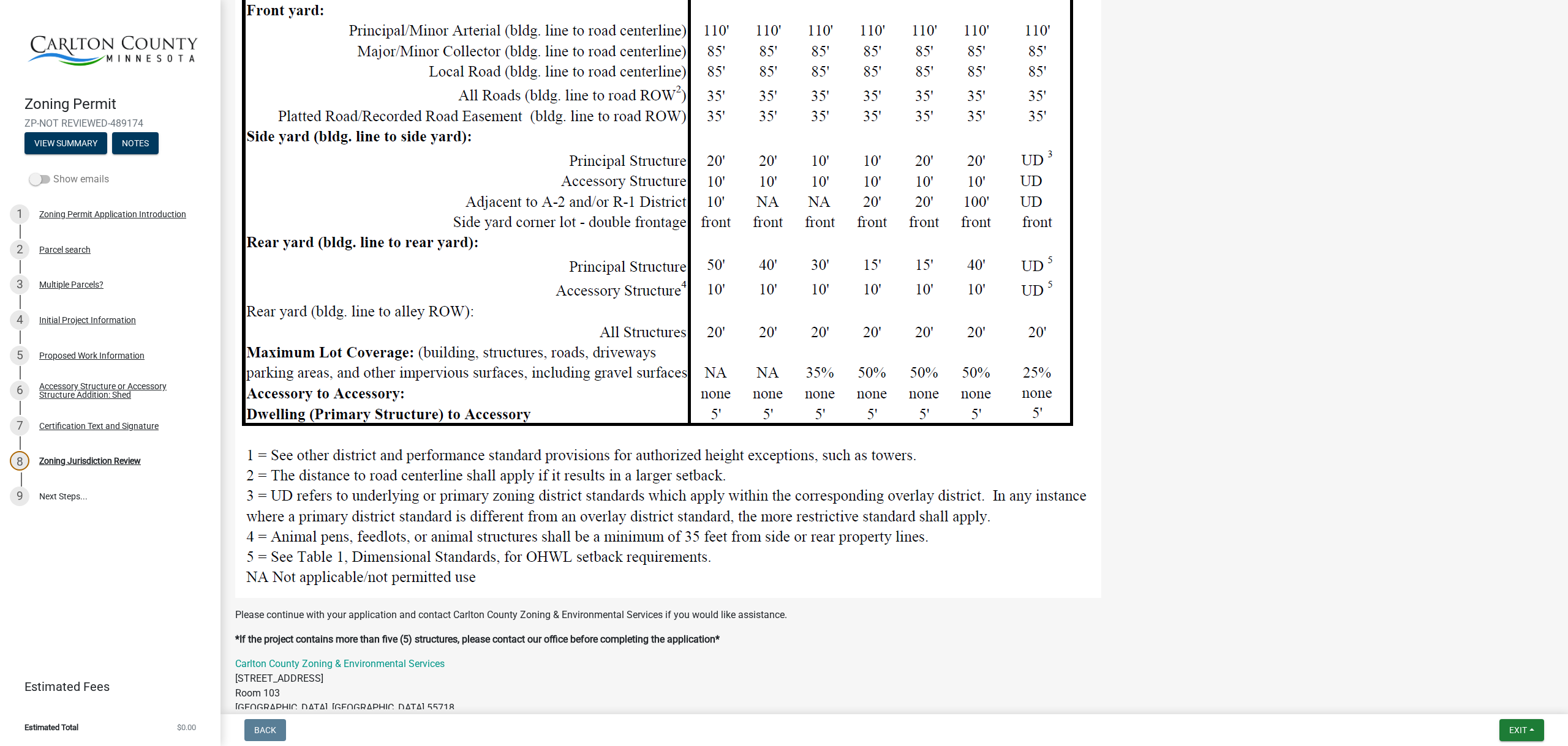
click at [35, 178] on span at bounding box center [40, 179] width 21 height 8
click at [54, 172] on input "Show emails" at bounding box center [54, 172] width 0 height 0
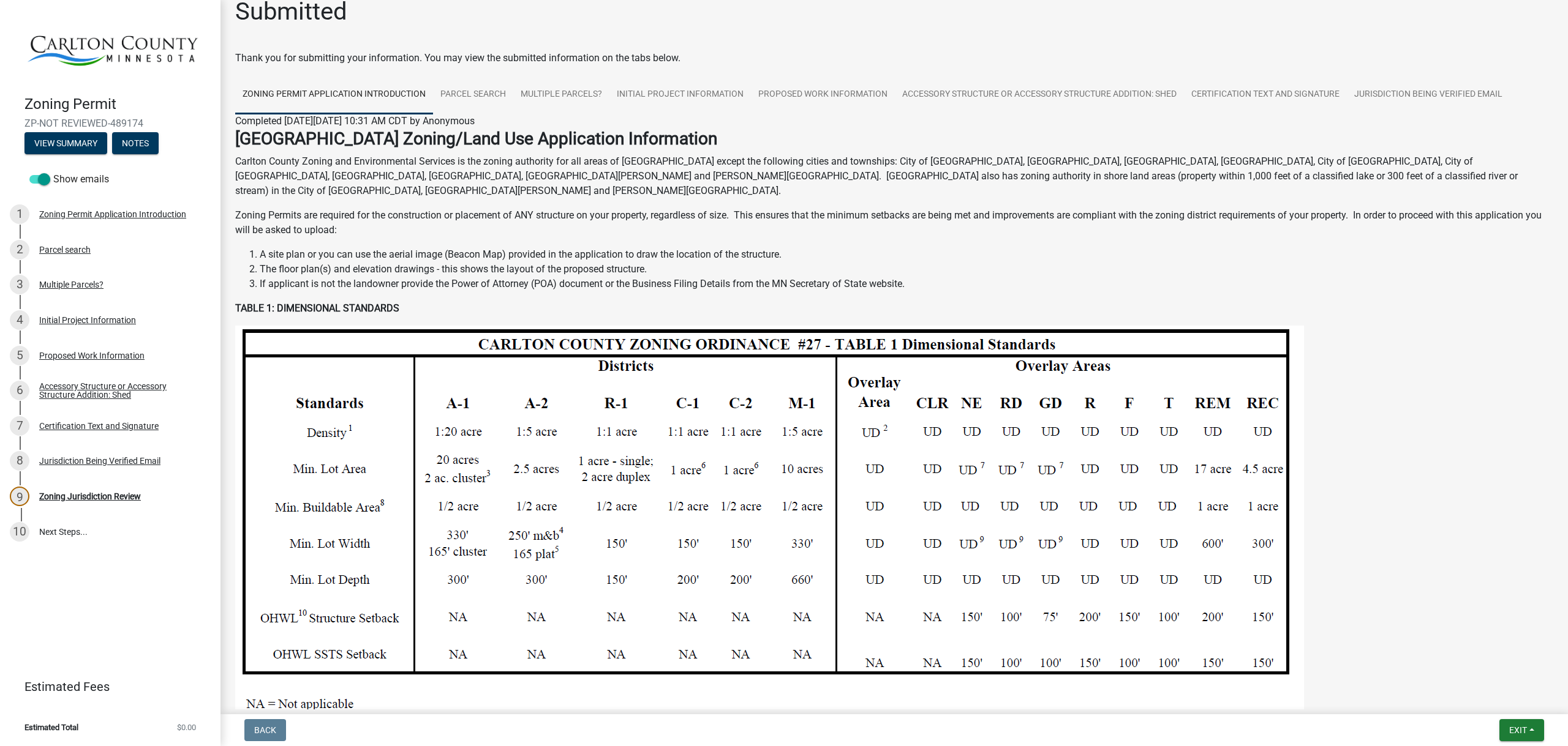
scroll to position [0, 0]
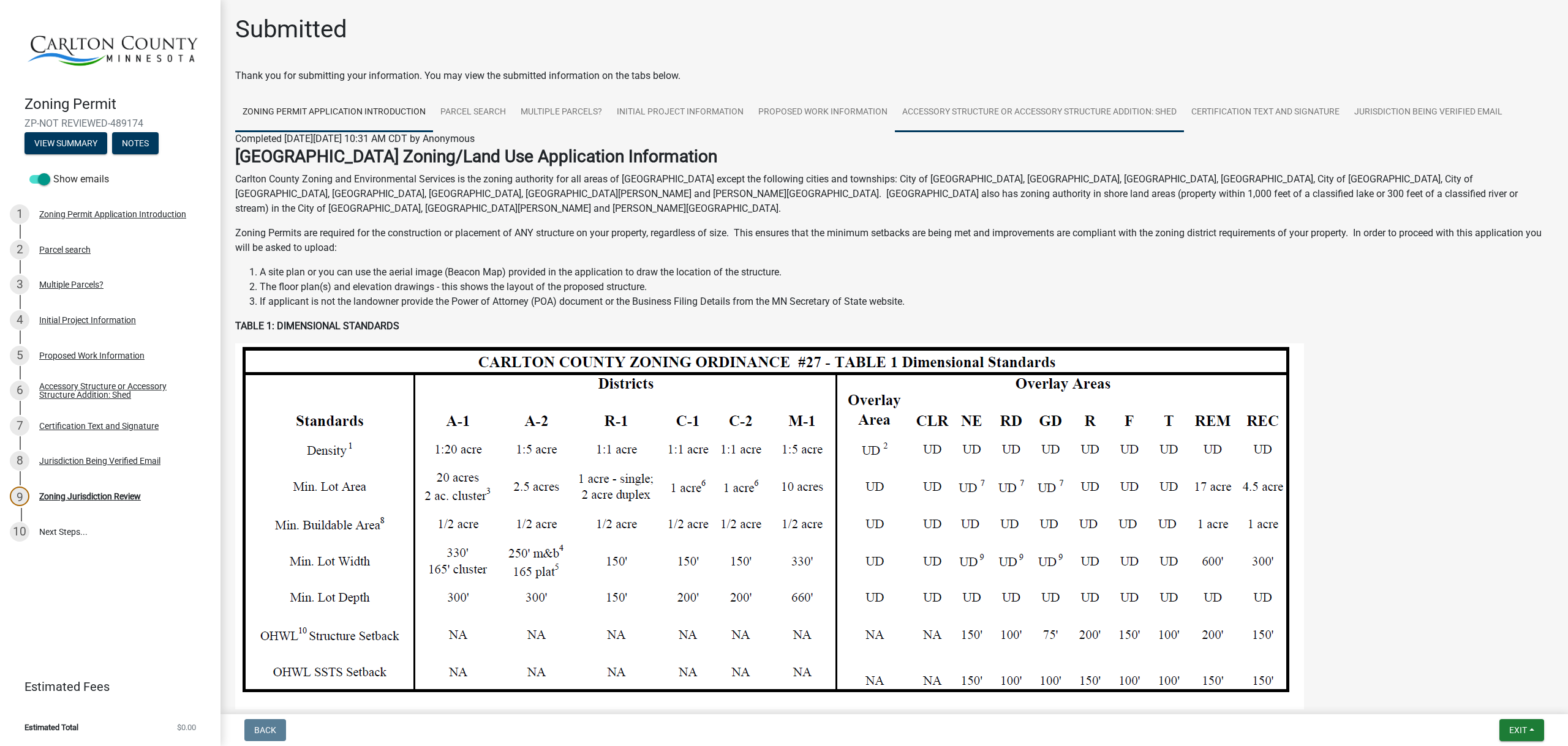
click at [1027, 110] on link "Accessory Structure or Accessory Structure Addition: Shed" at bounding box center [1039, 112] width 289 height 39
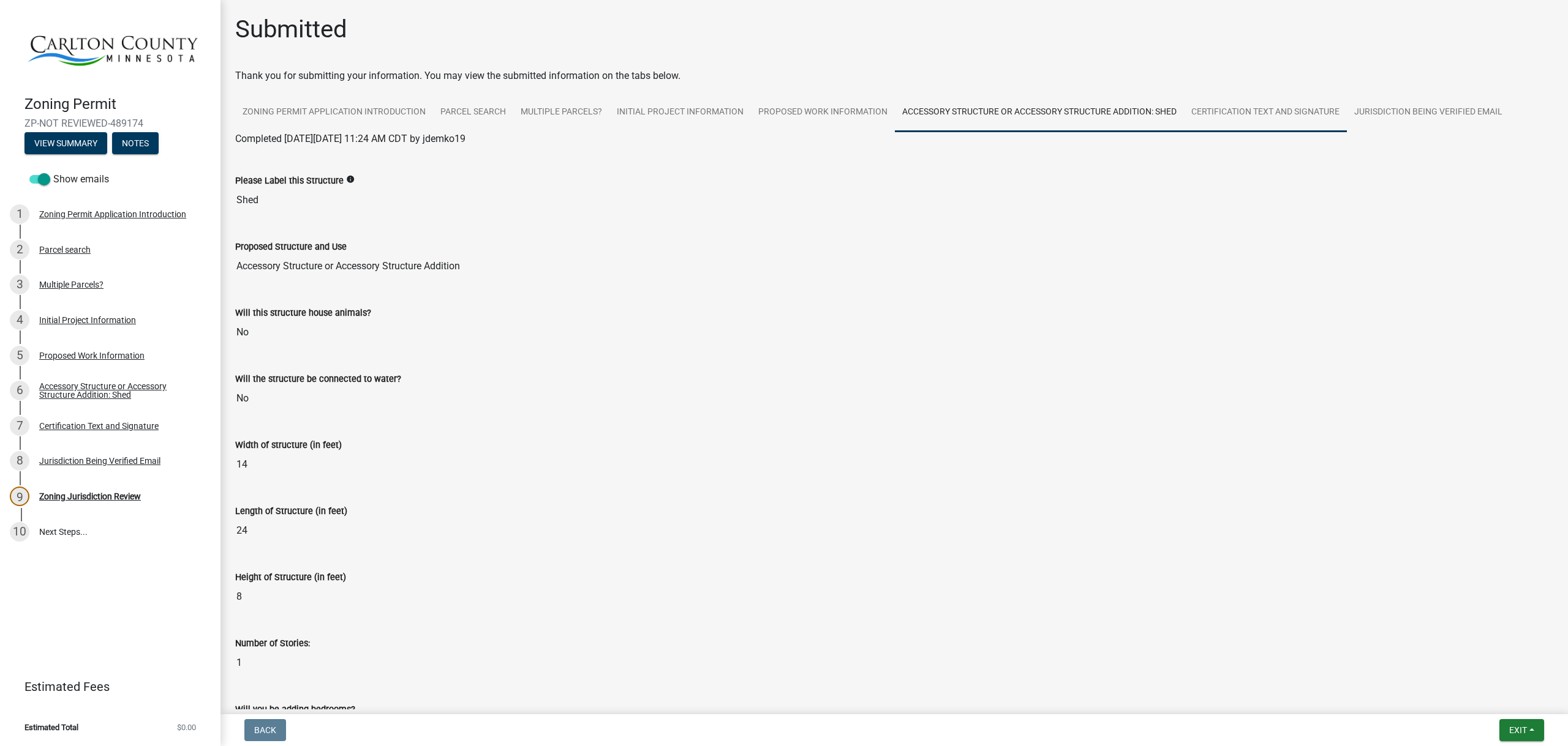
click at [1317, 113] on link "Certification Text and Signature" at bounding box center [1265, 112] width 163 height 39
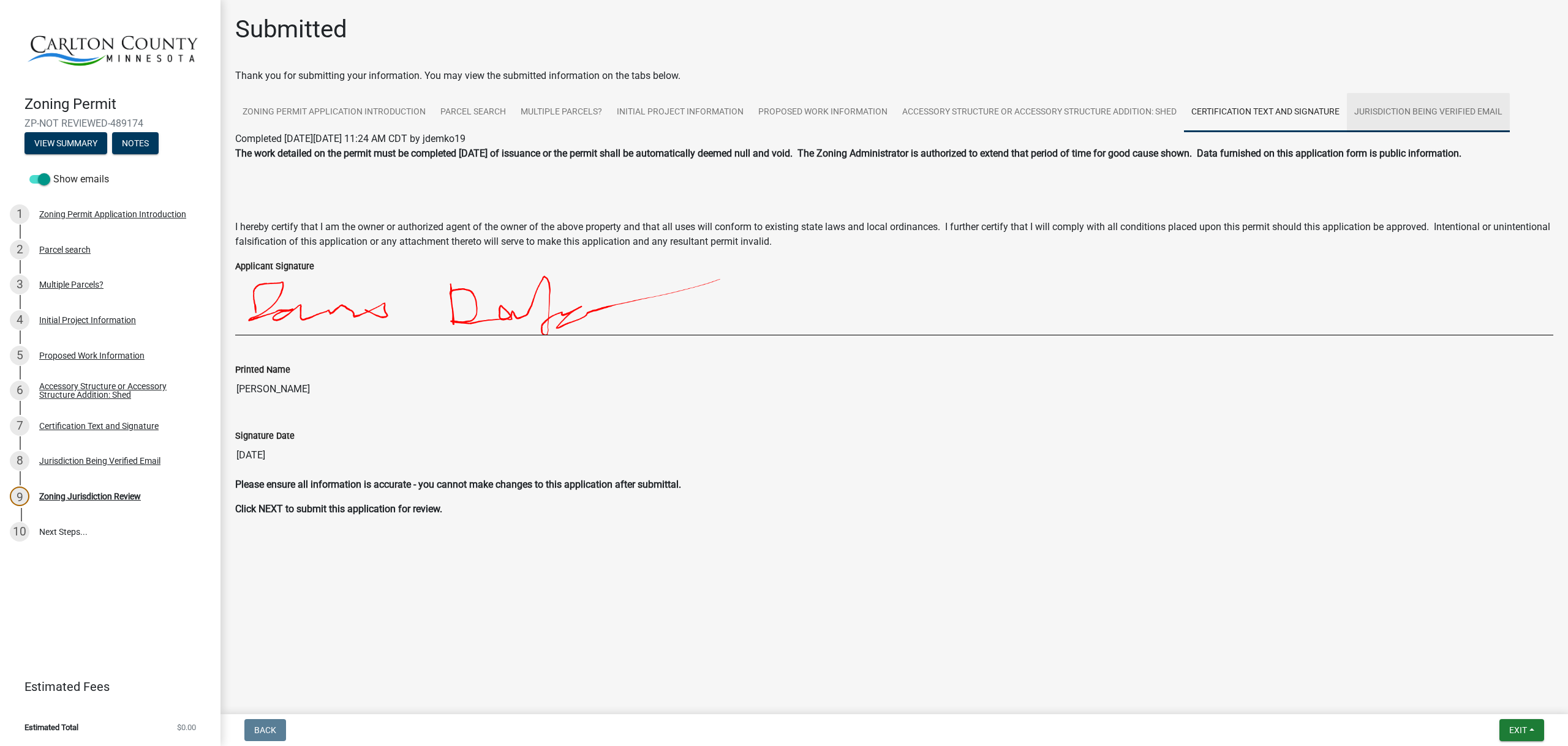
click at [1418, 109] on link "Jurisdiction Being Verified Email" at bounding box center [1428, 112] width 163 height 39
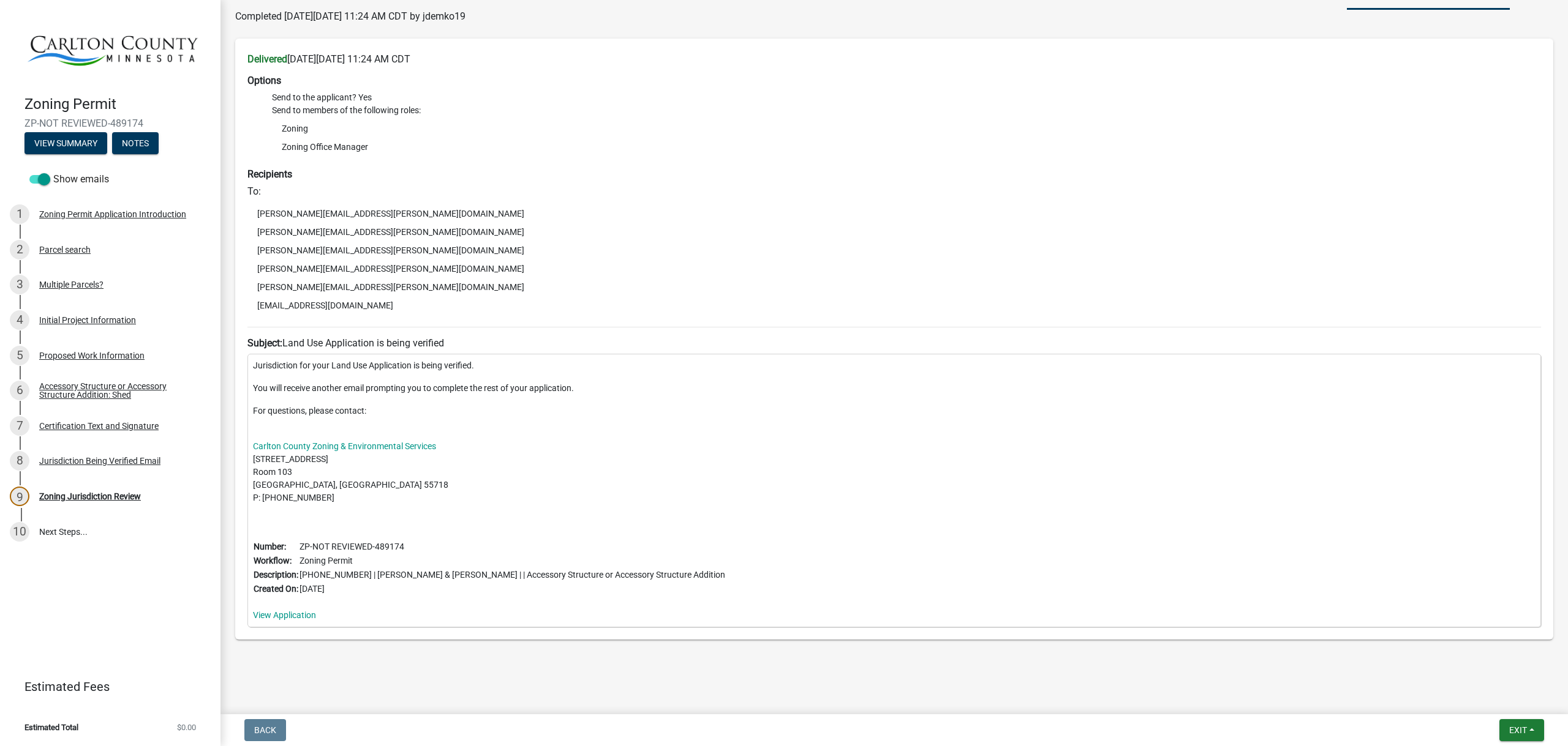
scroll to position [130, 0]
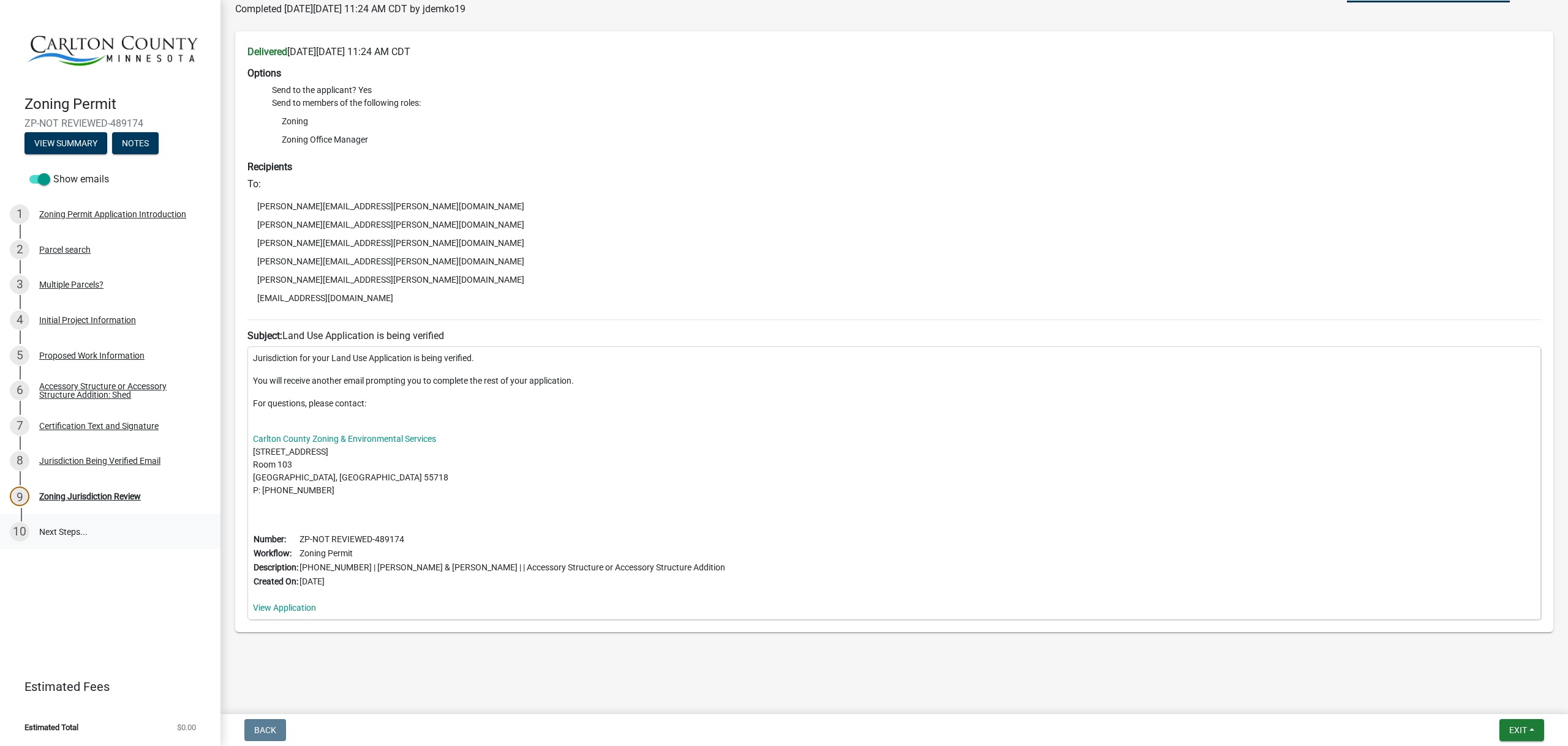
click at [68, 529] on link "10 Next Steps..." at bounding box center [110, 532] width 220 height 35
click at [78, 534] on link "10 Next Steps..." at bounding box center [110, 532] width 220 height 35
click at [128, 141] on button "Notes" at bounding box center [136, 143] width 47 height 22
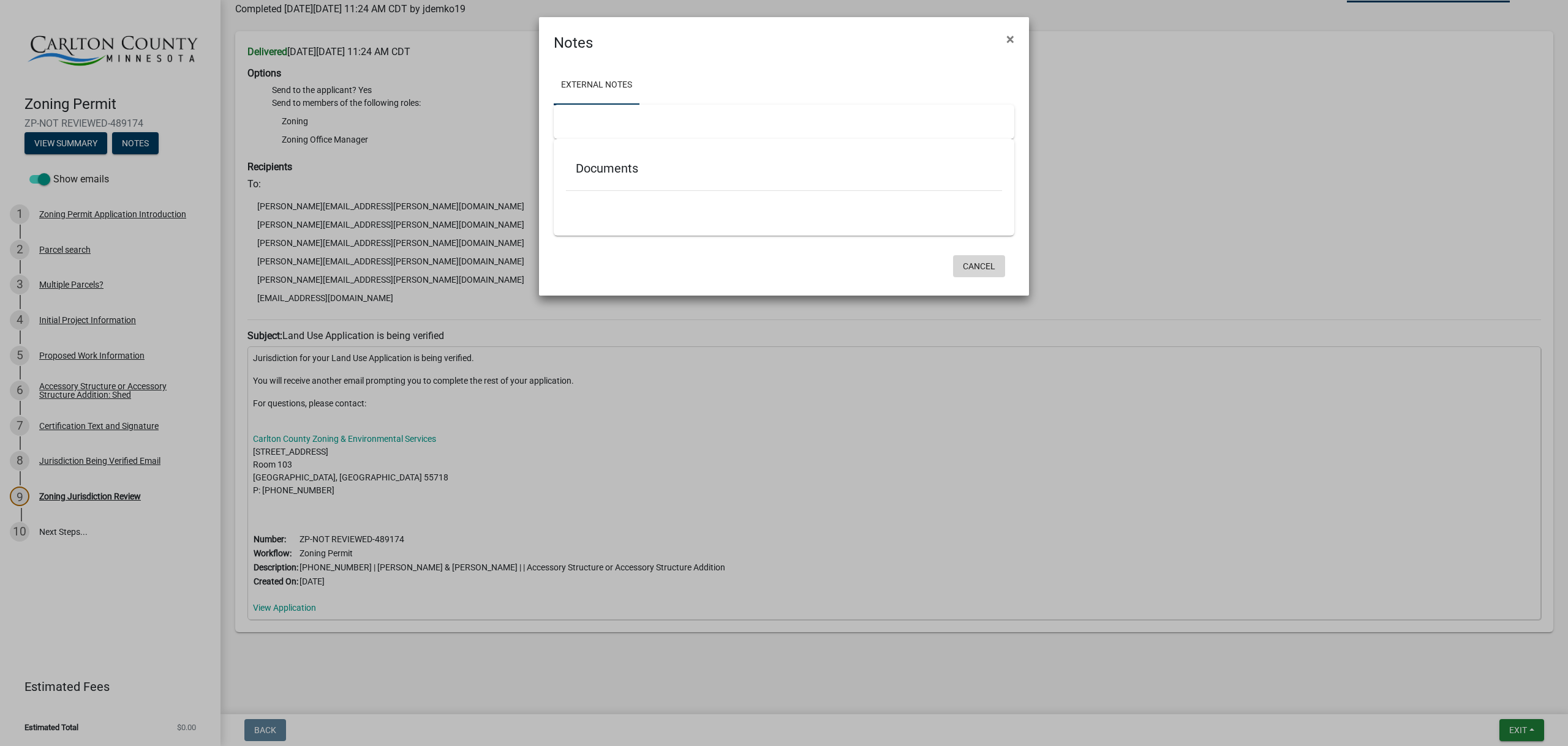
click at [977, 266] on button "Cancel" at bounding box center [979, 266] width 52 height 22
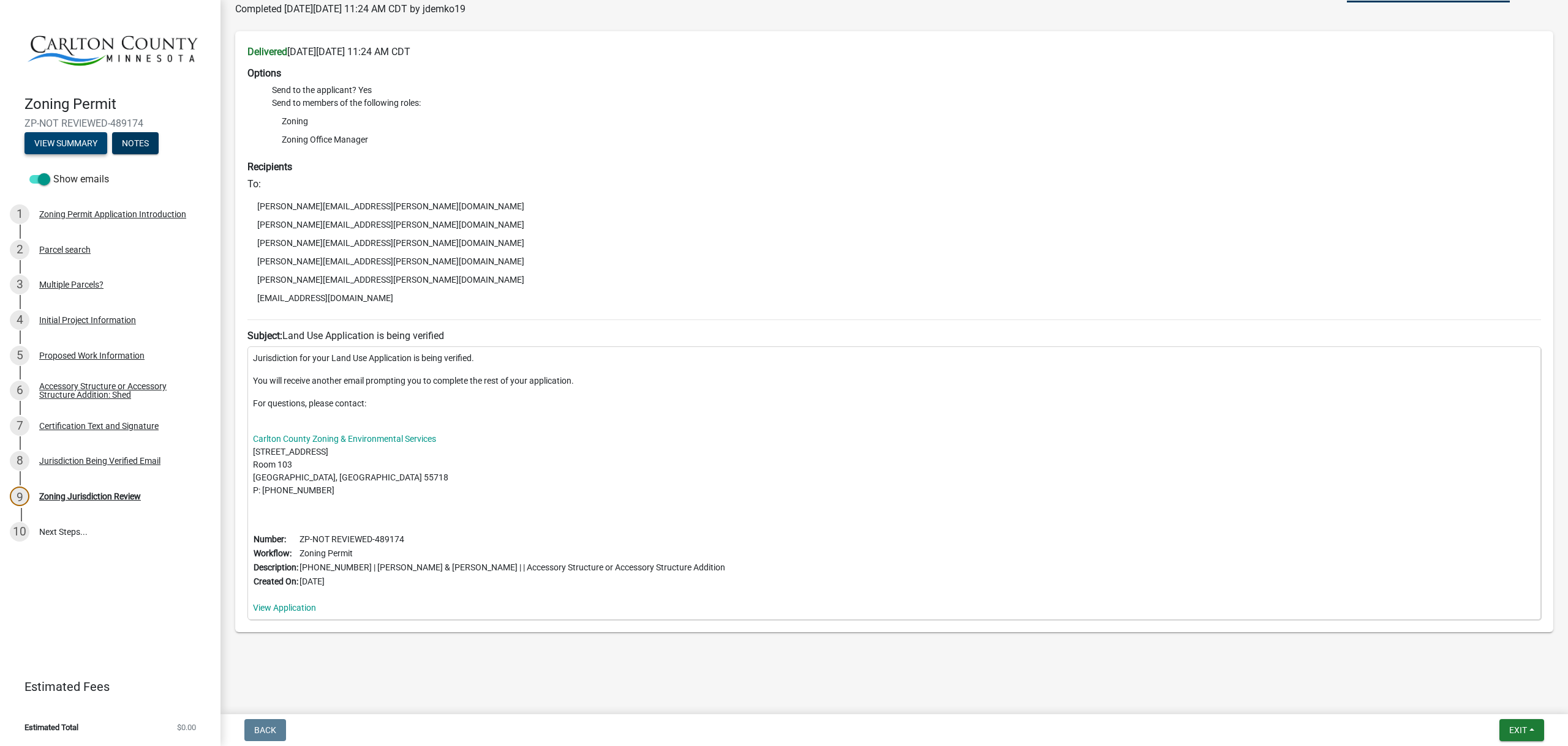
click at [86, 146] on button "View Summary" at bounding box center [66, 143] width 83 height 22
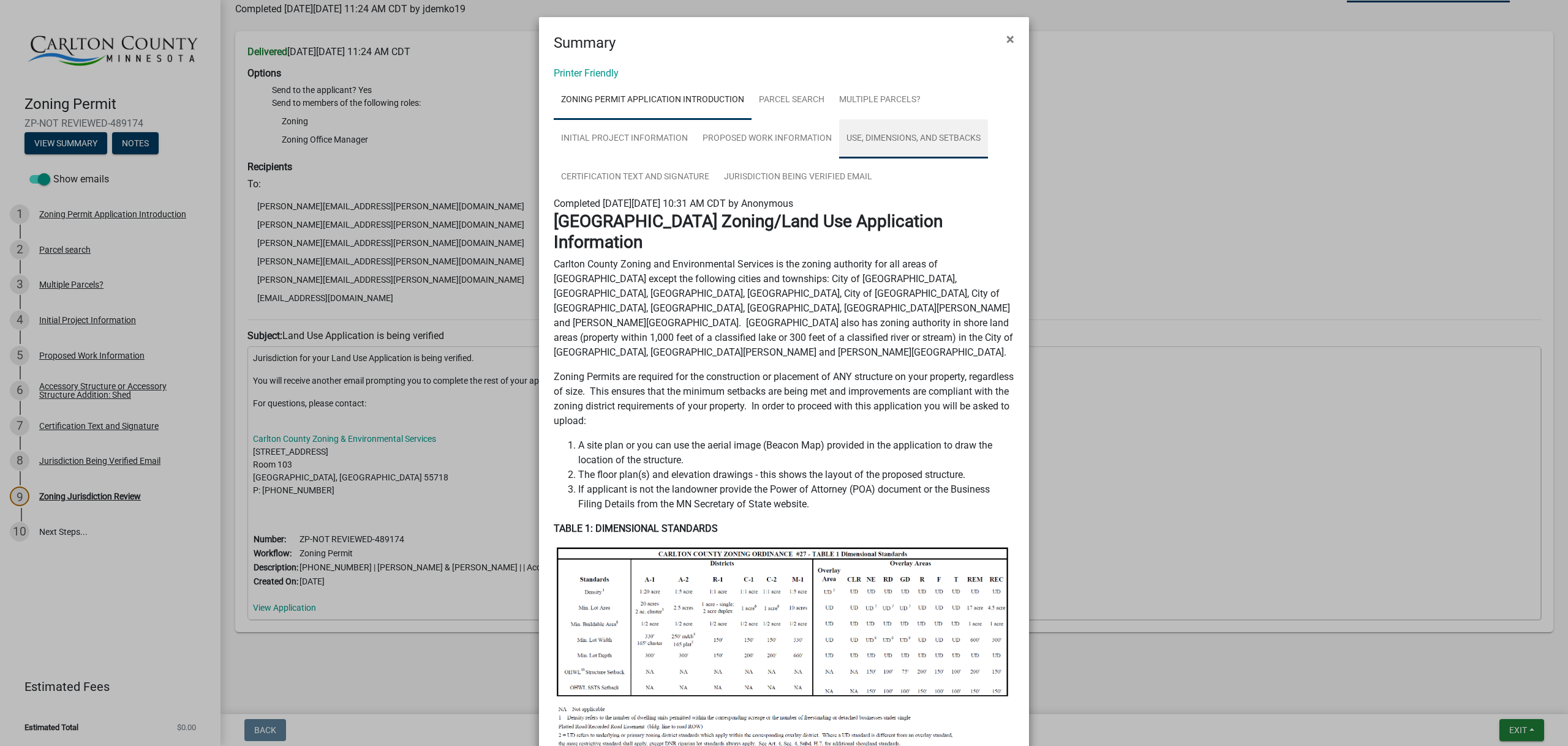
click at [896, 142] on link "Use, Dimensions, and Setbacks" at bounding box center [913, 139] width 149 height 39
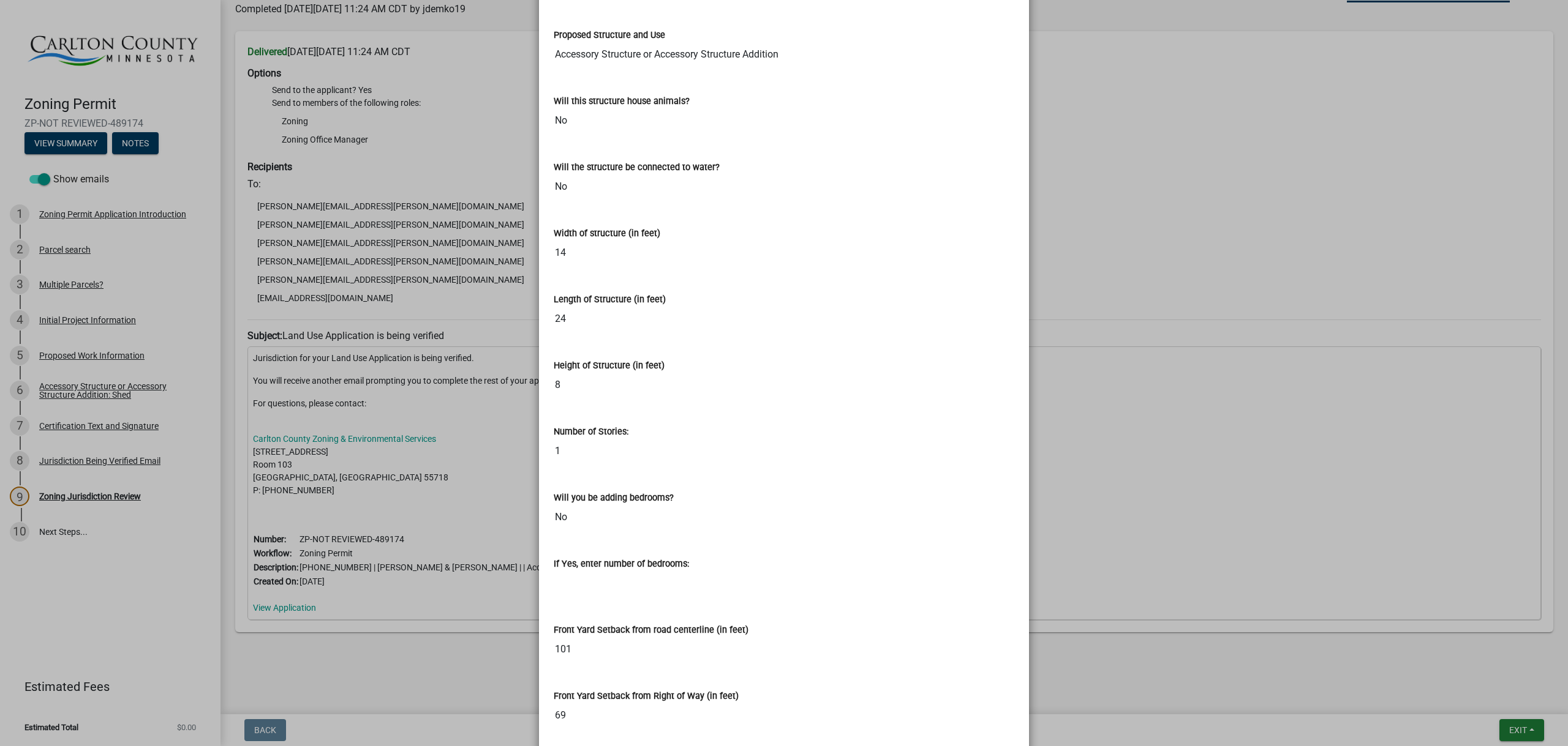
scroll to position [0, 0]
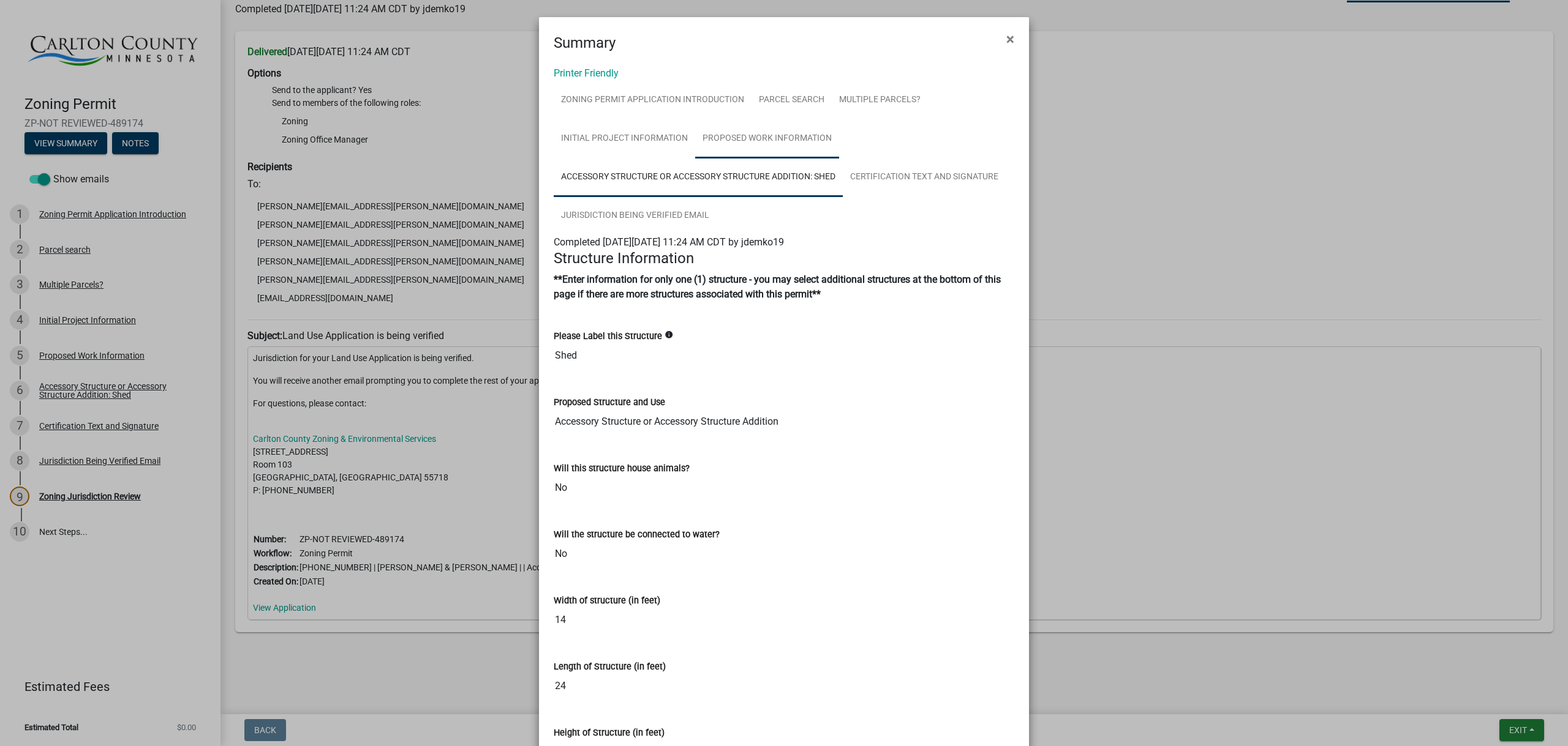
click at [757, 143] on link "Proposed Work Information" at bounding box center [767, 139] width 144 height 39
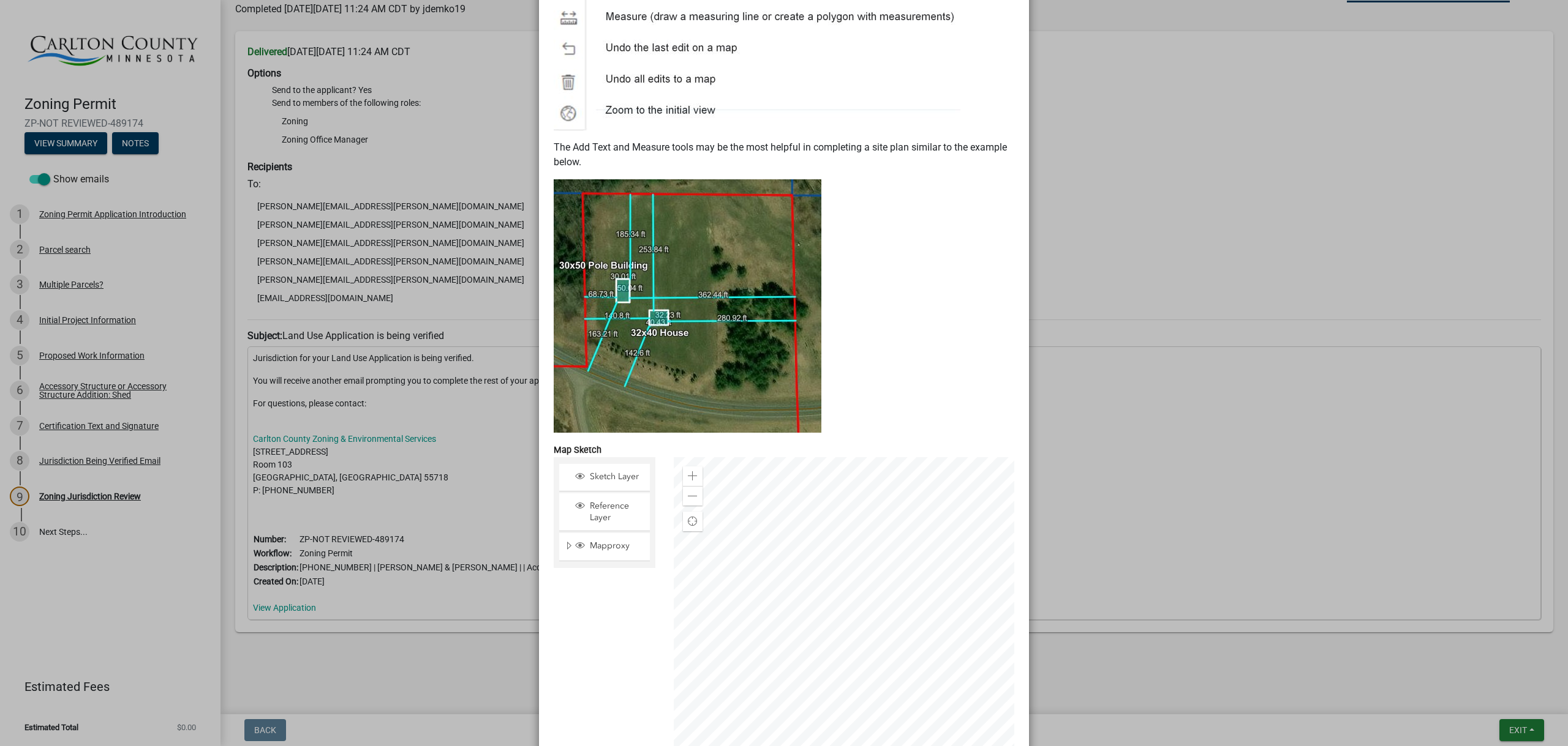
scroll to position [2124, 0]
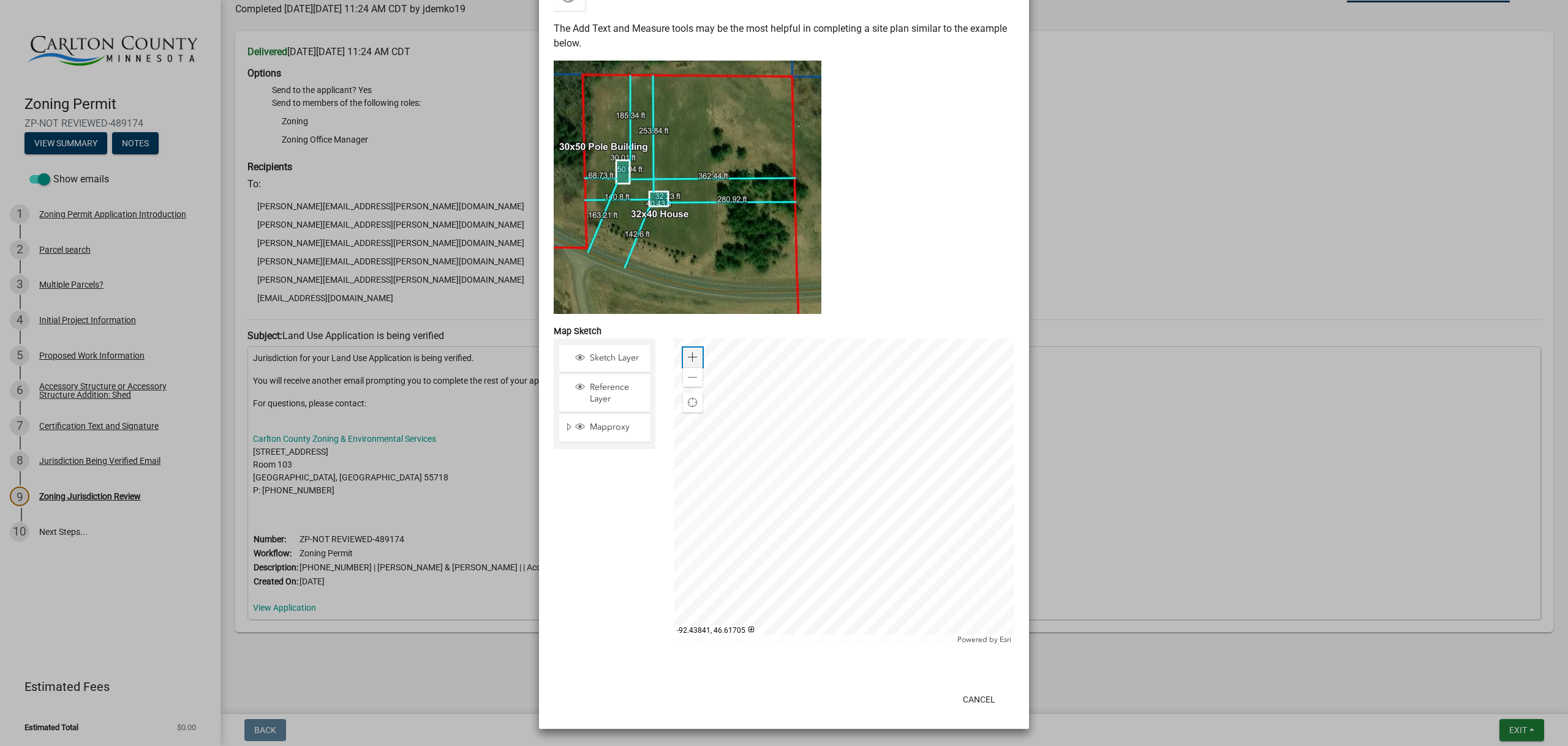
click at [692, 355] on div "Zoom in" at bounding box center [693, 358] width 20 height 20
click at [692, 355] on span at bounding box center [692, 357] width 10 height 10
click at [881, 416] on div at bounding box center [844, 492] width 341 height 306
click at [847, 421] on div at bounding box center [844, 492] width 341 height 306
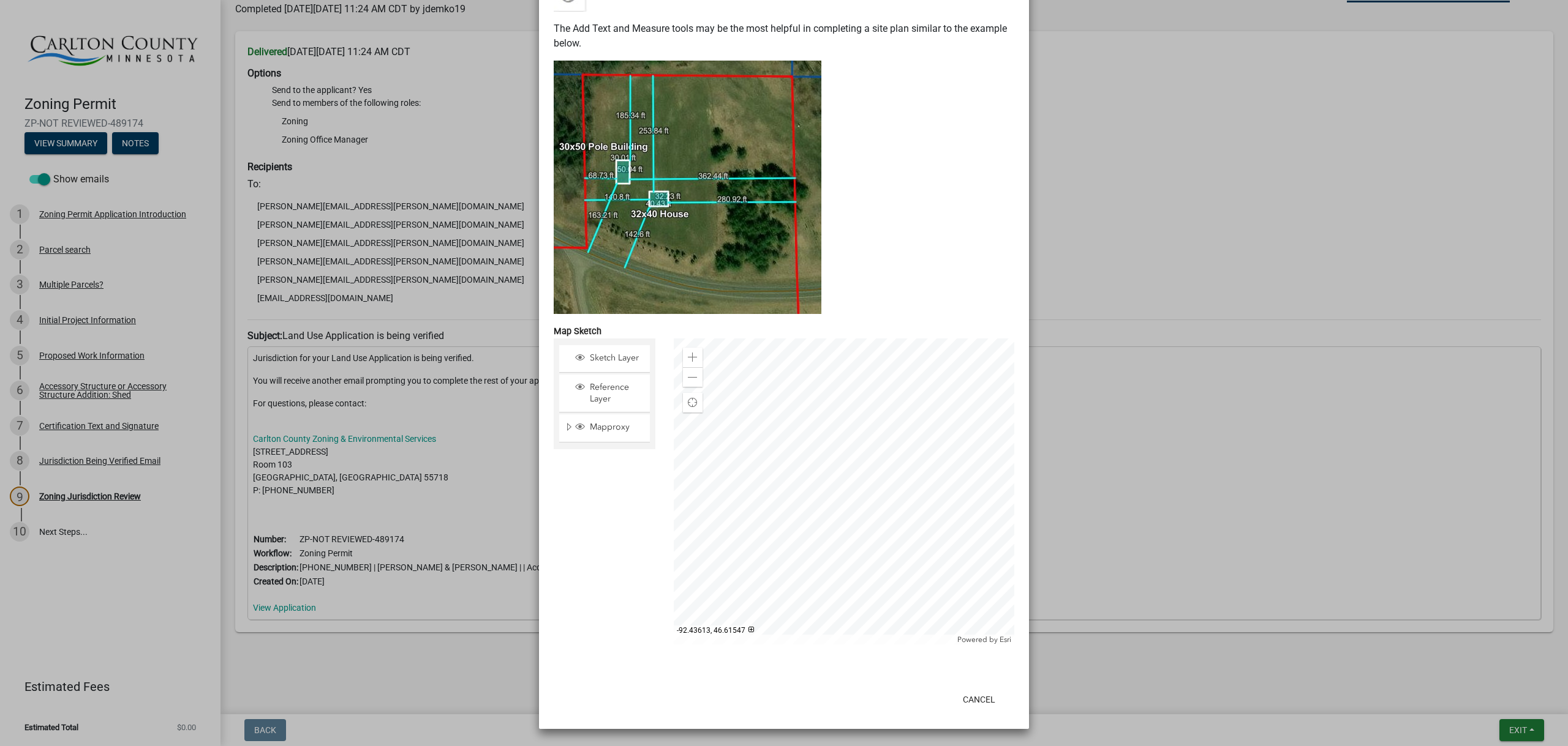
click at [742, 439] on div at bounding box center [844, 492] width 341 height 306
click at [745, 439] on div at bounding box center [844, 492] width 341 height 306
click at [810, 453] on div at bounding box center [844, 492] width 341 height 306
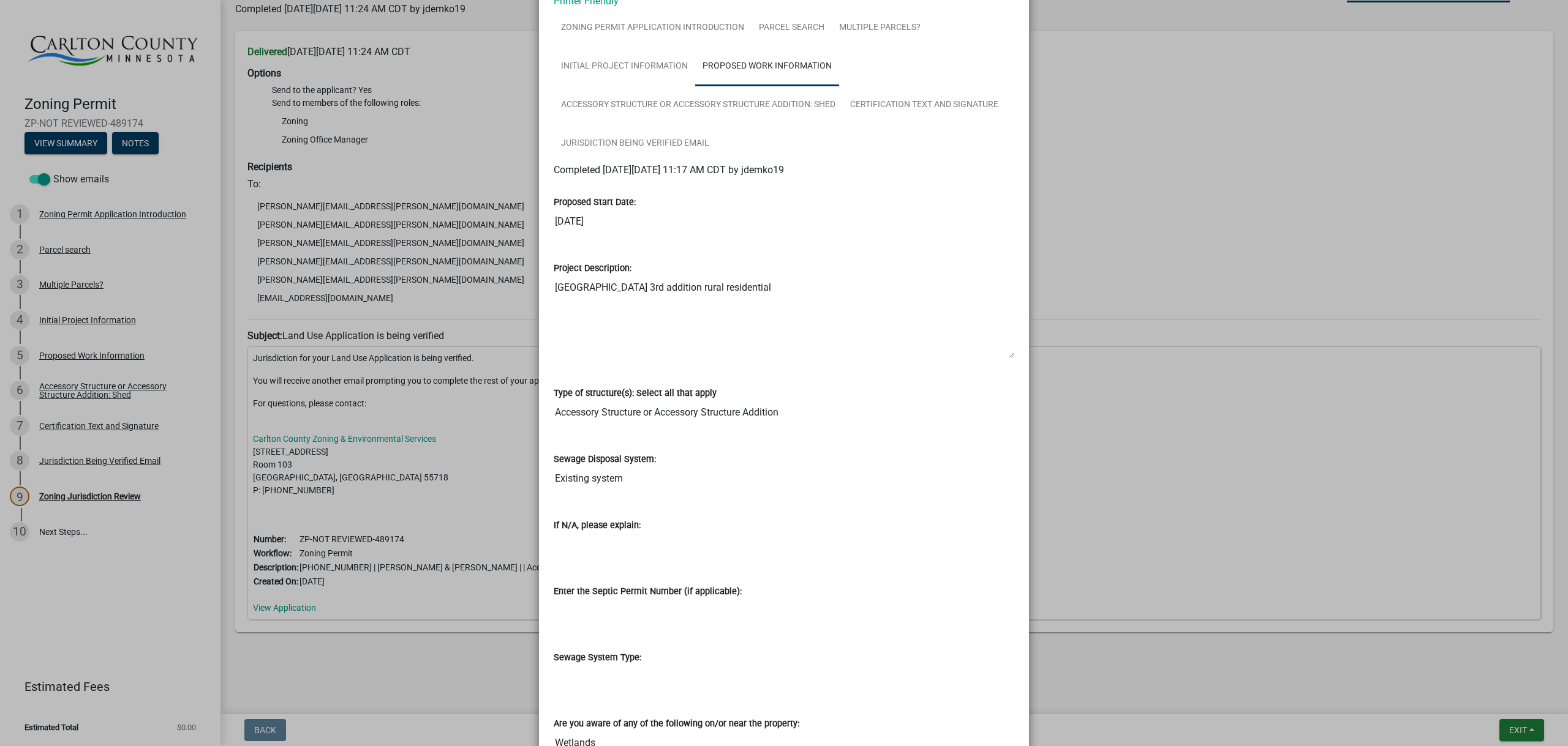
scroll to position [0, 0]
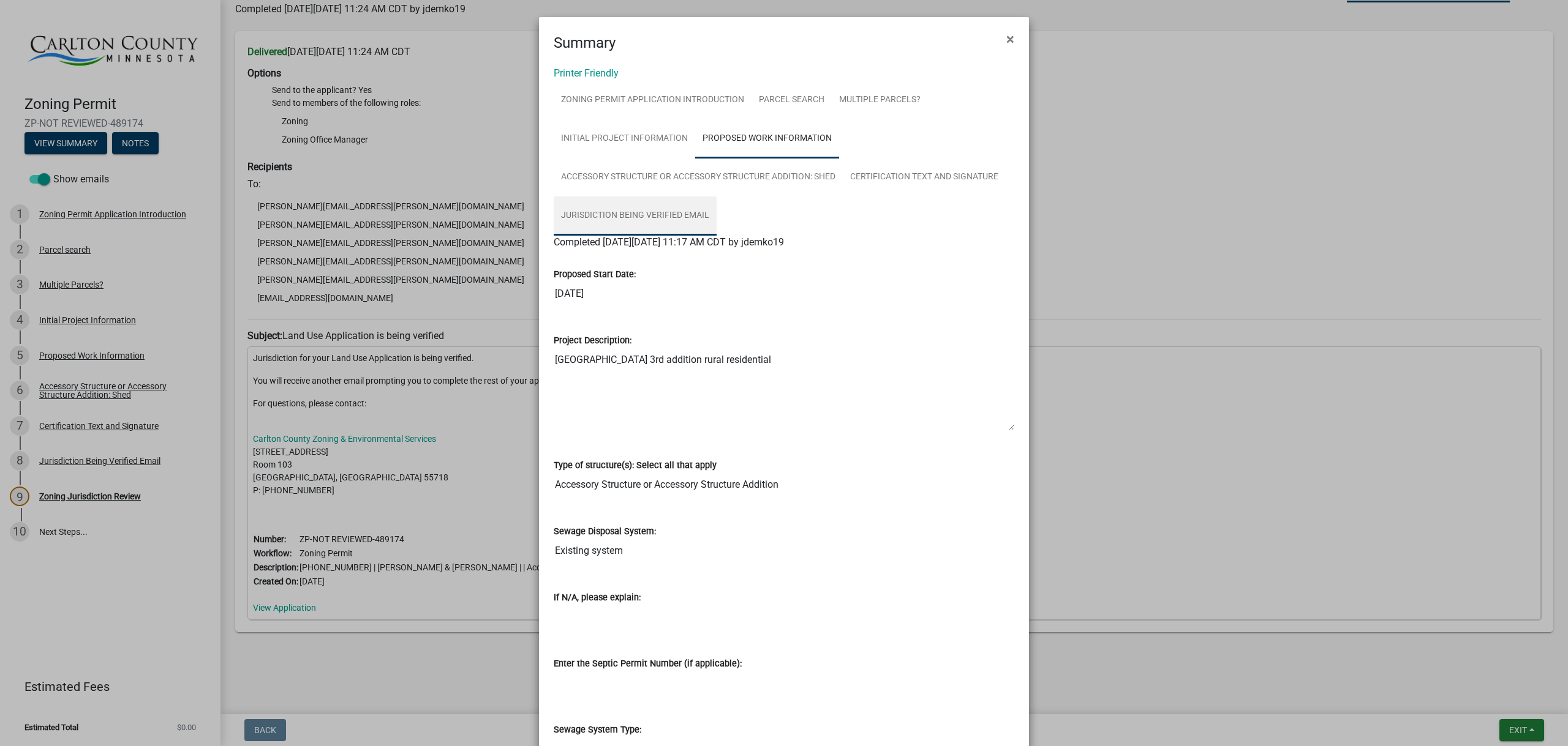
click at [639, 207] on link "Jurisdiction Being Verified Email" at bounding box center [635, 216] width 163 height 39
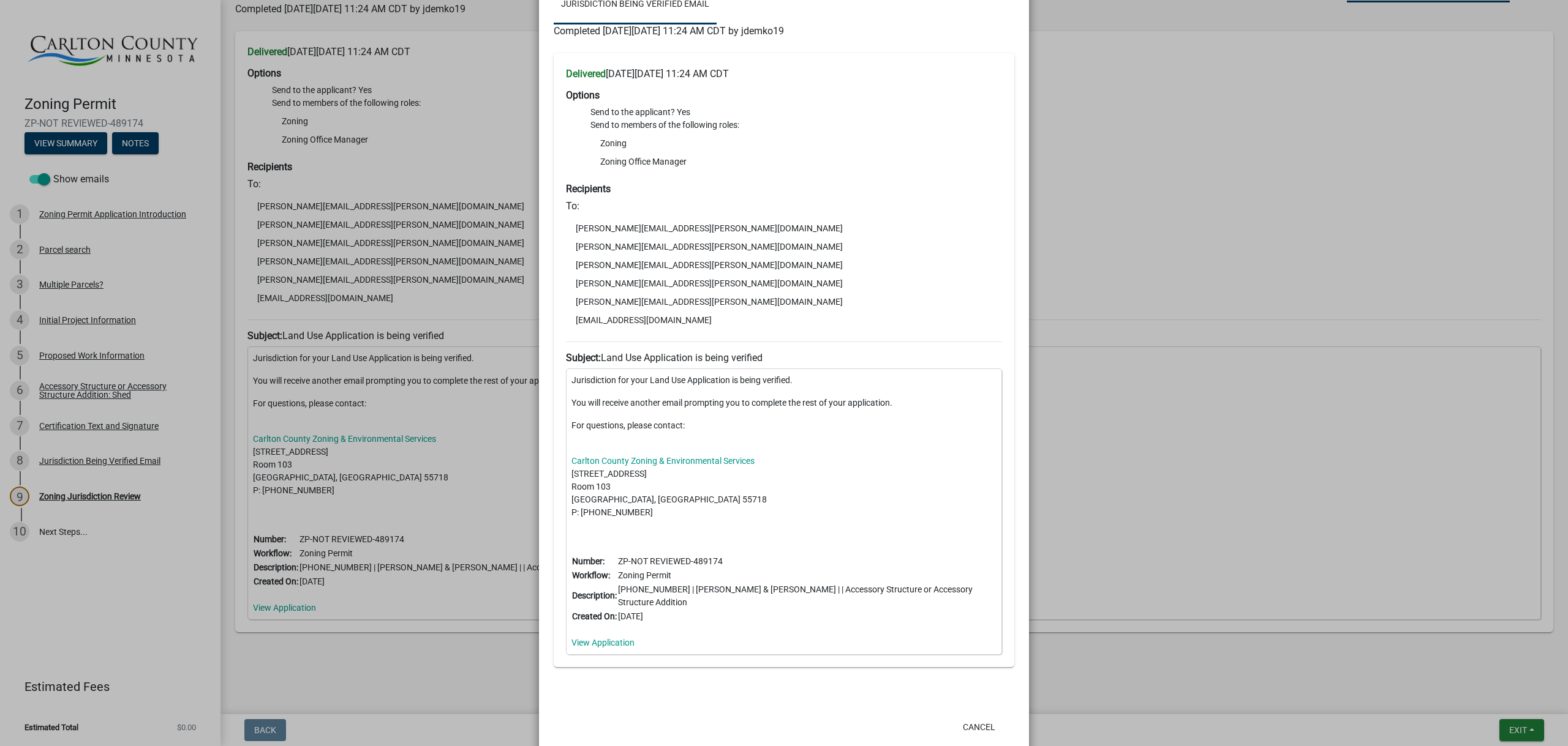
scroll to position [226, 0]
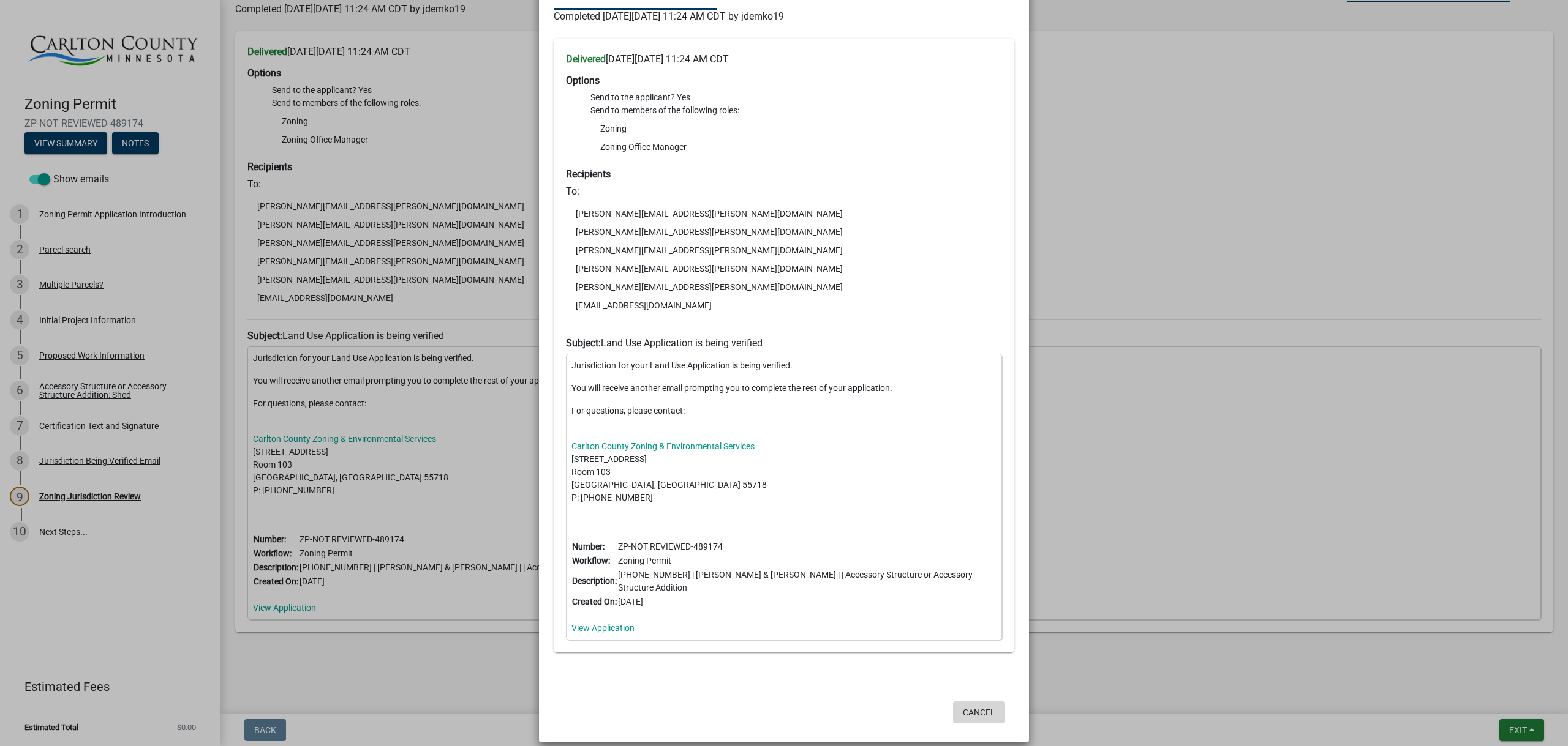
click at [975, 701] on button "Cancel" at bounding box center [979, 712] width 52 height 22
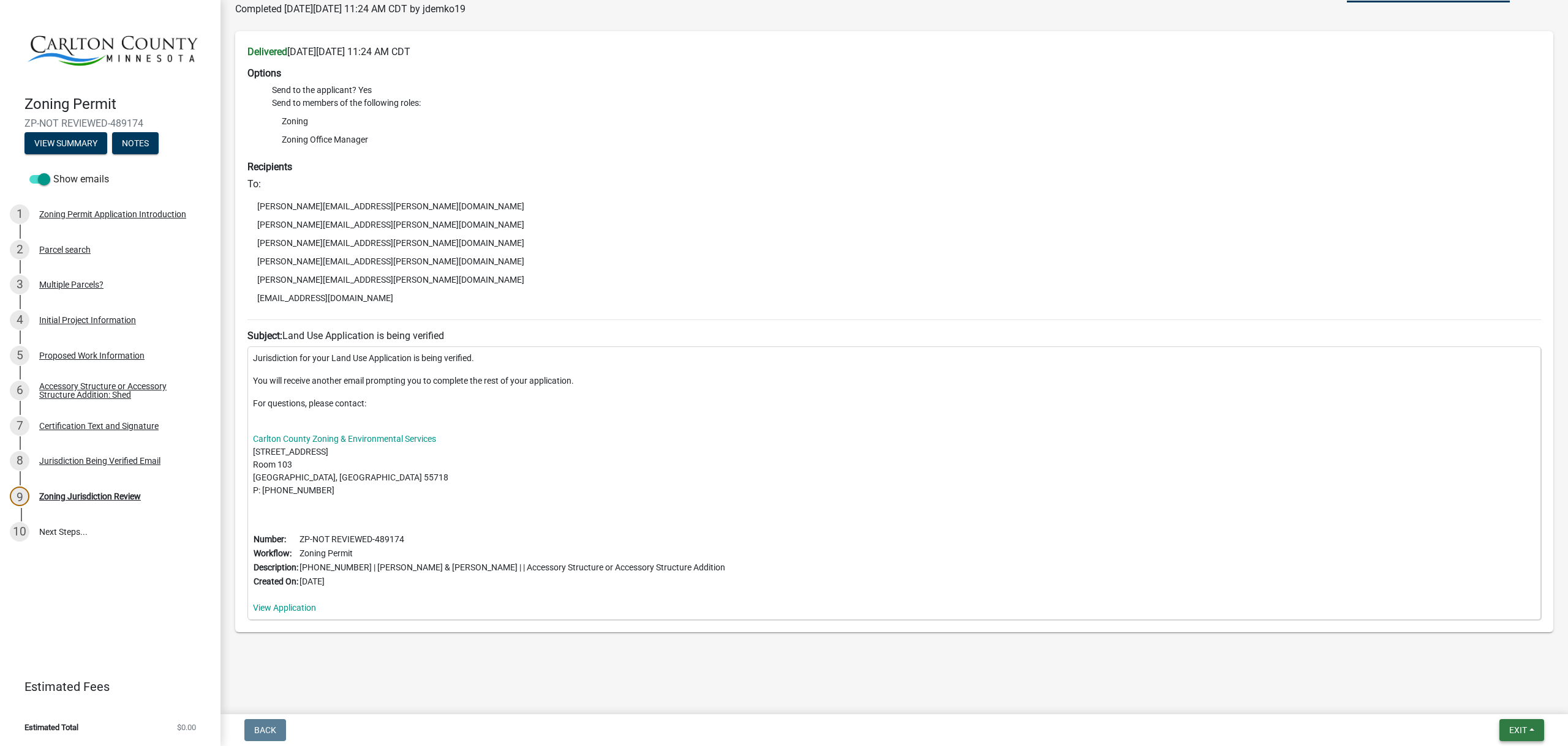
click at [1514, 734] on span "Exit" at bounding box center [1518, 730] width 18 height 10
click at [1514, 700] on button "Save & Exit" at bounding box center [1495, 698] width 98 height 29
